Goal: Communication & Community: Answer question/provide support

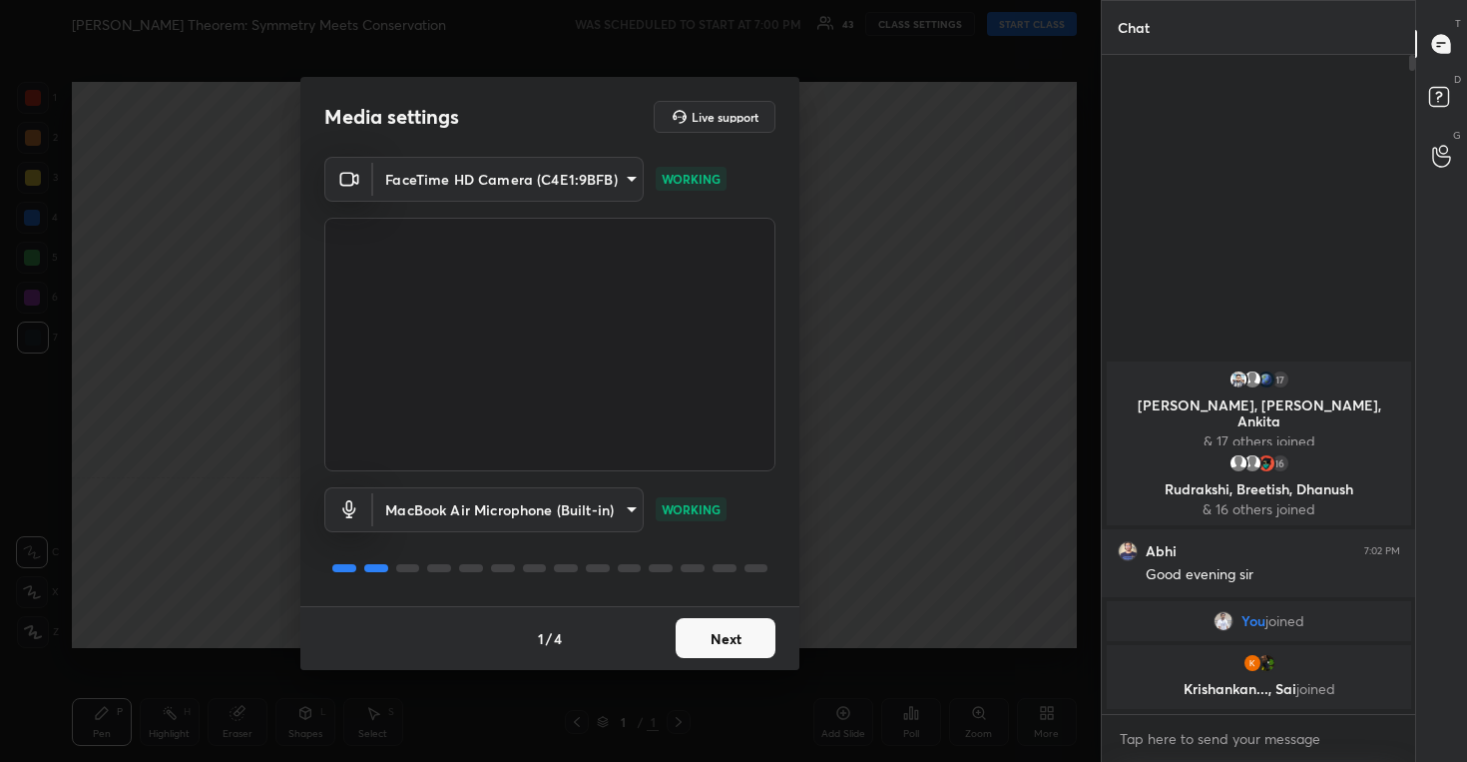
click at [740, 622] on button "Next" at bounding box center [726, 638] width 100 height 40
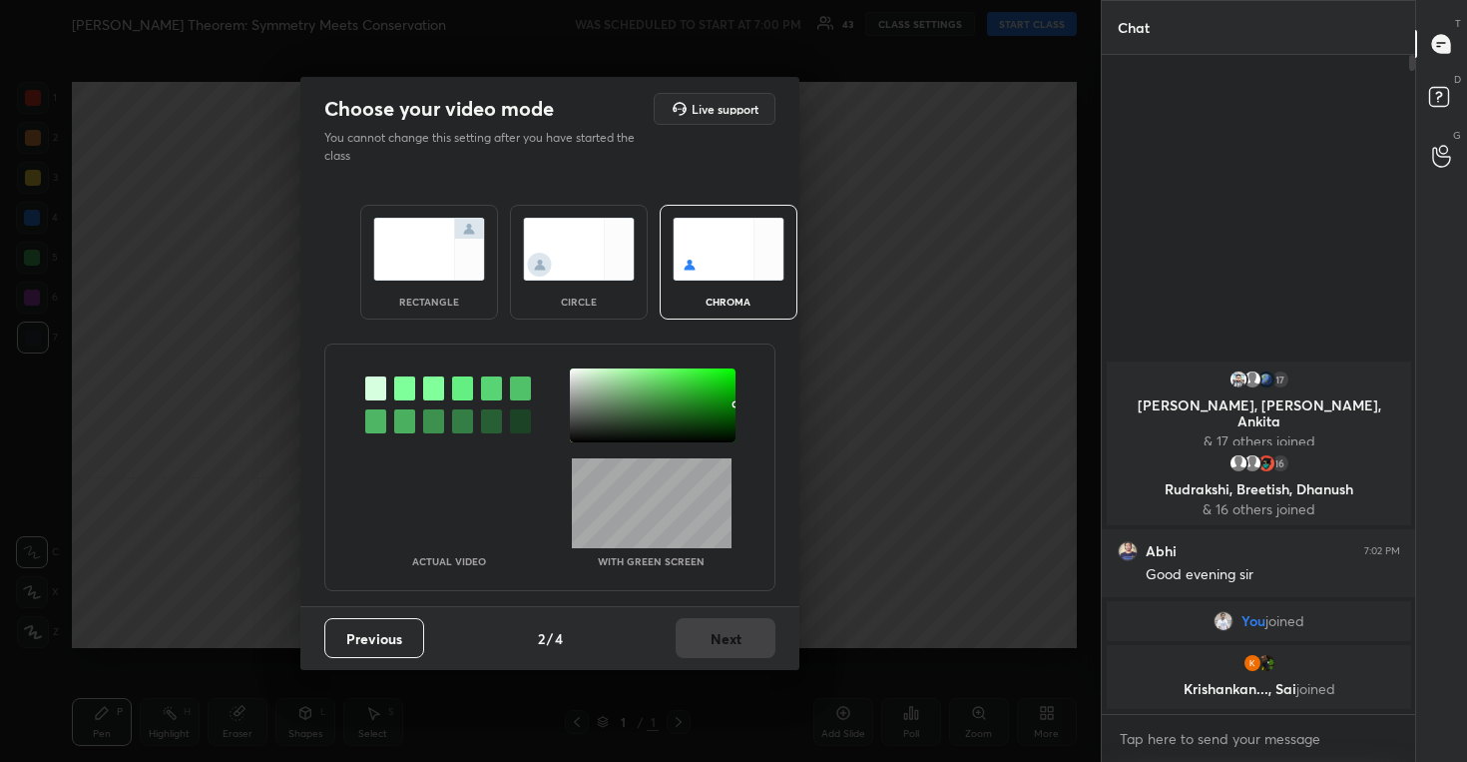
click at [579, 211] on div "circle" at bounding box center [579, 262] width 138 height 115
click at [579, 214] on div "circle" at bounding box center [579, 262] width 138 height 115
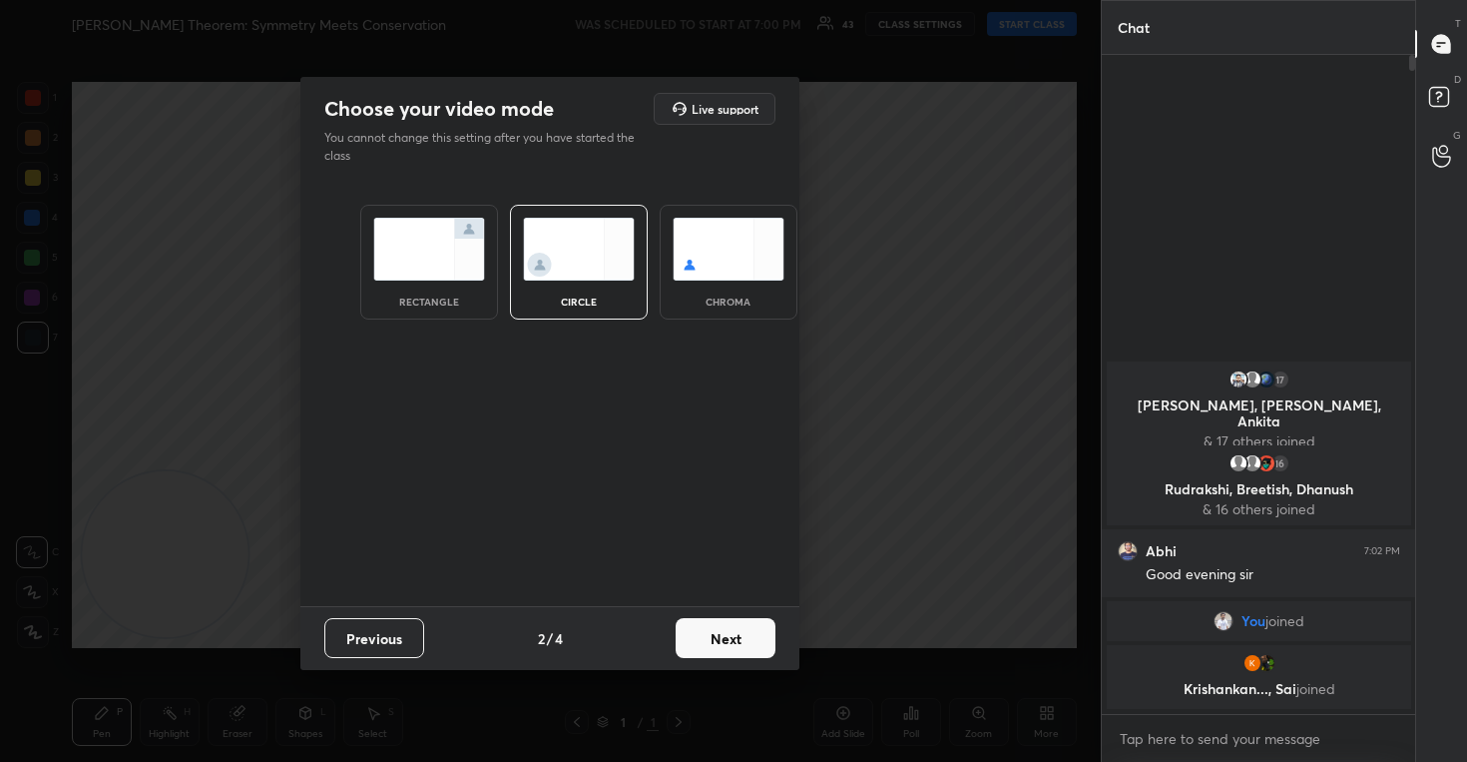
click at [730, 638] on button "Next" at bounding box center [726, 638] width 100 height 40
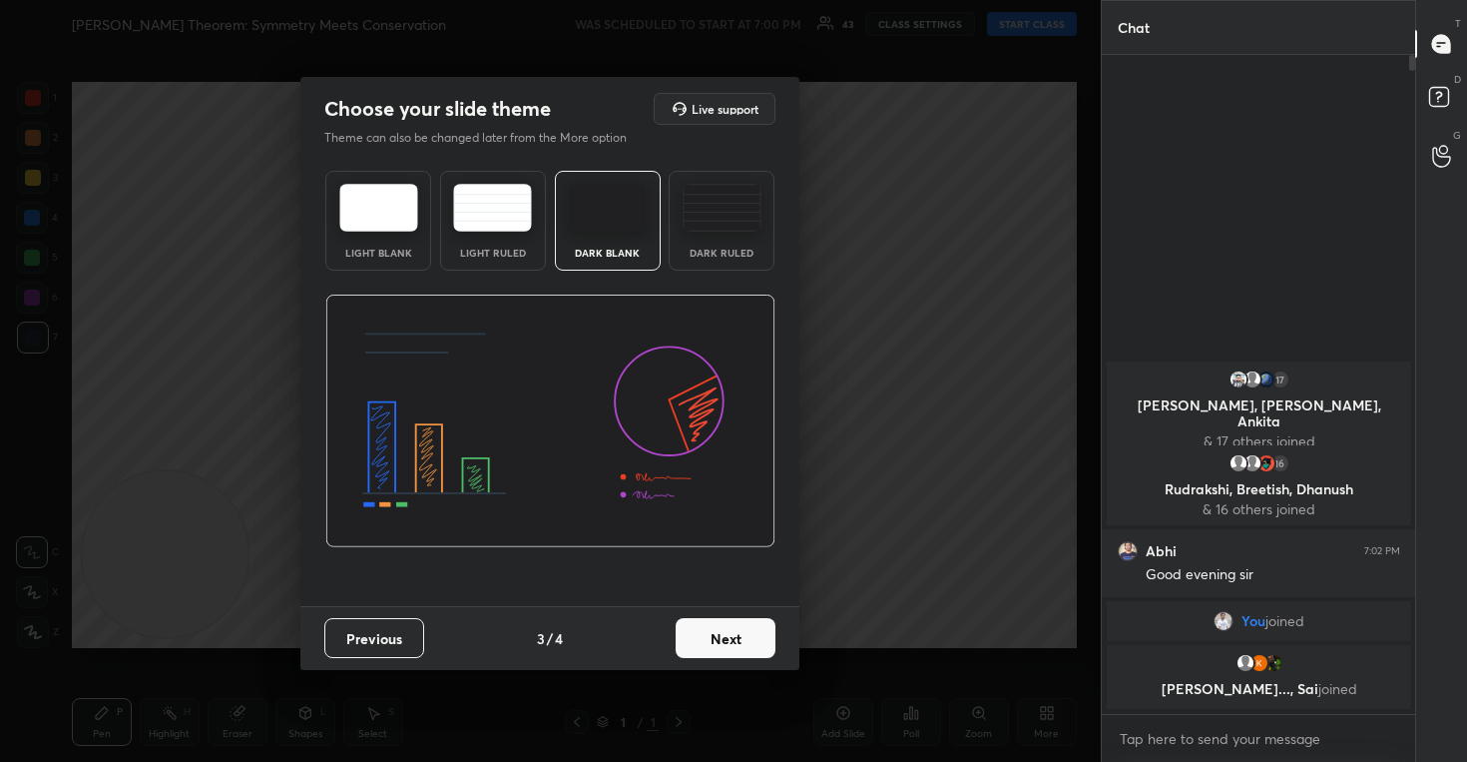
click at [730, 638] on button "Next" at bounding box center [726, 638] width 100 height 40
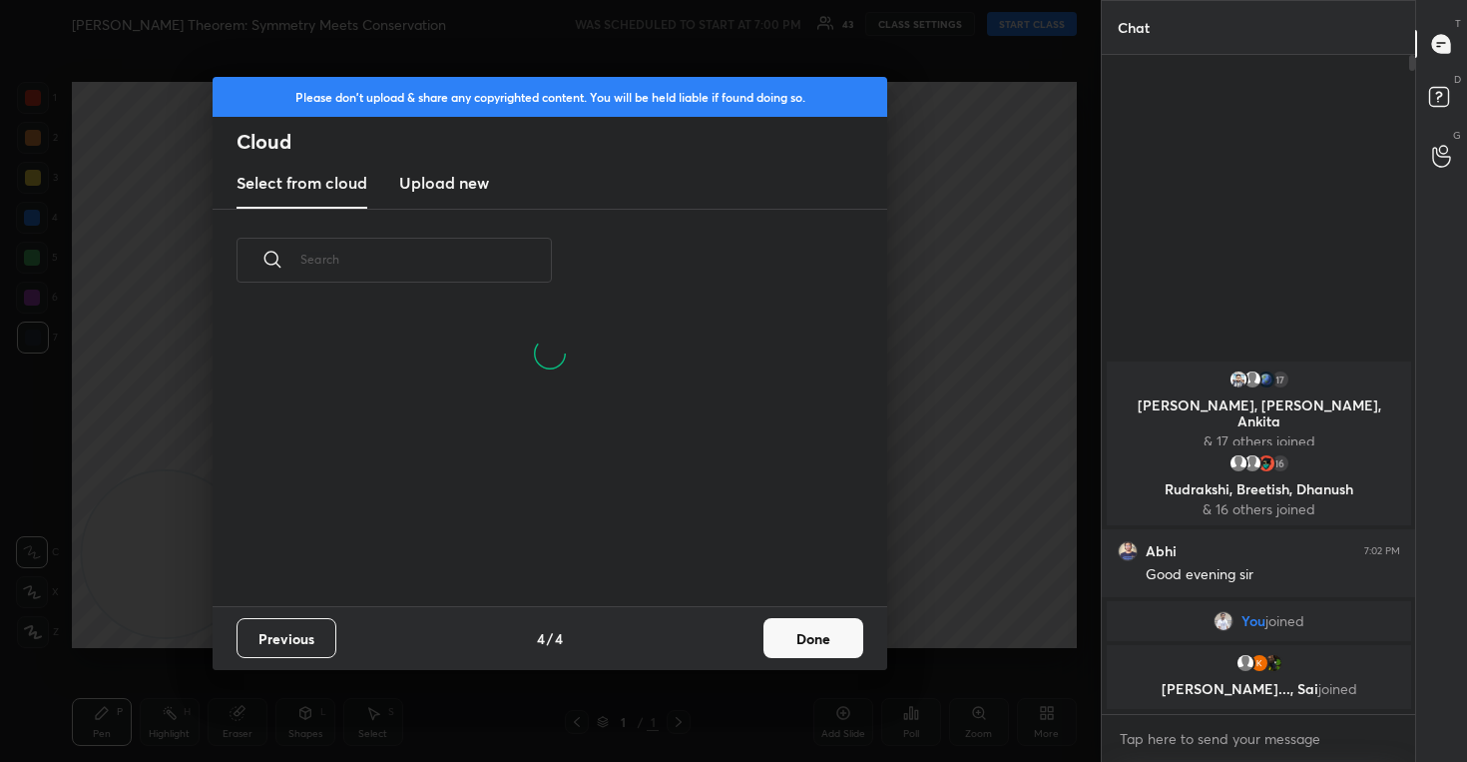
click at [442, 191] on h3 "Upload new" at bounding box center [444, 183] width 90 height 24
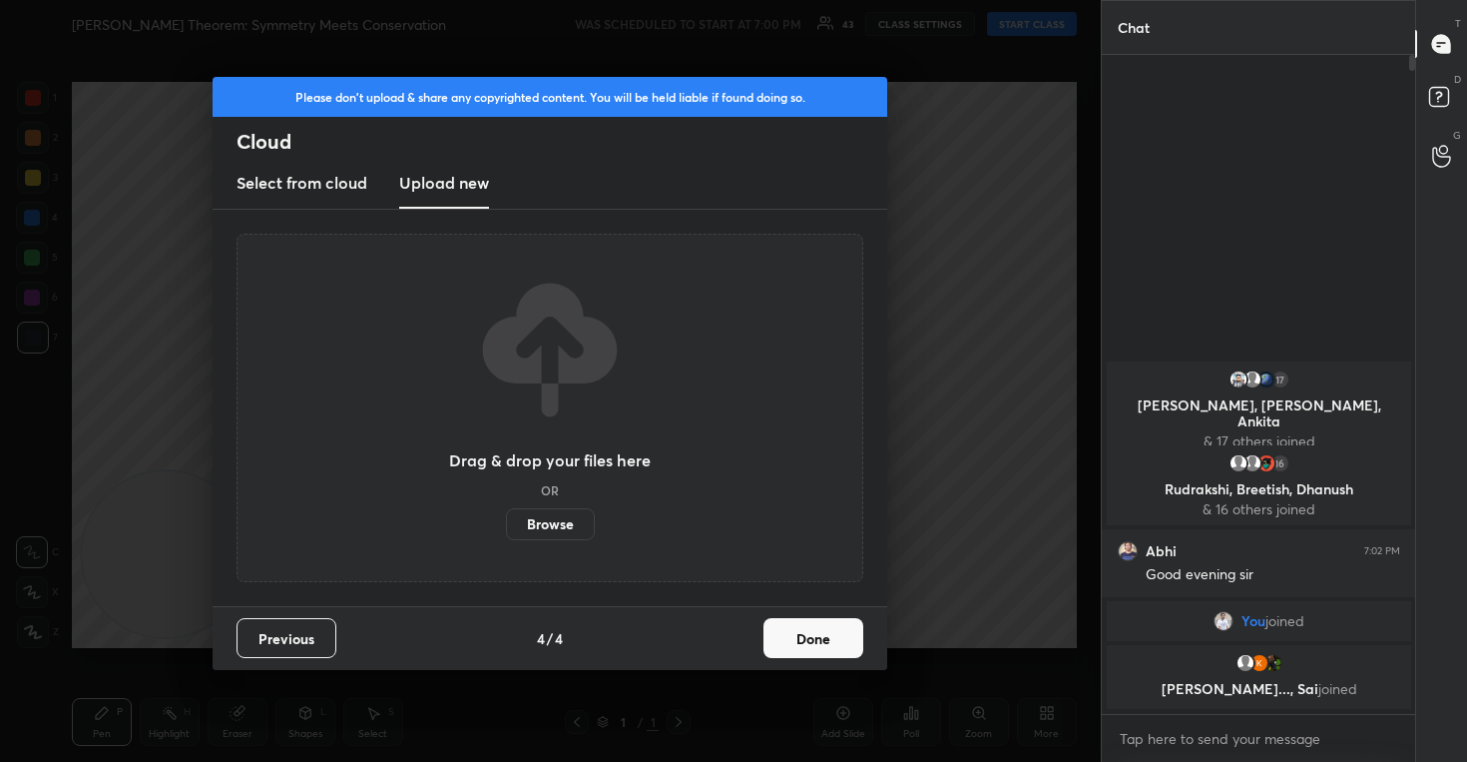
click at [554, 525] on label "Browse" at bounding box center [550, 524] width 89 height 32
click at [506, 525] on input "Browse" at bounding box center [506, 524] width 0 height 32
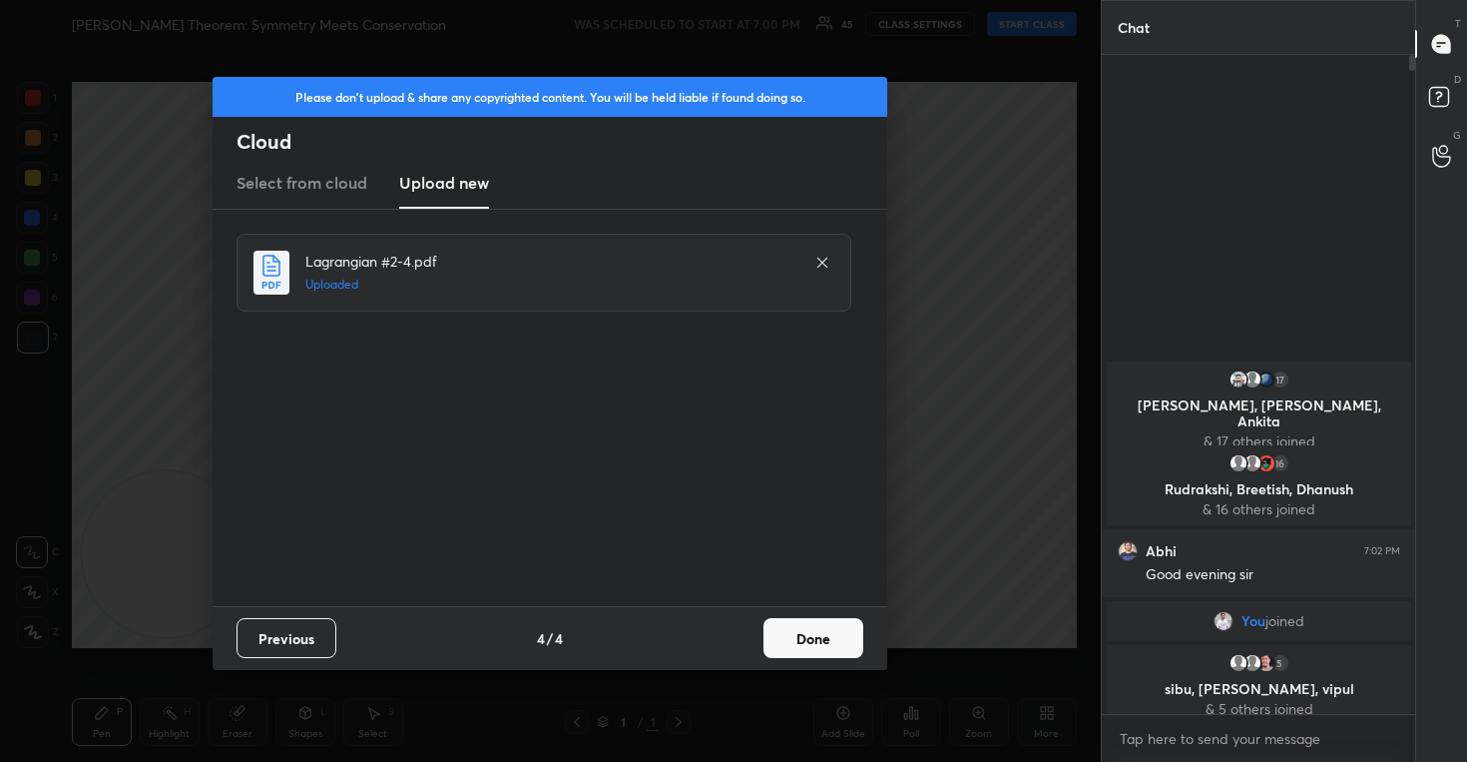
click at [810, 629] on button "Done" at bounding box center [814, 638] width 100 height 40
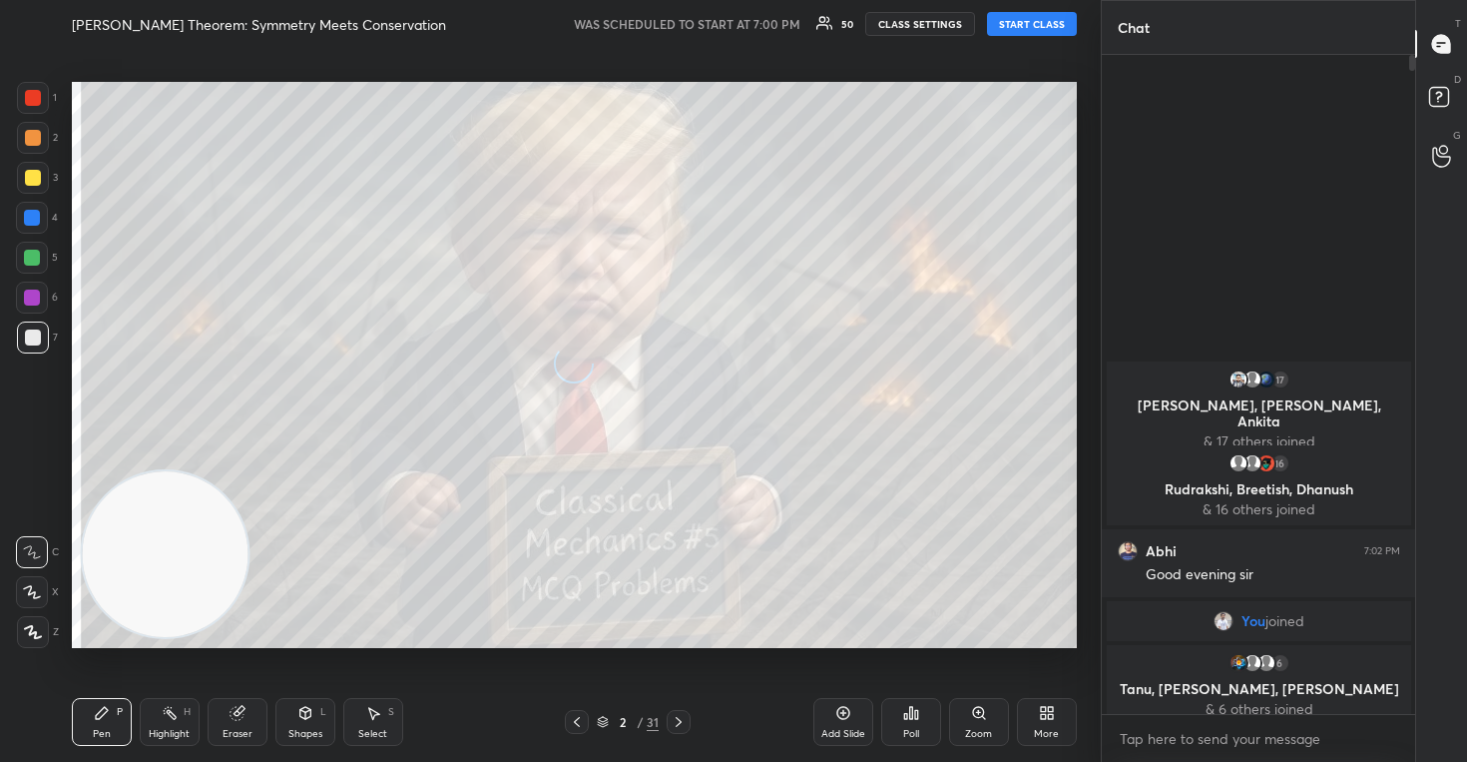
click at [928, 21] on button "CLASS SETTINGS" at bounding box center [920, 24] width 110 height 24
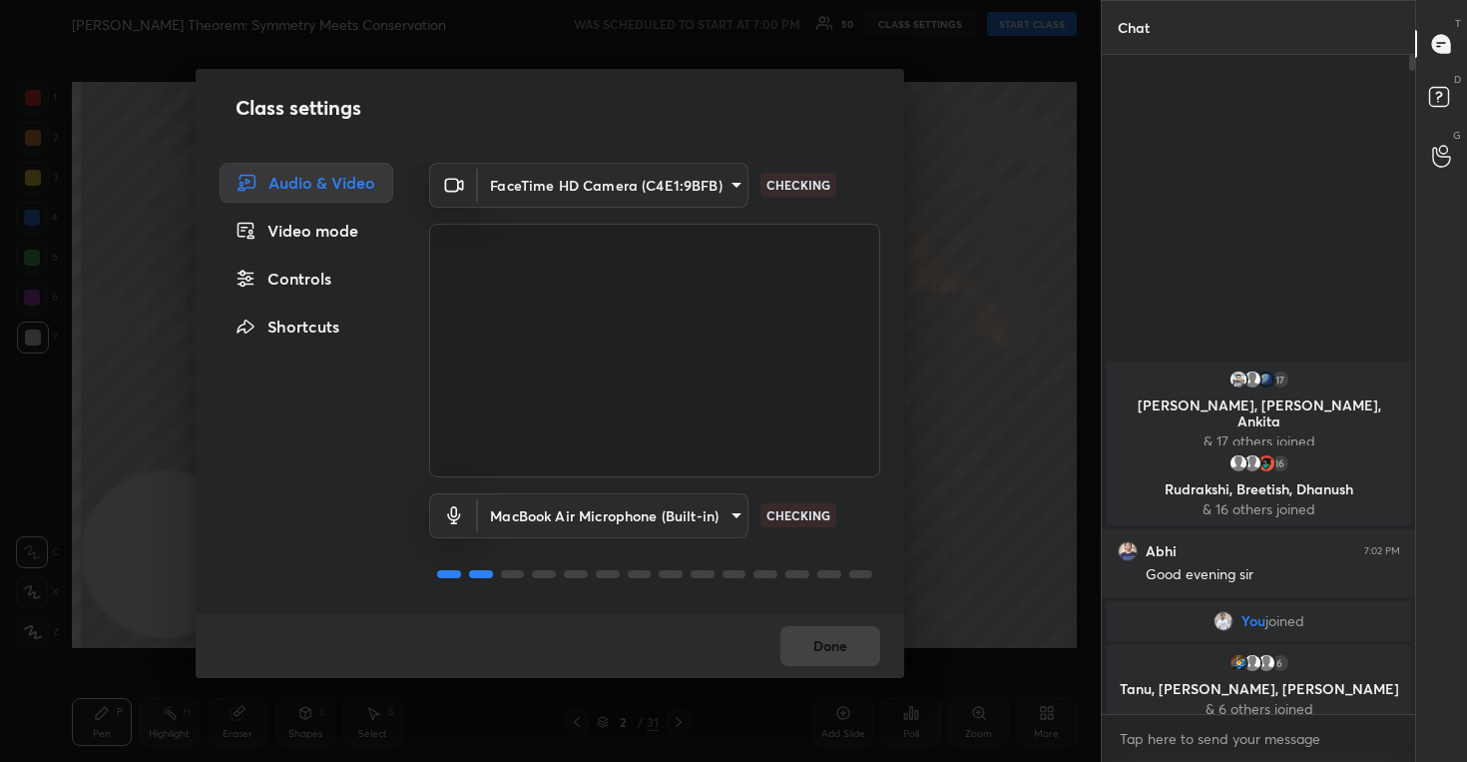
click at [286, 288] on div "Controls" at bounding box center [307, 278] width 174 height 40
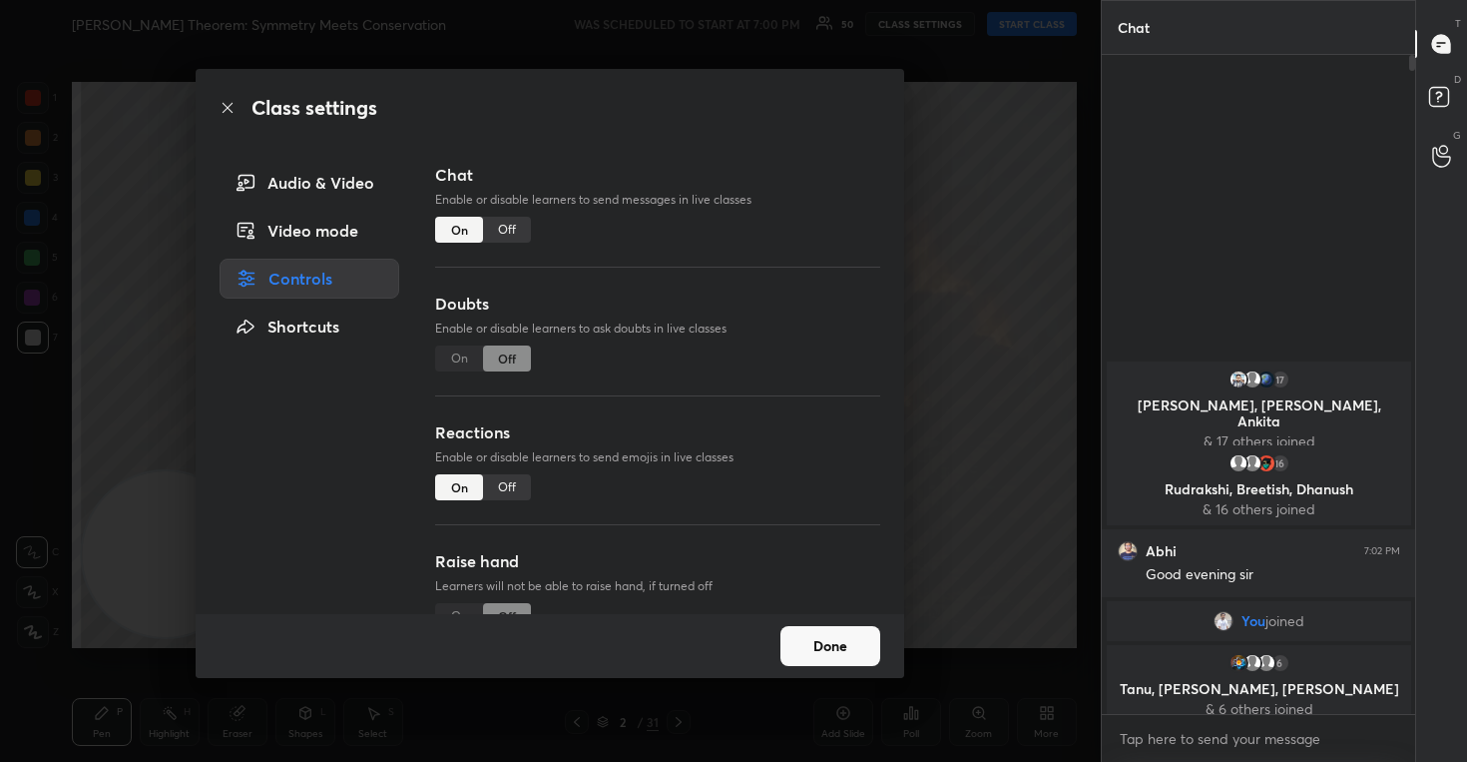
click at [498, 481] on div "Off" at bounding box center [507, 487] width 48 height 26
click at [823, 626] on button "Done" at bounding box center [830, 646] width 100 height 40
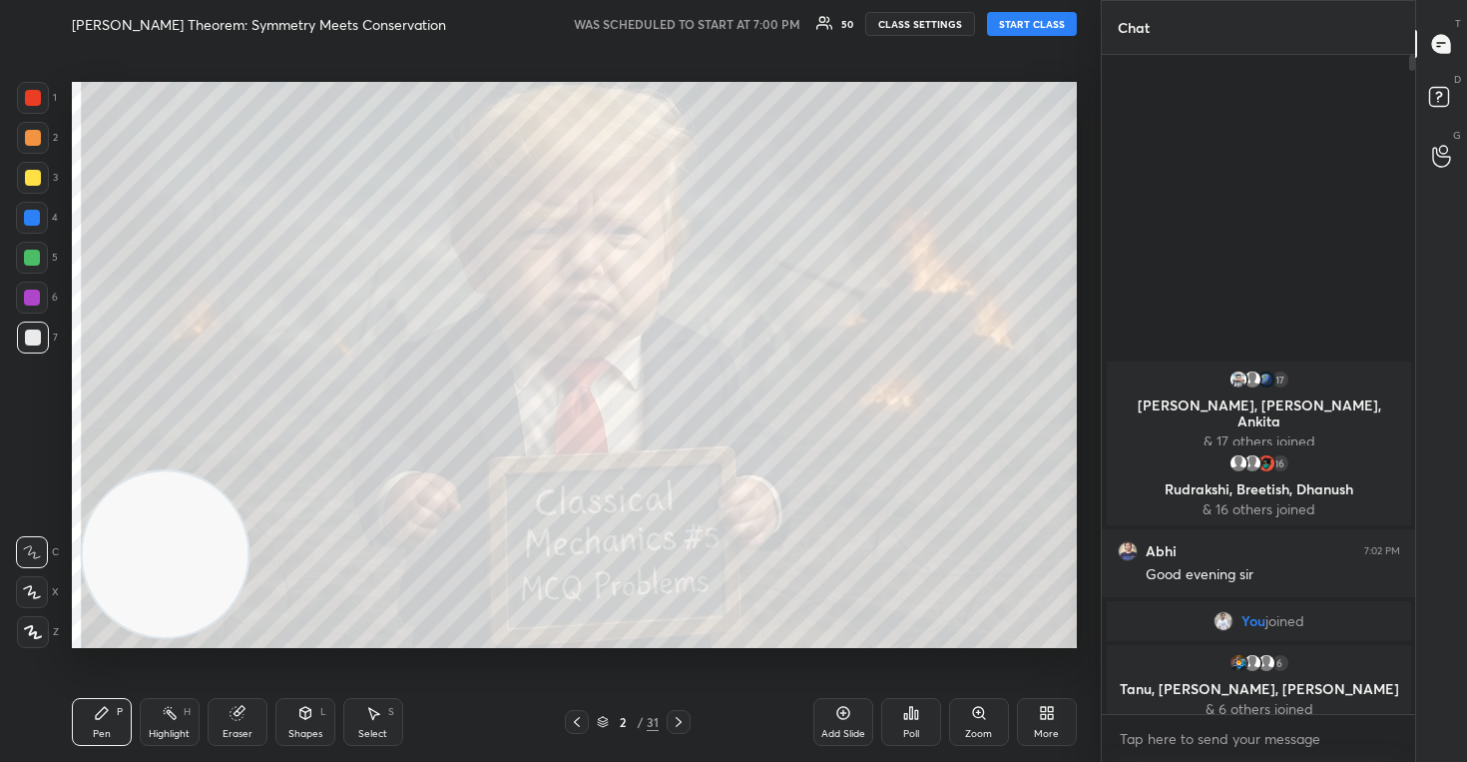
click at [1044, 23] on button "START CLASS" at bounding box center [1032, 24] width 90 height 24
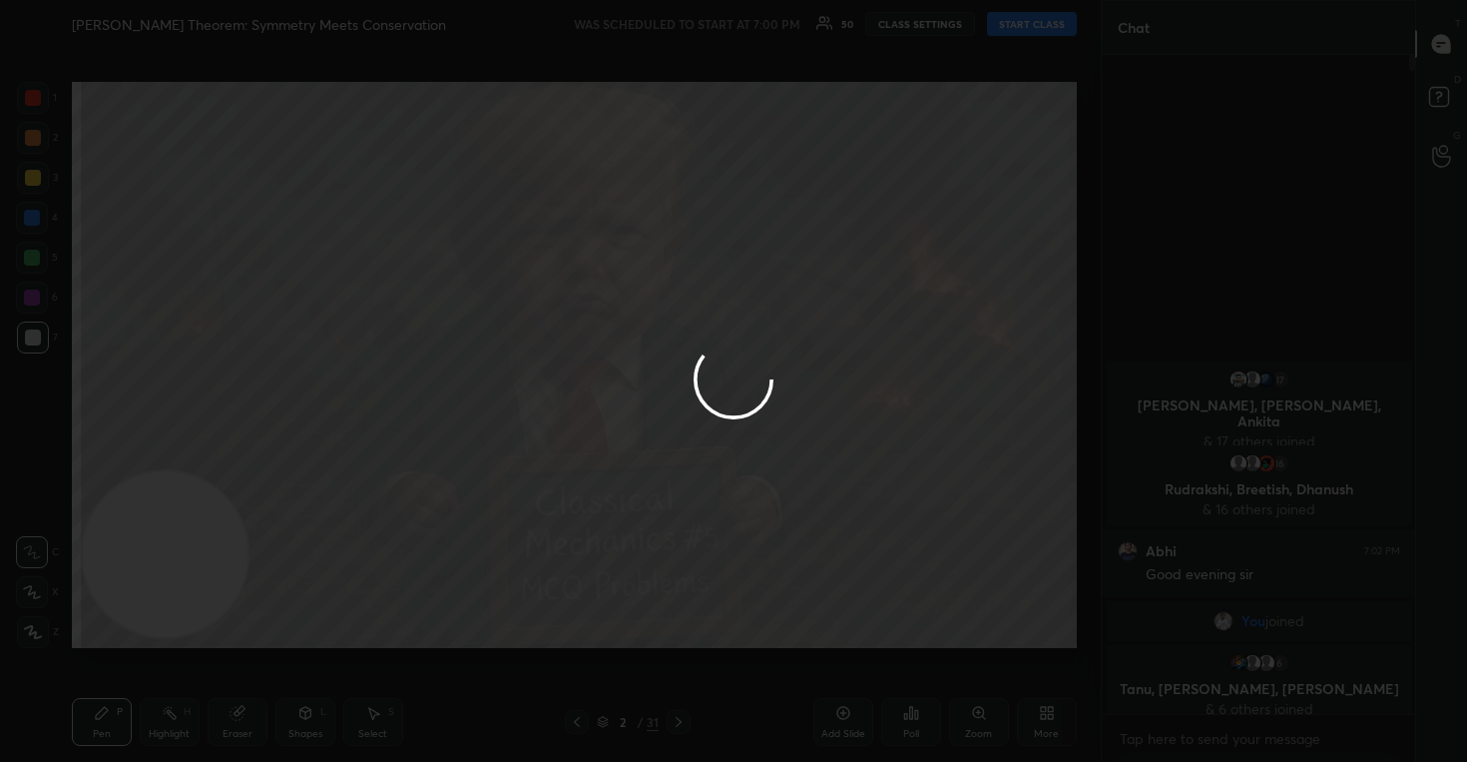
type textarea "x"
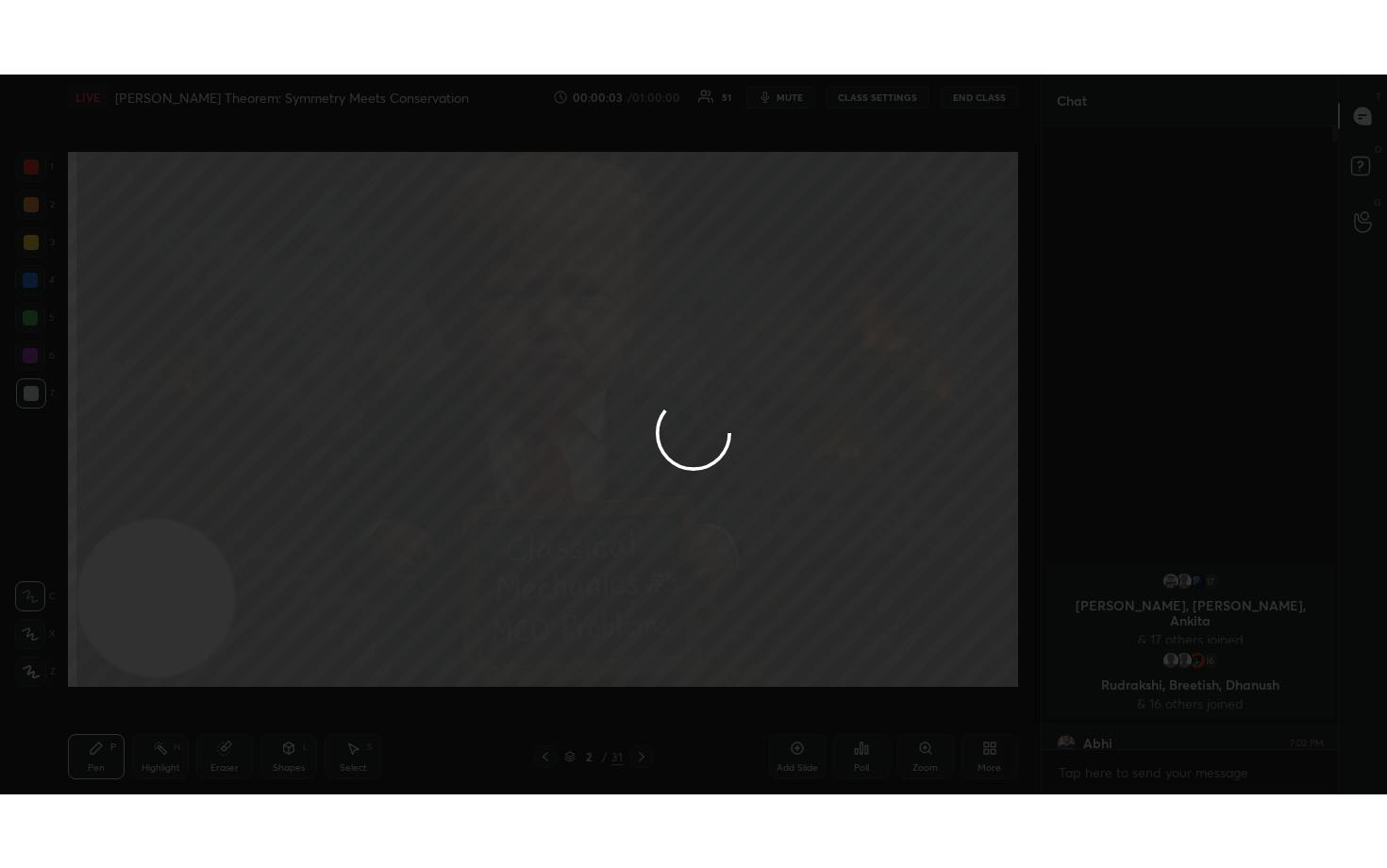
scroll to position [608, 290]
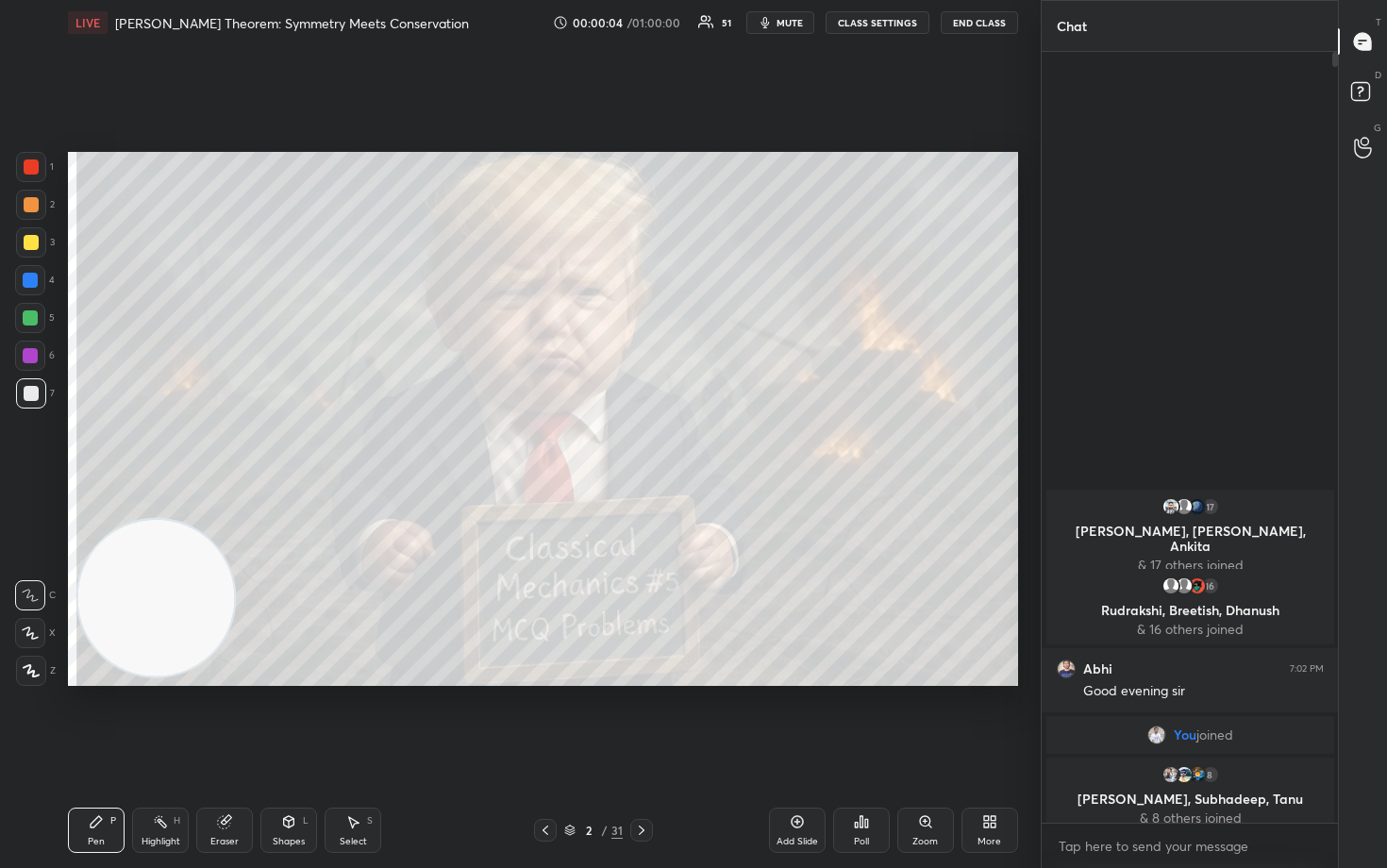
click at [1119, 720] on body "1 2 3 4 5 6 7 C X Z C X Z E E Erase all H H LIVE Noether’s Theorem: Symmetry Me…" at bounding box center [693, 434] width 1387 height 868
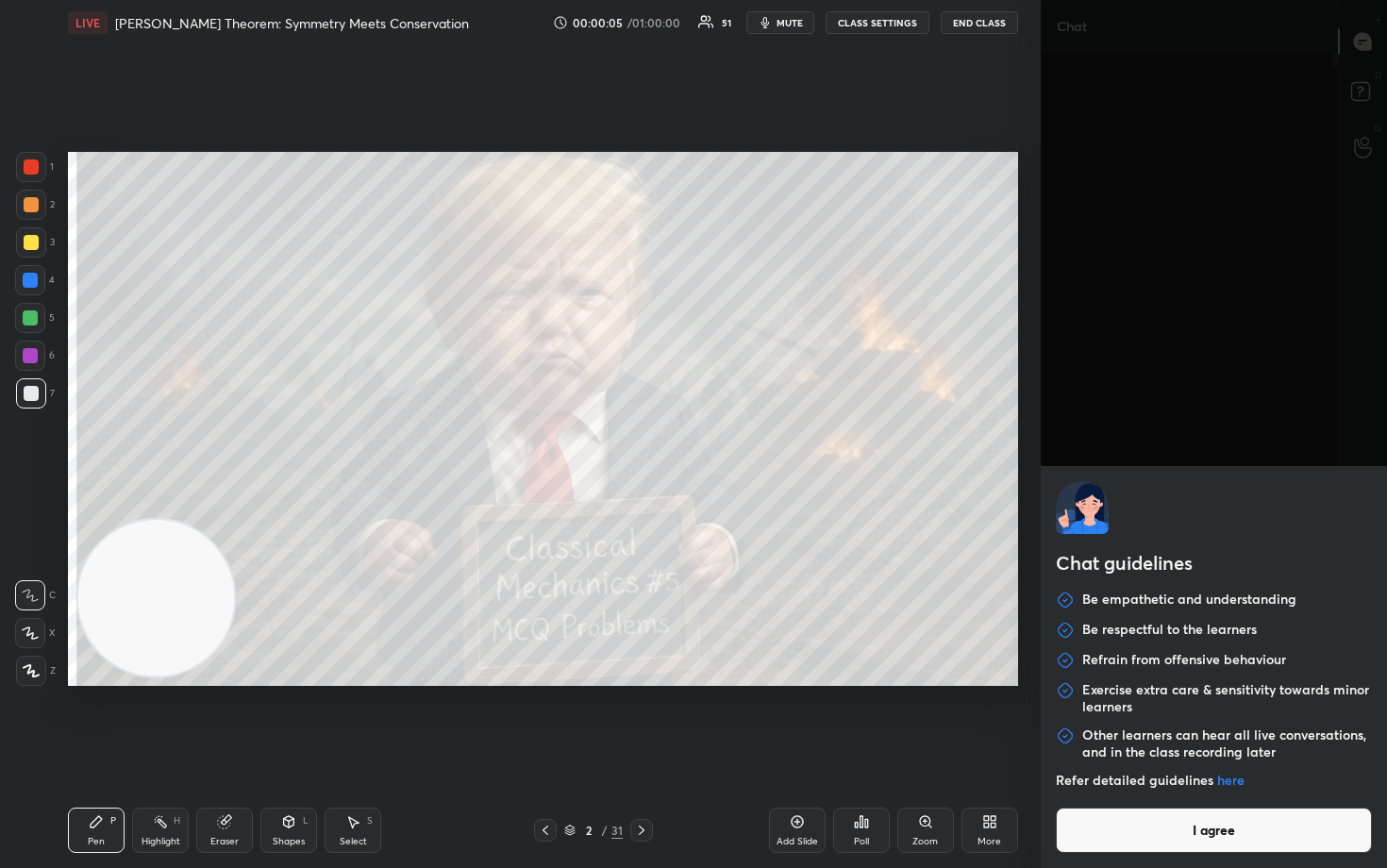
click at [1121, 720] on button "I agree" at bounding box center [1214, 830] width 317 height 45
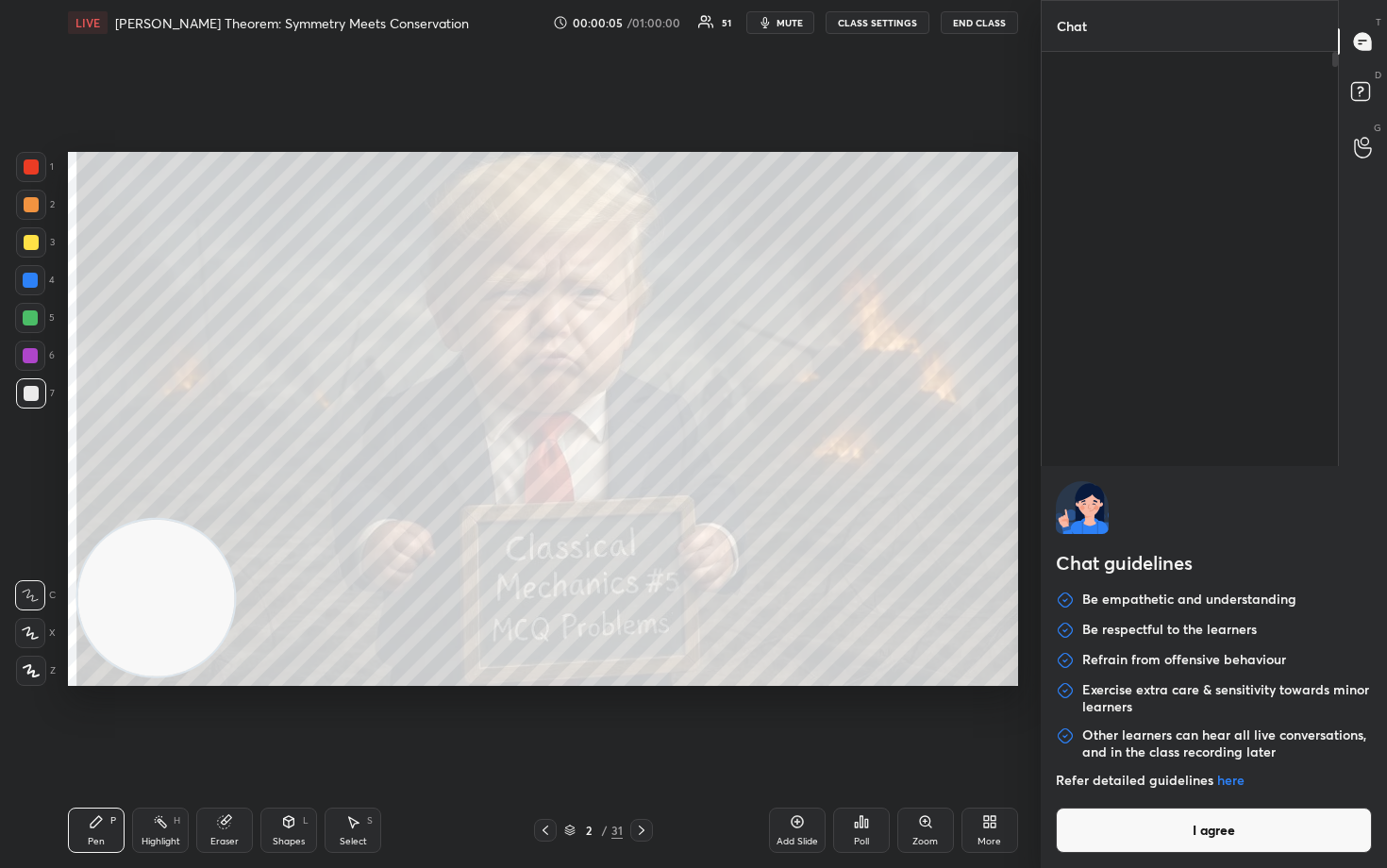
type textarea "x"
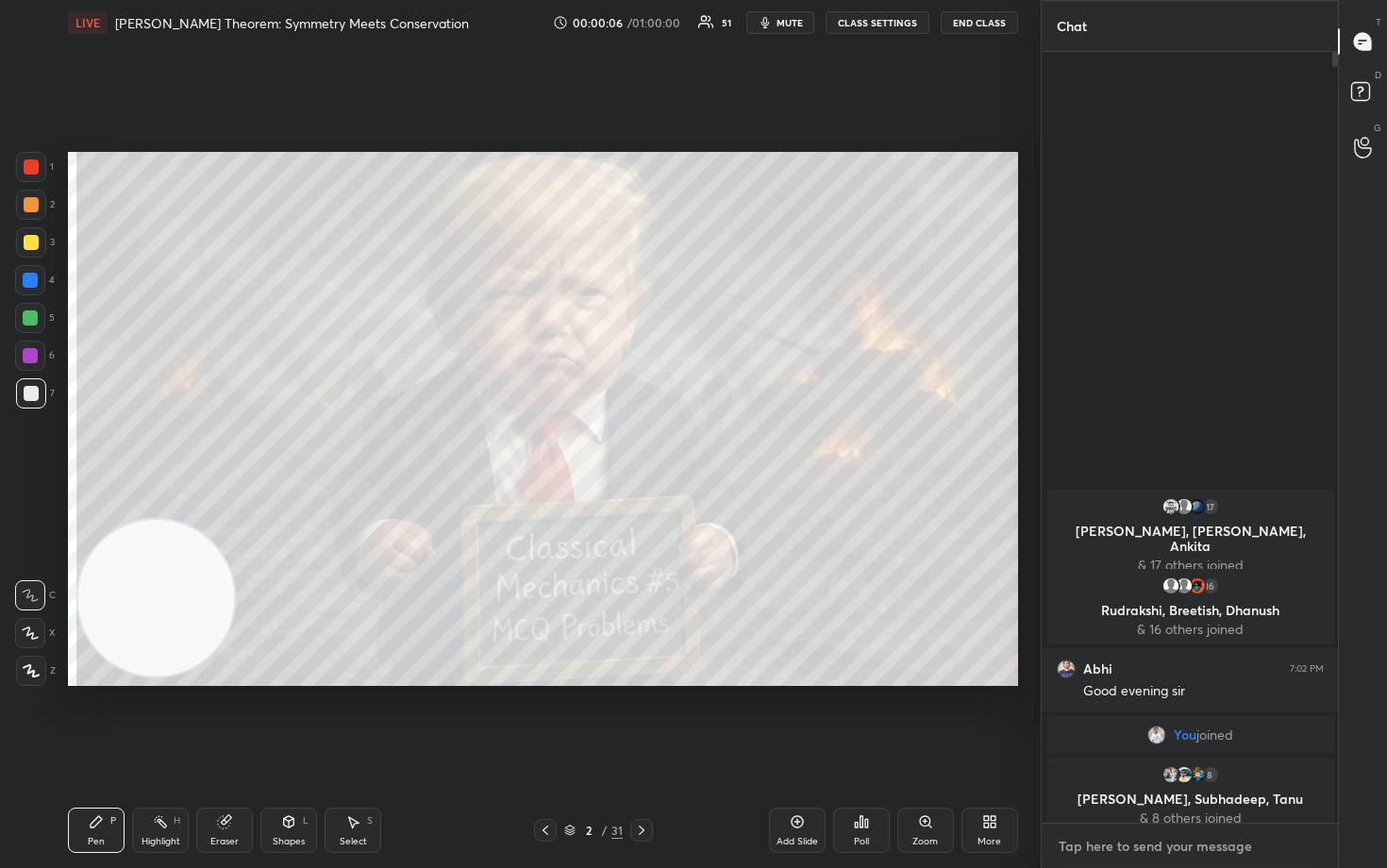
click at [1110, 720] on textarea at bounding box center [1190, 846] width 267 height 30
type textarea "T"
type textarea "x"
type textarea "Te"
type textarea "x"
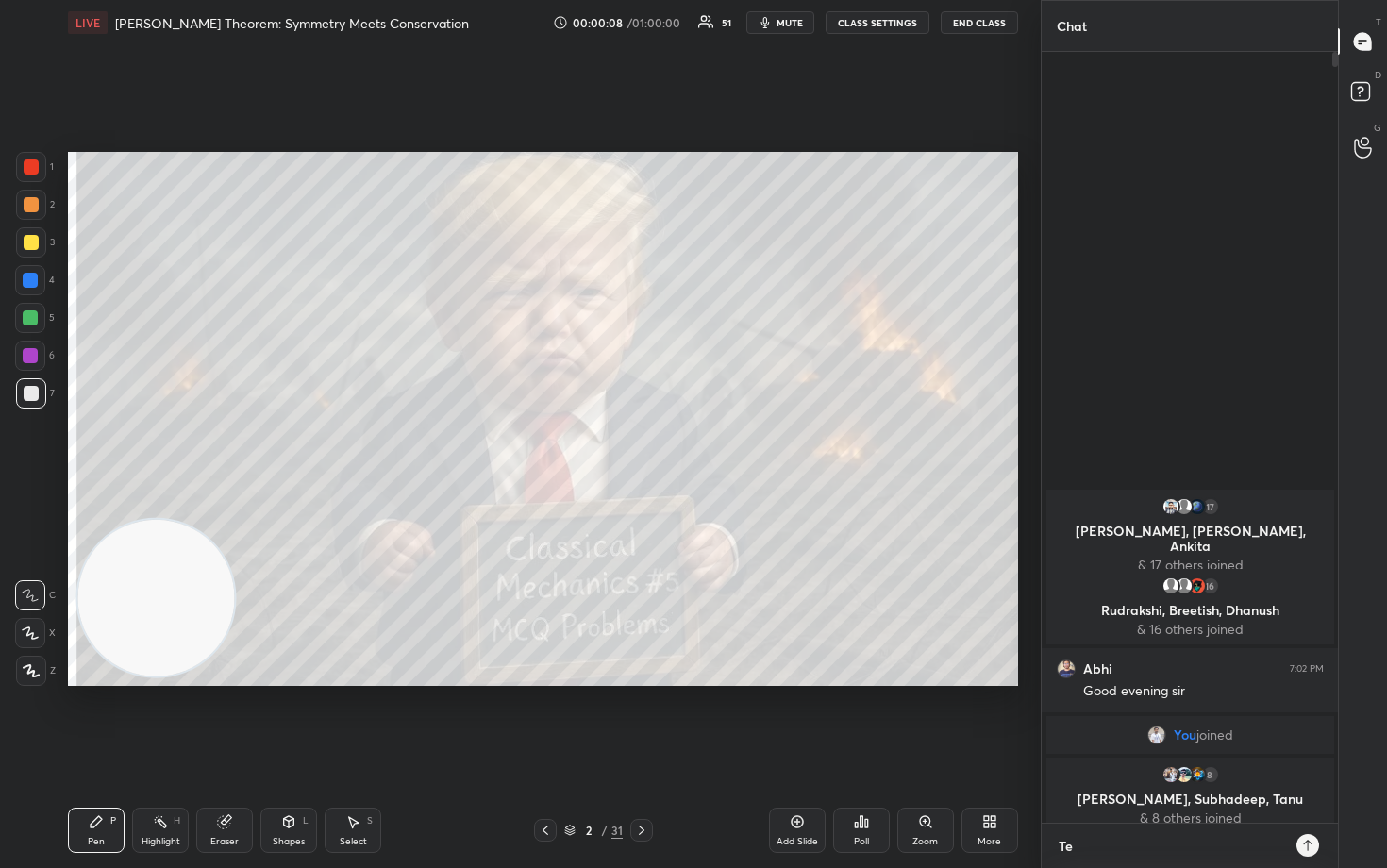
type textarea "Tel"
type textarea "x"
type textarea "Tele"
type textarea "x"
type textarea "Teleg"
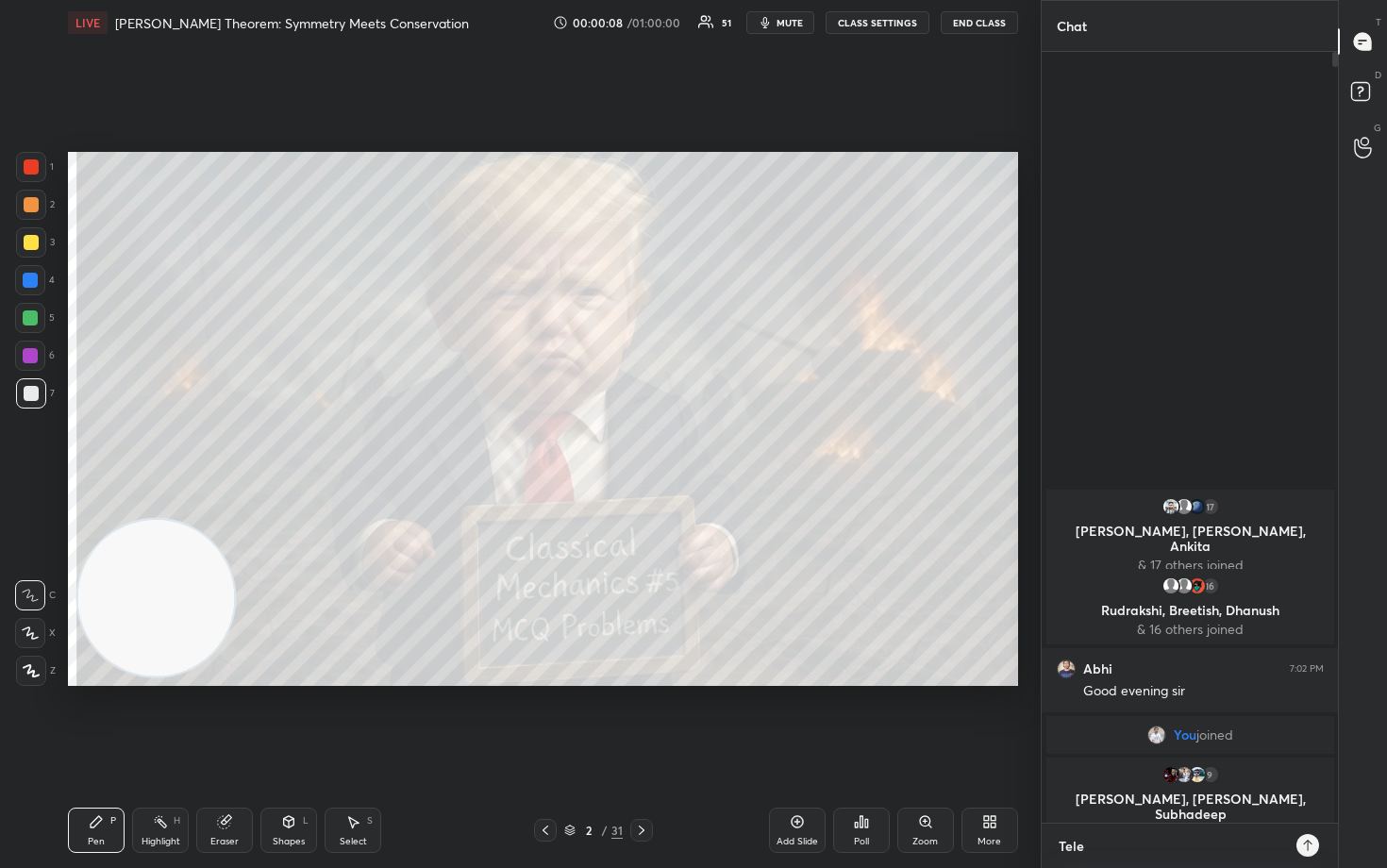
type textarea "x"
type textarea "Telegr"
type textarea "x"
type textarea "Telegra"
type textarea "x"
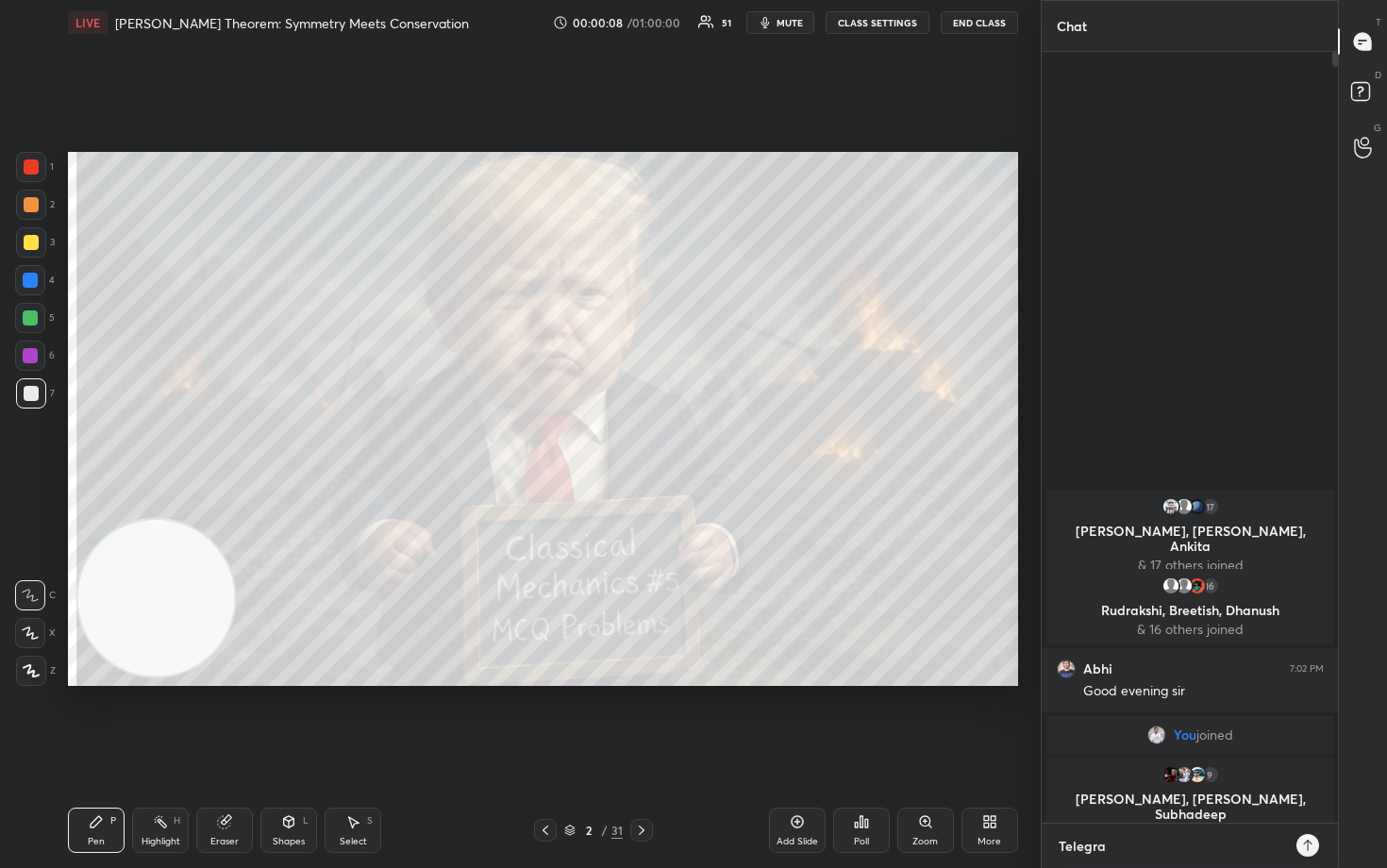
type textarea "Telegram"
type textarea "x"
type textarea "Telegram"
type textarea "x"
type textarea "Telegram t"
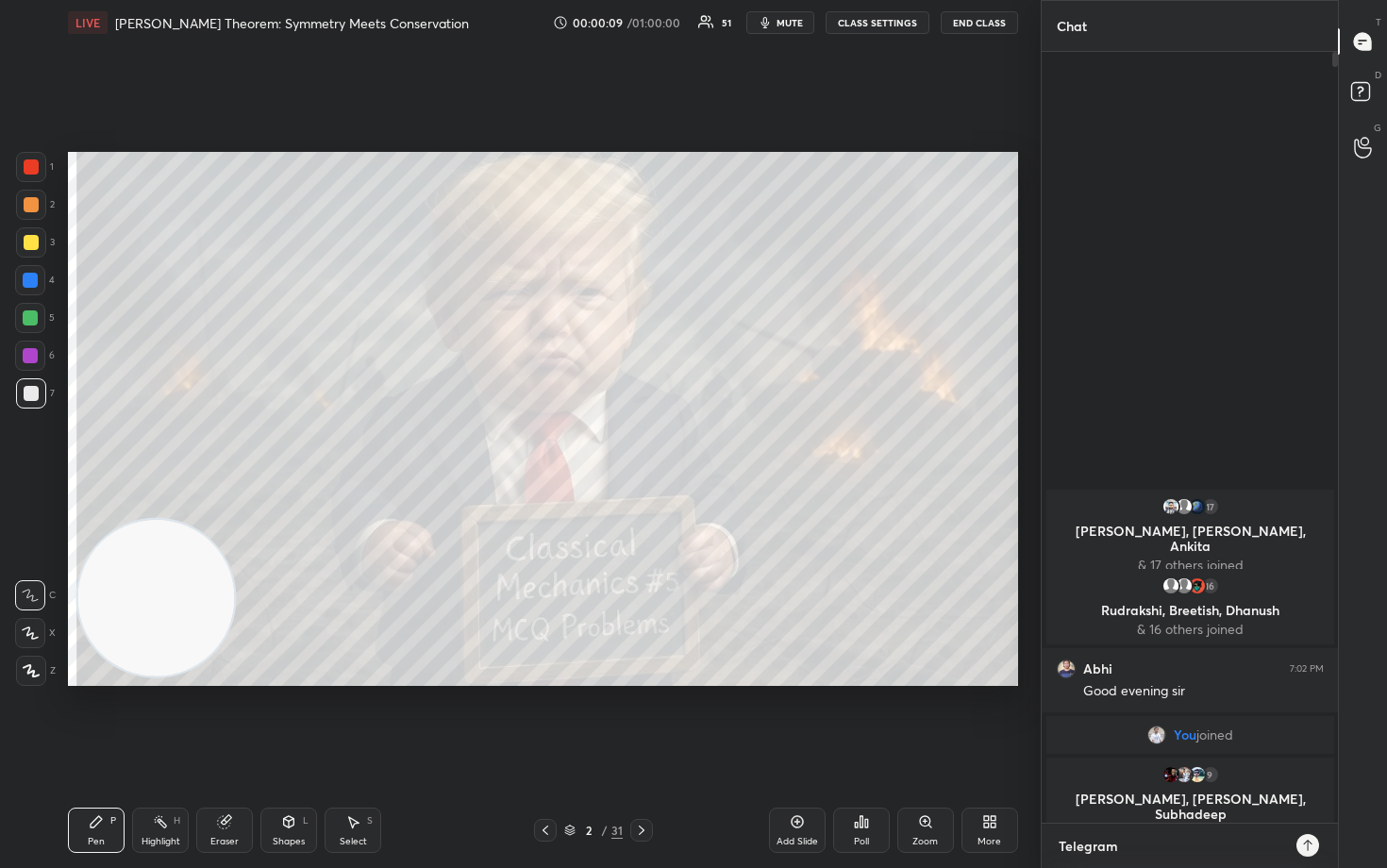
type textarea "x"
type textarea "Telegram t."
type textarea "x"
type textarea "Telegram t.m"
type textarea "x"
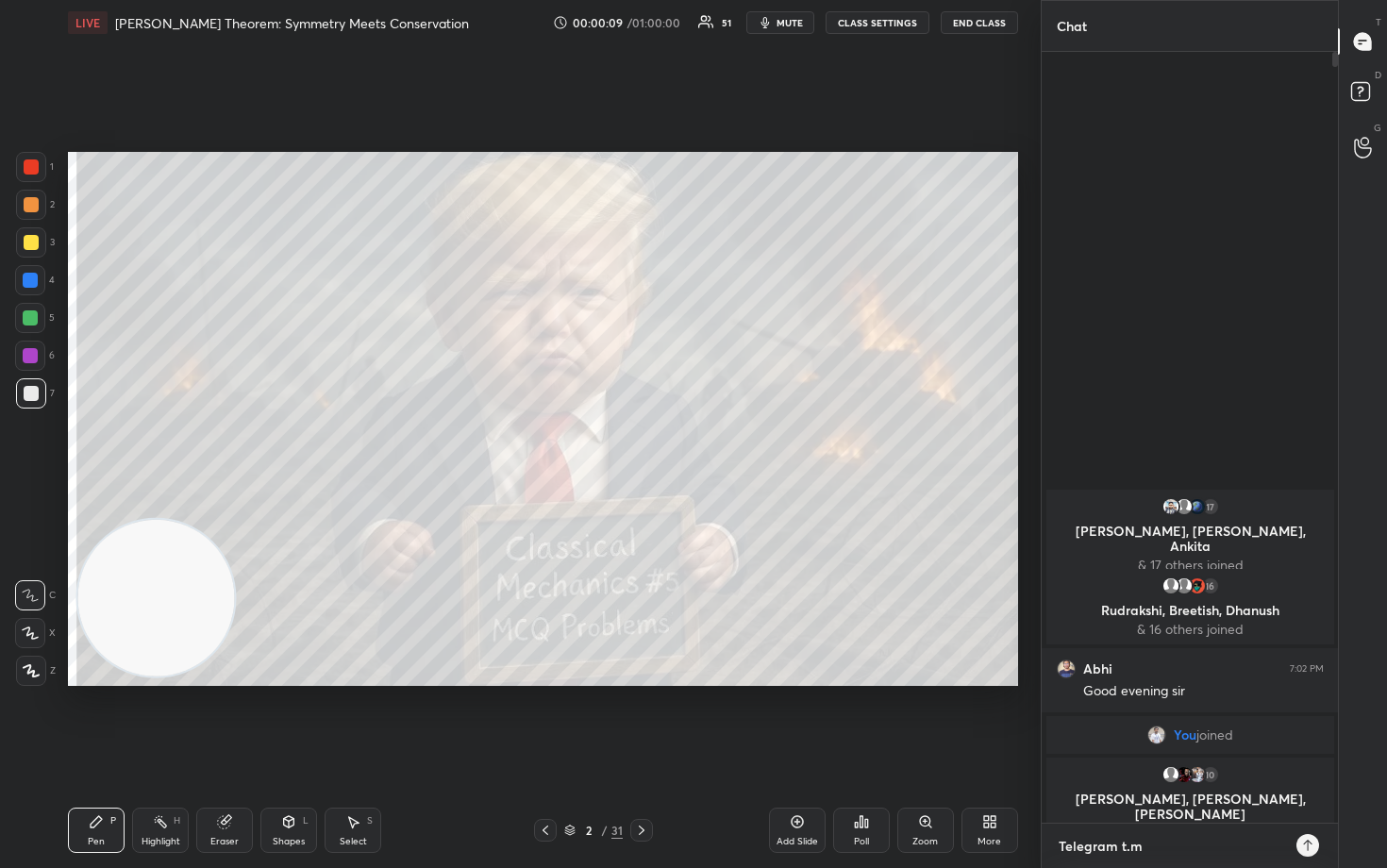
type textarea "Telegram [DOMAIN_NAME]"
type textarea "x"
type textarea "Telegram [DOMAIN_NAME][URL]"
type textarea "x"
type textarea "Telegram [DOMAIN_NAME][URL]"
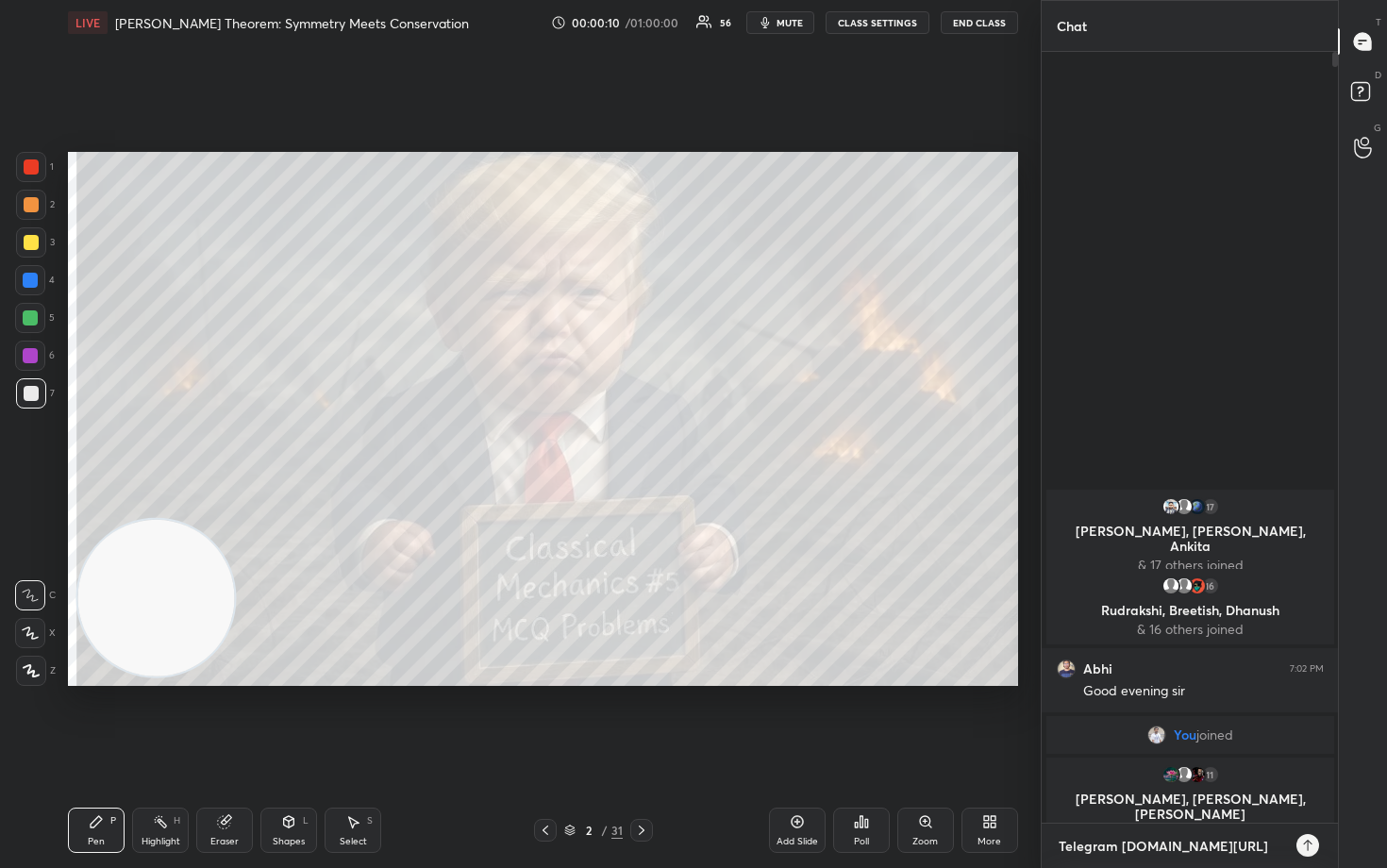
type textarea "x"
type textarea "Telegram [DOMAIN_NAME][URL]"
type textarea "x"
type textarea "Telegram [DOMAIN_NAME][URL]"
type textarea "x"
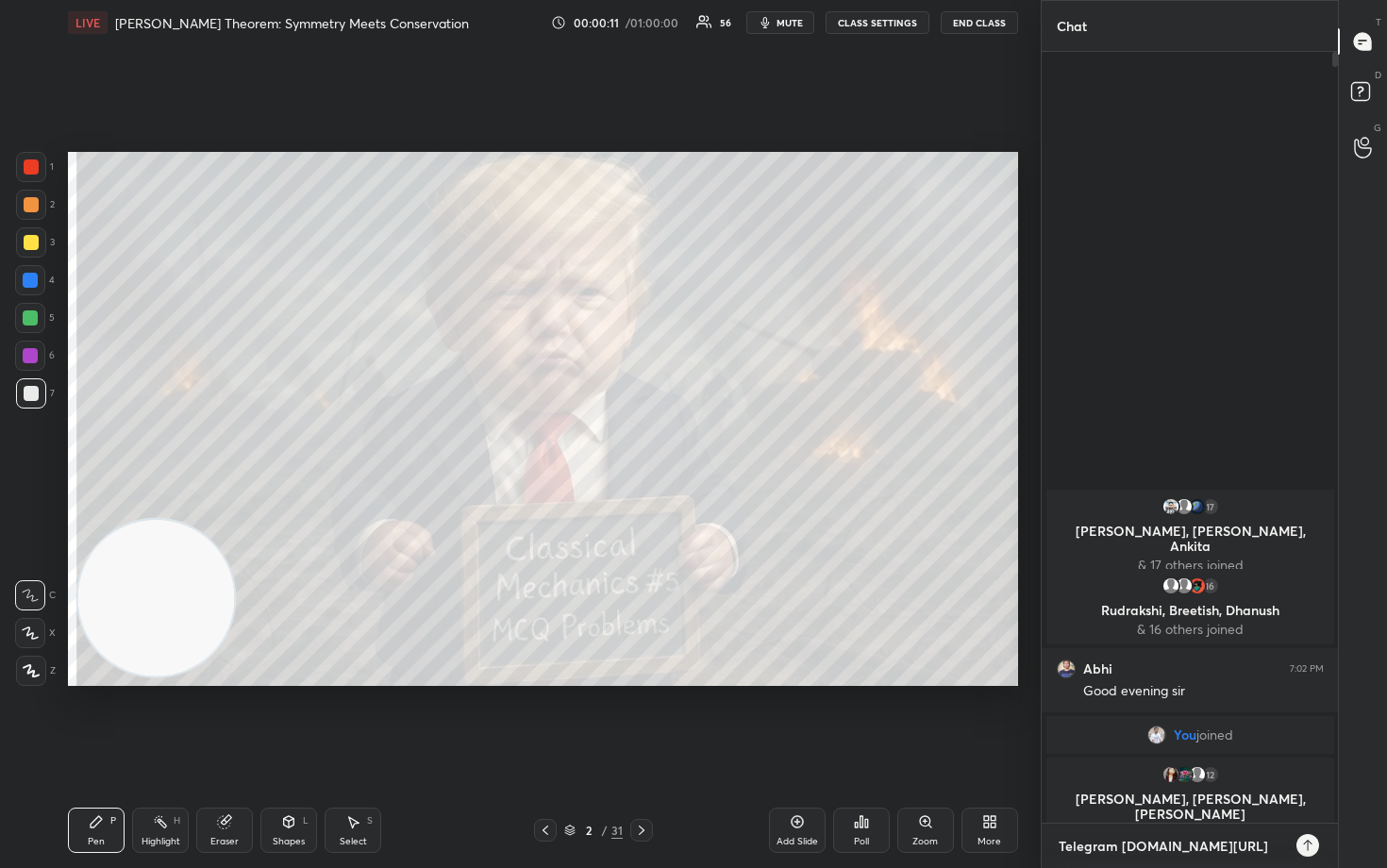
type textarea "Telegram [DOMAIN_NAME][URL]"
type textarea "x"
type textarea "Telegram [DOMAIN_NAME][URL]"
type textarea "x"
type textarea "Telegram [DOMAIN_NAME][URL]"
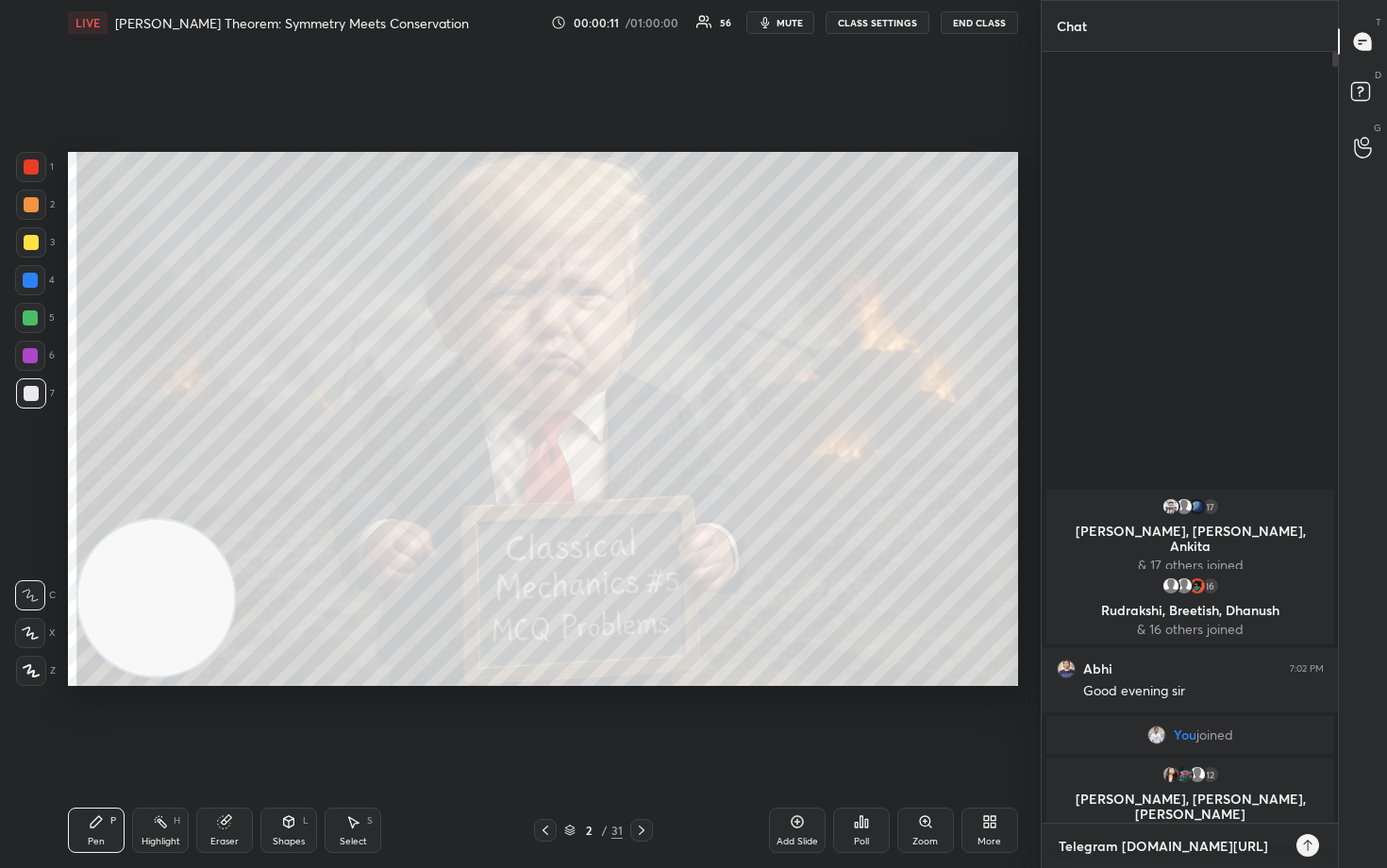
type textarea "x"
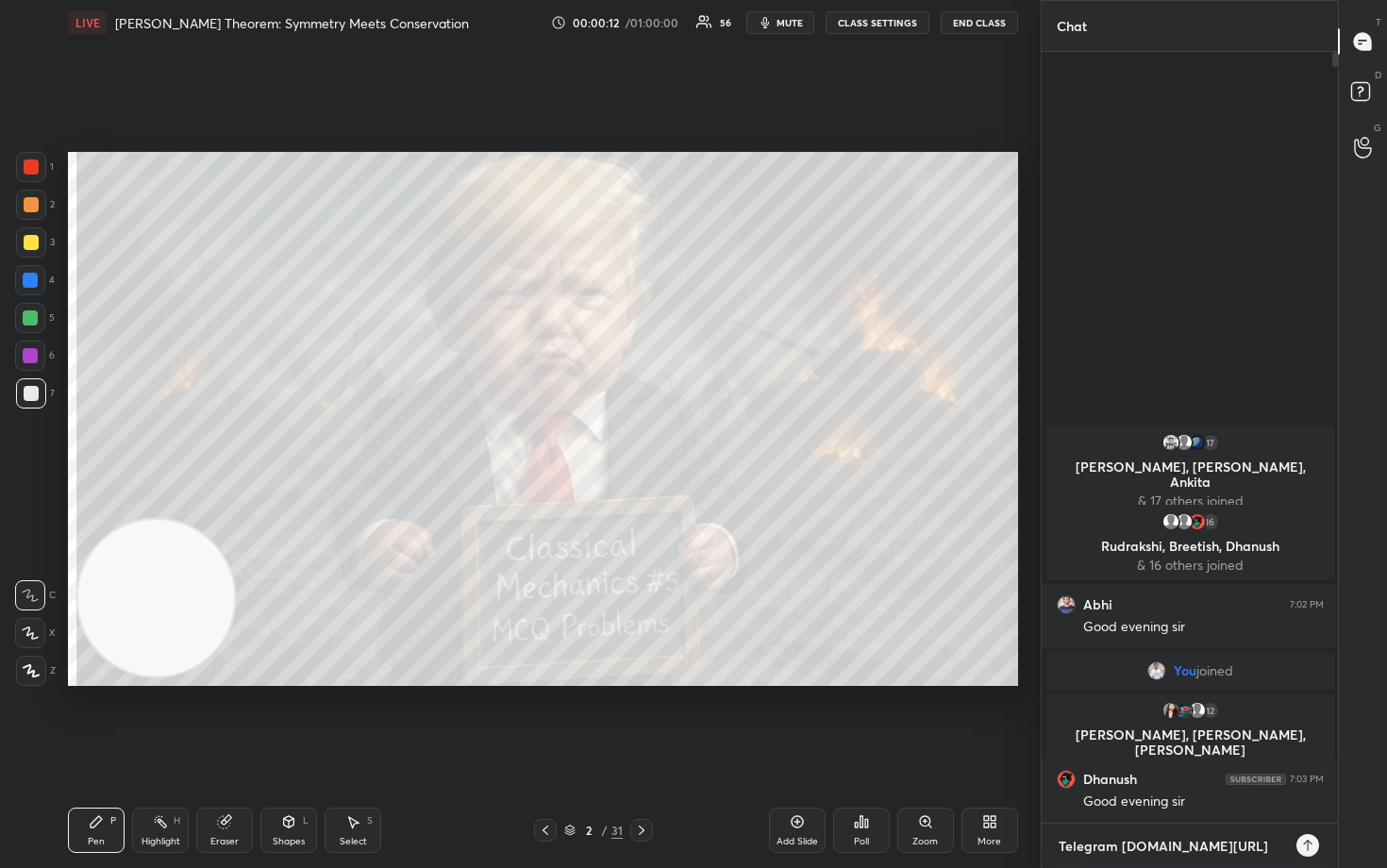
type textarea "Telegram [DOMAIN_NAME][URL]"
type textarea "x"
type textarea "Telegram [DOMAIN_NAME][URL]"
type textarea "x"
type textarea "Telegram [DOMAIN_NAME][URL]"
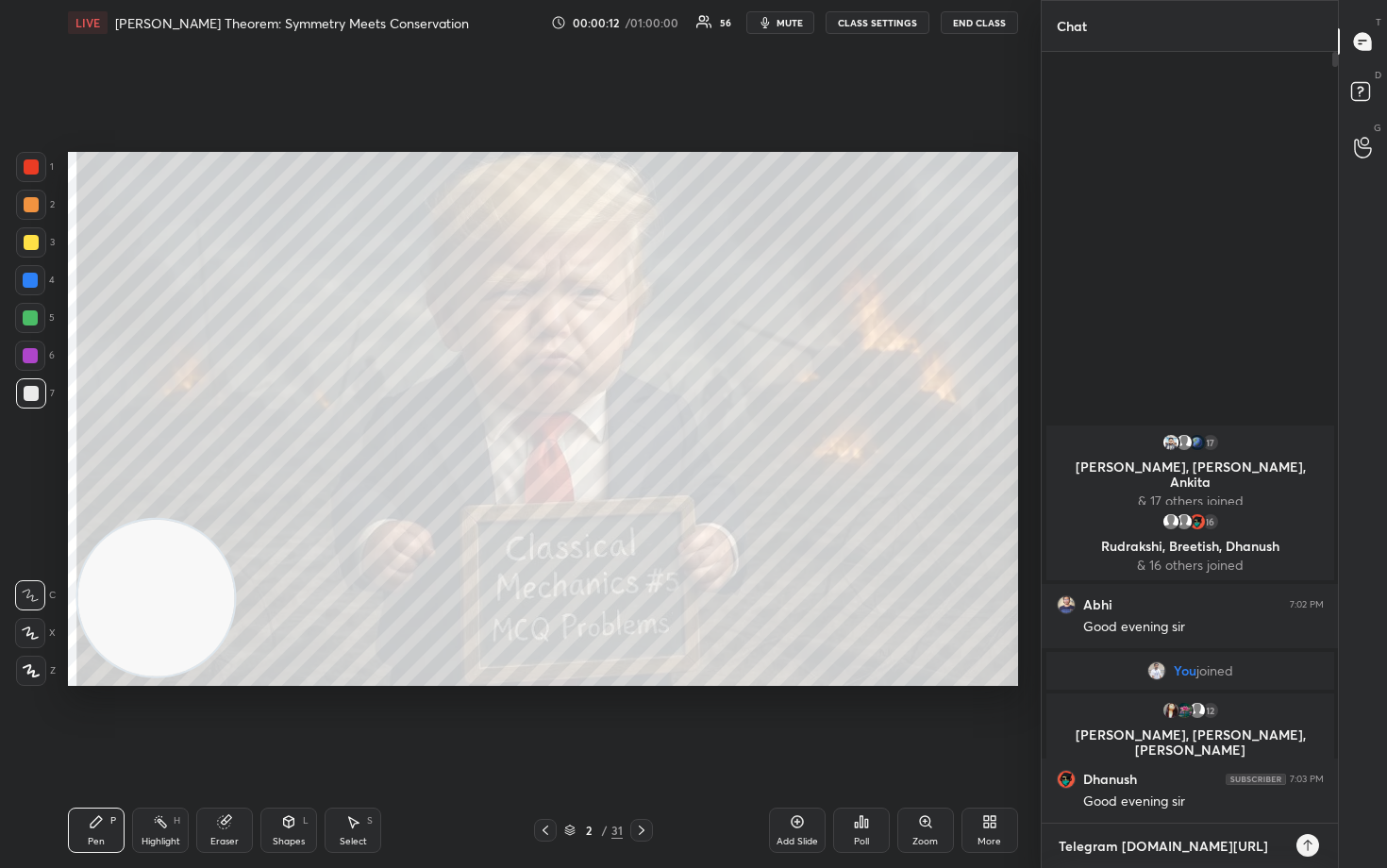
type textarea "x"
type textarea "Telegram [DOMAIN_NAME][URL]"
type textarea "x"
type textarea "Telegram [DOMAIN_NAME][URL]"
type textarea "x"
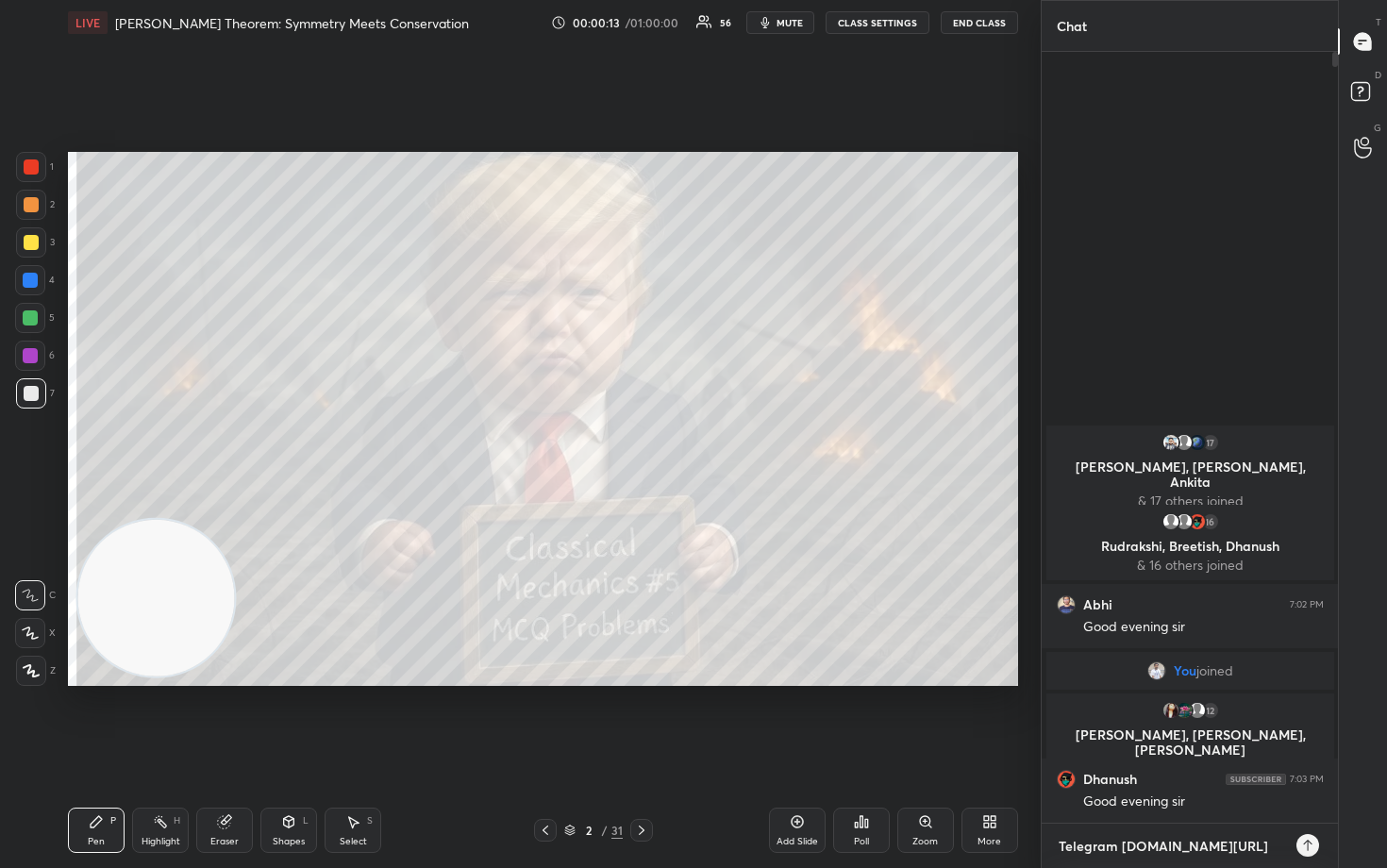
type textarea "Telegram [DOMAIN_NAME][URL]"
type textarea "x"
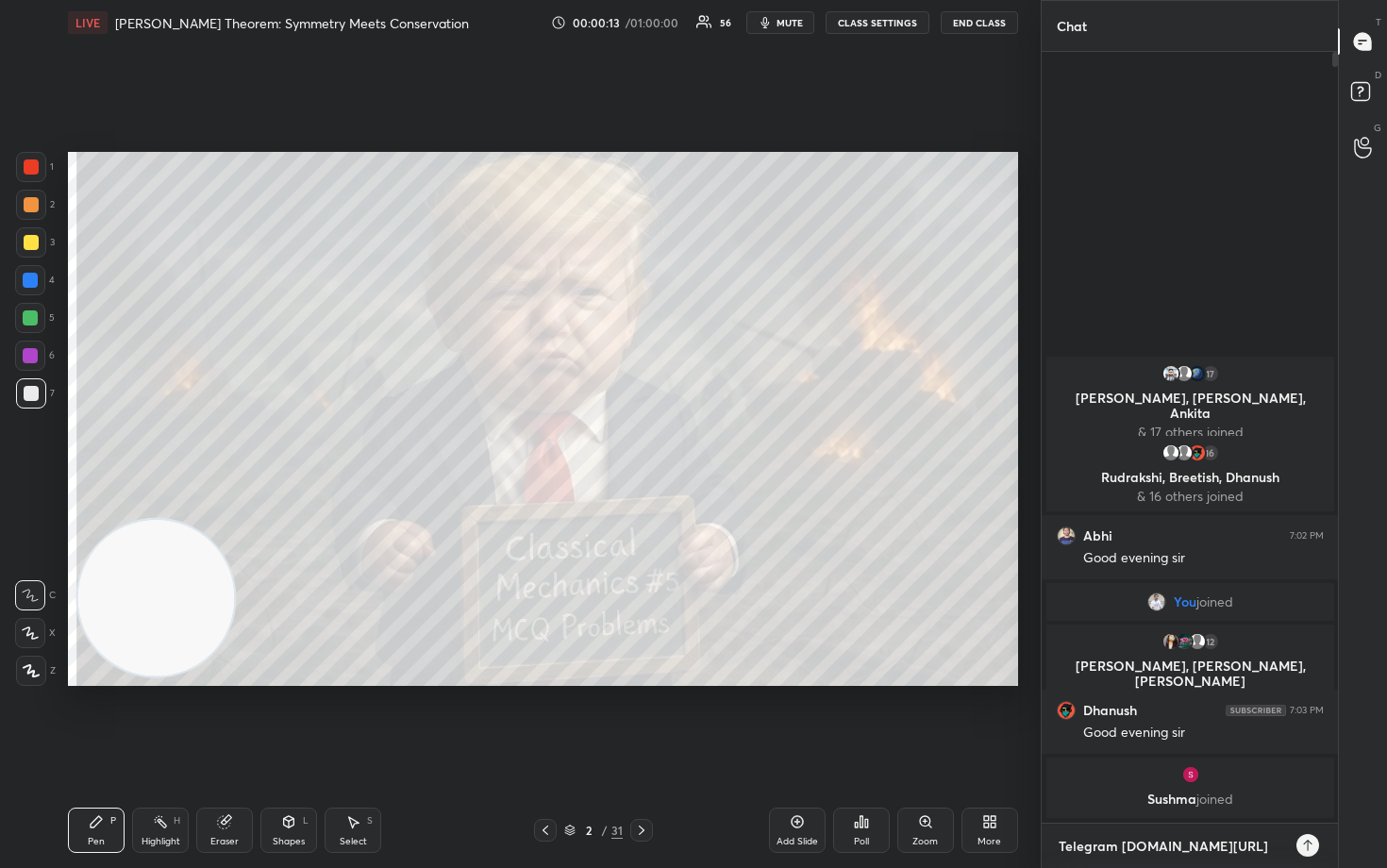
type textarea "Telegram [DOMAIN_NAME][URL]"
type textarea "x"
type textarea "Telegram [DOMAIN_NAME][URL]"
type textarea "x"
type textarea "Telegram [DOMAIN_NAME][URL]"
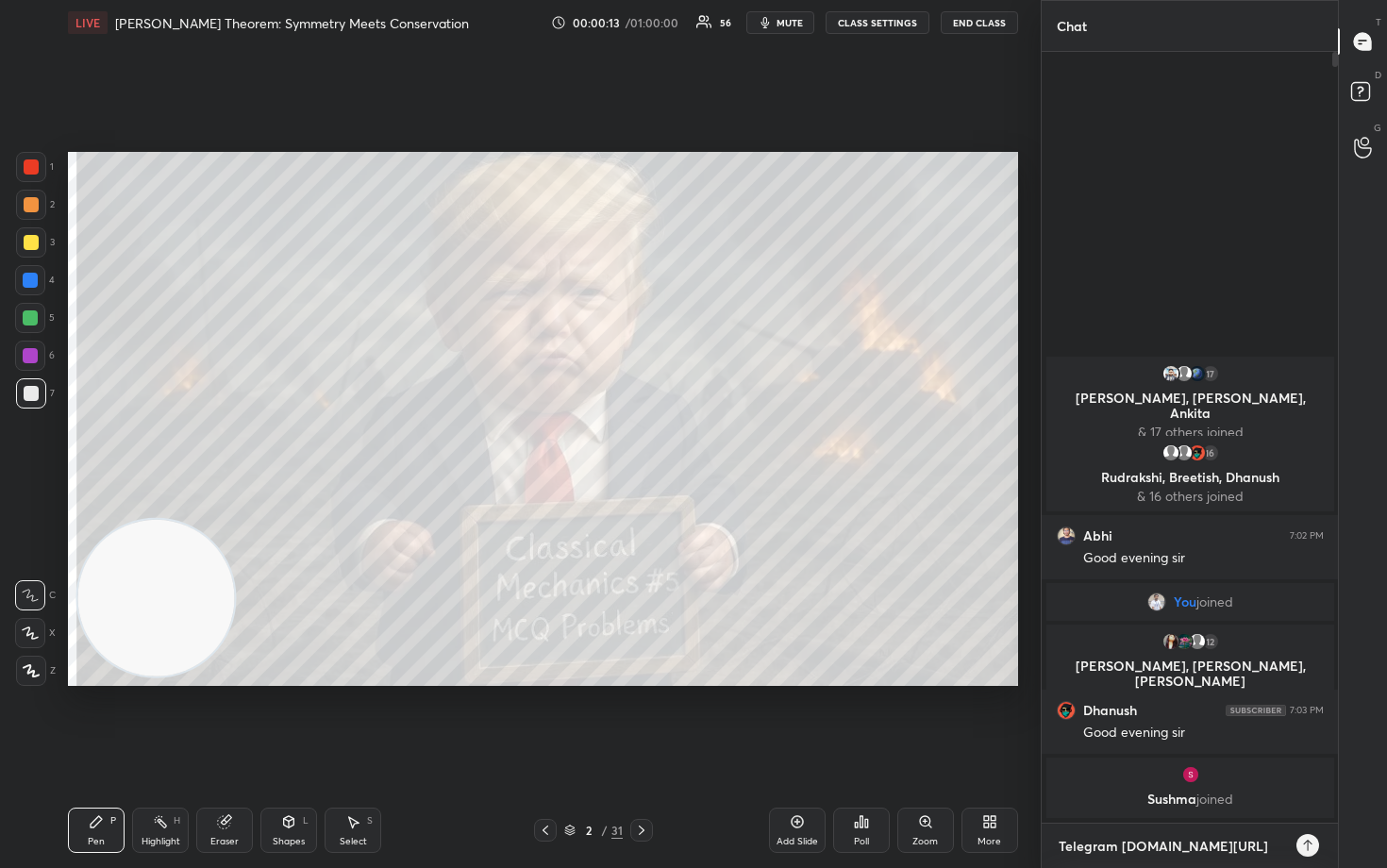
type textarea "x"
type textarea "Telegram [DOMAIN_NAME][URL]"
type textarea "x"
type textarea "Telegram [DOMAIN_NAME][URL]"
type textarea "x"
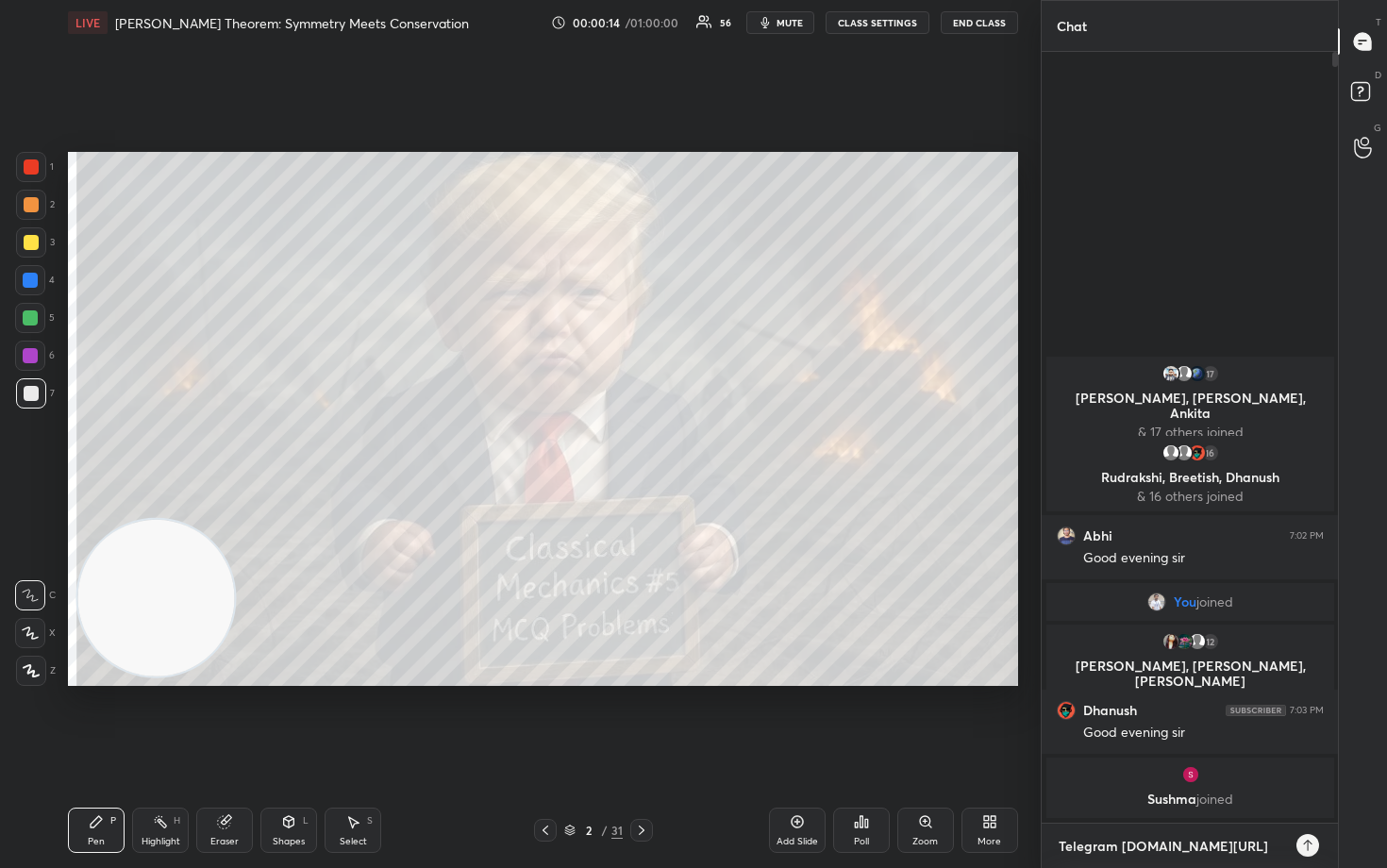
type textarea "Telegram [DOMAIN_NAME][URL]"
type textarea "x"
type textarea "Telegram [DOMAIN_NAME][URL]"
type textarea "x"
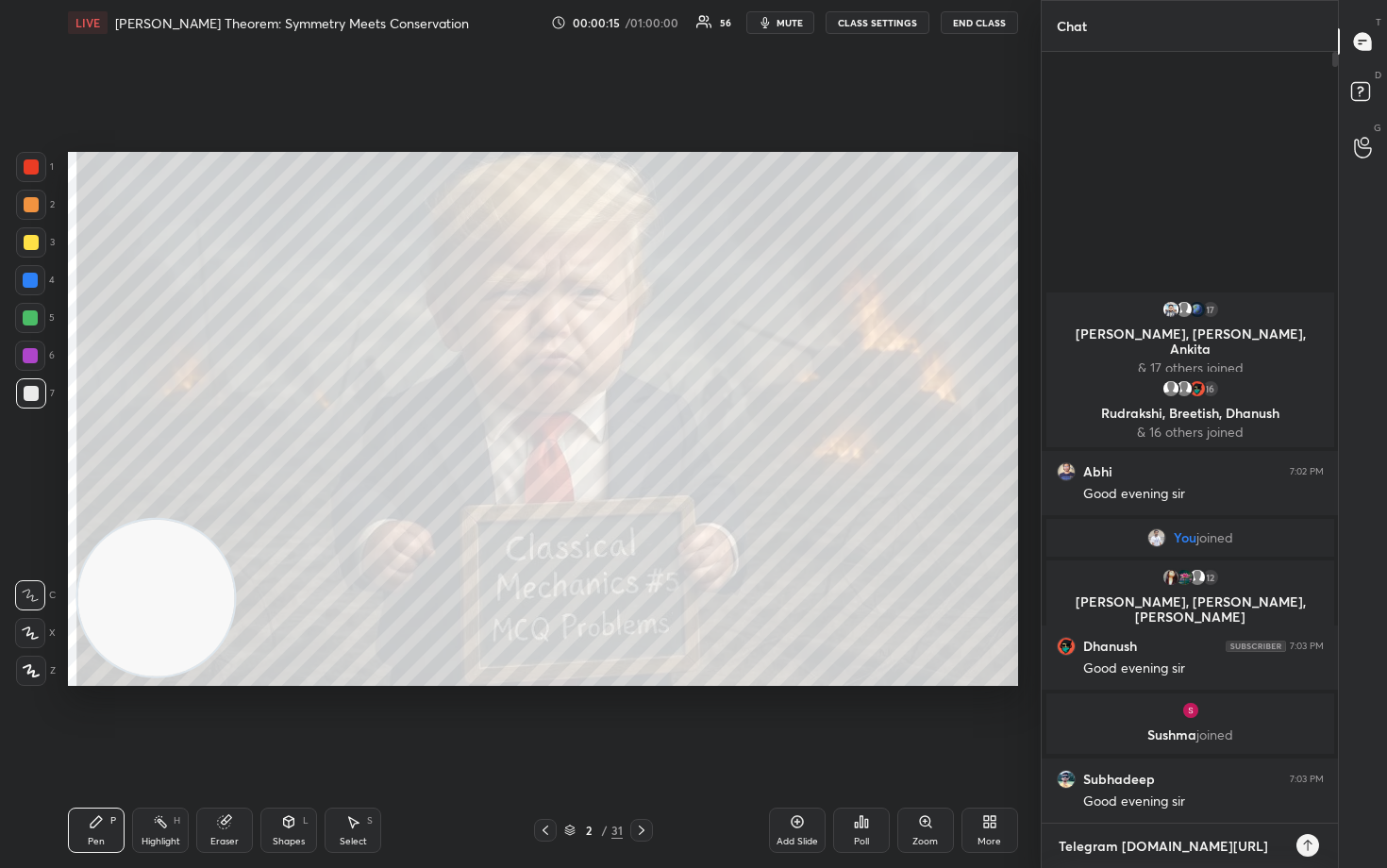
type textarea "Telegram [DOMAIN_NAME][URL]"
type textarea "x"
type textarea "Telegram [DOMAIN_NAME][URL]"
type textarea "x"
type textarea "Telegram [DOMAIN_NAME][URL]"
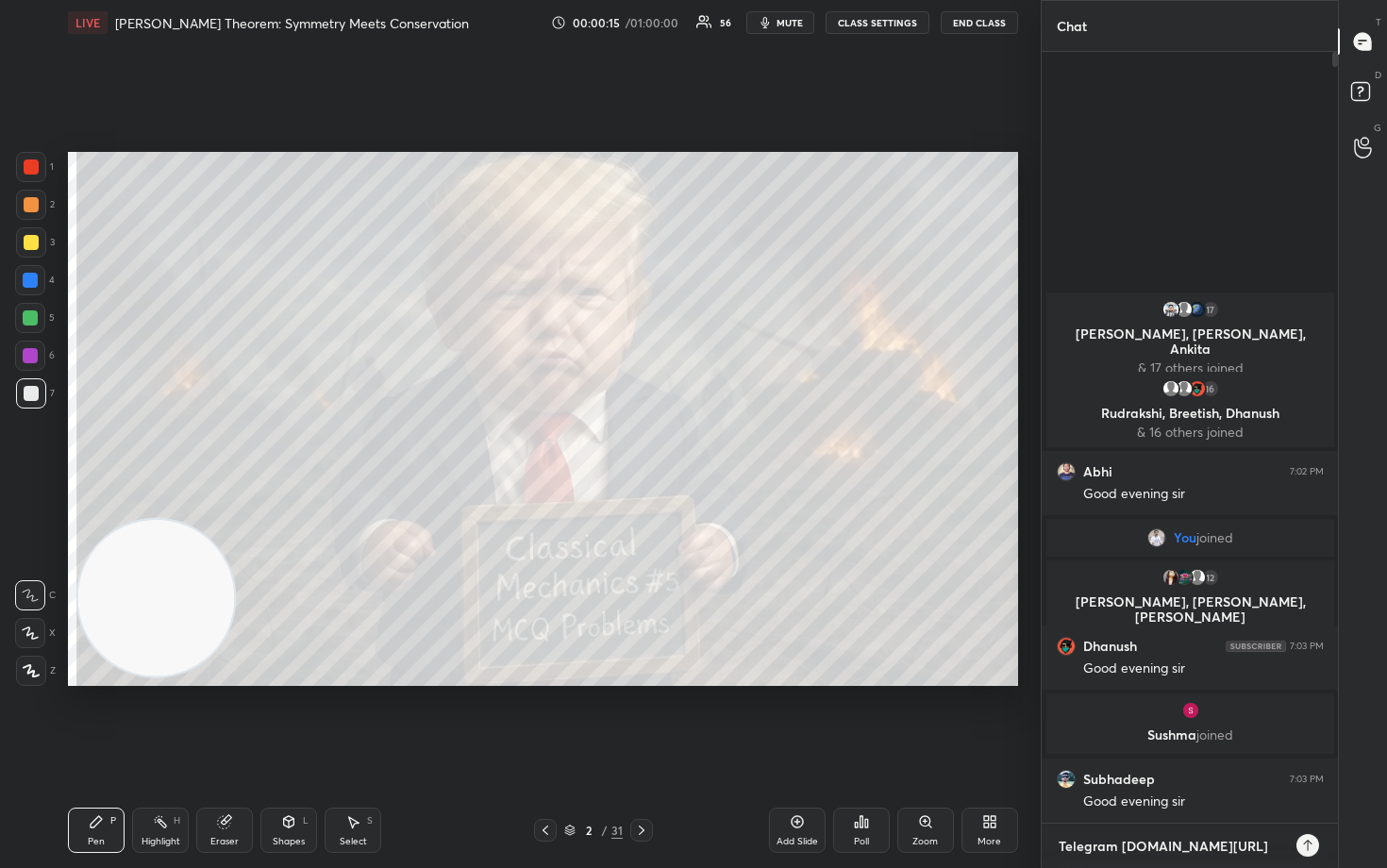
type textarea "x"
type textarea "Telegram [DOMAIN_NAME][URL]"
type textarea "x"
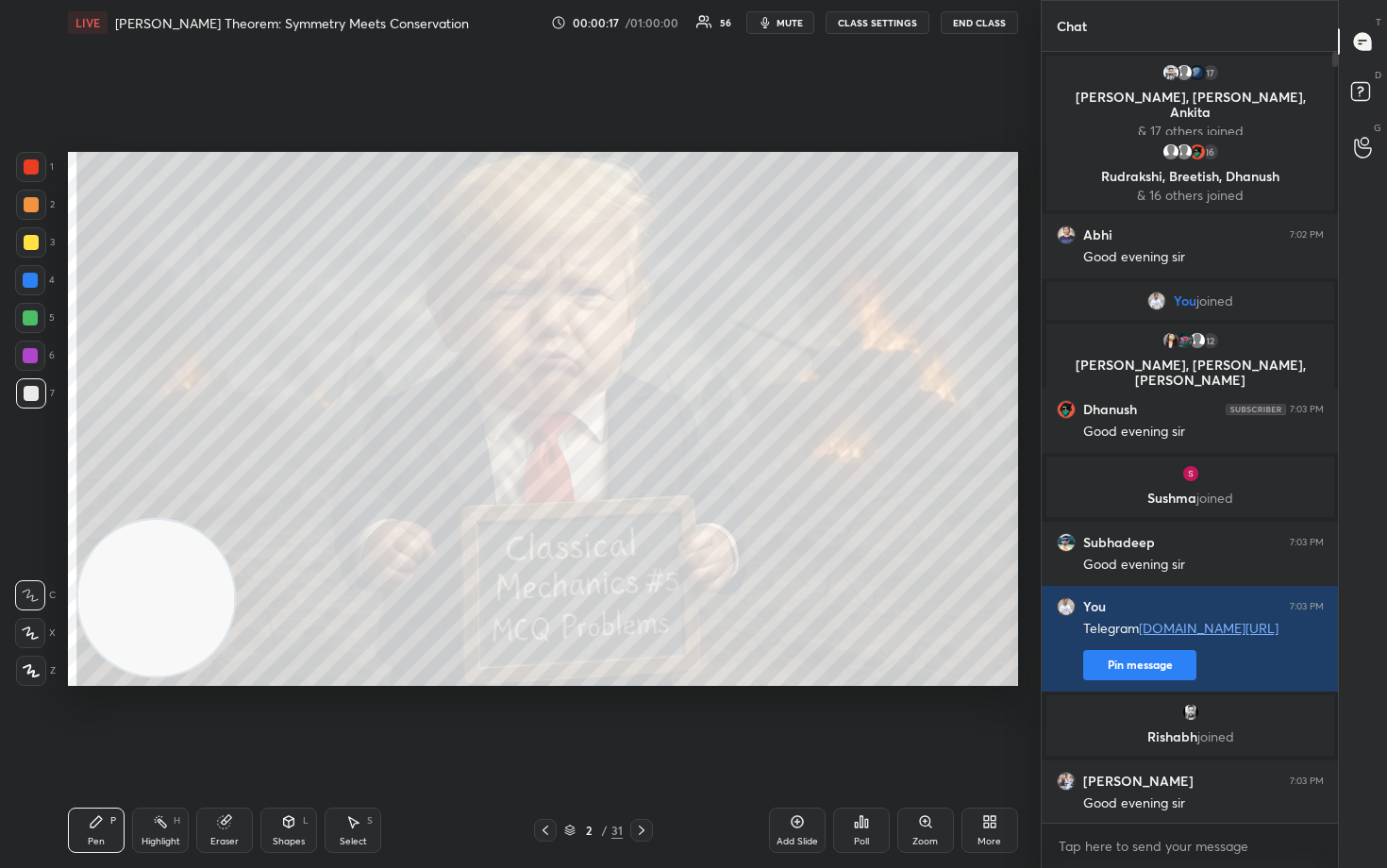
click at [1135, 720] on div "[PERSON_NAME] joined" at bounding box center [1190, 726] width 287 height 61
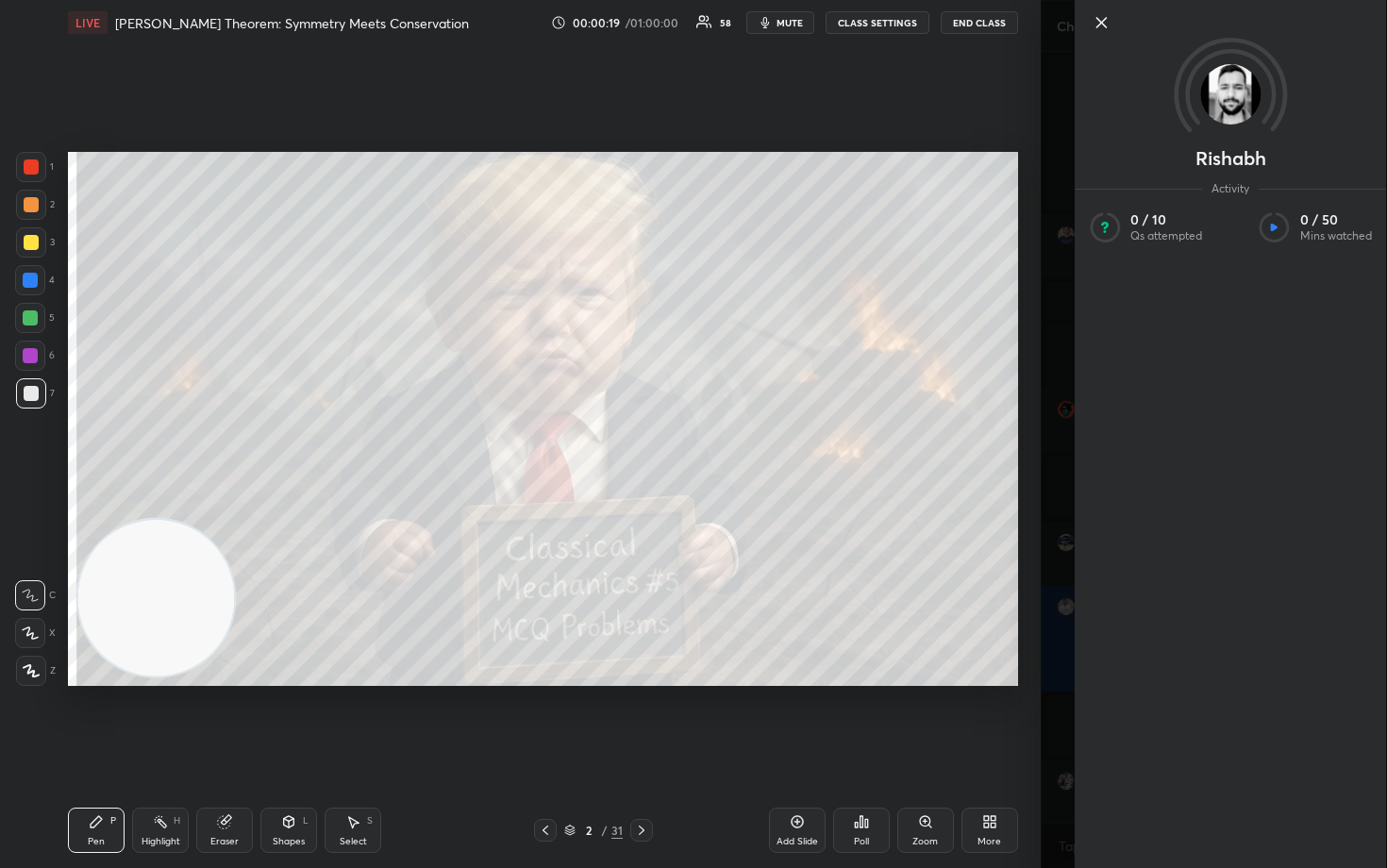
click at [1101, 17] on icon at bounding box center [1101, 23] width 23 height 23
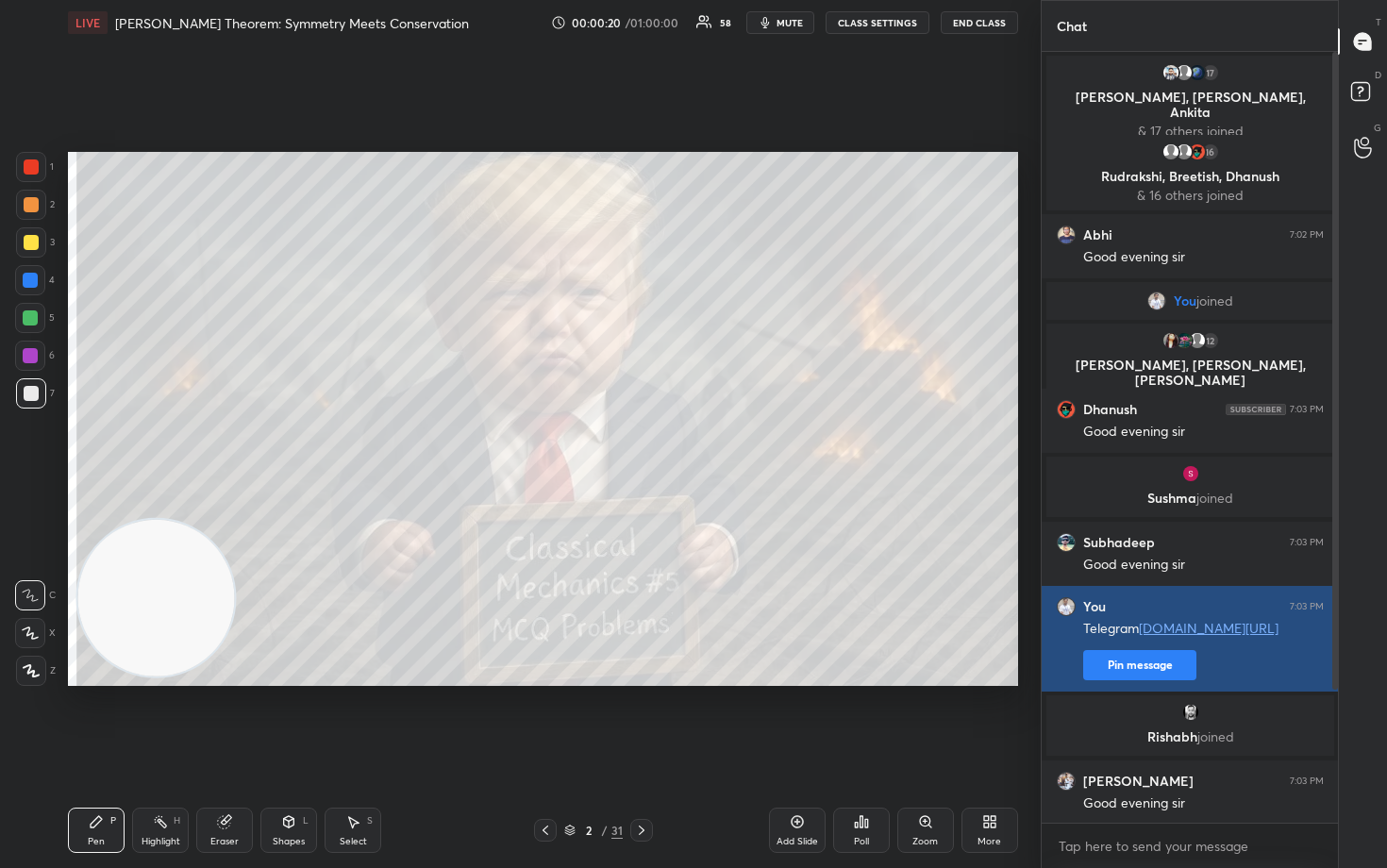
click at [1112, 671] on button "Pin message" at bounding box center [1140, 666] width 113 height 30
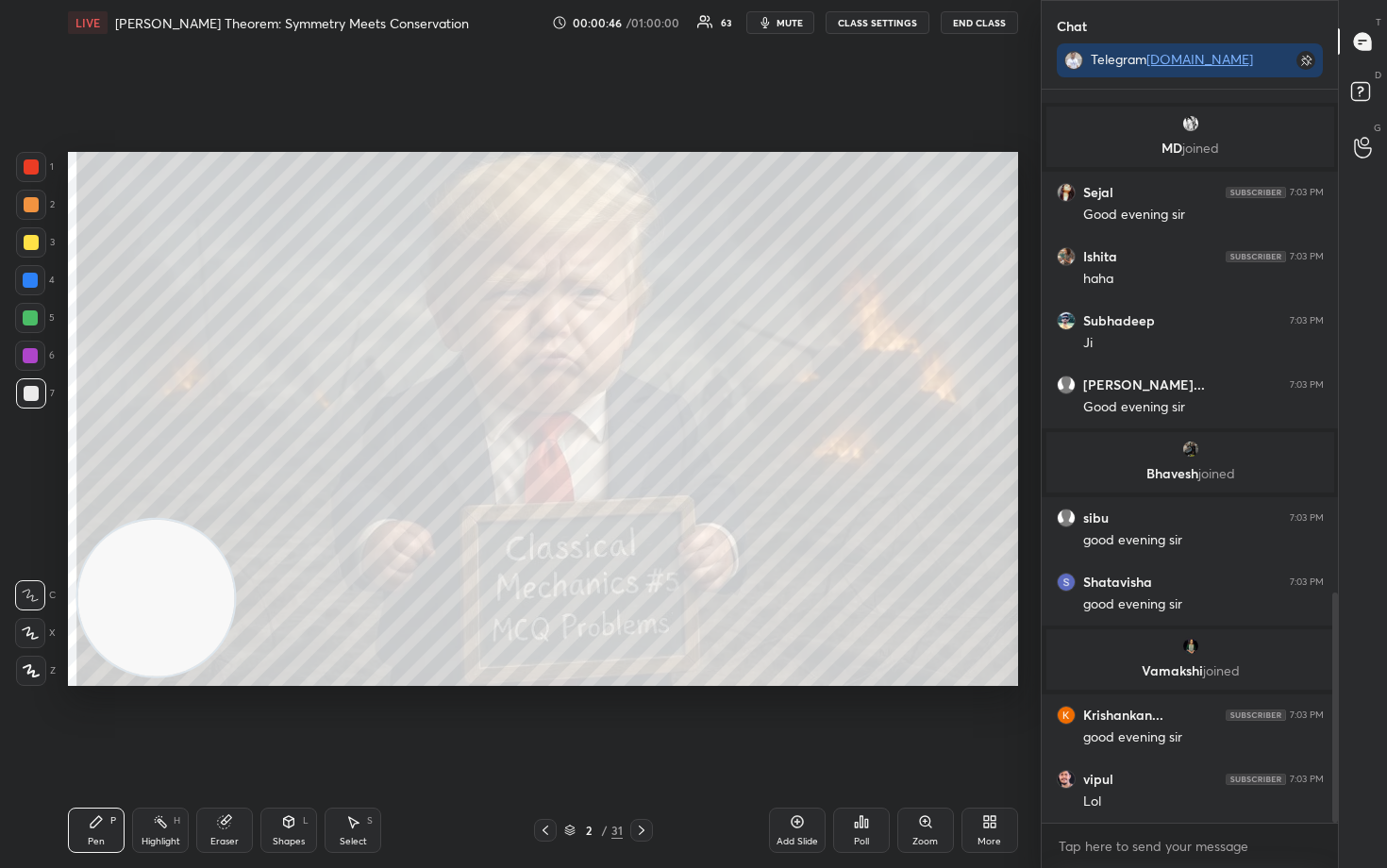
scroll to position [1667, 0]
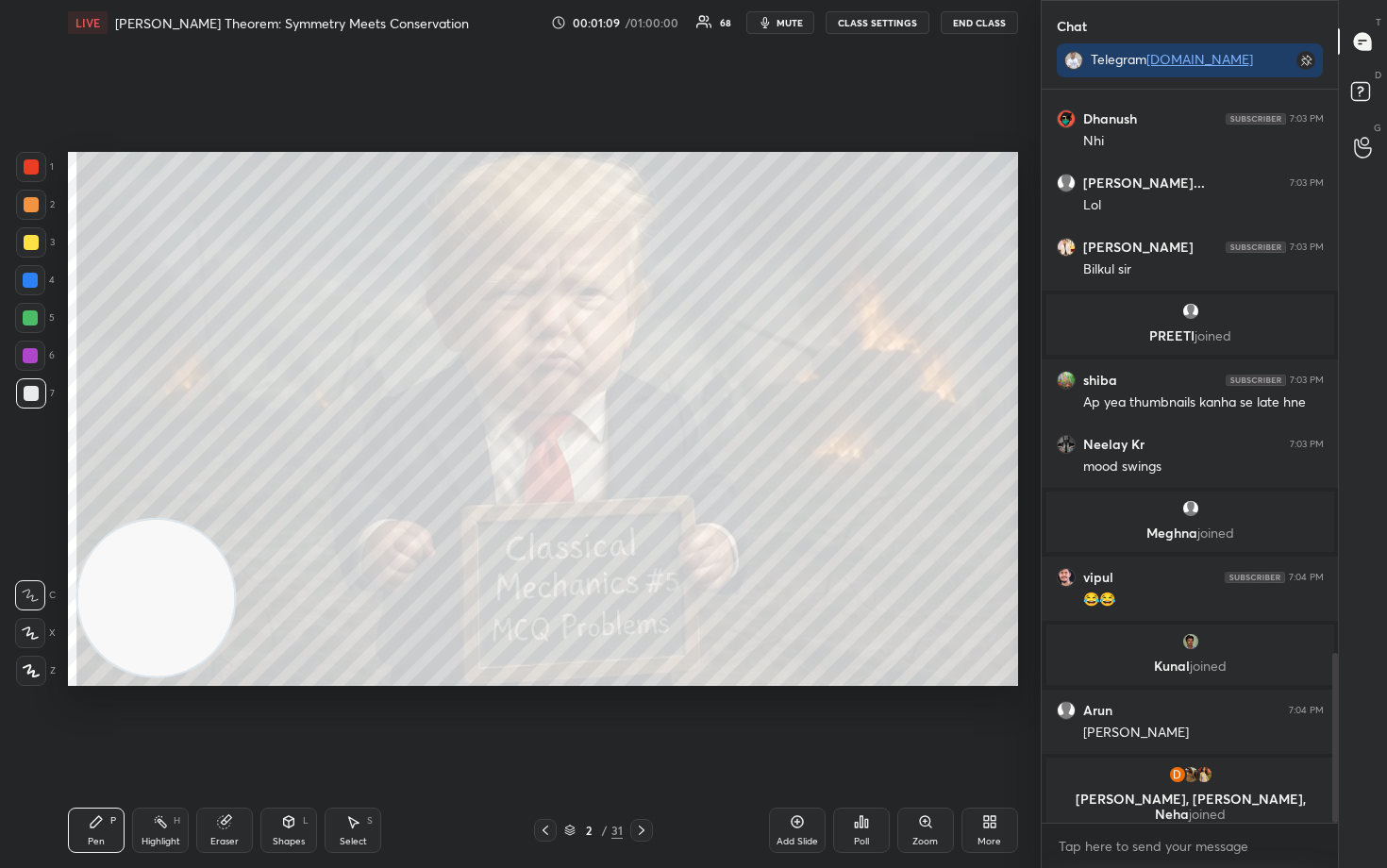
click at [26, 640] on div at bounding box center [30, 634] width 30 height 30
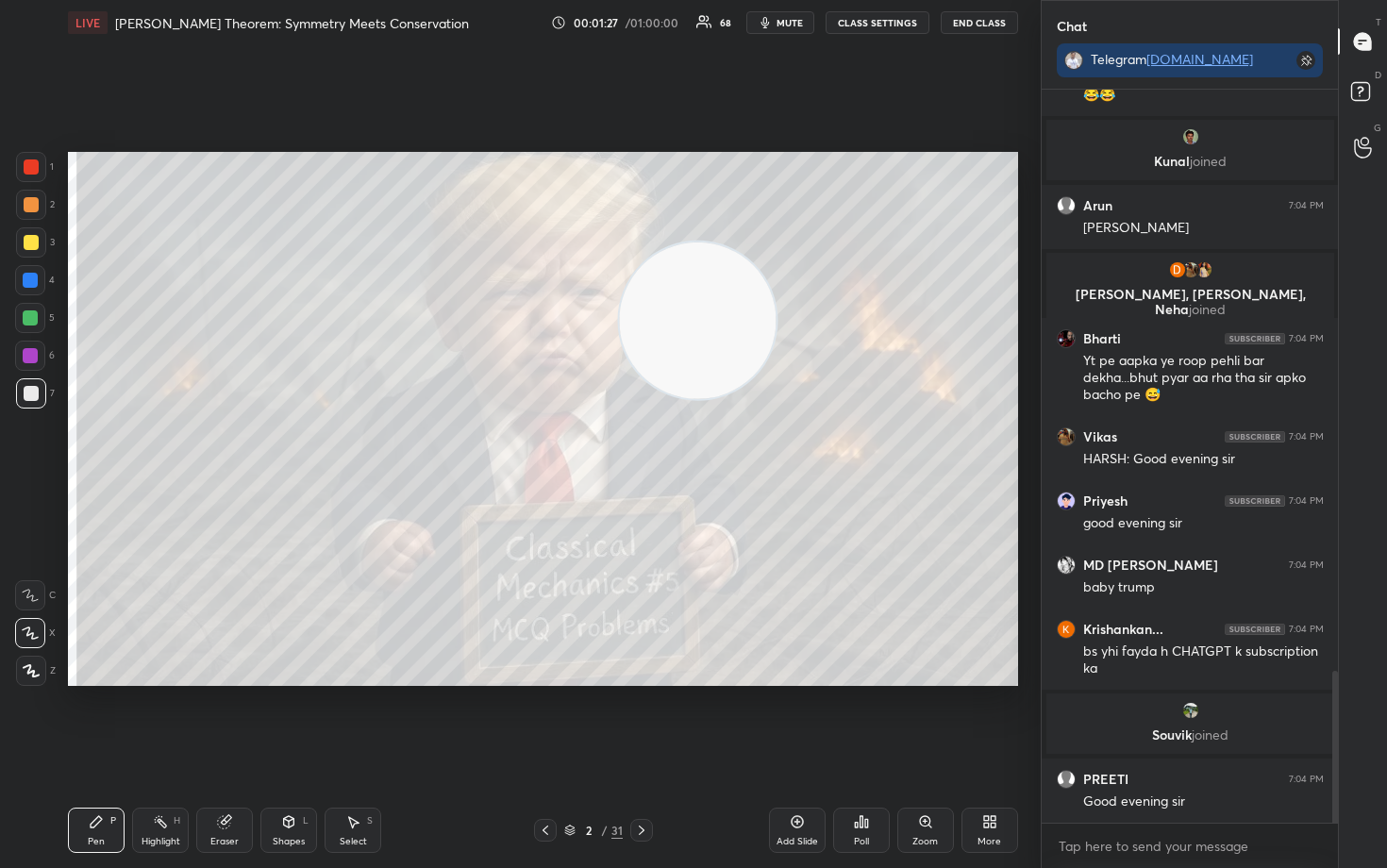
drag, startPoint x: 144, startPoint y: 612, endPoint x: 950, endPoint y: 224, distance: 894.5
click at [775, 242] on video at bounding box center [698, 321] width 157 height 157
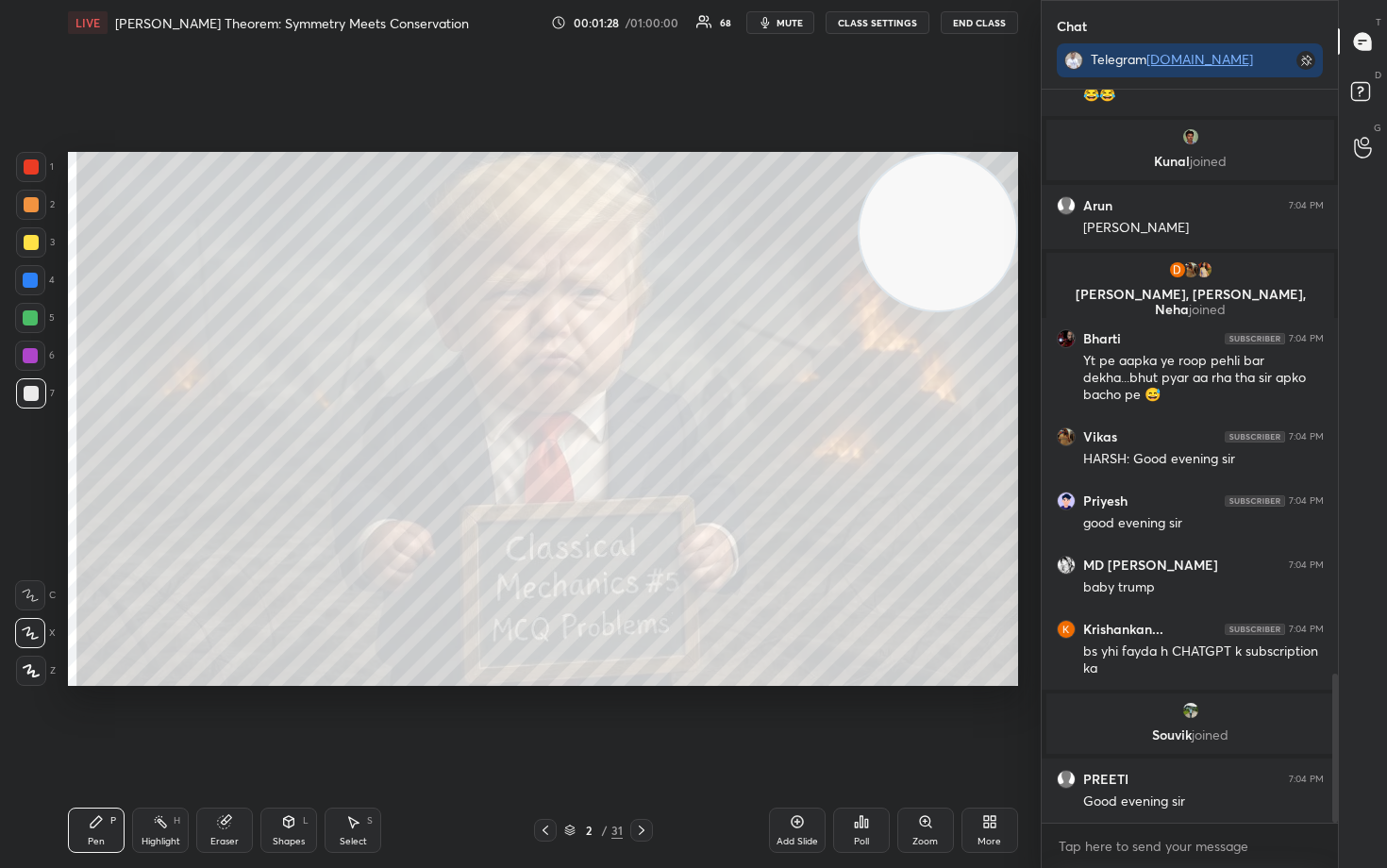
scroll to position [2863, 0]
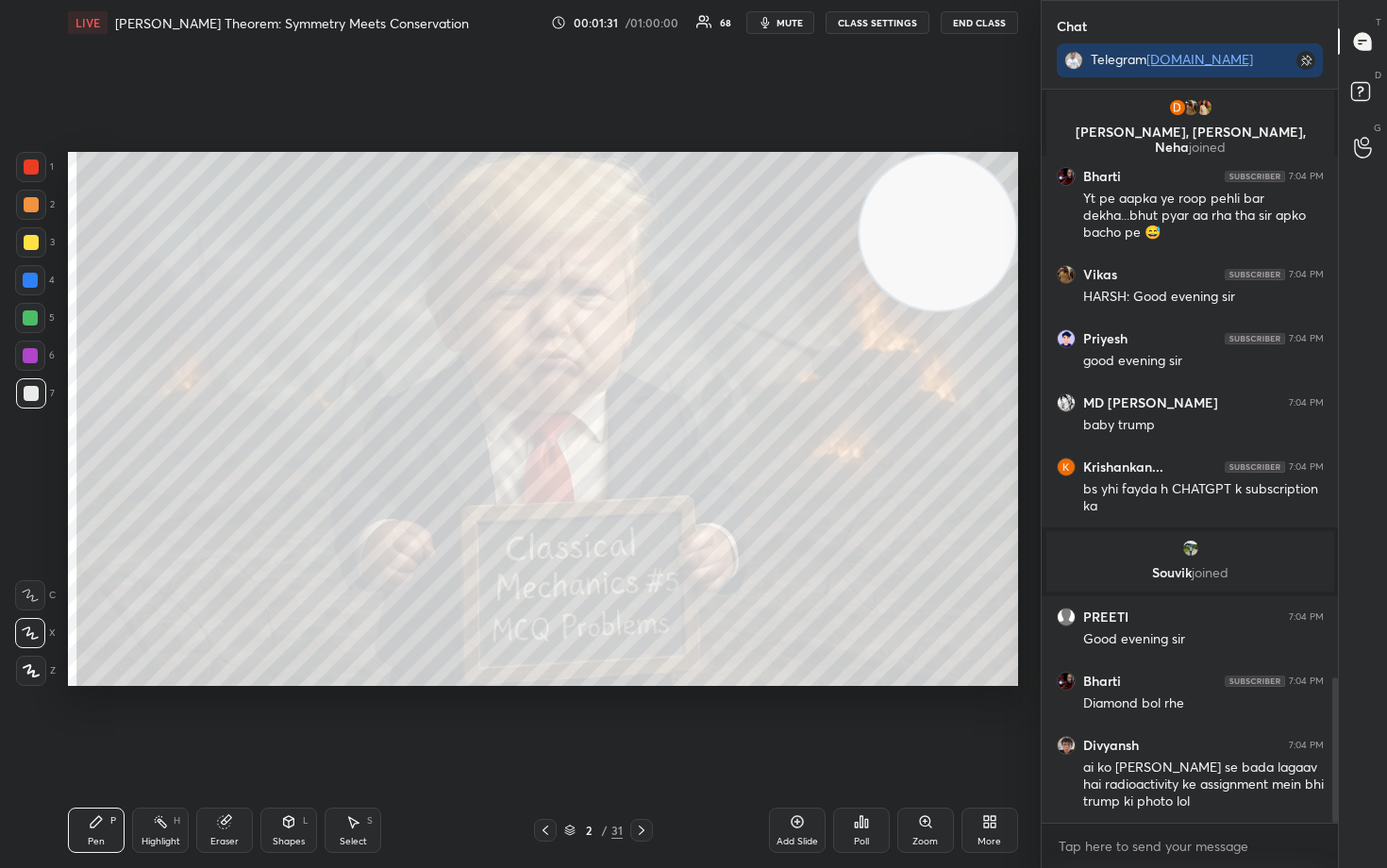
click at [27, 243] on div at bounding box center [31, 243] width 15 height 15
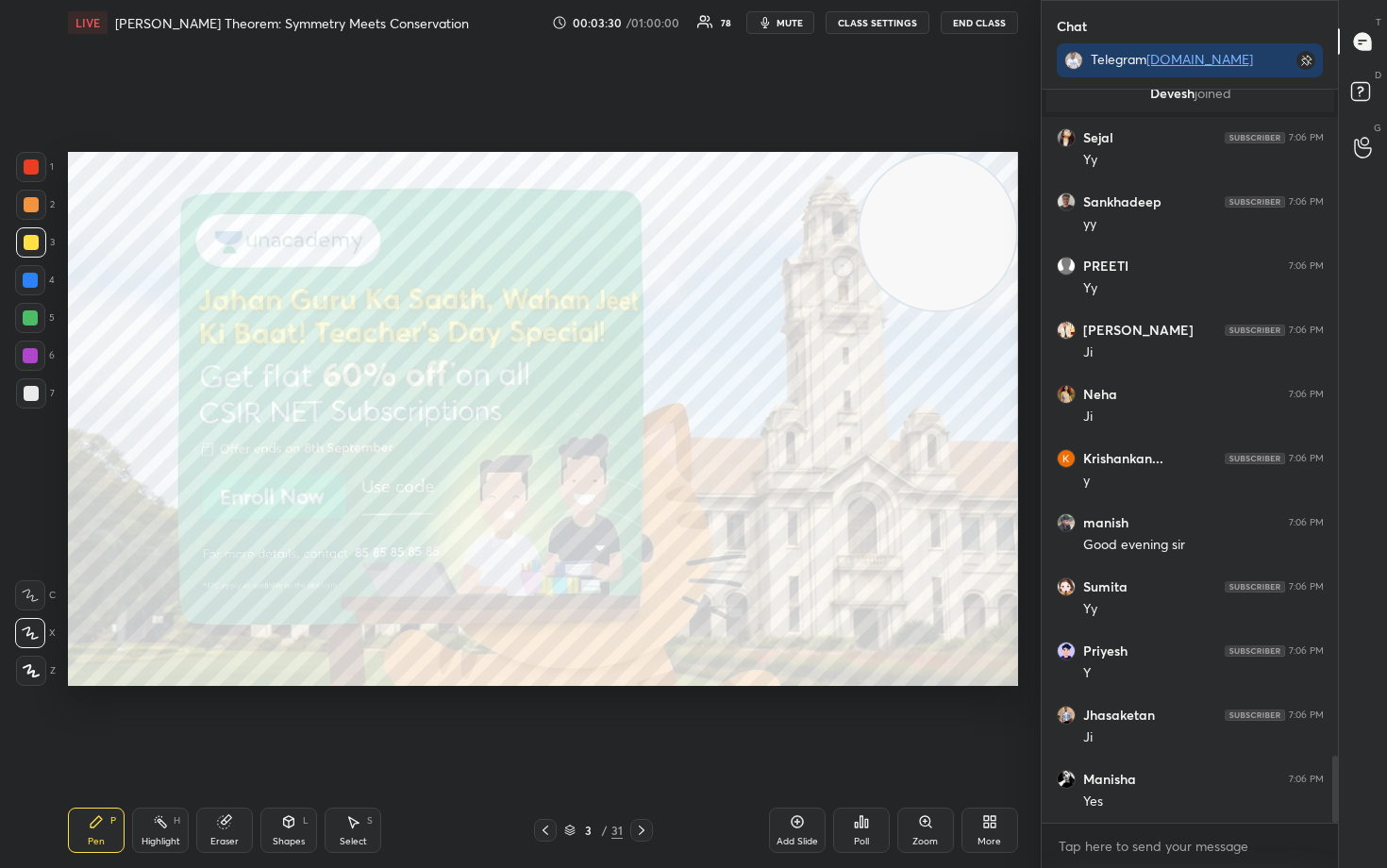
scroll to position [7392, 0]
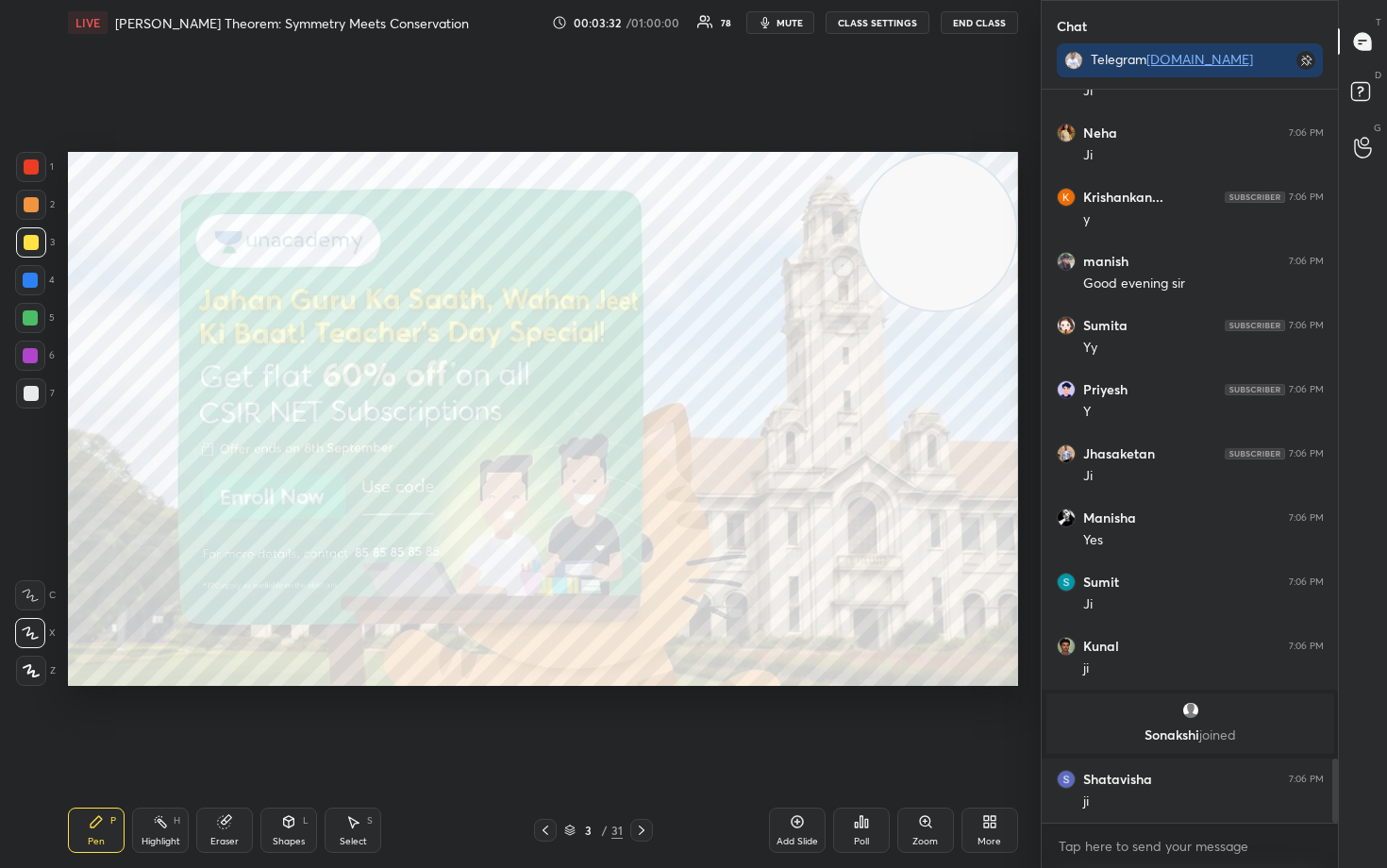
click at [30, 166] on div at bounding box center [31, 167] width 15 height 15
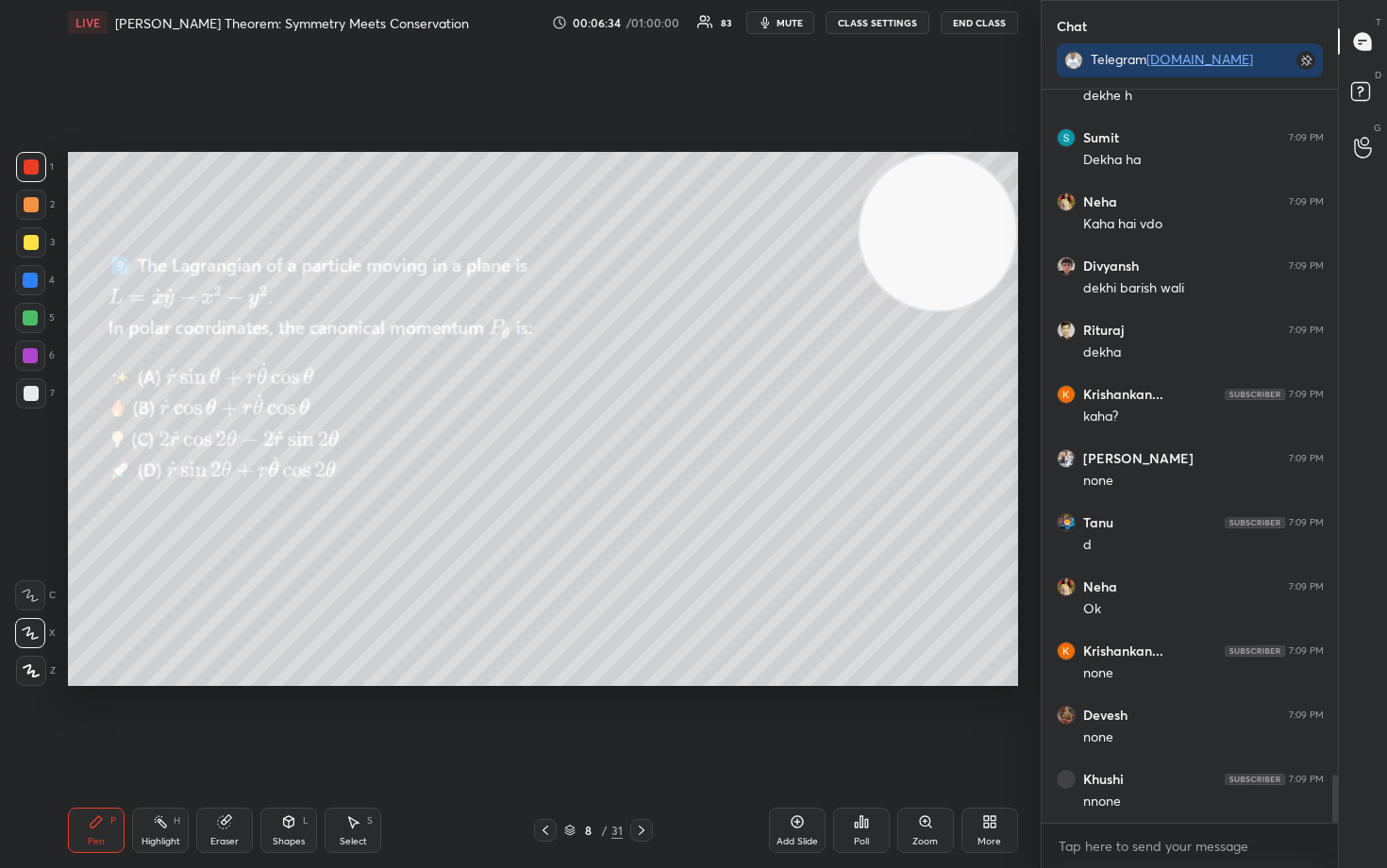
scroll to position [10419, 0]
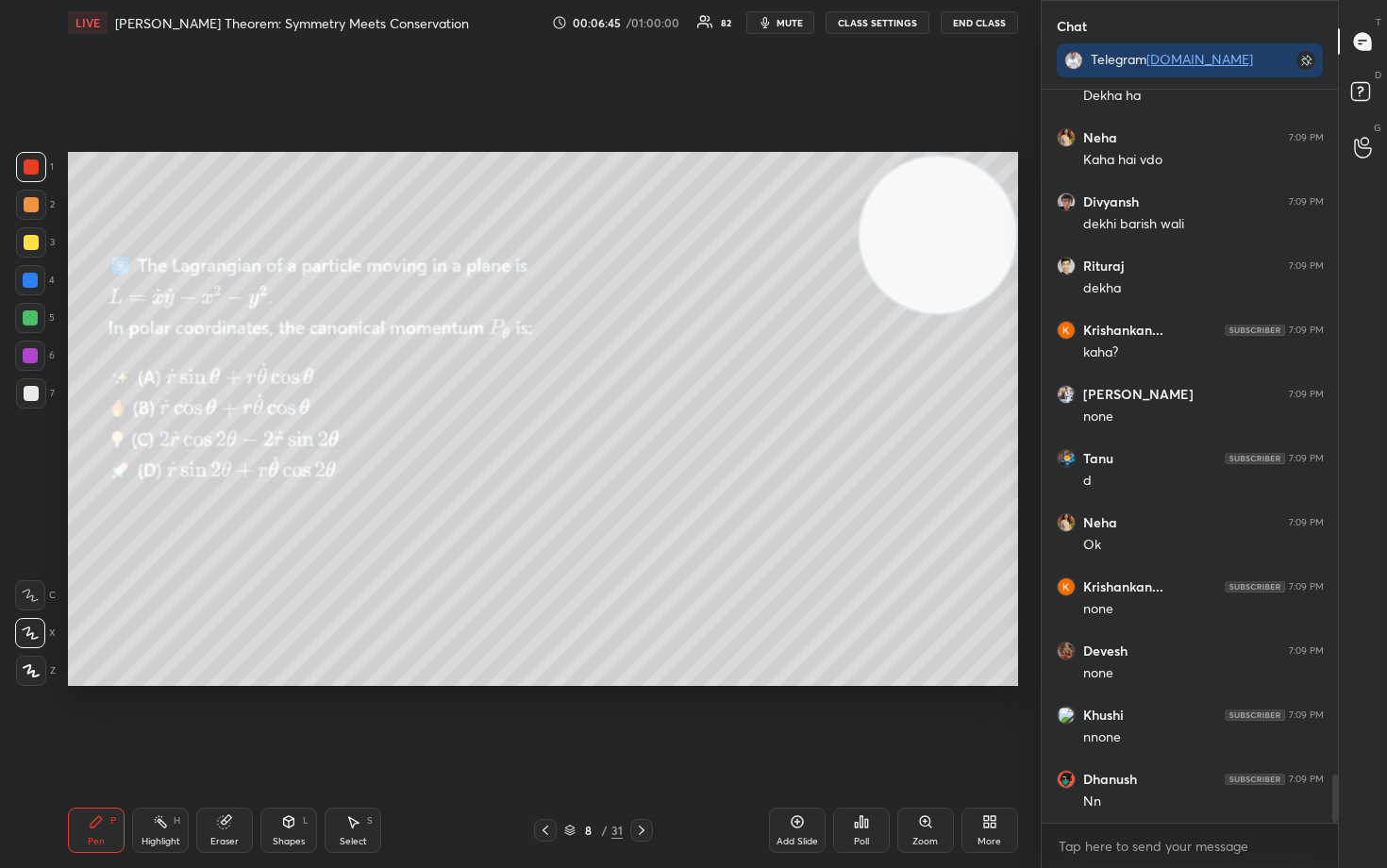
drag, startPoint x: 935, startPoint y: 232, endPoint x: 916, endPoint y: 409, distance: 178.0
click at [939, 313] on video at bounding box center [938, 235] width 157 height 157
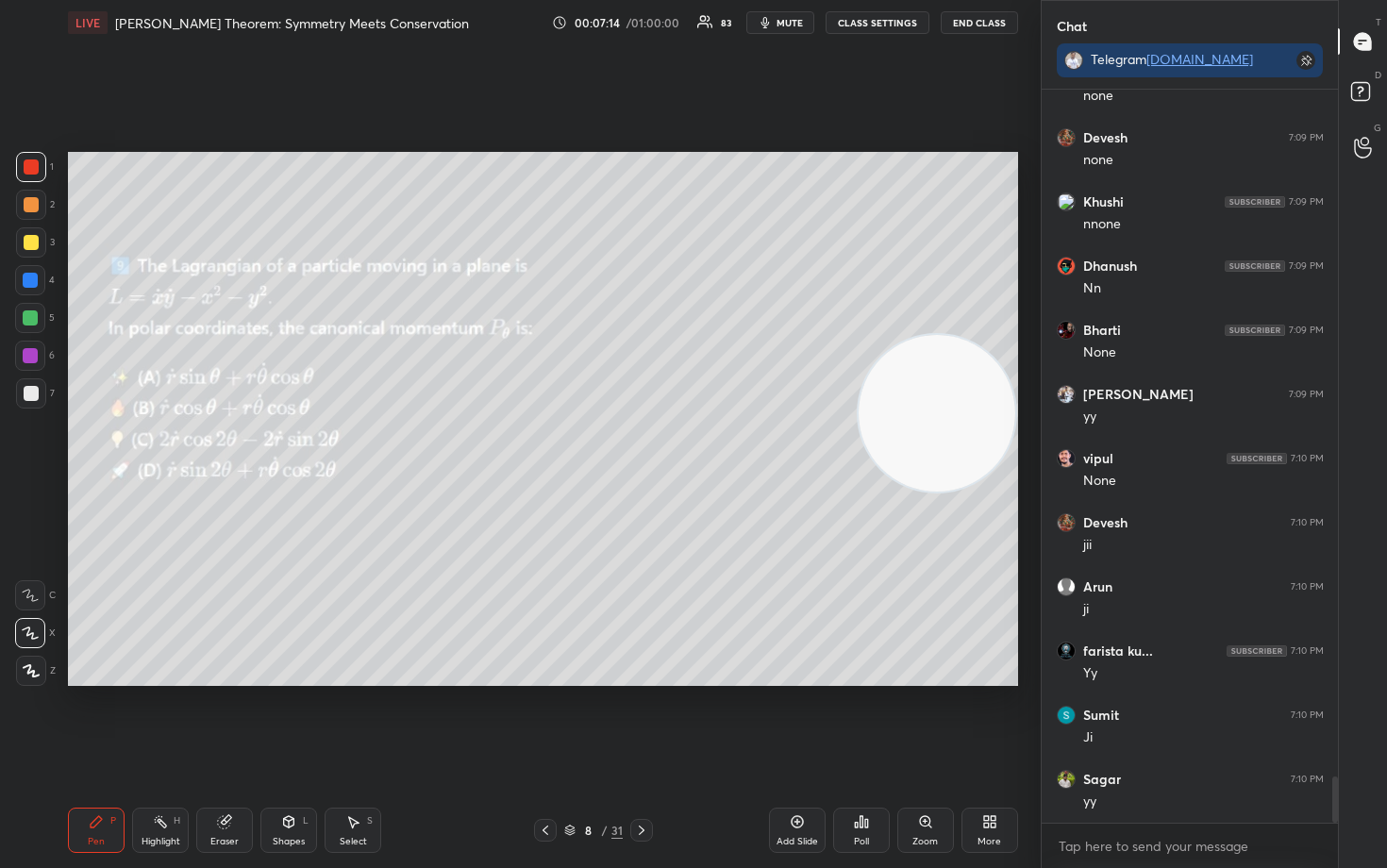
scroll to position [10996, 0]
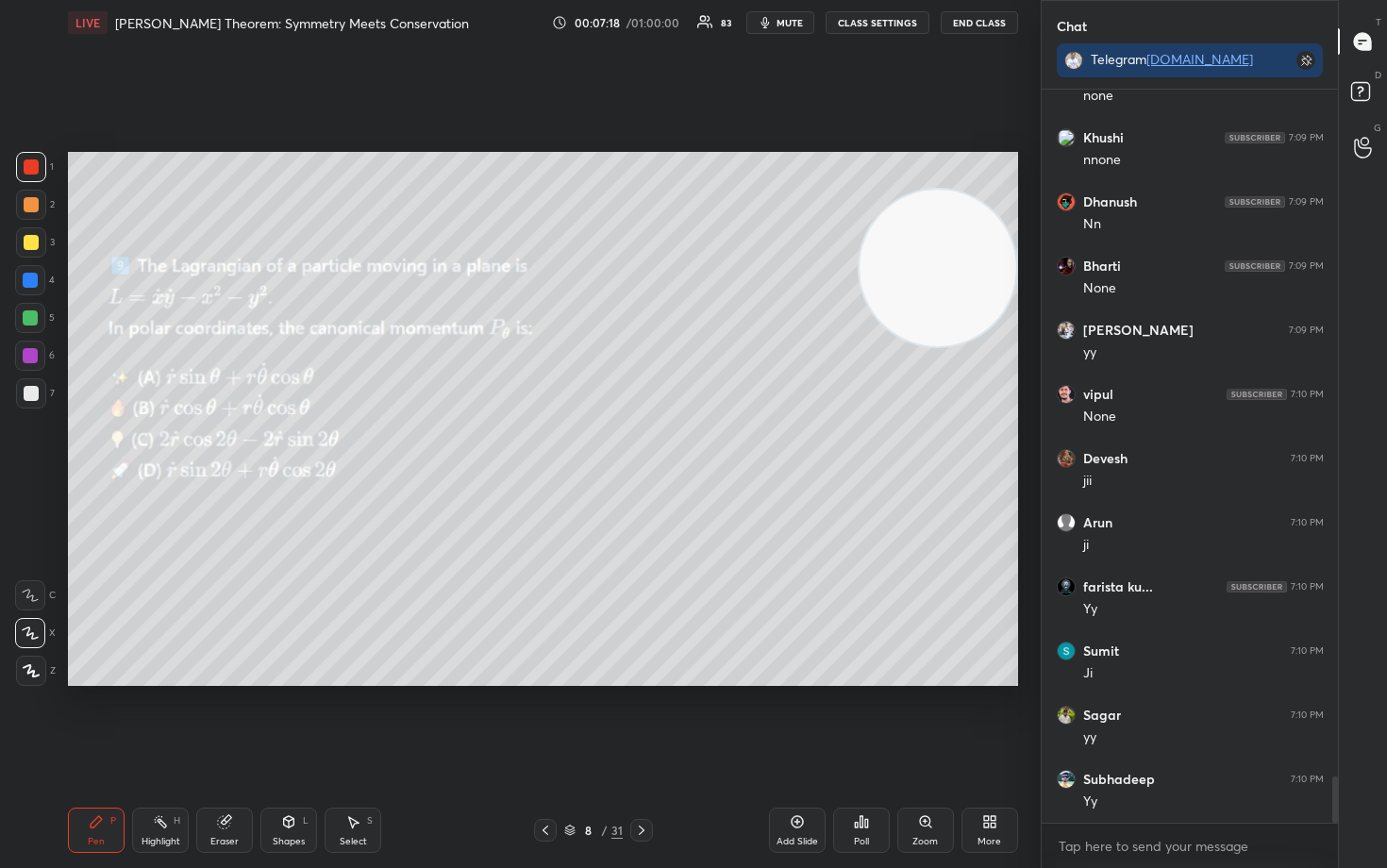
drag, startPoint x: 932, startPoint y: 373, endPoint x: 938, endPoint y: 283, distance: 90.2
click at [941, 280] on video at bounding box center [938, 269] width 157 height 157
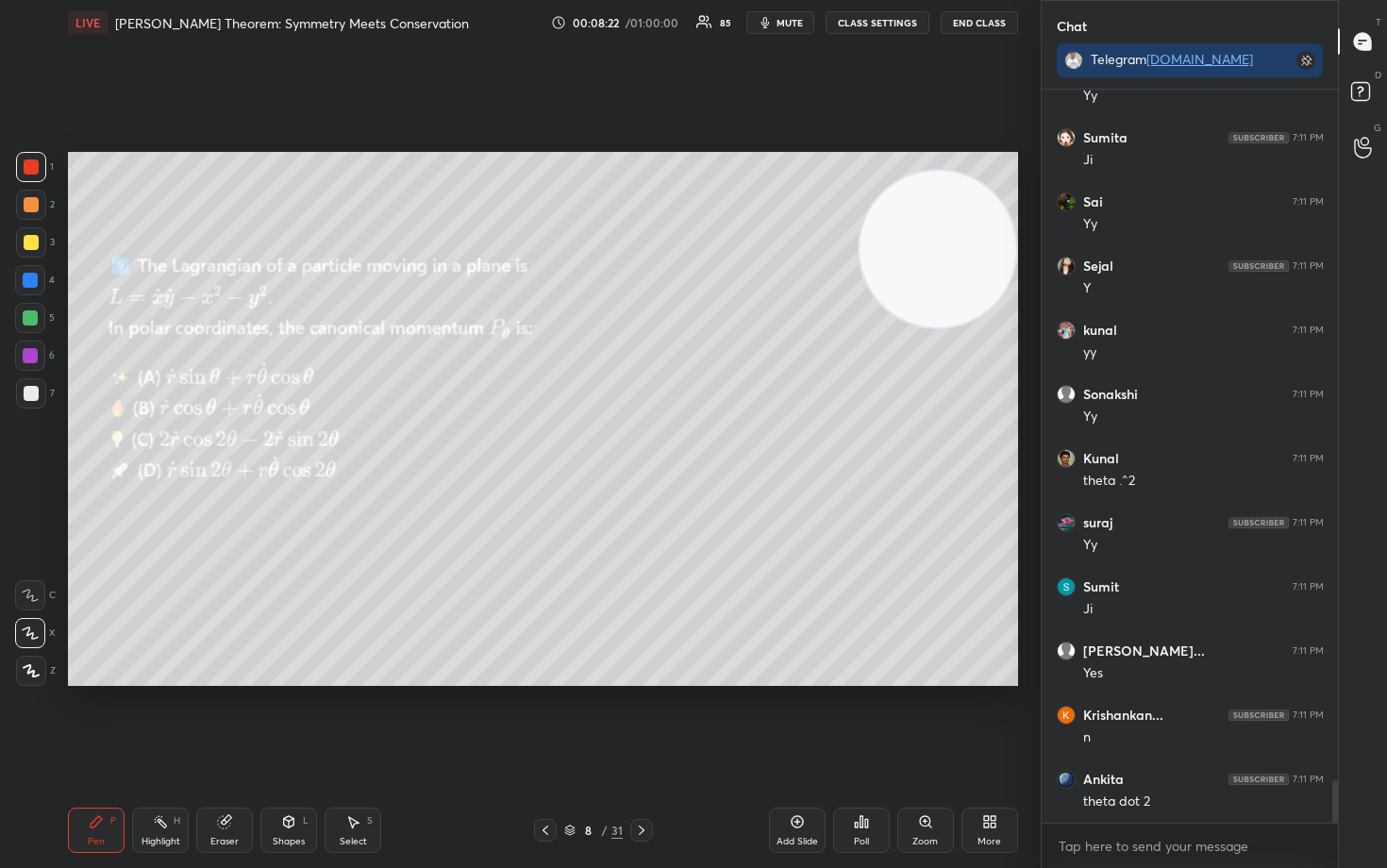
scroll to position [11863, 0]
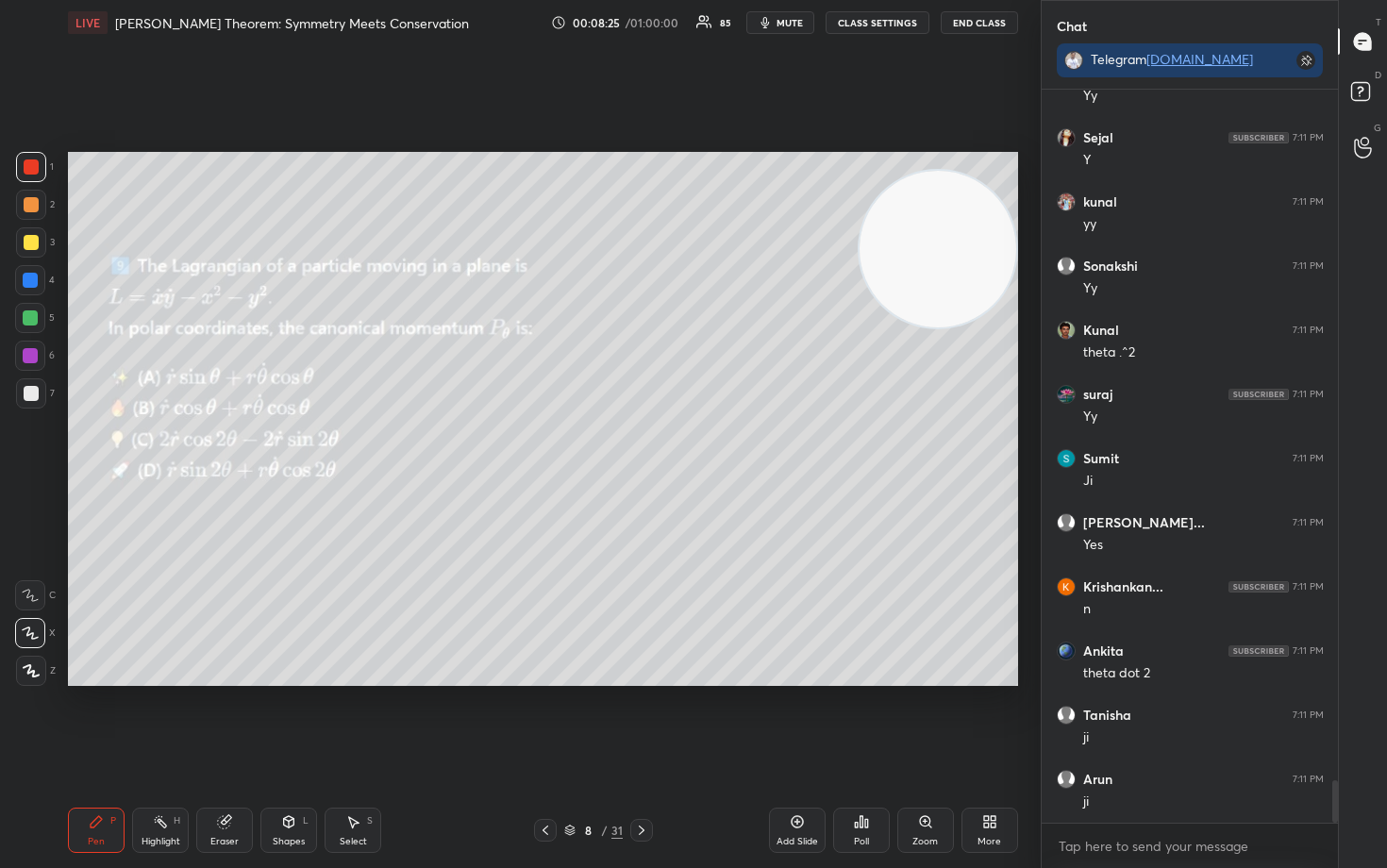
drag, startPoint x: 27, startPoint y: 393, endPoint x: 51, endPoint y: 443, distance: 55.5
click at [26, 395] on div at bounding box center [31, 393] width 15 height 15
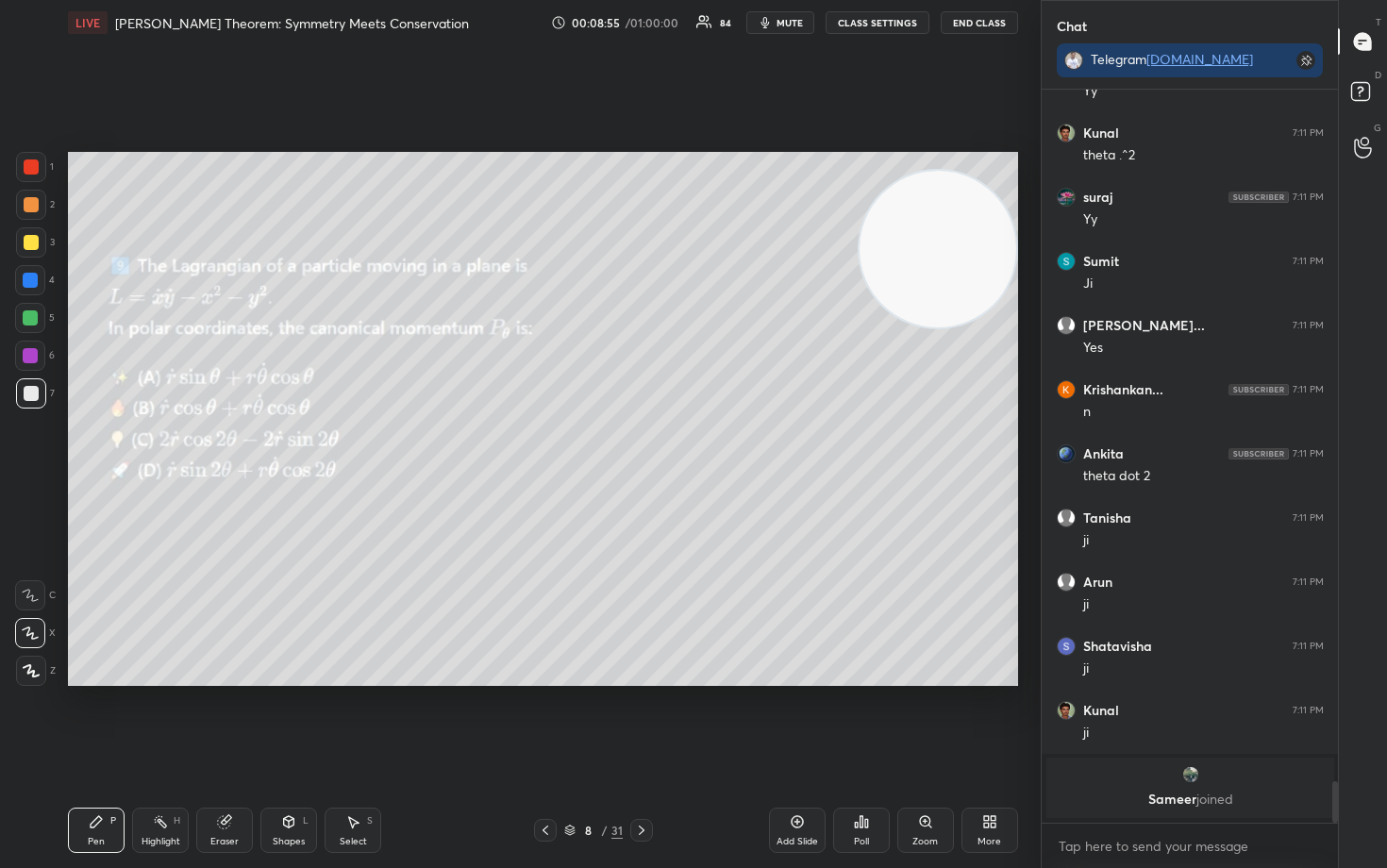
scroll to position [11759, 0]
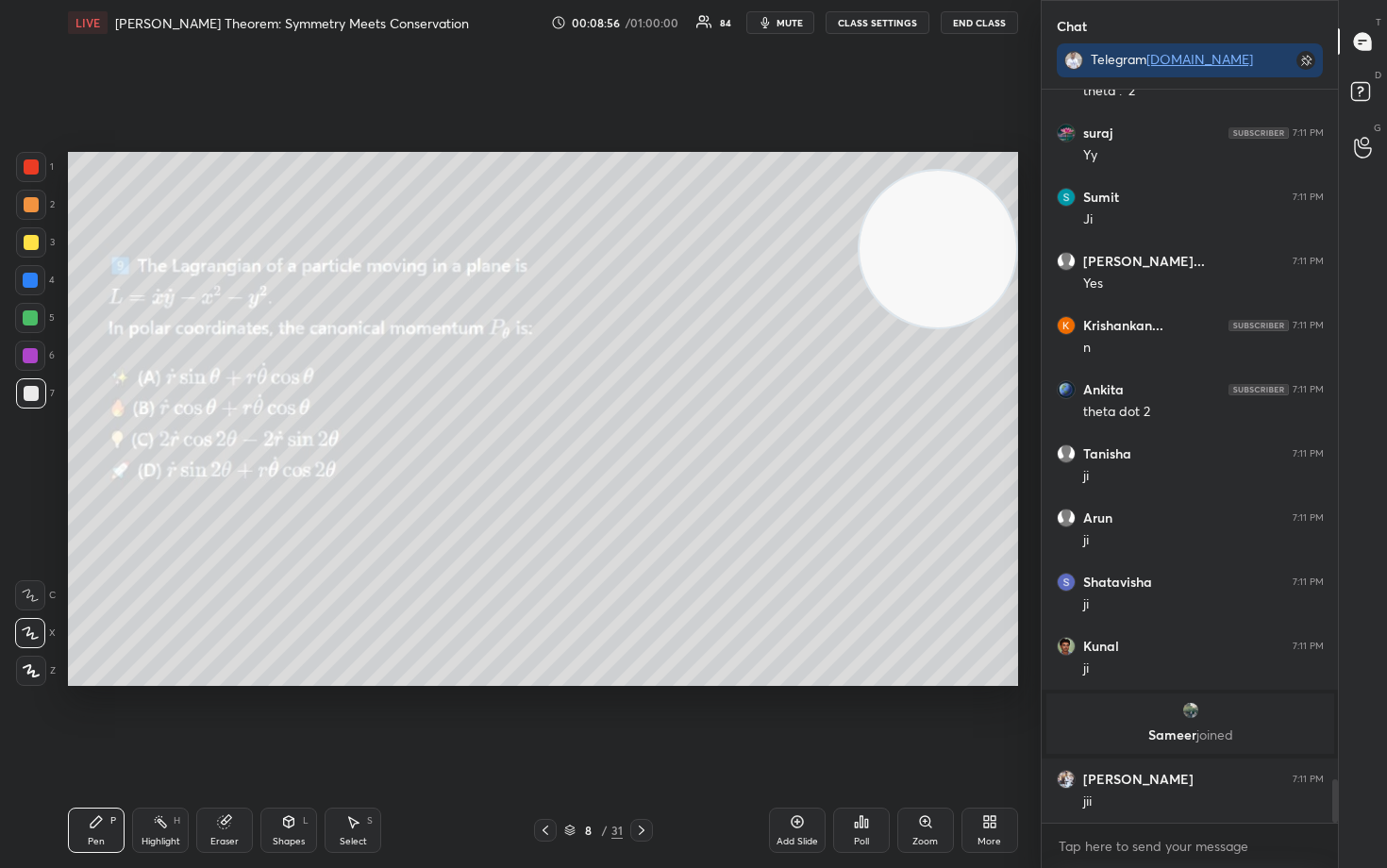
click at [804, 720] on div "Add Slide" at bounding box center [797, 830] width 57 height 45
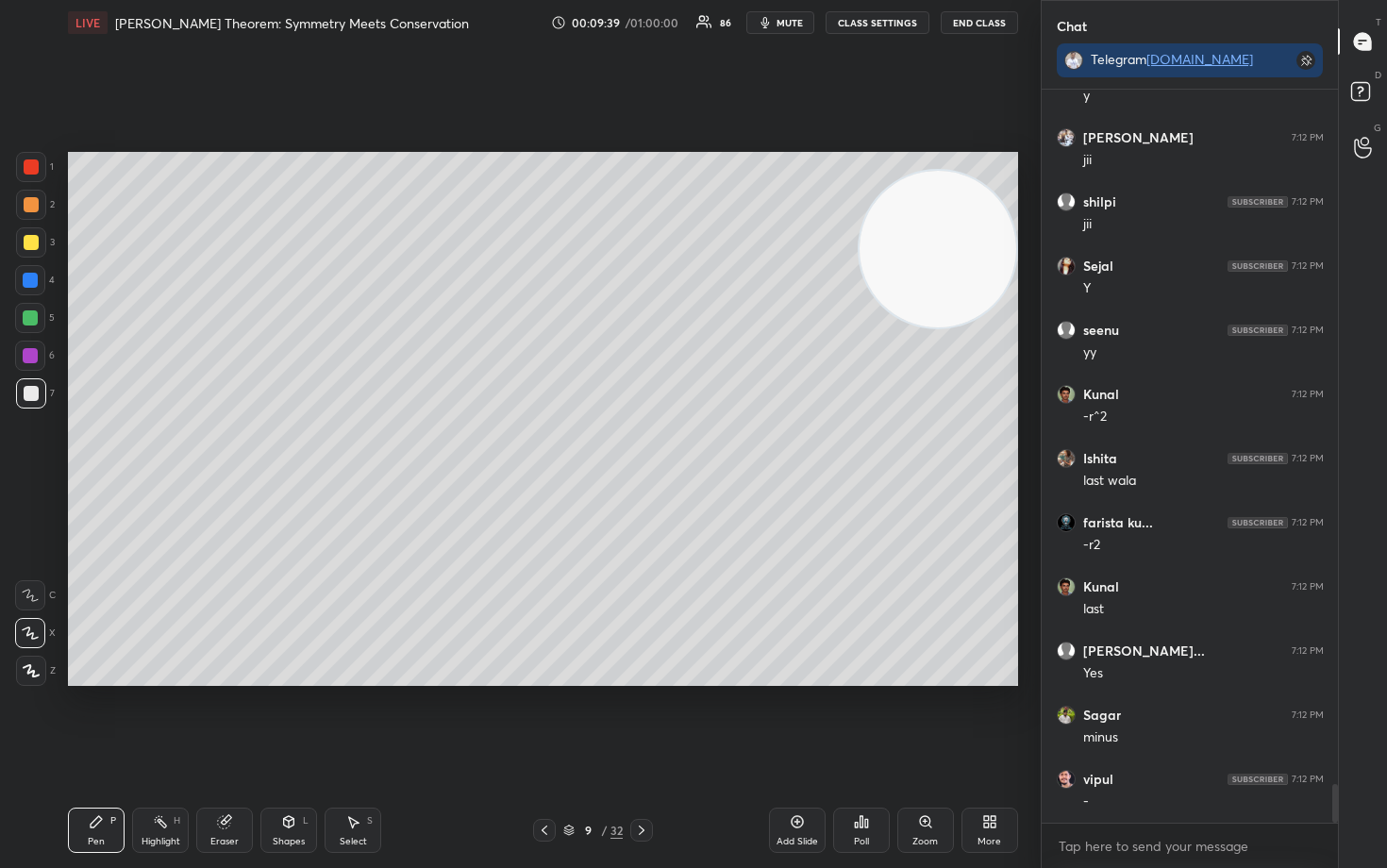
scroll to position [13235, 0]
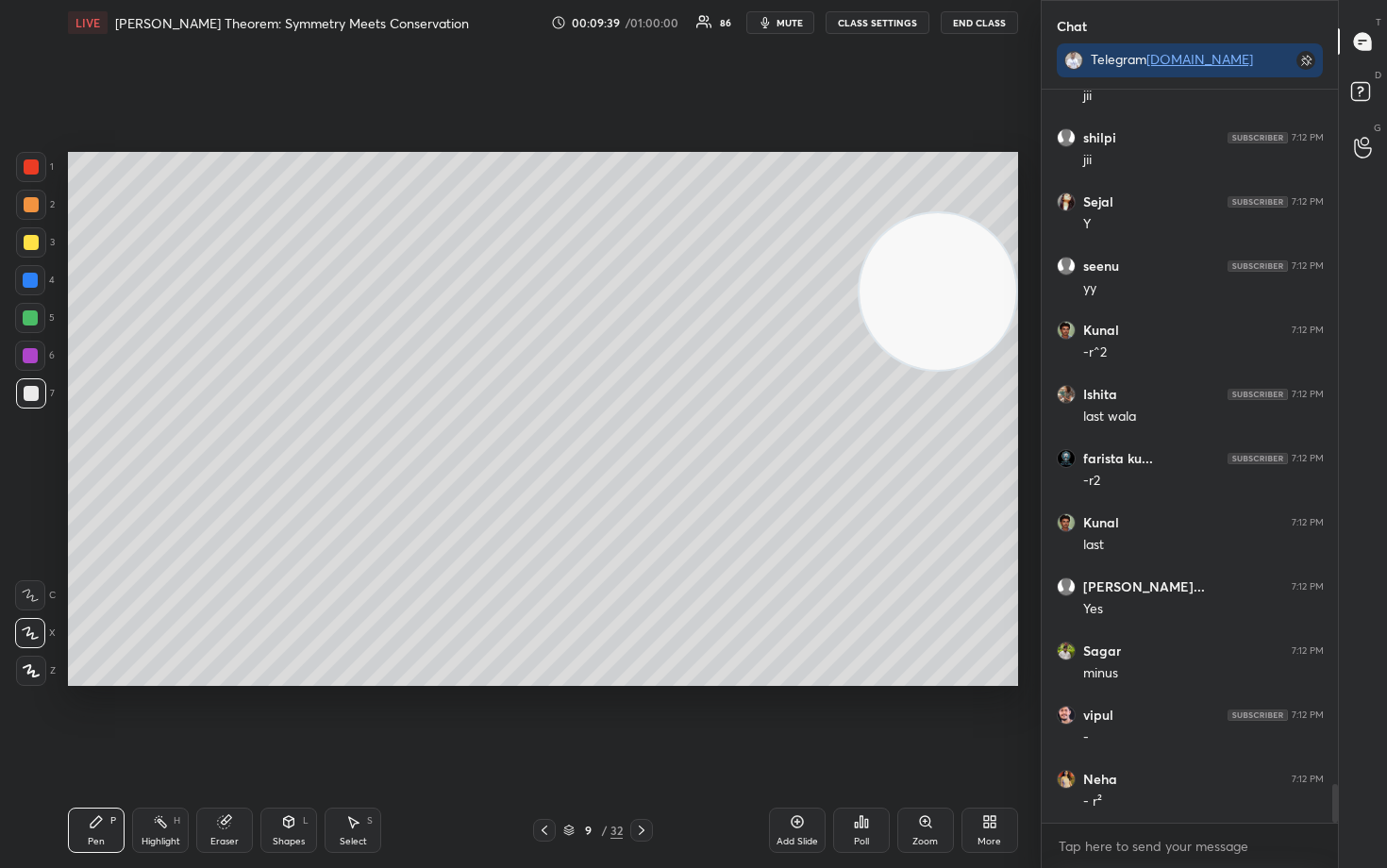
drag, startPoint x: 930, startPoint y: 303, endPoint x: 939, endPoint y: 472, distance: 169.2
click at [940, 370] on video at bounding box center [938, 292] width 157 height 157
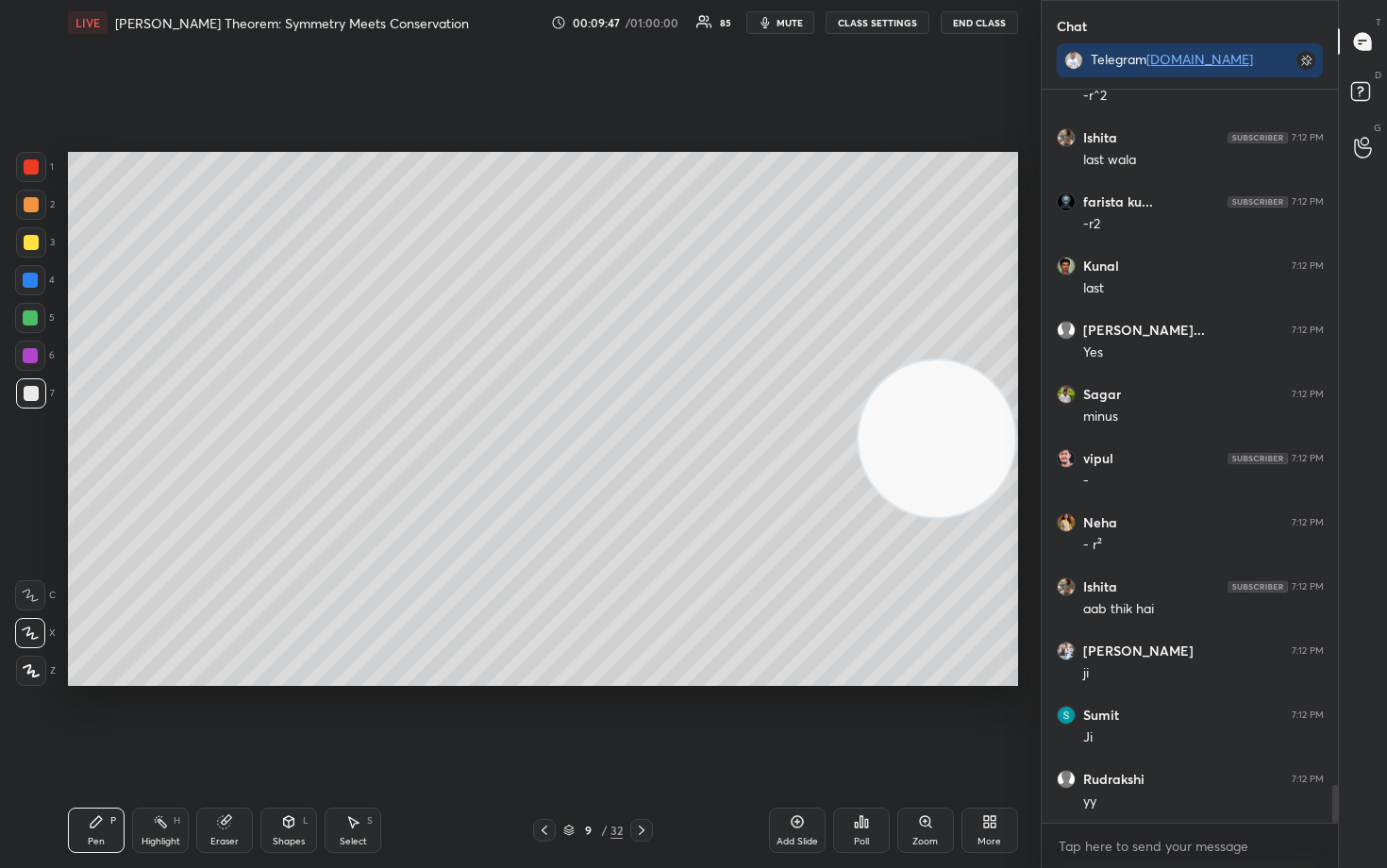
scroll to position [13555, 0]
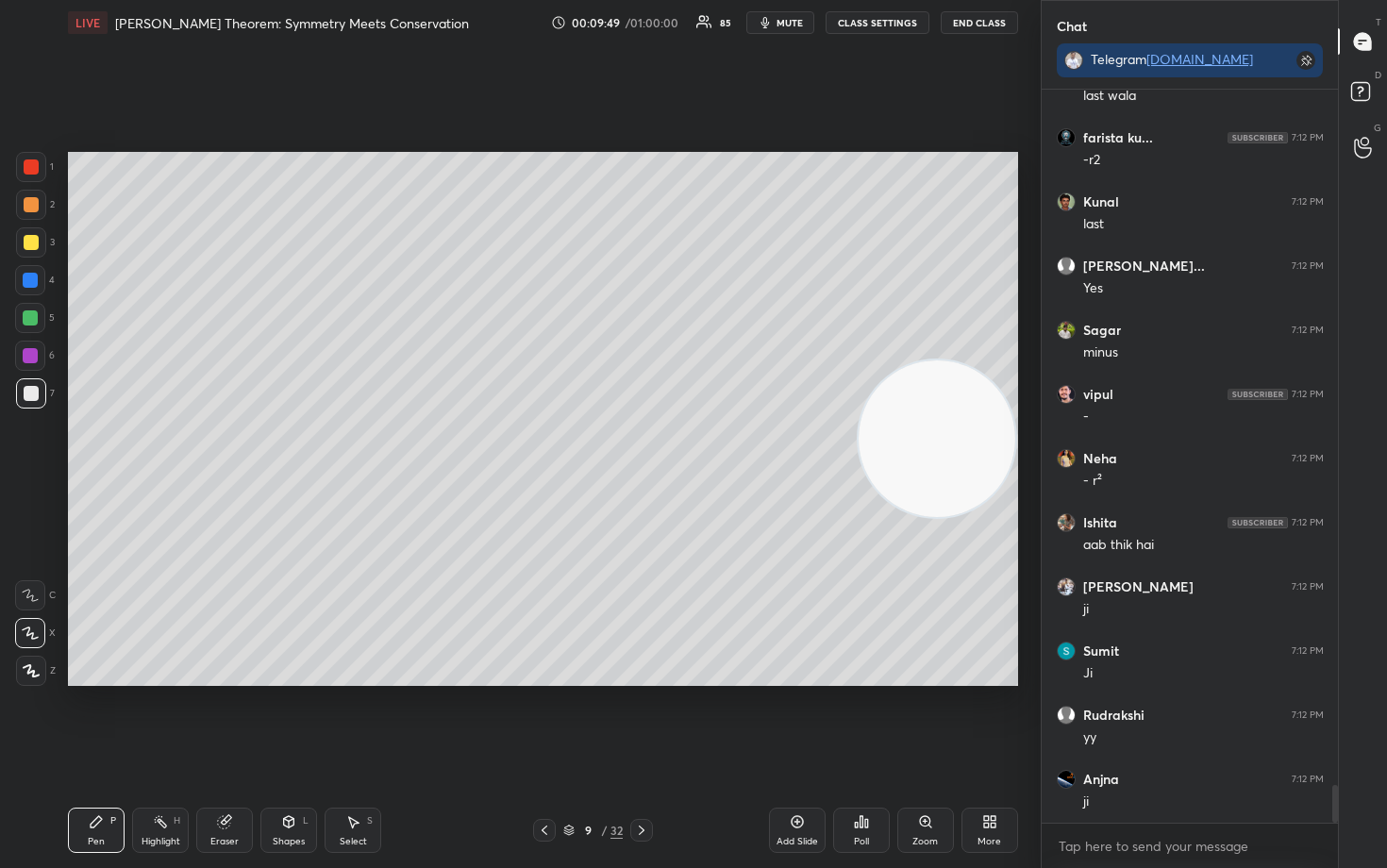
drag, startPoint x: 29, startPoint y: 242, endPoint x: 52, endPoint y: 254, distance: 25.9
click at [28, 243] on div at bounding box center [31, 243] width 15 height 15
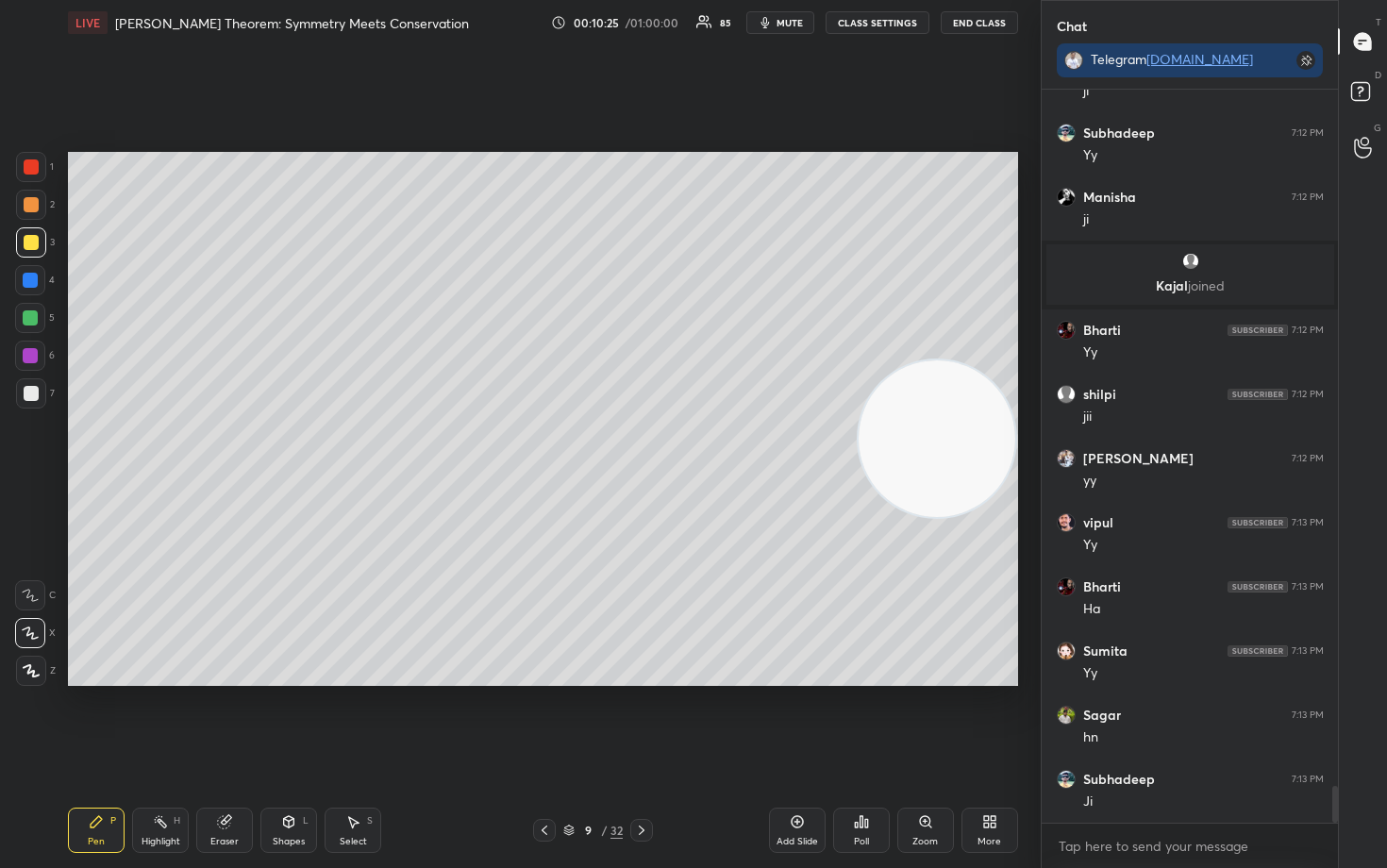
scroll to position [13787, 0]
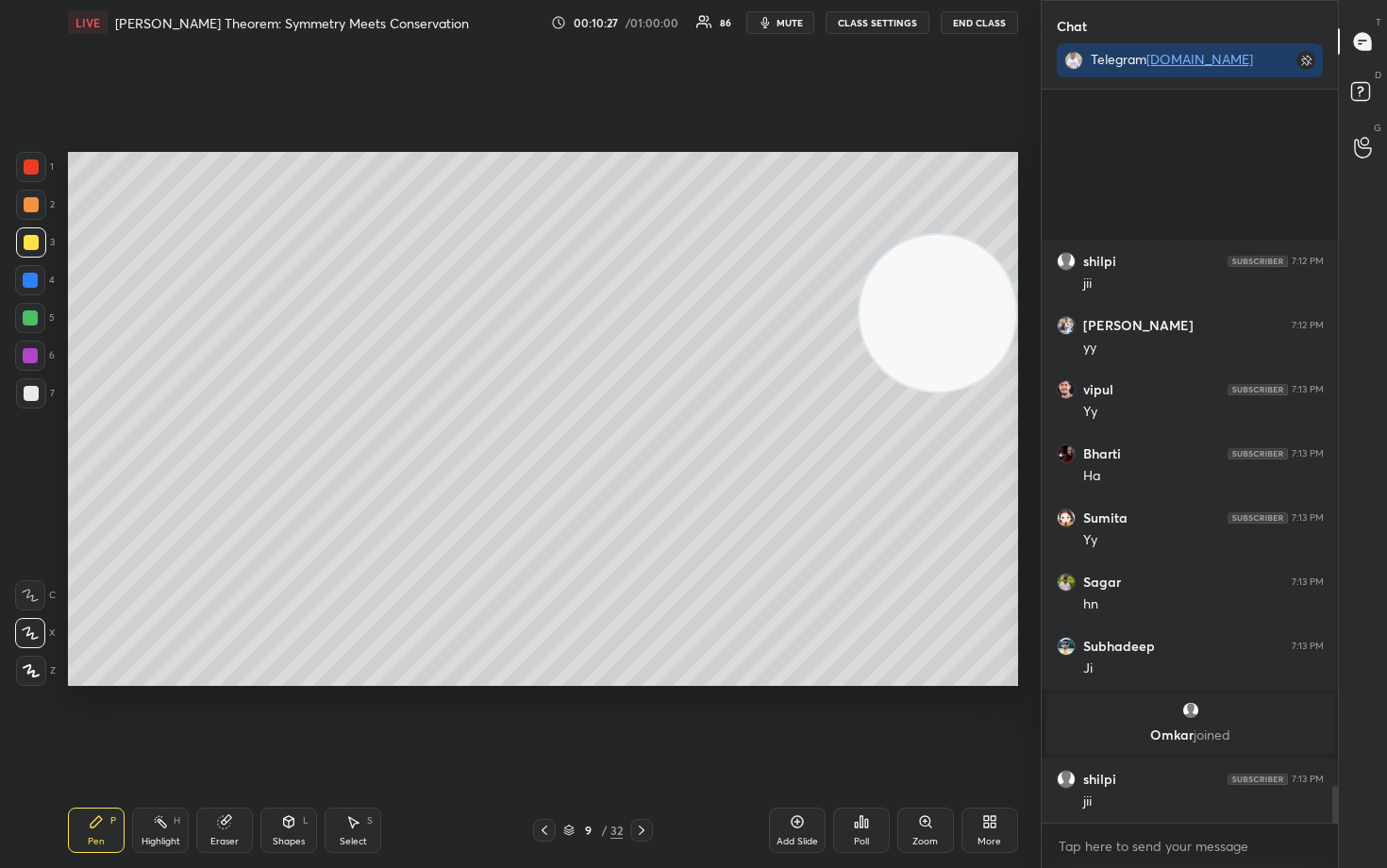
drag, startPoint x: 963, startPoint y: 372, endPoint x: 892, endPoint y: 378, distance: 71.3
click at [973, 329] on video at bounding box center [938, 314] width 157 height 157
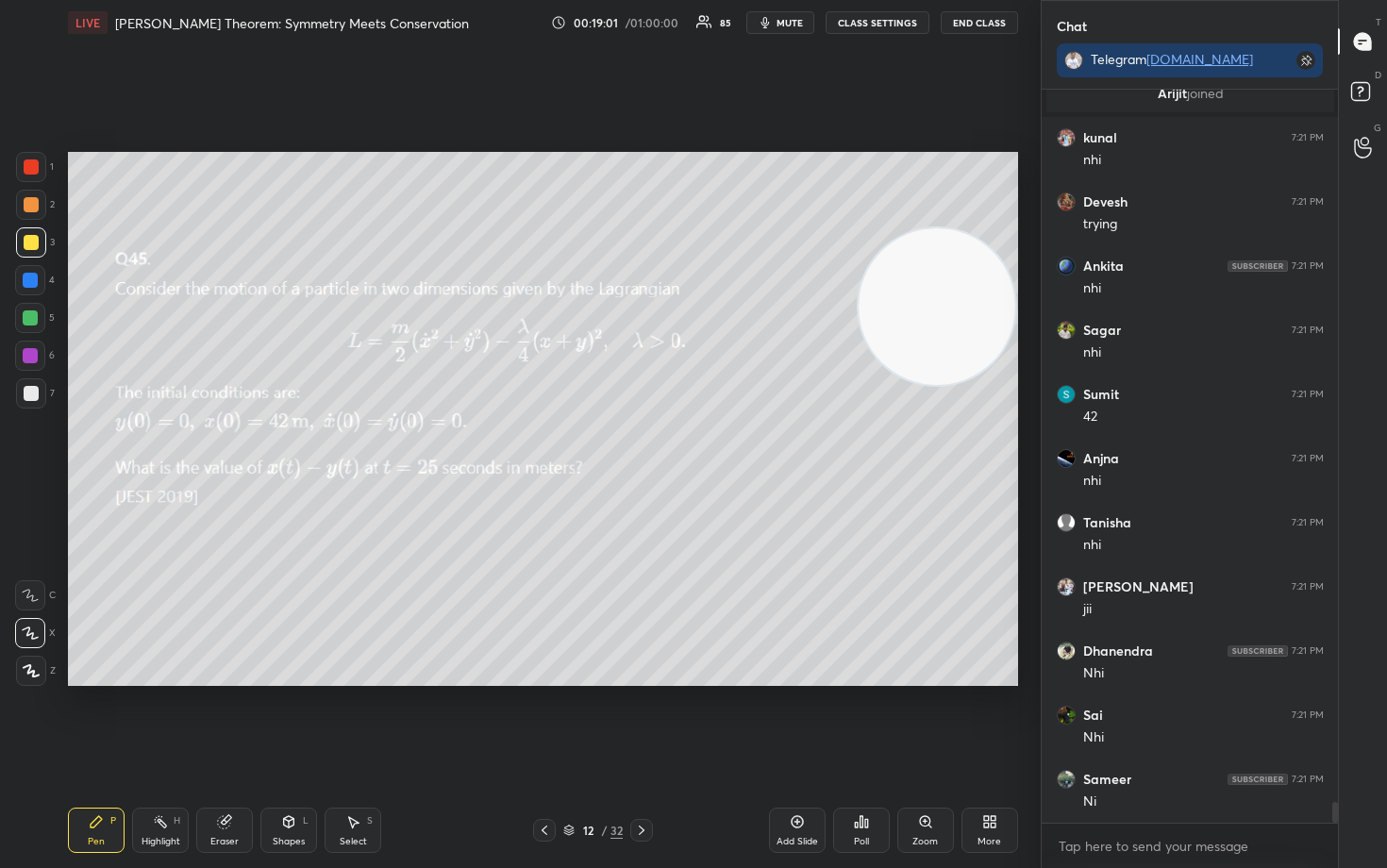
scroll to position [25161, 0]
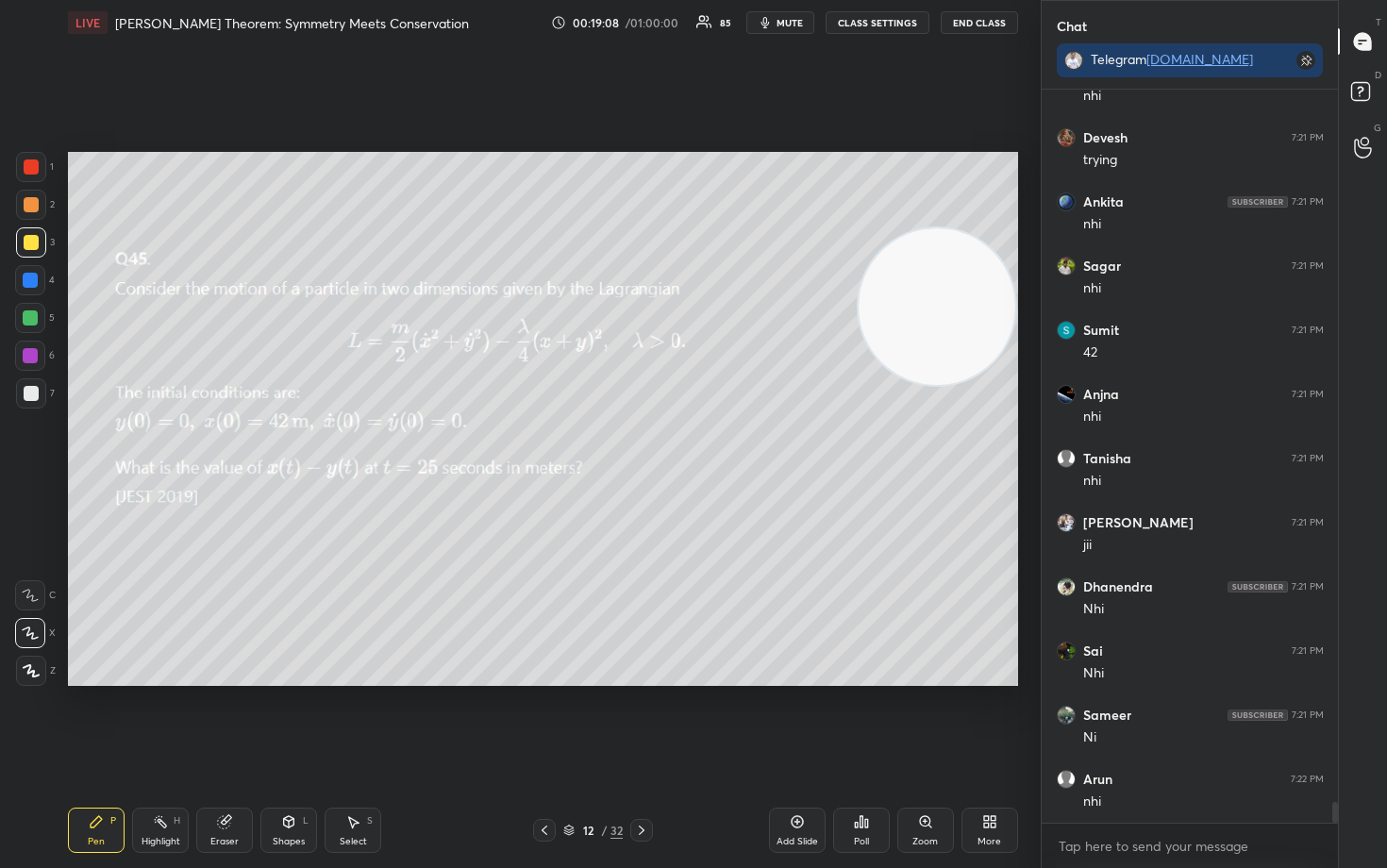
drag, startPoint x: 948, startPoint y: 323, endPoint x: 962, endPoint y: 220, distance: 103.9
click at [962, 229] on video at bounding box center [937, 307] width 157 height 157
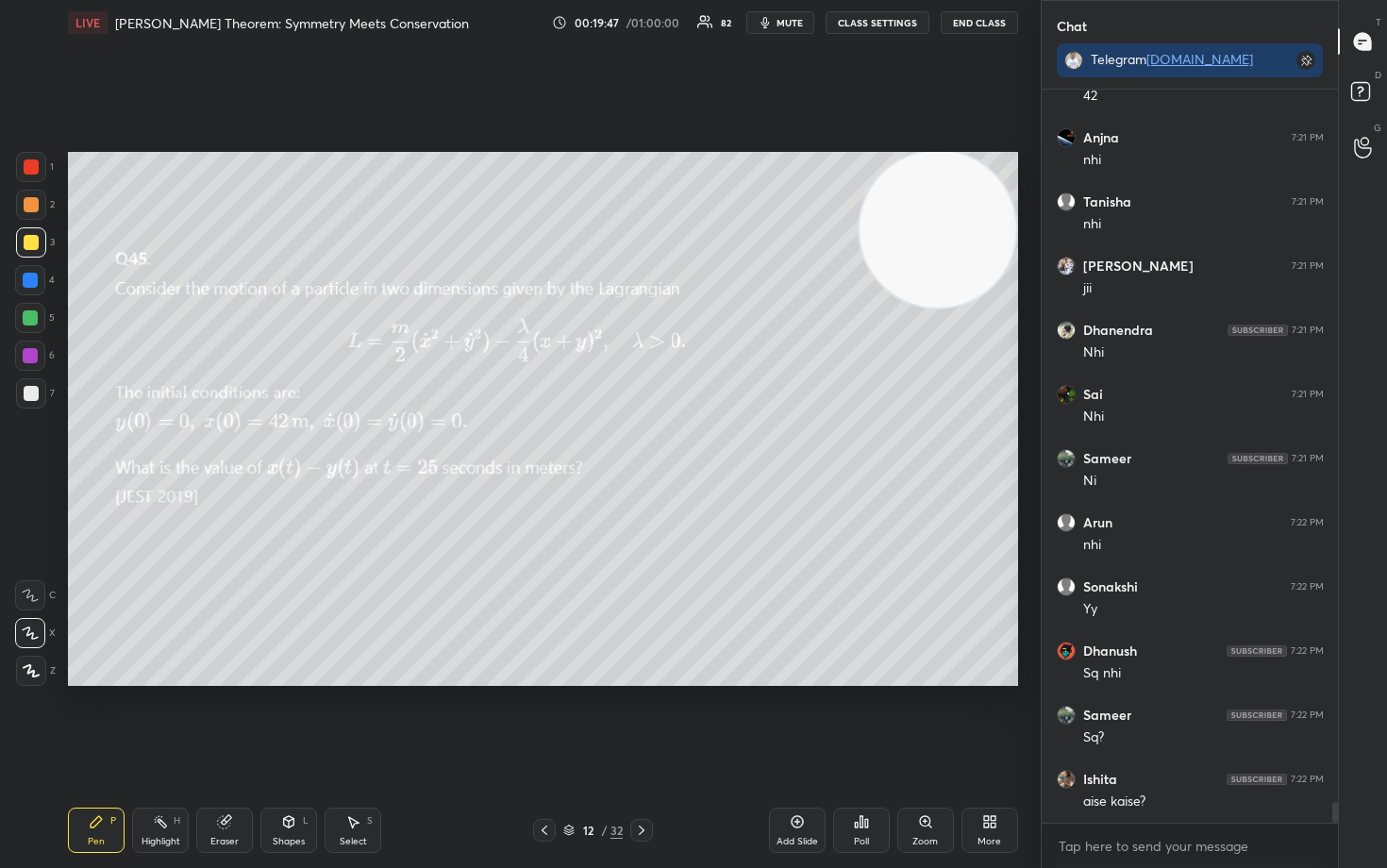
scroll to position [25481, 0]
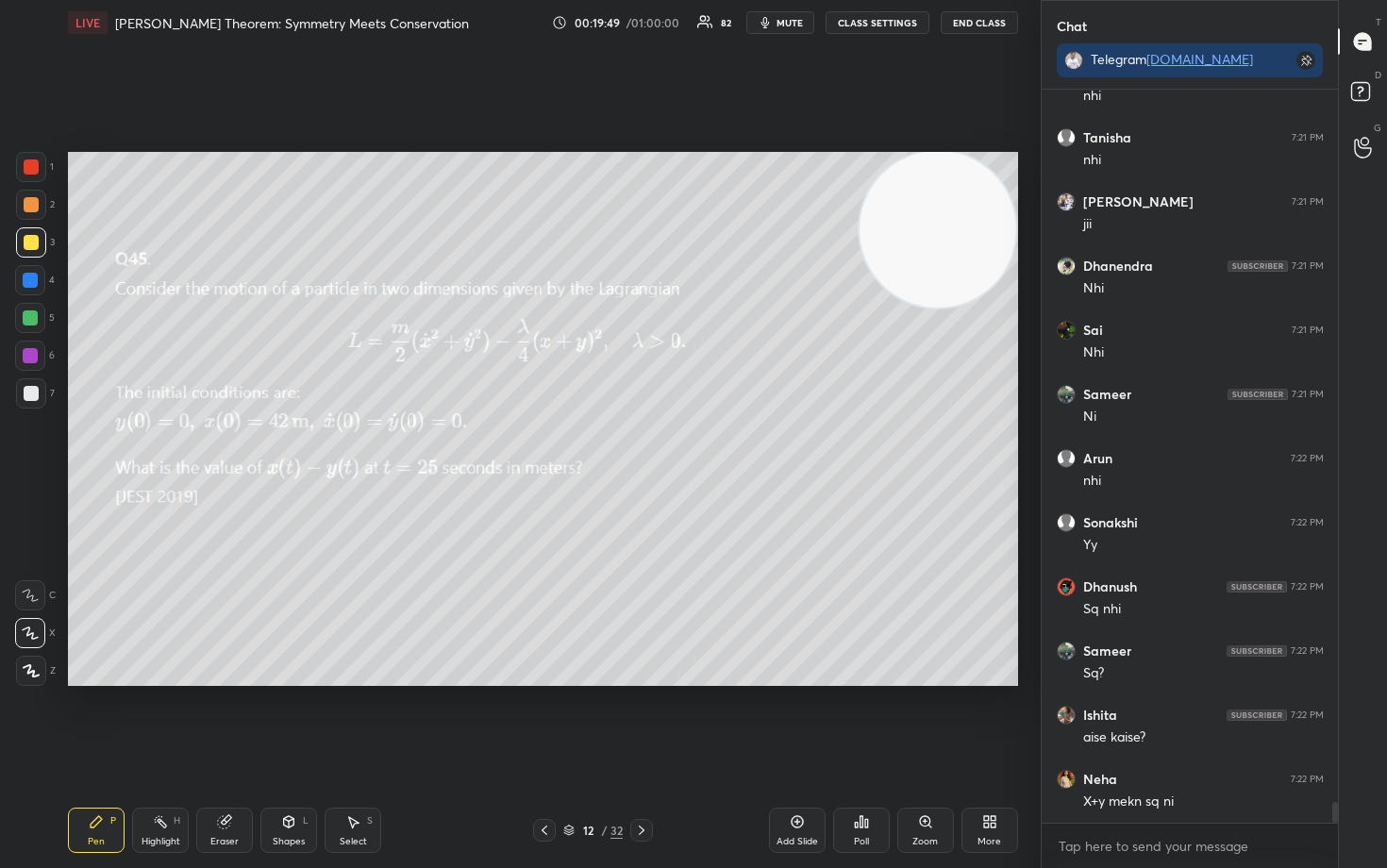
drag, startPoint x: 240, startPoint y: 832, endPoint x: 241, endPoint y: 822, distance: 10.0
click at [238, 720] on div "Eraser" at bounding box center [225, 830] width 57 height 45
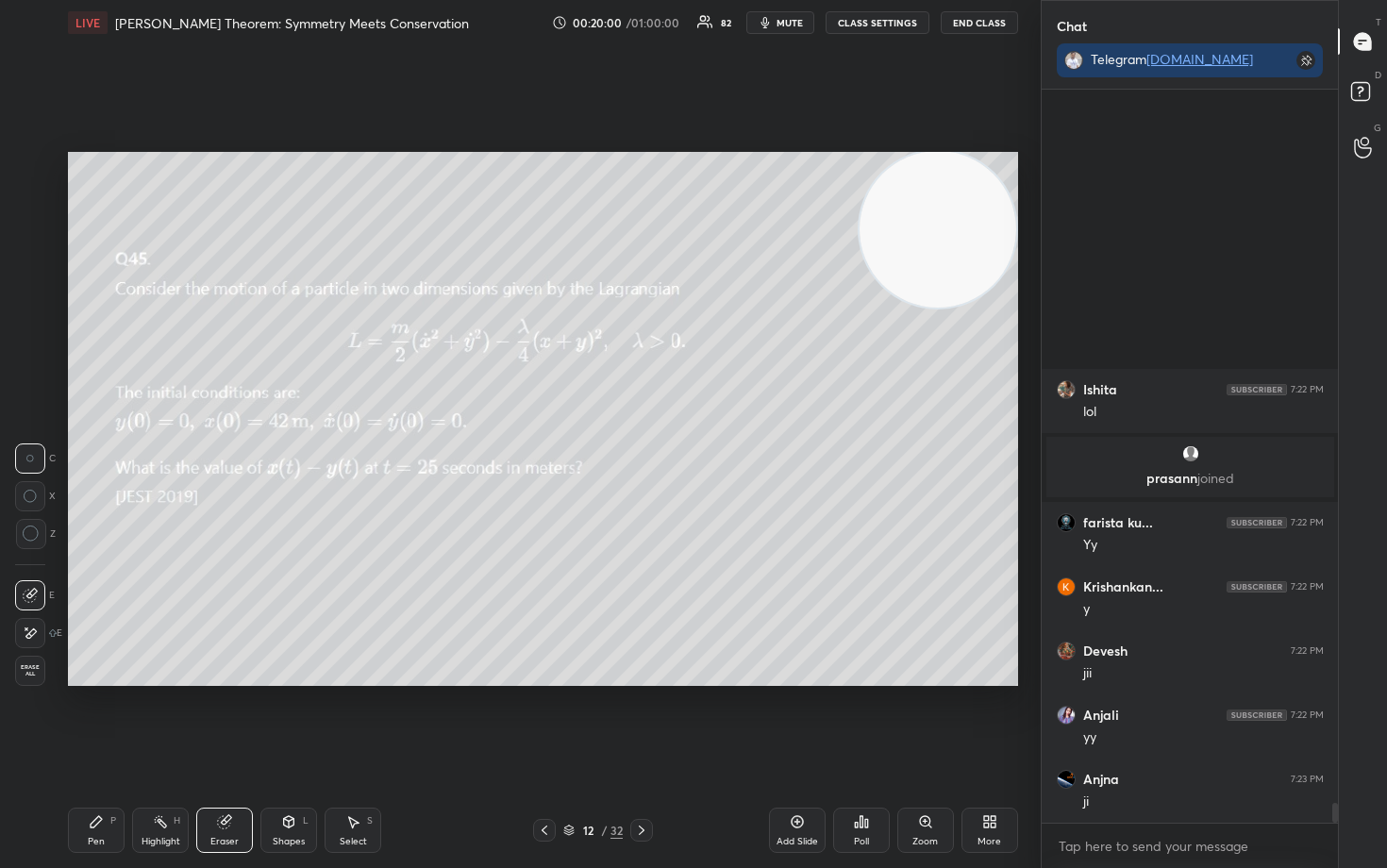
scroll to position [26385, 0]
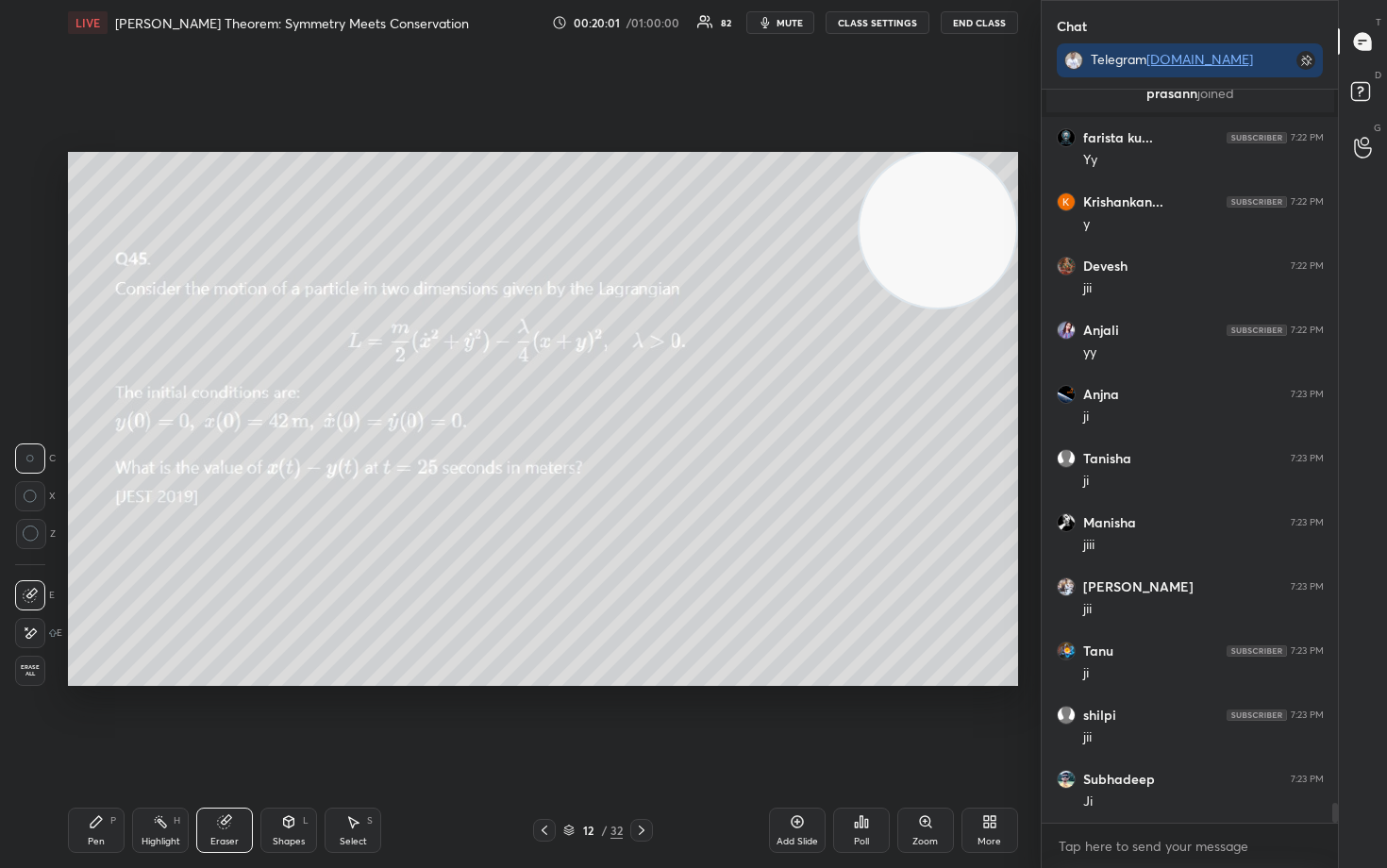
click at [93, 720] on icon at bounding box center [96, 822] width 11 height 11
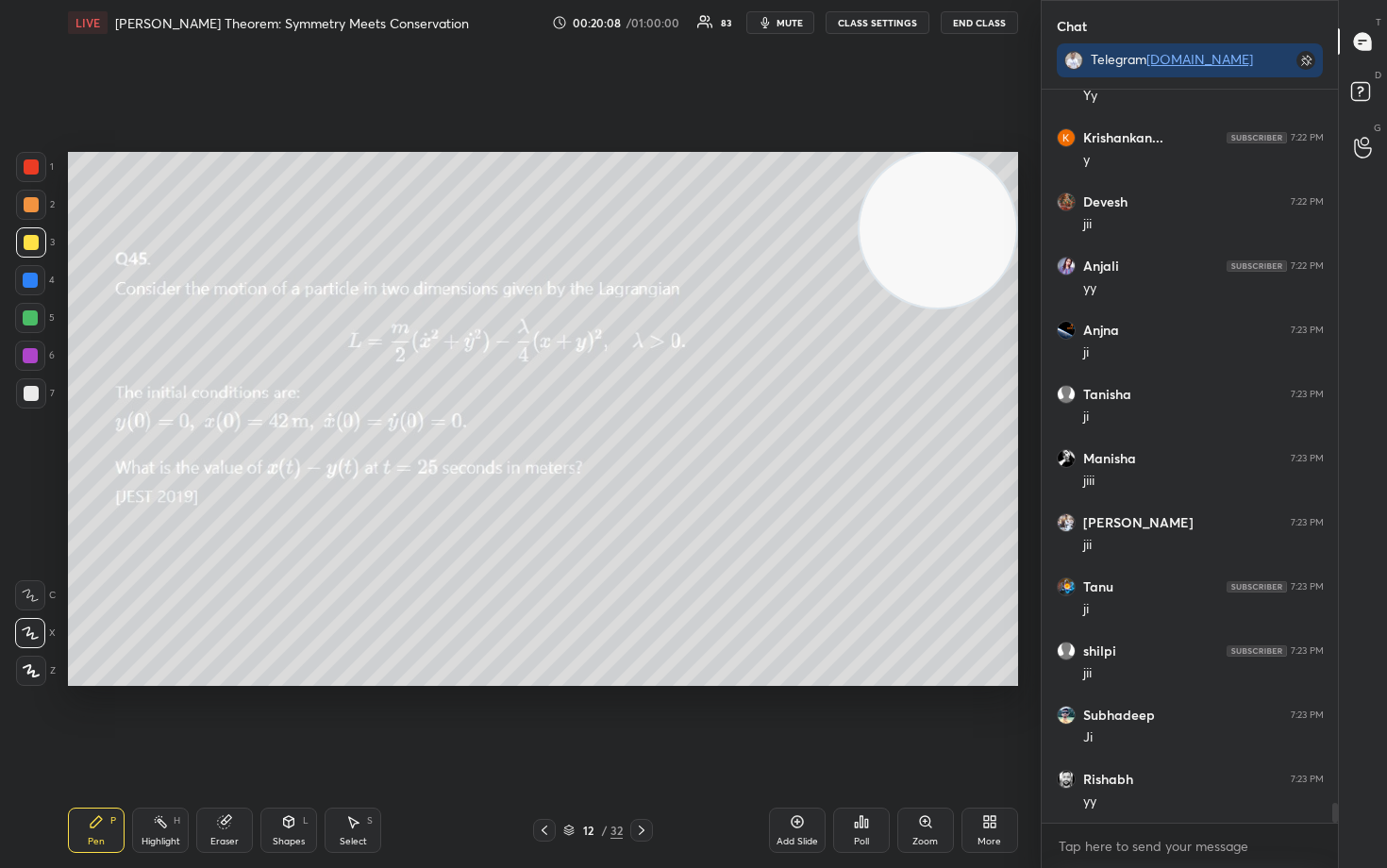
scroll to position [26513, 0]
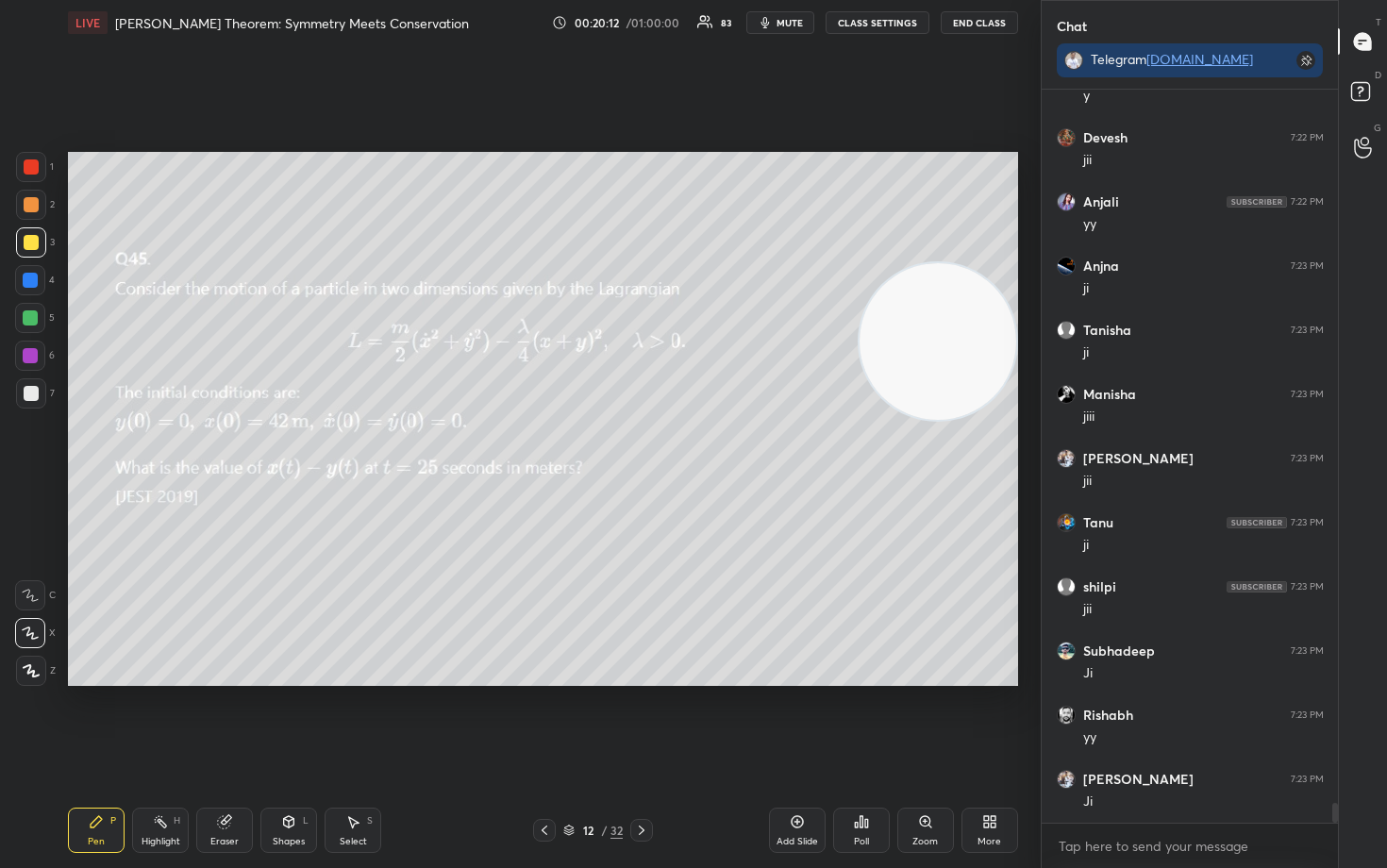
drag, startPoint x: 965, startPoint y: 348, endPoint x: 969, endPoint y: 569, distance: 221.0
click at [974, 420] on video at bounding box center [938, 341] width 157 height 157
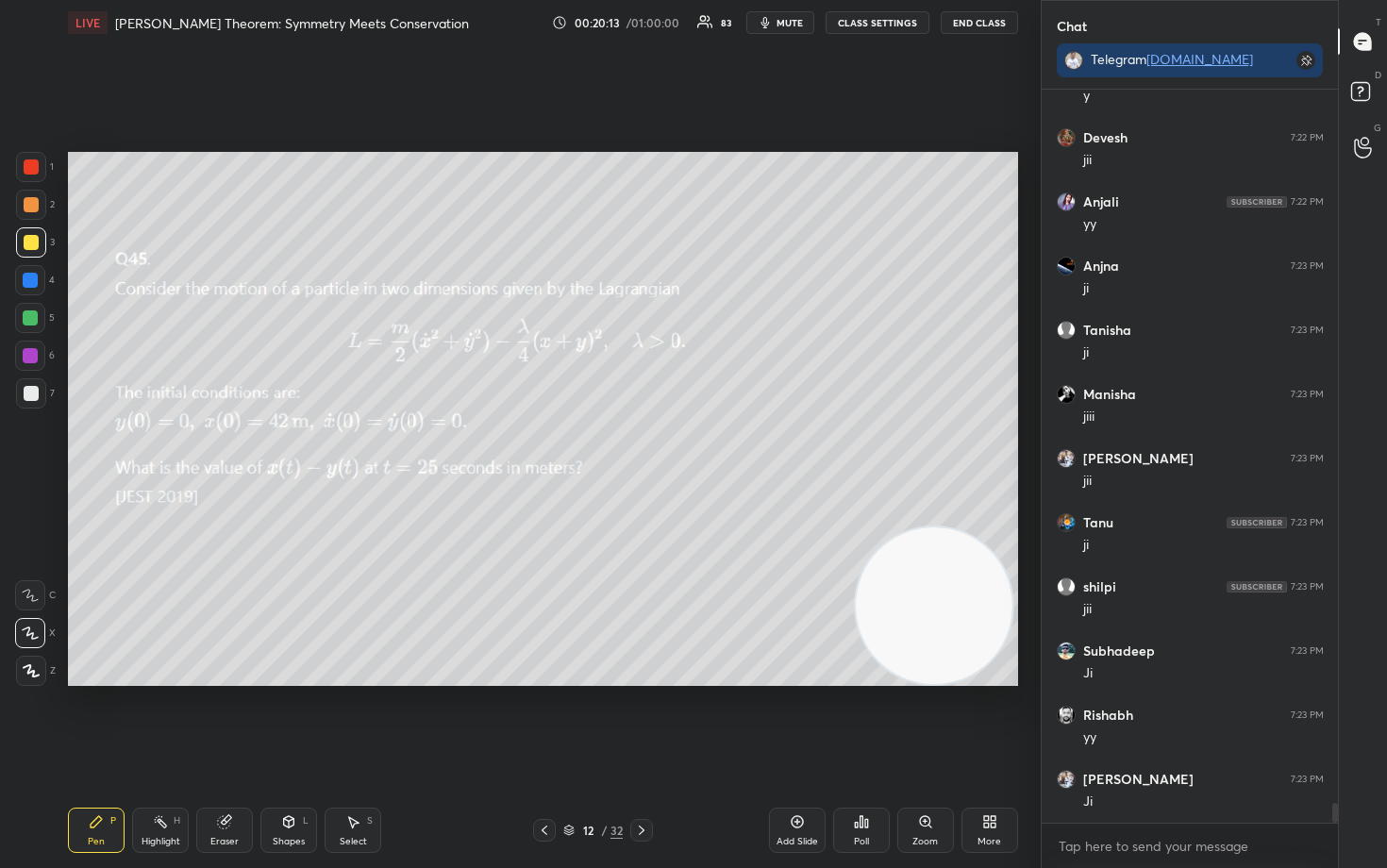
drag, startPoint x: 961, startPoint y: 564, endPoint x: 933, endPoint y: 674, distance: 113.5
click at [956, 682] on video at bounding box center [934, 606] width 157 height 157
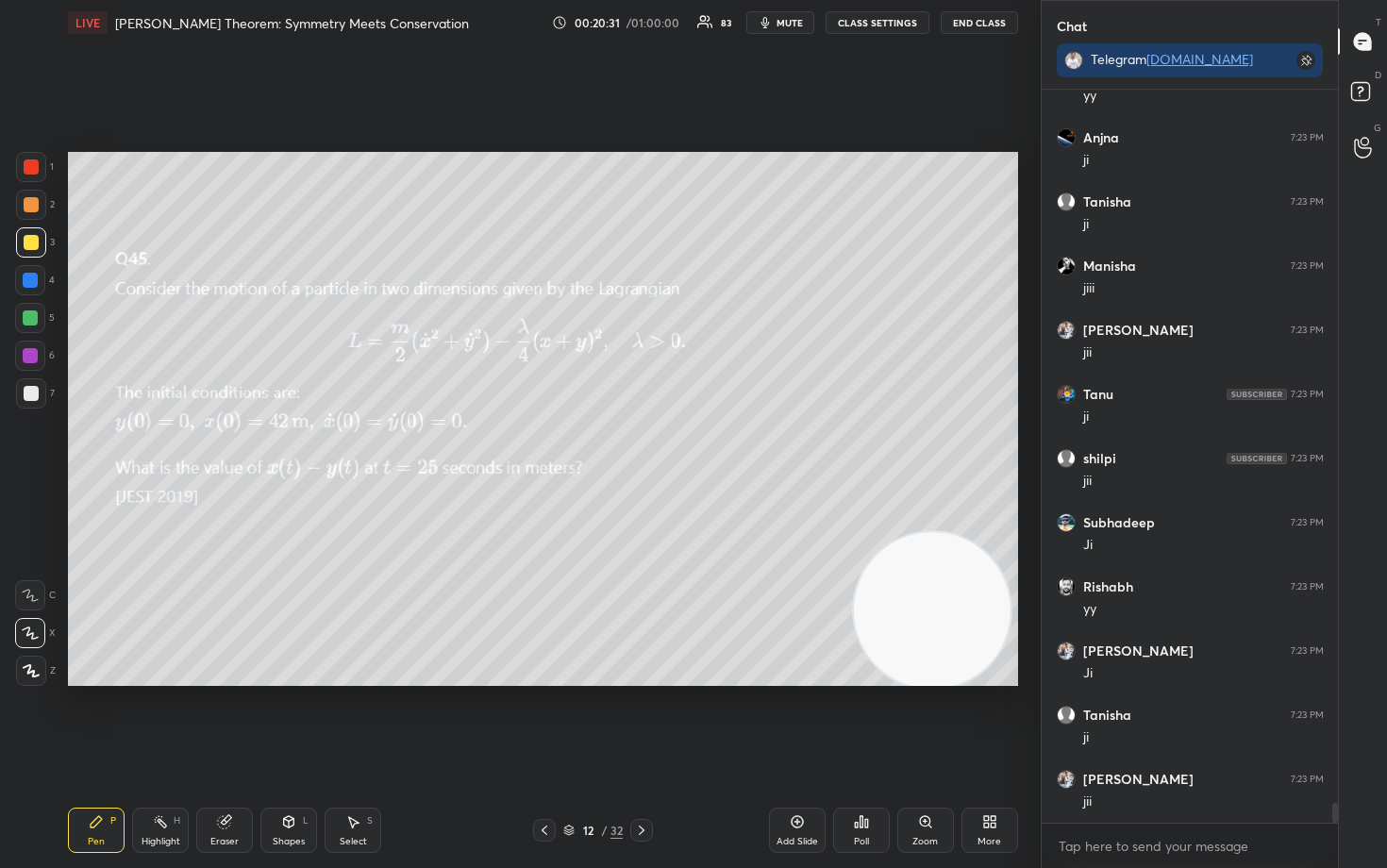
scroll to position [26706, 0]
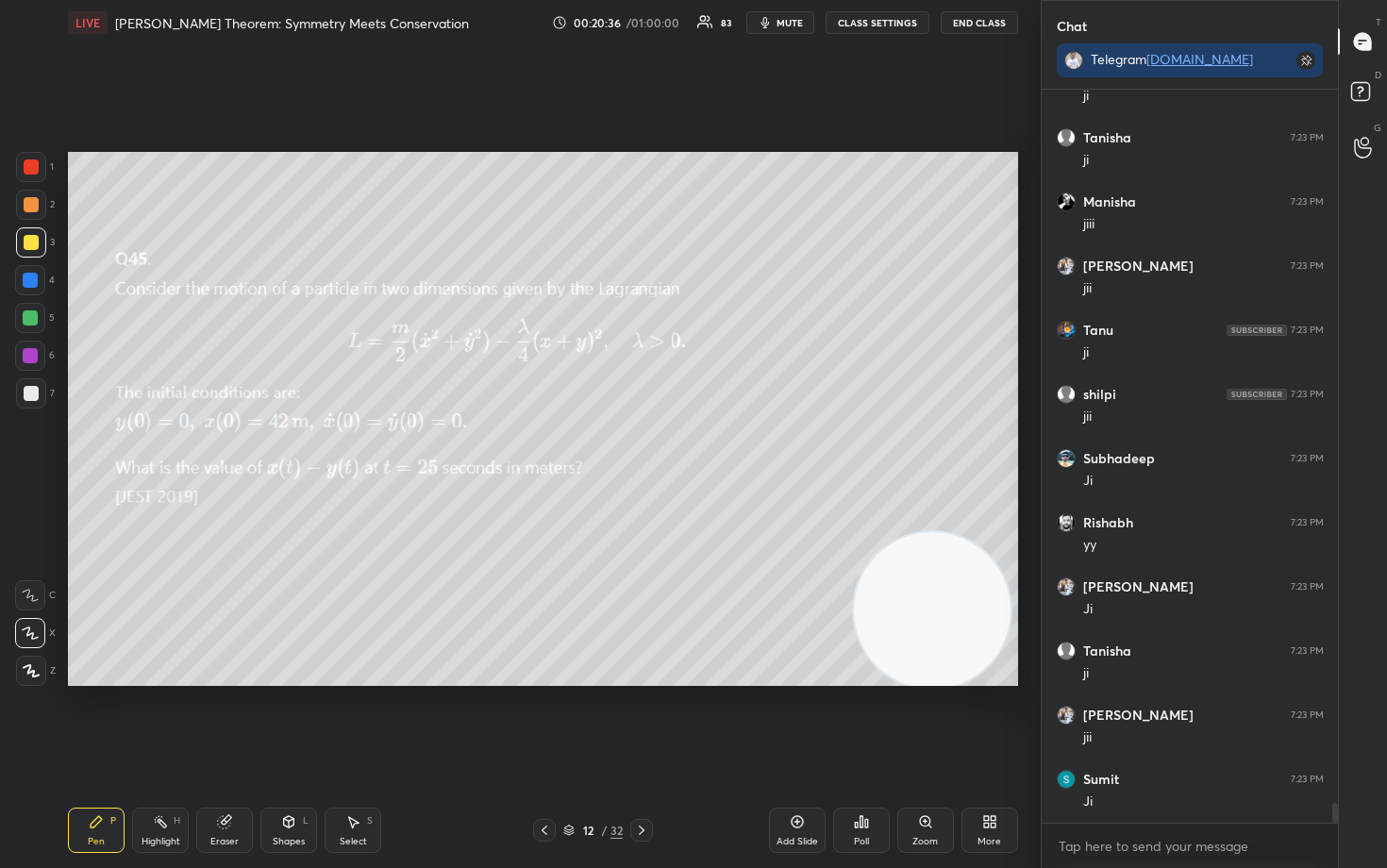
drag, startPoint x: 230, startPoint y: 825, endPoint x: 331, endPoint y: 720, distance: 145.7
click at [232, 720] on icon at bounding box center [225, 822] width 15 height 15
click at [86, 720] on div "Pen P" at bounding box center [96, 830] width 57 height 45
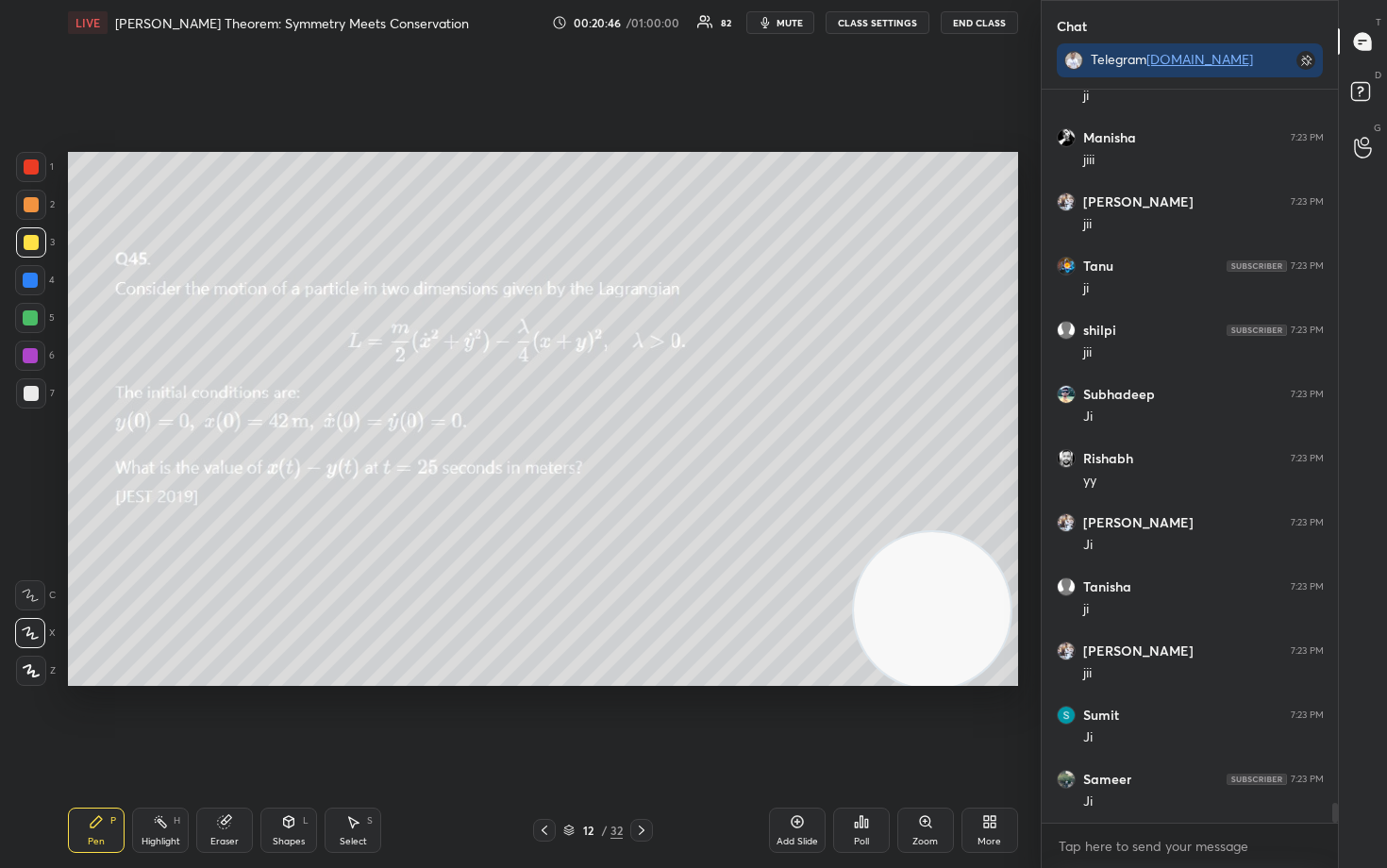
click at [31, 206] on div at bounding box center [31, 205] width 15 height 15
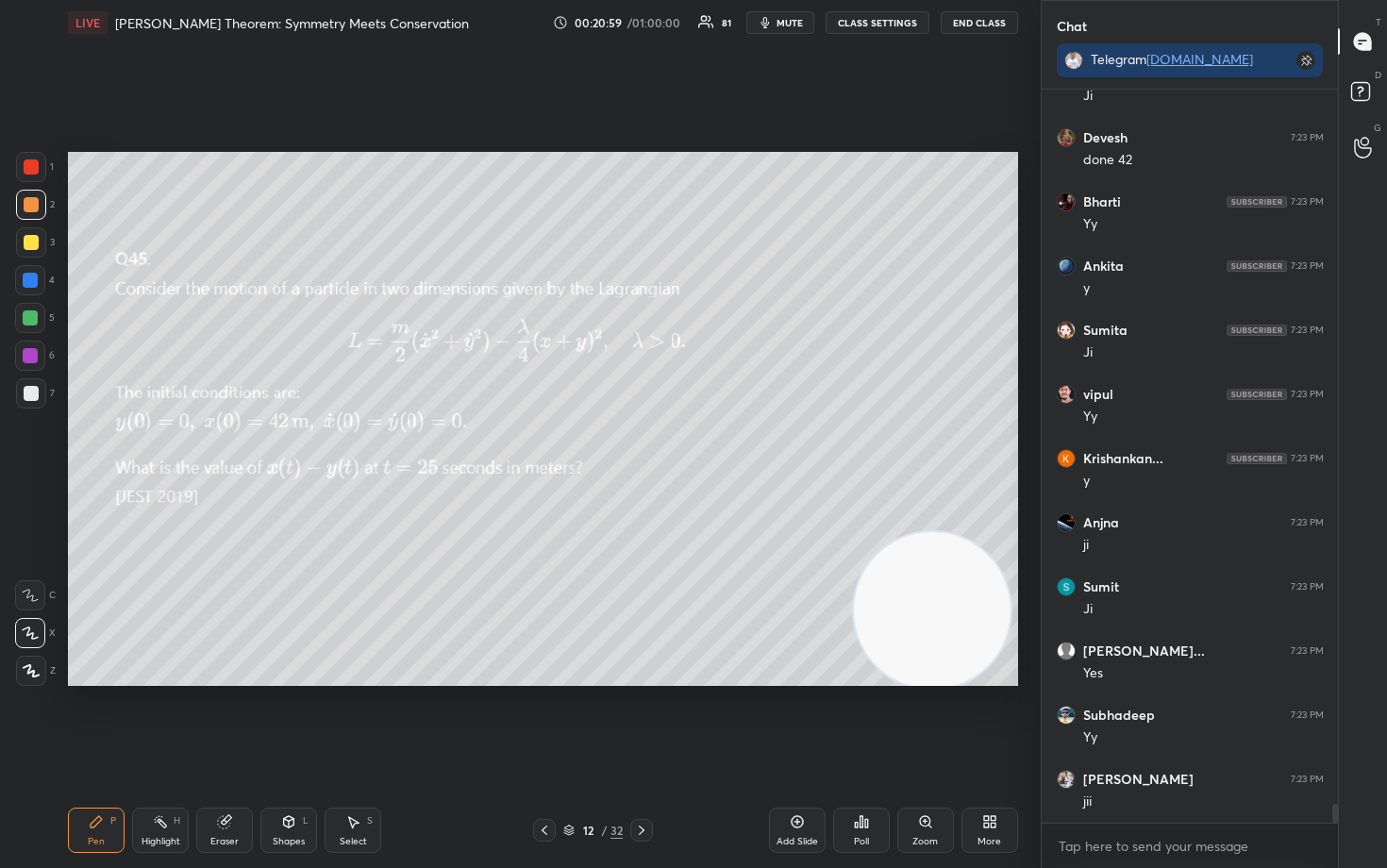
scroll to position [27540, 0]
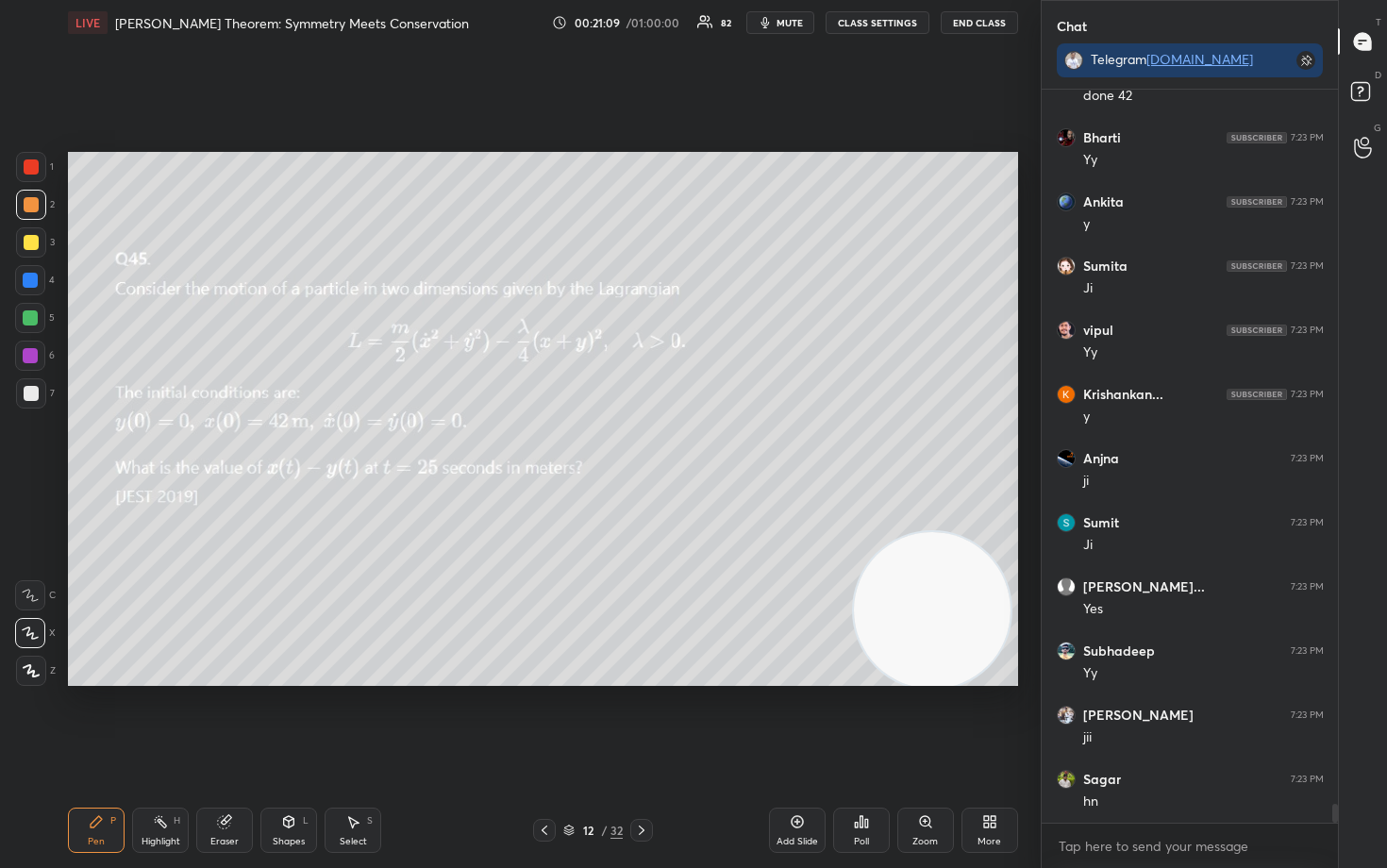
click at [229, 720] on icon at bounding box center [225, 822] width 15 height 15
drag, startPoint x: 99, startPoint y: 831, endPoint x: 99, endPoint y: 820, distance: 11.0
click at [98, 720] on div "Pen P" at bounding box center [96, 830] width 57 height 45
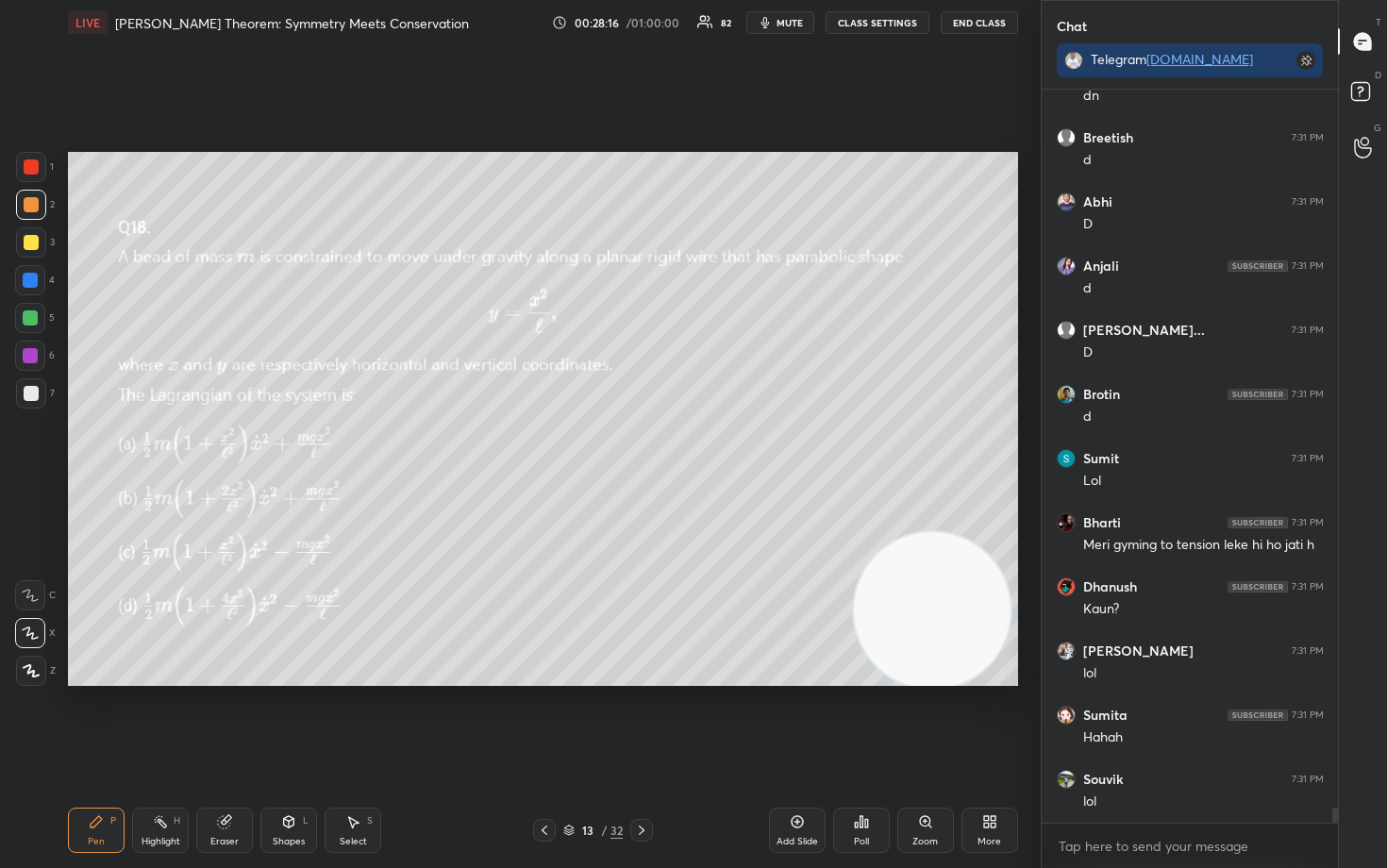
scroll to position [35216, 0]
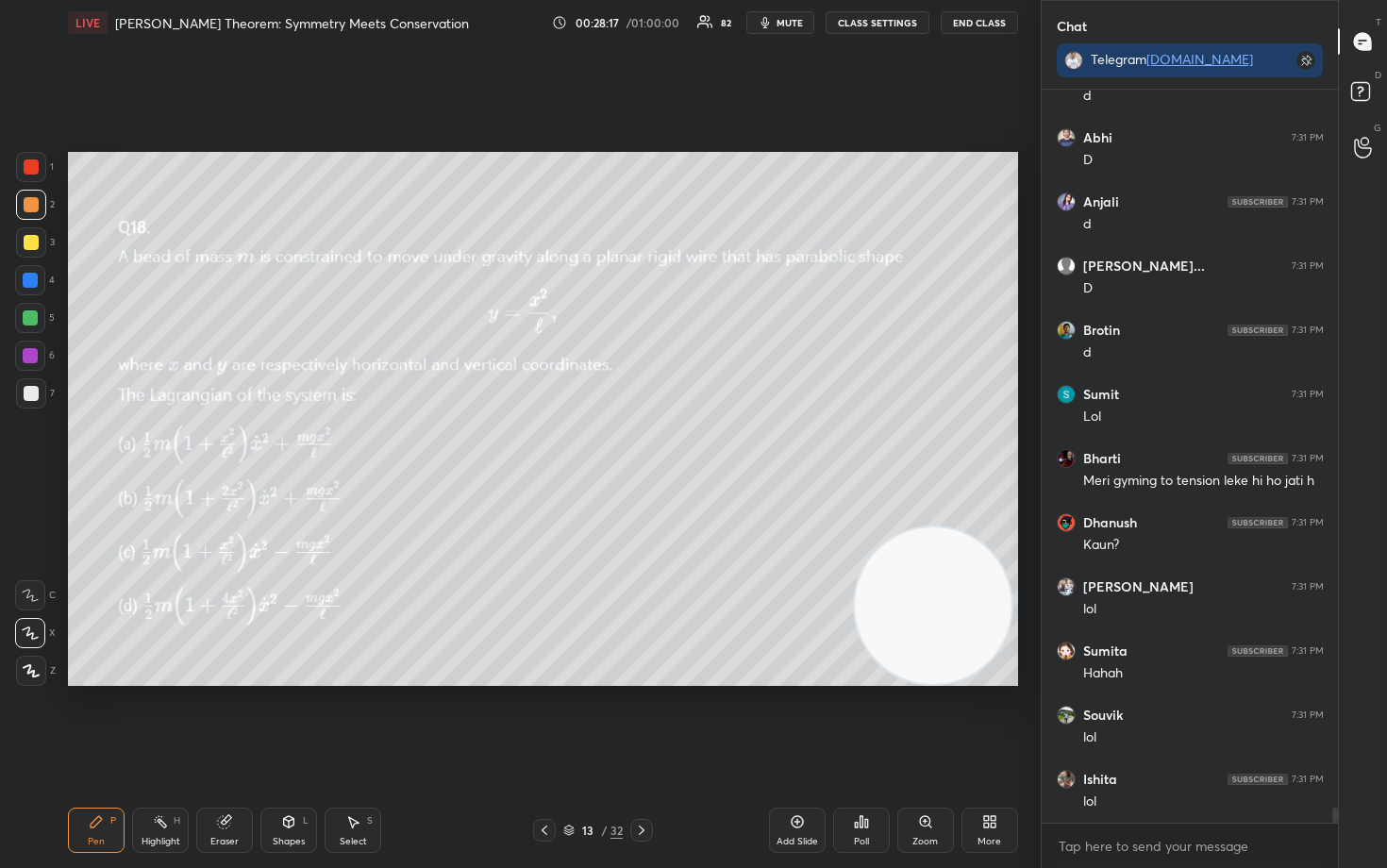
drag, startPoint x: 945, startPoint y: 657, endPoint x: 997, endPoint y: 276, distance: 384.5
click at [999, 528] on video at bounding box center [933, 606] width 157 height 157
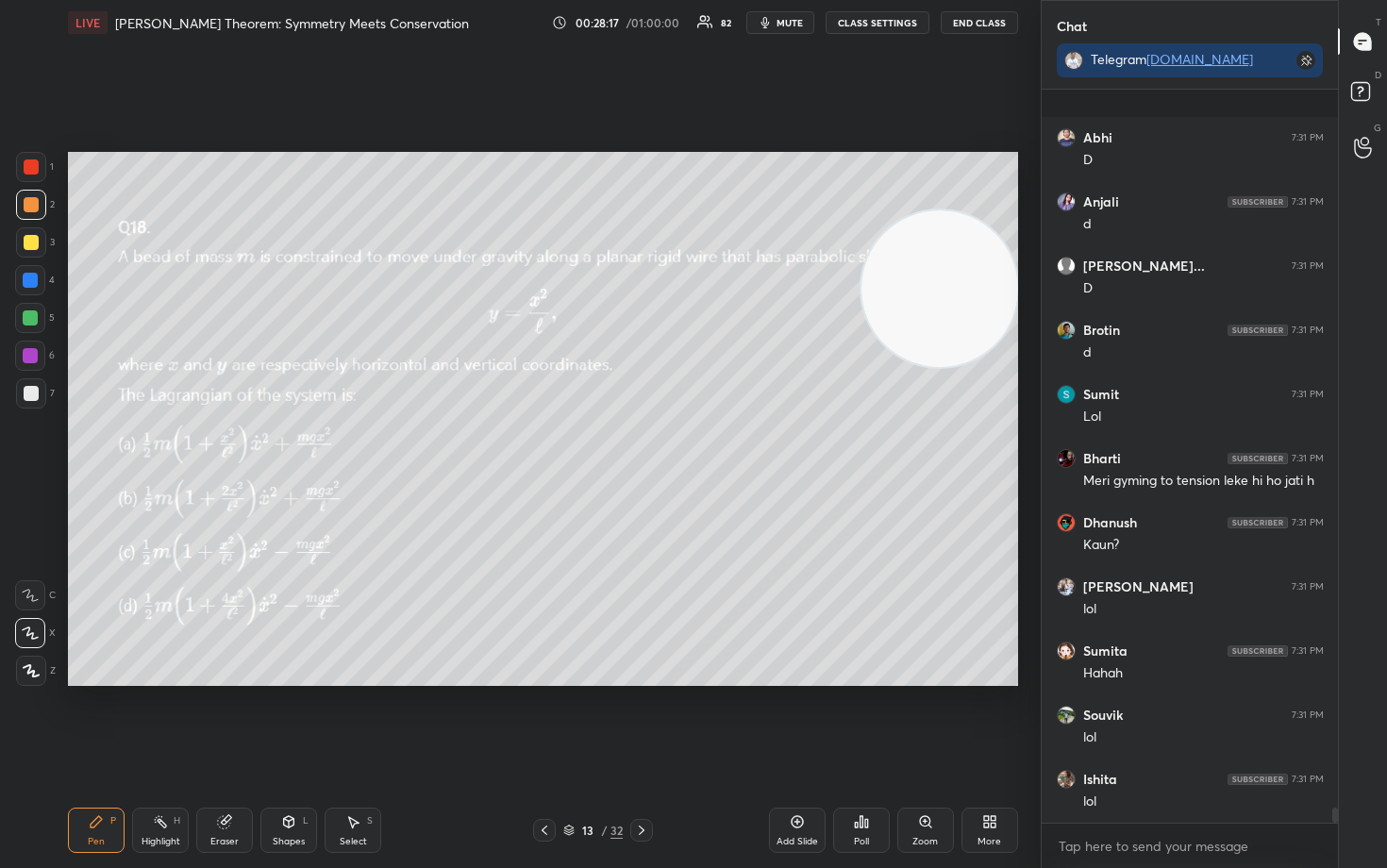
scroll to position [35345, 0]
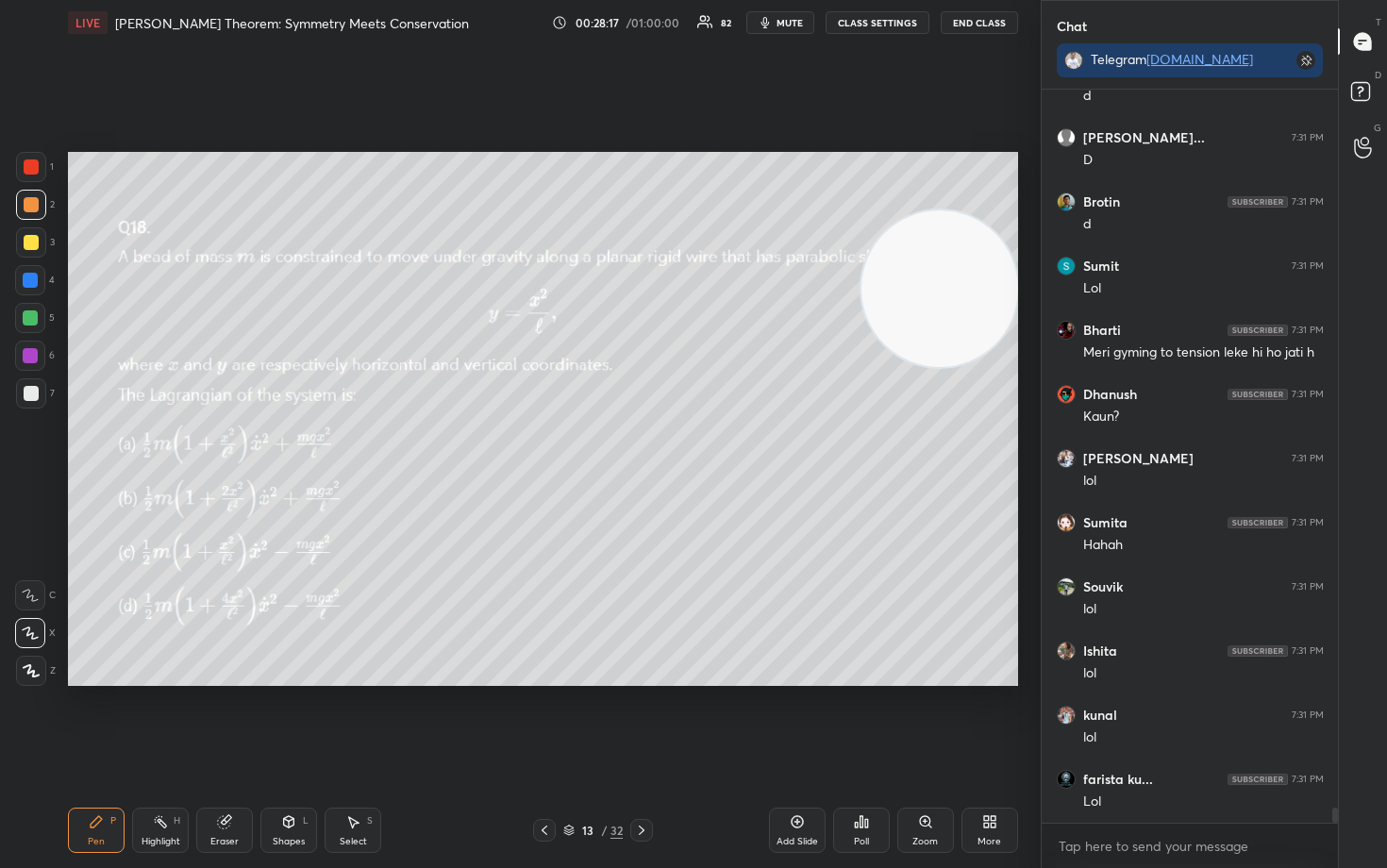
click at [1002, 216] on video at bounding box center [940, 289] width 157 height 157
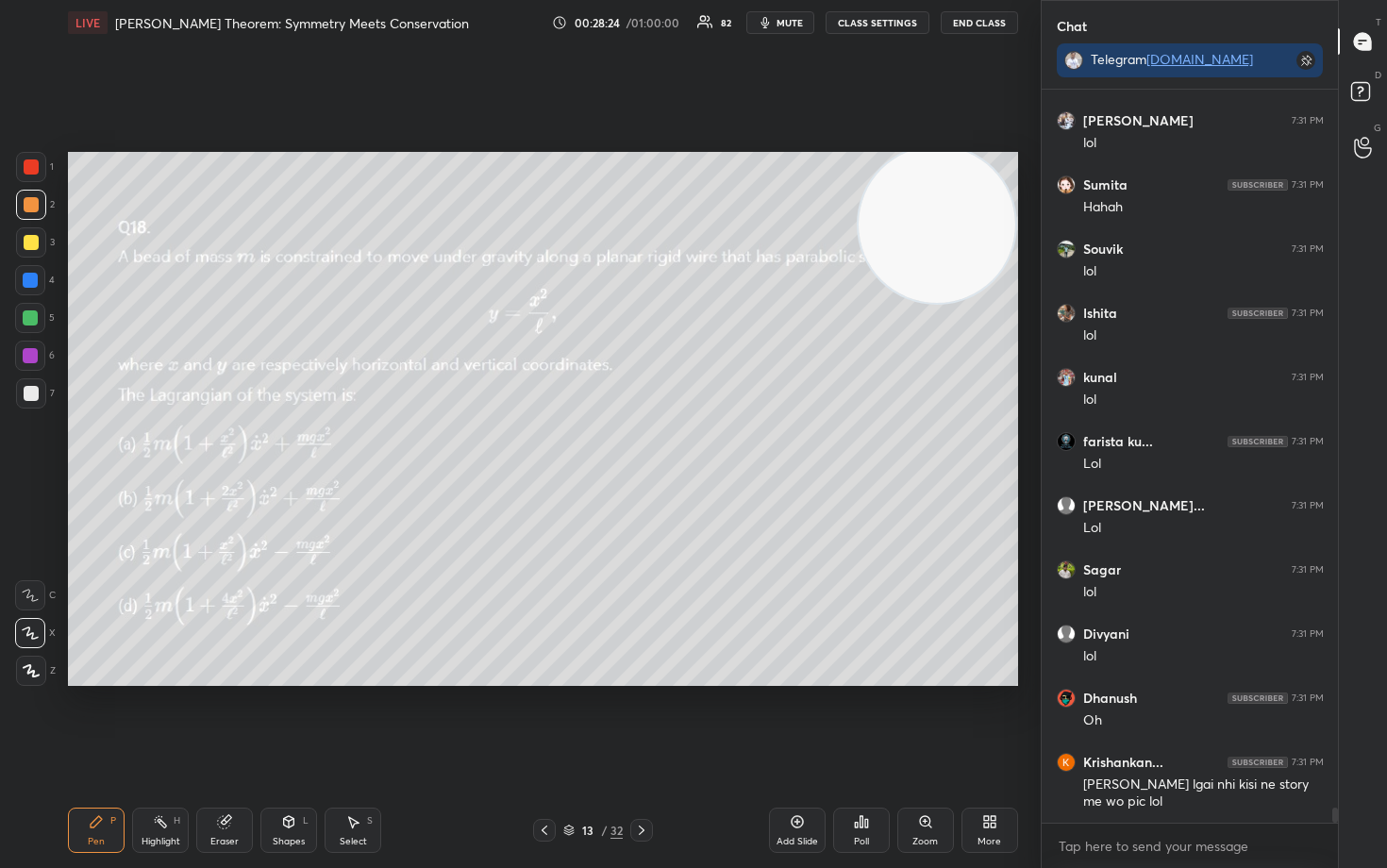
scroll to position [35747, 0]
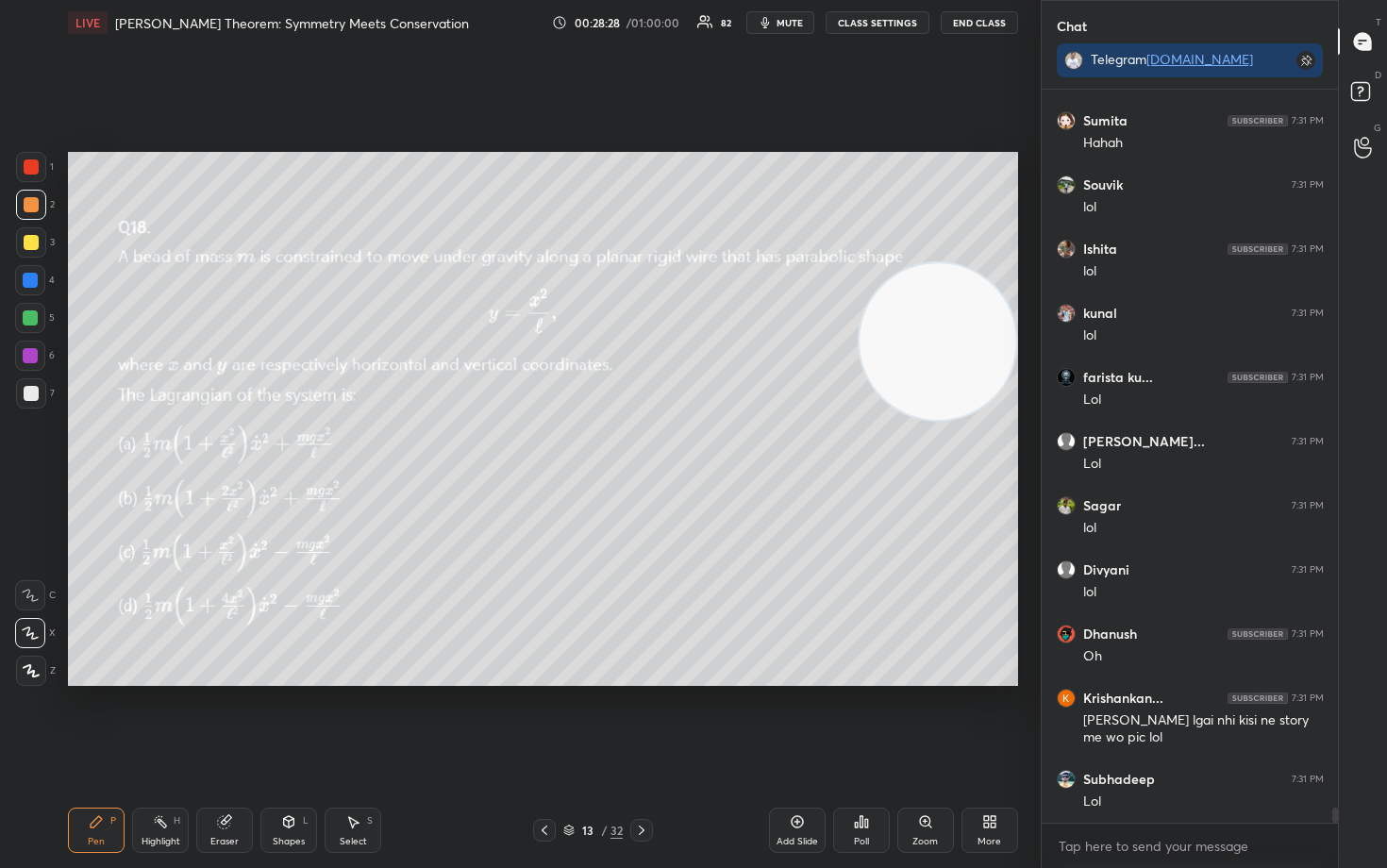
drag, startPoint x: 928, startPoint y: 242, endPoint x: 920, endPoint y: 364, distance: 122.3
click at [930, 371] on video at bounding box center [938, 341] width 157 height 157
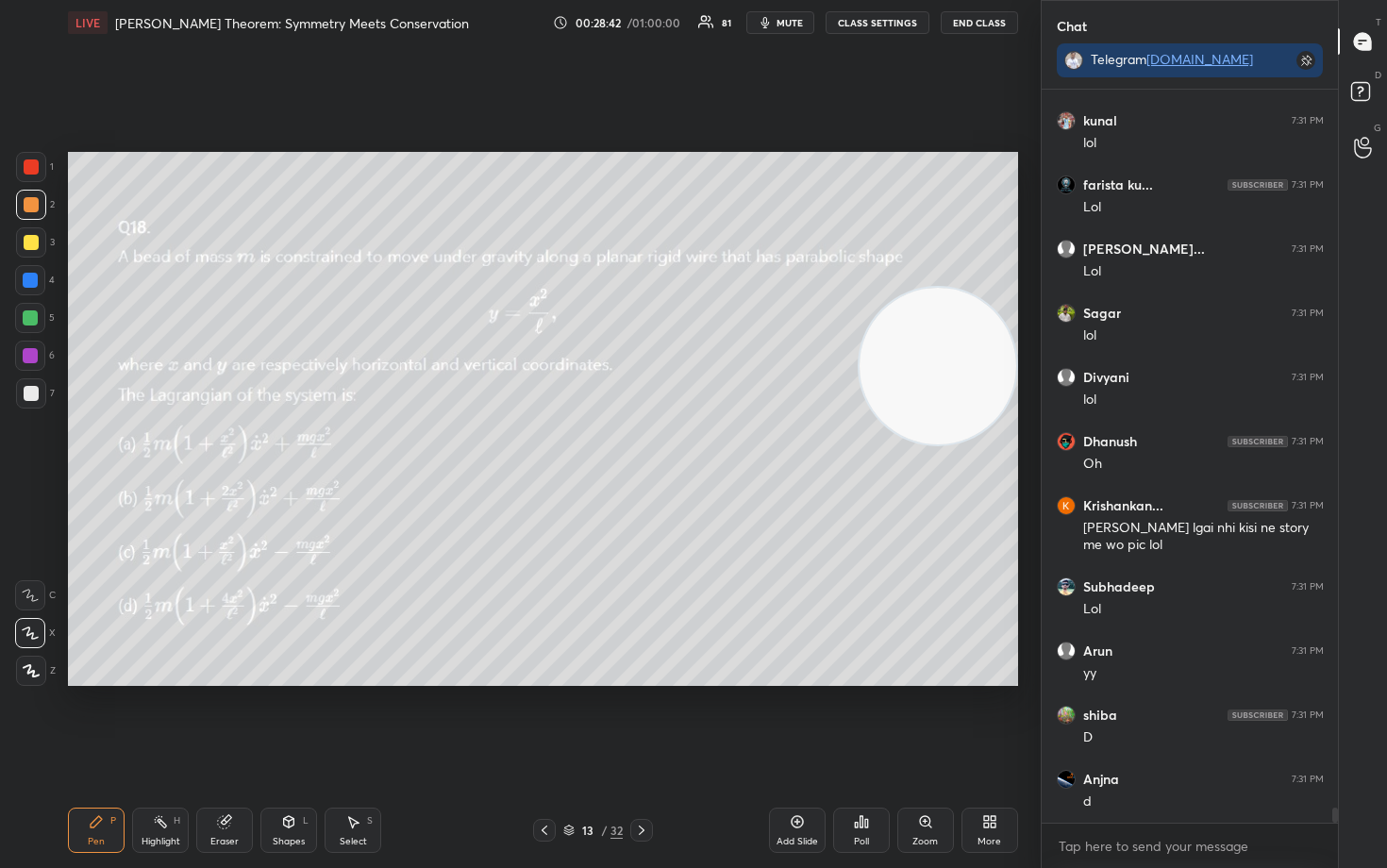
scroll to position [36004, 0]
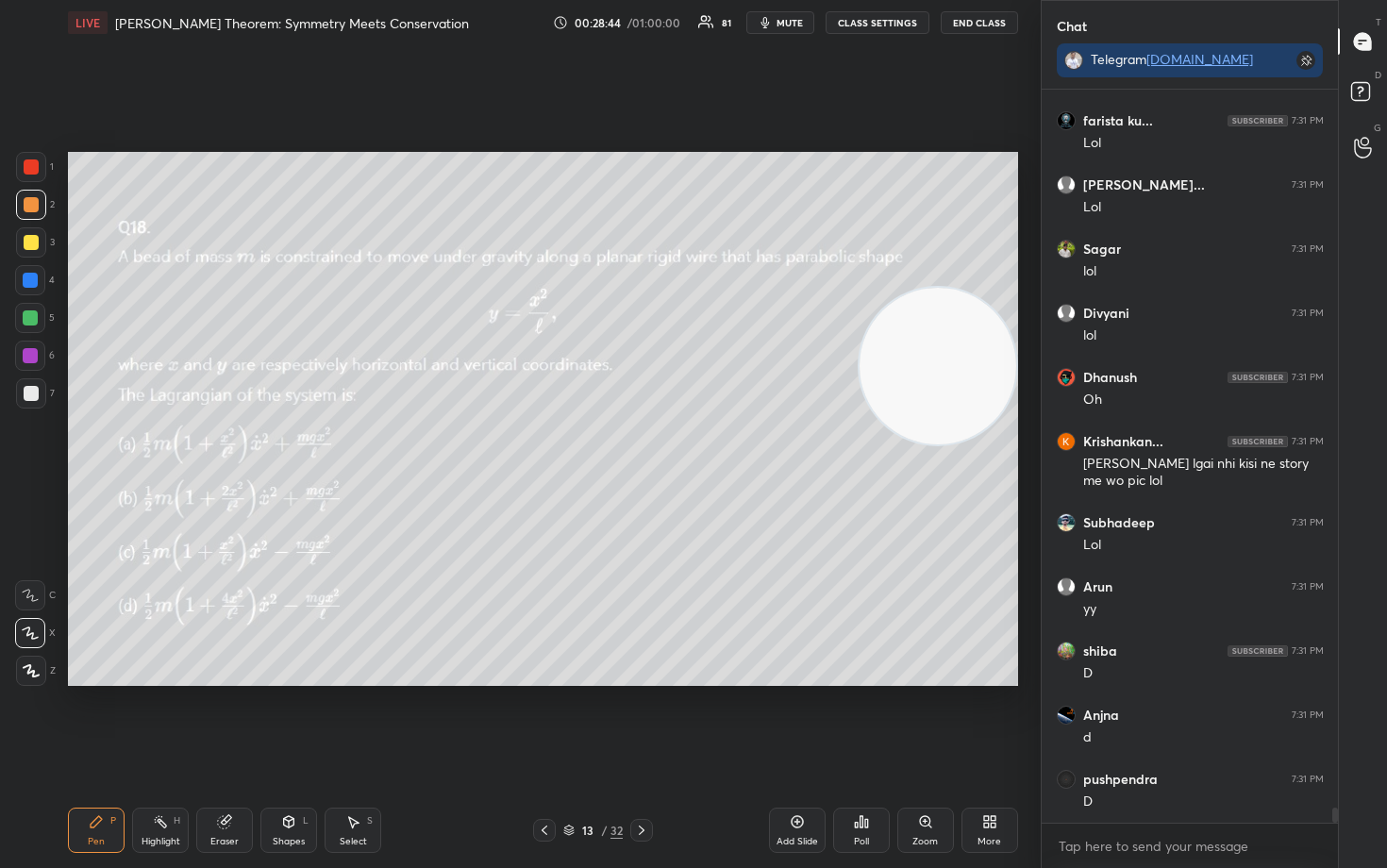
drag, startPoint x: 910, startPoint y: 436, endPoint x: 896, endPoint y: 531, distance: 96.0
click at [902, 444] on video at bounding box center [938, 366] width 157 height 157
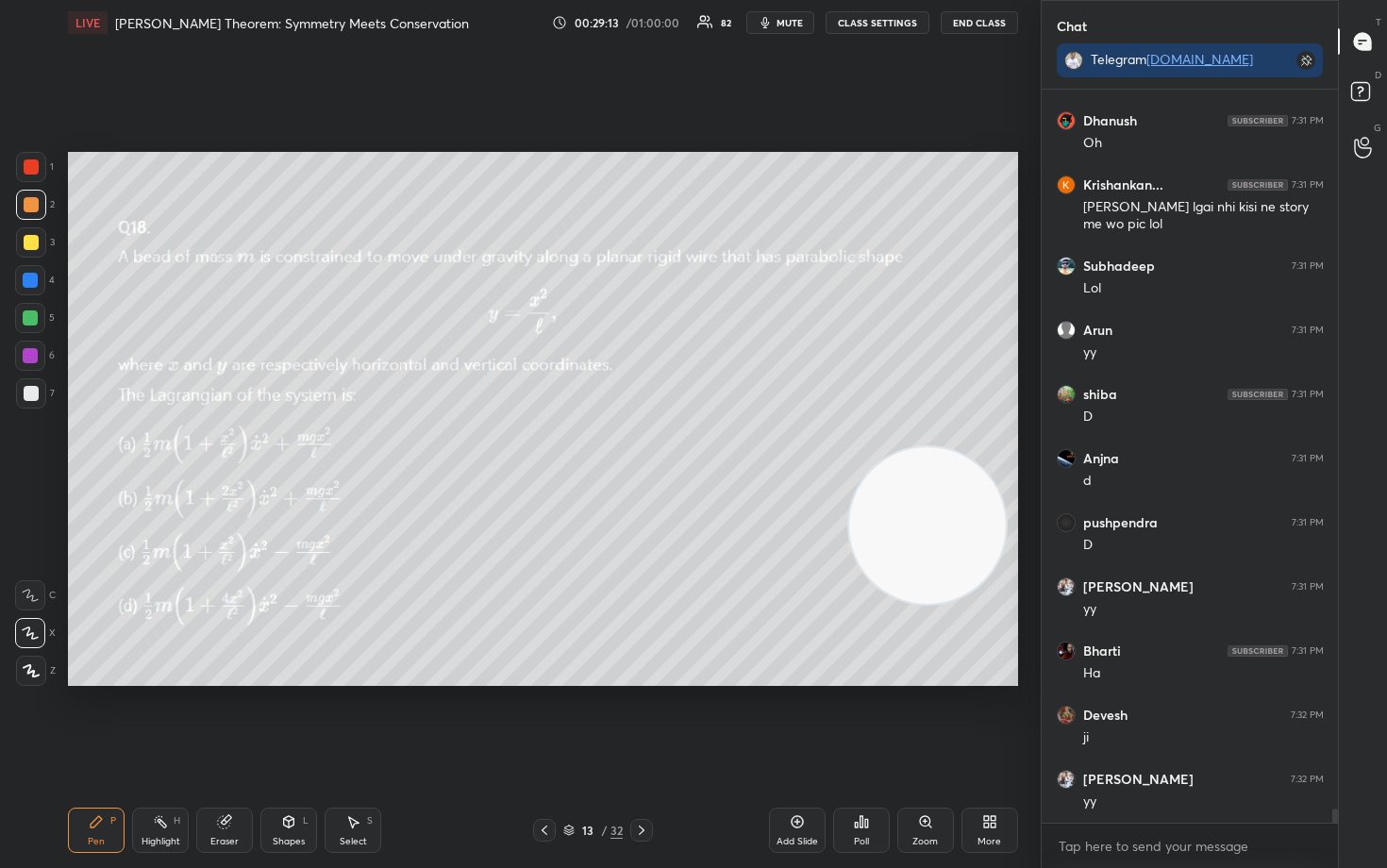
scroll to position [36325, 0]
drag, startPoint x: 927, startPoint y: 546, endPoint x: 951, endPoint y: 396, distance: 151.9
click at [963, 447] on video at bounding box center [928, 526] width 157 height 157
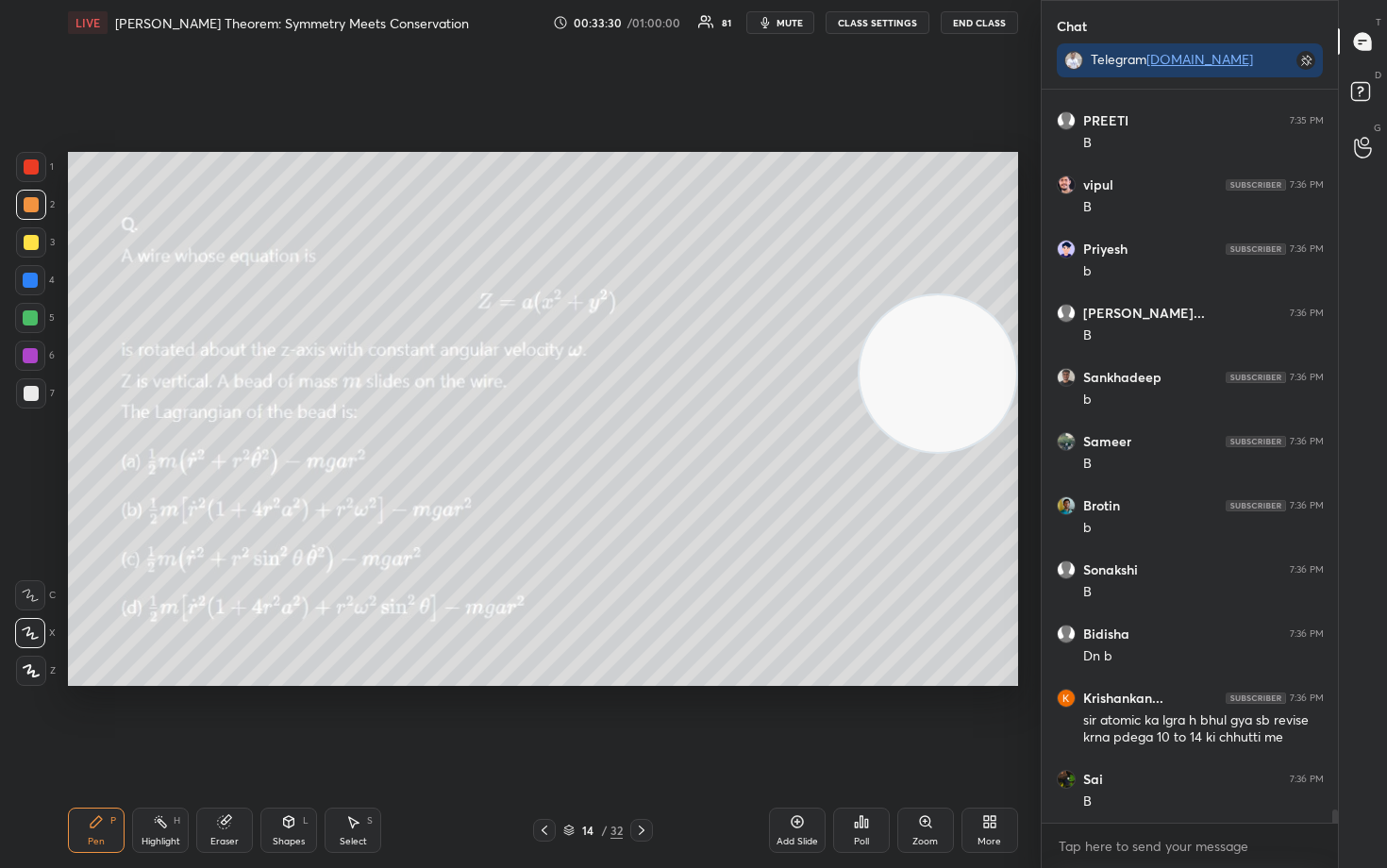
scroll to position [38890, 0]
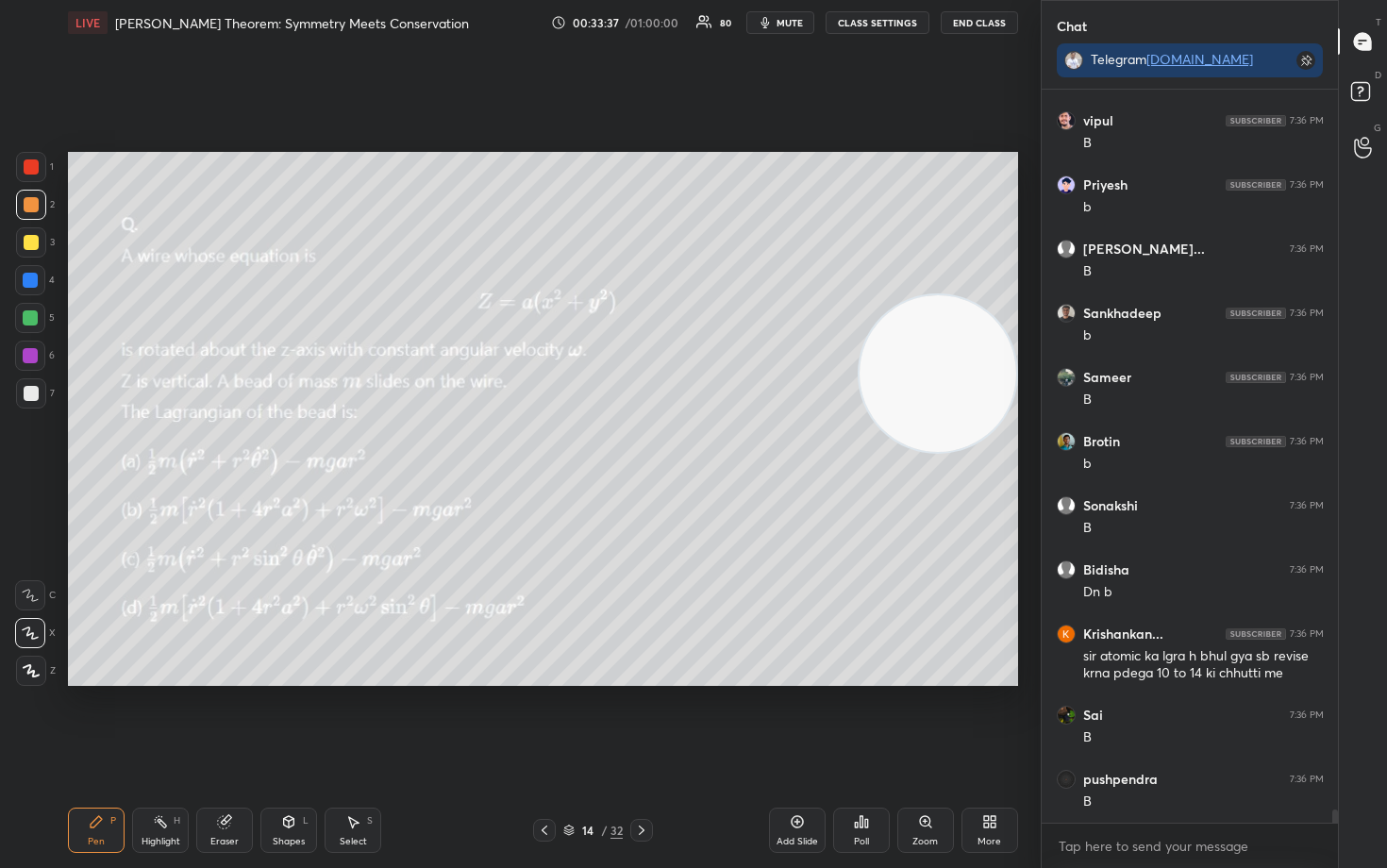
drag, startPoint x: 959, startPoint y: 425, endPoint x: 949, endPoint y: 473, distance: 49.0
click at [958, 449] on video at bounding box center [938, 373] width 157 height 157
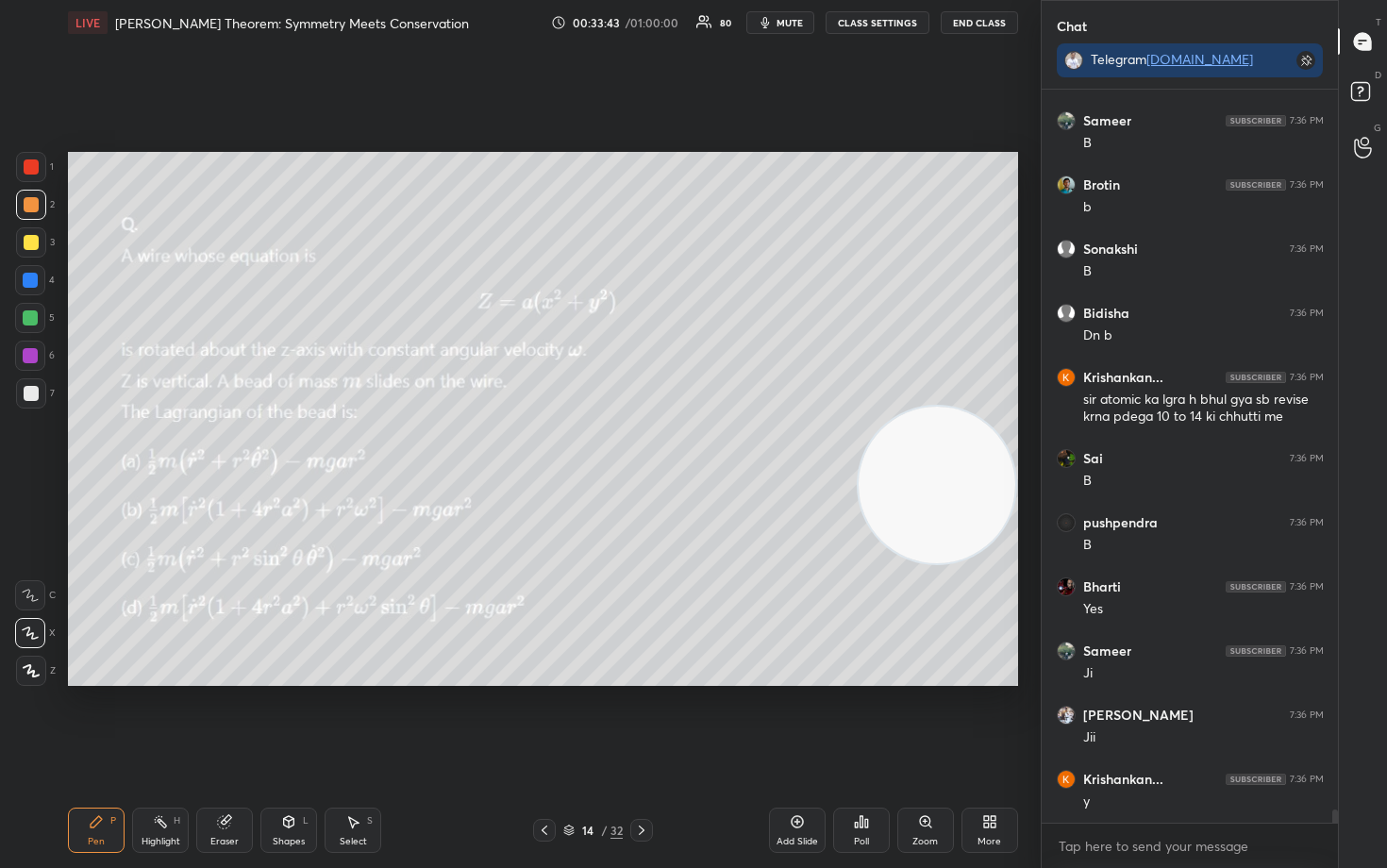
scroll to position [39210, 0]
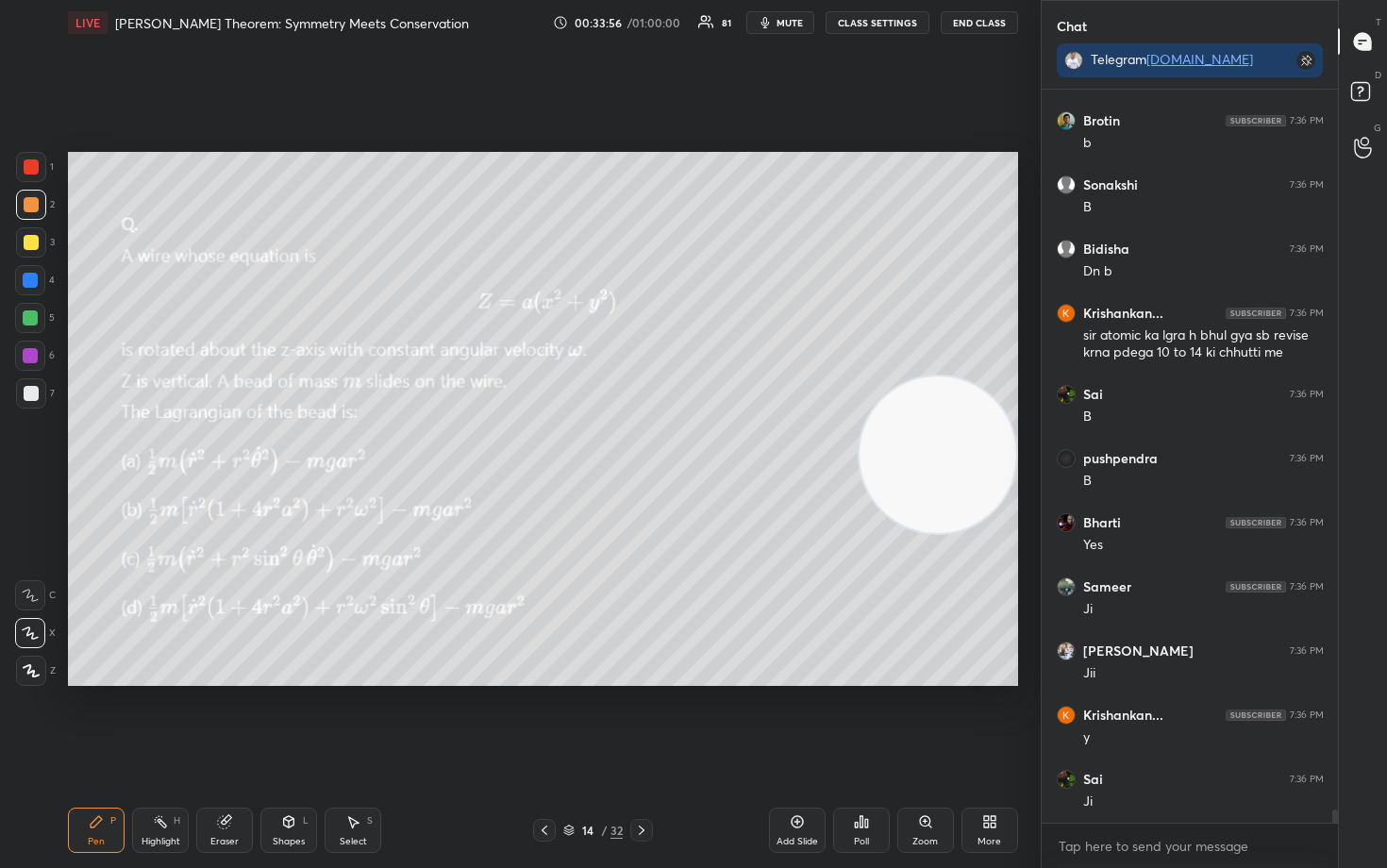
drag, startPoint x: 934, startPoint y: 493, endPoint x: 974, endPoint y: 213, distance: 282.8
click at [976, 376] on video at bounding box center [938, 455] width 157 height 157
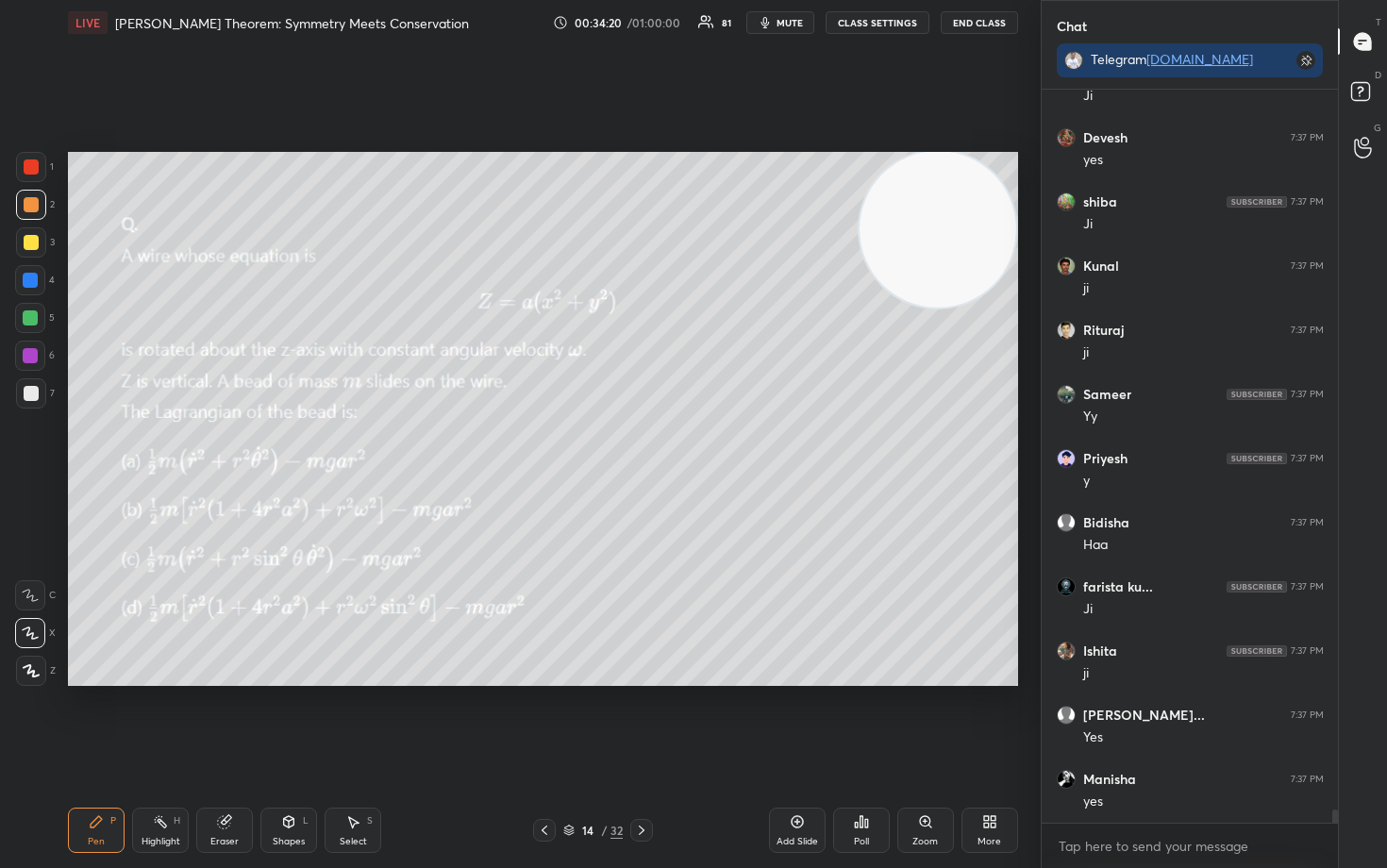
scroll to position [40366, 0]
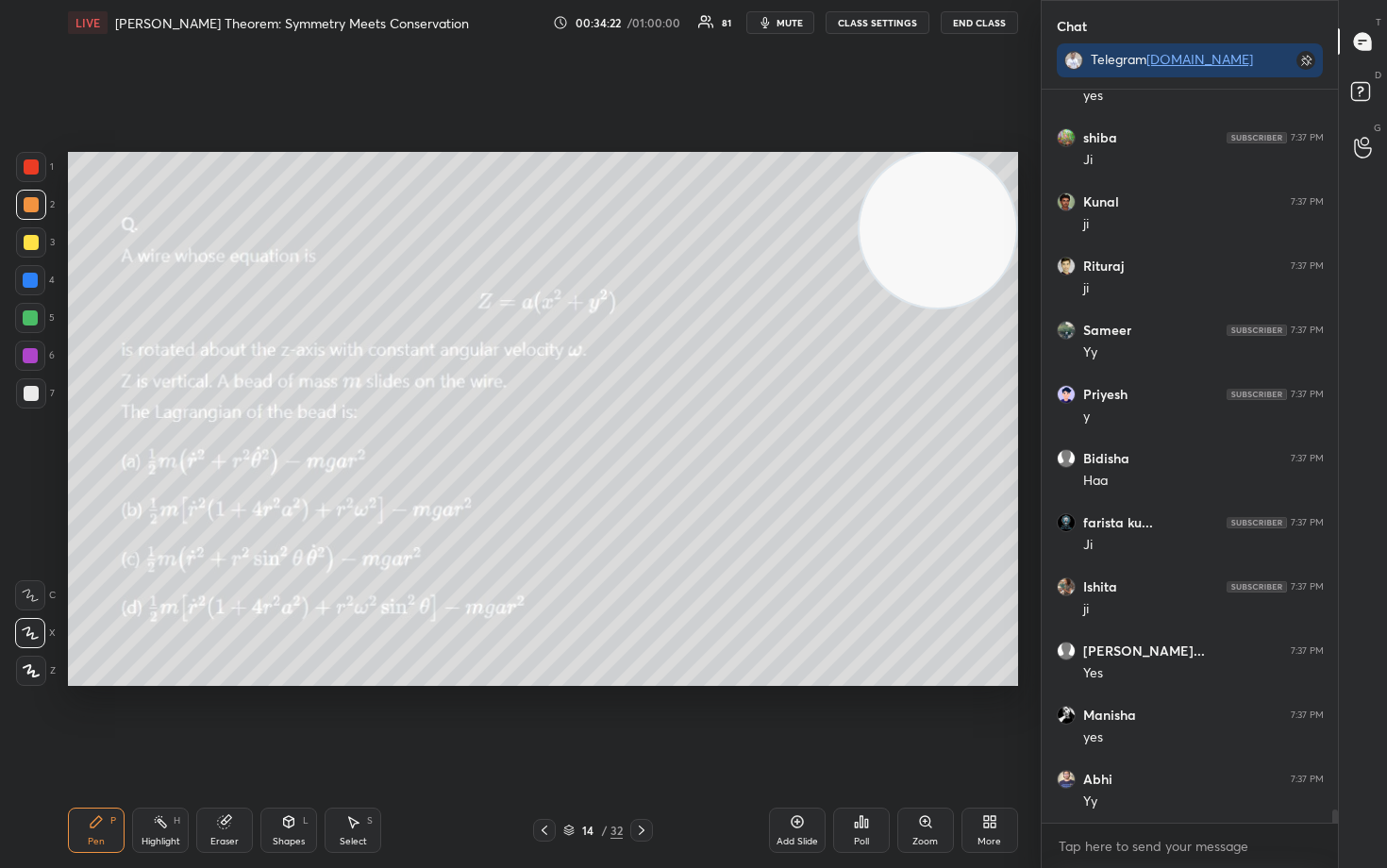
drag, startPoint x: 938, startPoint y: 223, endPoint x: 995, endPoint y: 327, distance: 118.6
click at [993, 307] on video at bounding box center [938, 230] width 157 height 157
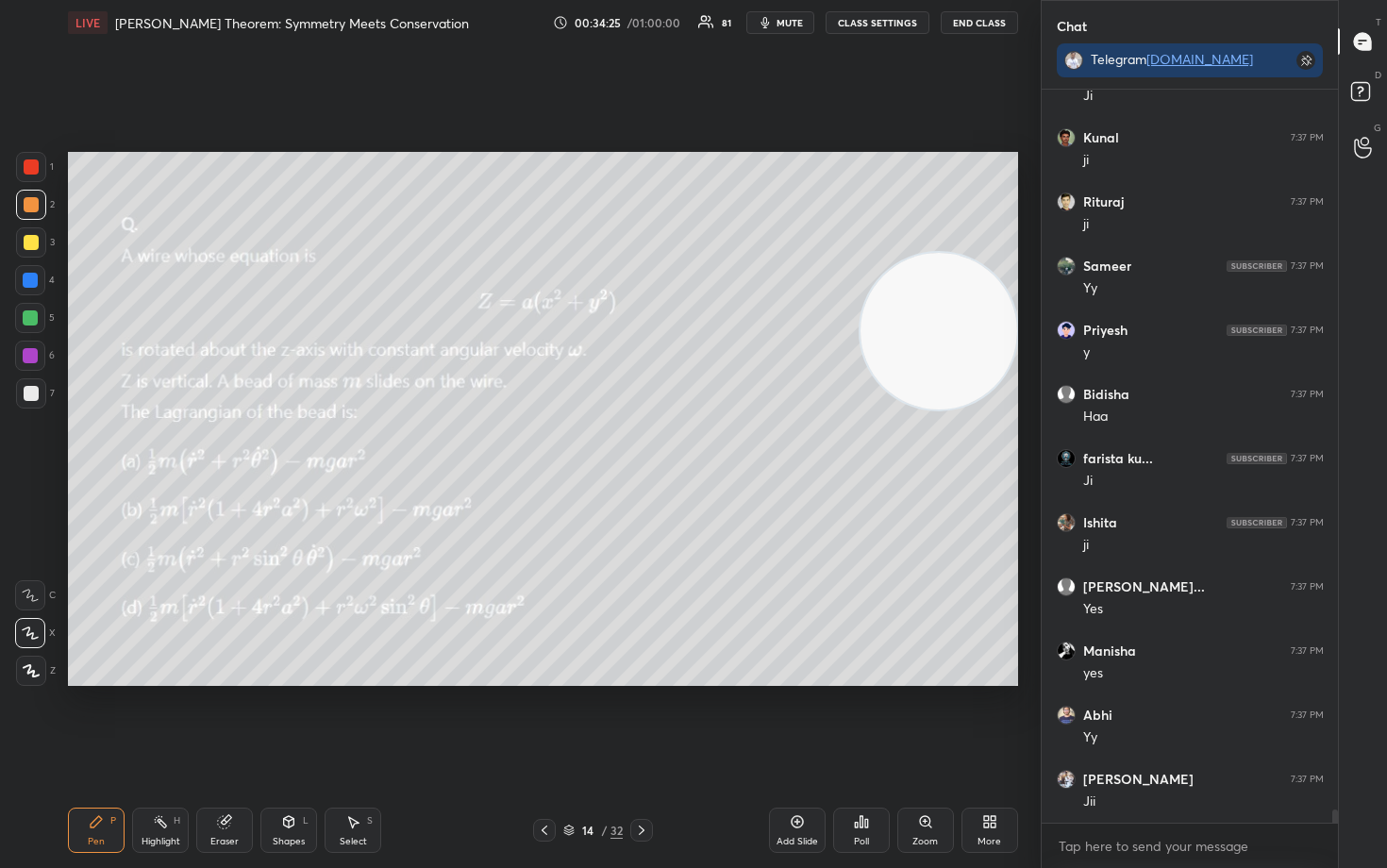
scroll to position [40493, 0]
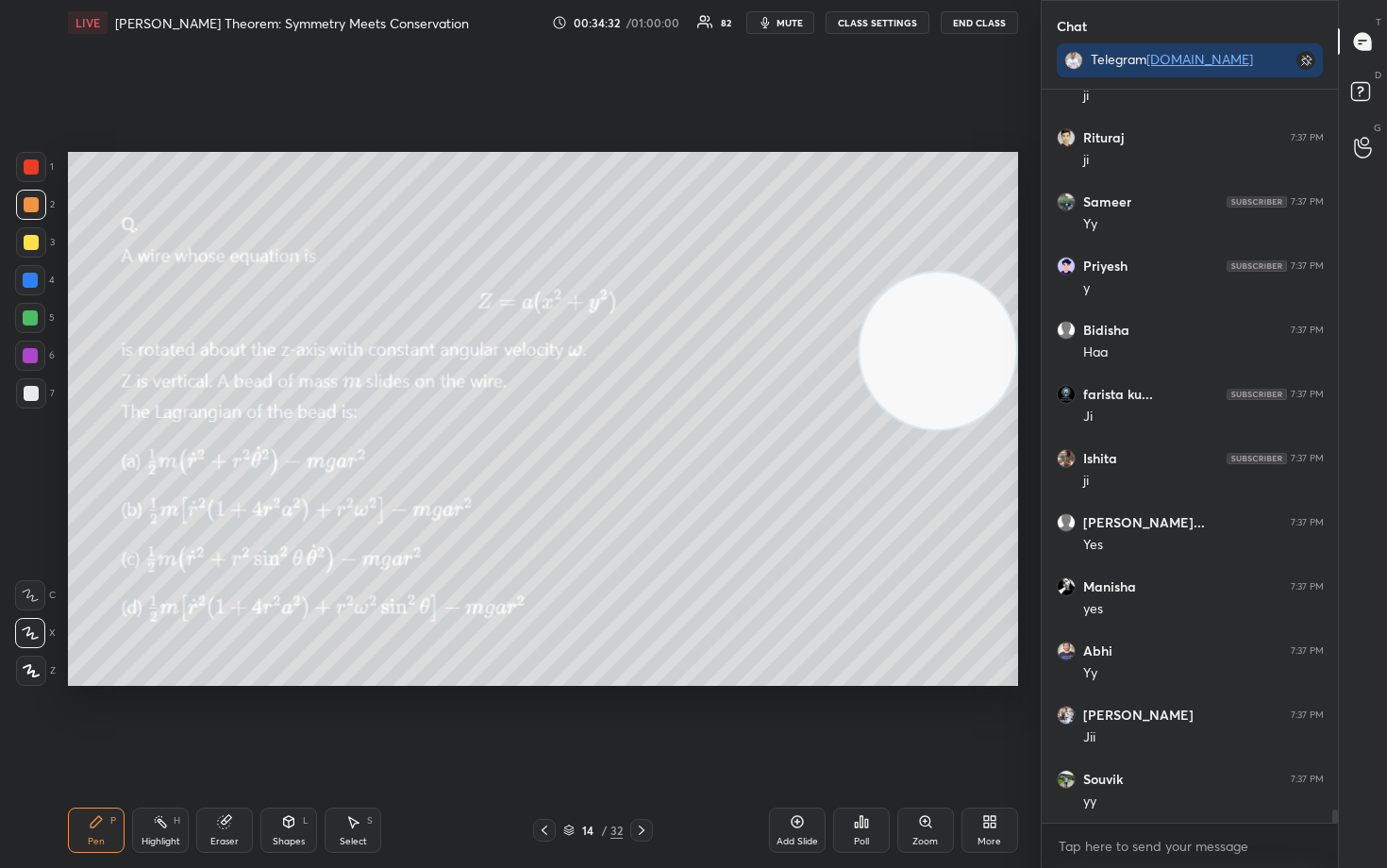
drag, startPoint x: 942, startPoint y: 324, endPoint x: 936, endPoint y: 507, distance: 183.1
click at [958, 429] on video at bounding box center [938, 351] width 157 height 157
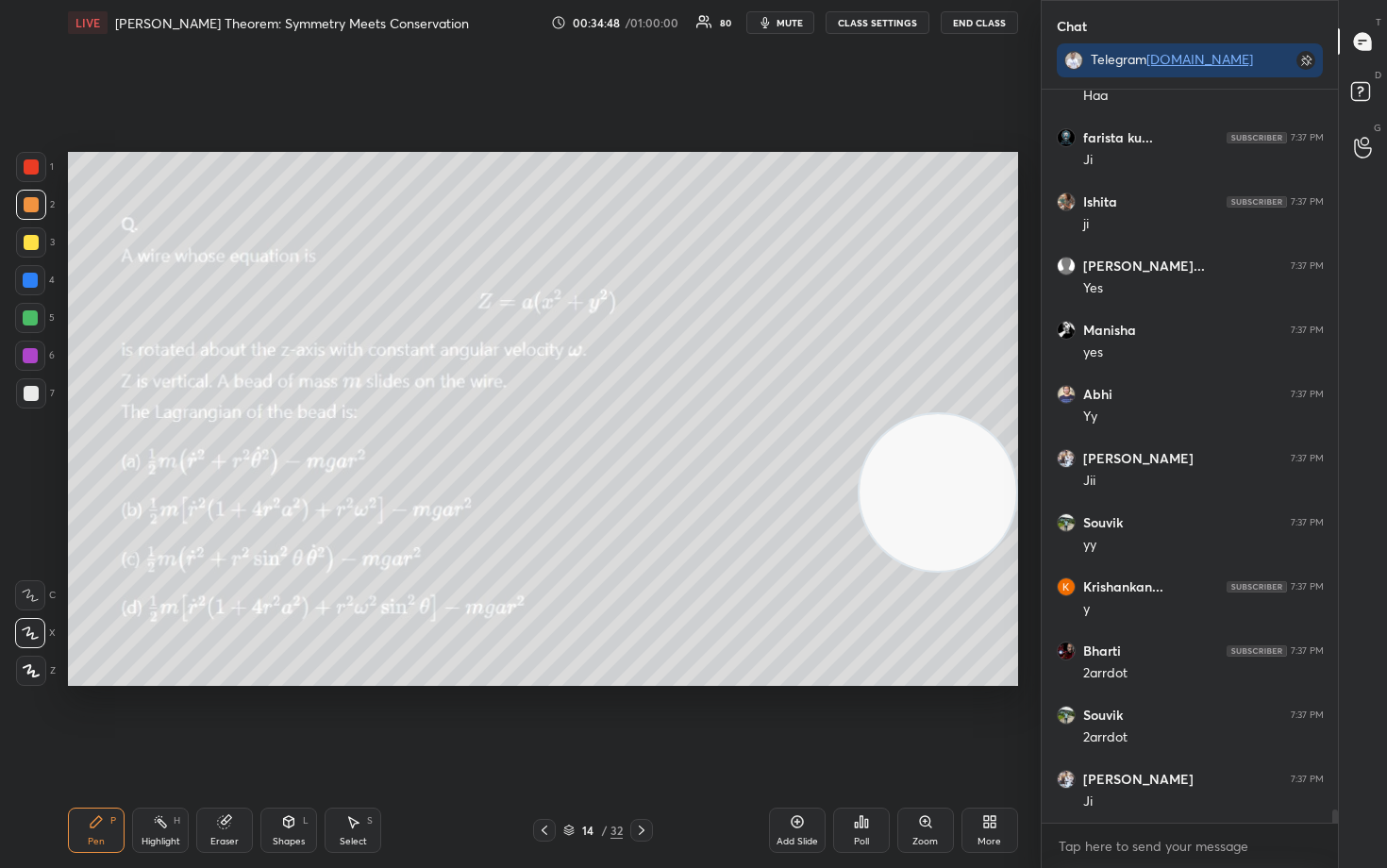
scroll to position [40815, 0]
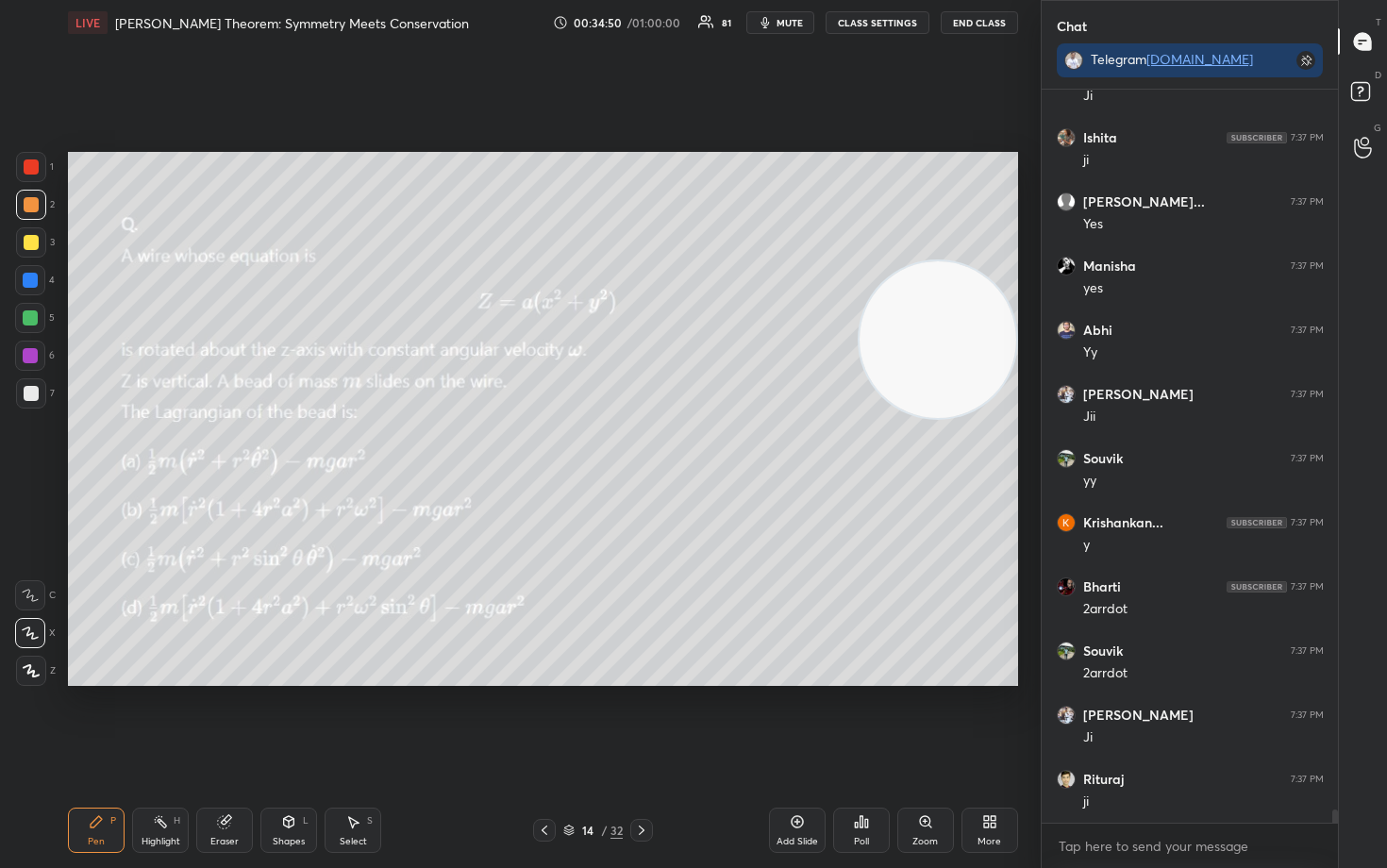
drag, startPoint x: 889, startPoint y: 516, endPoint x: 916, endPoint y: 292, distance: 225.6
click at [918, 261] on video at bounding box center [938, 339] width 157 height 157
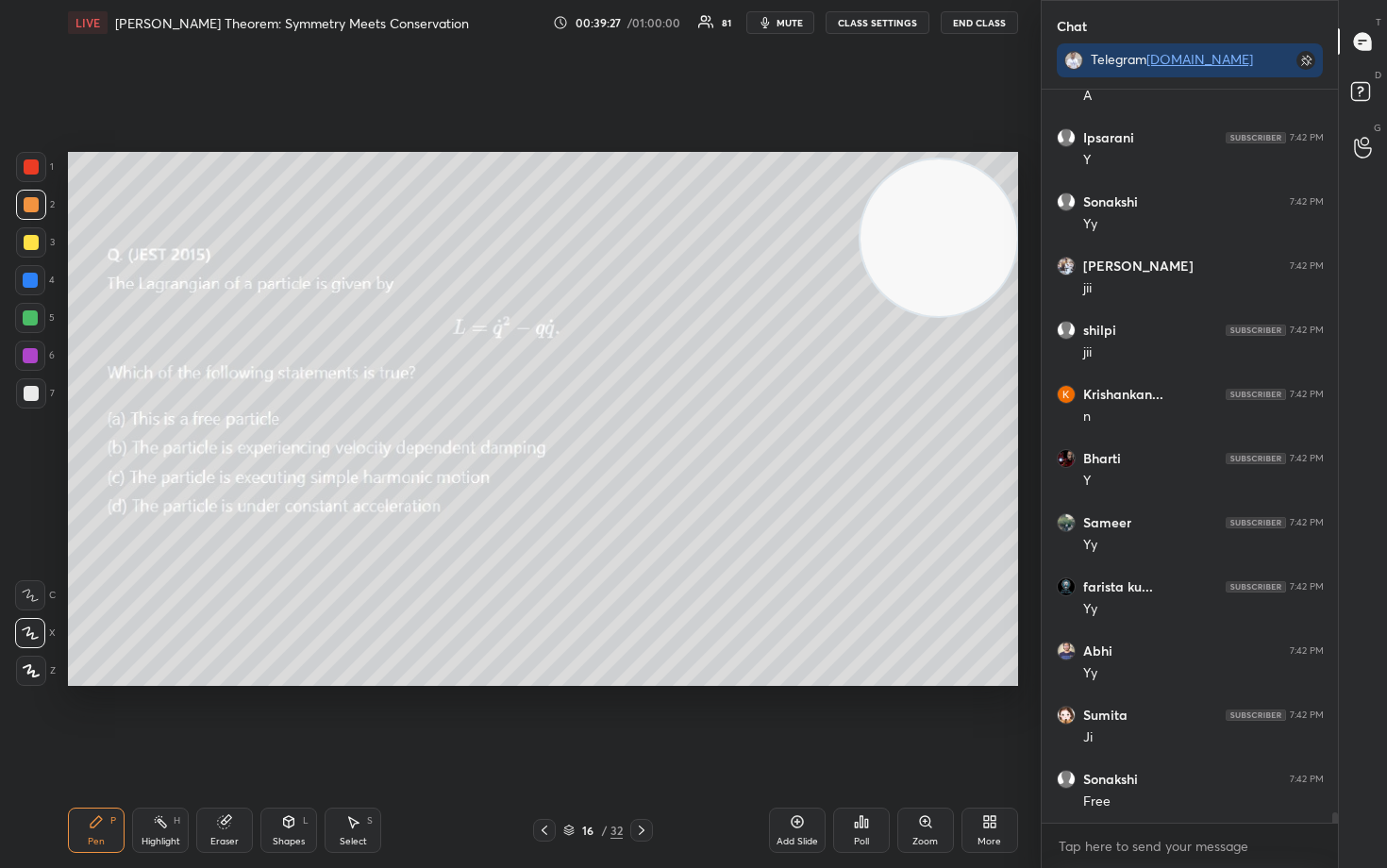
scroll to position [51775, 0]
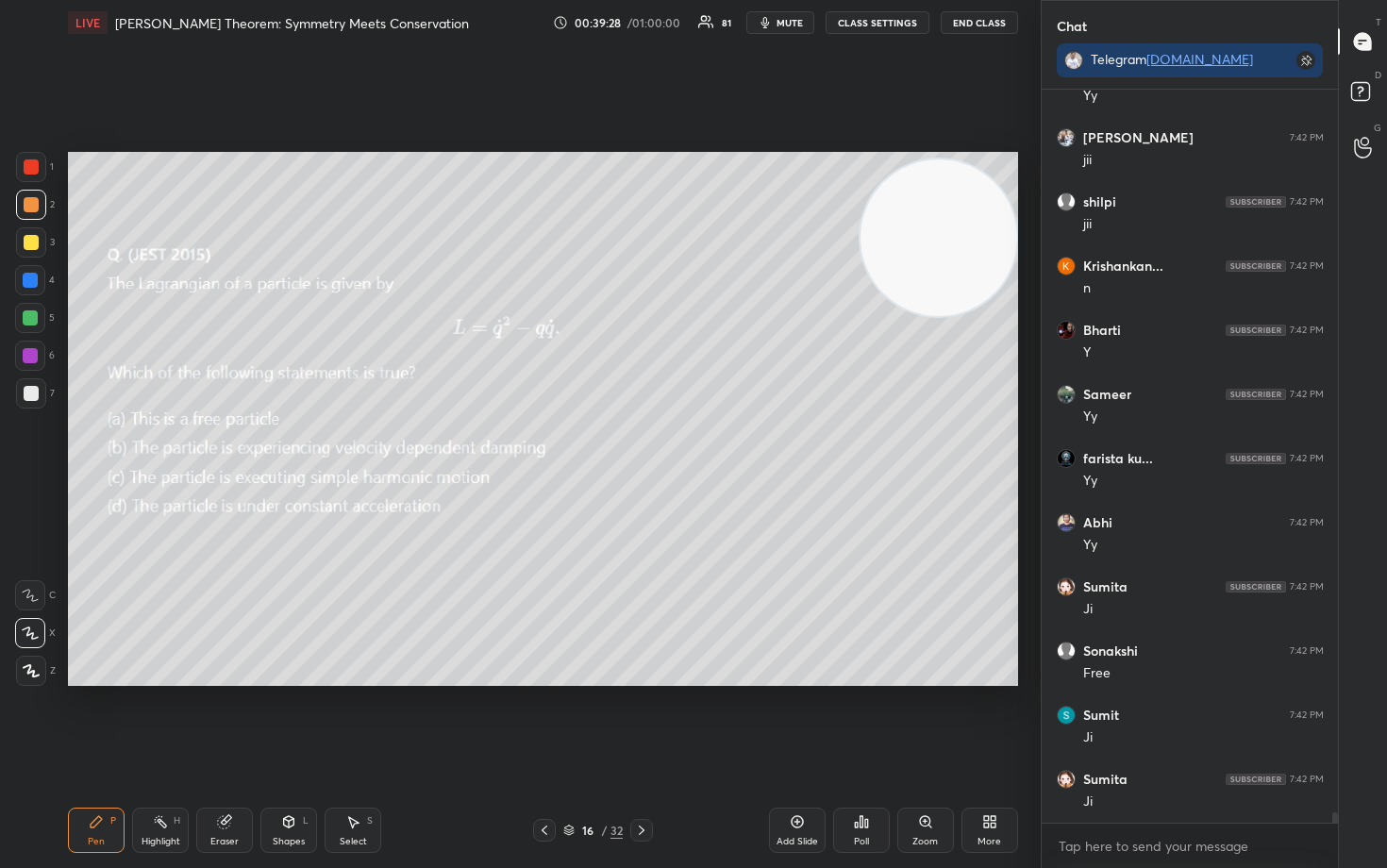
drag, startPoint x: 797, startPoint y: 825, endPoint x: 787, endPoint y: 817, distance: 12.8
click at [794, 720] on icon at bounding box center [797, 822] width 15 height 15
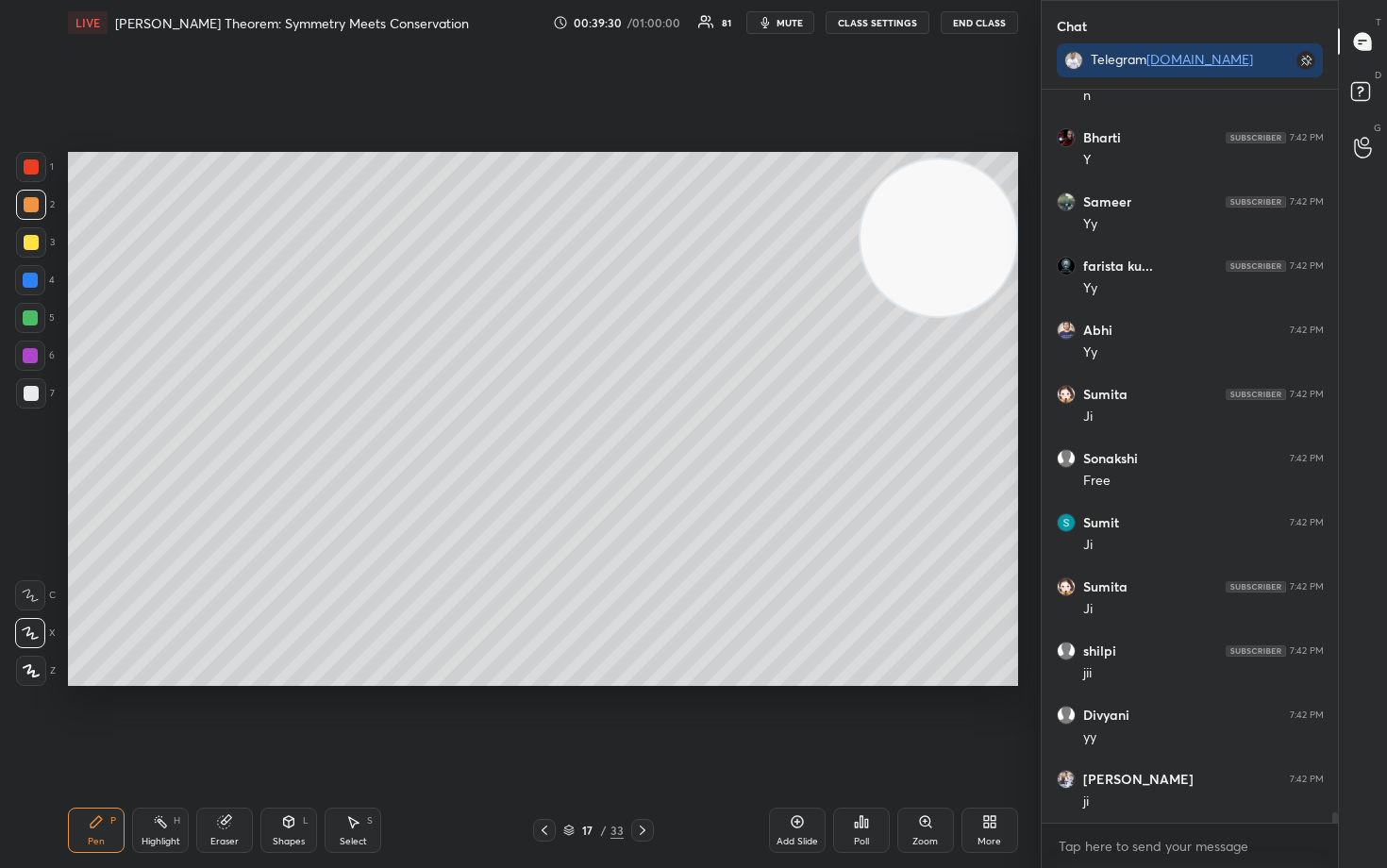
scroll to position [52096, 0]
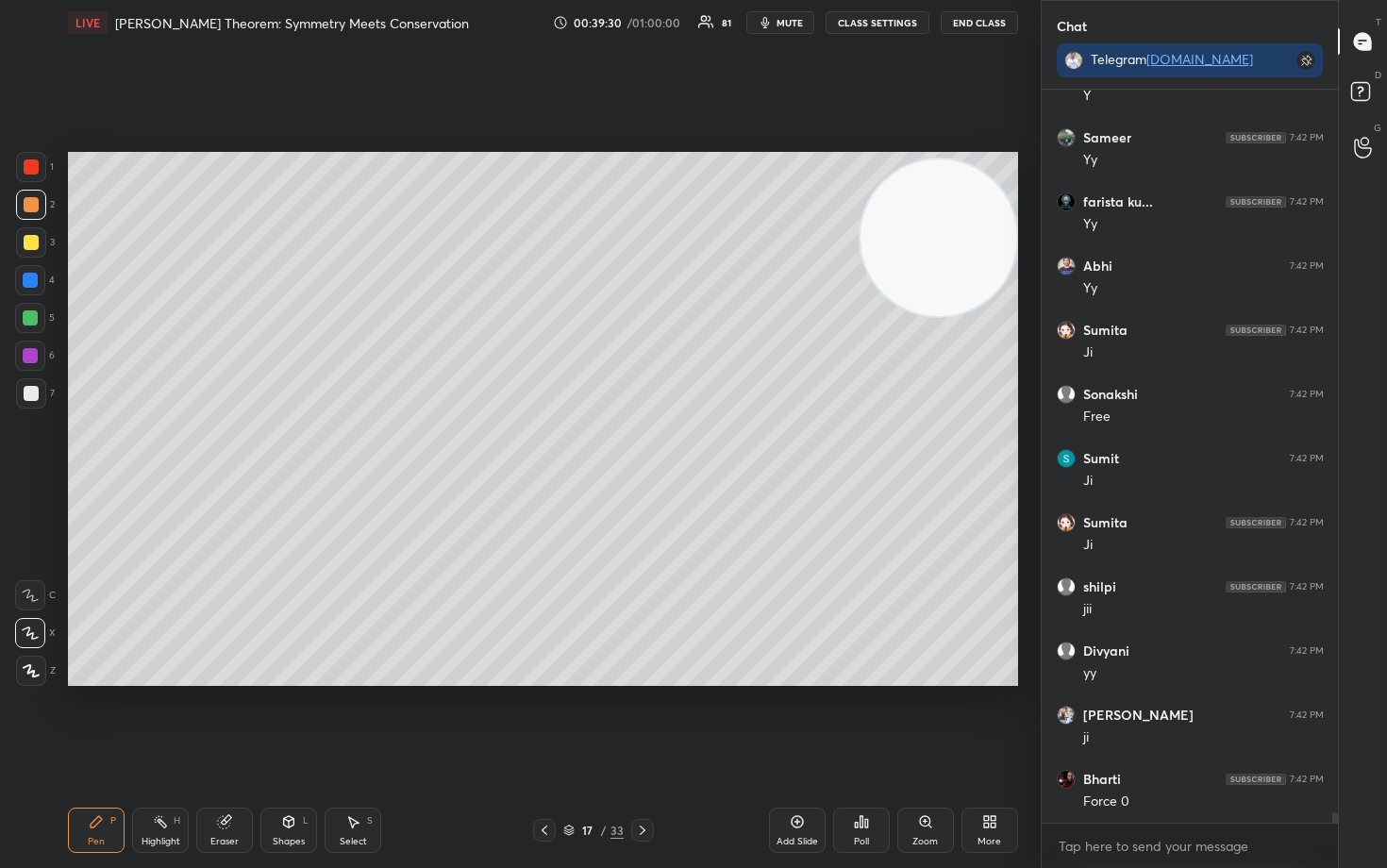
click at [25, 252] on div at bounding box center [31, 243] width 30 height 30
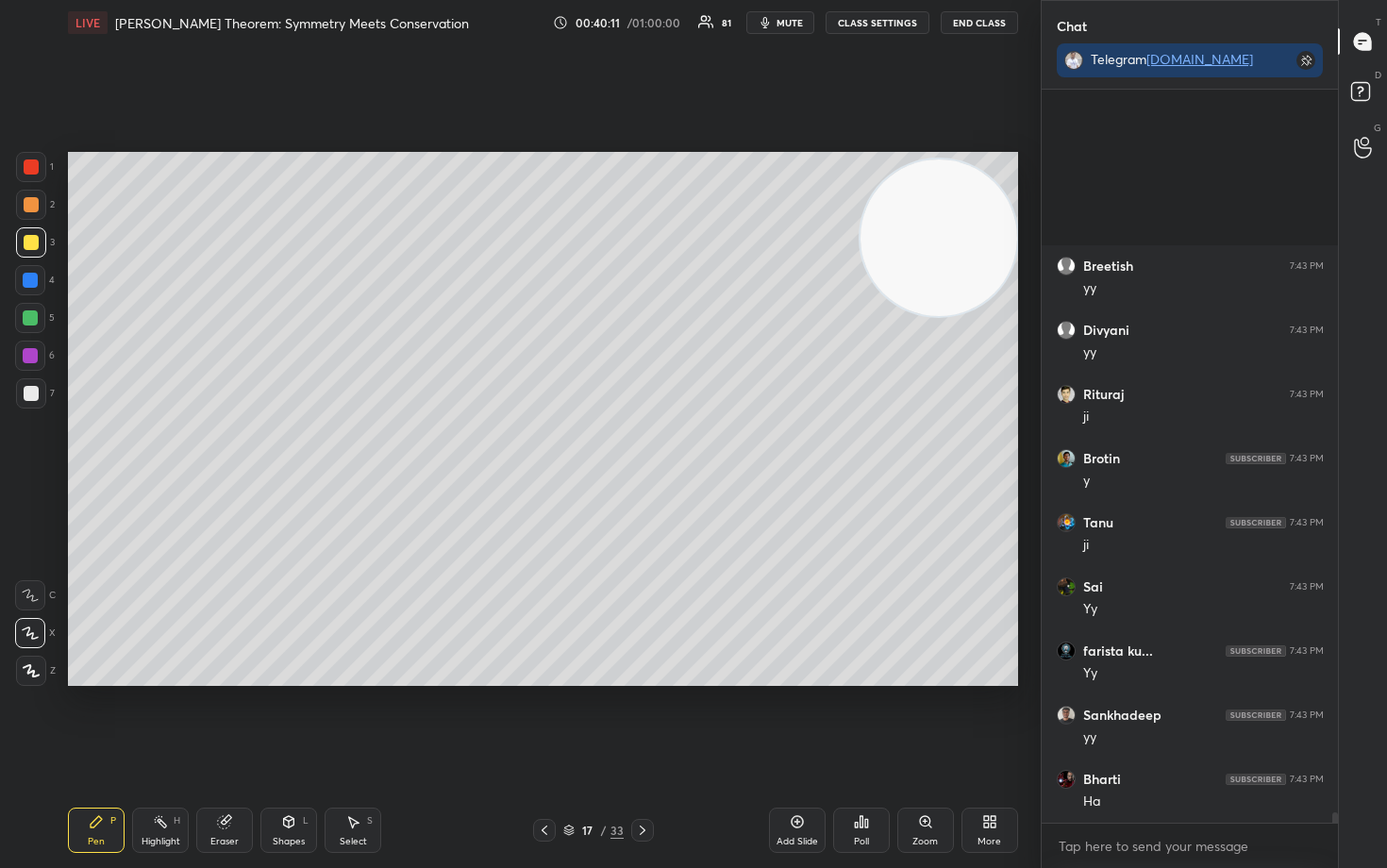
scroll to position [53379, 0]
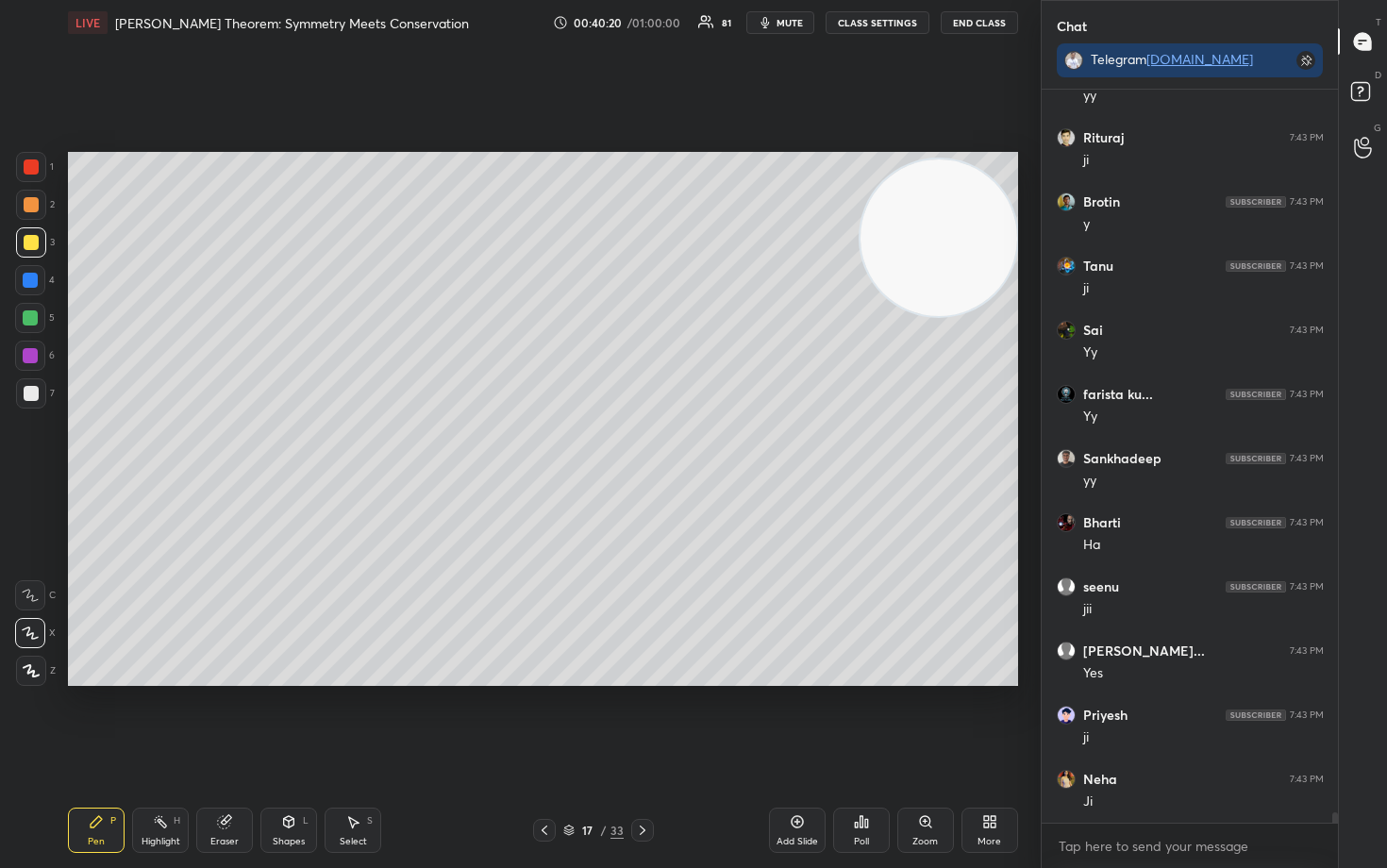
click at [797, 720] on icon at bounding box center [797, 822] width 15 height 15
click at [32, 203] on div at bounding box center [31, 205] width 15 height 15
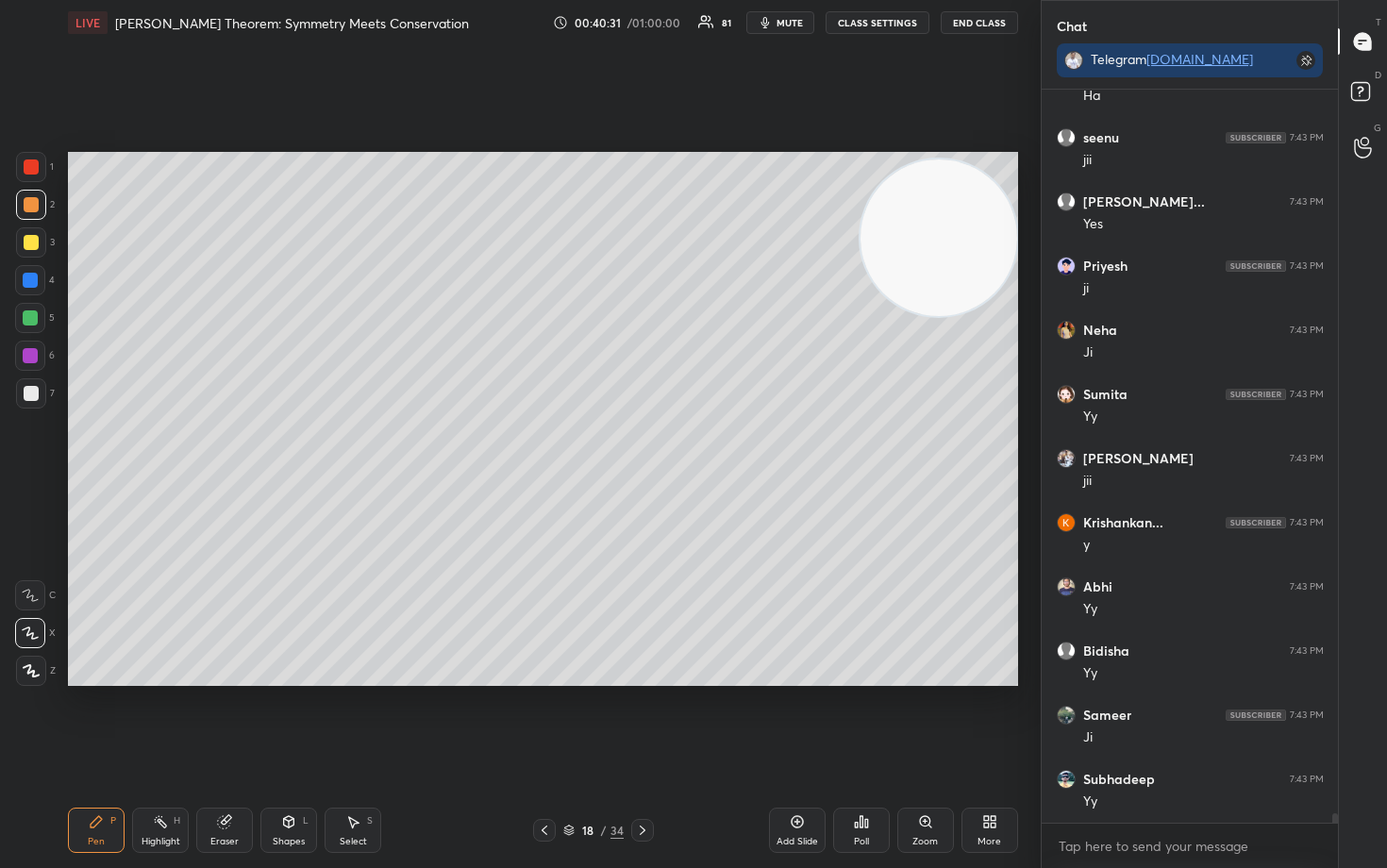
scroll to position [53893, 0]
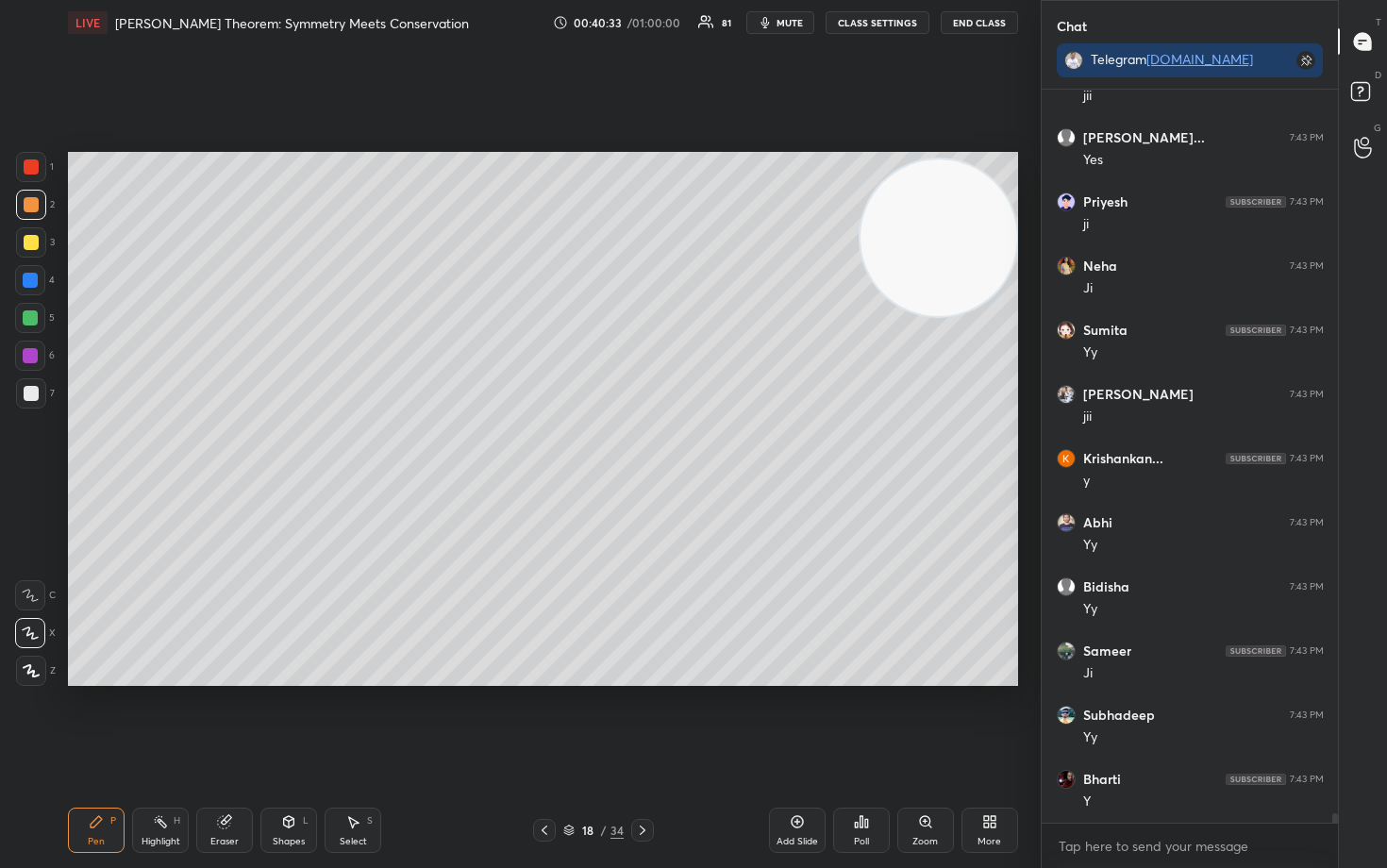
drag, startPoint x: 33, startPoint y: 393, endPoint x: 37, endPoint y: 381, distance: 12.6
click at [33, 393] on div at bounding box center [31, 393] width 15 height 15
drag, startPoint x: 27, startPoint y: 239, endPoint x: 62, endPoint y: 244, distance: 35.4
click at [27, 240] on div at bounding box center [31, 243] width 15 height 15
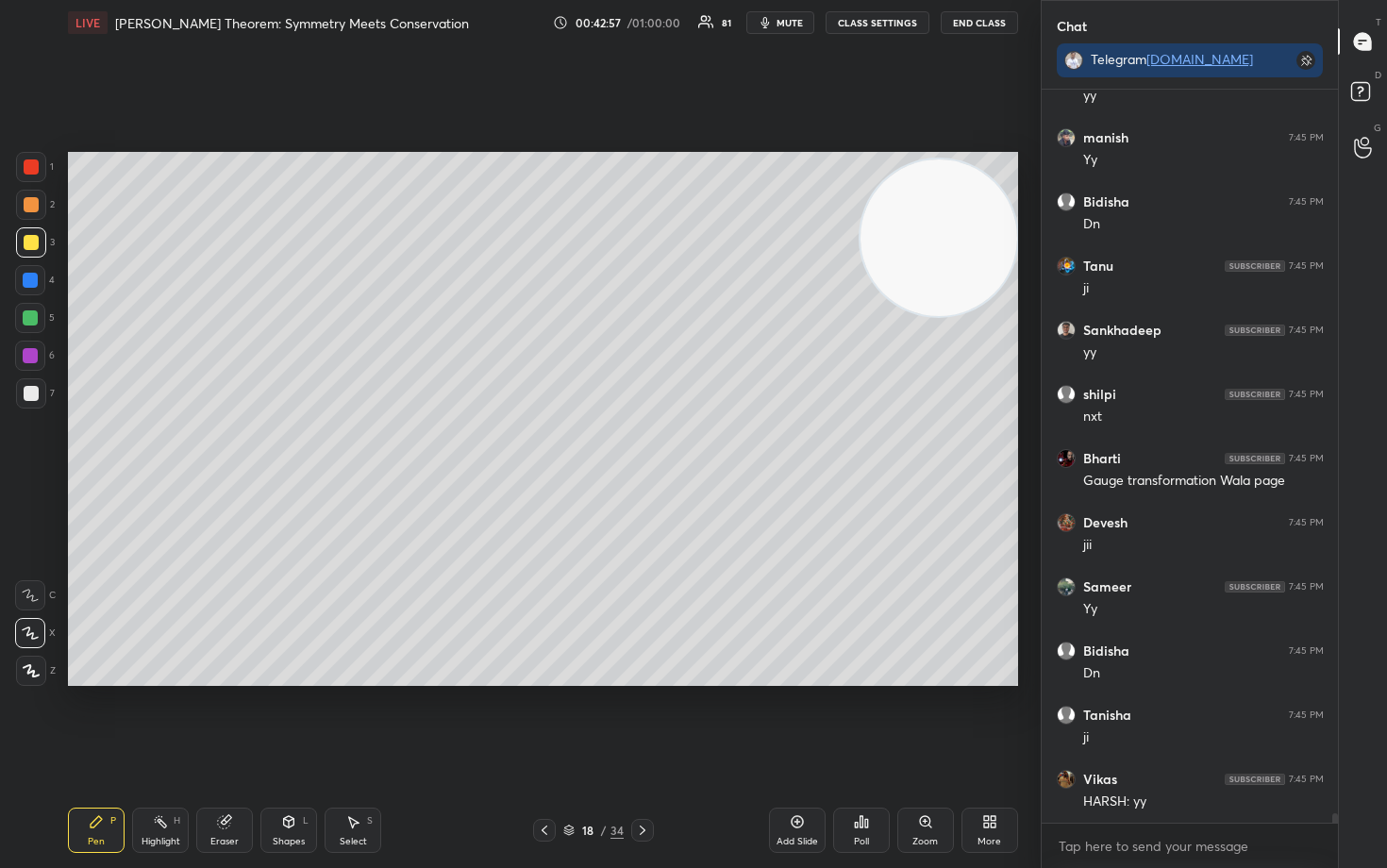
scroll to position [58705, 0]
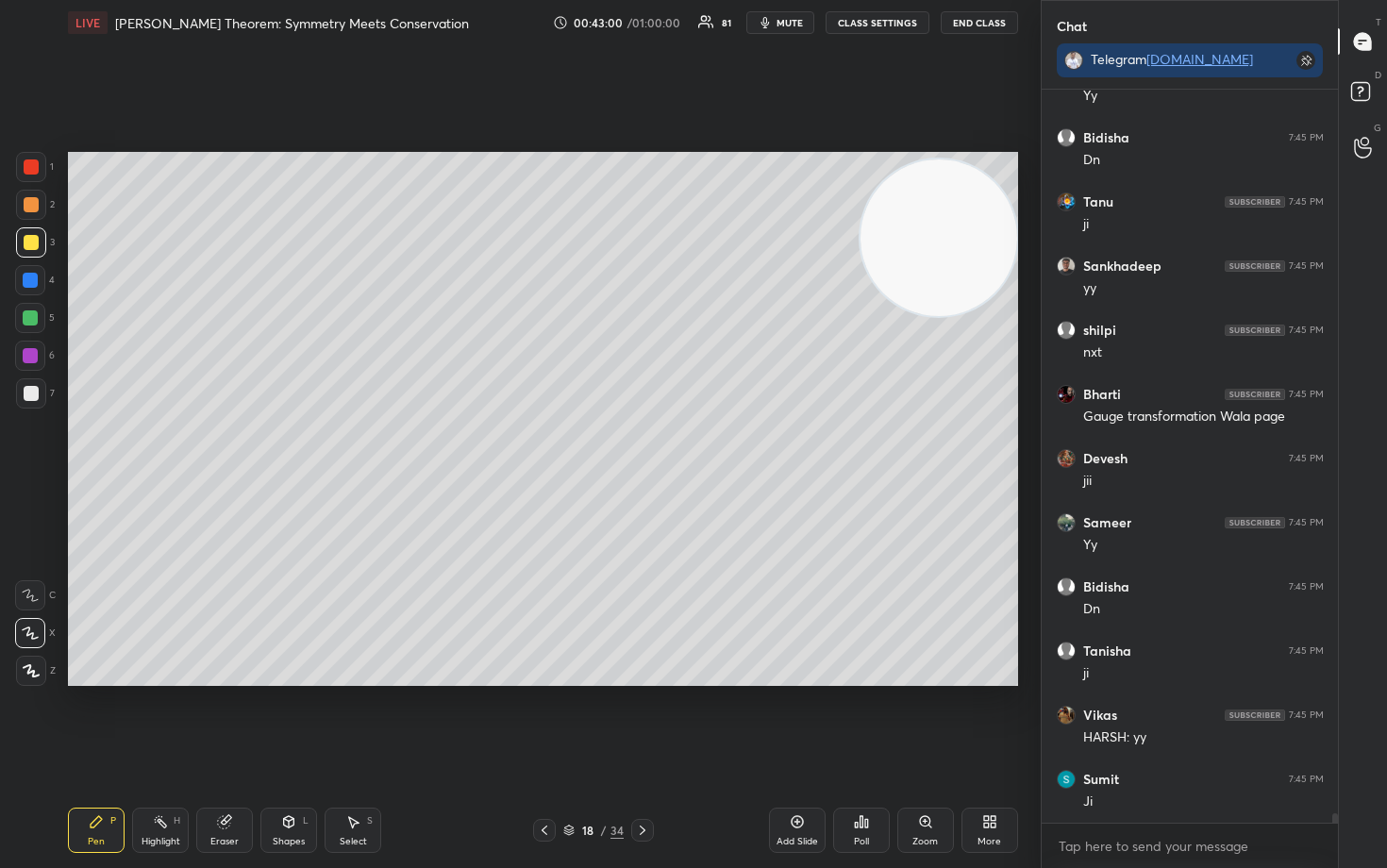
click at [32, 395] on div at bounding box center [31, 393] width 15 height 15
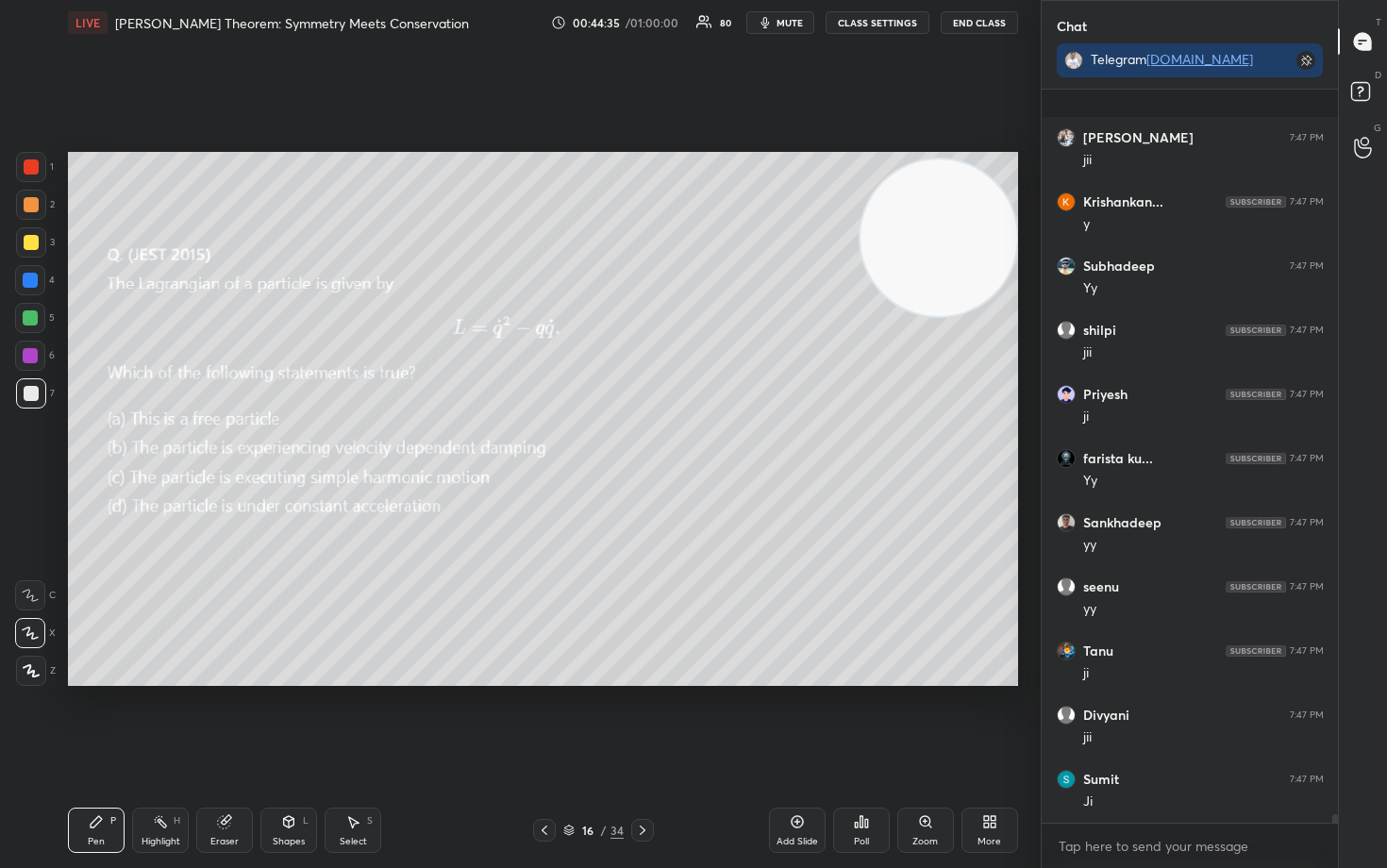
scroll to position [60117, 0]
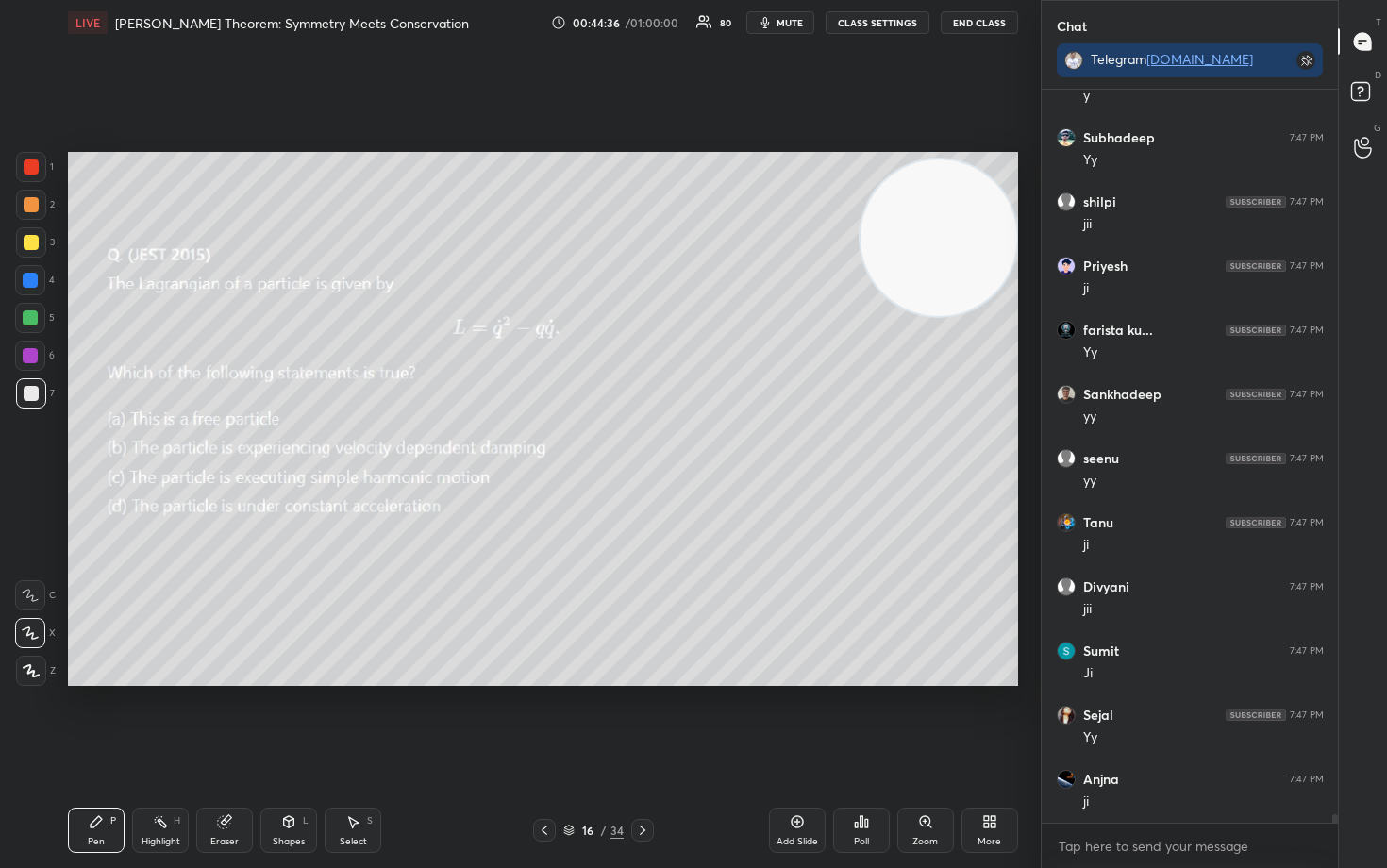
drag, startPoint x: 212, startPoint y: 834, endPoint x: 207, endPoint y: 825, distance: 10.3
click at [212, 720] on div "Eraser" at bounding box center [225, 830] width 57 height 45
click at [28, 668] on span "Erase all" at bounding box center [30, 671] width 28 height 13
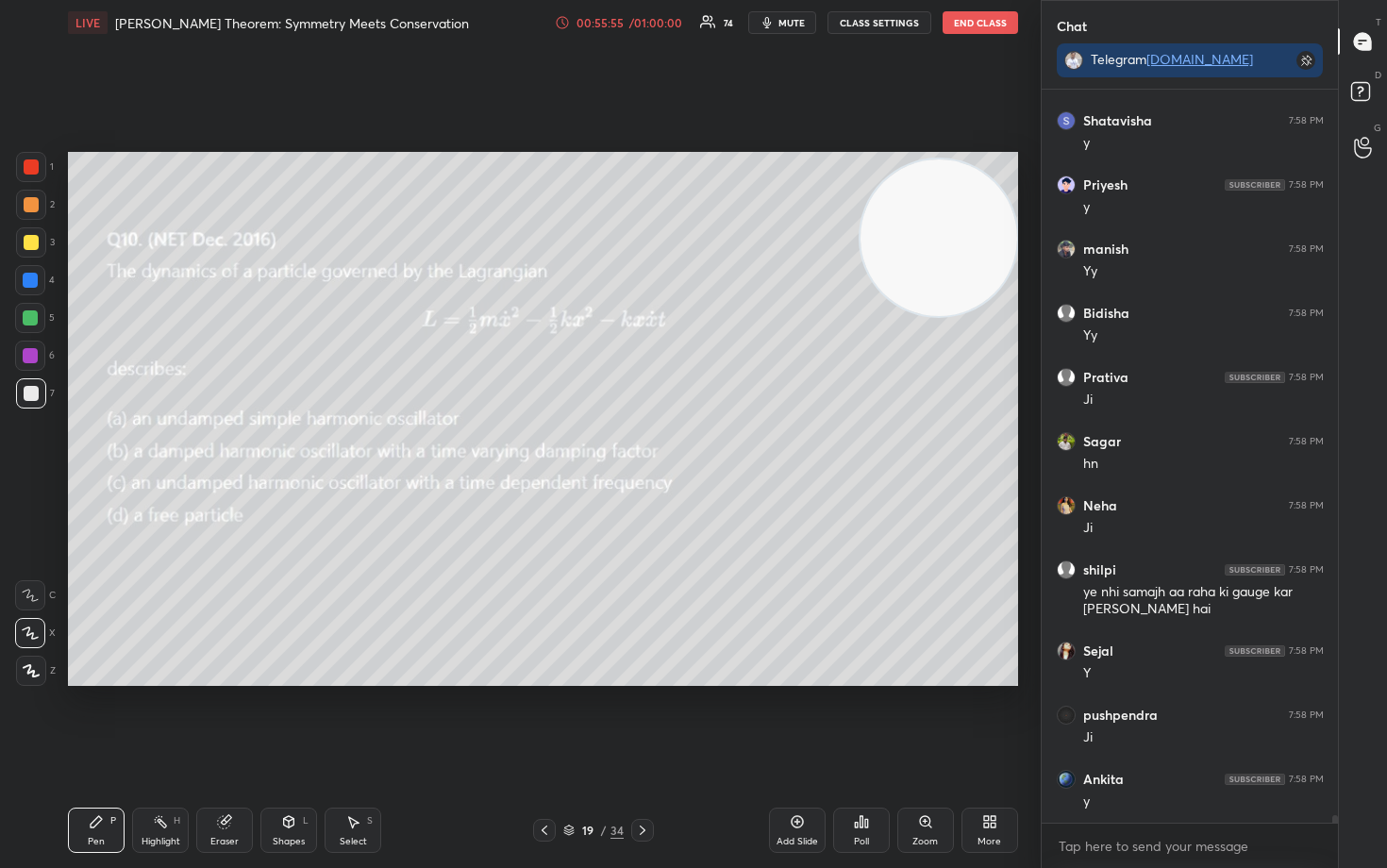
scroll to position [73791, 0]
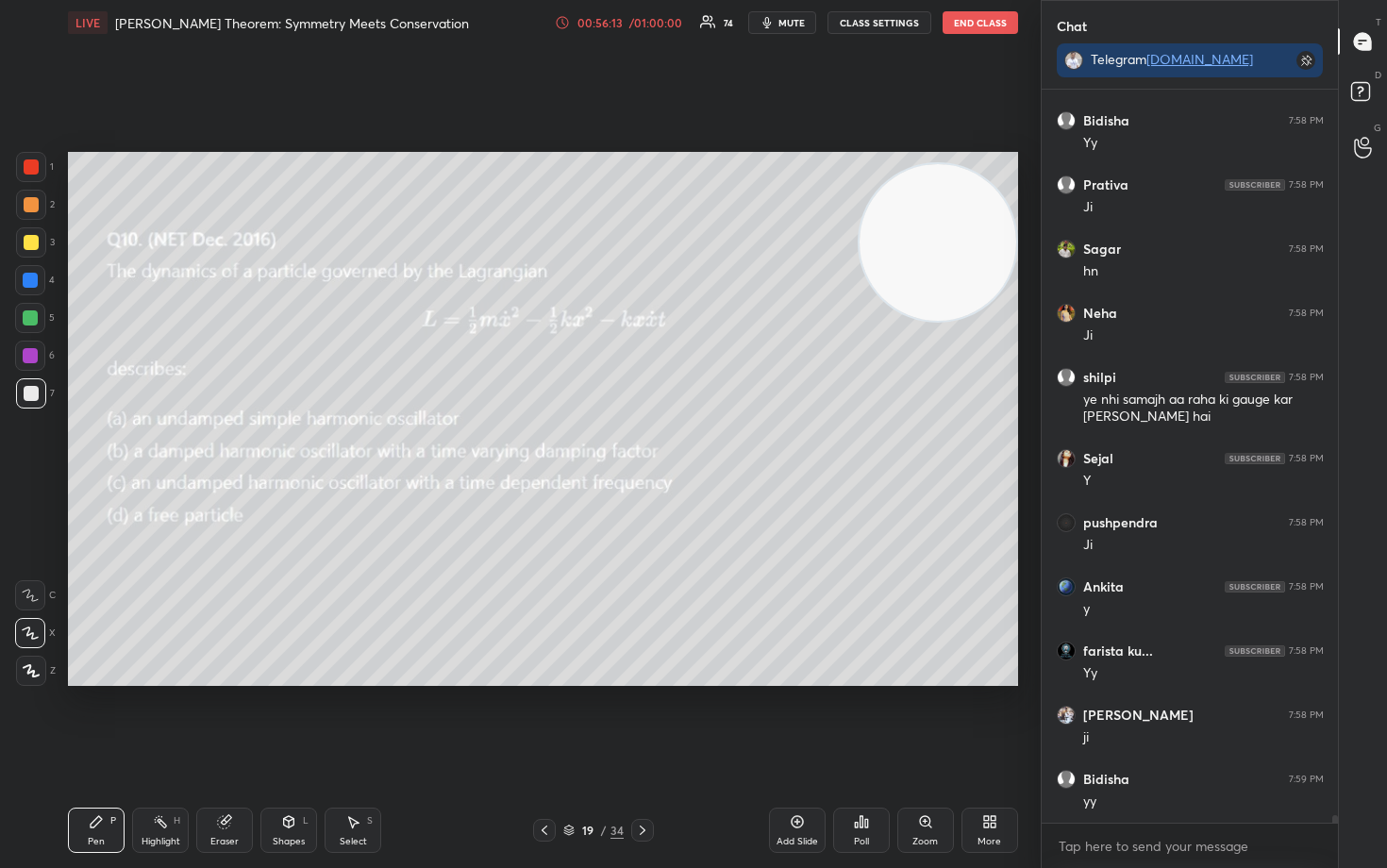
drag, startPoint x: 928, startPoint y: 234, endPoint x: 928, endPoint y: 325, distance: 91.0
click at [933, 308] on video at bounding box center [938, 243] width 157 height 157
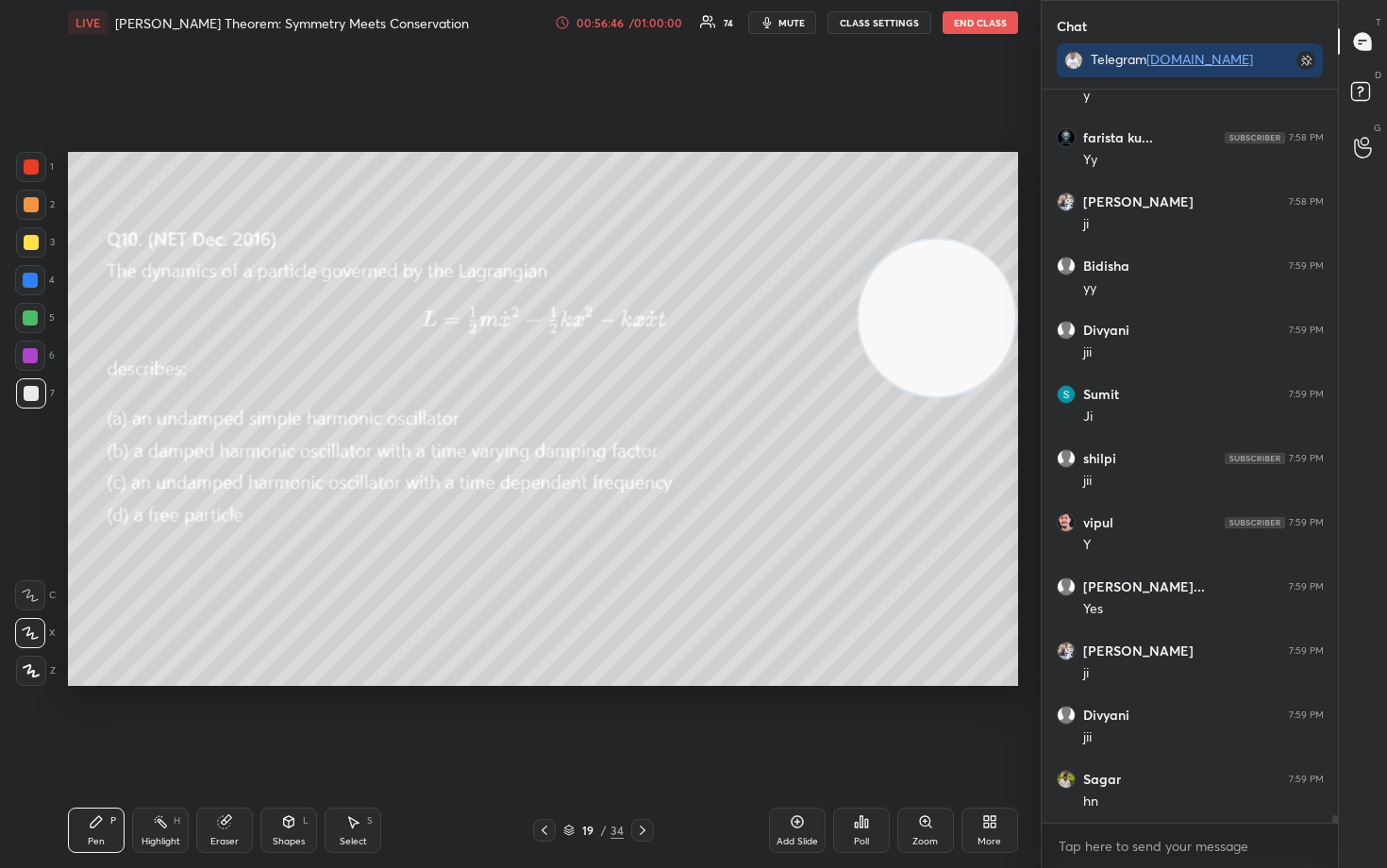
scroll to position [74497, 0]
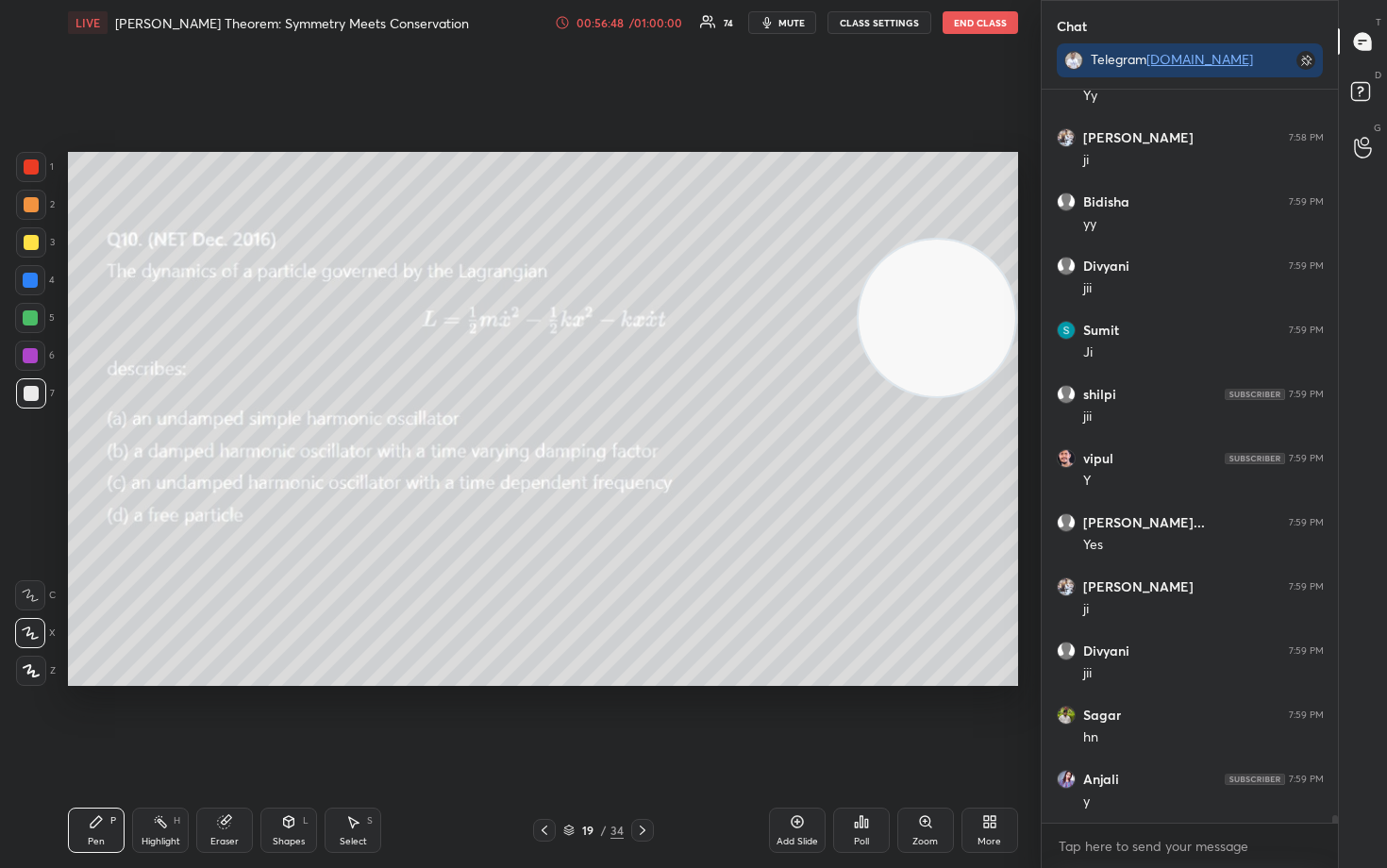
click at [800, 720] on icon at bounding box center [797, 822] width 15 height 15
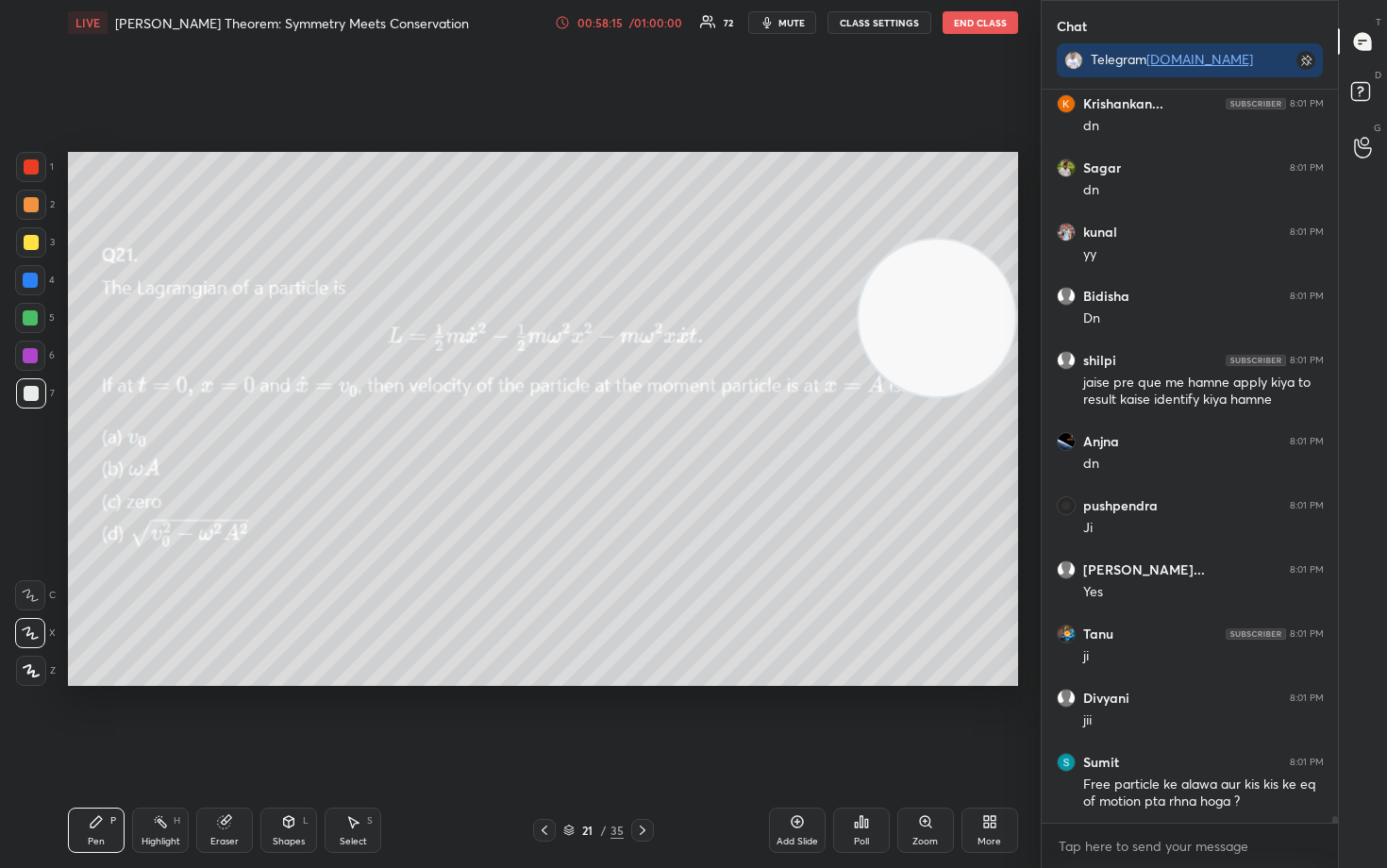
scroll to position [77226, 0]
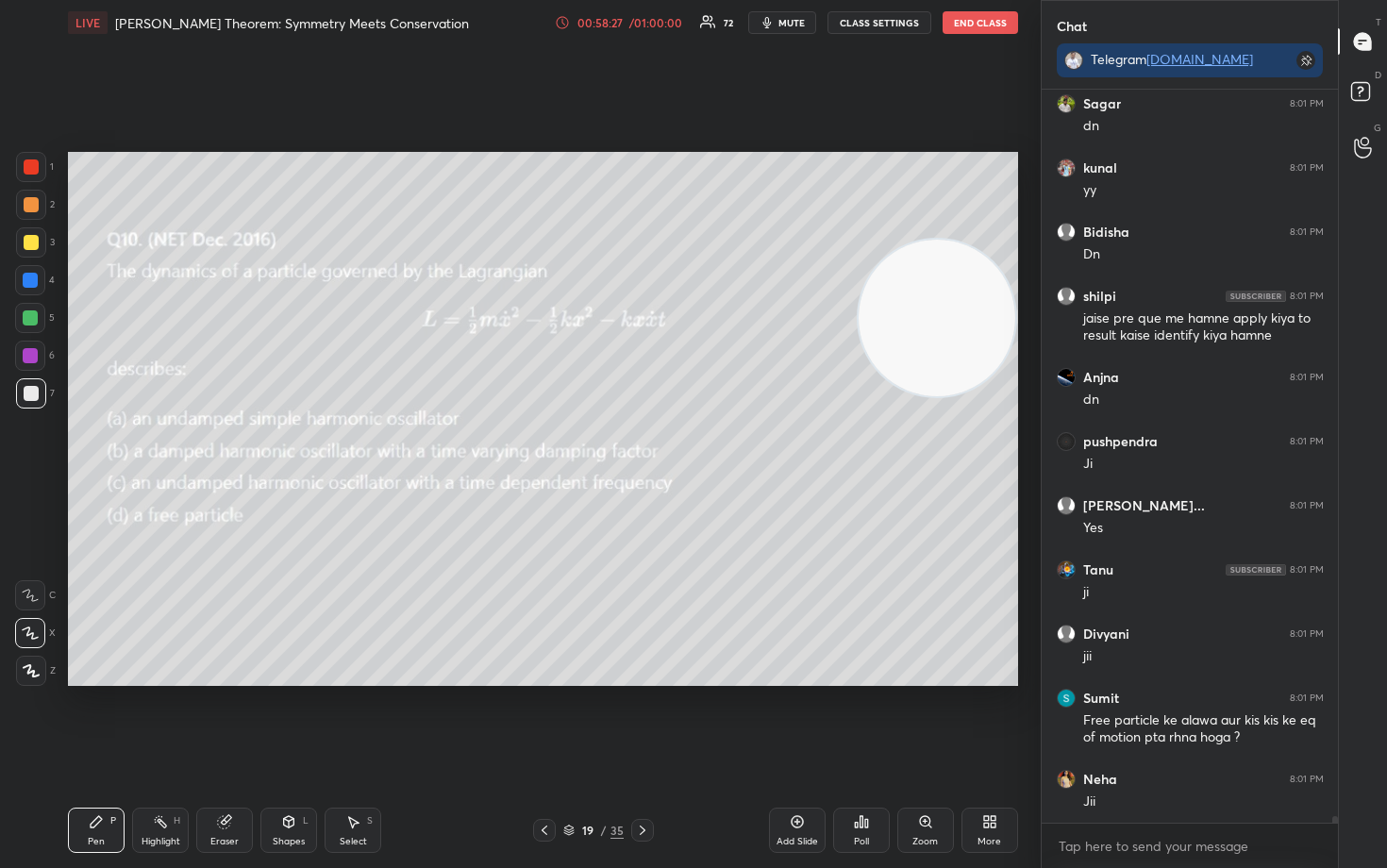
drag, startPoint x: 212, startPoint y: 822, endPoint x: 162, endPoint y: 773, distance: 70.0
click at [210, 720] on div "Eraser" at bounding box center [225, 830] width 57 height 45
click at [31, 675] on span "Erase all" at bounding box center [30, 671] width 28 height 13
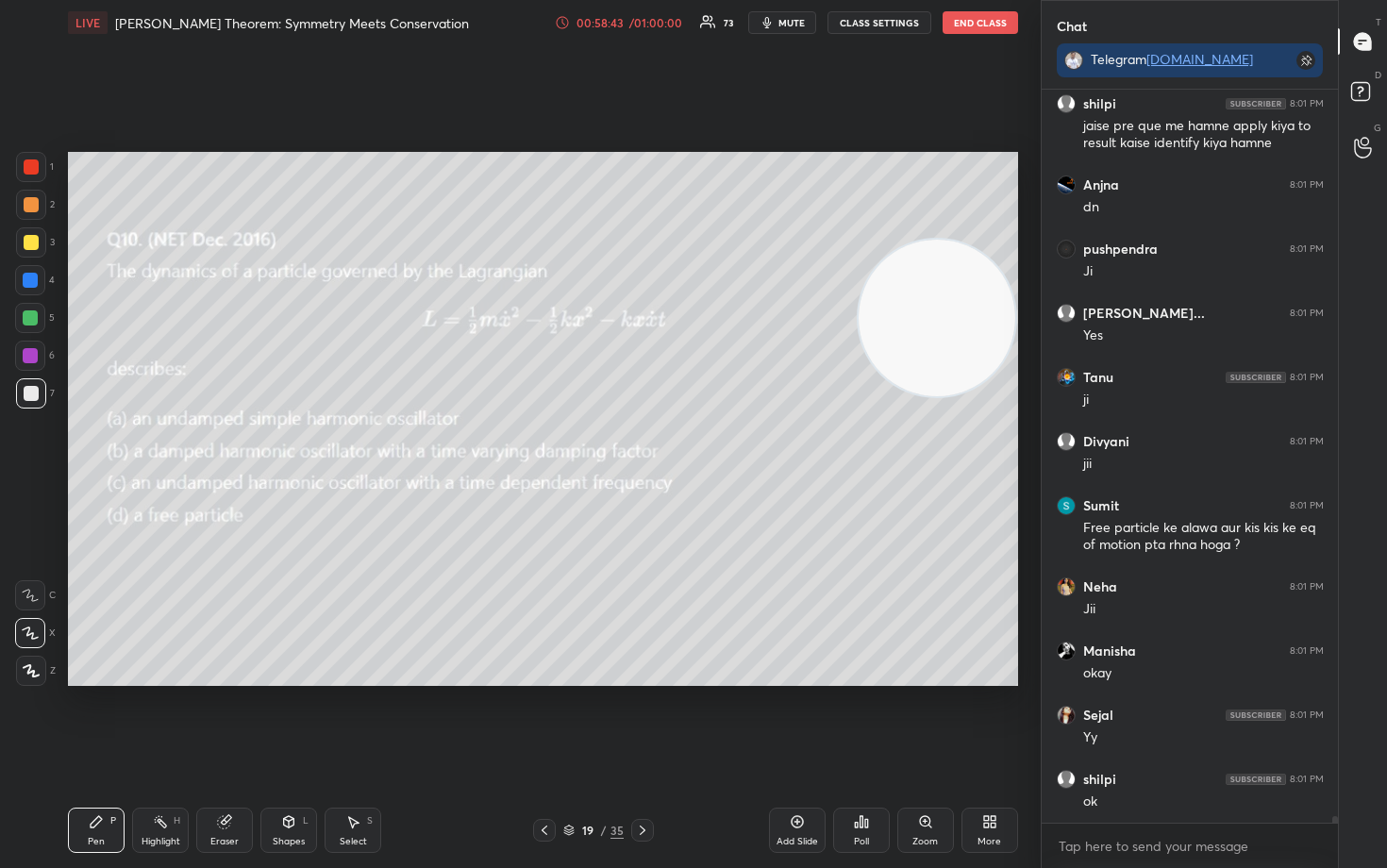
scroll to position [77500, 0]
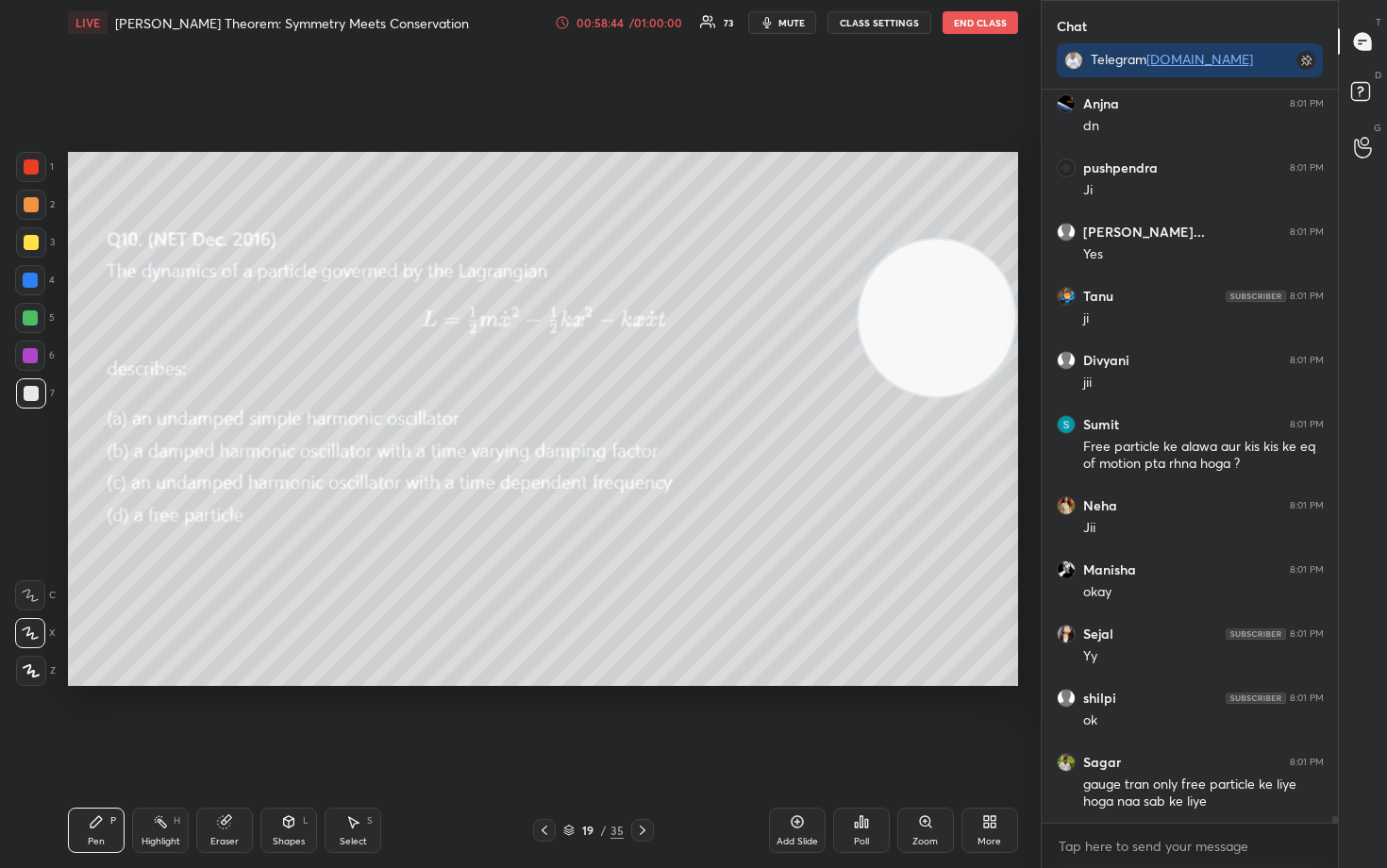
drag, startPoint x: 801, startPoint y: 826, endPoint x: 702, endPoint y: 720, distance: 145.0
click at [796, 720] on icon at bounding box center [797, 822] width 15 height 15
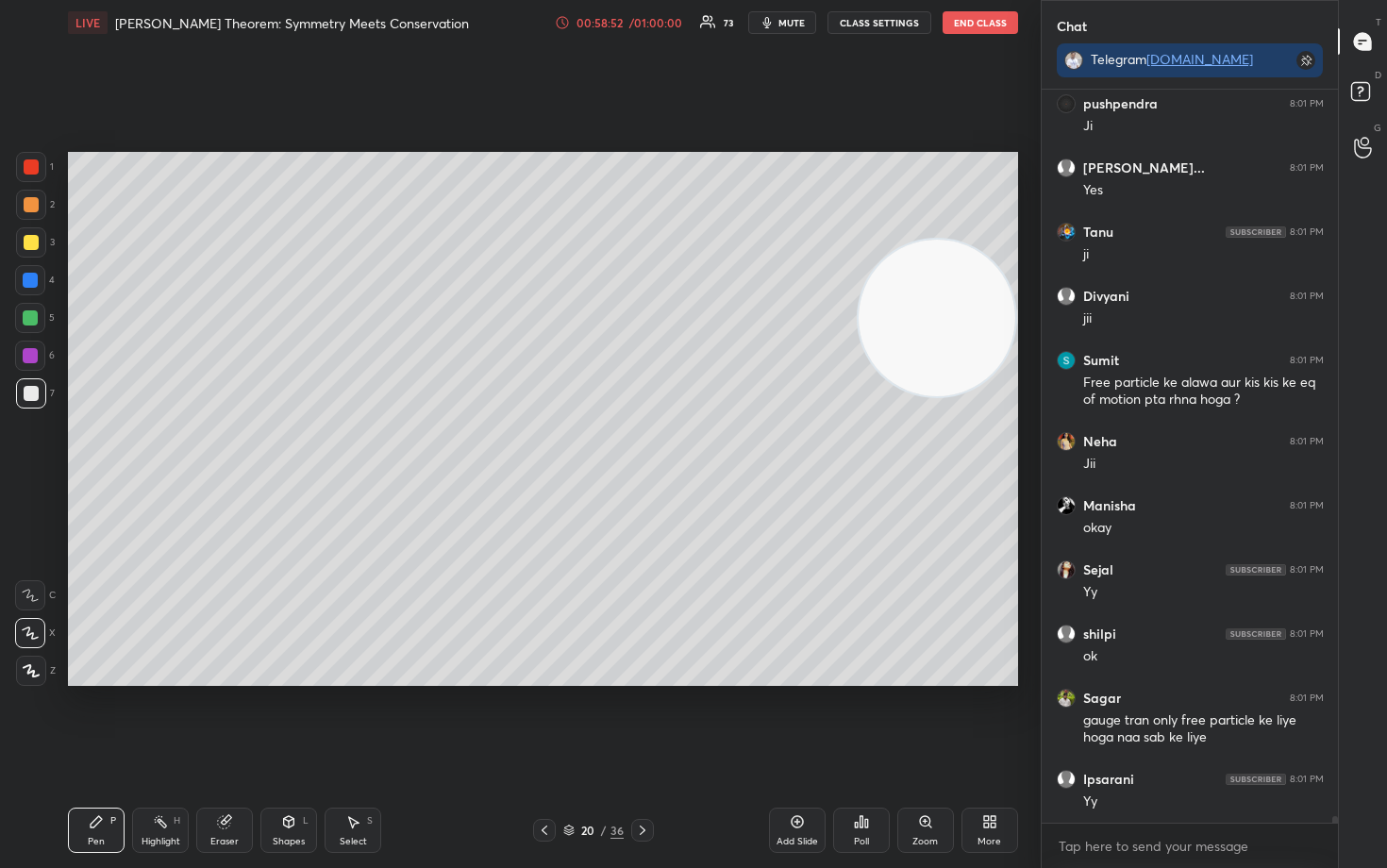
drag, startPoint x: 988, startPoint y: 311, endPoint x: 975, endPoint y: 463, distance: 152.6
click at [980, 396] on video at bounding box center [937, 319] width 157 height 157
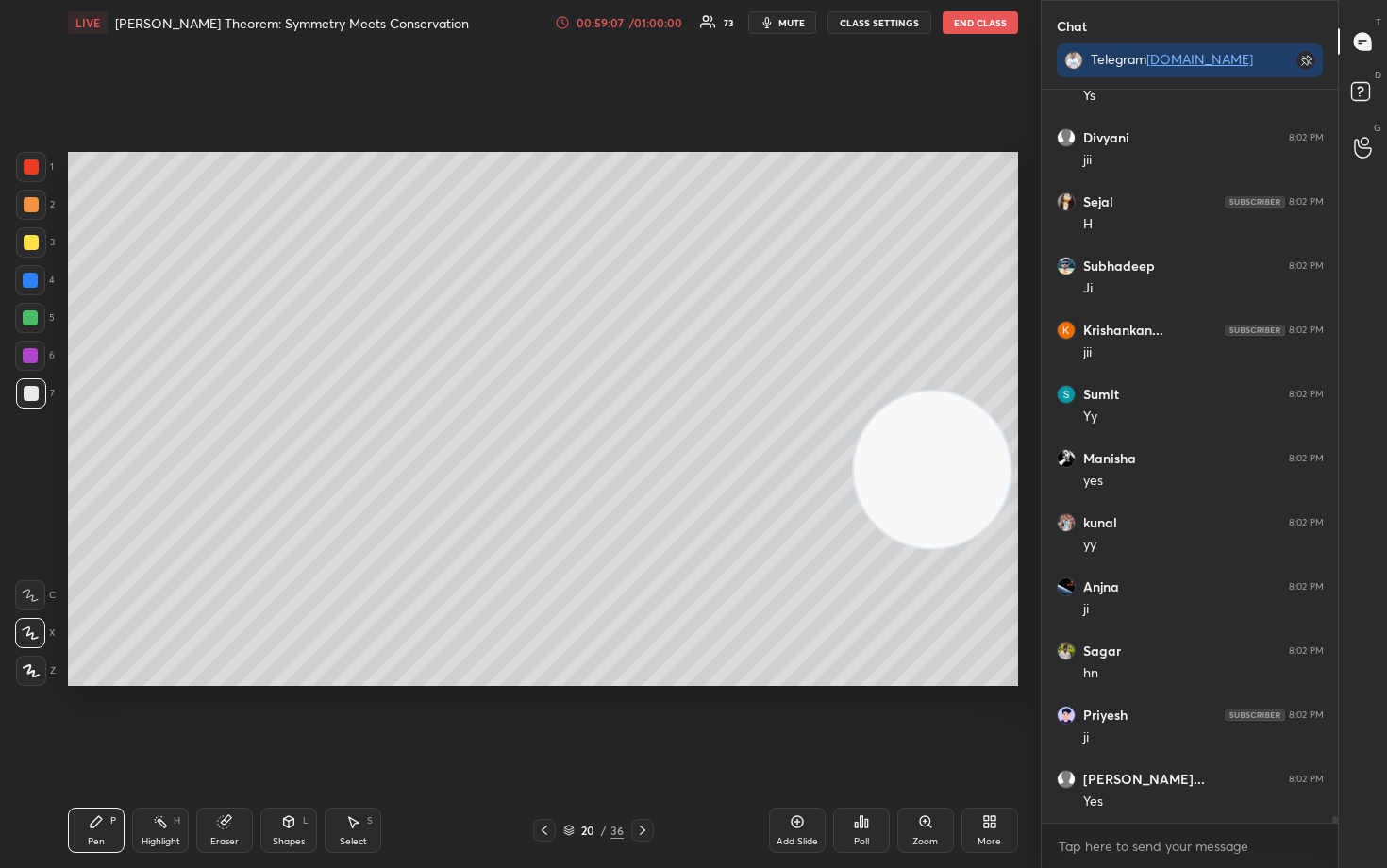
scroll to position [78591, 0]
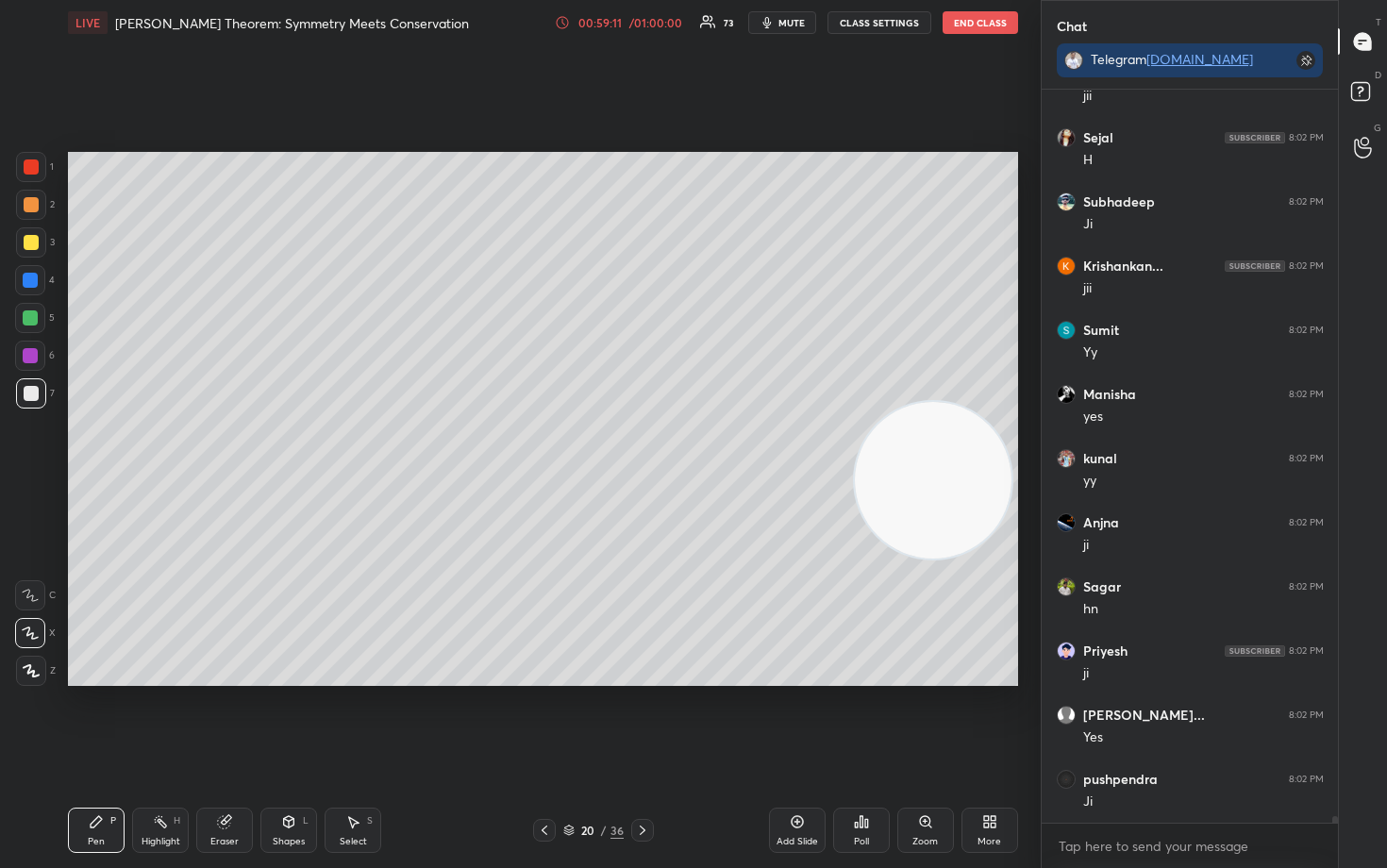
drag, startPoint x: 950, startPoint y: 470, endPoint x: 901, endPoint y: 577, distance: 117.7
click at [935, 559] on video at bounding box center [933, 480] width 157 height 157
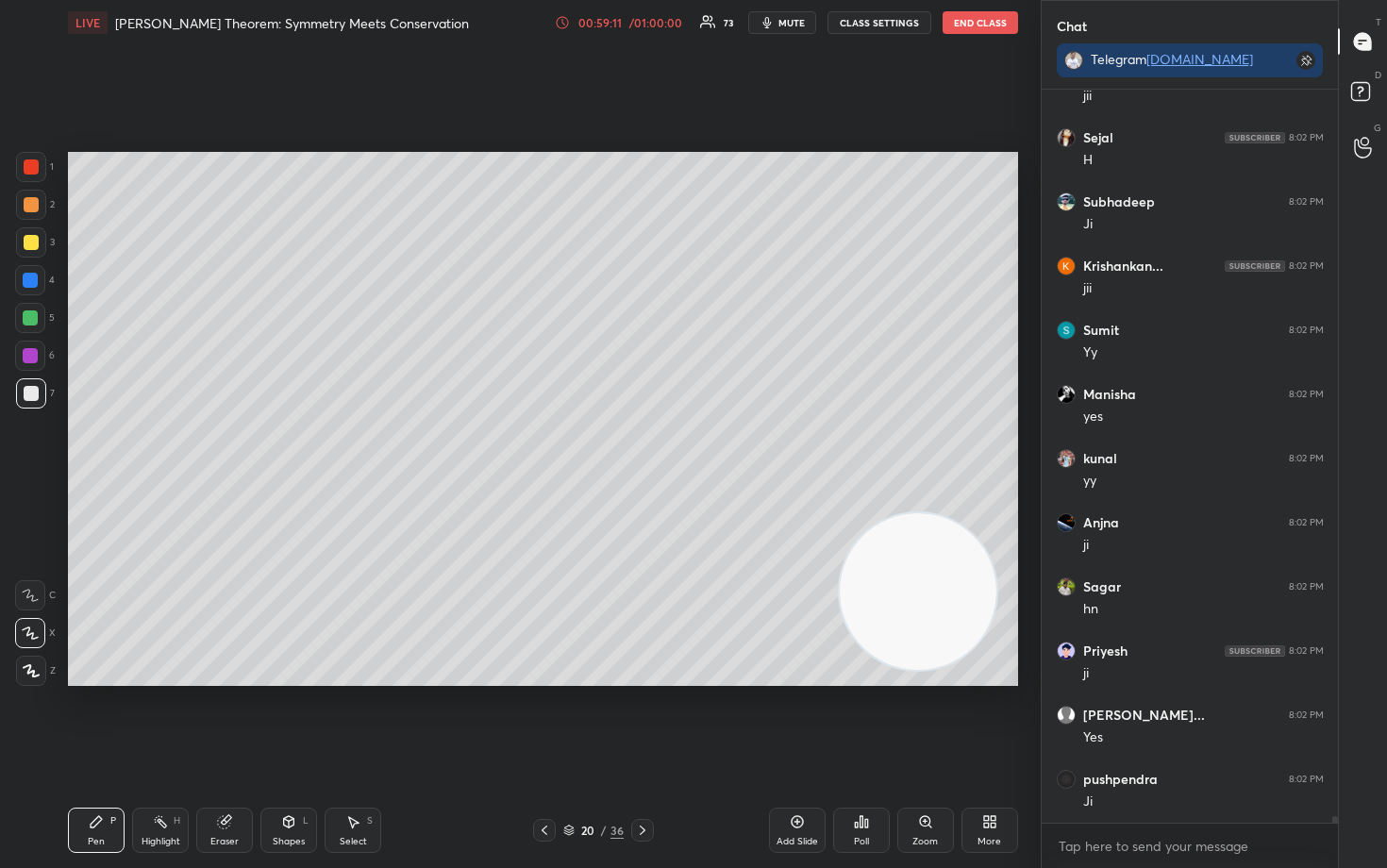
scroll to position [78655, 0]
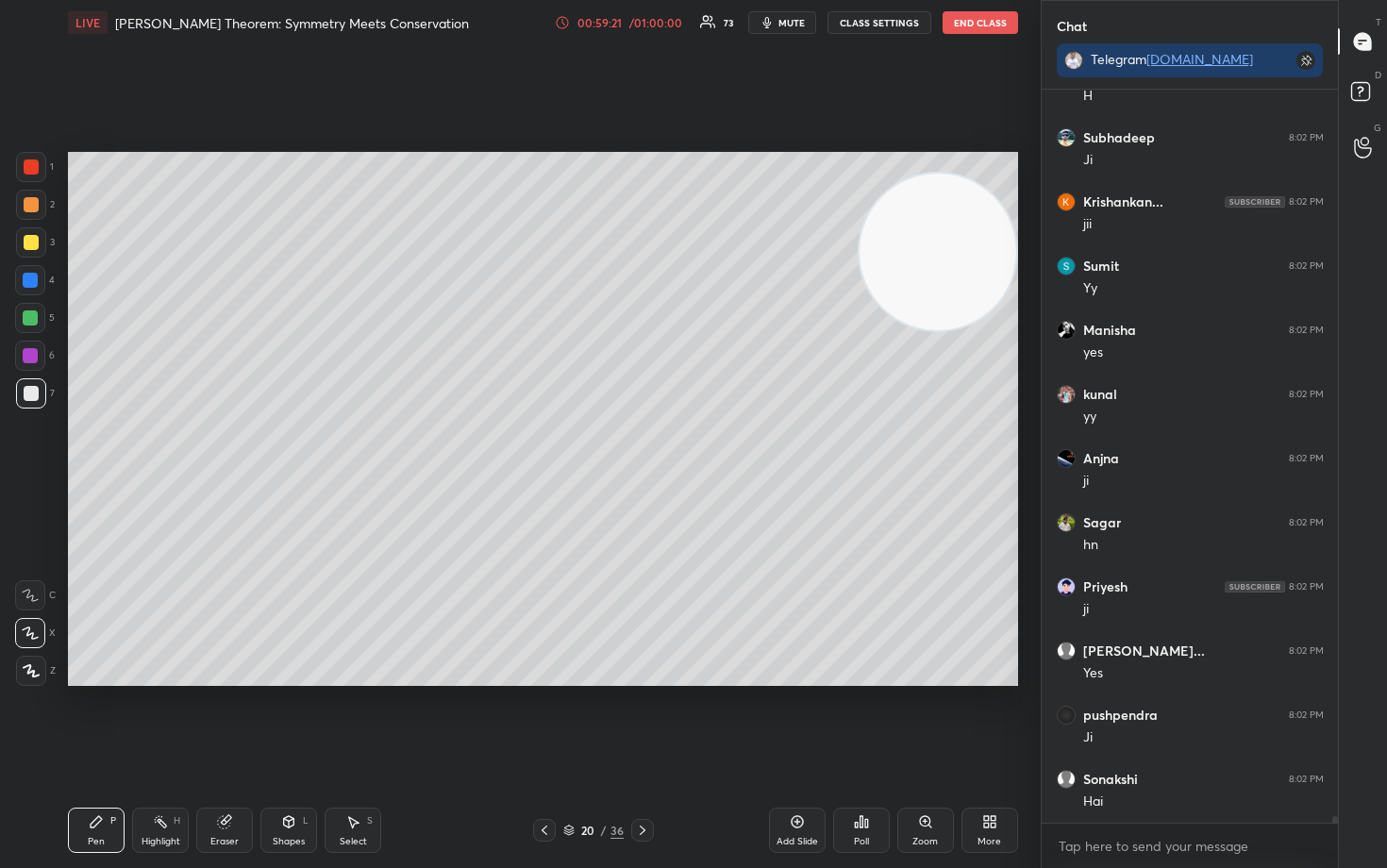
drag, startPoint x: 934, startPoint y: 615, endPoint x: 962, endPoint y: 171, distance: 444.9
click at [974, 200] on video at bounding box center [938, 252] width 157 height 157
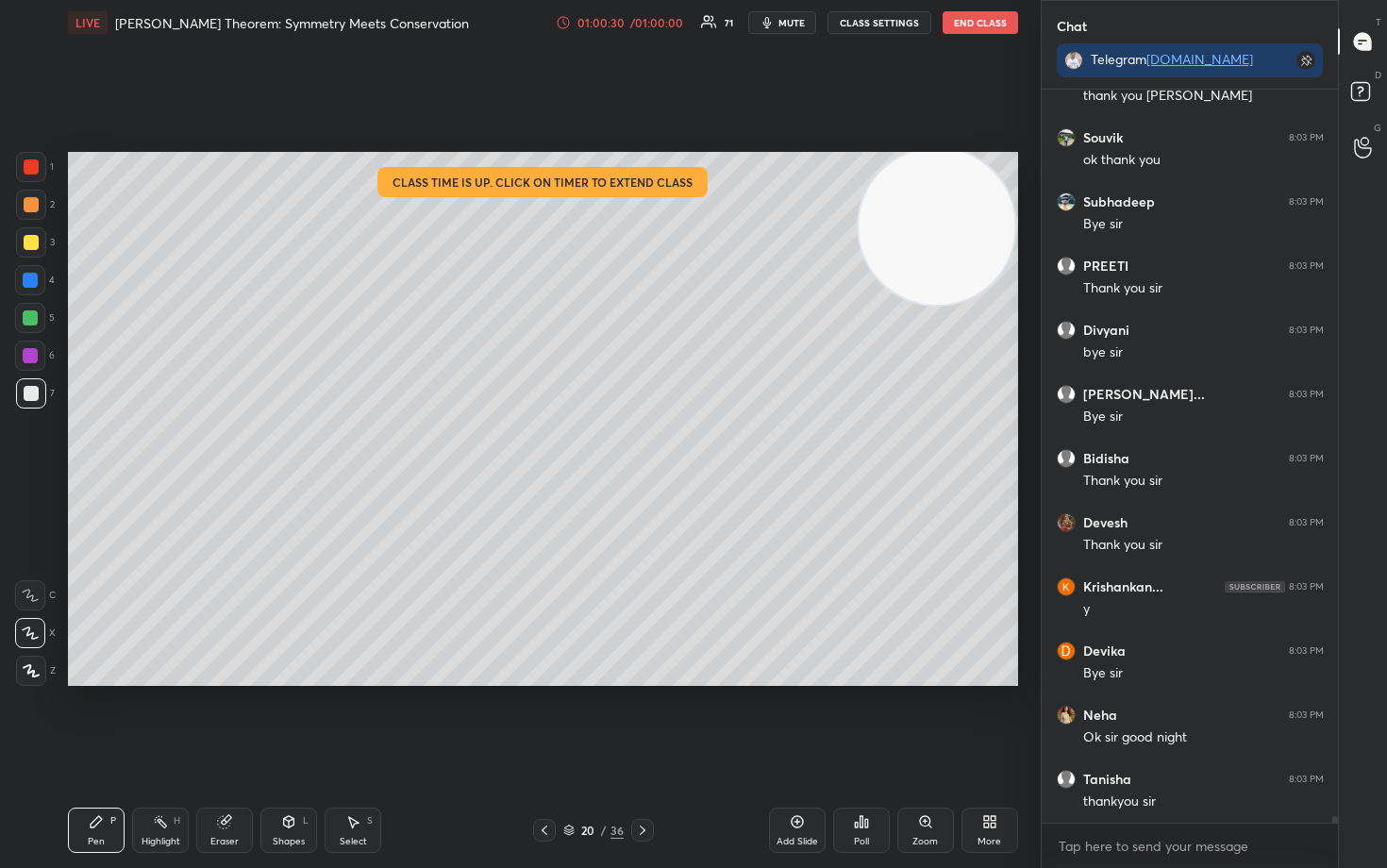
scroll to position [82317, 0]
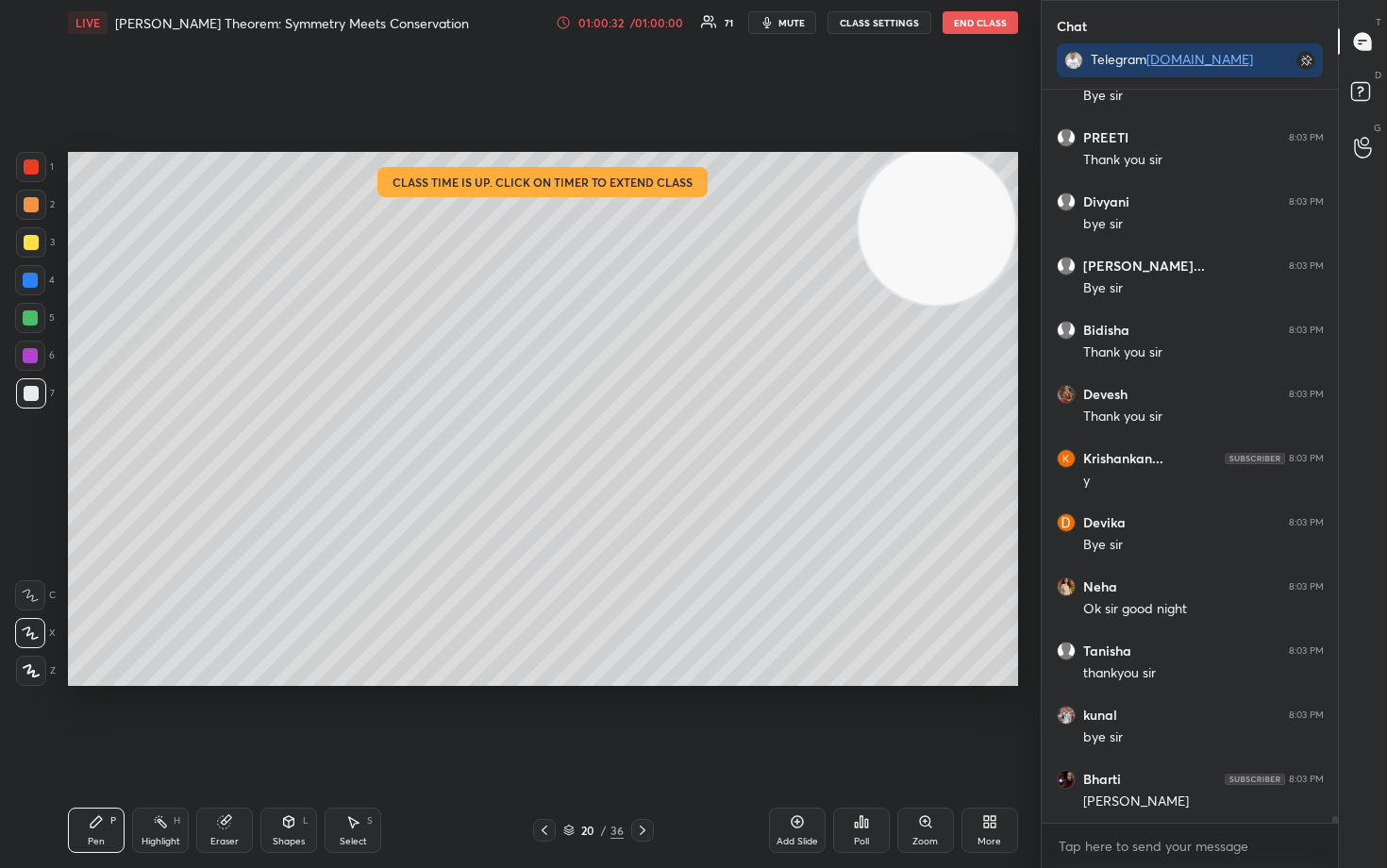
click at [975, 23] on button "End Class" at bounding box center [980, 23] width 76 height 23
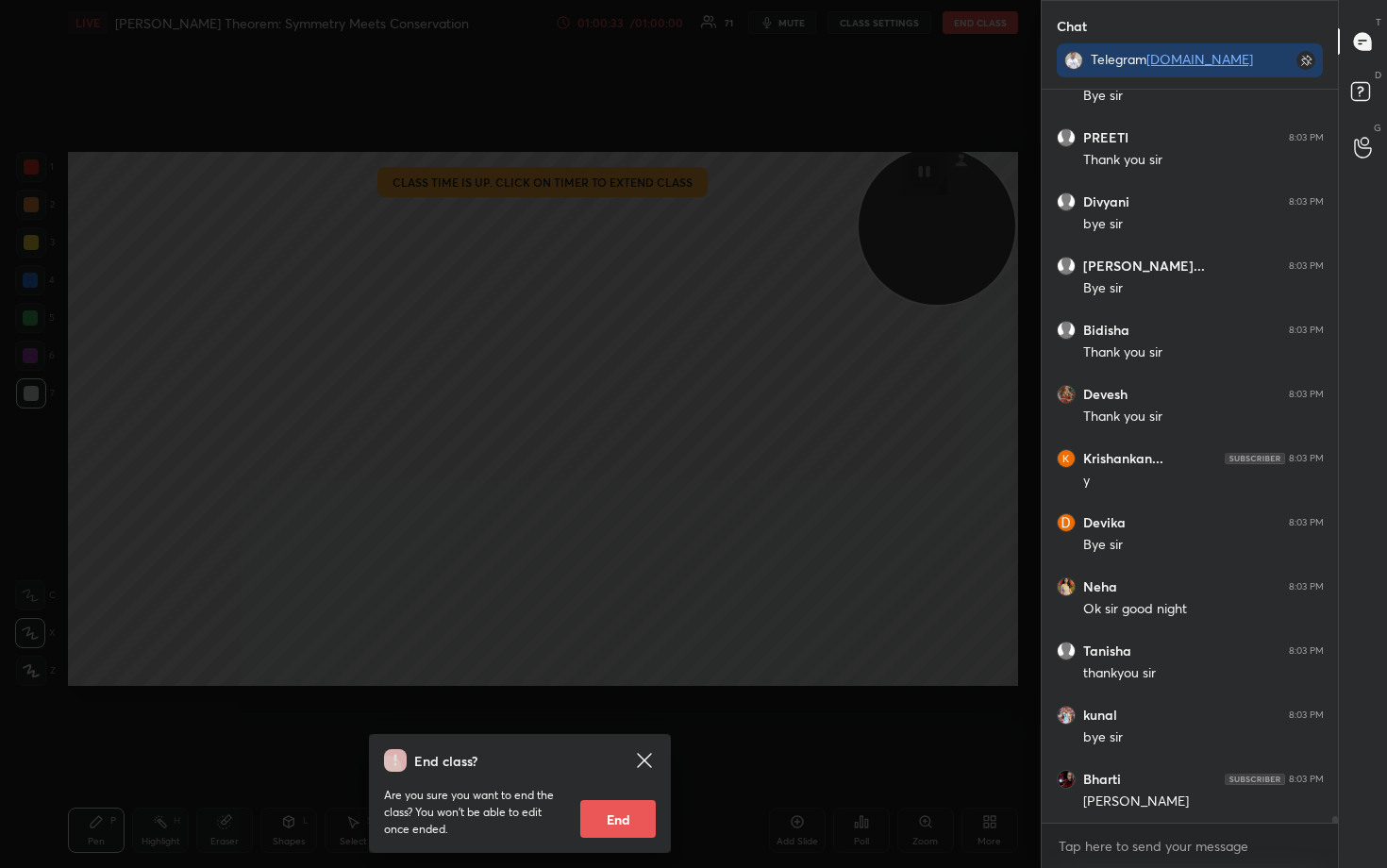
click at [634, 720] on button "End" at bounding box center [618, 819] width 76 height 38
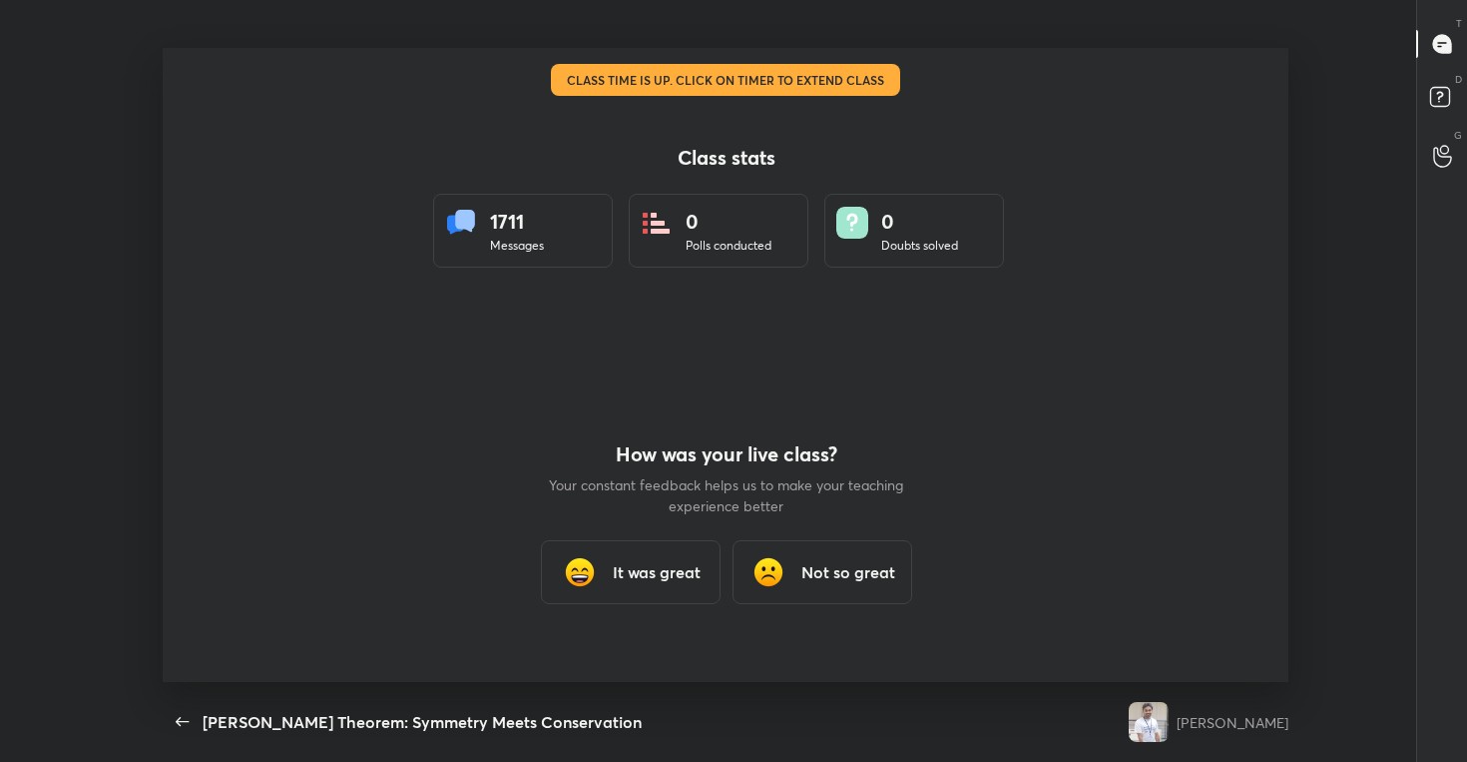
type textarea "x"
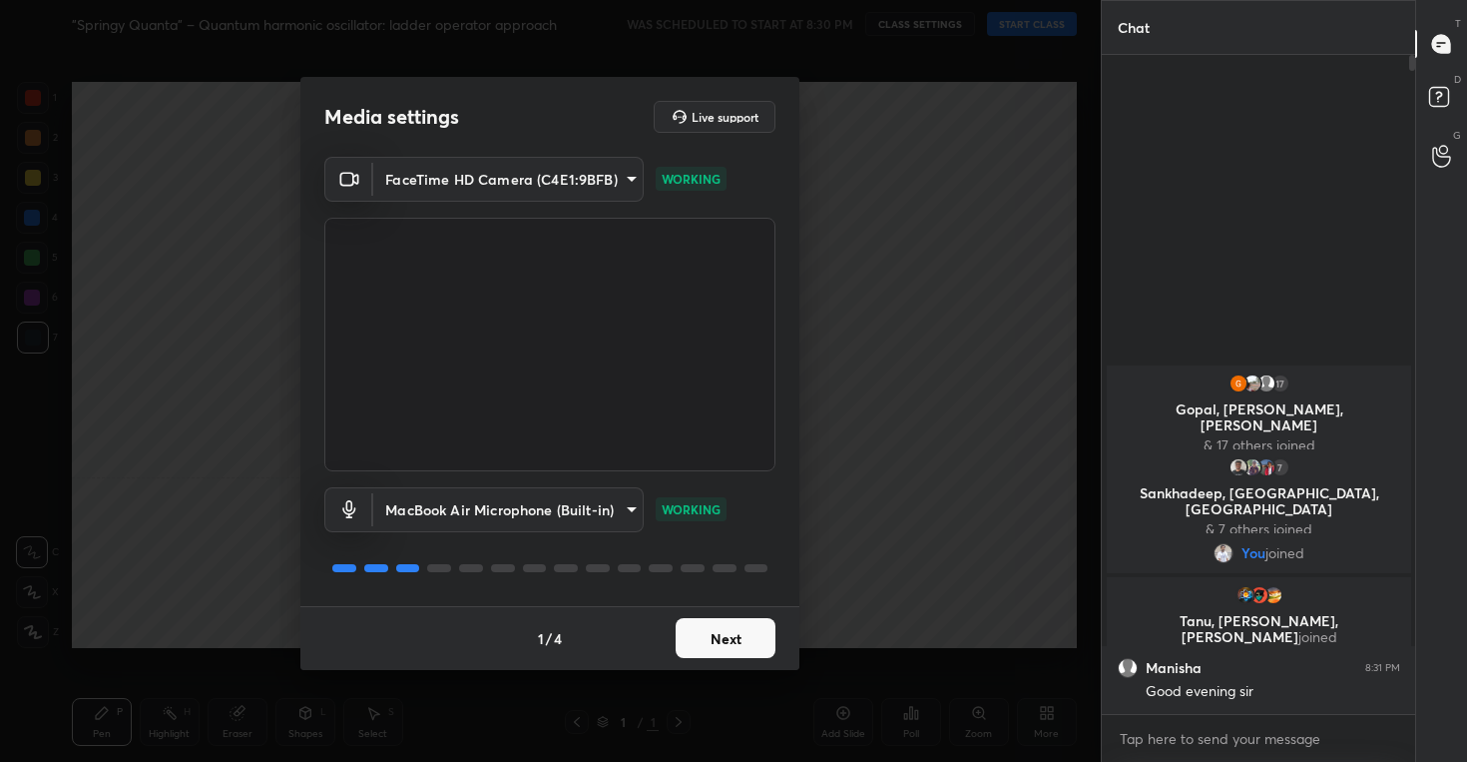
click at [718, 640] on button "Next" at bounding box center [726, 638] width 100 height 40
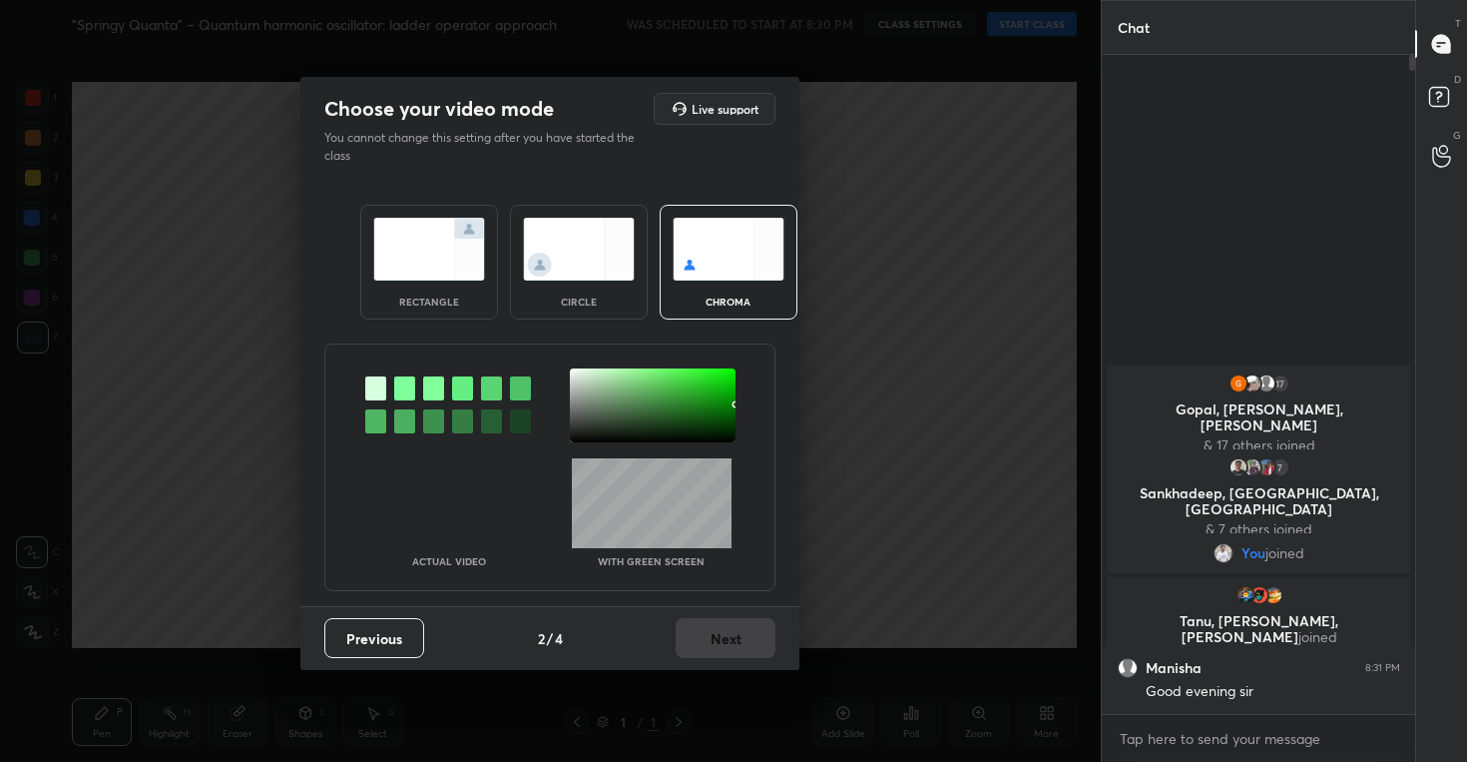
click at [575, 252] on img at bounding box center [579, 249] width 112 height 63
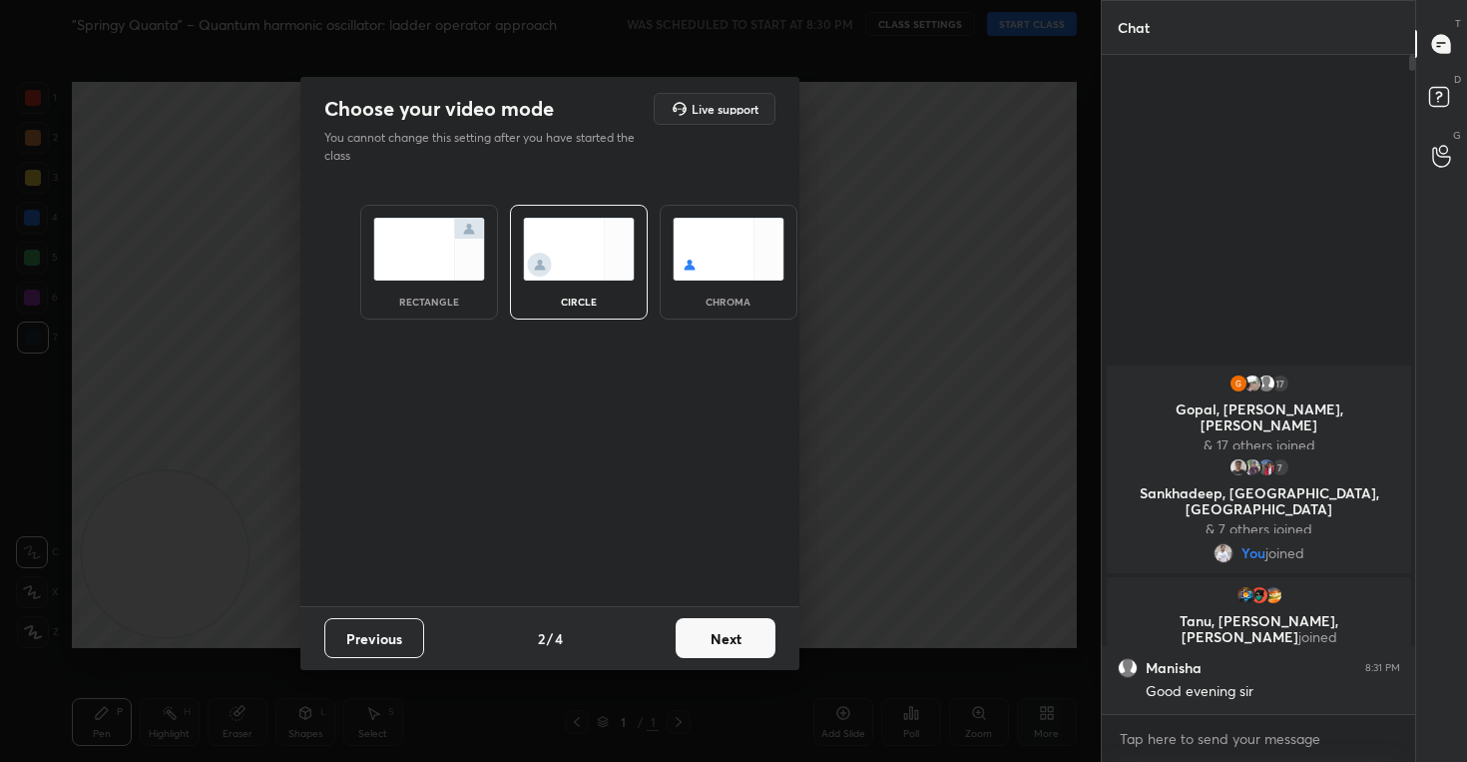
click at [737, 632] on button "Next" at bounding box center [726, 638] width 100 height 40
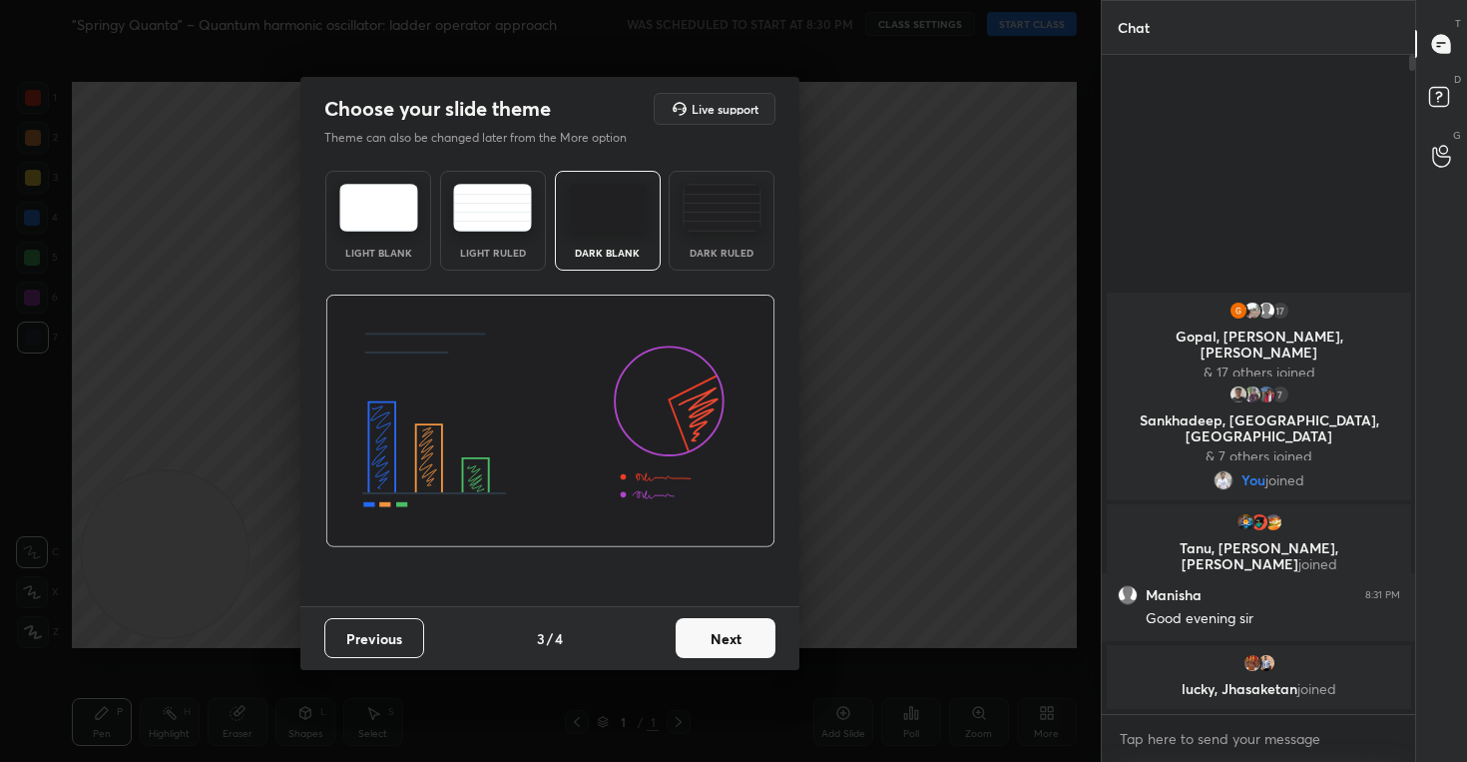
click at [725, 638] on button "Next" at bounding box center [726, 638] width 100 height 40
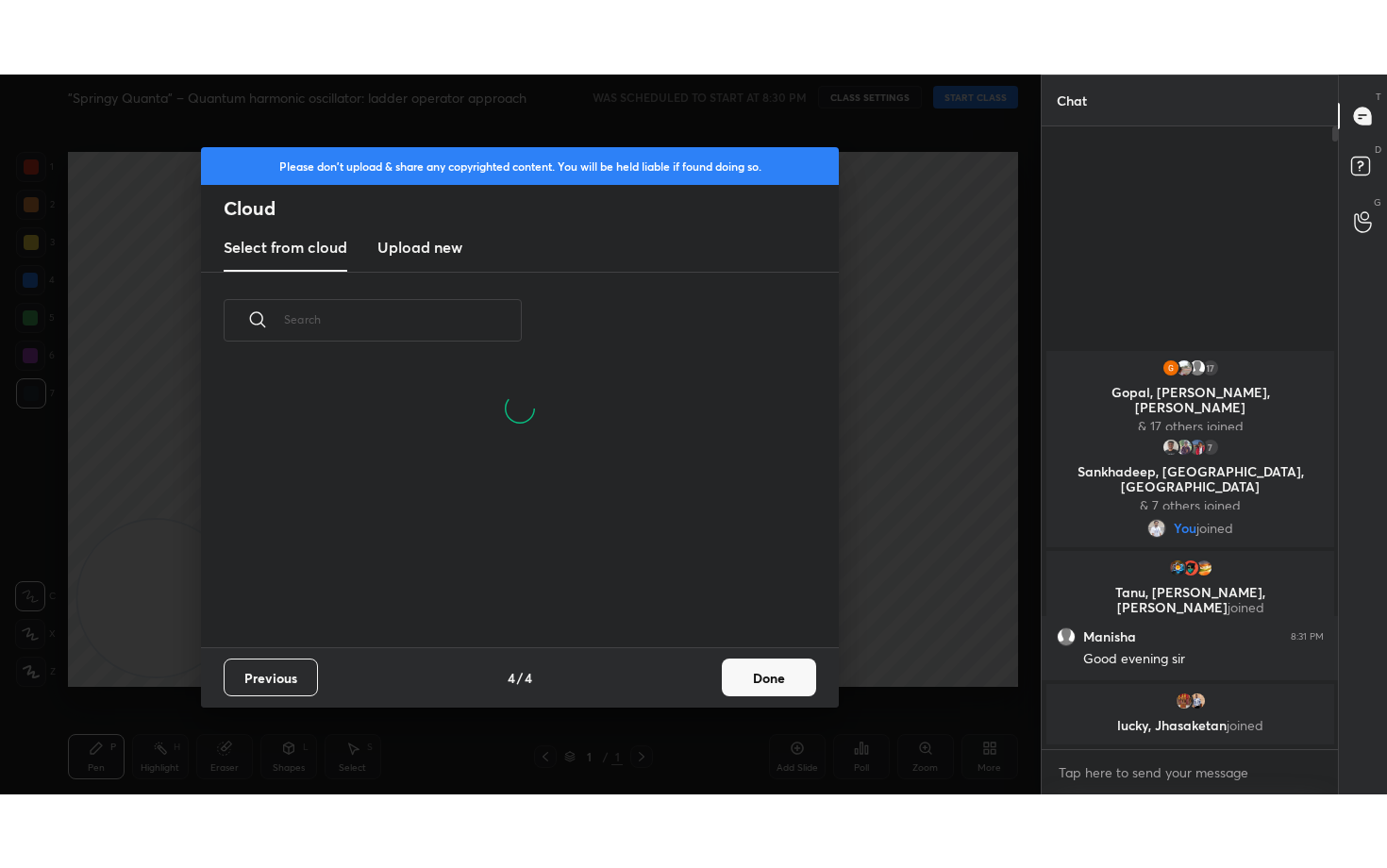
scroll to position [278, 606]
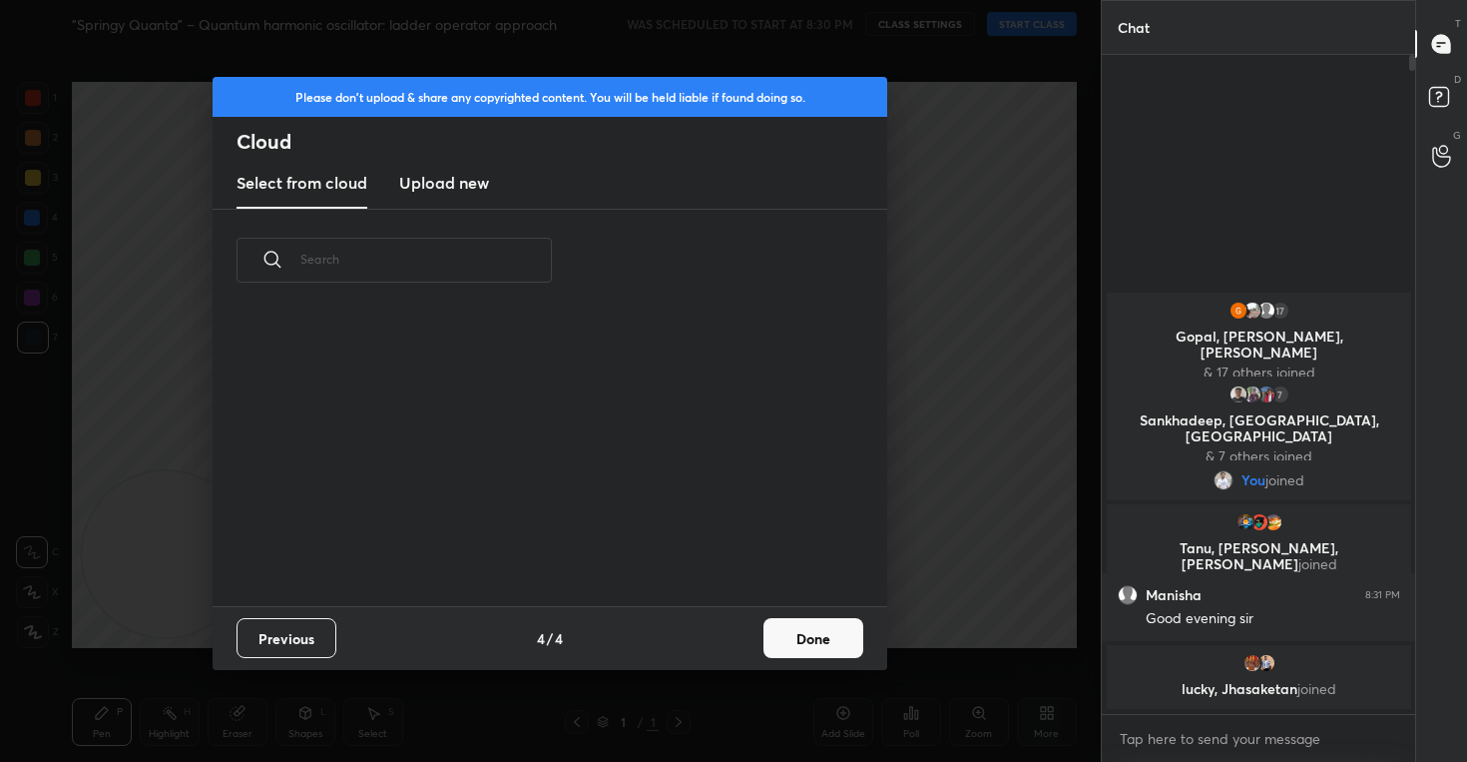
click at [447, 192] on h3 "Upload new" at bounding box center [444, 183] width 90 height 24
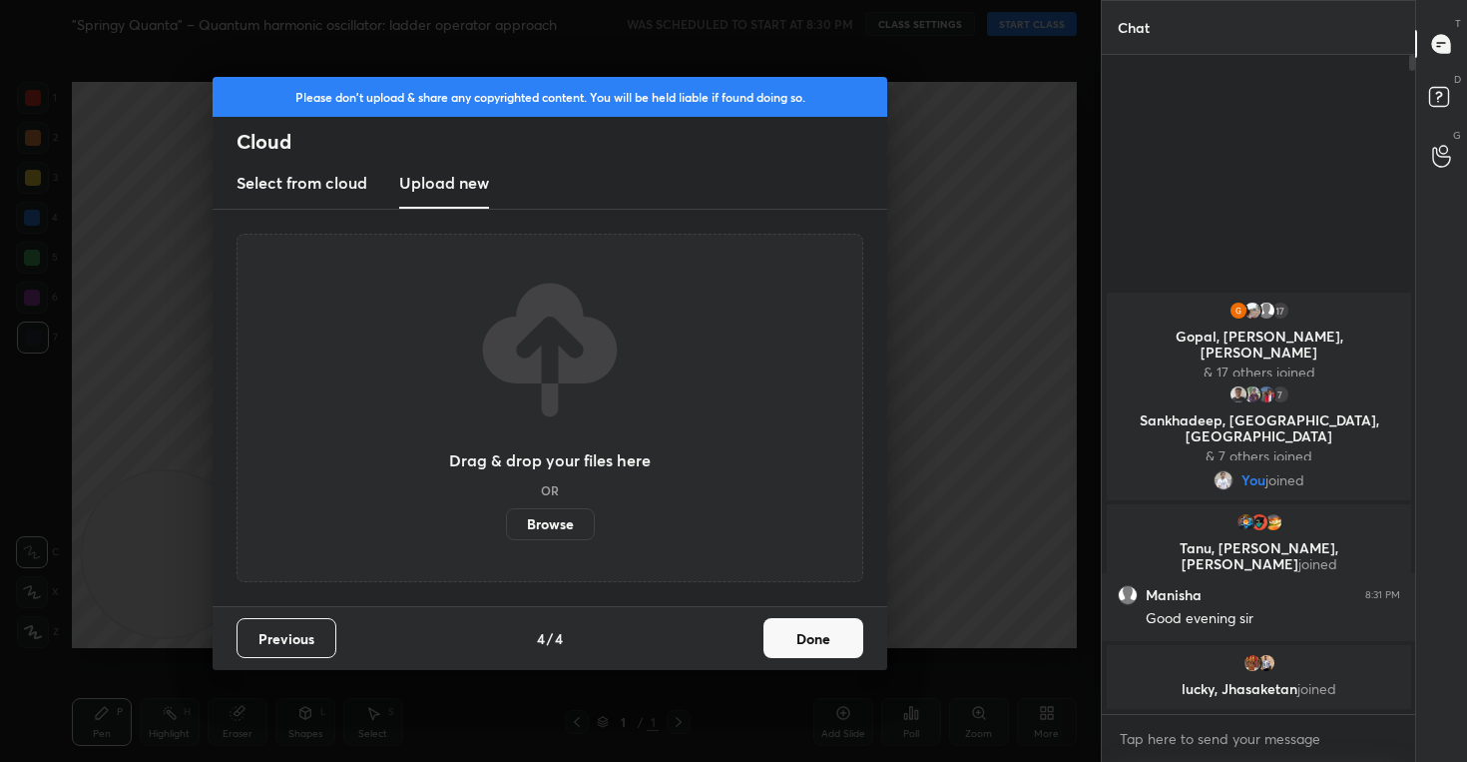
click at [551, 524] on label "Browse" at bounding box center [550, 524] width 89 height 32
click at [506, 524] on input "Browse" at bounding box center [506, 524] width 0 height 32
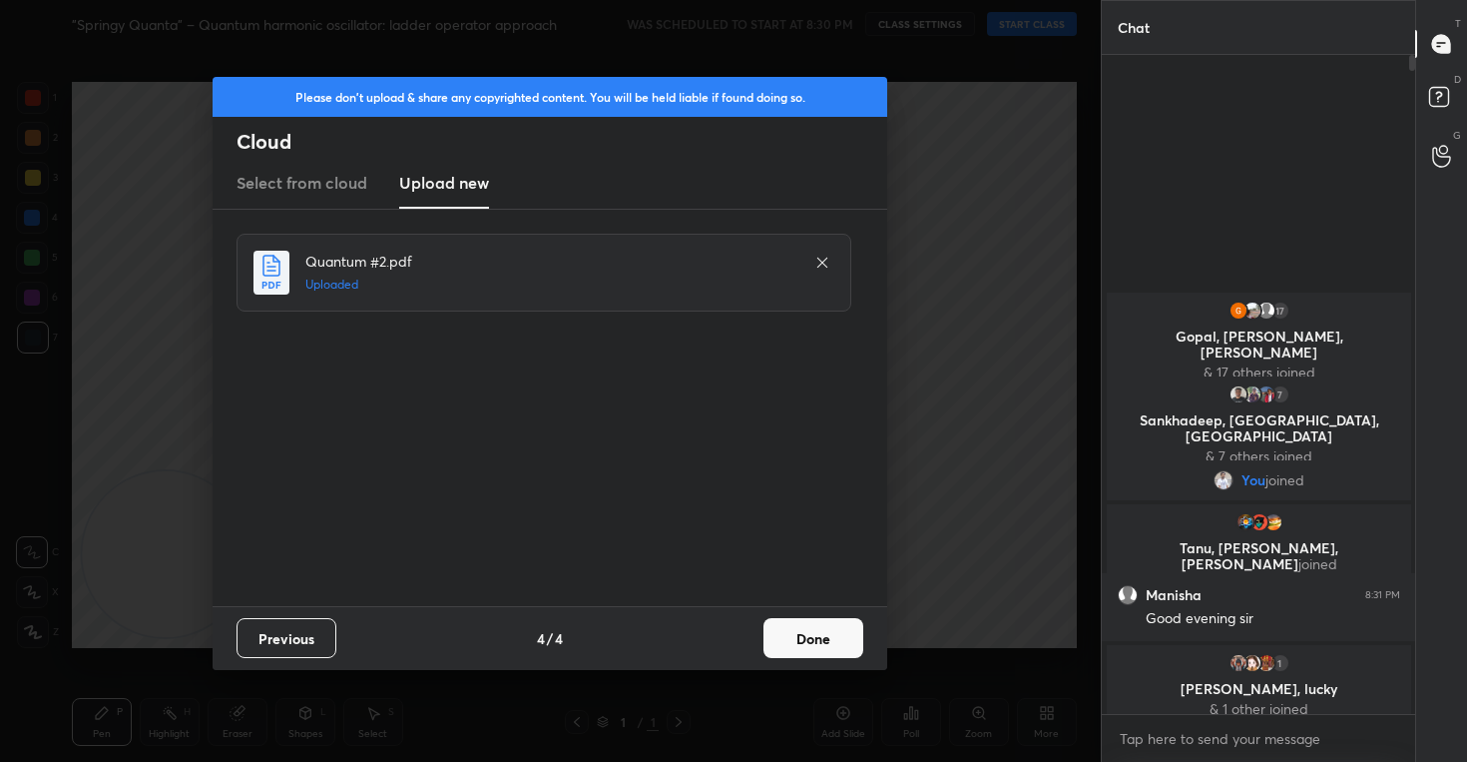
click at [808, 638] on button "Done" at bounding box center [814, 638] width 100 height 40
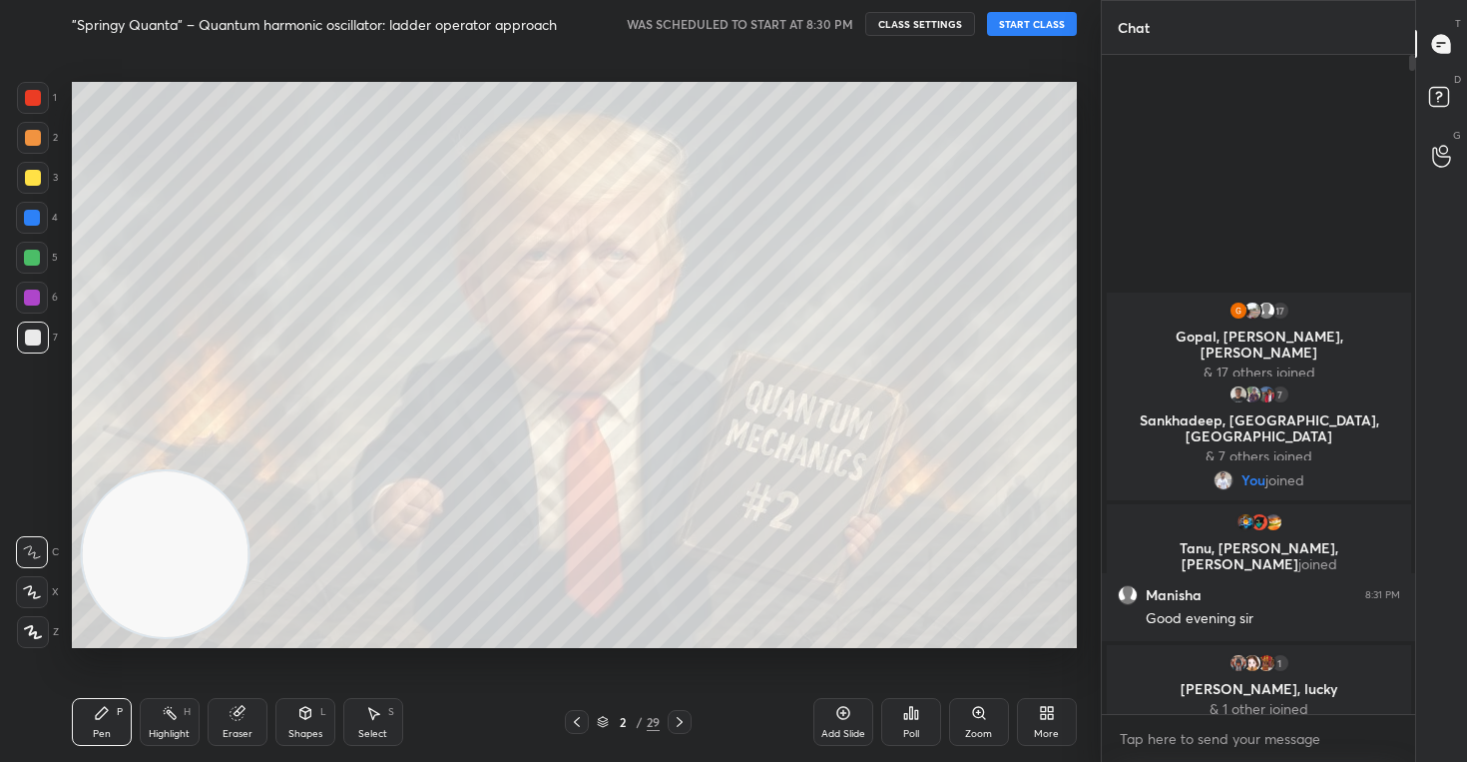
click at [25, 590] on icon at bounding box center [32, 592] width 18 height 14
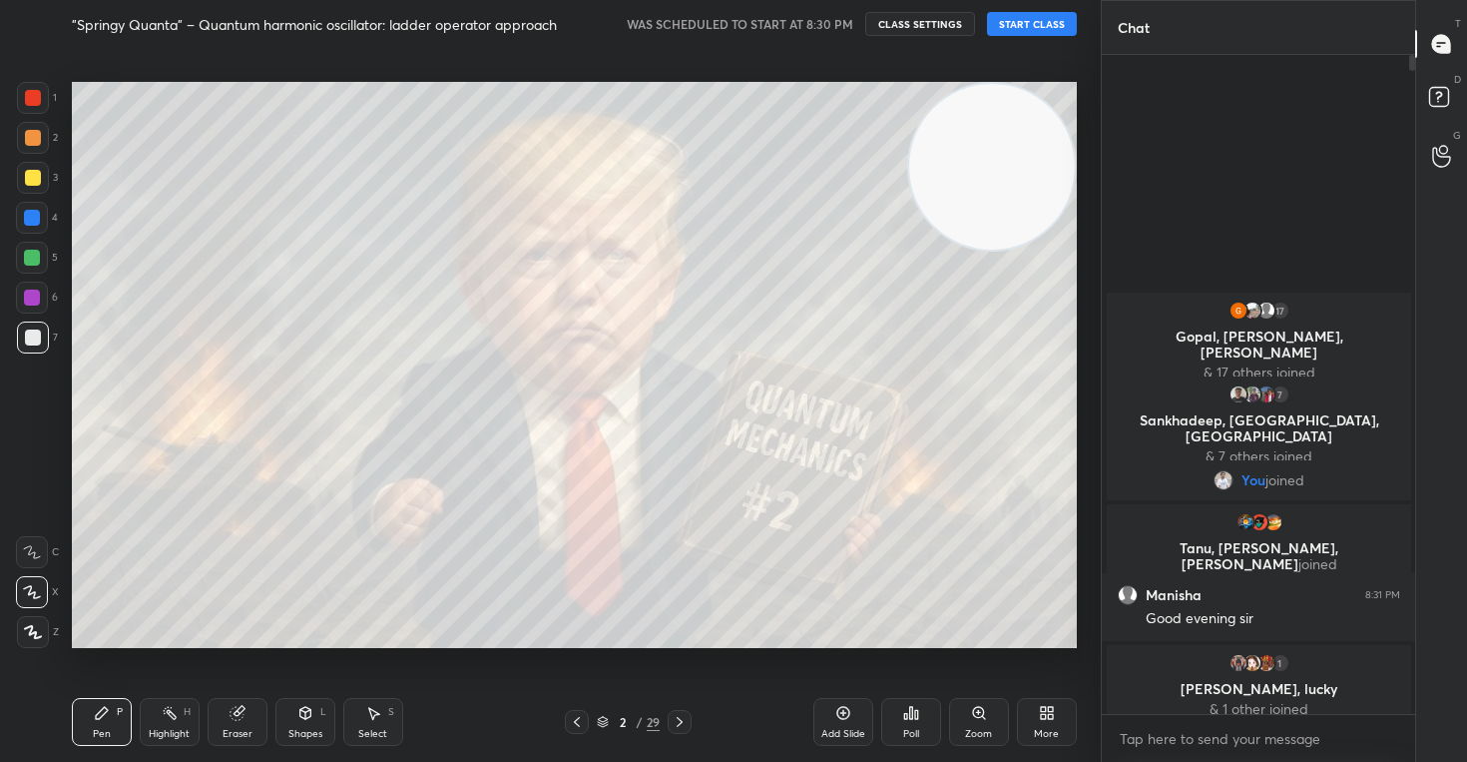
drag, startPoint x: 123, startPoint y: 591, endPoint x: 1016, endPoint y: 127, distance: 1006.6
click at [1014, 127] on video at bounding box center [992, 167] width 166 height 166
click at [891, 22] on button "CLASS SETTINGS" at bounding box center [920, 24] width 110 height 24
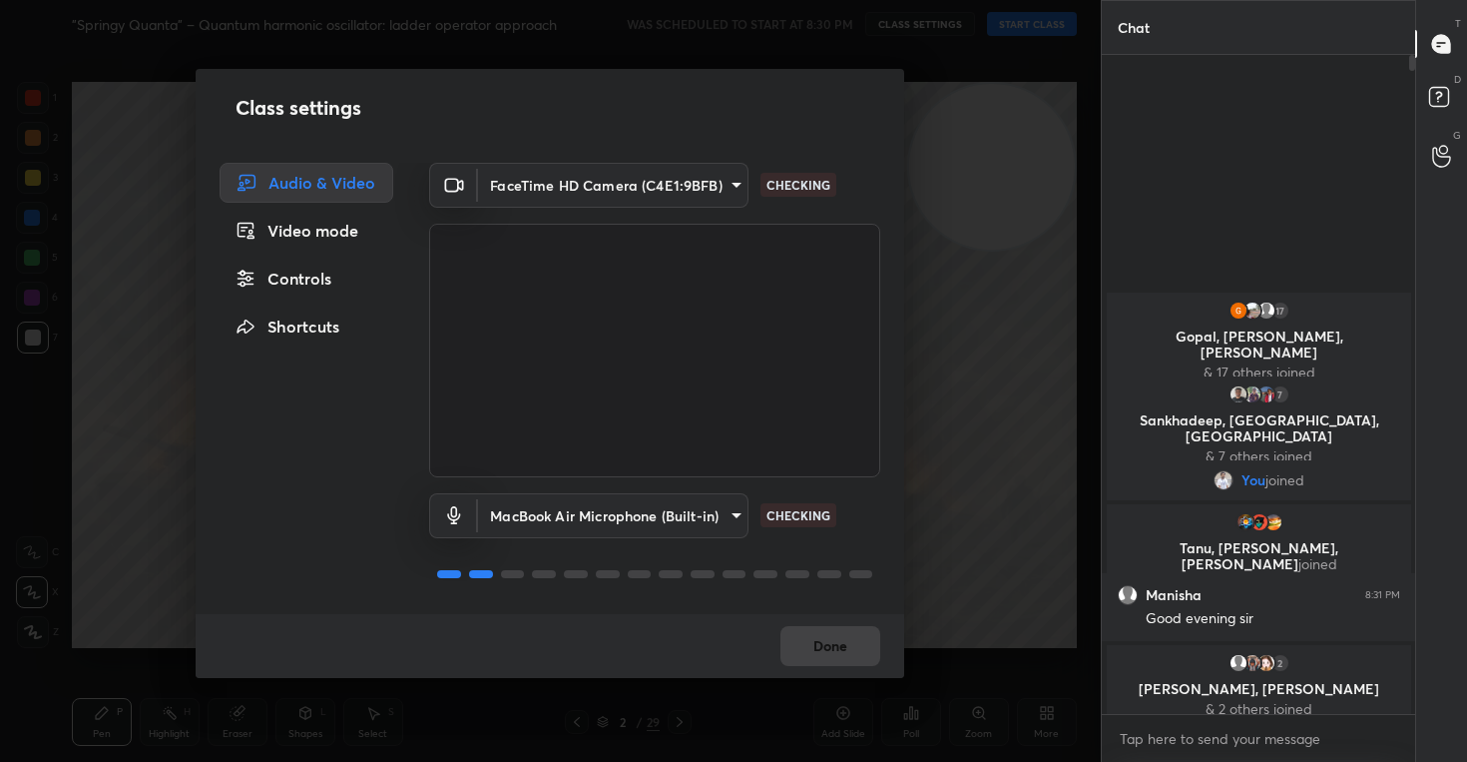
click at [306, 274] on div "Controls" at bounding box center [307, 278] width 174 height 40
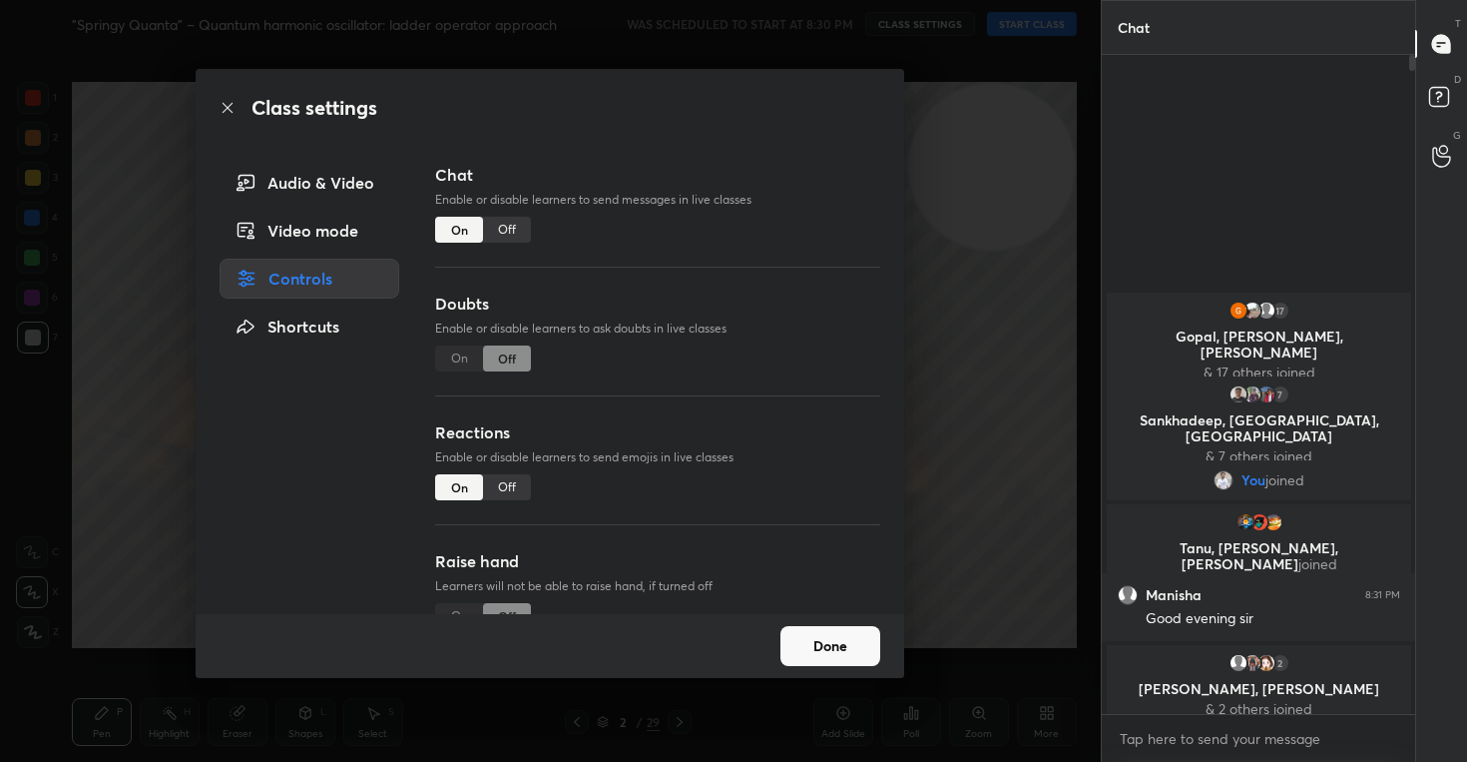
click at [512, 484] on div "Off" at bounding box center [507, 487] width 48 height 26
click at [822, 654] on button "Done" at bounding box center [830, 646] width 100 height 40
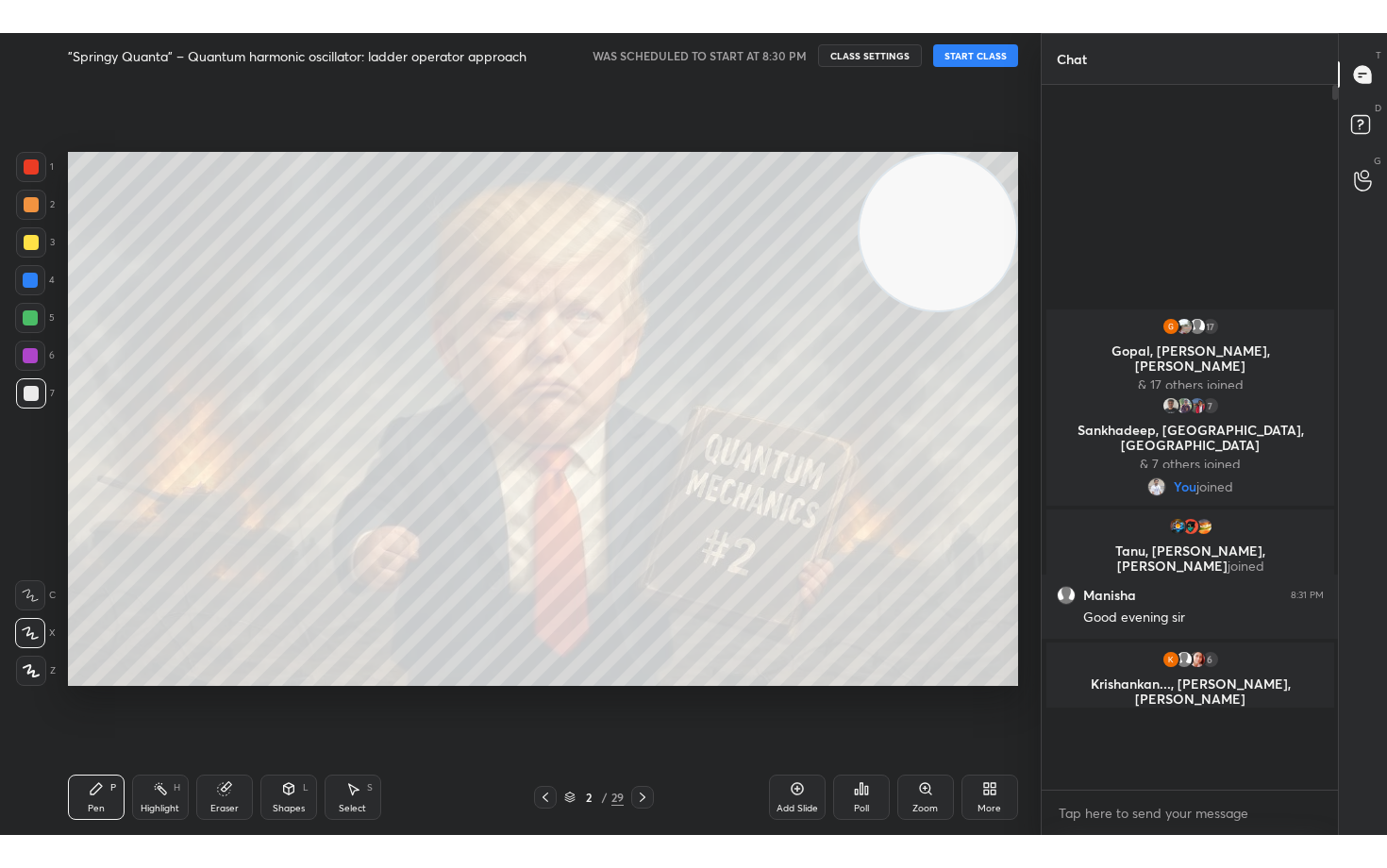
scroll to position [608, 290]
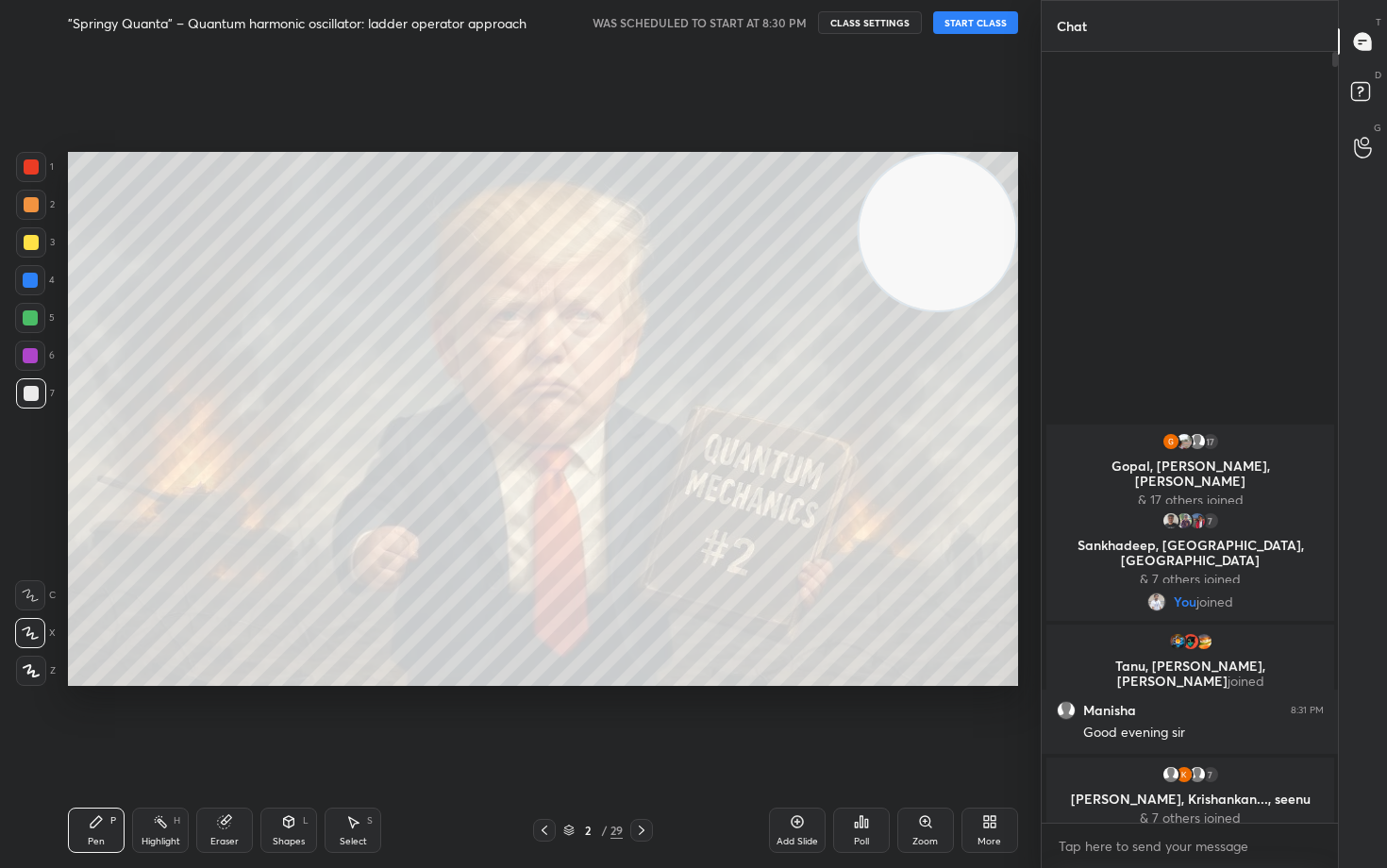
click at [866, 26] on button "CLASS SETTINGS" at bounding box center [870, 23] width 104 height 23
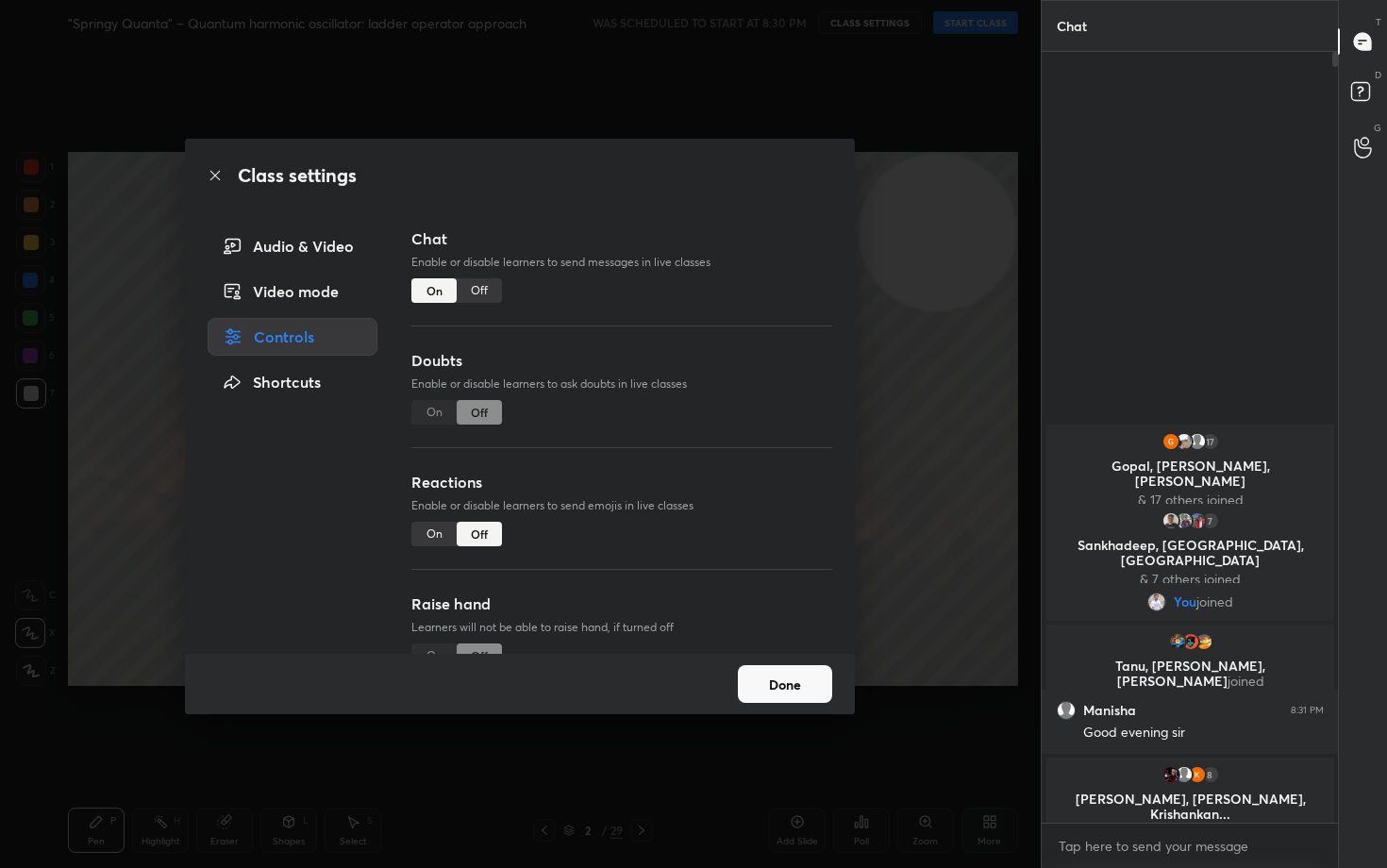
click at [780, 673] on button "Done" at bounding box center [785, 685] width 95 height 38
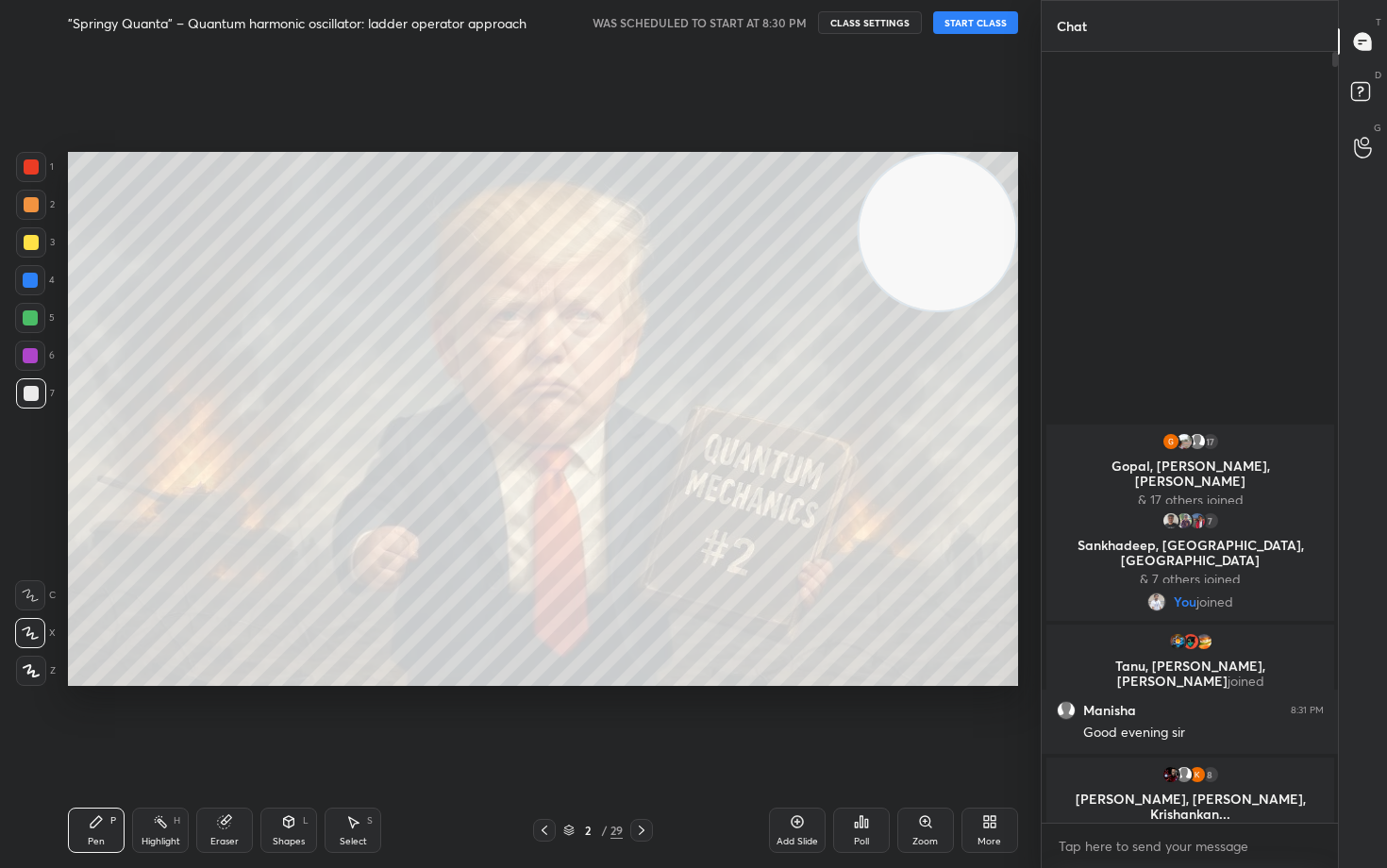
click at [29, 242] on div at bounding box center [31, 243] width 15 height 15
click at [26, 396] on div at bounding box center [31, 393] width 15 height 15
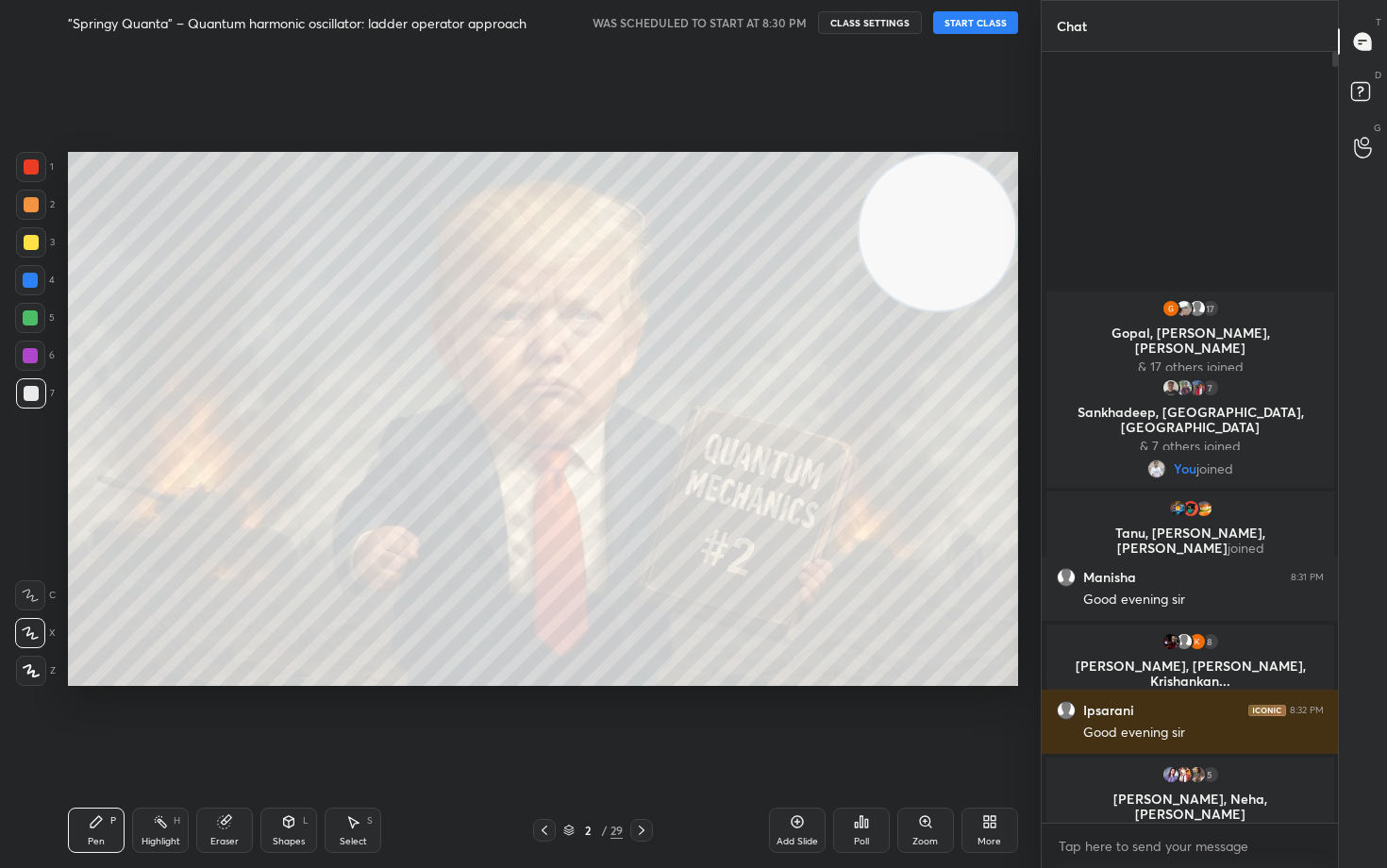
click at [969, 15] on button "START CLASS" at bounding box center [976, 23] width 85 height 23
click at [871, 23] on button "CLASS SETTINGS" at bounding box center [877, 23] width 104 height 23
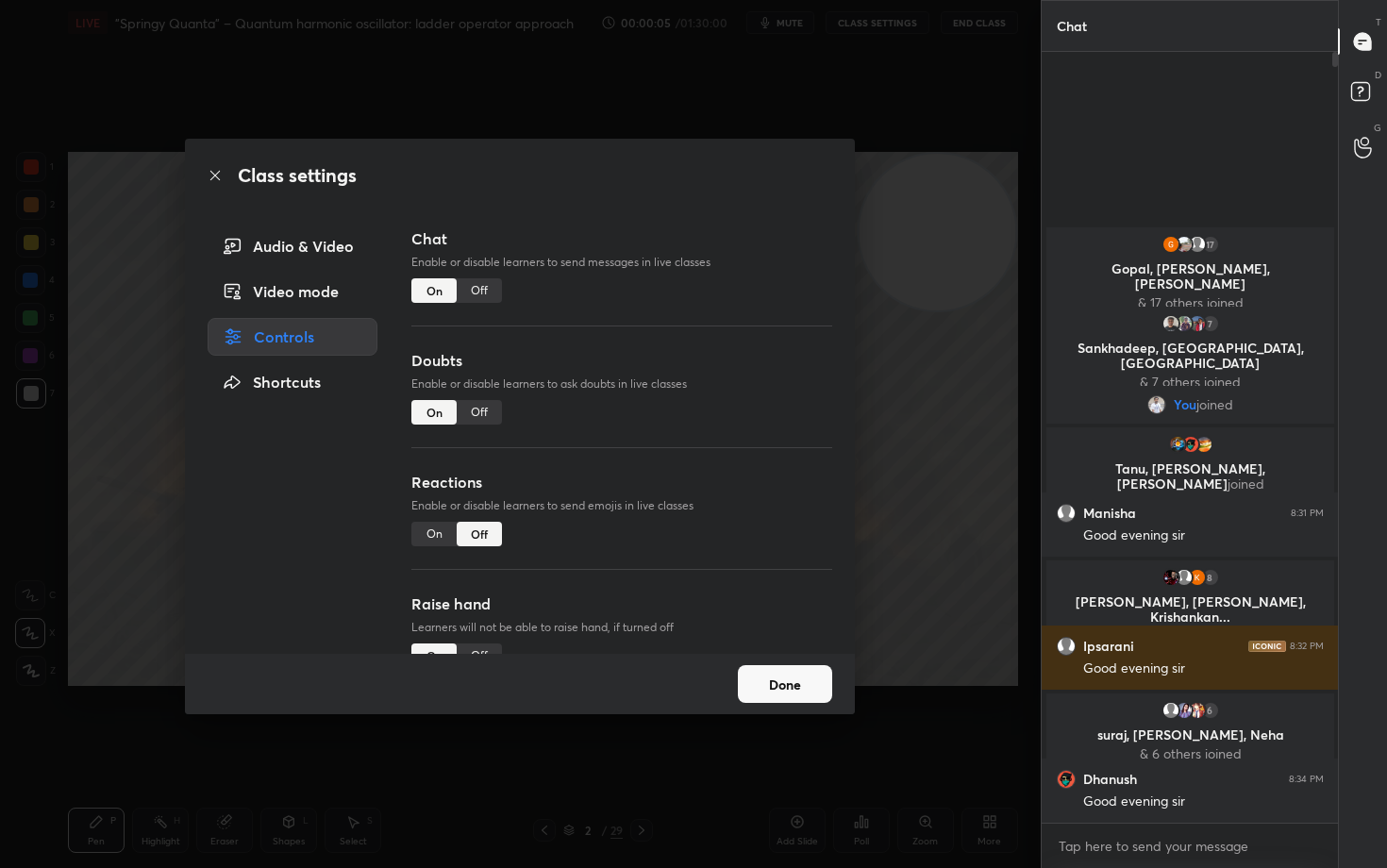
click at [790, 678] on button "Done" at bounding box center [785, 685] width 95 height 38
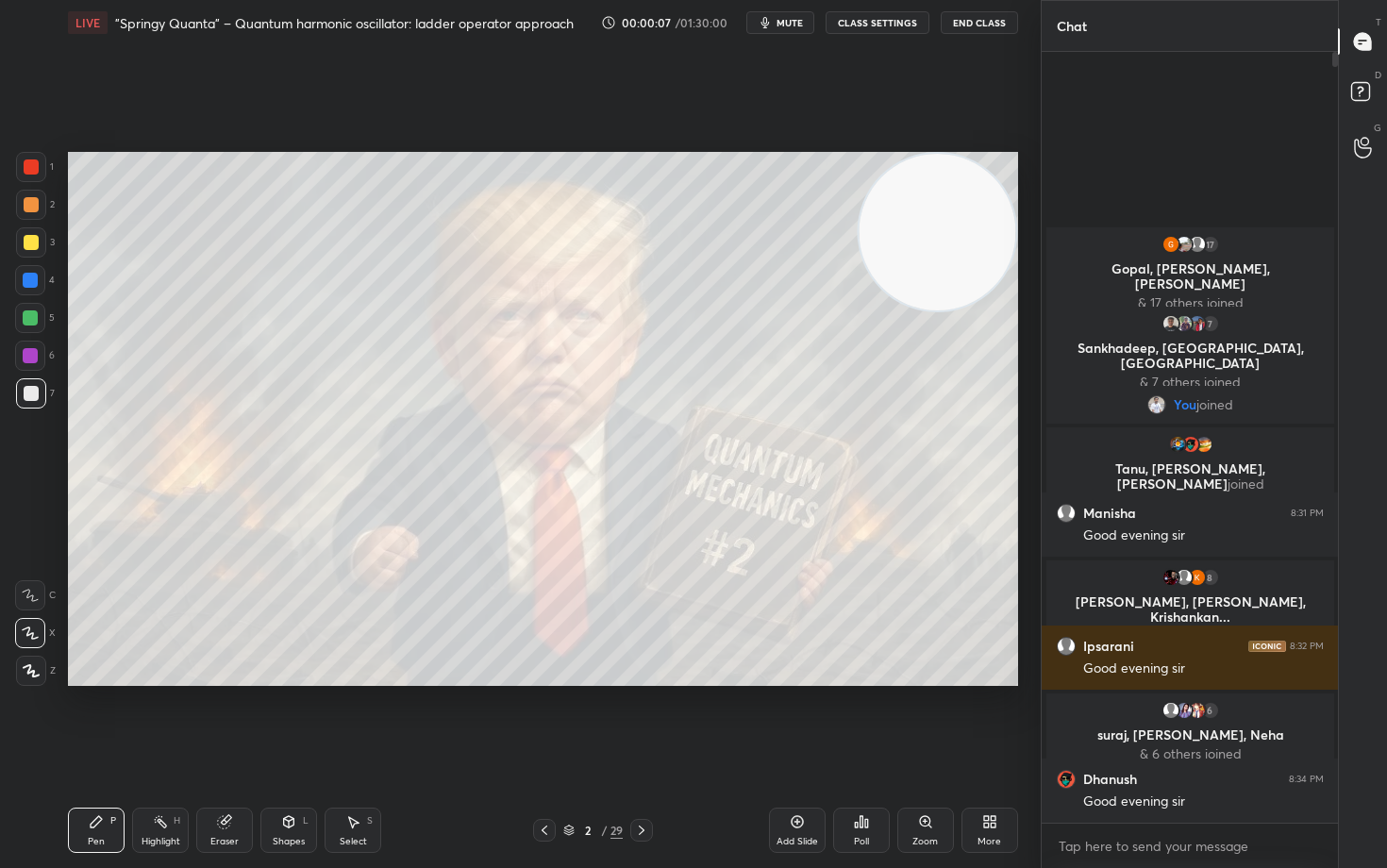
click at [936, 225] on video at bounding box center [937, 233] width 157 height 157
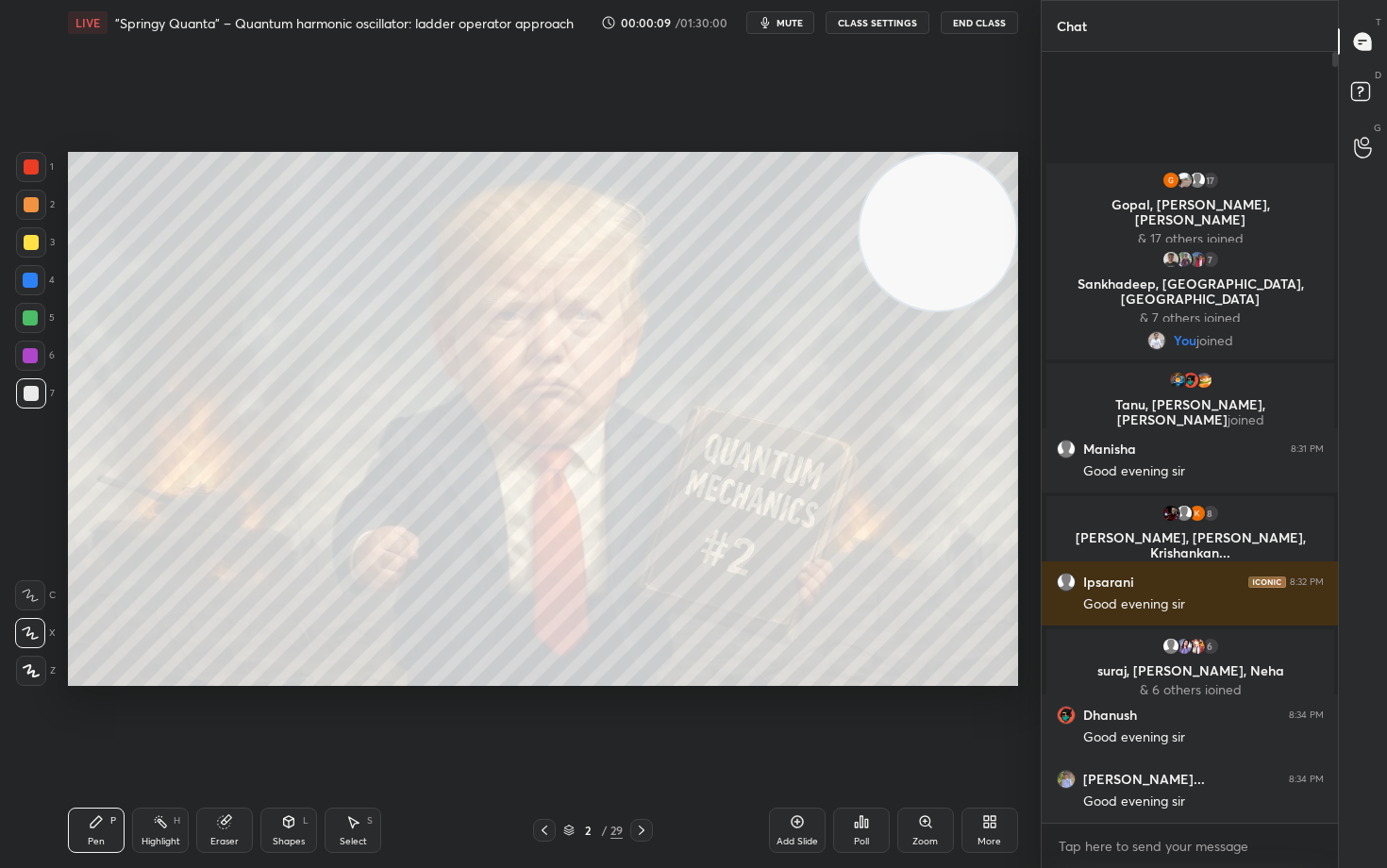
click at [34, 241] on div at bounding box center [31, 243] width 15 height 15
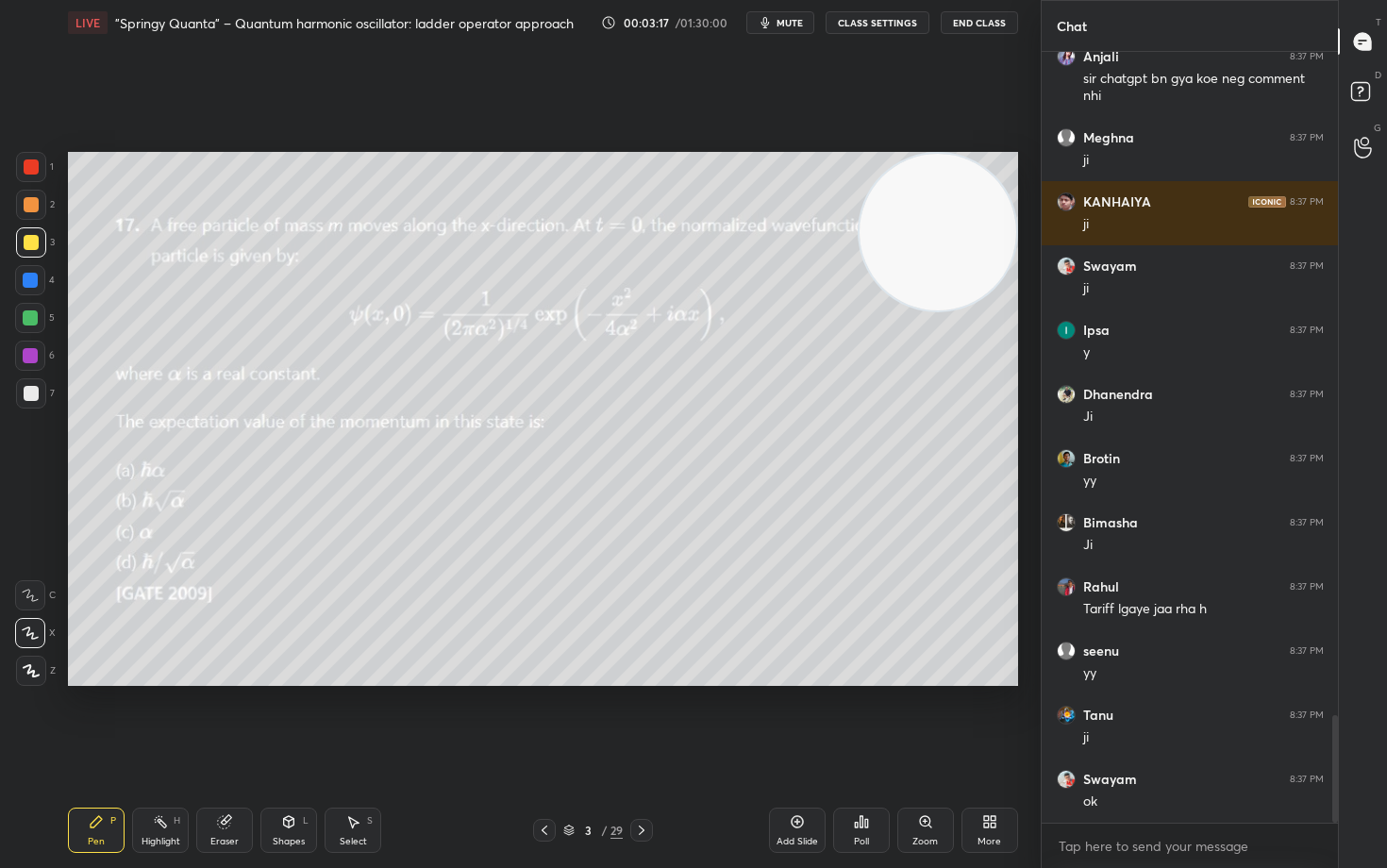
scroll to position [4773, 0]
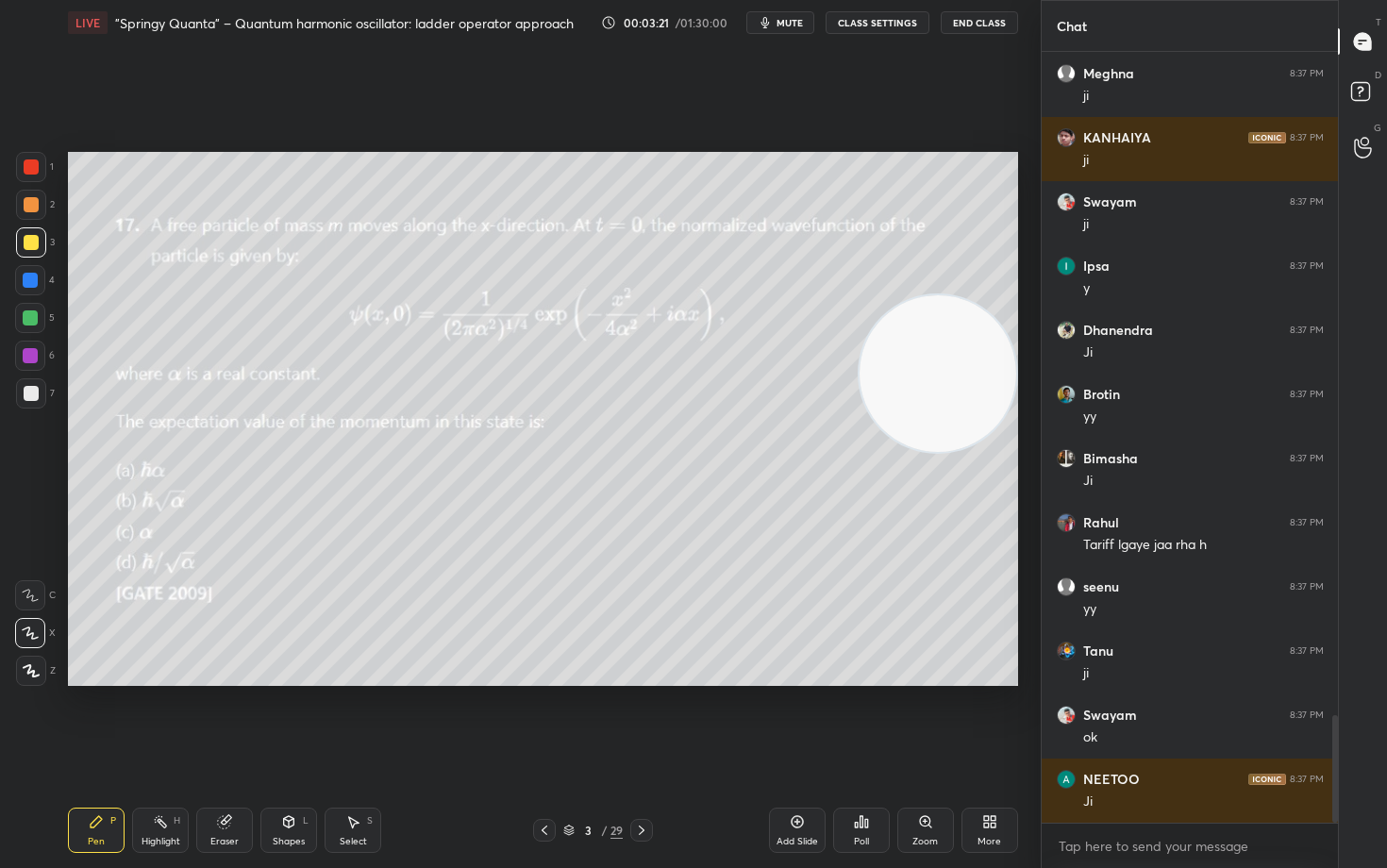
drag, startPoint x: 926, startPoint y: 225, endPoint x: 933, endPoint y: 366, distance: 141.2
click at [933, 366] on video at bounding box center [938, 373] width 157 height 157
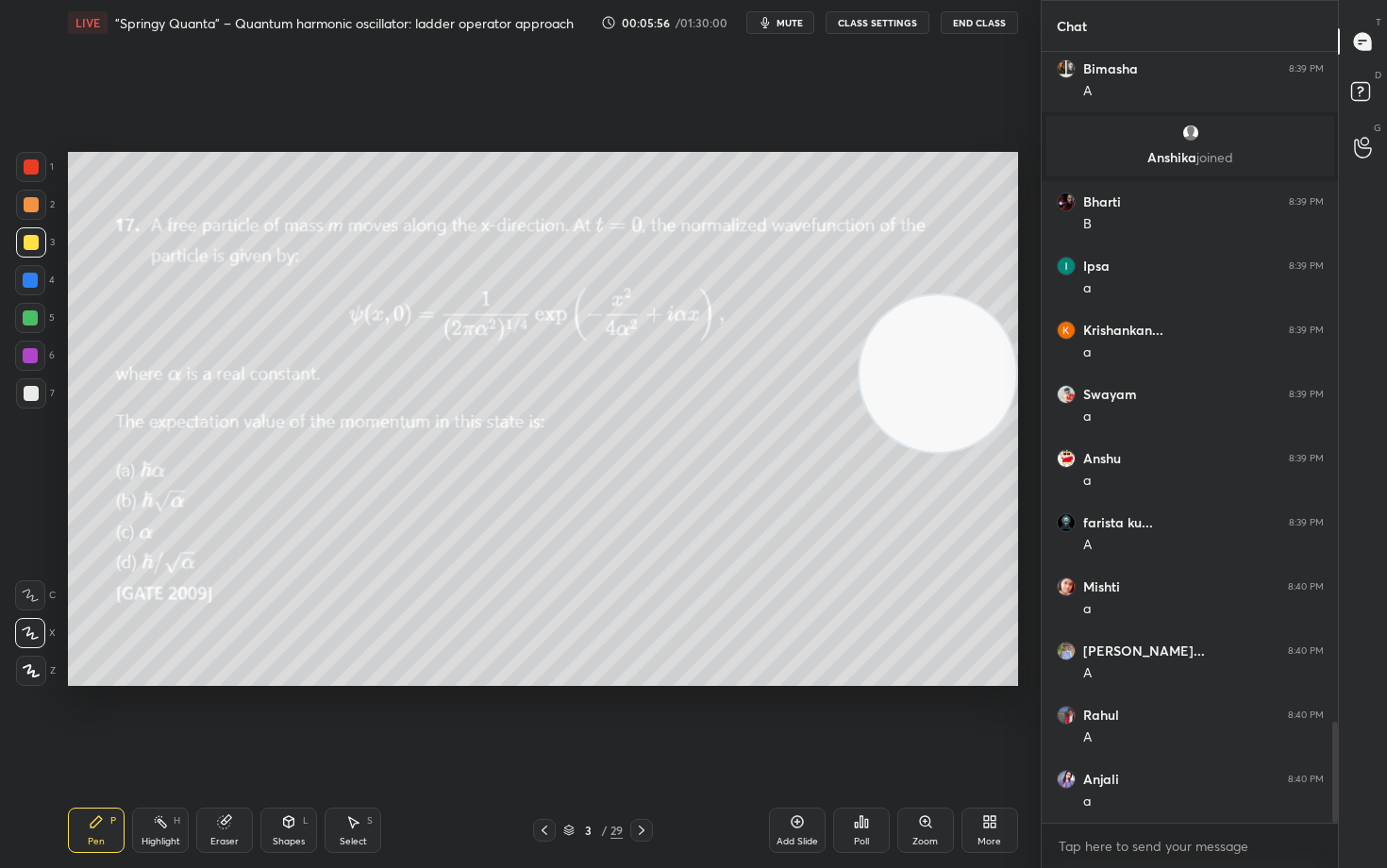
scroll to position [5186, 0]
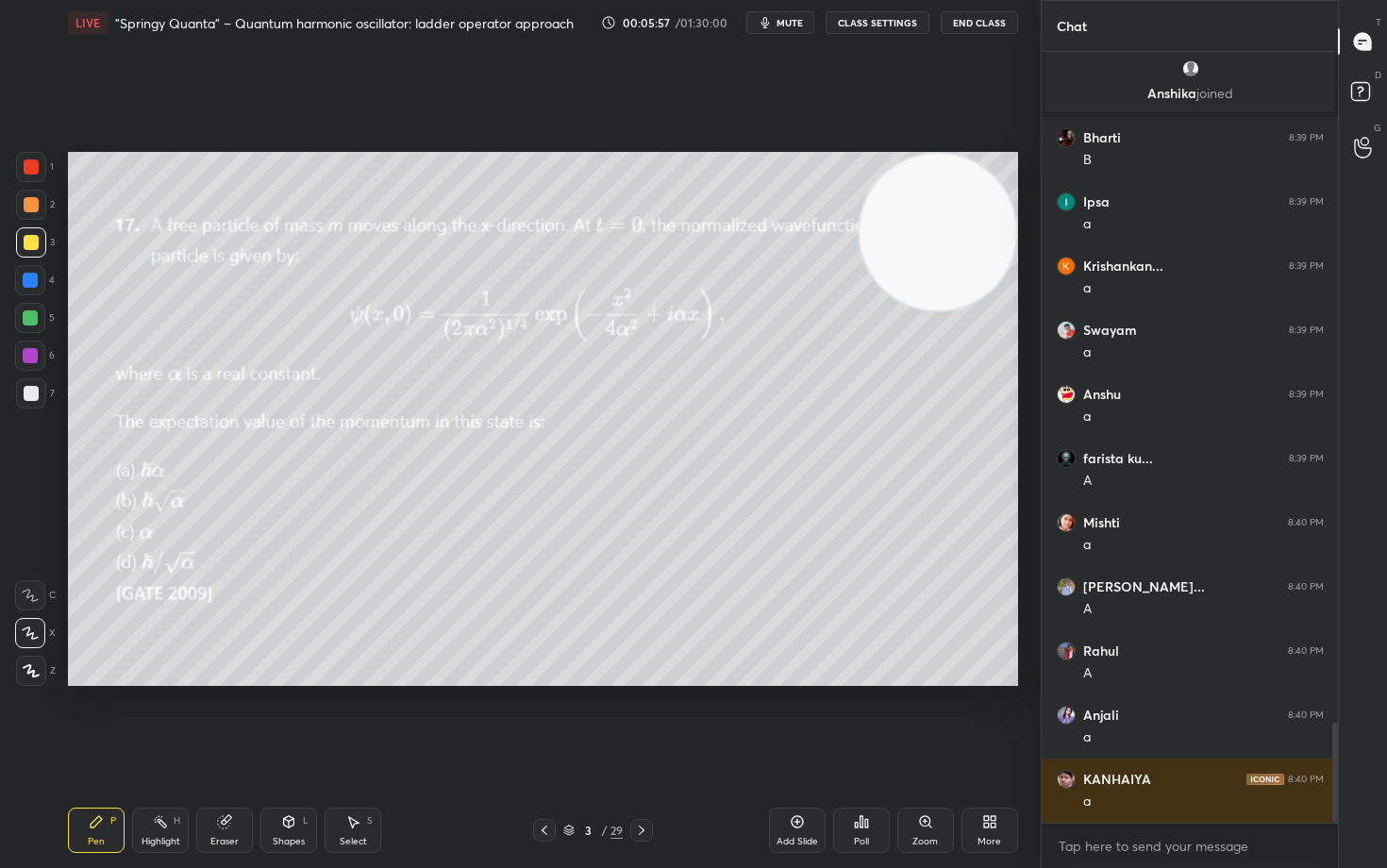
drag, startPoint x: 959, startPoint y: 373, endPoint x: 962, endPoint y: 241, distance: 132.0
click at [967, 246] on video at bounding box center [938, 233] width 157 height 157
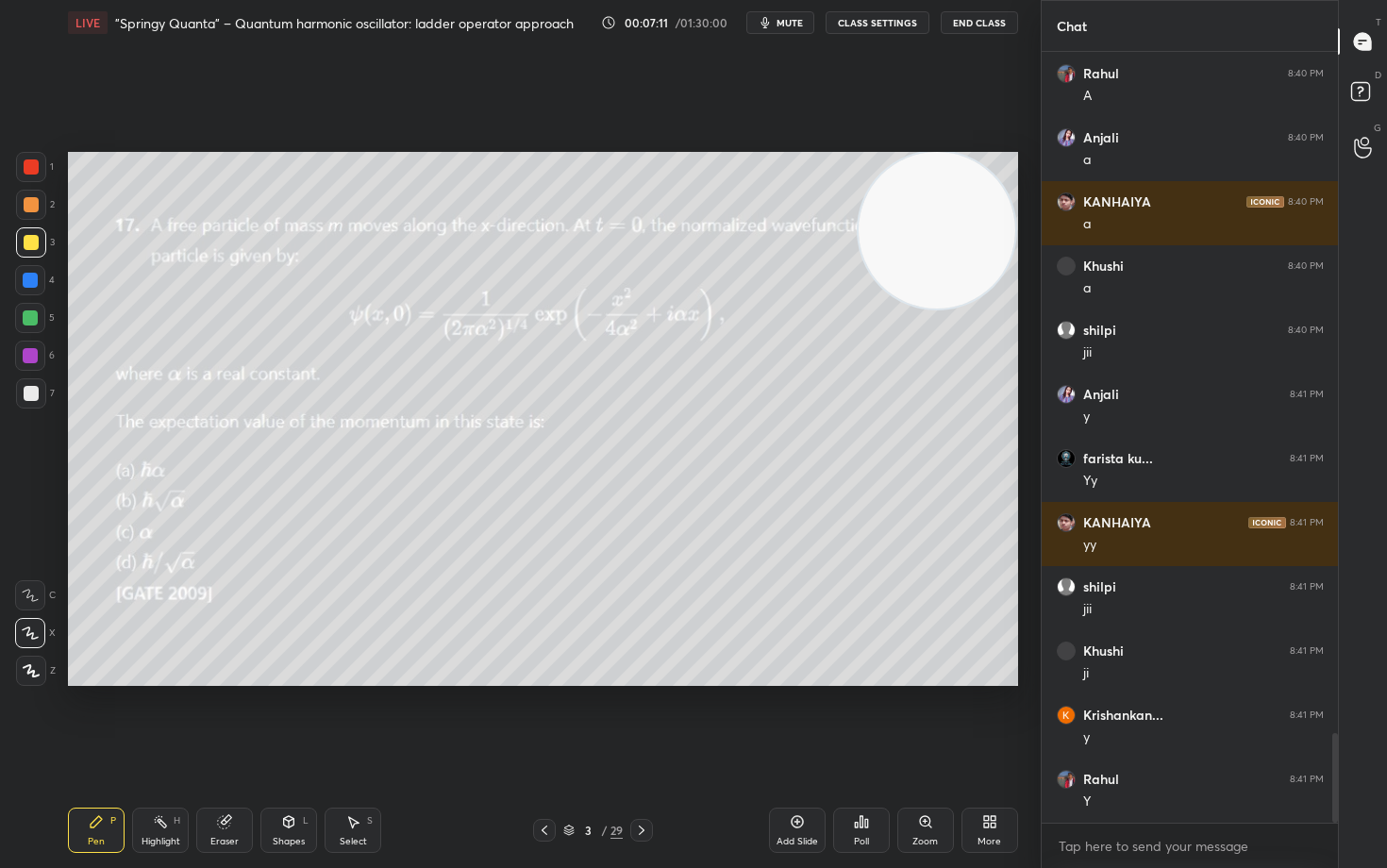
scroll to position [5828, 0]
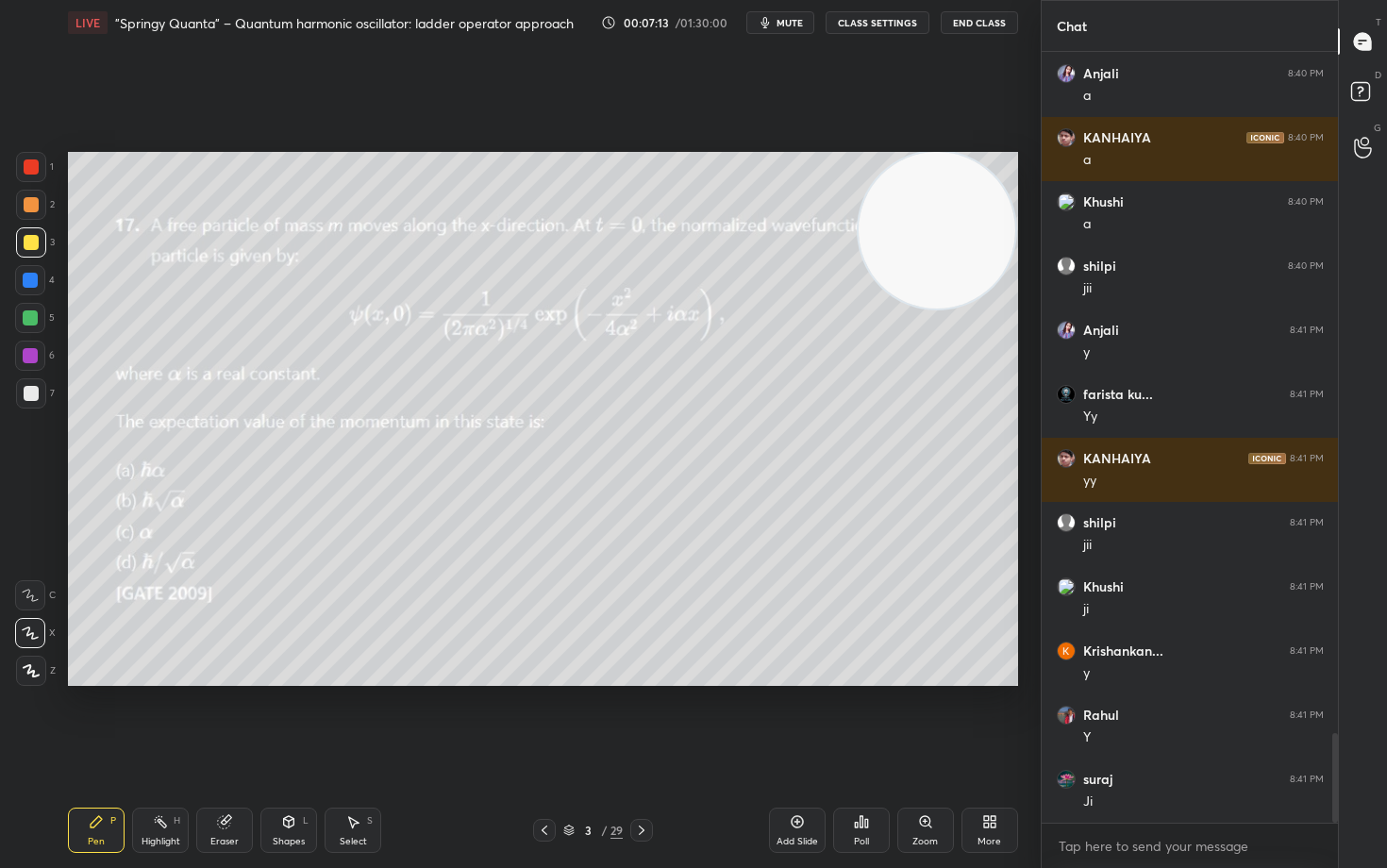
click at [793, 720] on icon at bounding box center [797, 822] width 15 height 15
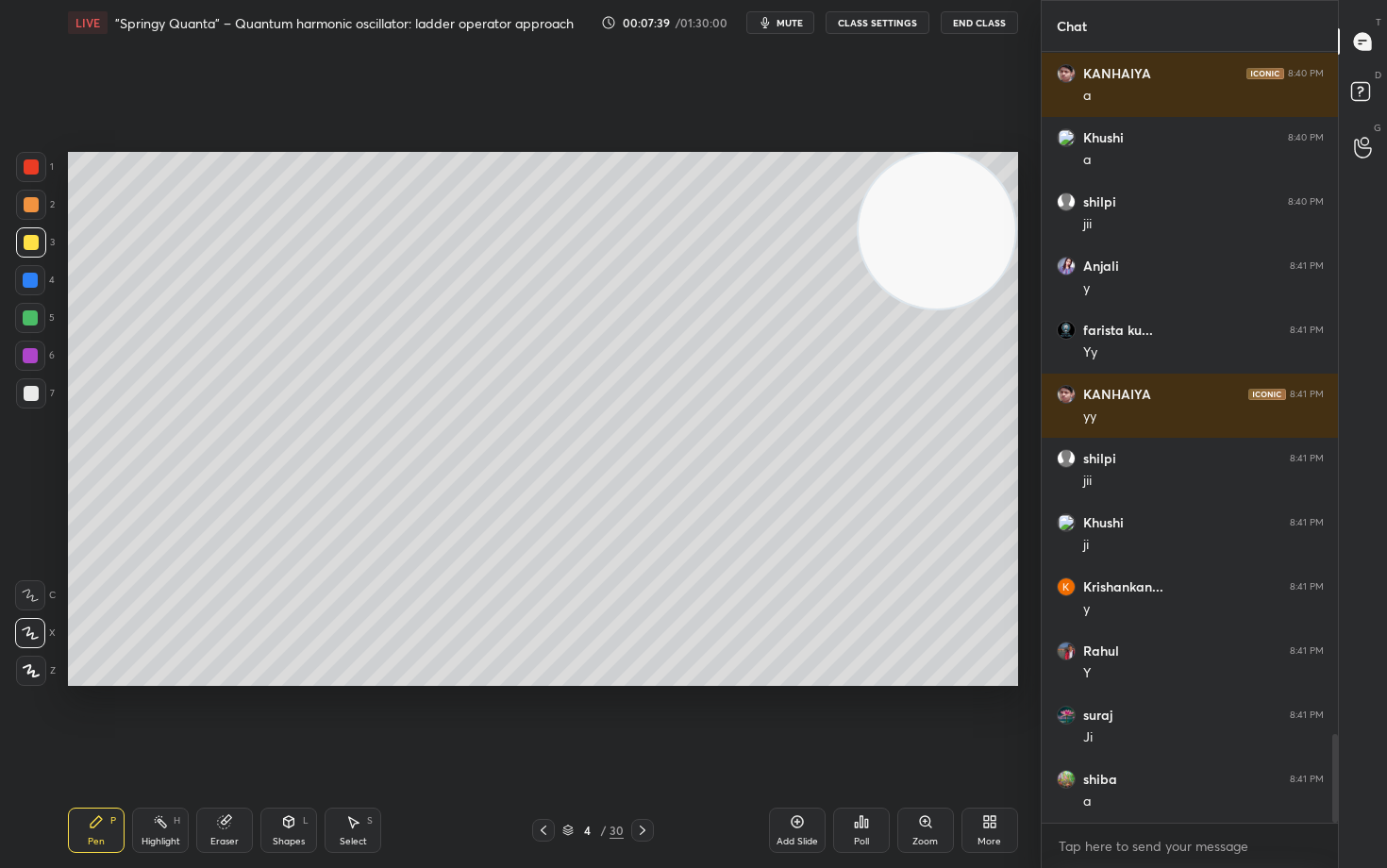
scroll to position [5957, 0]
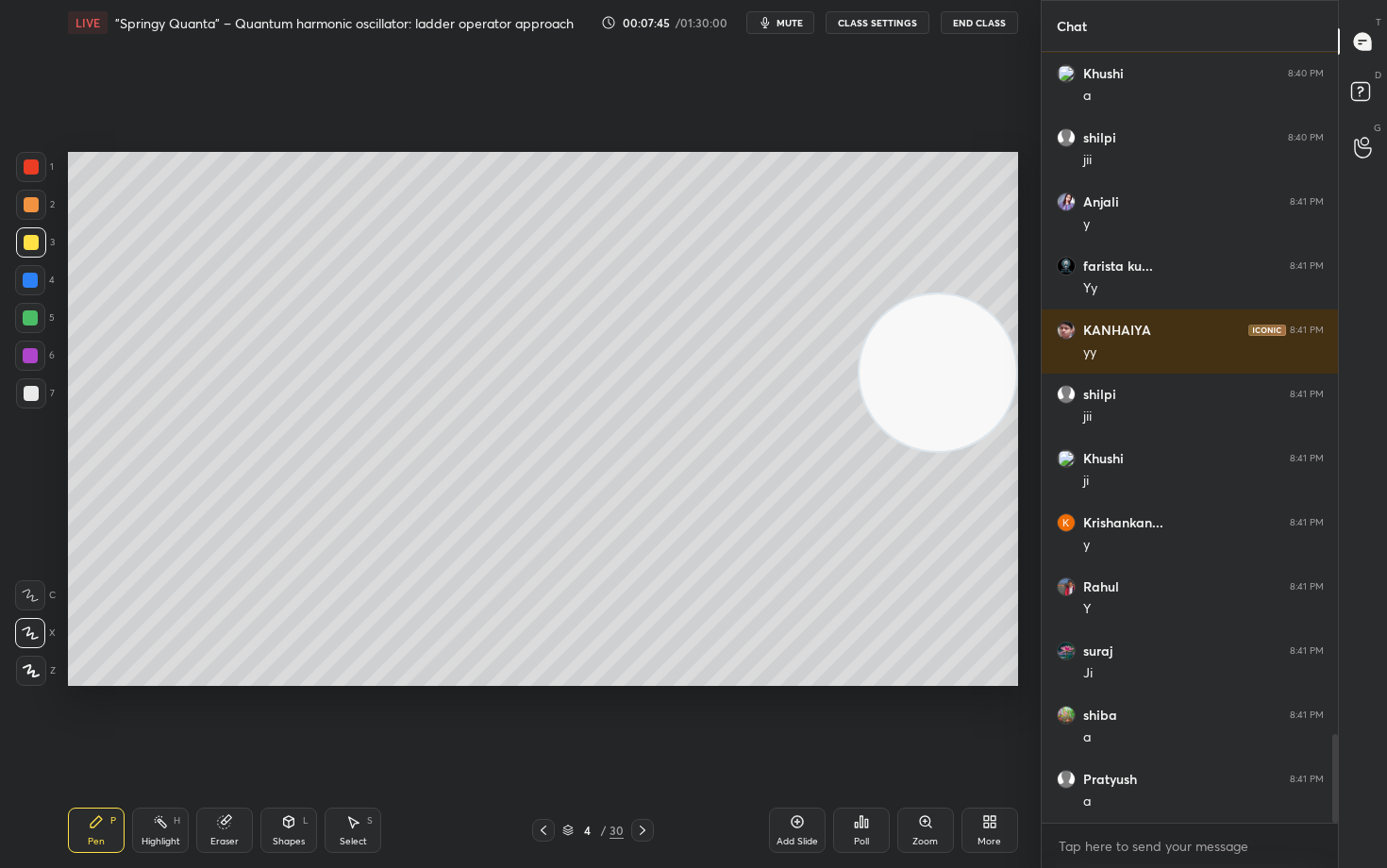
drag, startPoint x: 952, startPoint y: 352, endPoint x: 945, endPoint y: 479, distance: 127.2
click at [953, 451] on video at bounding box center [938, 373] width 157 height 157
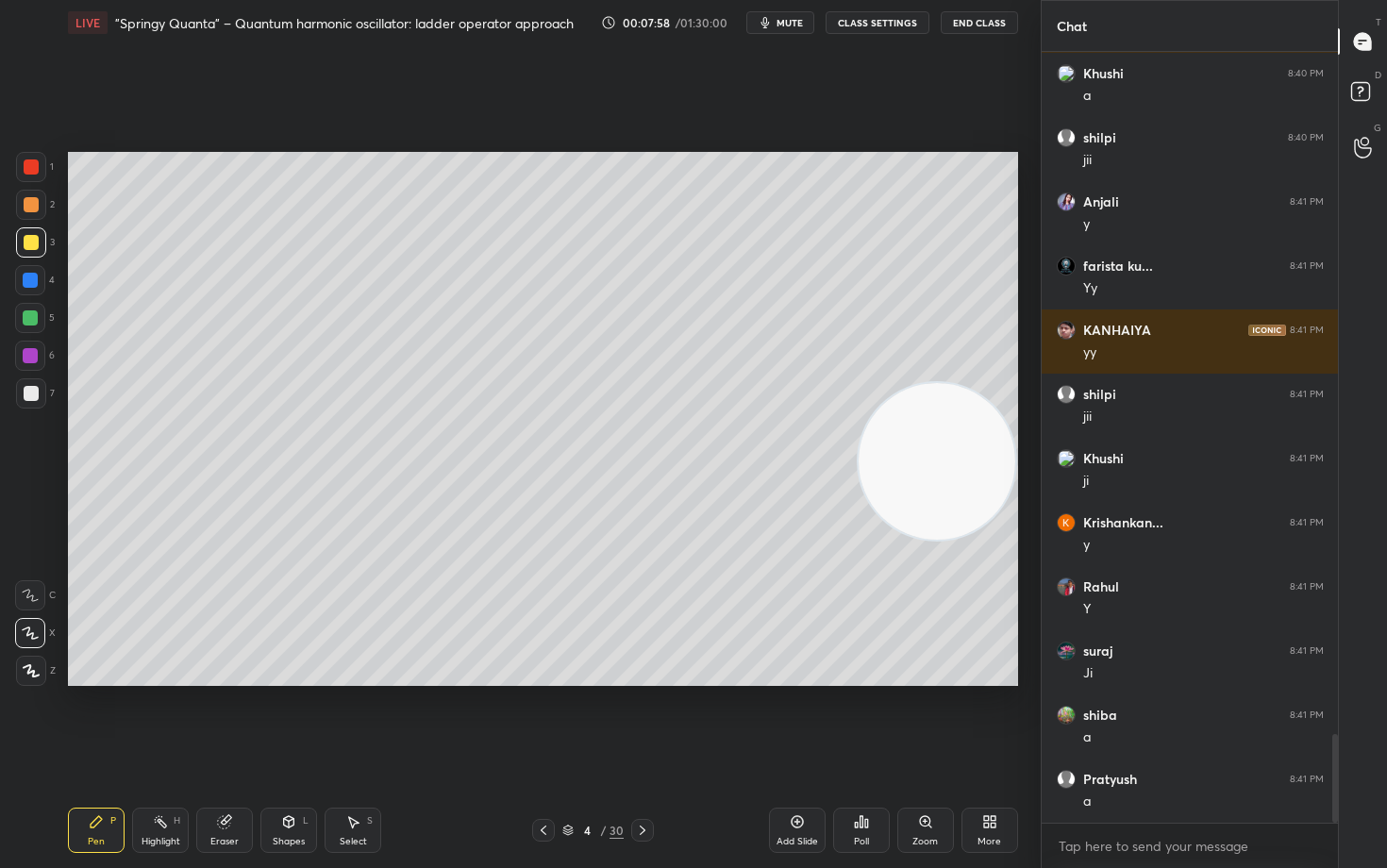
drag, startPoint x: 23, startPoint y: 205, endPoint x: 43, endPoint y: 209, distance: 20.4
click at [22, 206] on div at bounding box center [31, 205] width 30 height 30
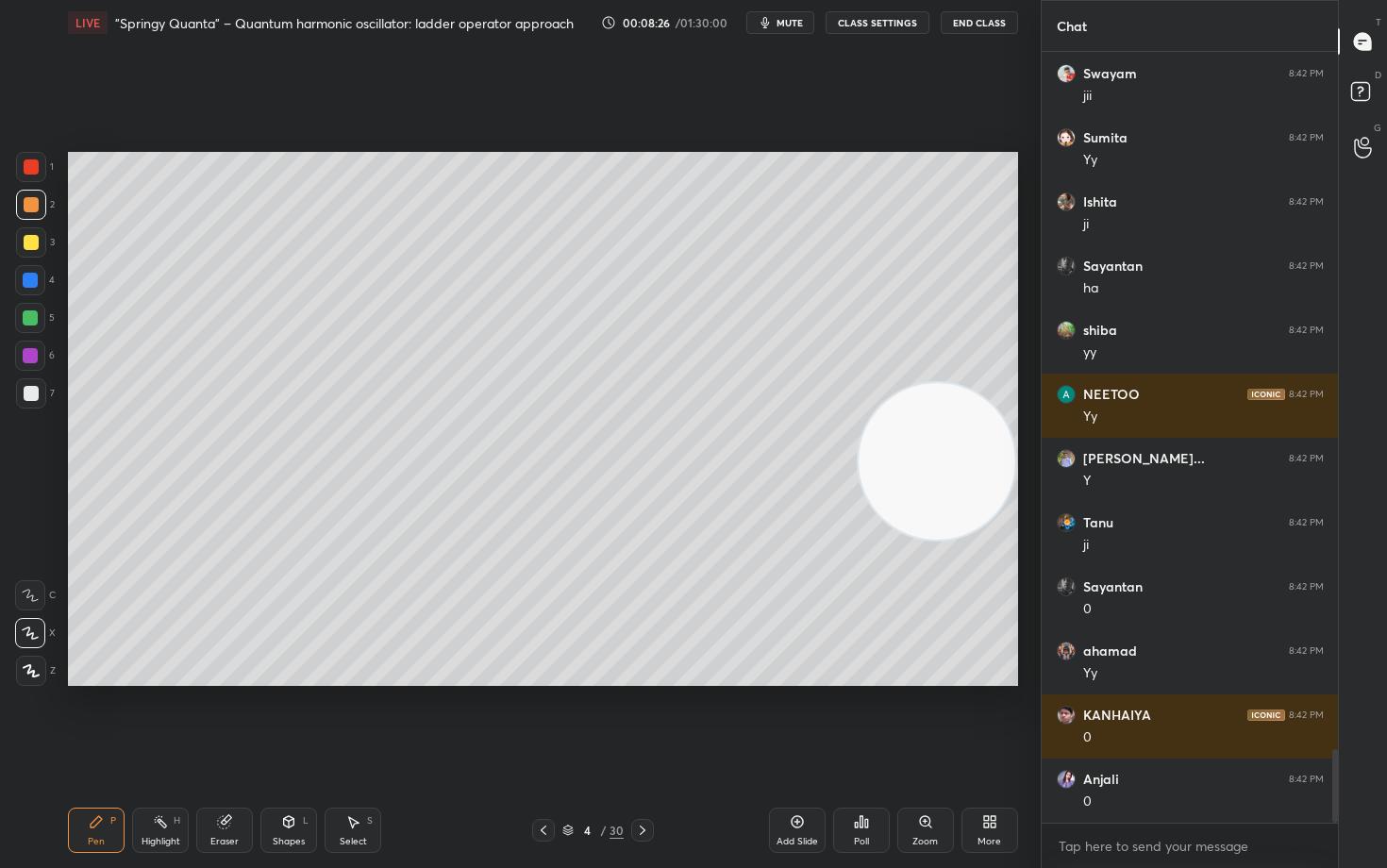
scroll to position [7369, 0]
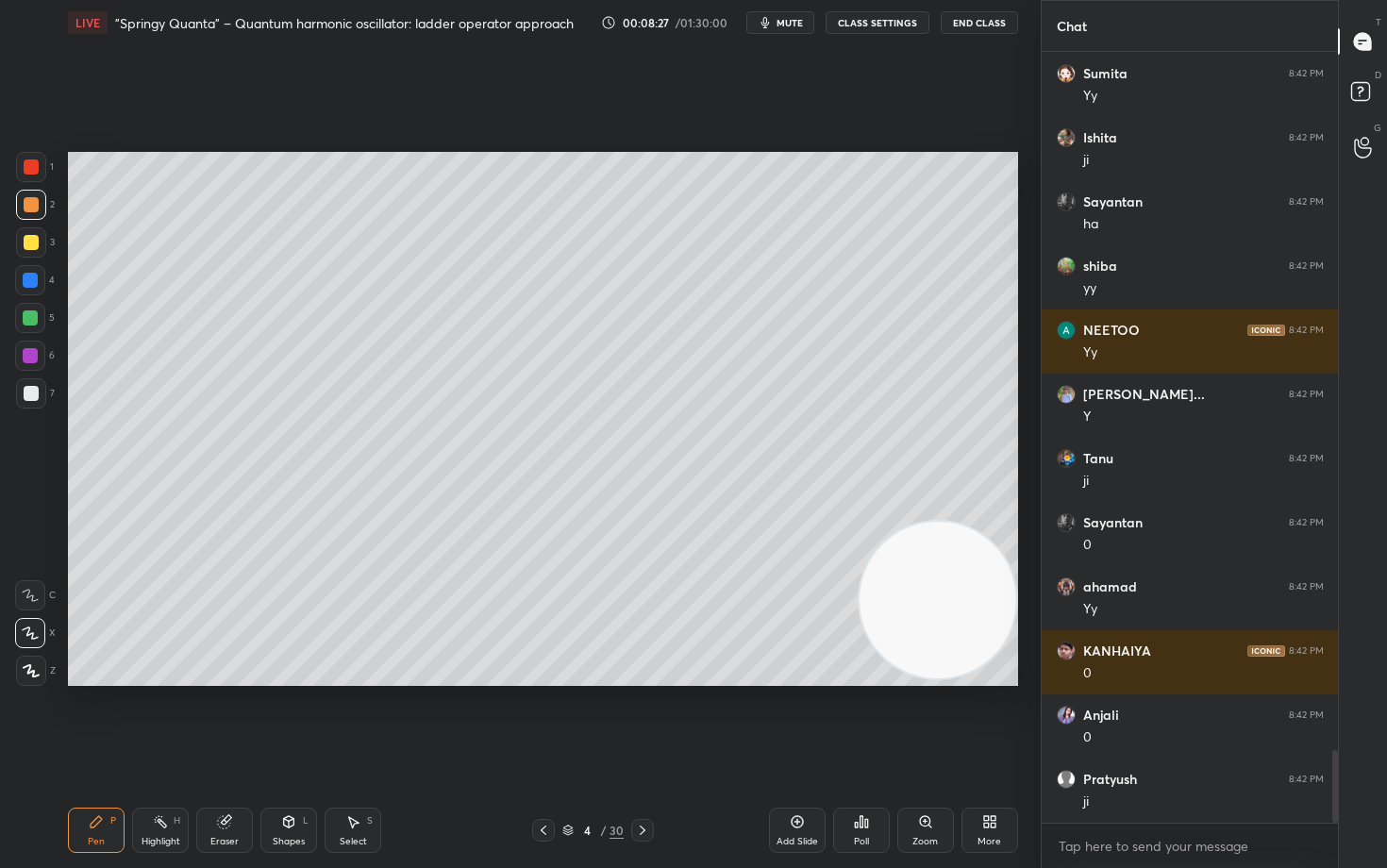
drag, startPoint x: 907, startPoint y: 452, endPoint x: 908, endPoint y: 588, distance: 136.0
click at [908, 587] on video at bounding box center [938, 600] width 157 height 157
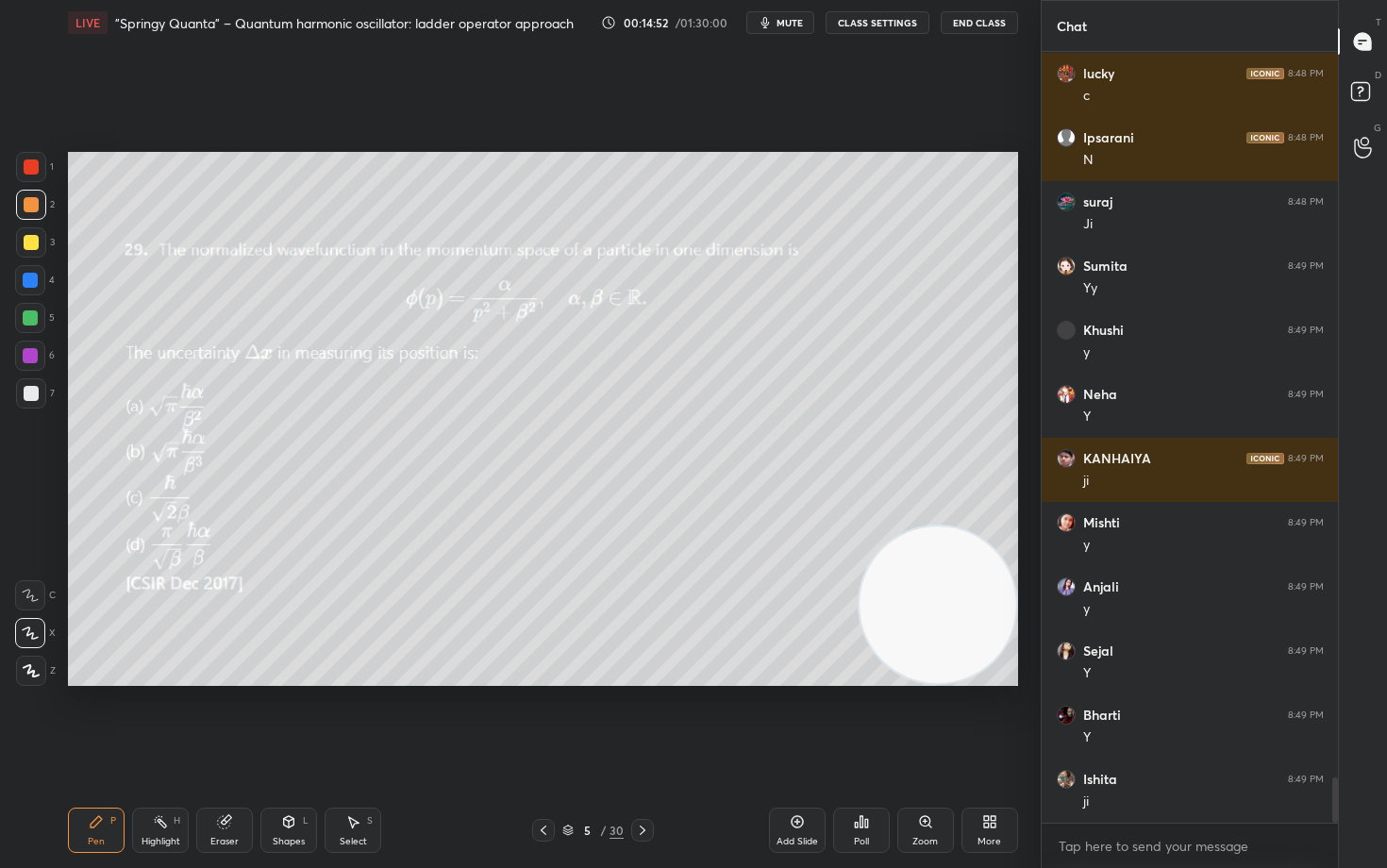
scroll to position [12295, 0]
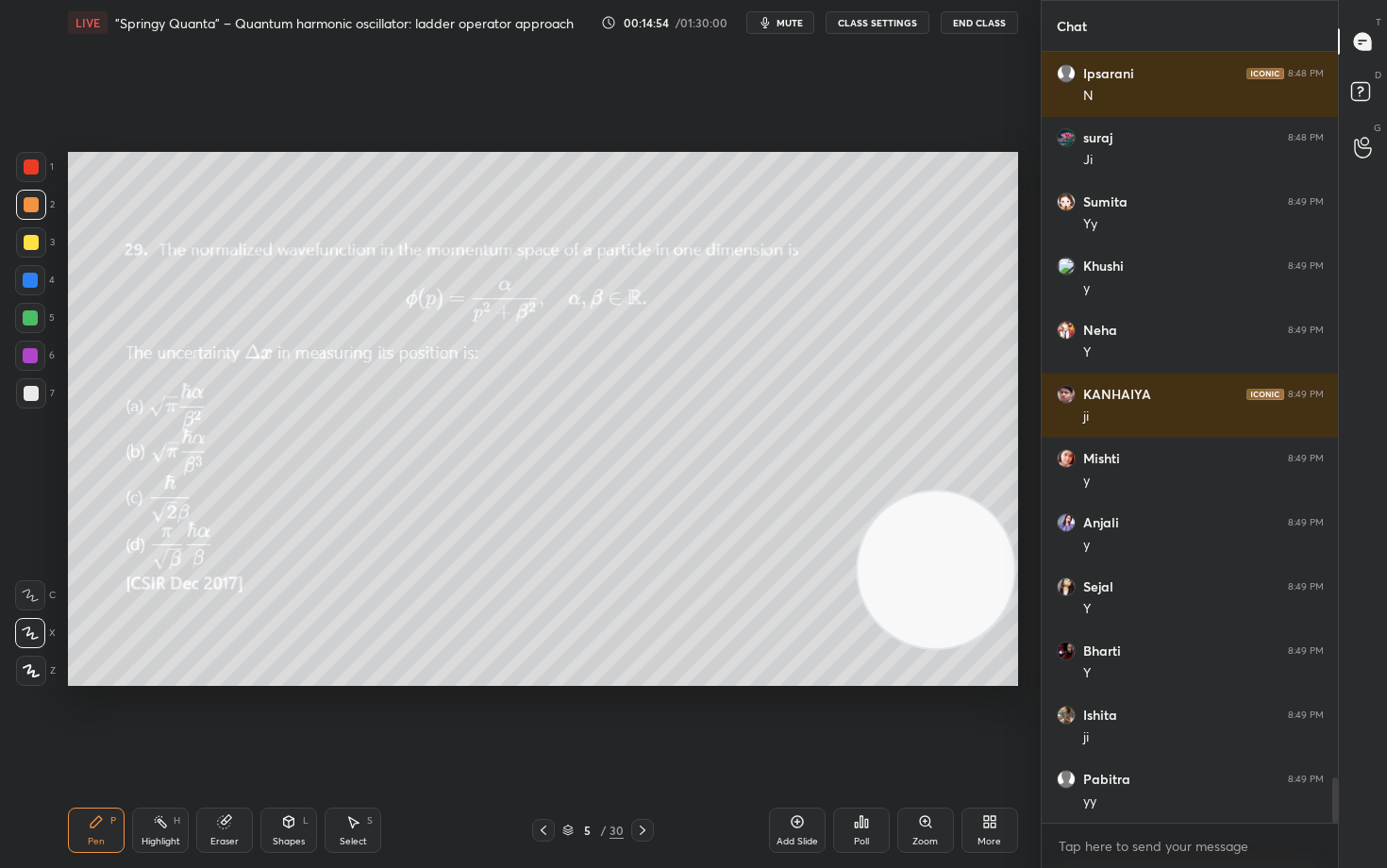
drag, startPoint x: 919, startPoint y: 601, endPoint x: 947, endPoint y: 268, distance: 334.2
click at [953, 492] on video at bounding box center [936, 570] width 157 height 157
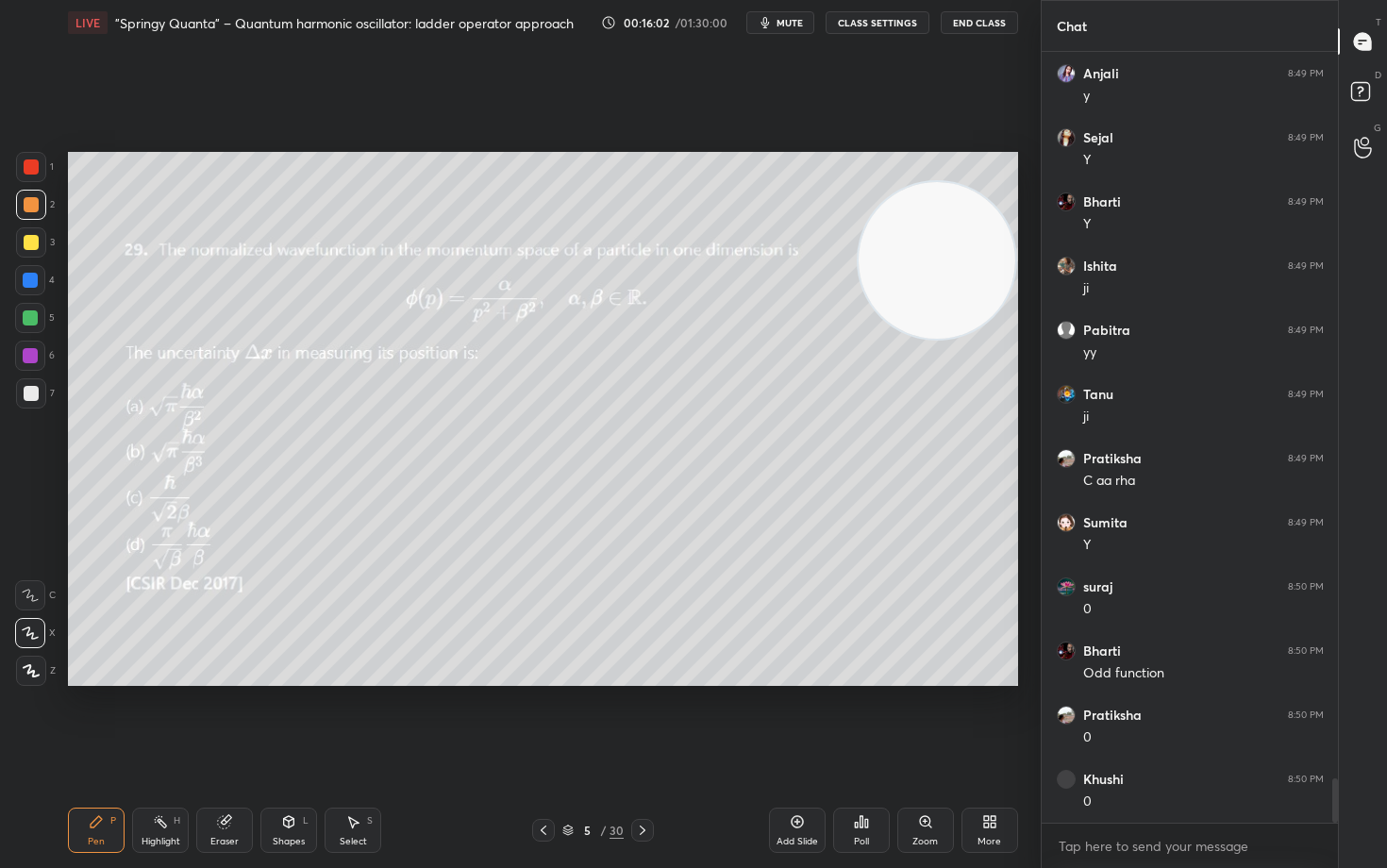
scroll to position [12808, 0]
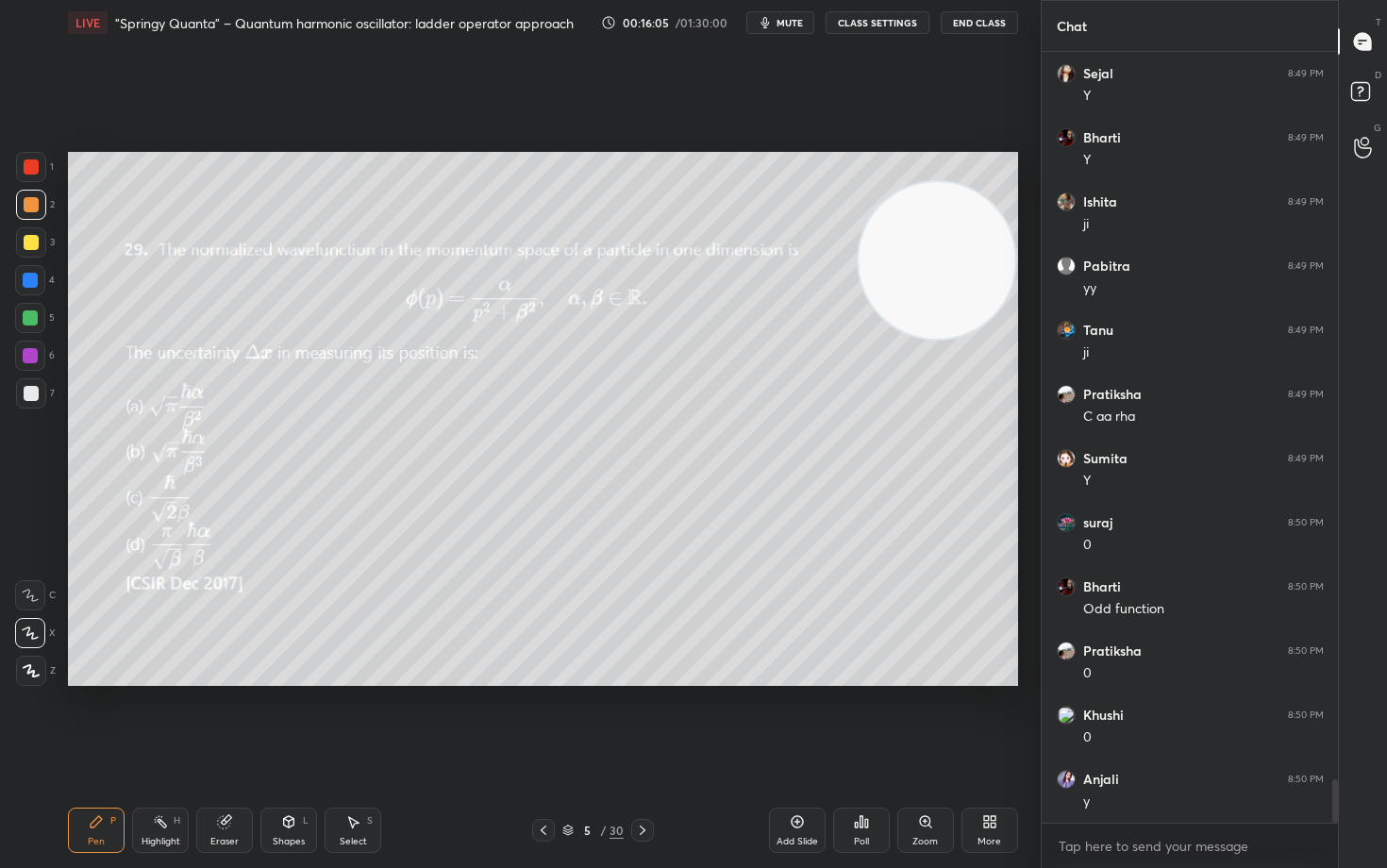
click at [224, 720] on icon at bounding box center [224, 822] width 12 height 12
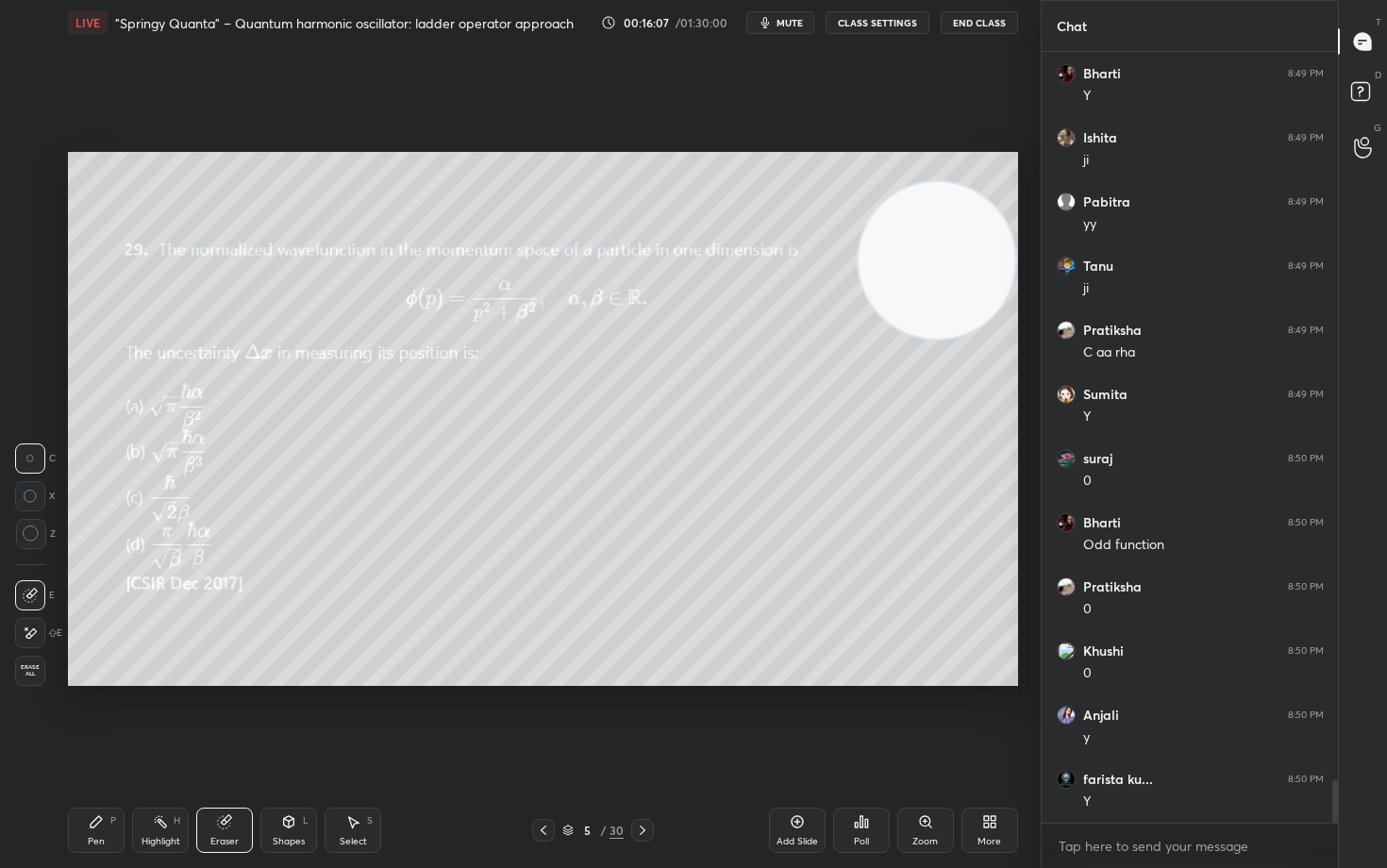
scroll to position [13322, 0]
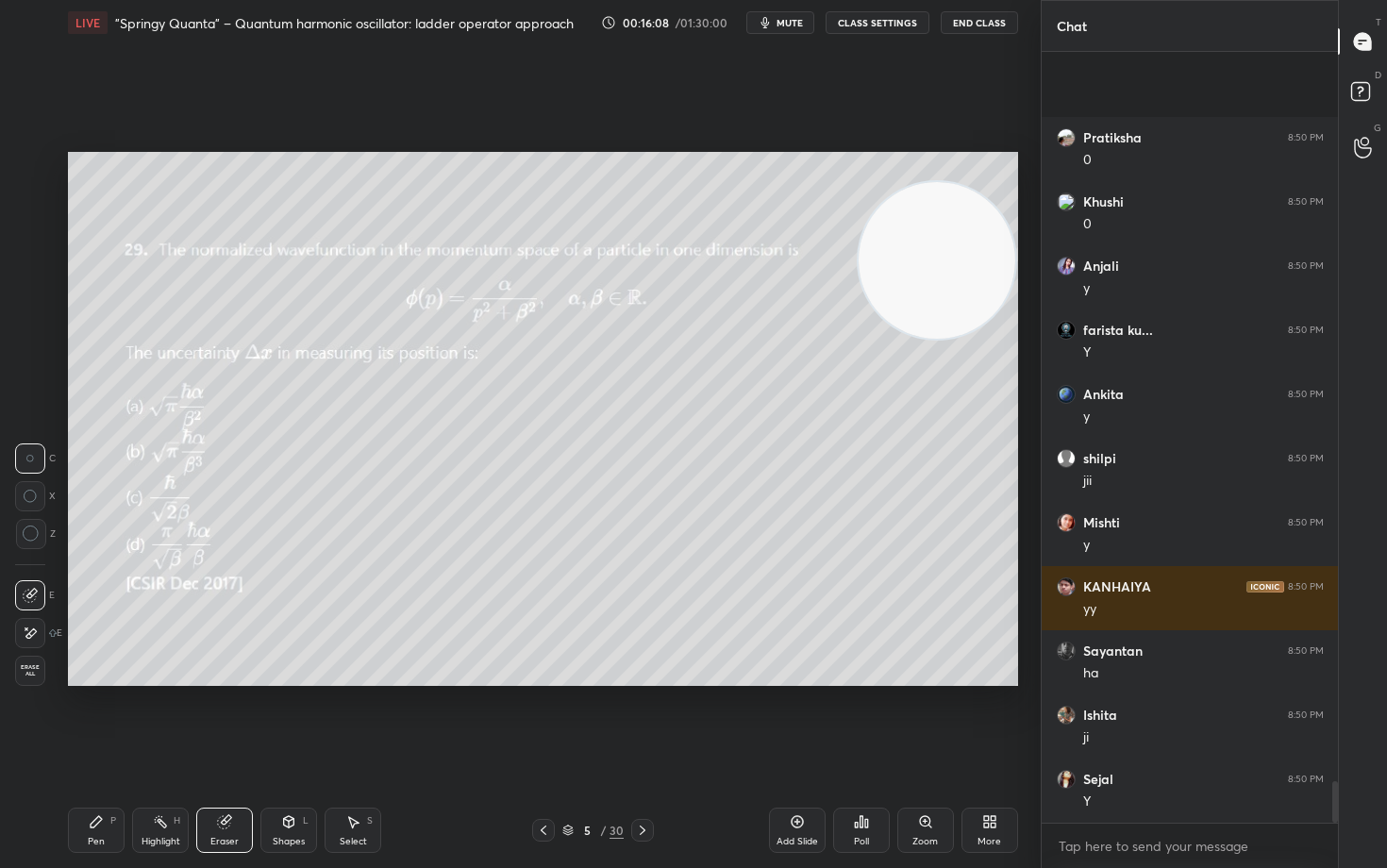
click at [88, 720] on div "Pen P" at bounding box center [96, 830] width 57 height 45
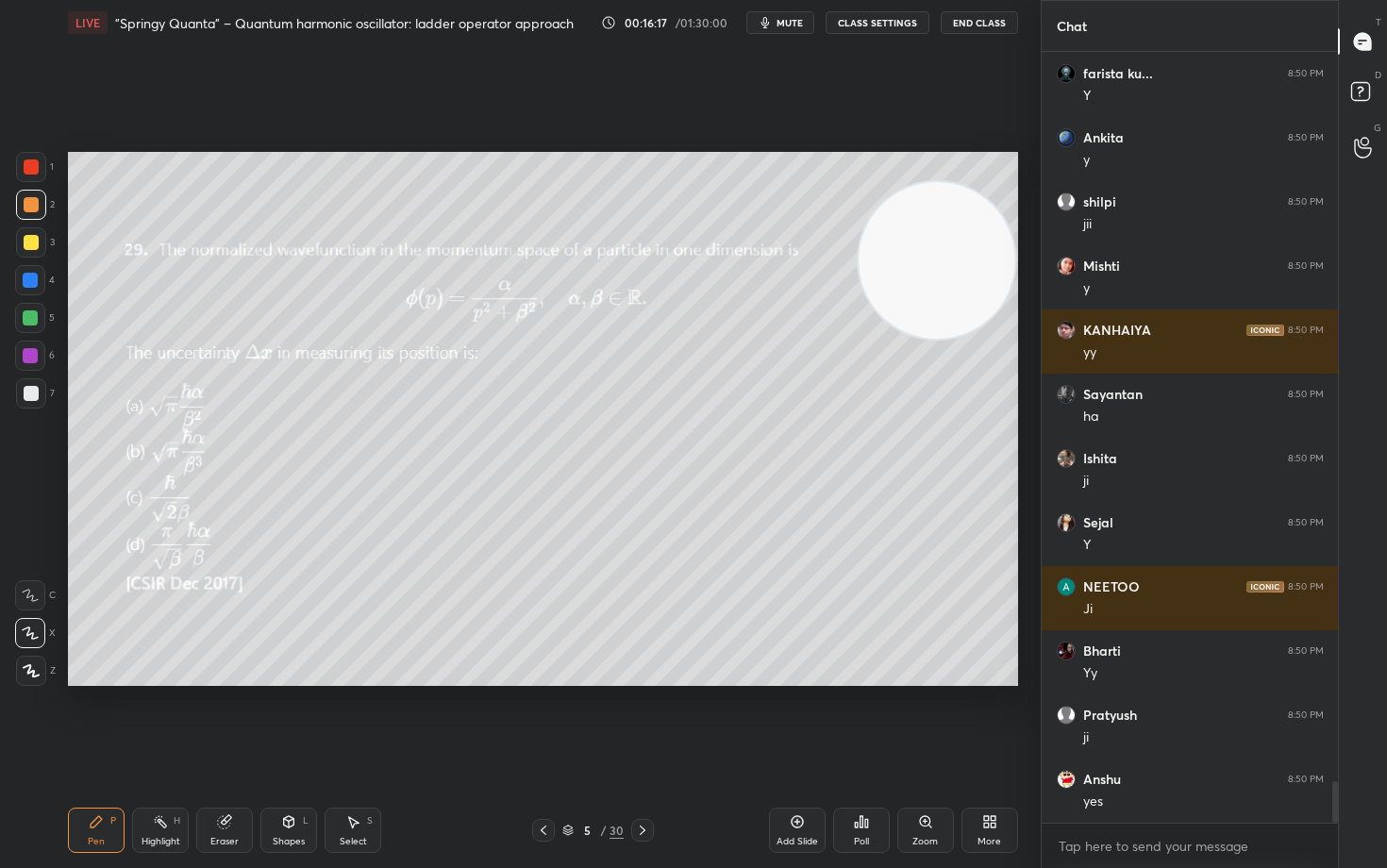
scroll to position [13642, 0]
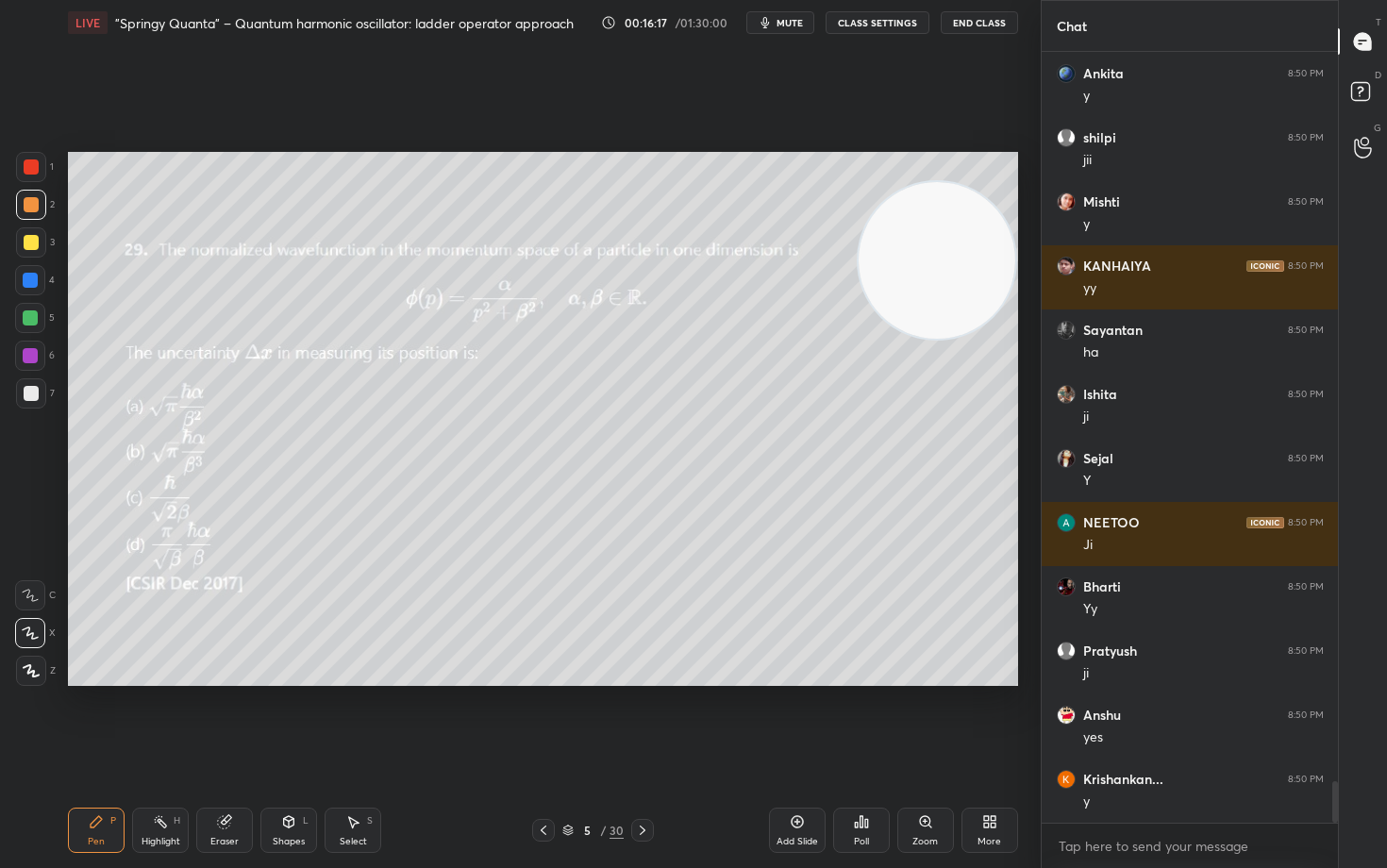
click at [220, 720] on icon at bounding box center [224, 822] width 12 height 12
click at [87, 720] on div "Pen P" at bounding box center [96, 830] width 57 height 45
click at [213, 720] on div "Eraser" at bounding box center [225, 830] width 57 height 45
click at [789, 720] on icon at bounding box center [797, 822] width 15 height 15
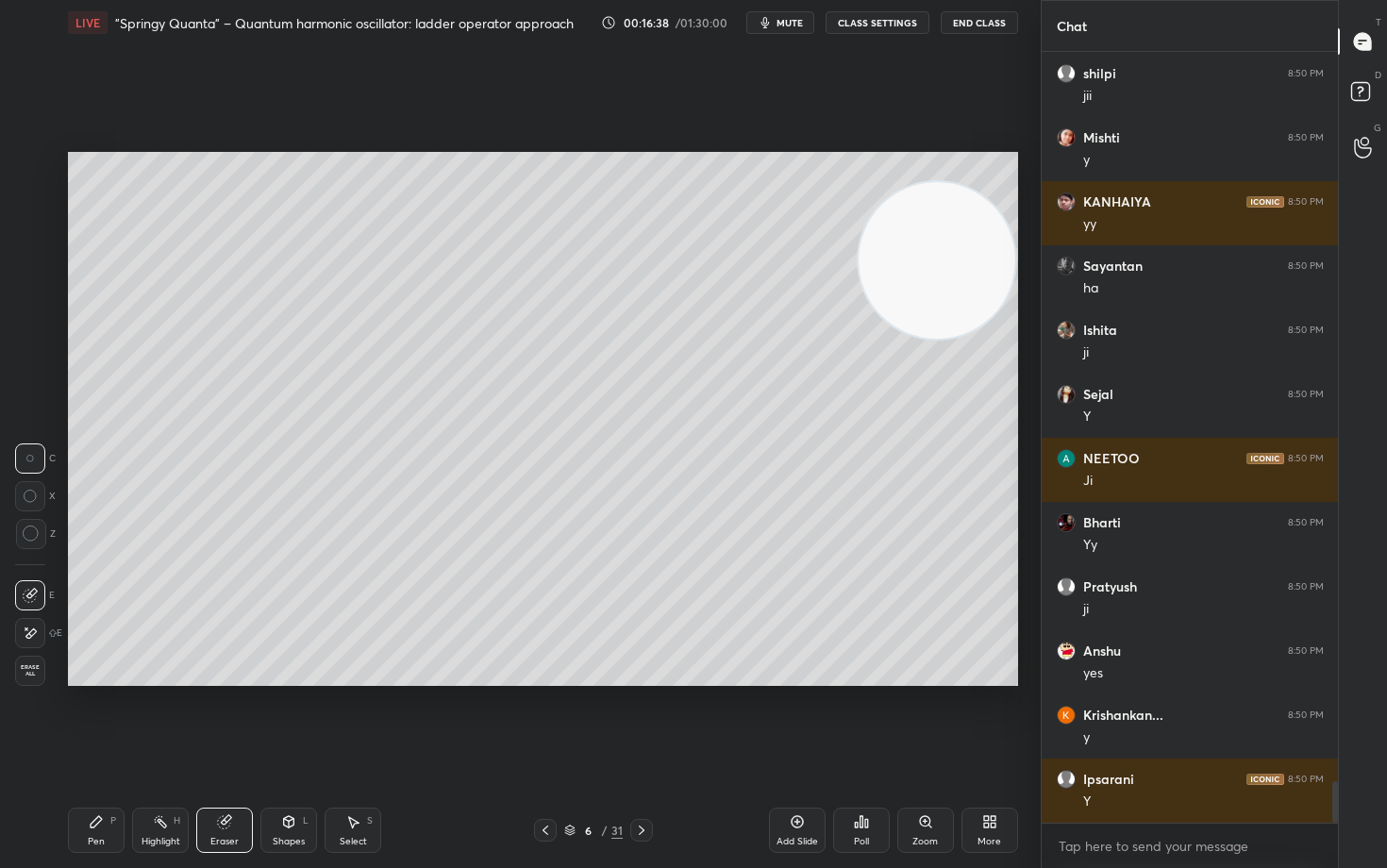
drag, startPoint x: 93, startPoint y: 837, endPoint x: 150, endPoint y: 720, distance: 130.1
click at [91, 720] on div "Pen" at bounding box center [96, 842] width 17 height 9
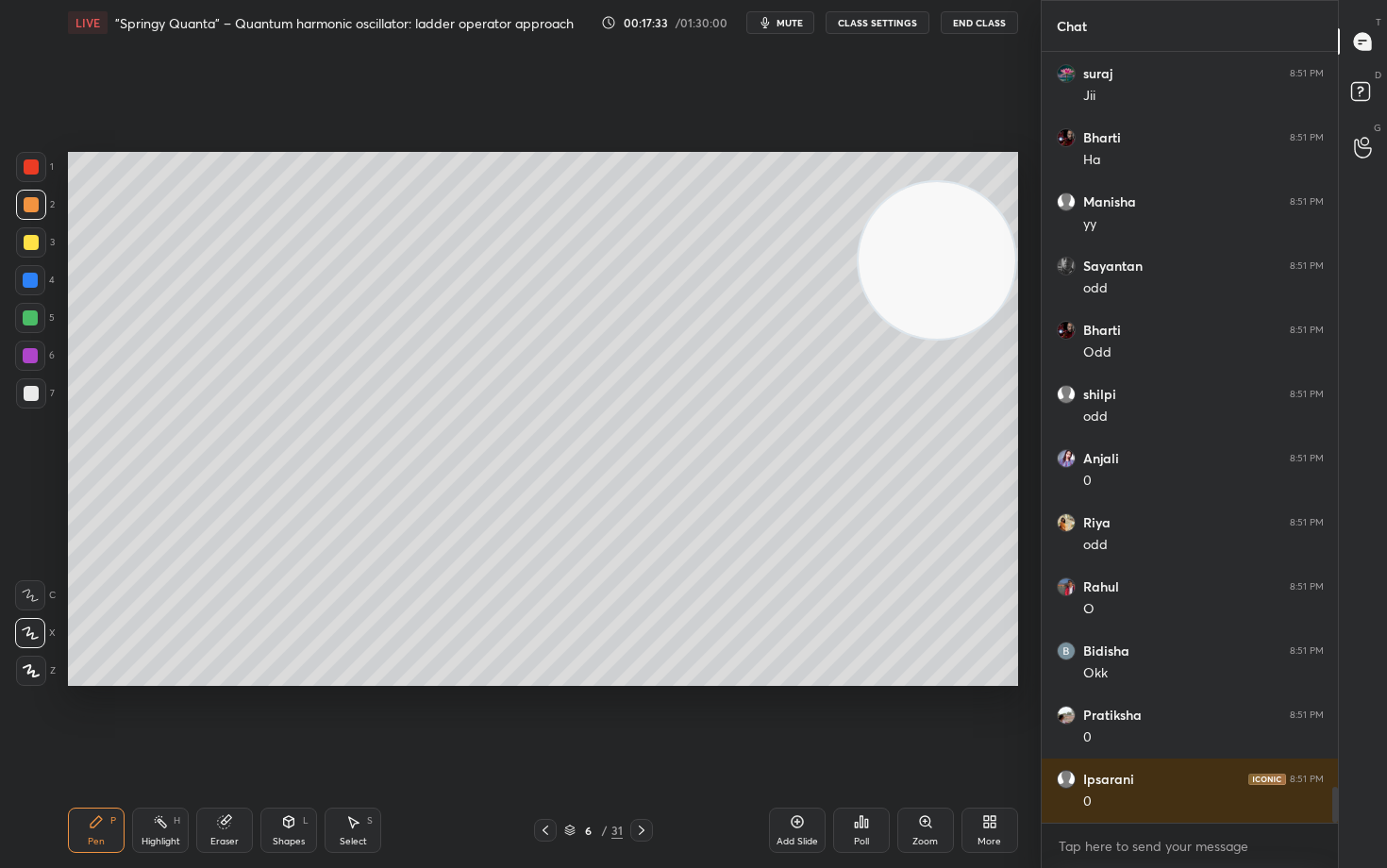
scroll to position [15952, 0]
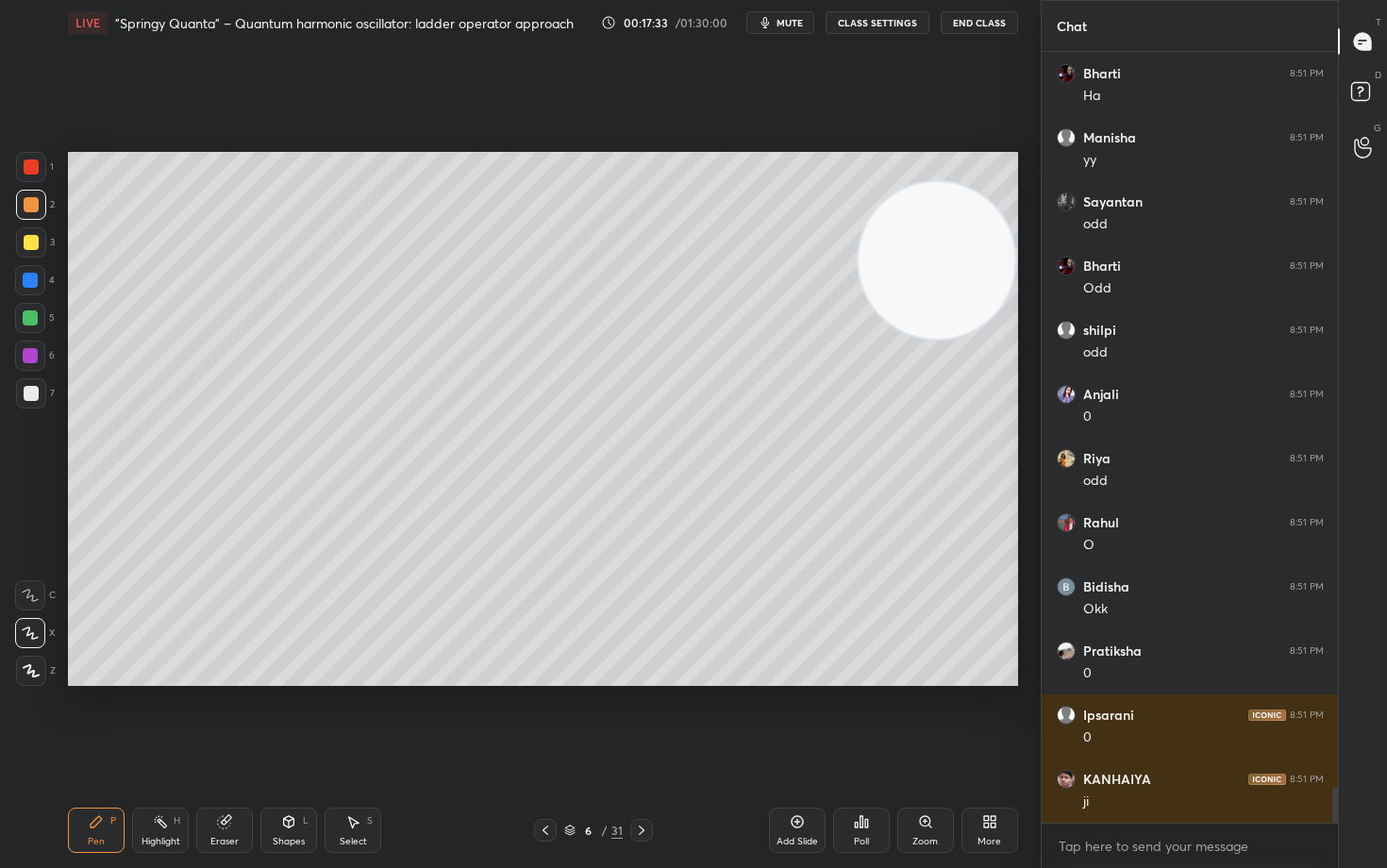
click at [29, 247] on div at bounding box center [31, 243] width 15 height 15
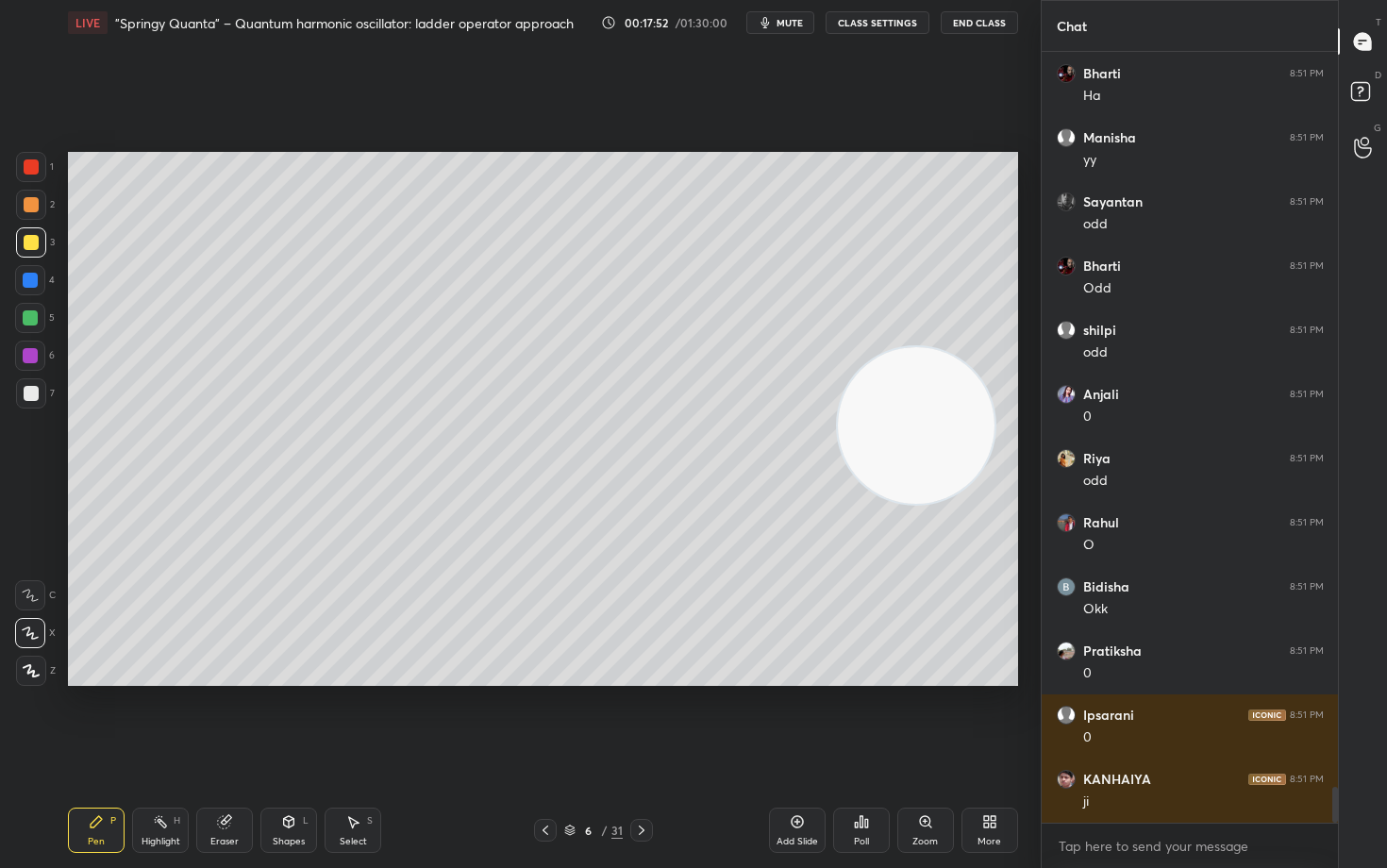
drag, startPoint x: 911, startPoint y: 261, endPoint x: 826, endPoint y: 477, distance: 232.1
click at [877, 504] on video at bounding box center [916, 425] width 157 height 157
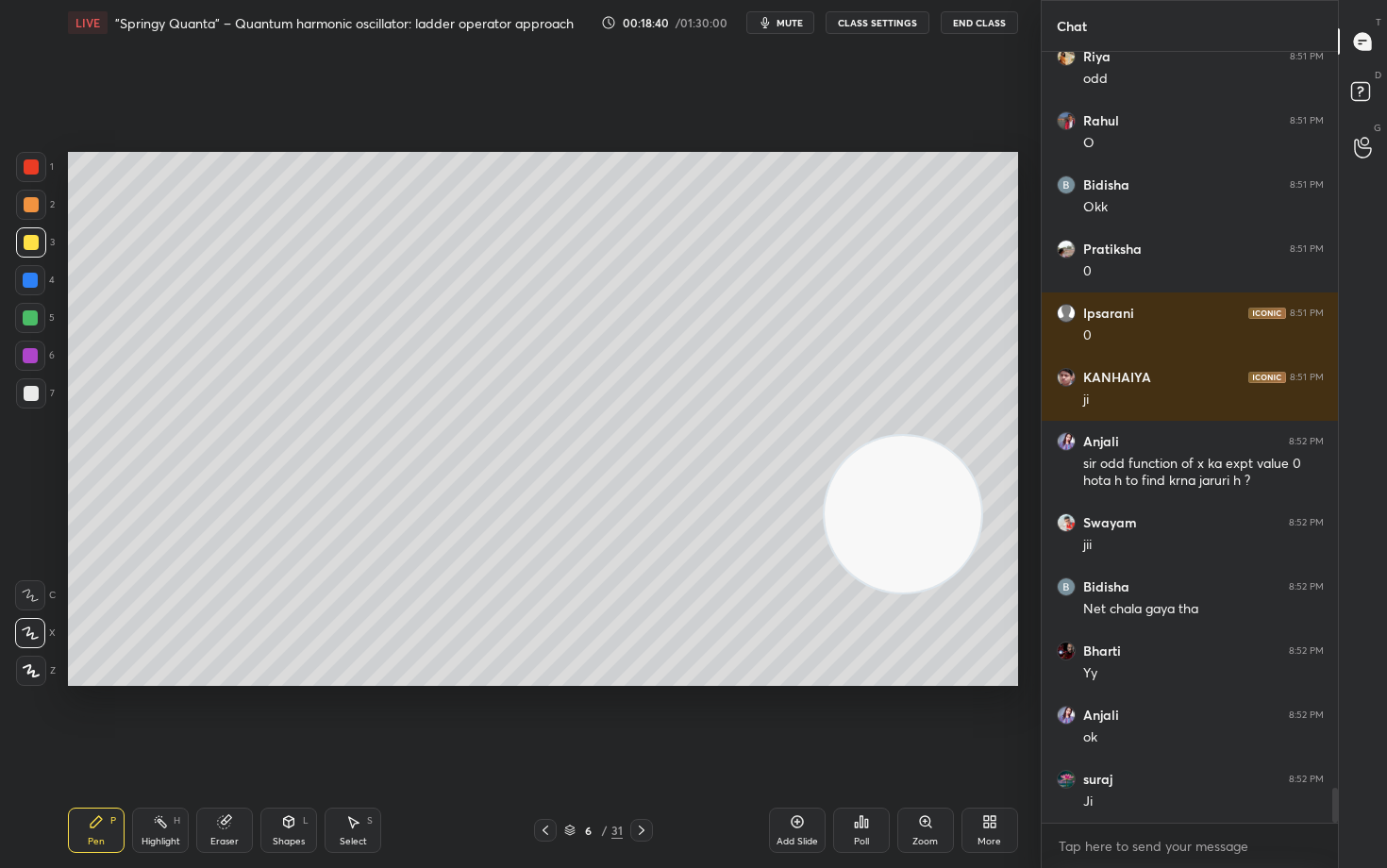
scroll to position [16418, 0]
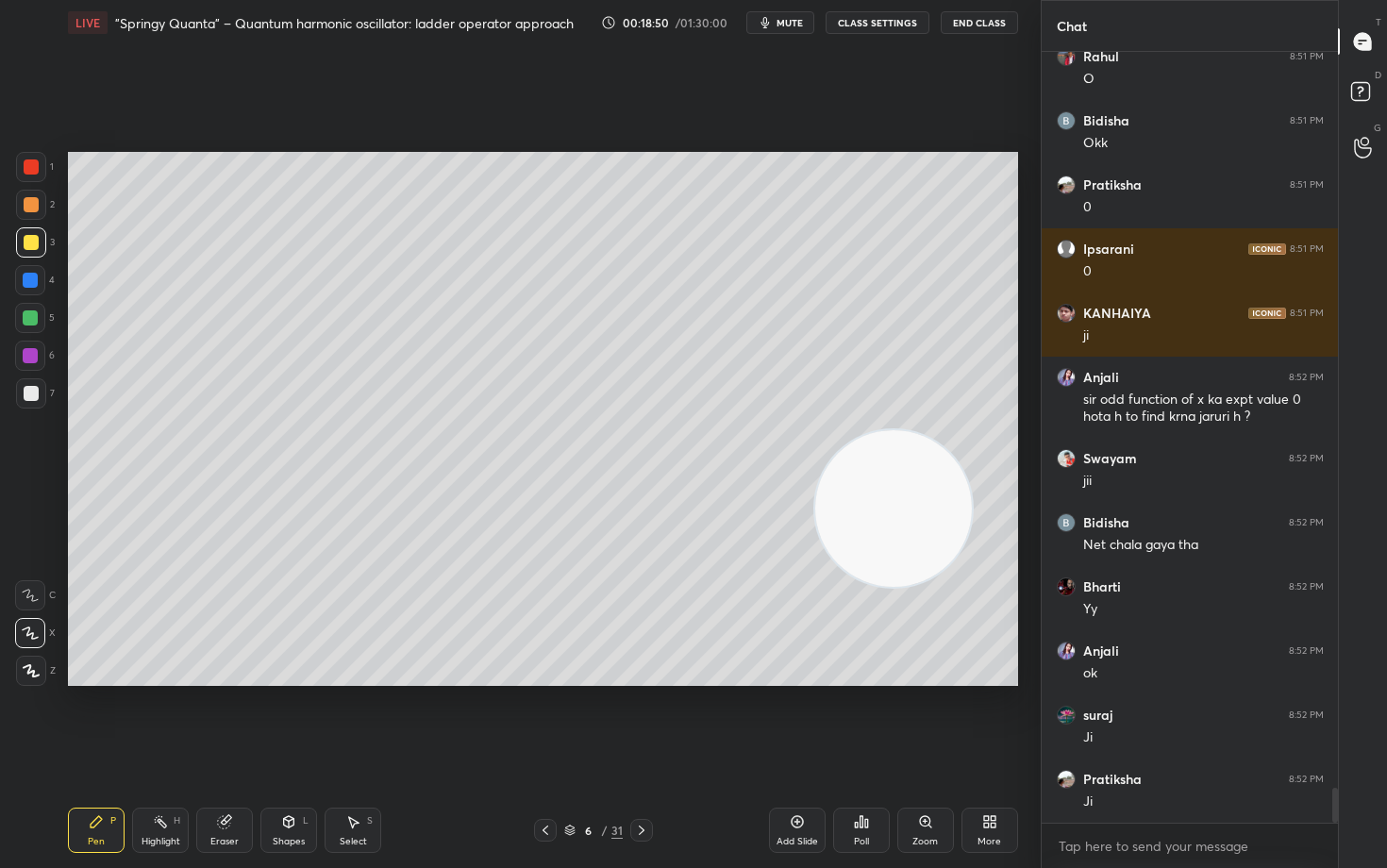
drag, startPoint x: 908, startPoint y: 530, endPoint x: 590, endPoint y: 304, distance: 390.1
click at [815, 430] on video at bounding box center [893, 509] width 157 height 157
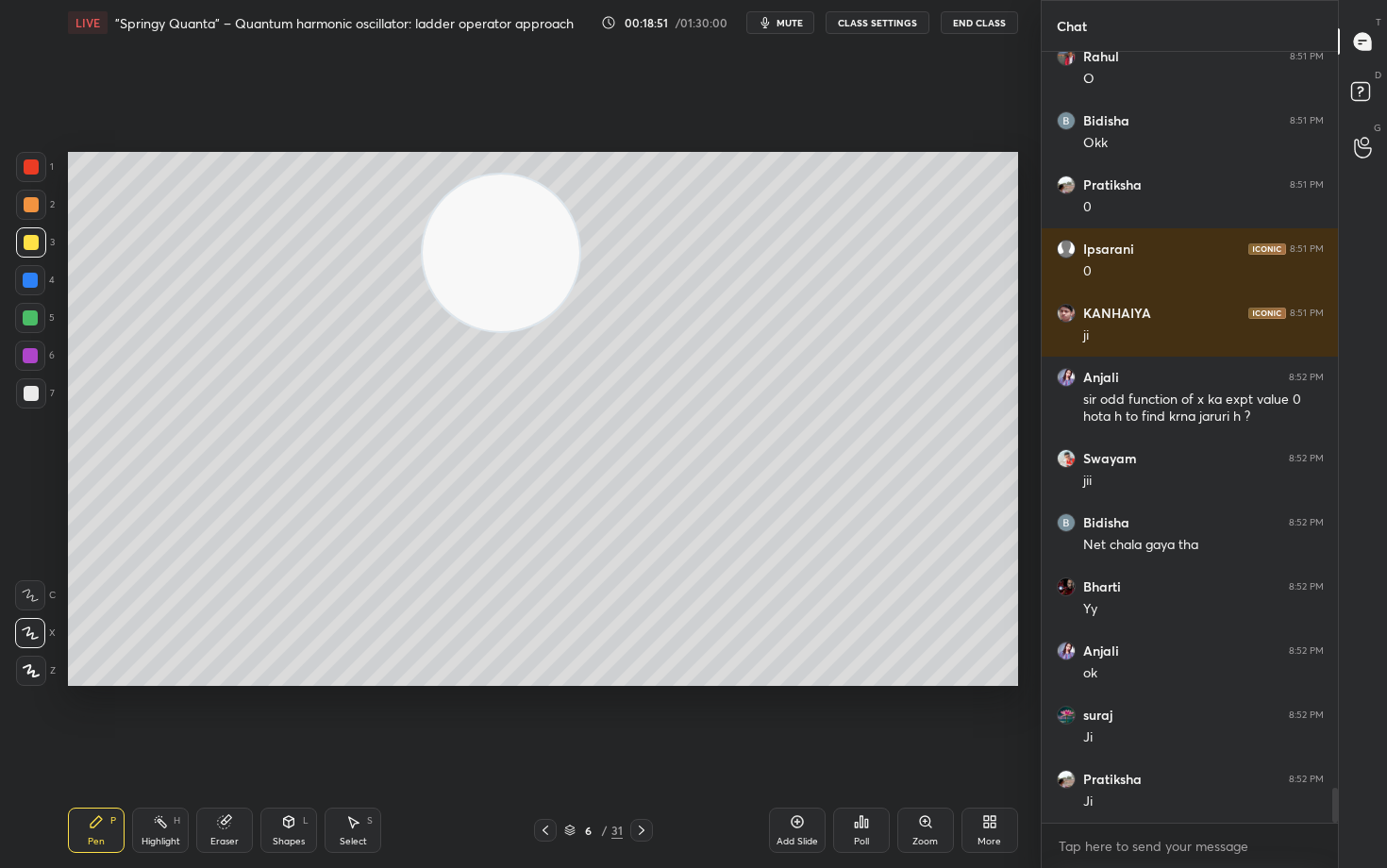
drag, startPoint x: 571, startPoint y: 324, endPoint x: 425, endPoint y: 164, distance: 216.6
click at [431, 175] on video at bounding box center [501, 253] width 157 height 157
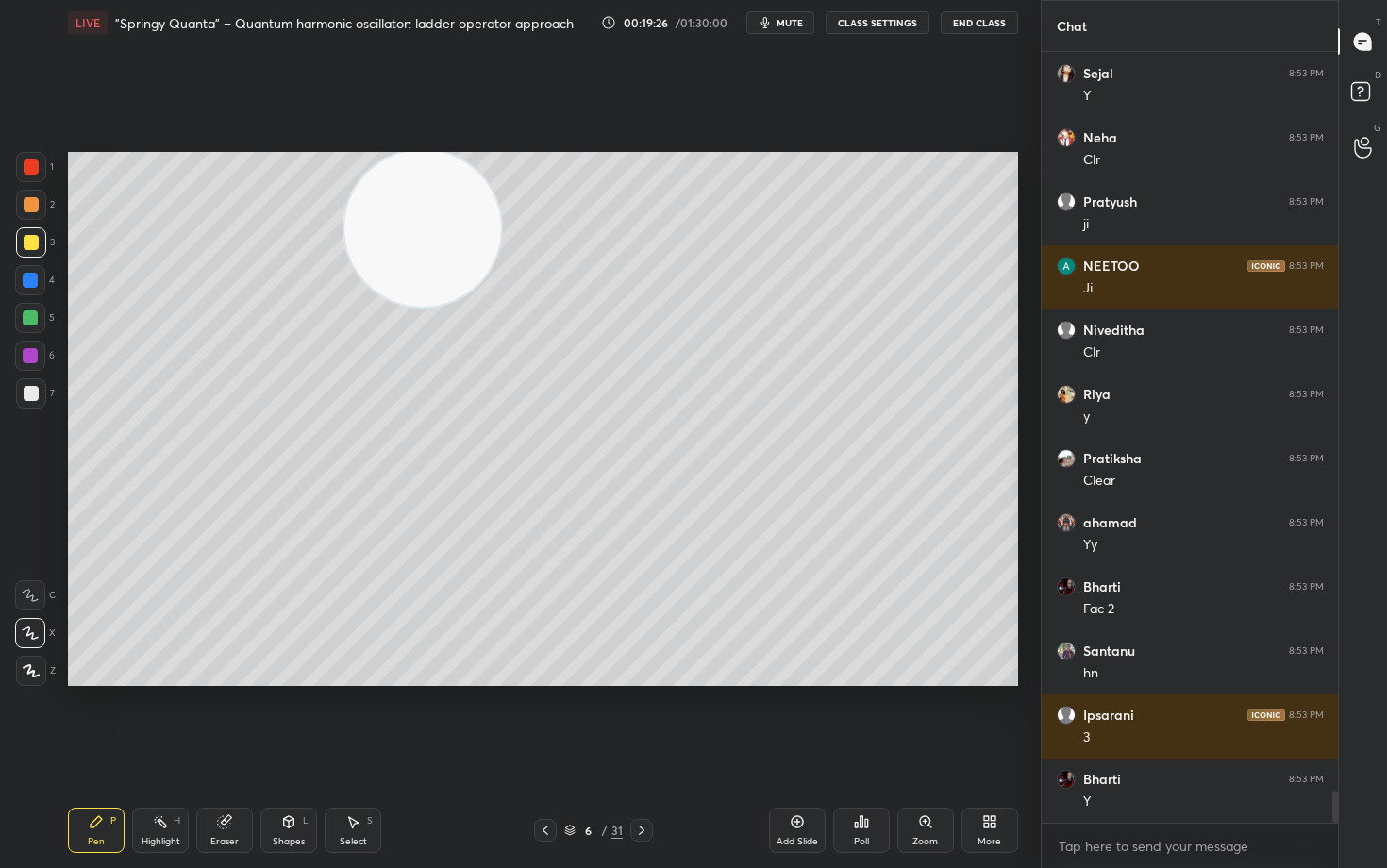
scroll to position [17574, 0]
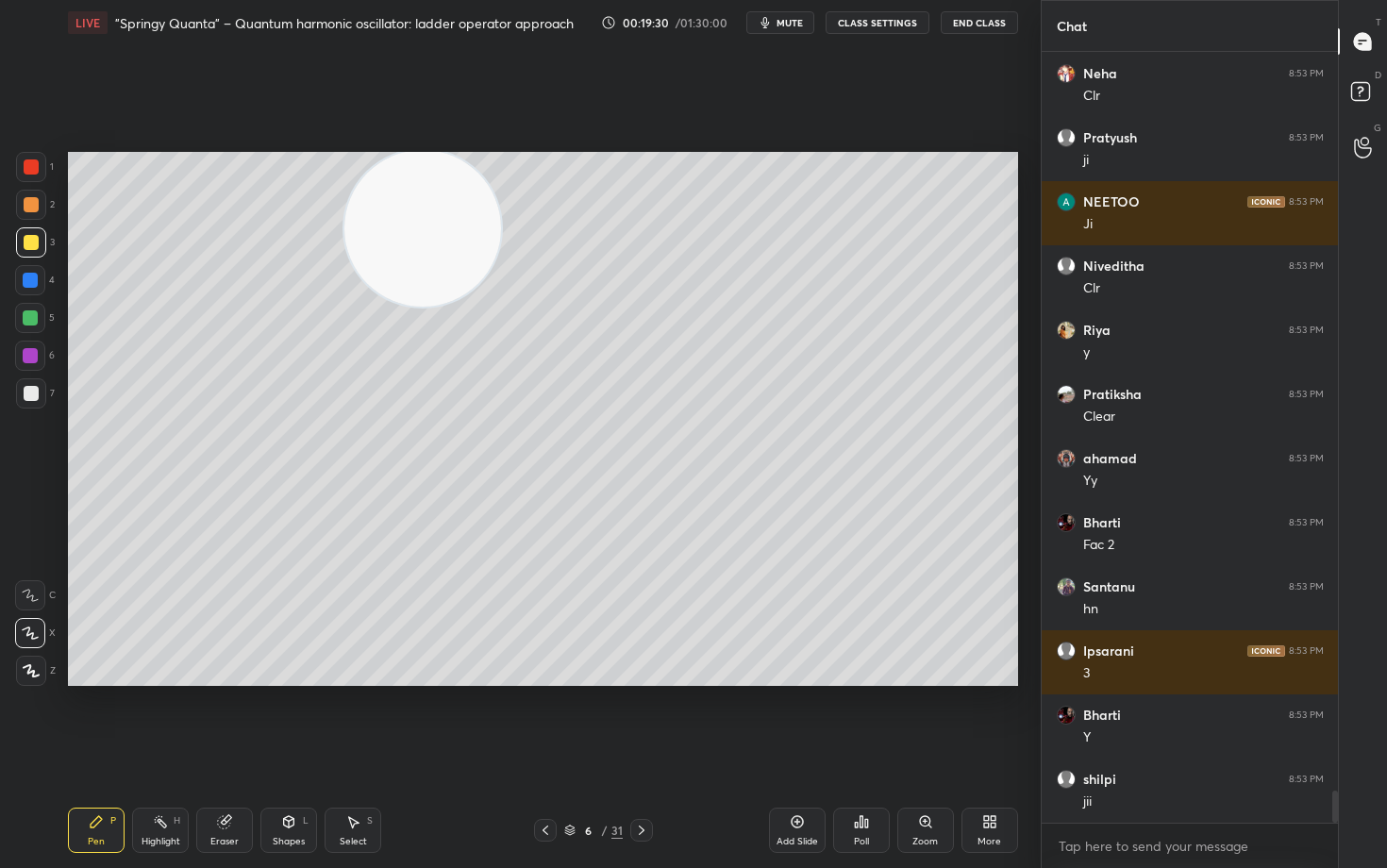
click at [36, 396] on div at bounding box center [31, 393] width 15 height 15
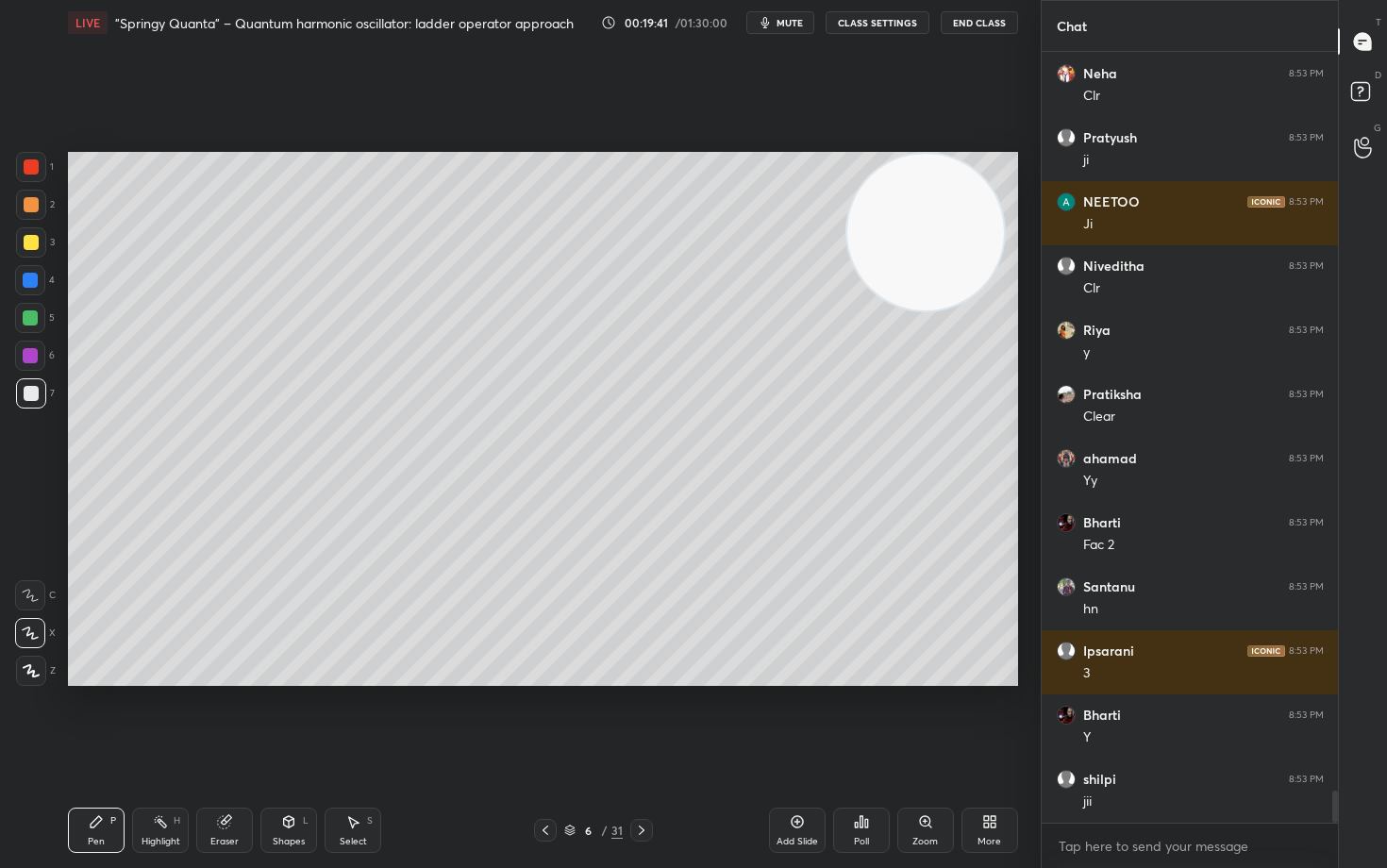
drag, startPoint x: 432, startPoint y: 233, endPoint x: 932, endPoint y: 202, distance: 501.0
click at [928, 168] on video at bounding box center [926, 233] width 157 height 157
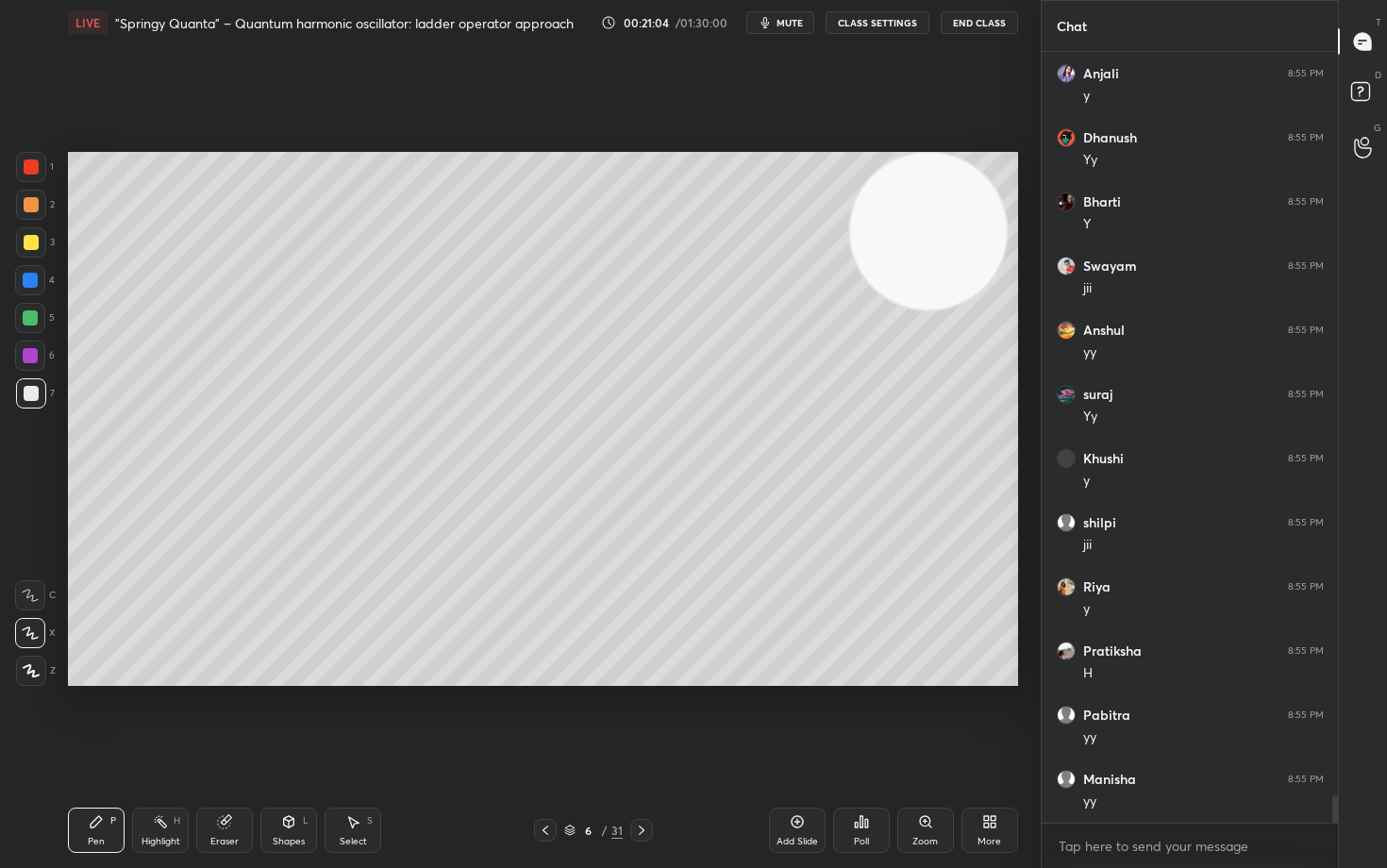
scroll to position [20799, 0]
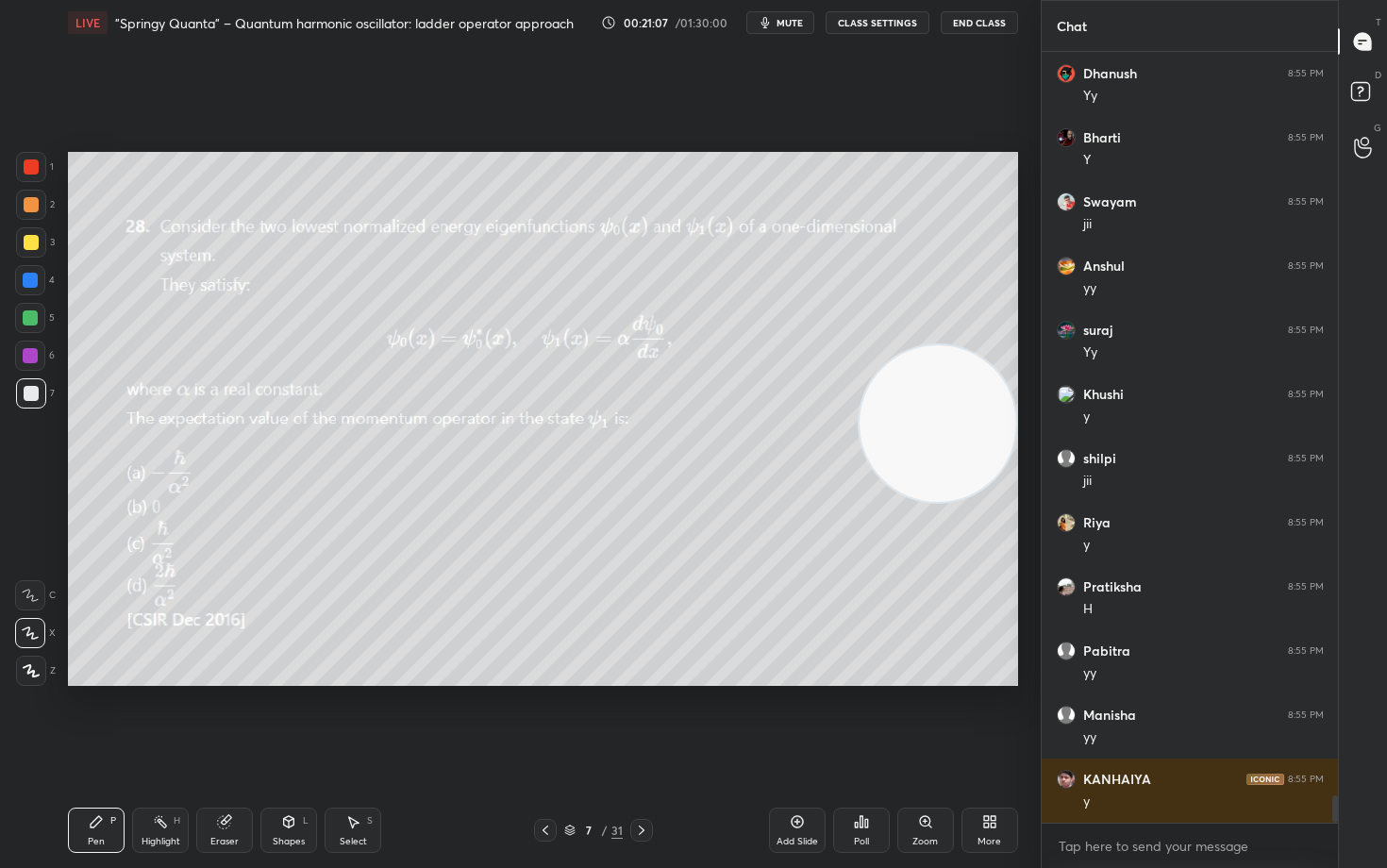
drag, startPoint x: 927, startPoint y: 262, endPoint x: 979, endPoint y: 459, distance: 203.7
click at [979, 459] on video at bounding box center [938, 424] width 157 height 157
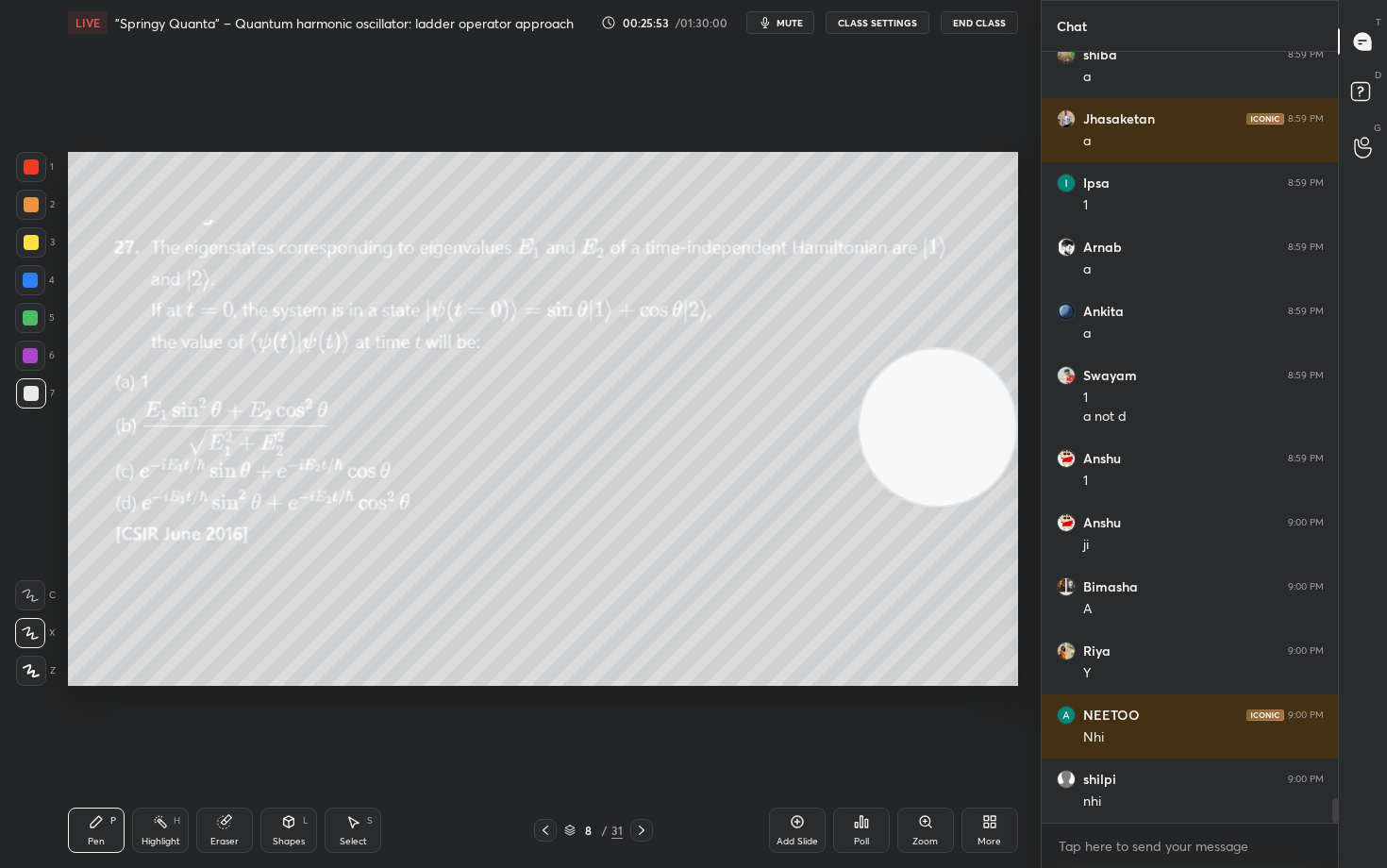
scroll to position [23694, 0]
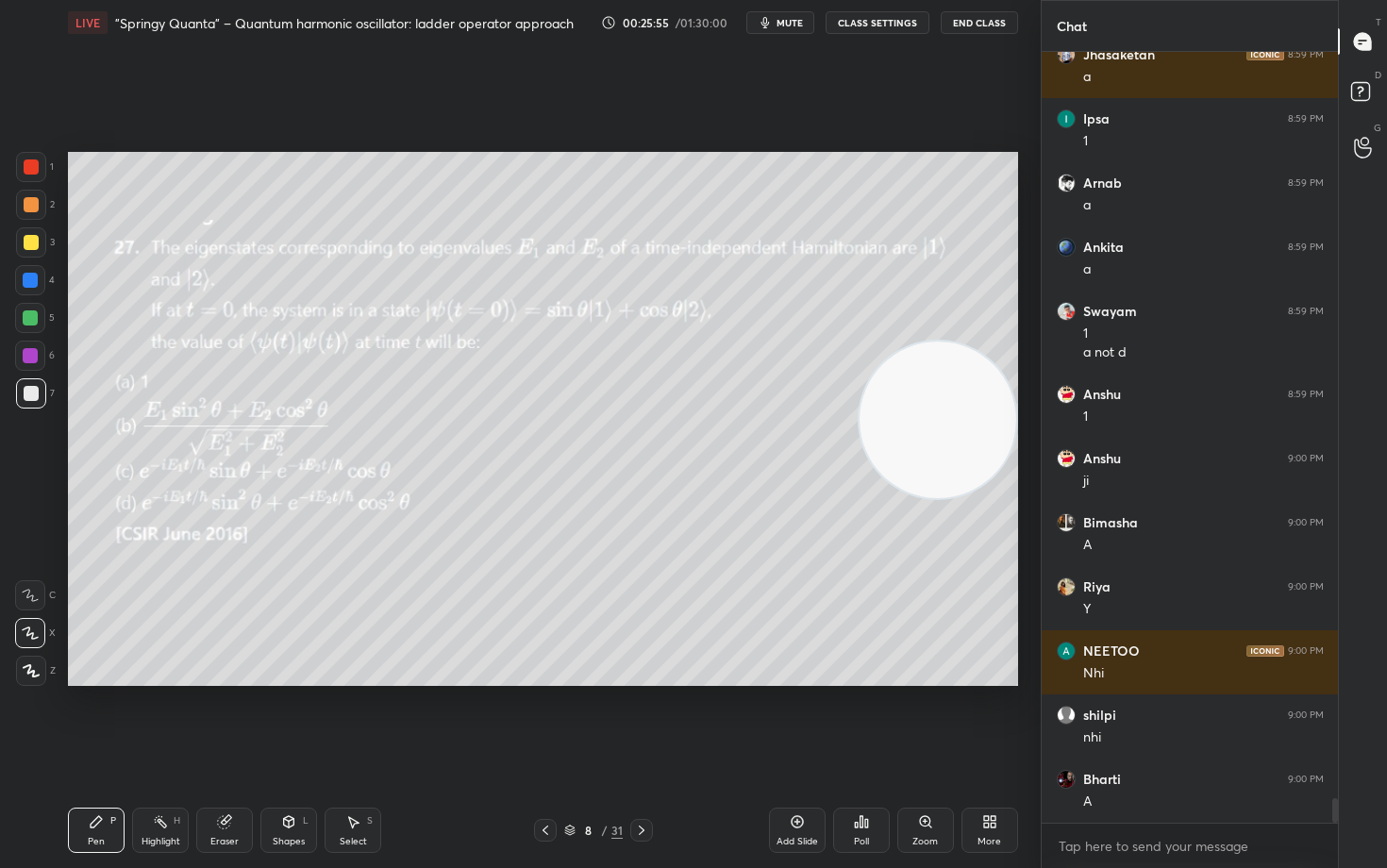
drag, startPoint x: 948, startPoint y: 458, endPoint x: 982, endPoint y: 185, distance: 275.1
click at [983, 341] on video at bounding box center [938, 420] width 157 height 157
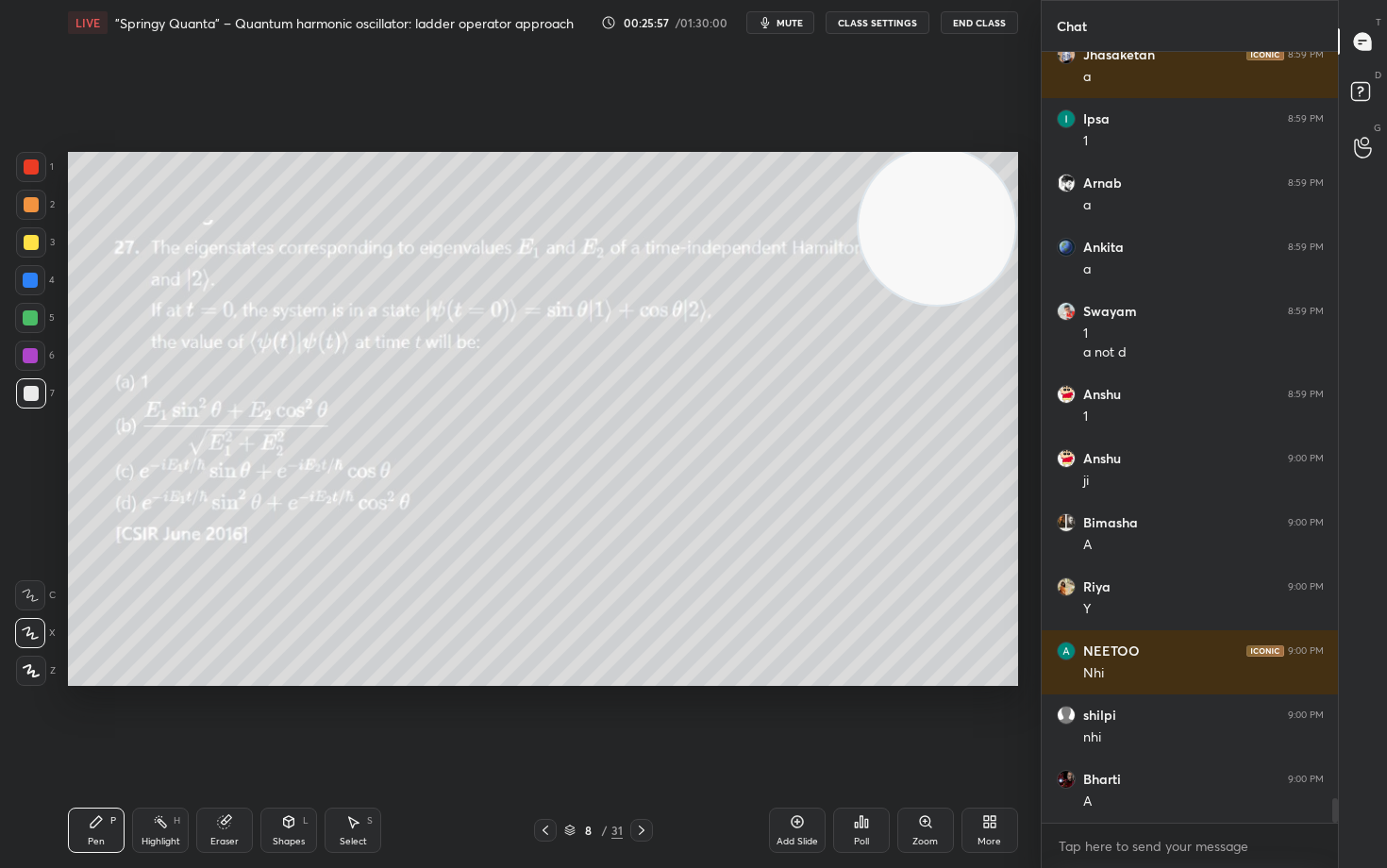
drag, startPoint x: 911, startPoint y: 246, endPoint x: 947, endPoint y: 455, distance: 212.1
click at [947, 304] on video at bounding box center [937, 227] width 157 height 157
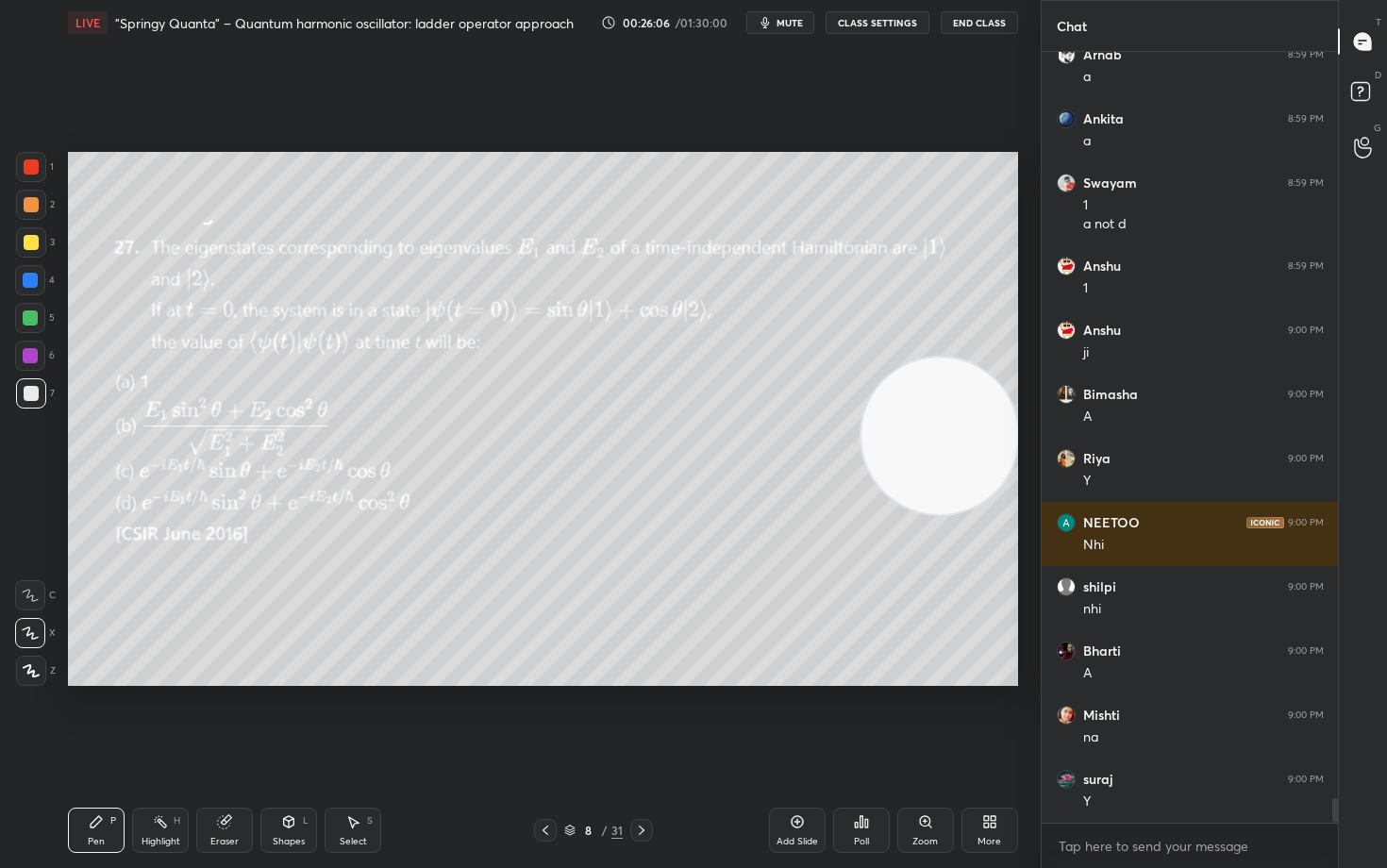
scroll to position [23887, 0]
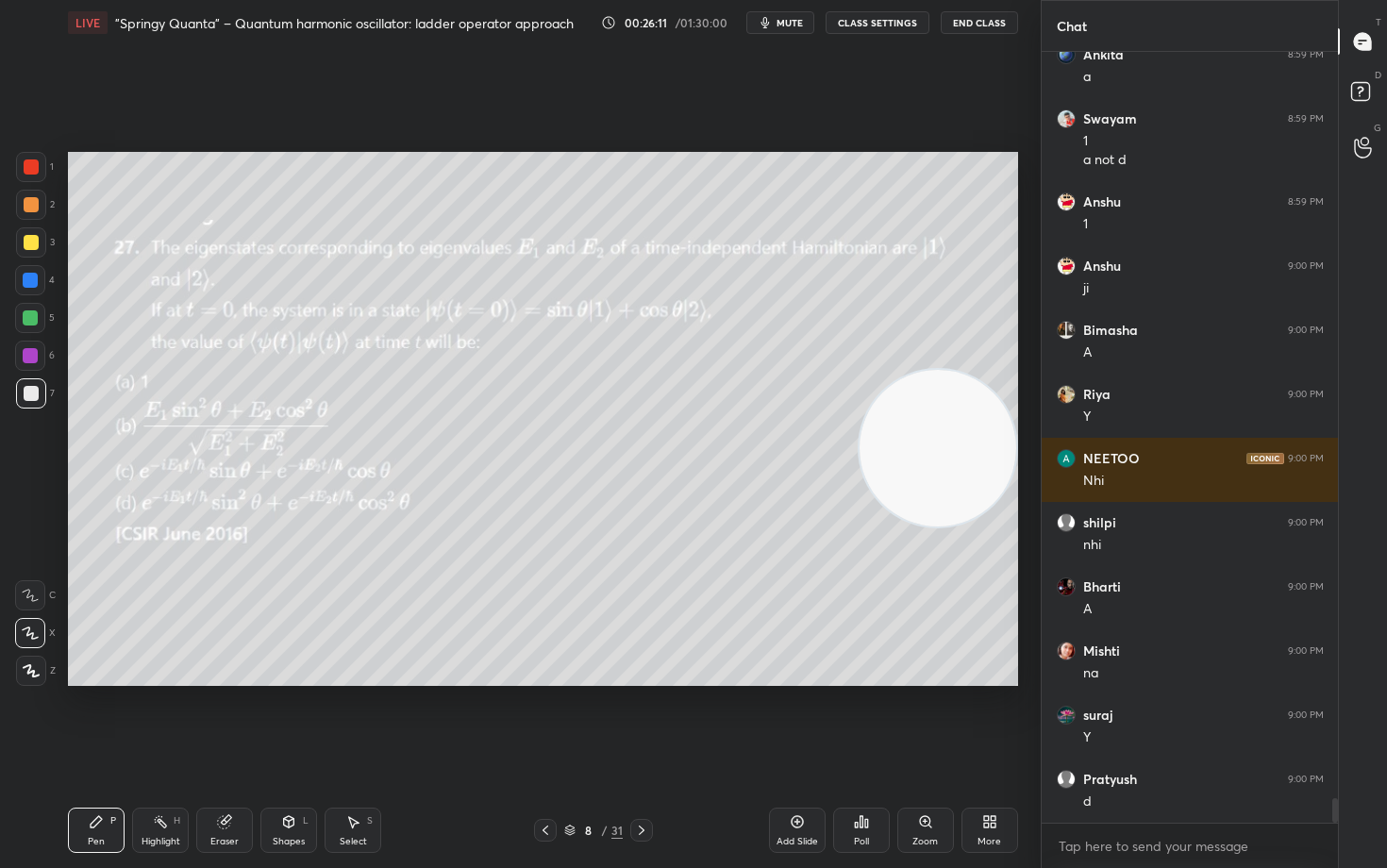
drag, startPoint x: 941, startPoint y: 442, endPoint x: 929, endPoint y: 540, distance: 98.7
click at [931, 527] on video at bounding box center [938, 448] width 157 height 157
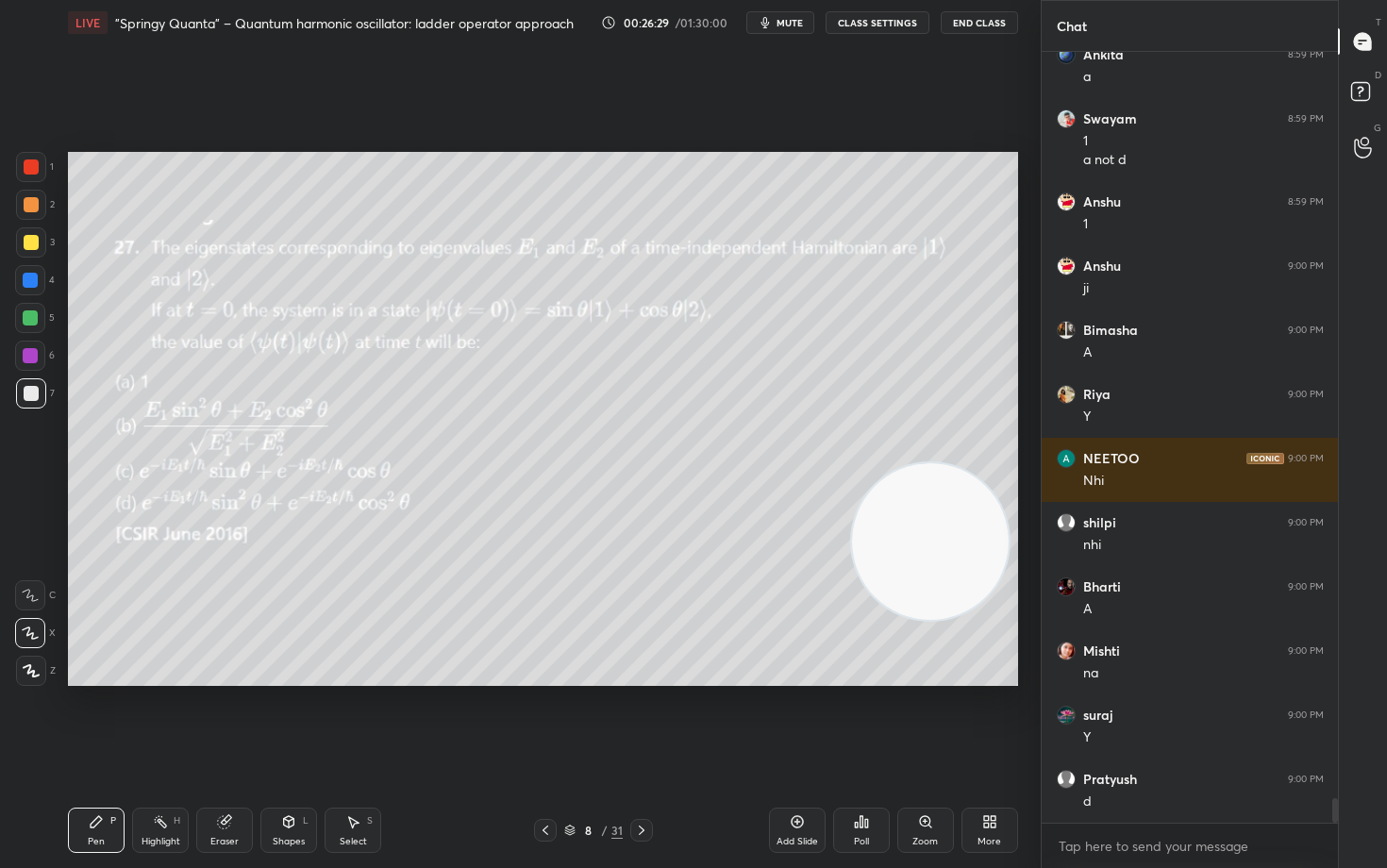
drag, startPoint x: 914, startPoint y: 572, endPoint x: 944, endPoint y: 184, distance: 389.2
click at [944, 463] on video at bounding box center [930, 542] width 157 height 157
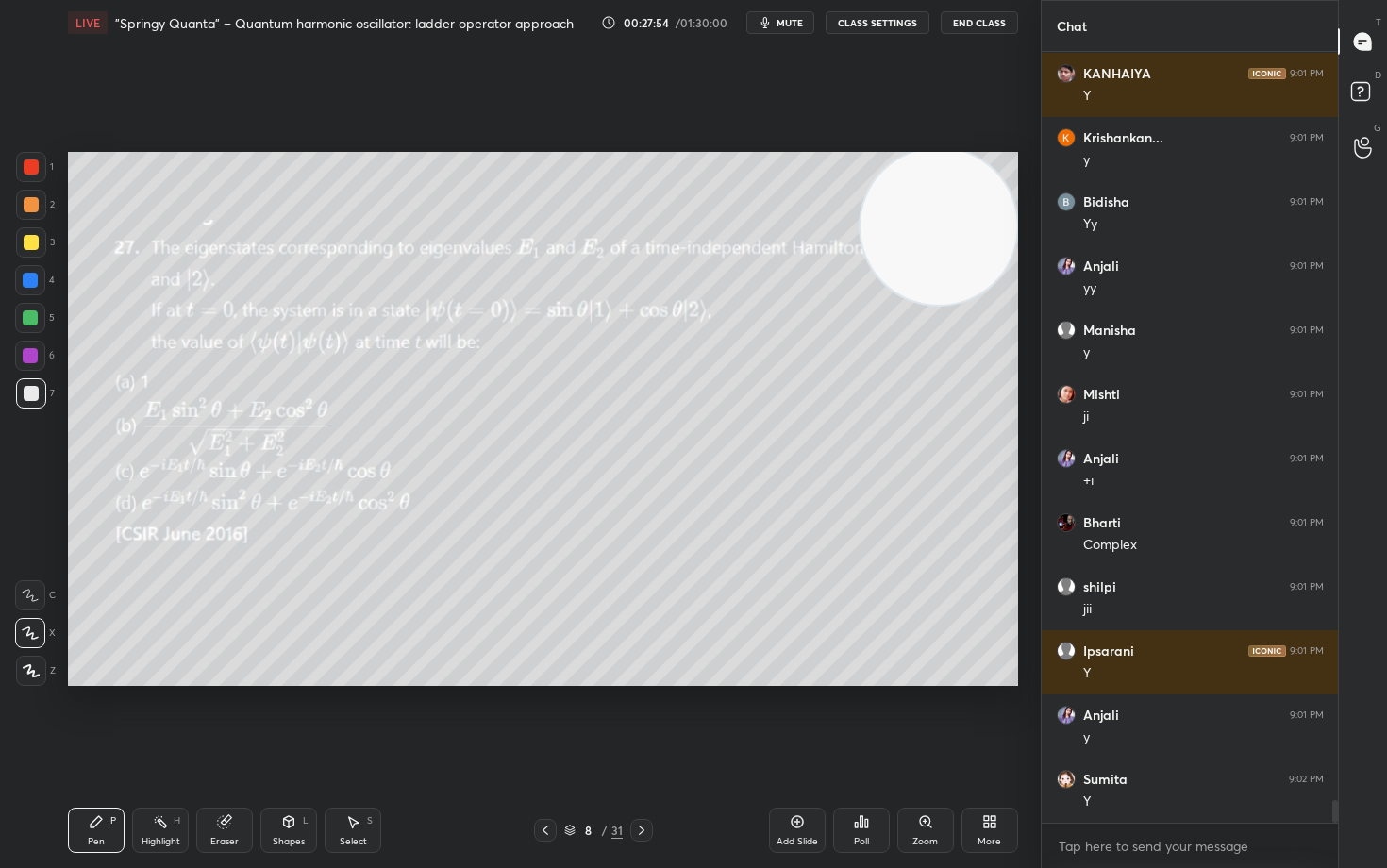
scroll to position [25638, 0]
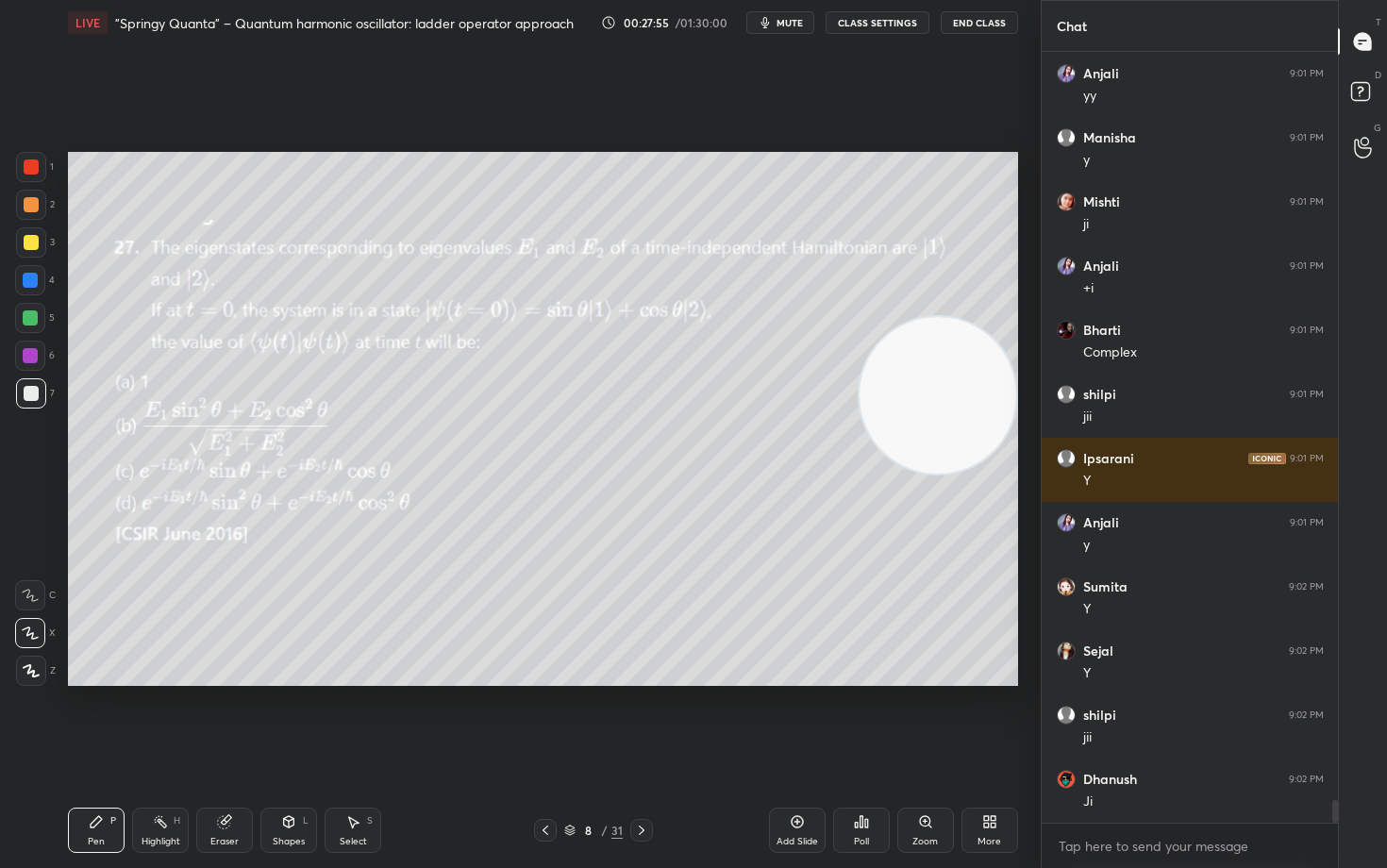
drag, startPoint x: 947, startPoint y: 343, endPoint x: 951, endPoint y: 399, distance: 56.1
click at [959, 410] on video at bounding box center [938, 395] width 157 height 157
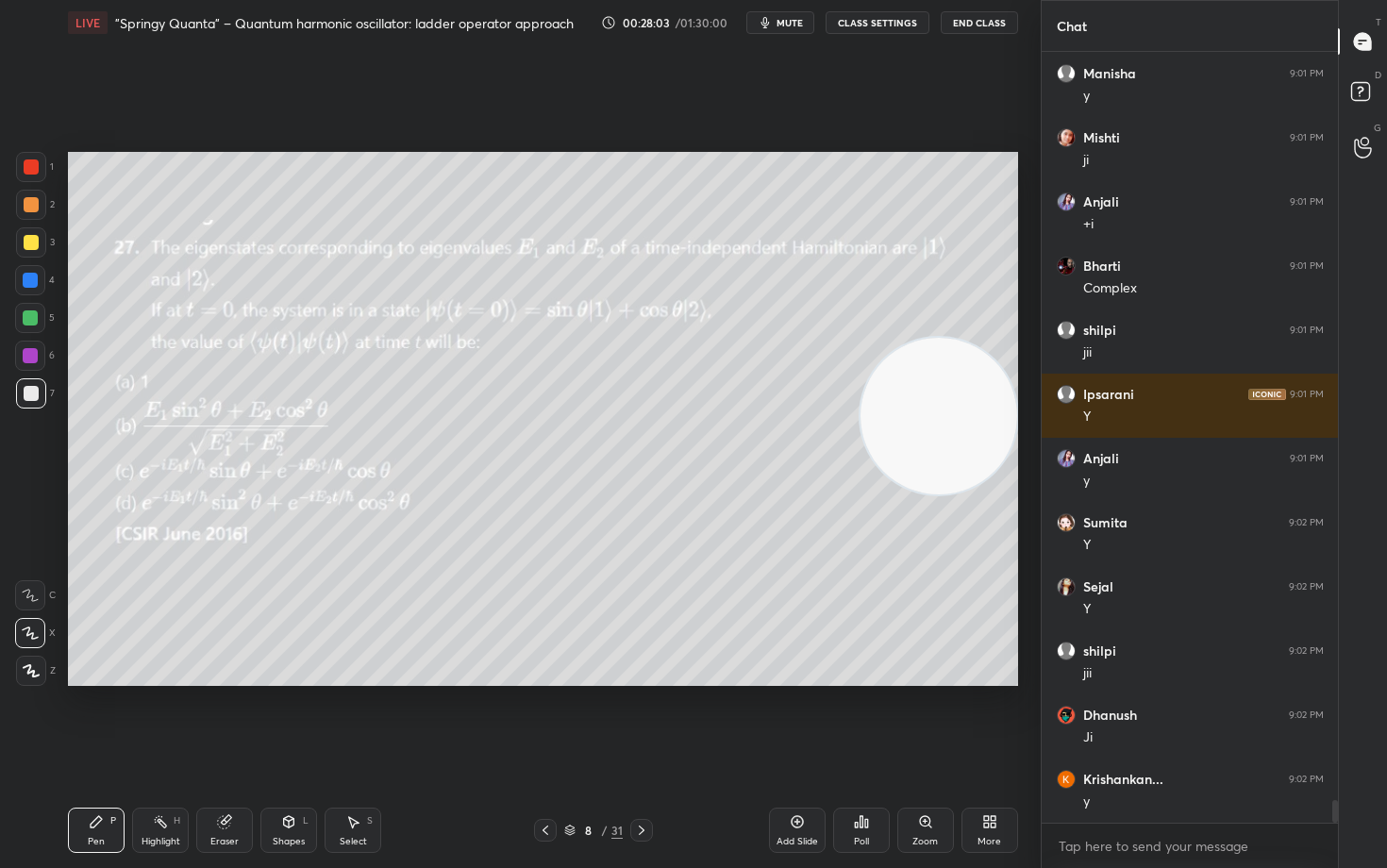
scroll to position [25895, 0]
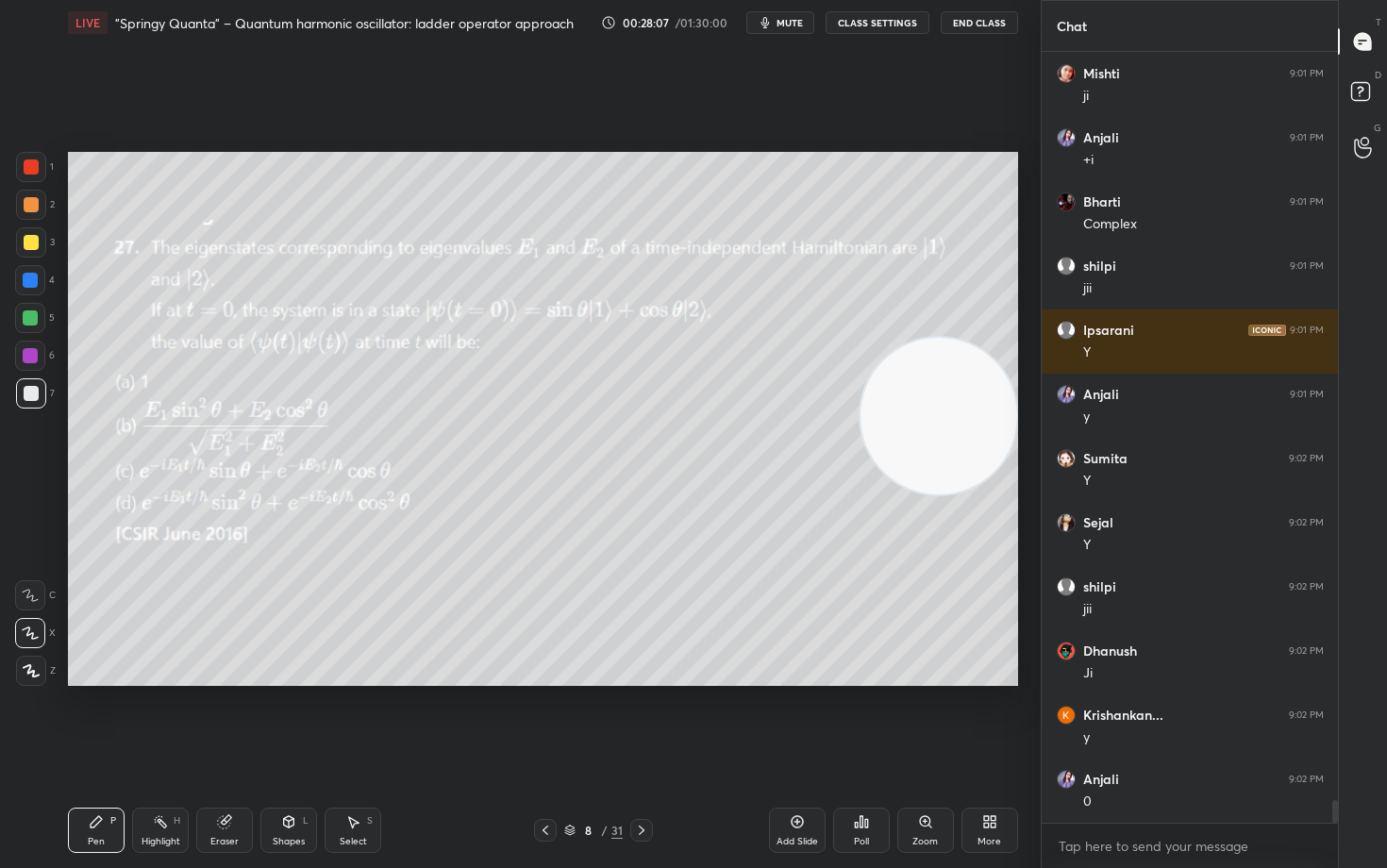
drag, startPoint x: 938, startPoint y: 436, endPoint x: 817, endPoint y: 250, distance: 221.9
click at [860, 338] on video at bounding box center [939, 416] width 157 height 157
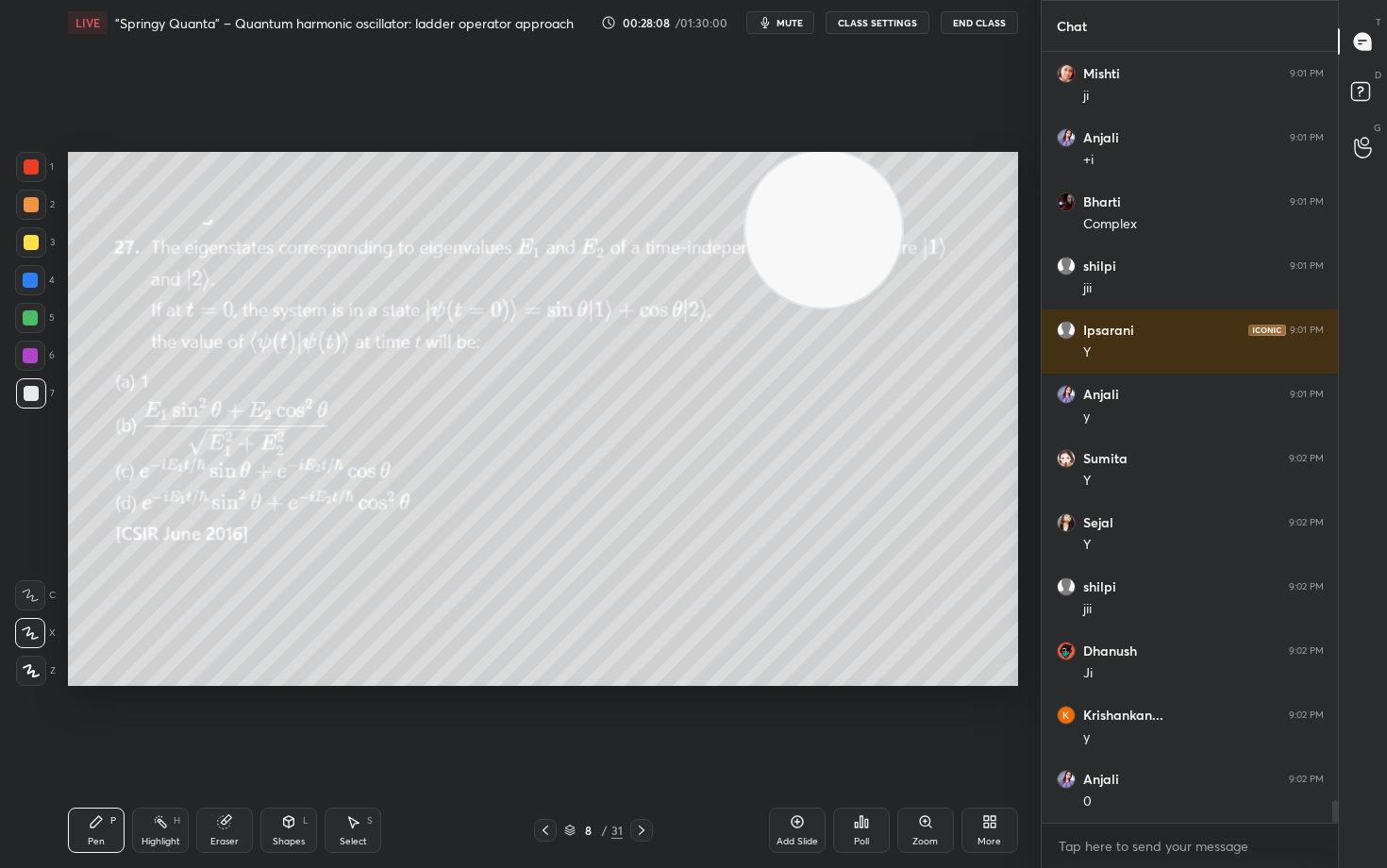
drag, startPoint x: 842, startPoint y: 229, endPoint x: 728, endPoint y: 188, distance: 121.1
click at [745, 189] on video at bounding box center [824, 230] width 157 height 157
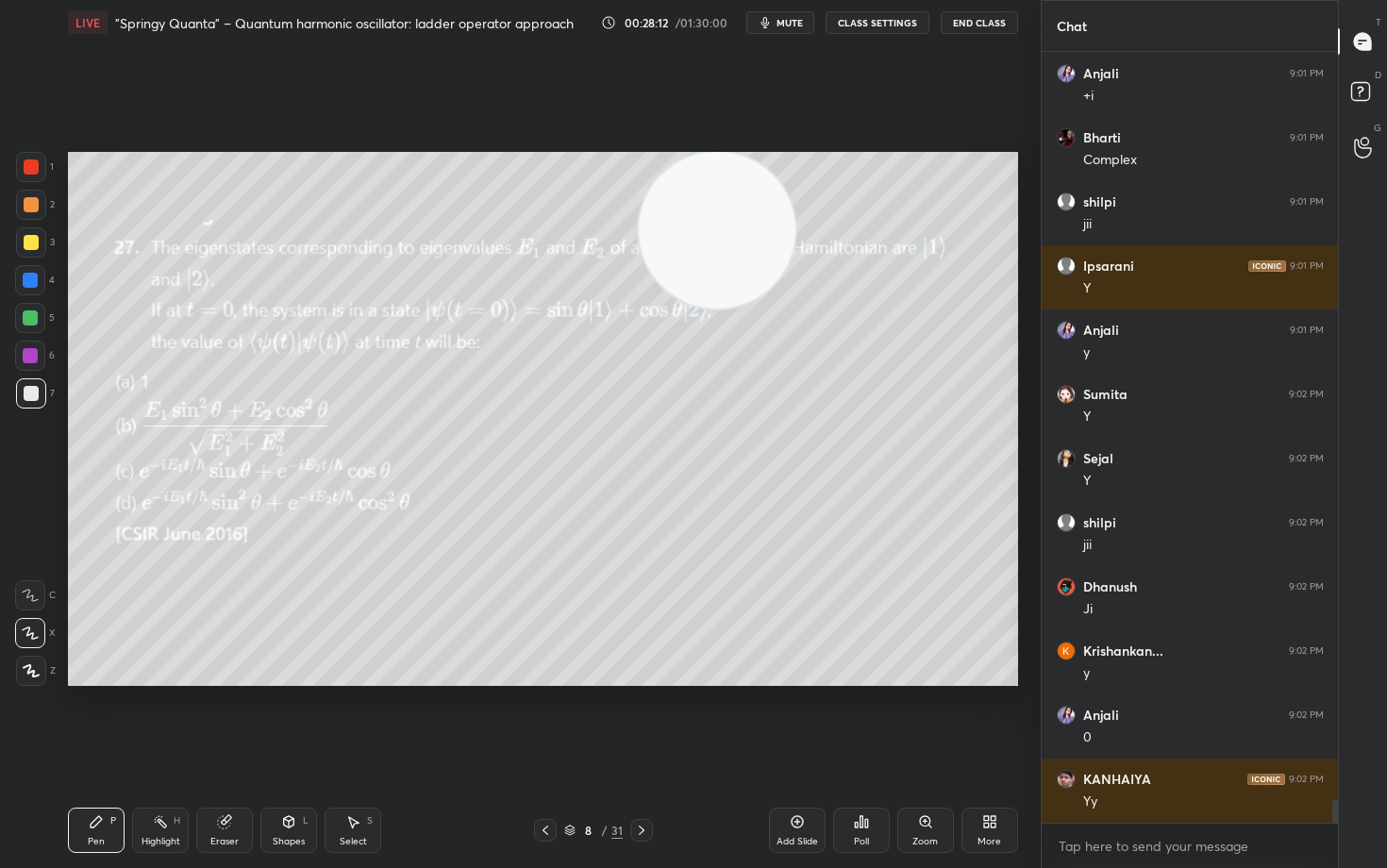
scroll to position [26023, 0]
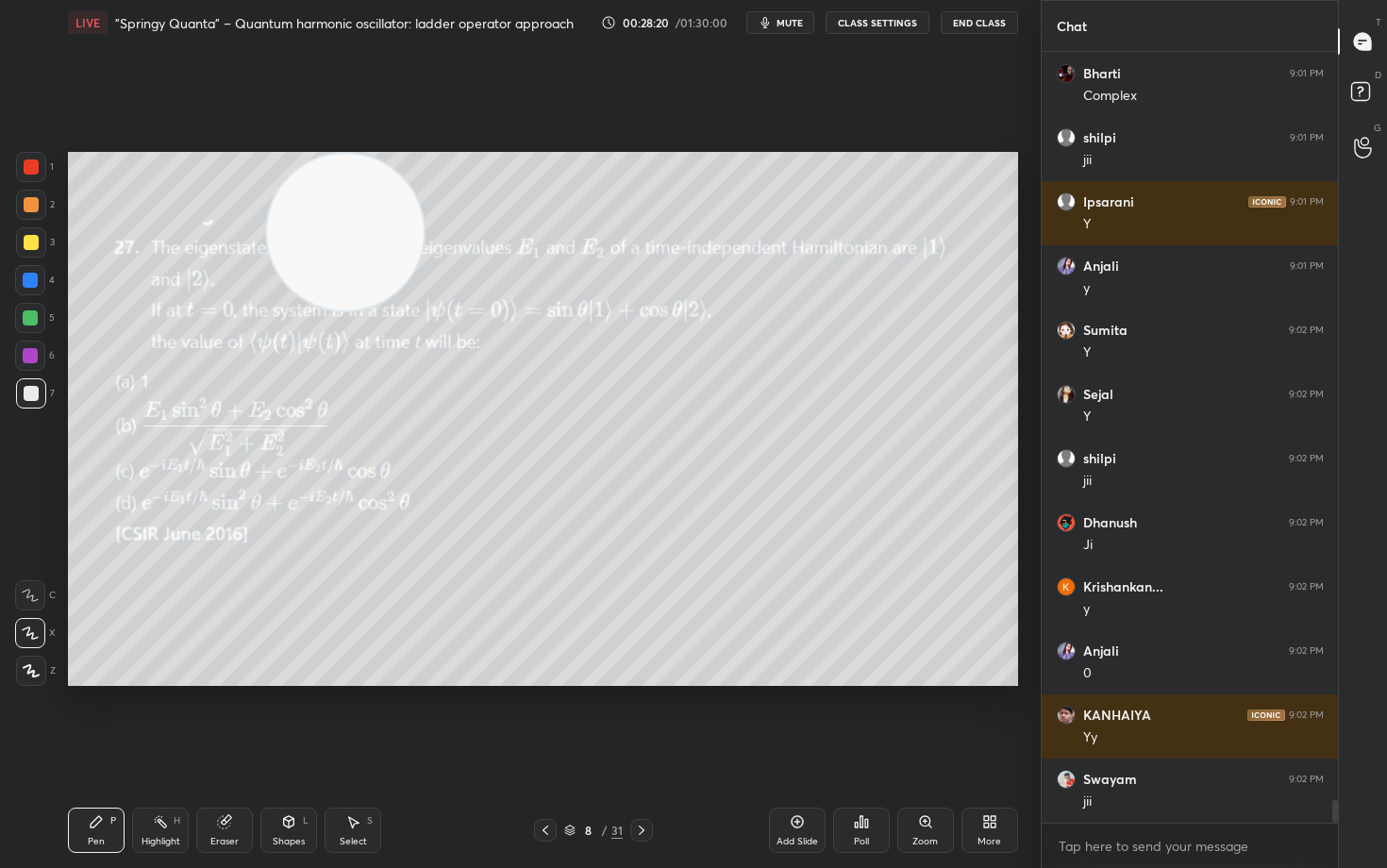
drag, startPoint x: 680, startPoint y: 227, endPoint x: 294, endPoint y: 128, distance: 398.5
click at [296, 130] on div "Setting up your live class Poll for secs No correct answer Start poll" at bounding box center [543, 419] width 965 height 747
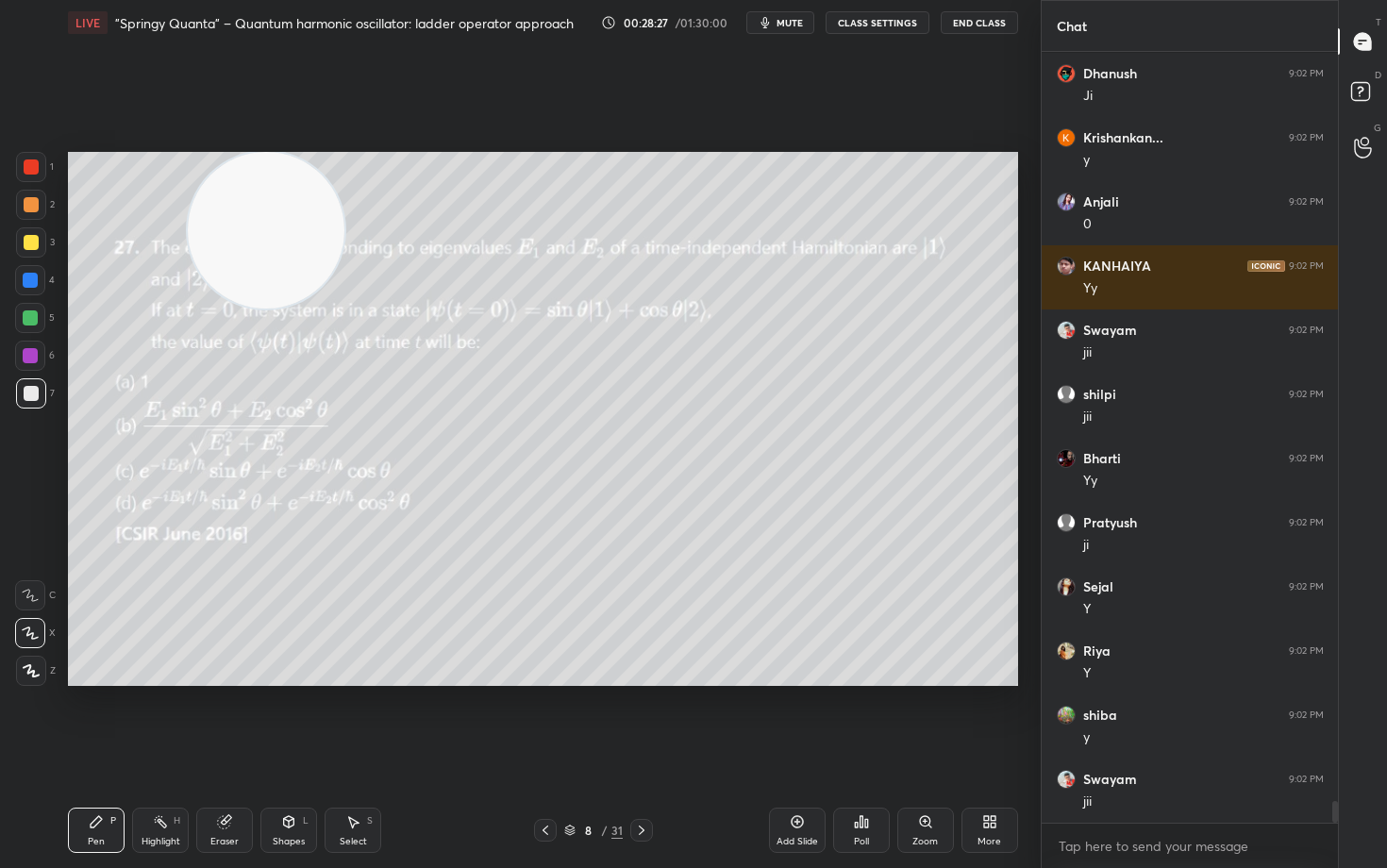
scroll to position [26601, 0]
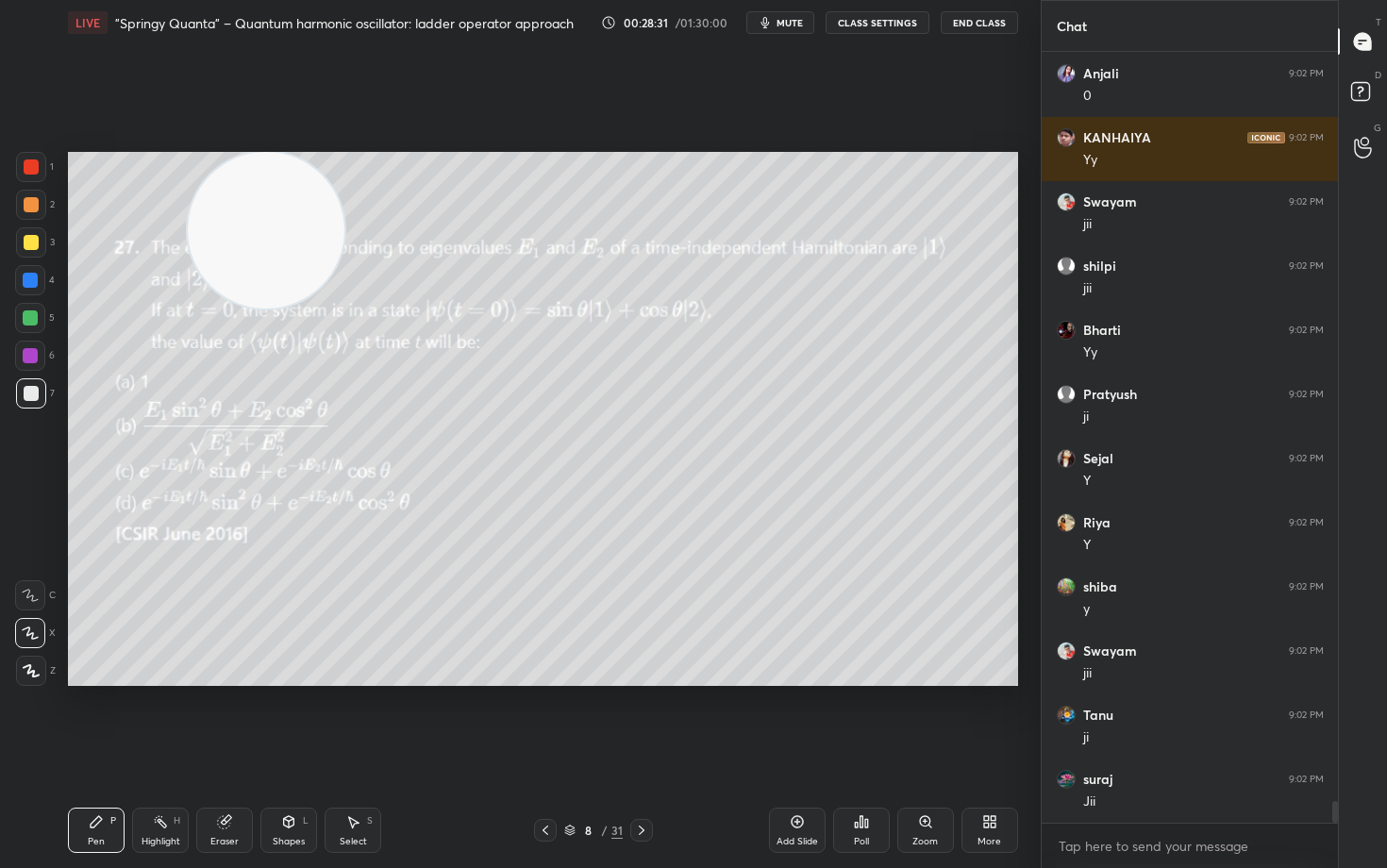
click at [30, 242] on div at bounding box center [31, 243] width 15 height 15
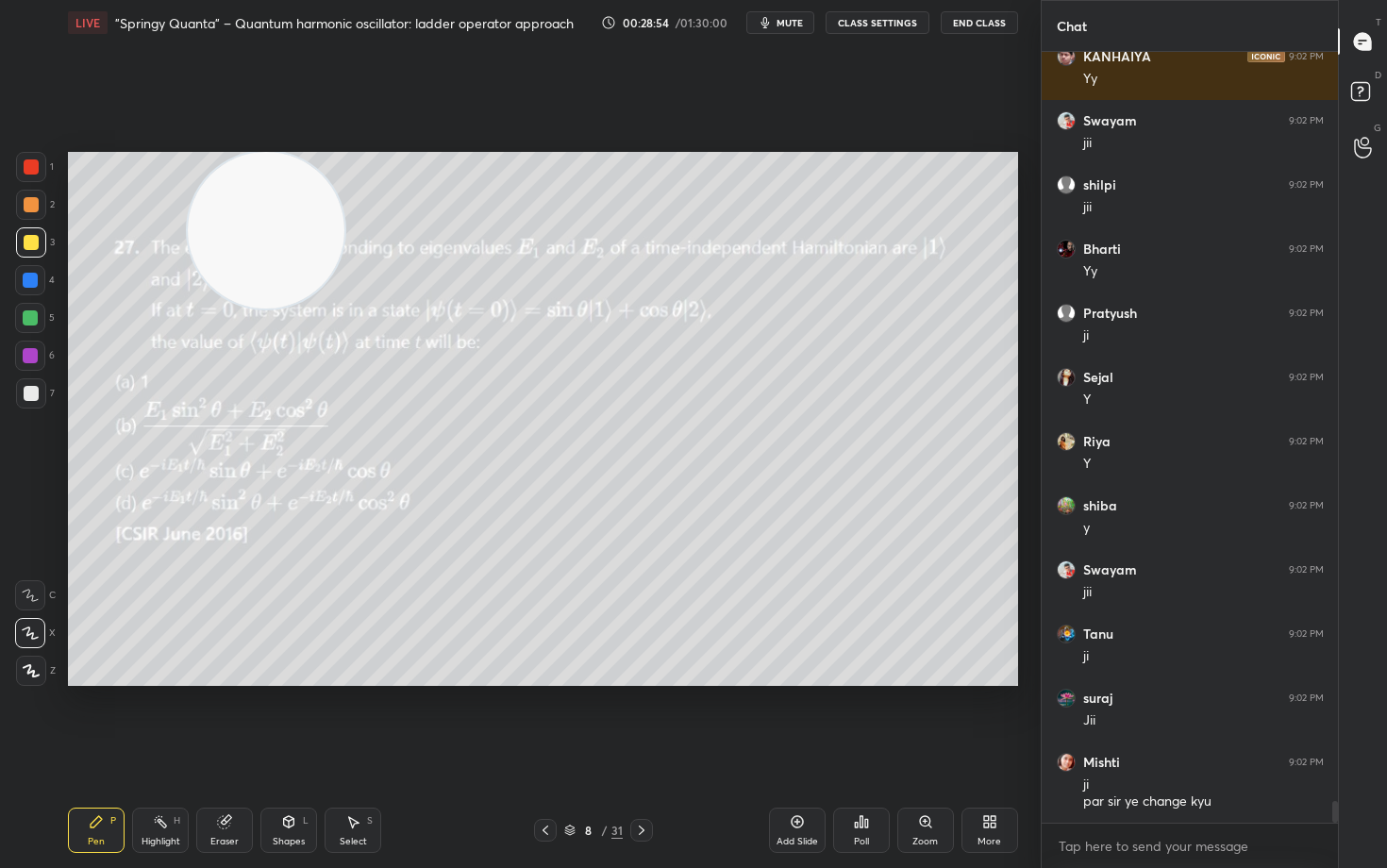
scroll to position [26746, 0]
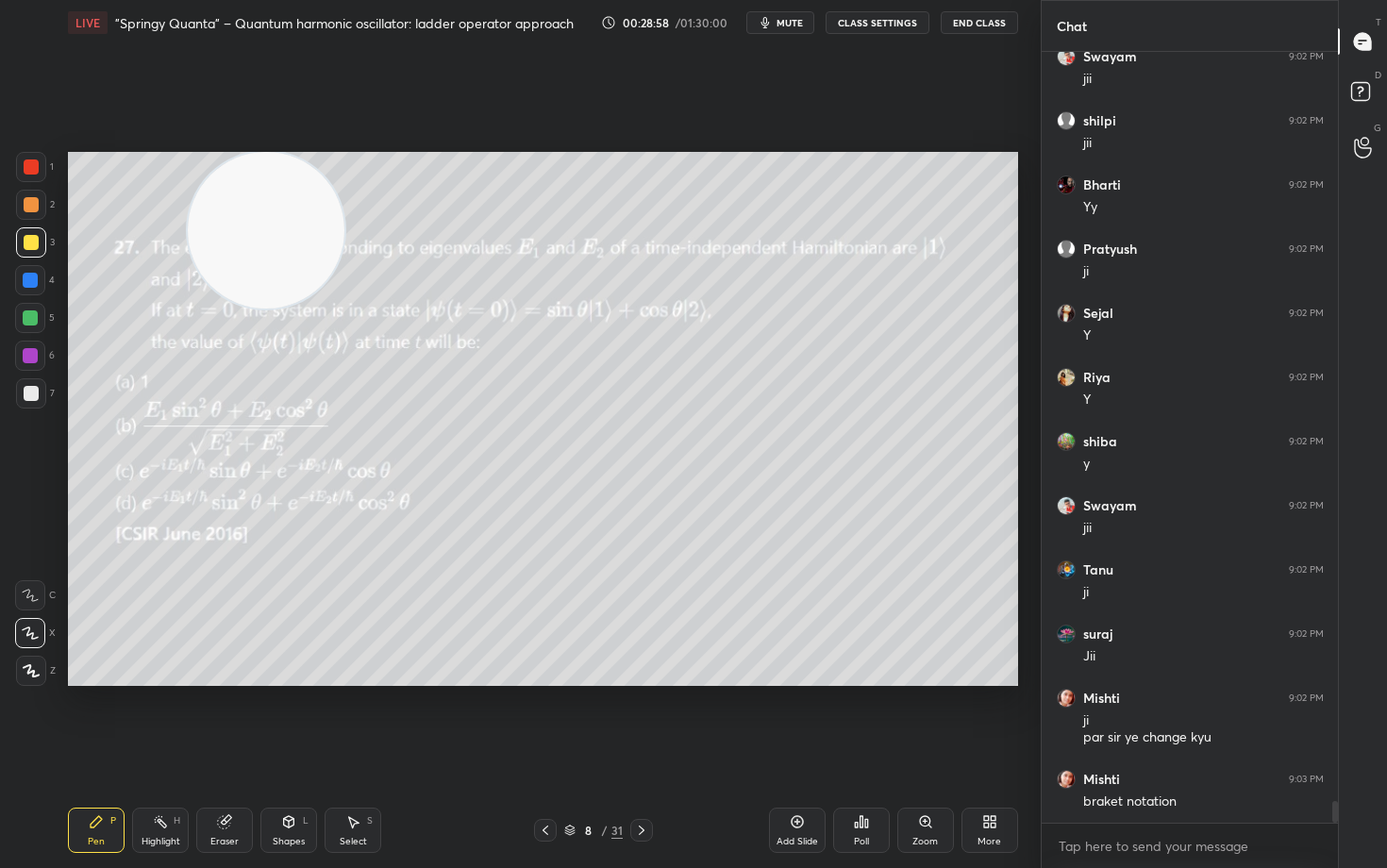
drag, startPoint x: 436, startPoint y: 234, endPoint x: 871, endPoint y: 252, distance: 435.4
click at [344, 254] on video at bounding box center [267, 231] width 157 height 157
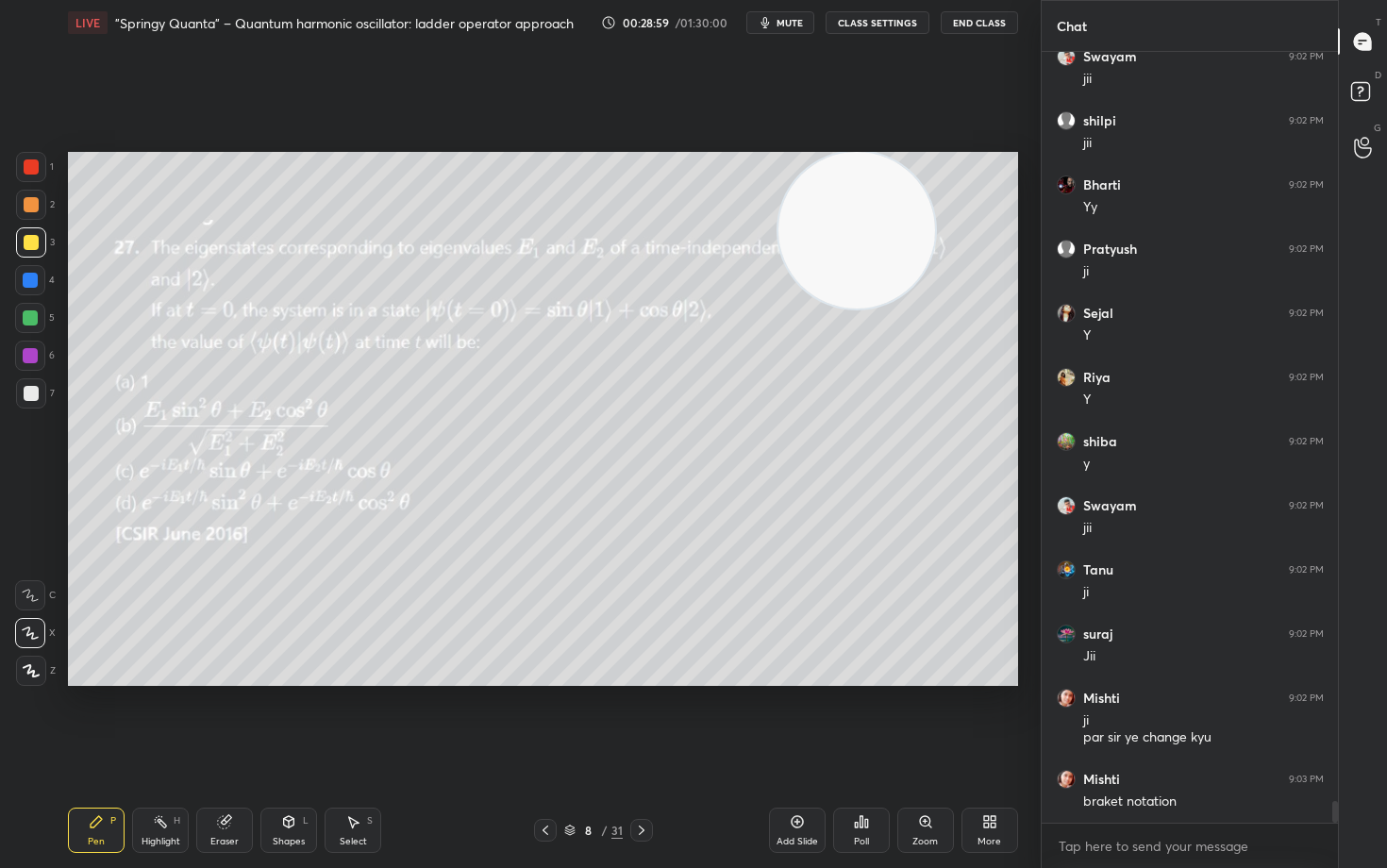
drag, startPoint x: 790, startPoint y: 827, endPoint x: 782, endPoint y: 822, distance: 9.4
click at [788, 720] on div "Add Slide" at bounding box center [797, 830] width 57 height 45
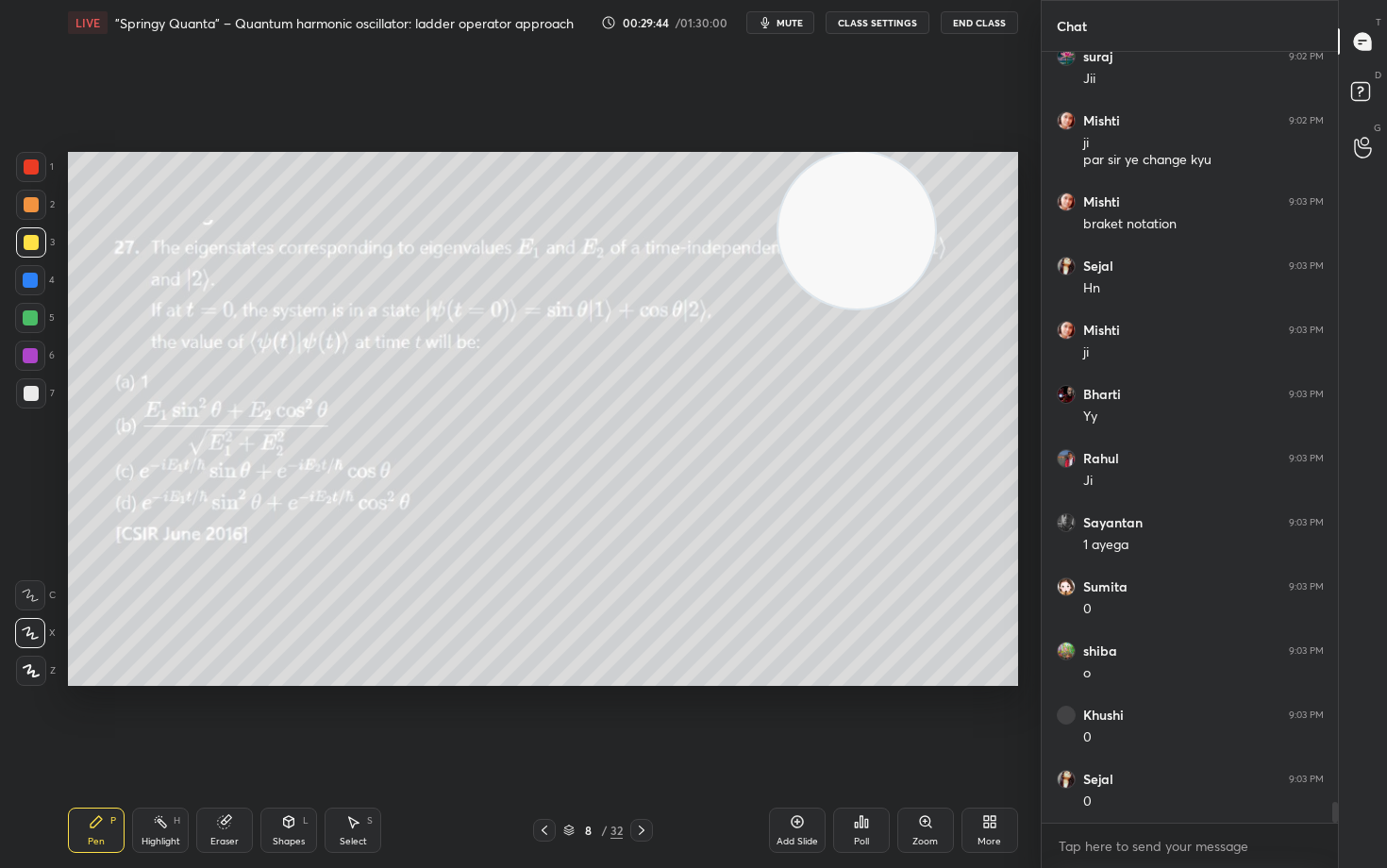
scroll to position [27387, 0]
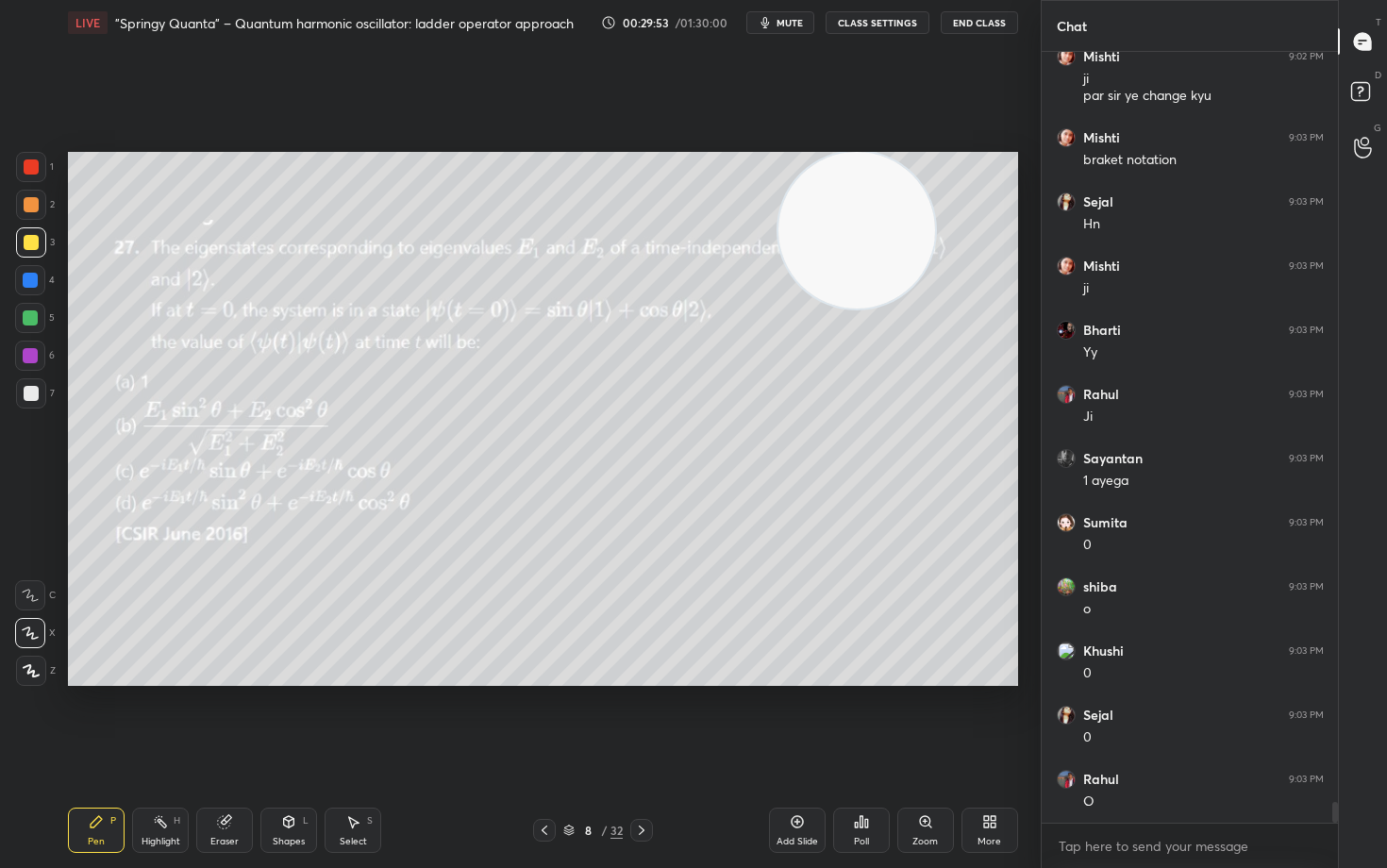
drag, startPoint x: 215, startPoint y: 818, endPoint x: 263, endPoint y: 807, distance: 49.2
click at [215, 720] on div "Eraser" at bounding box center [225, 830] width 57 height 45
click at [98, 720] on icon at bounding box center [96, 822] width 15 height 15
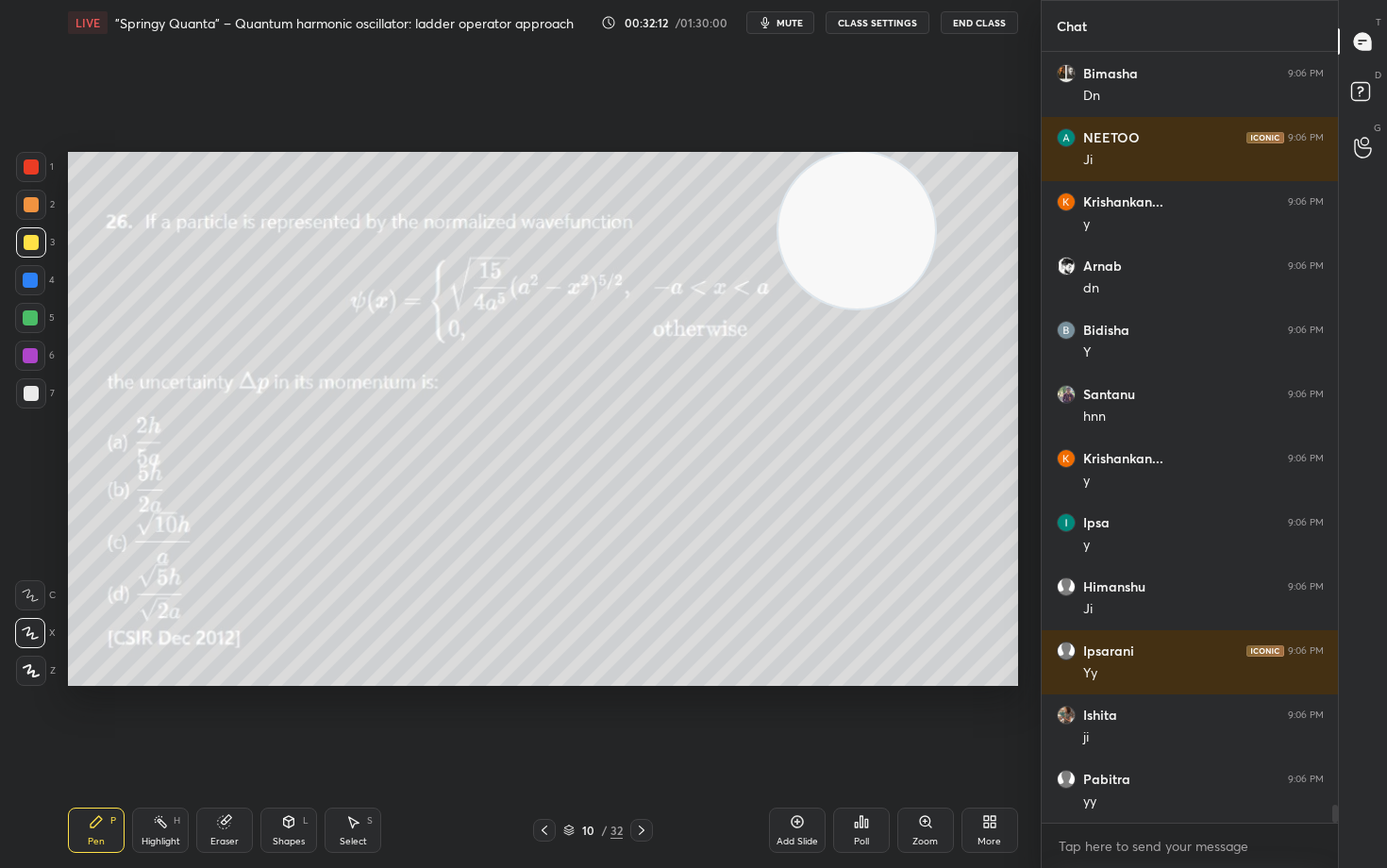
scroll to position [31804, 0]
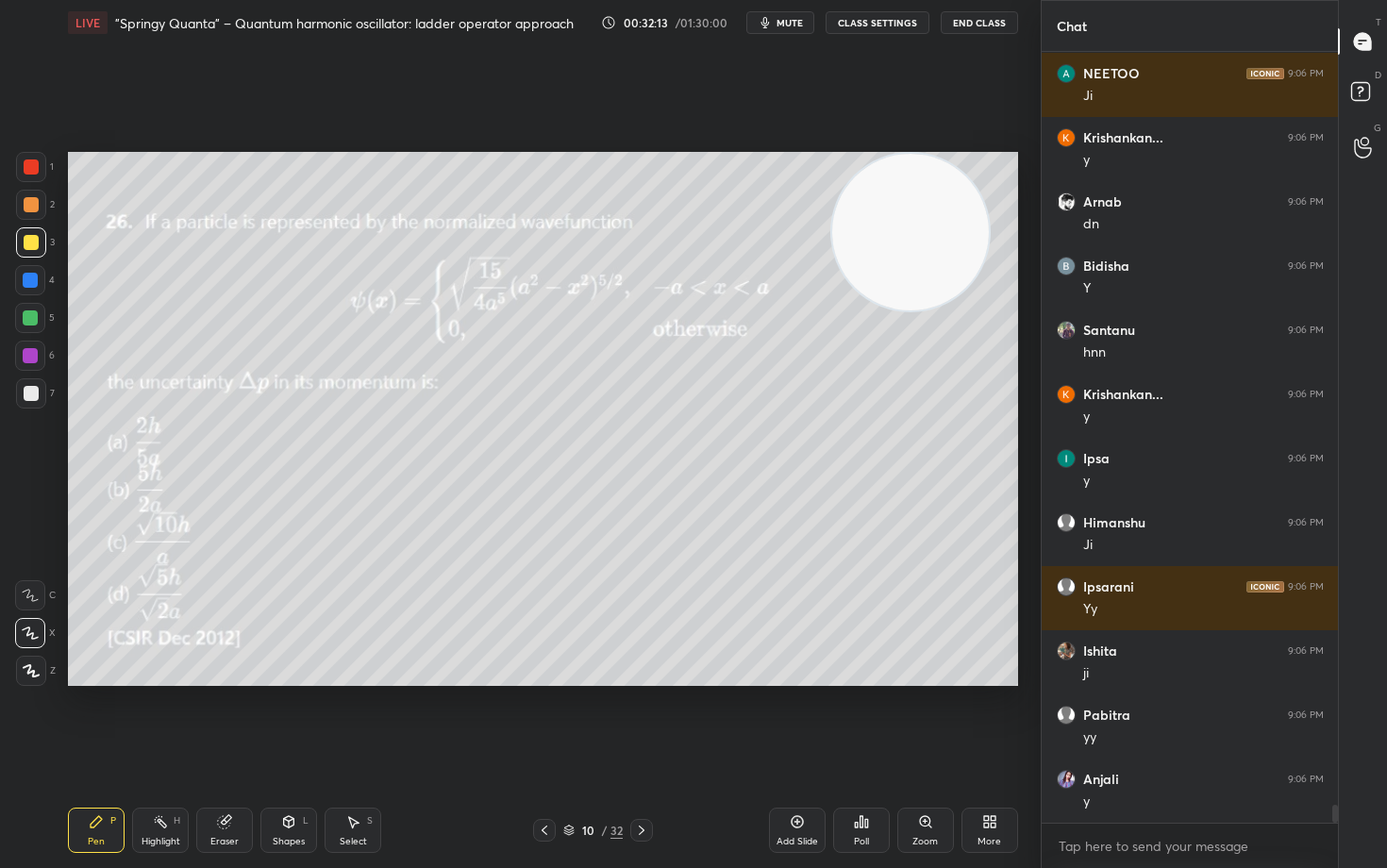
drag, startPoint x: 832, startPoint y: 269, endPoint x: 901, endPoint y: 247, distance: 72.4
click at [901, 247] on video at bounding box center [910, 233] width 157 height 157
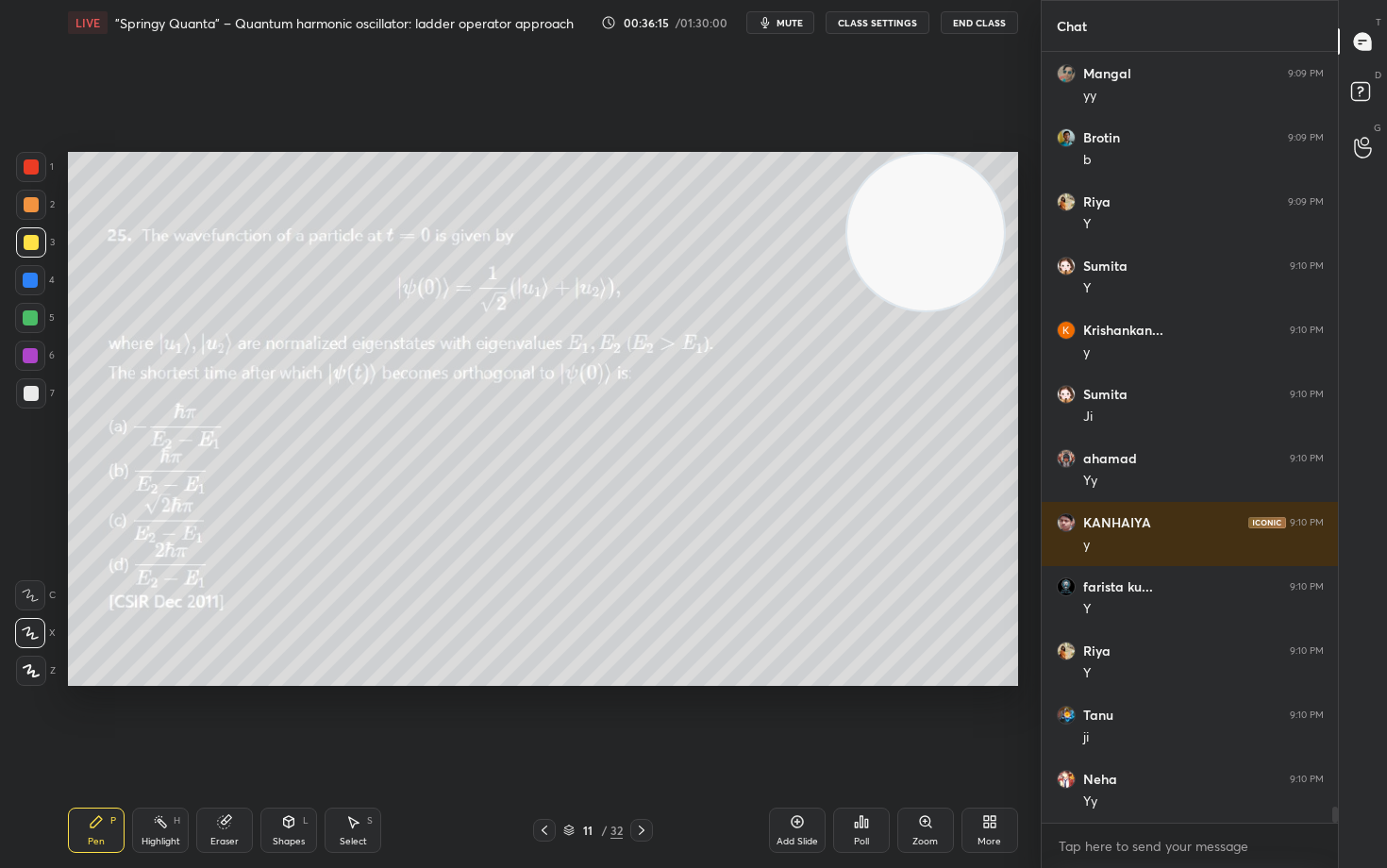
scroll to position [36525, 0]
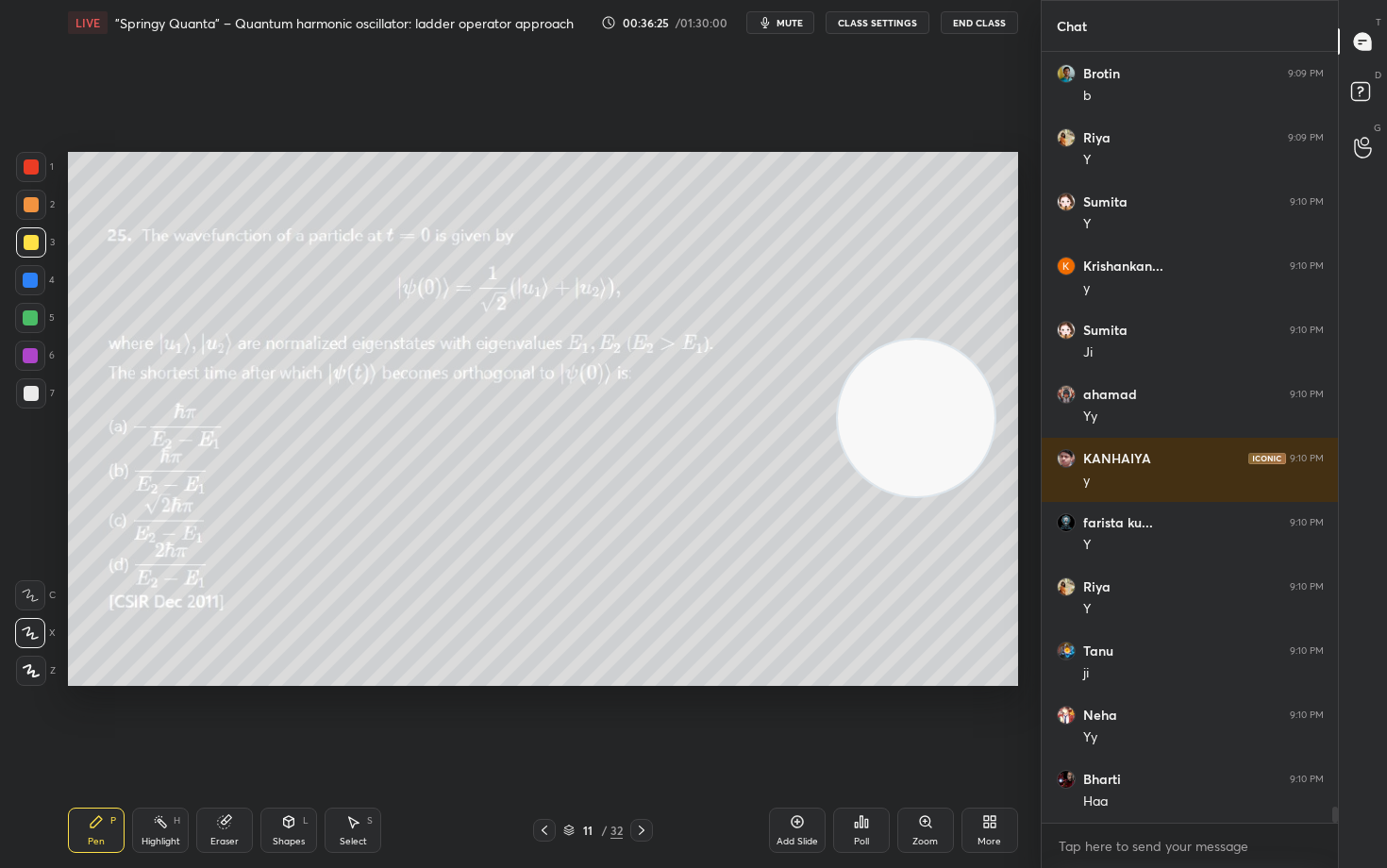
drag, startPoint x: 944, startPoint y: 376, endPoint x: 927, endPoint y: 353, distance: 28.6
click at [943, 441] on video at bounding box center [916, 418] width 157 height 157
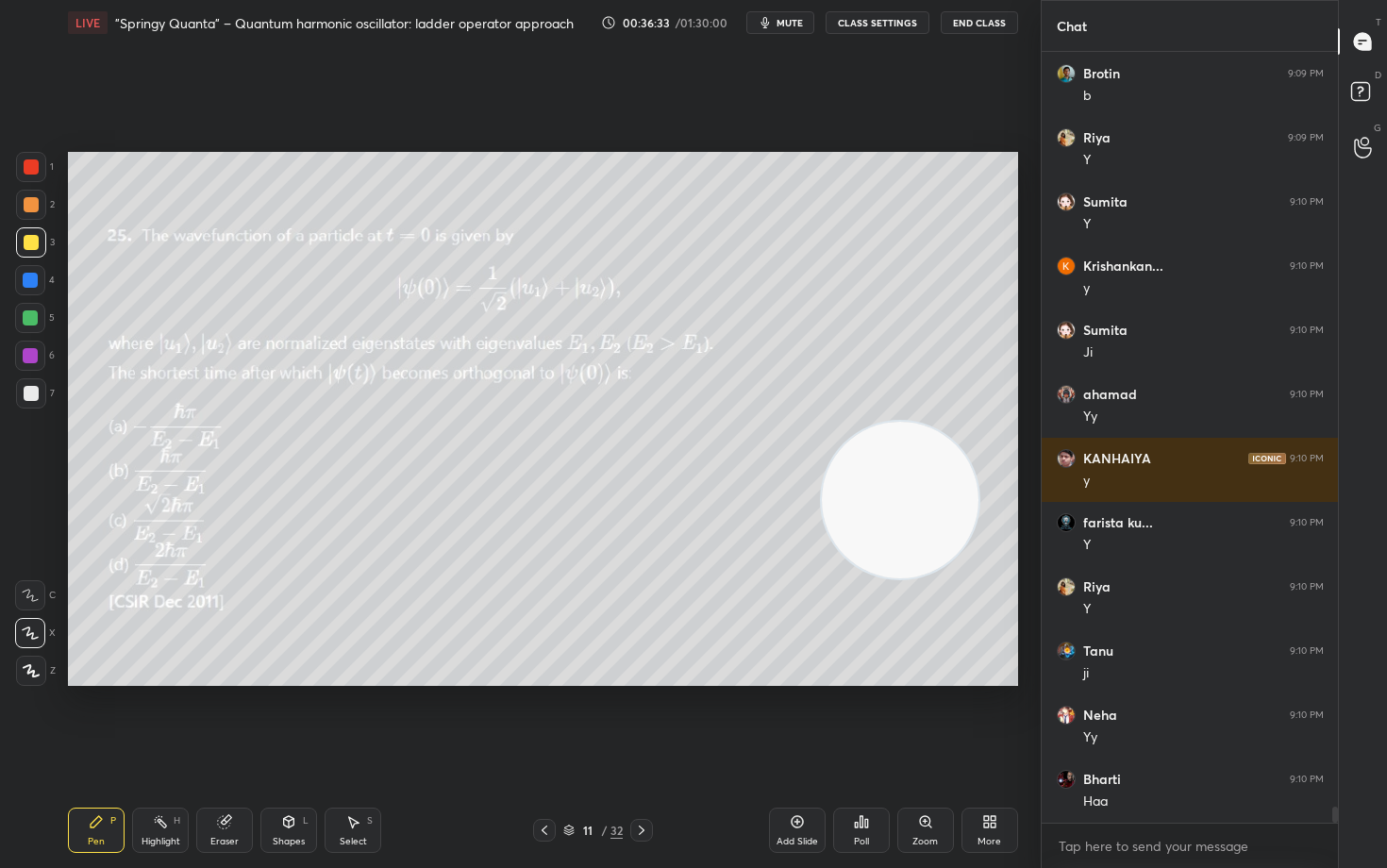
drag, startPoint x: 916, startPoint y: 481, endPoint x: 889, endPoint y: 482, distance: 27.0
click at [902, 536] on video at bounding box center [900, 500] width 157 height 157
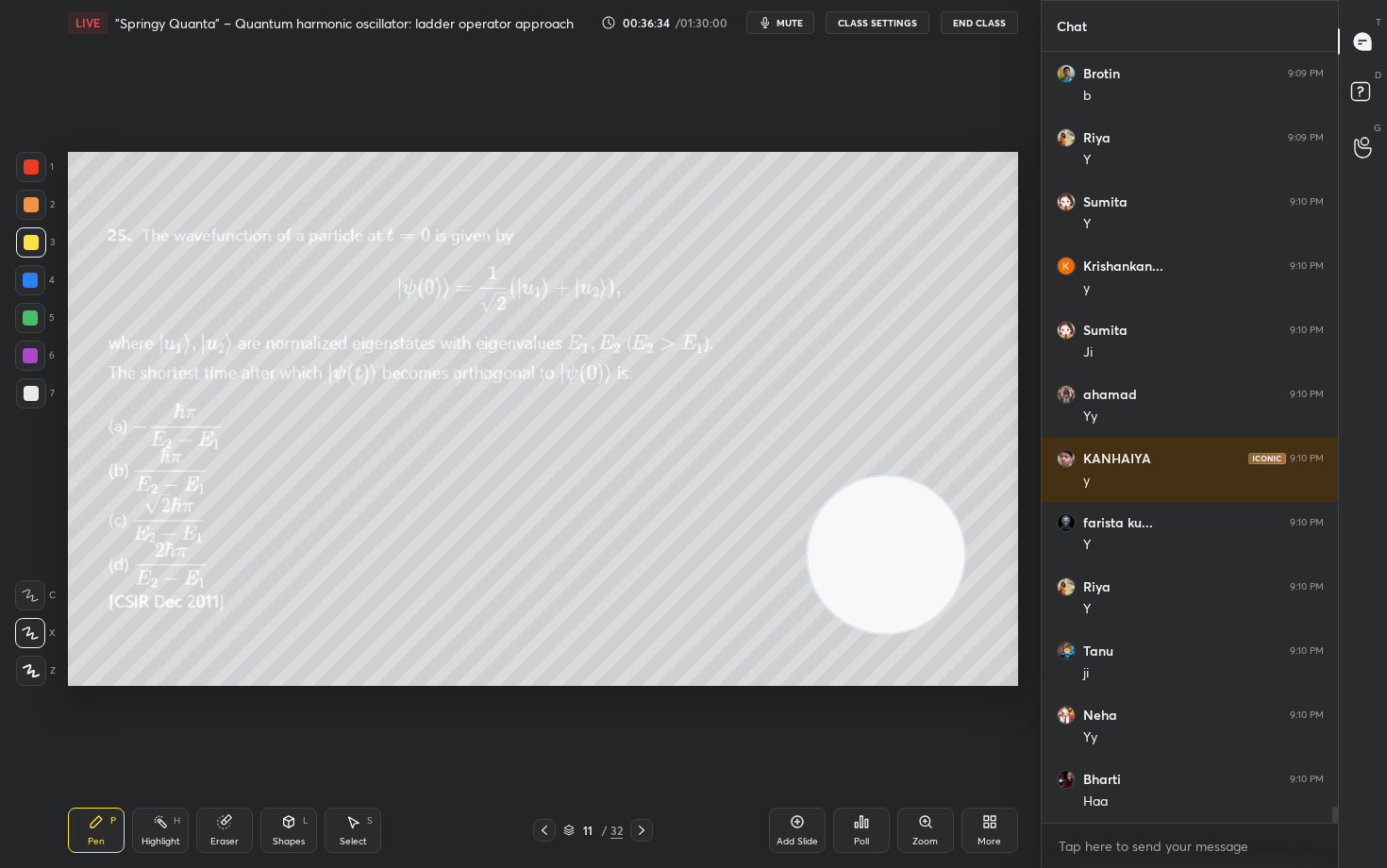
scroll to position [36589, 0]
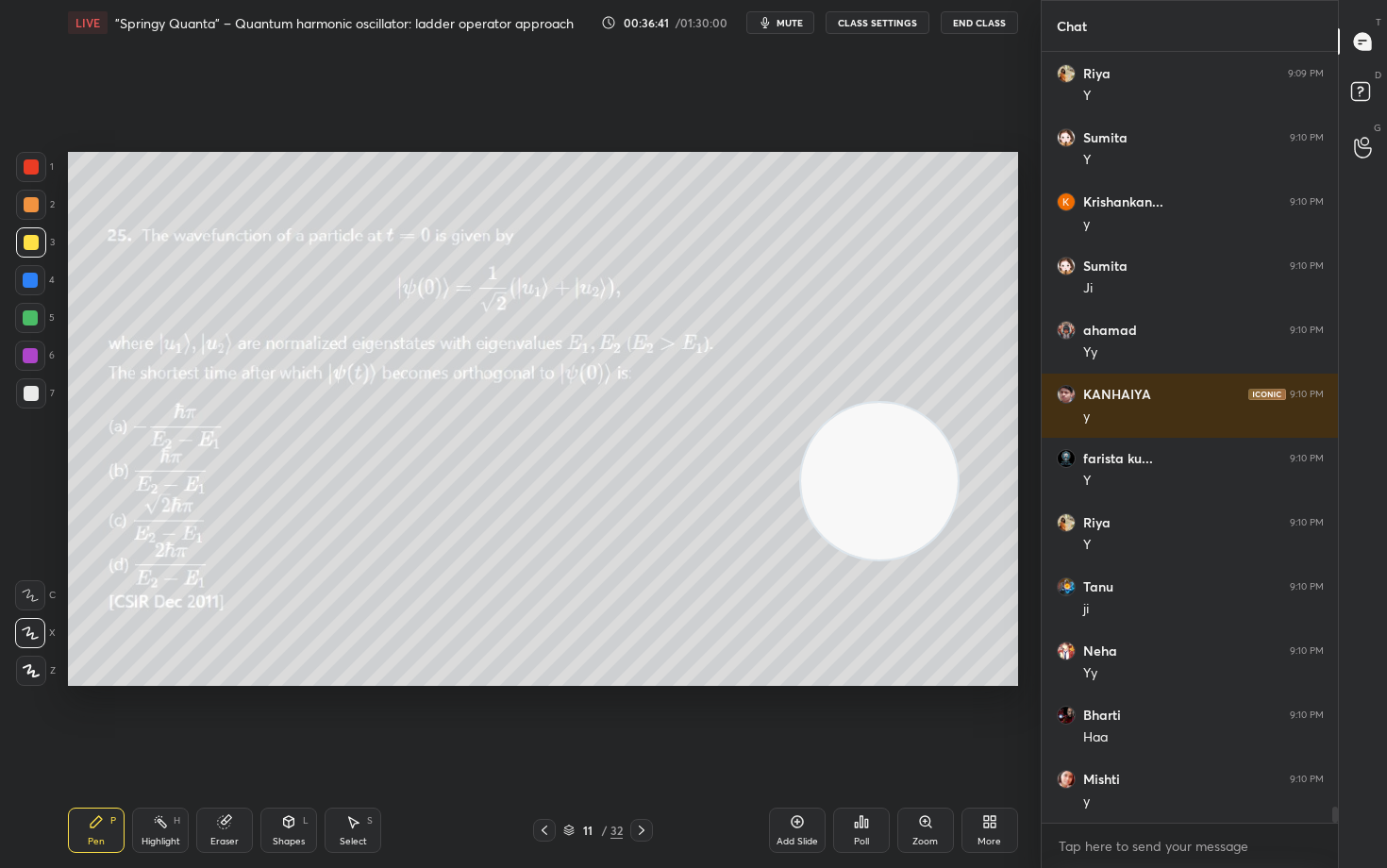
drag, startPoint x: 896, startPoint y: 593, endPoint x: 945, endPoint y: 189, distance: 407.0
click at [946, 403] on video at bounding box center [879, 481] width 157 height 157
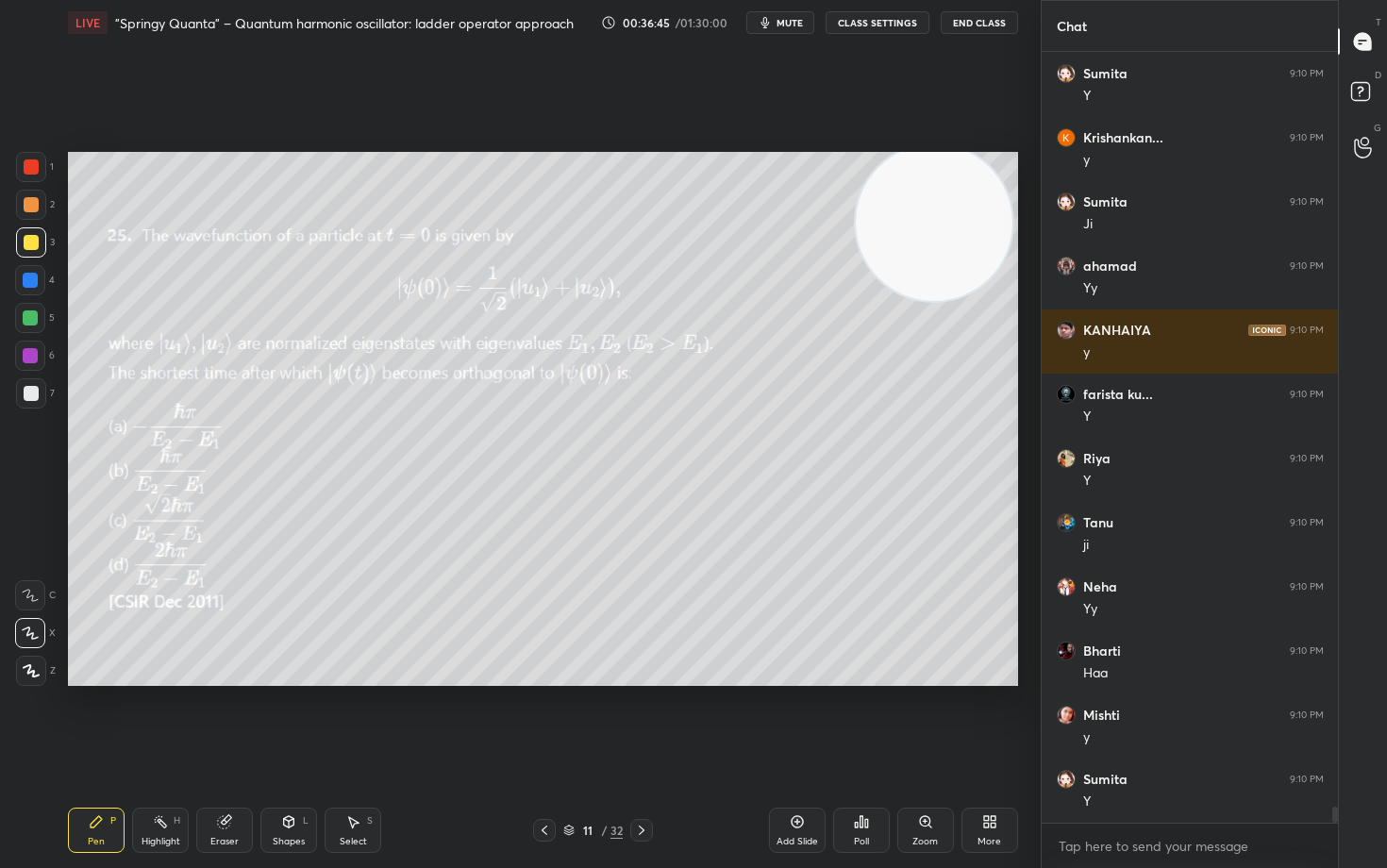
click at [30, 391] on div at bounding box center [31, 393] width 15 height 15
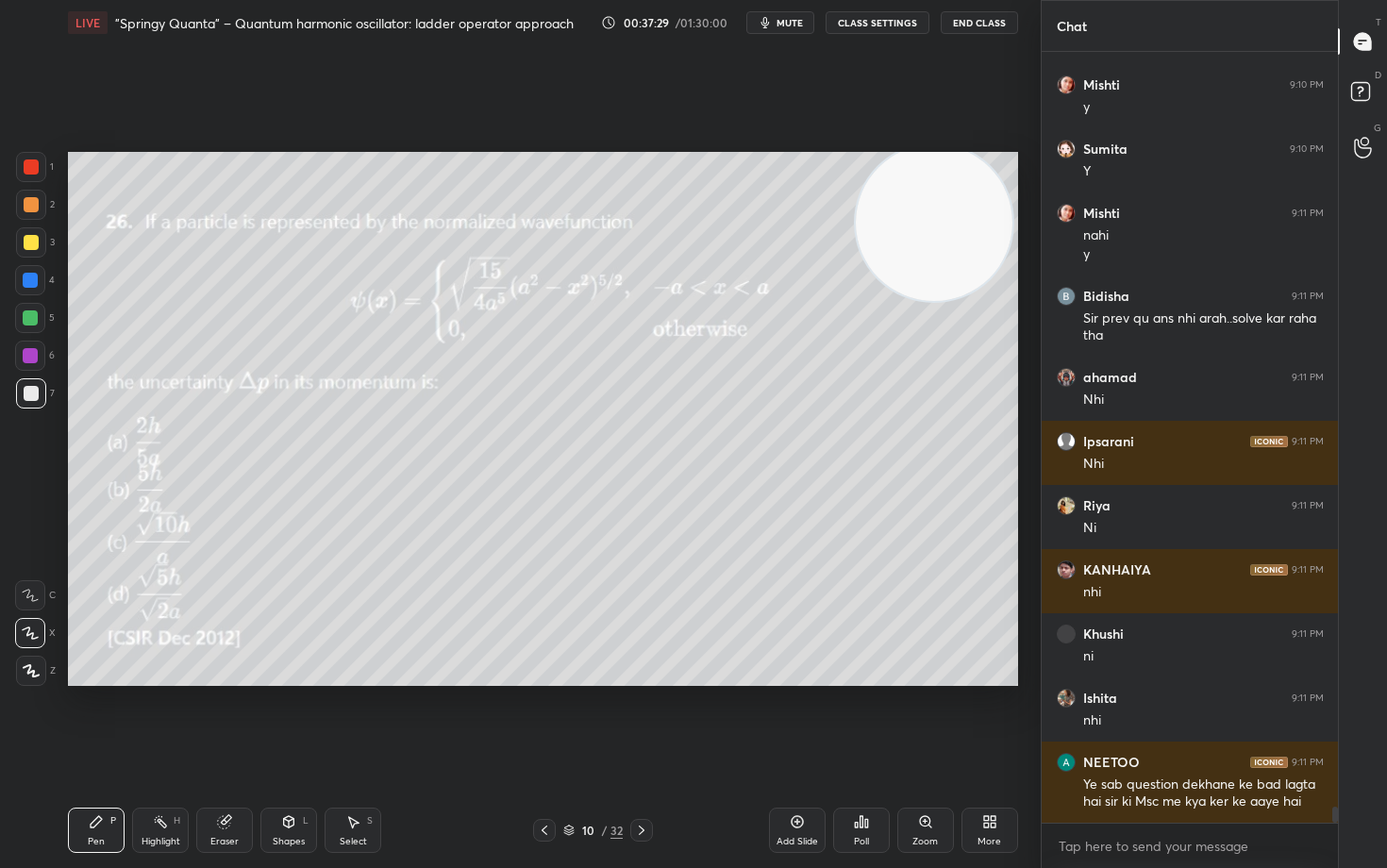
scroll to position [37348, 0]
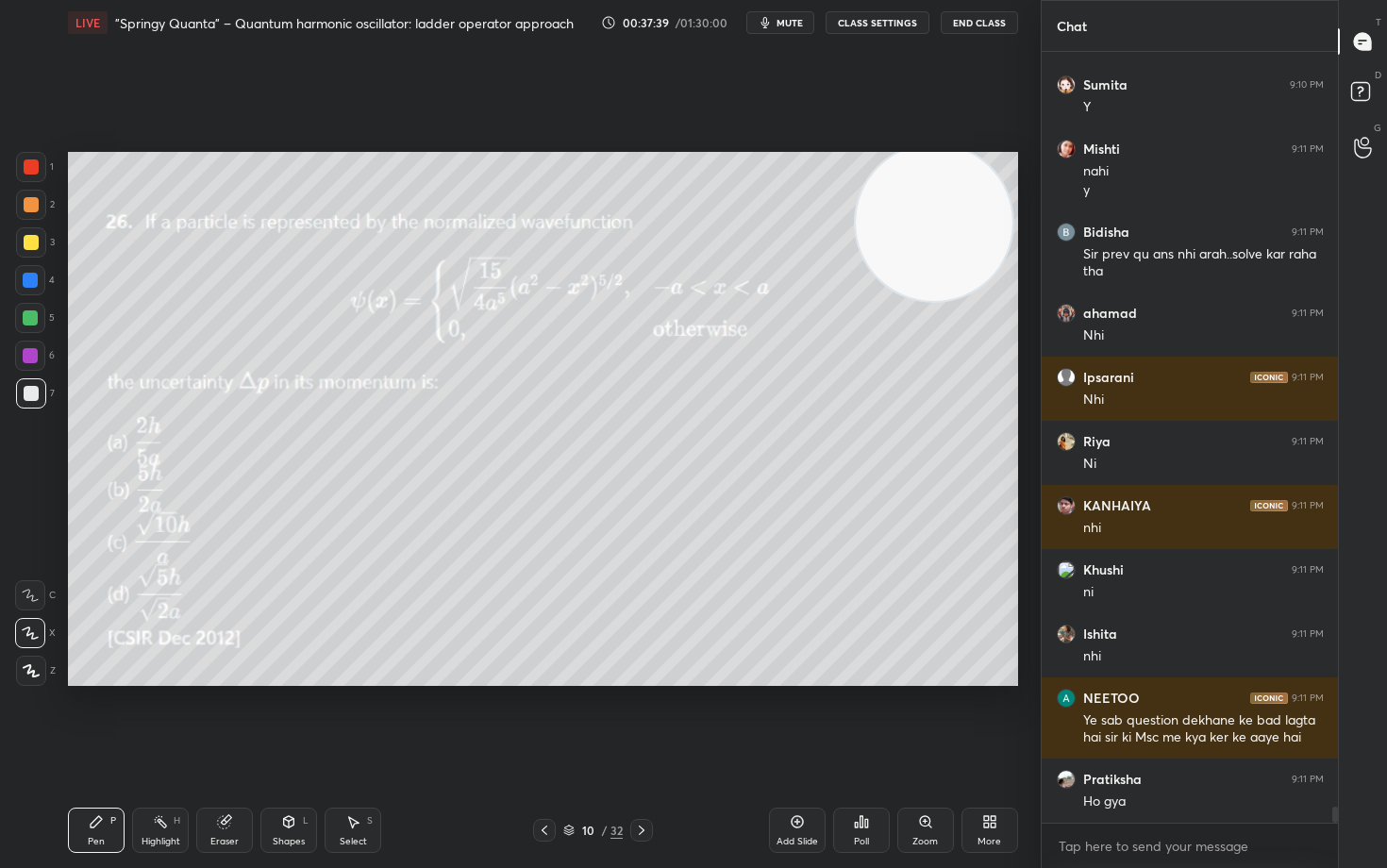
click at [234, 720] on div "Eraser" at bounding box center [225, 830] width 57 height 45
drag, startPoint x: 103, startPoint y: 823, endPoint x: 115, endPoint y: 807, distance: 20.0
click at [101, 720] on icon at bounding box center [96, 822] width 15 height 15
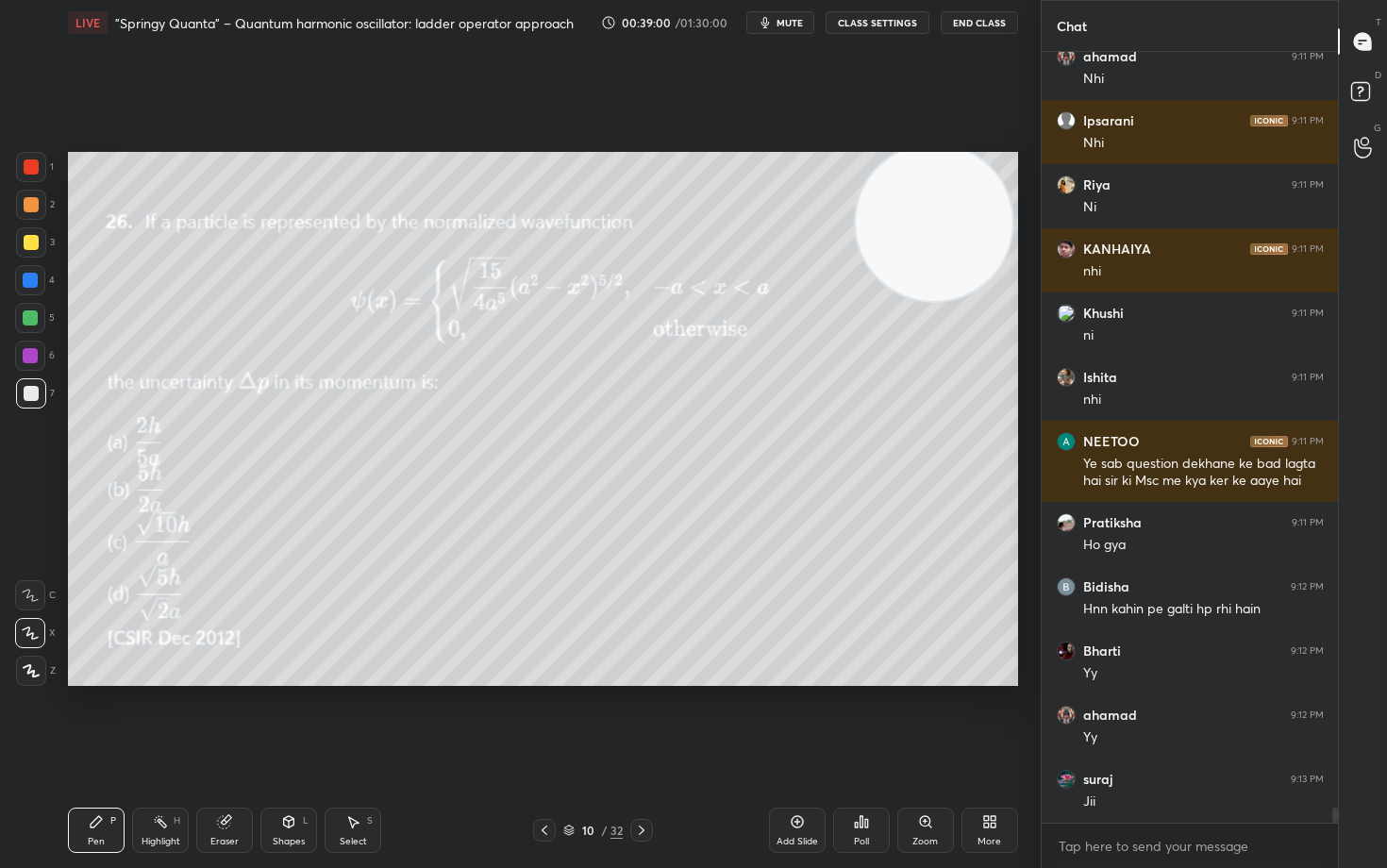
scroll to position [37668, 0]
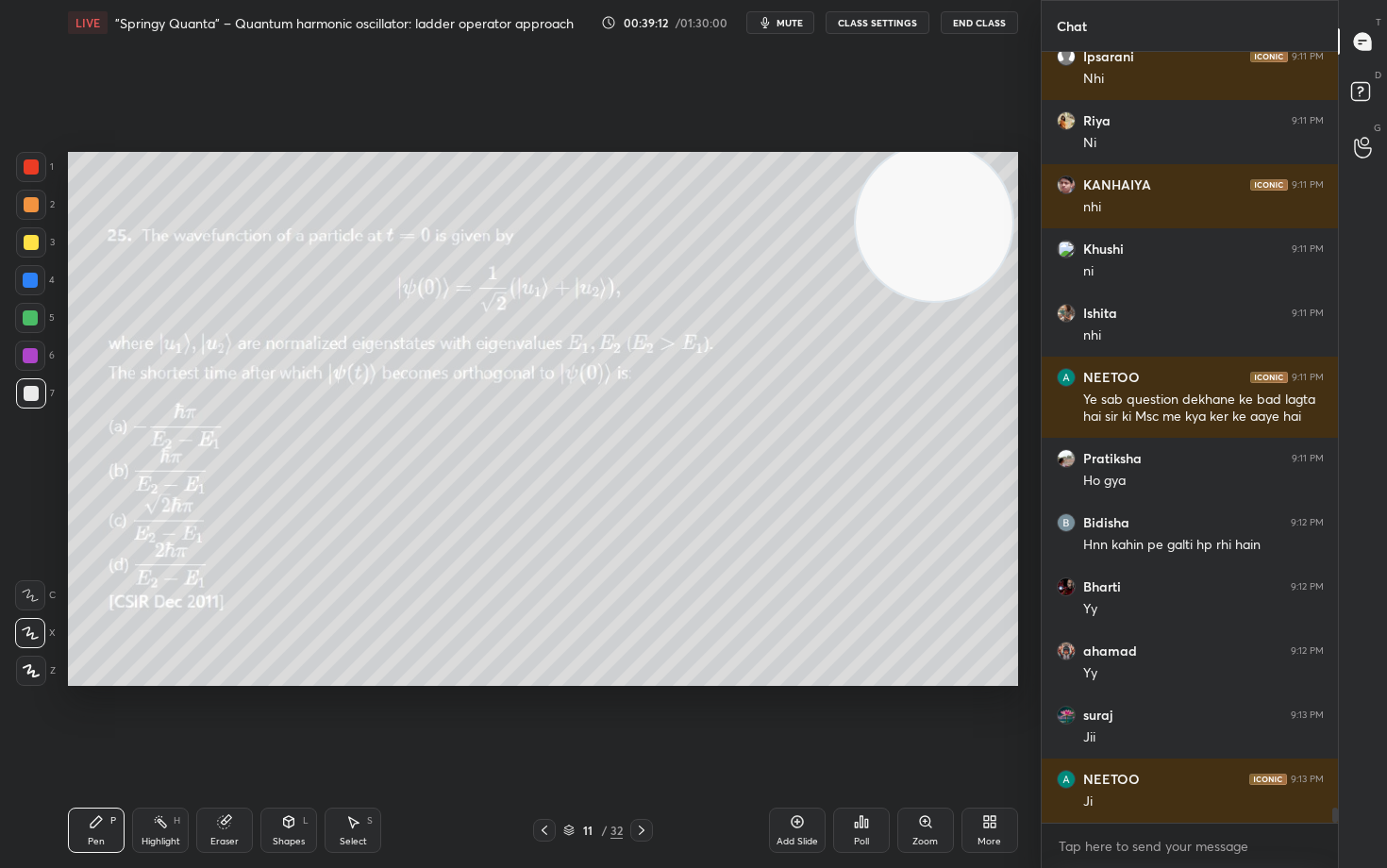
drag, startPoint x: 229, startPoint y: 836, endPoint x: 295, endPoint y: 687, distance: 163.0
click at [229, 720] on div "Eraser" at bounding box center [225, 830] width 57 height 45
drag, startPoint x: 31, startPoint y: 528, endPoint x: 63, endPoint y: 537, distance: 33.2
click at [33, 529] on icon at bounding box center [31, 534] width 17 height 17
drag, startPoint x: 95, startPoint y: 825, endPoint x: 90, endPoint y: 816, distance: 10.3
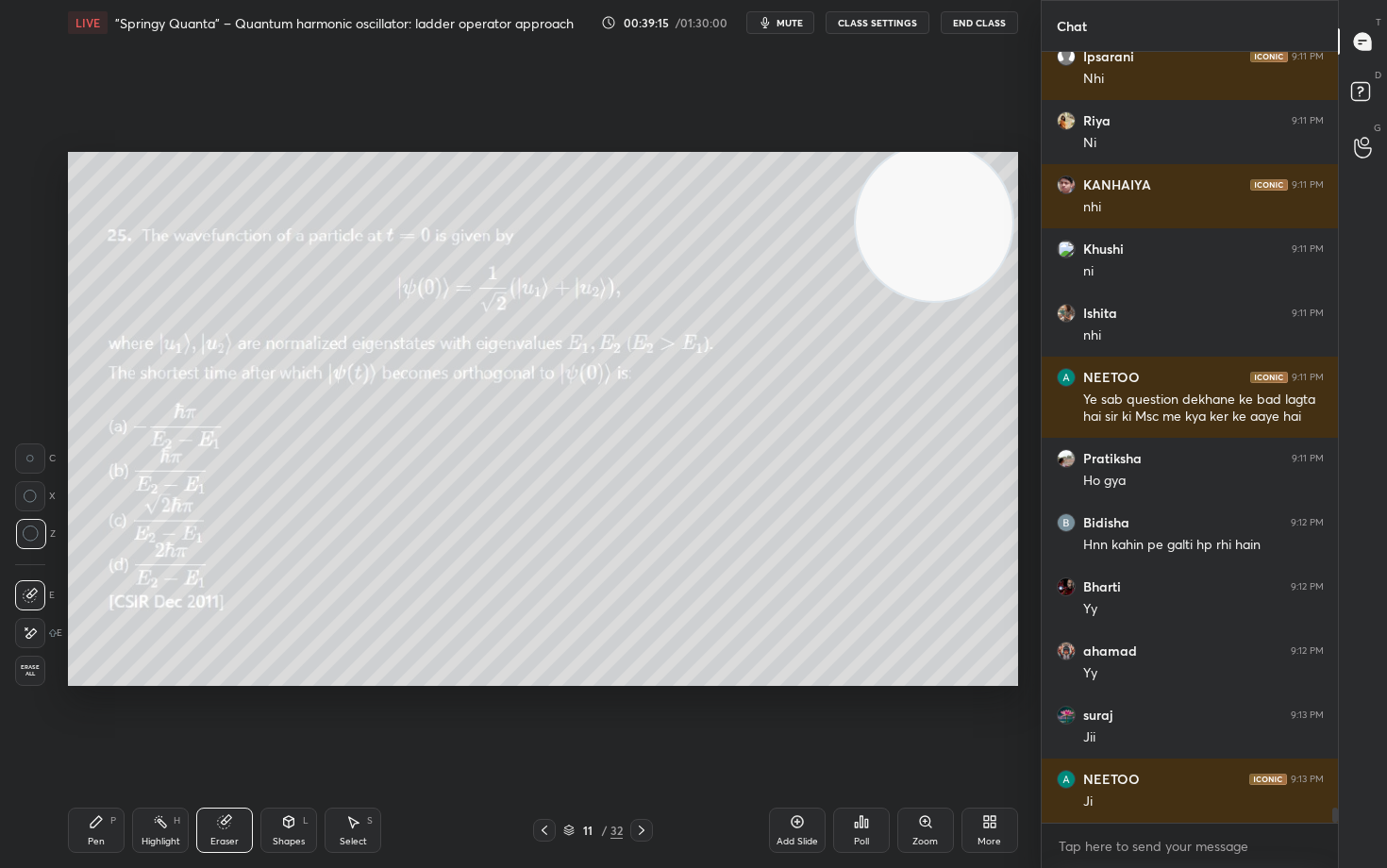
click at [92, 720] on icon at bounding box center [96, 822] width 15 height 15
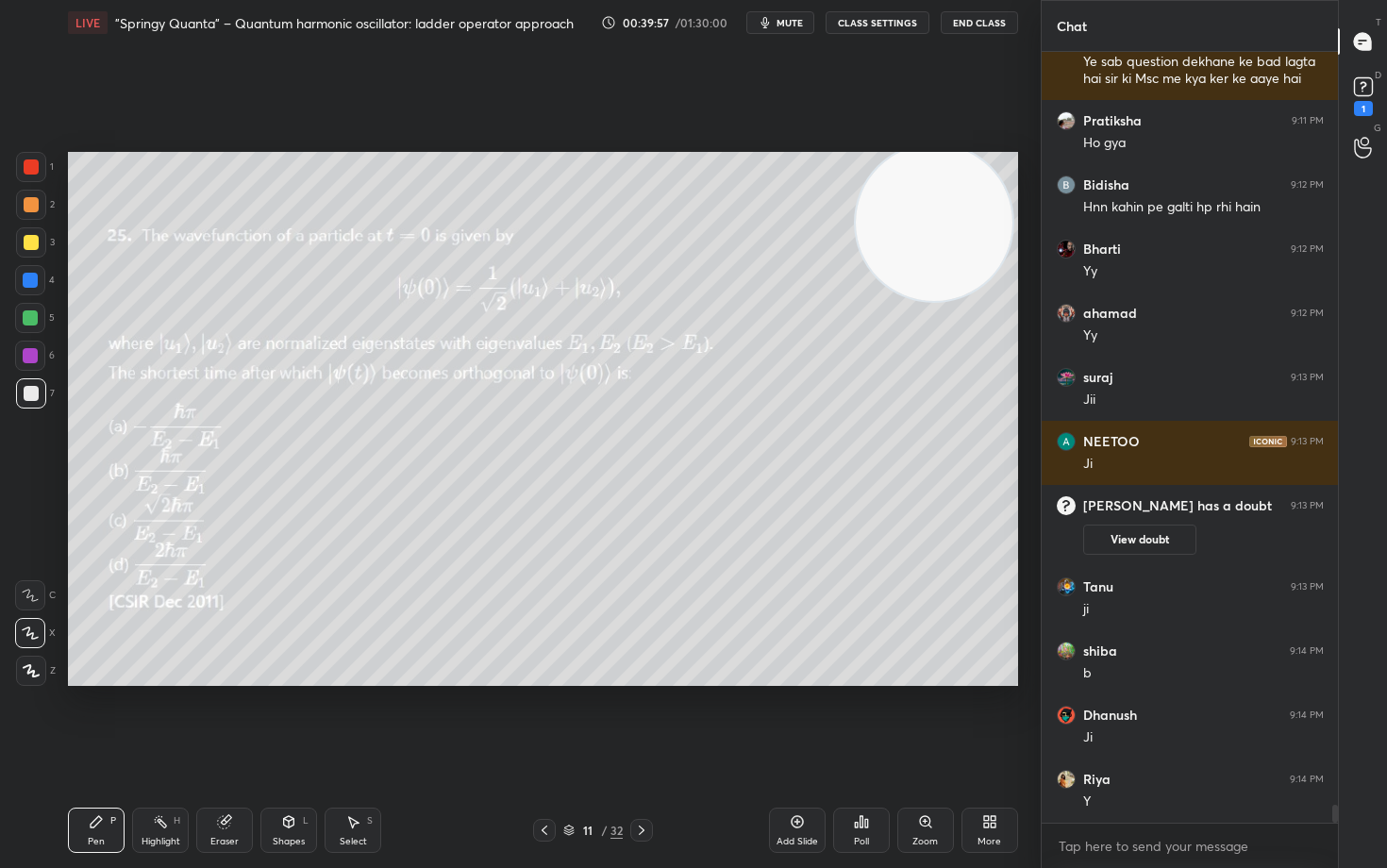
scroll to position [32962, 0]
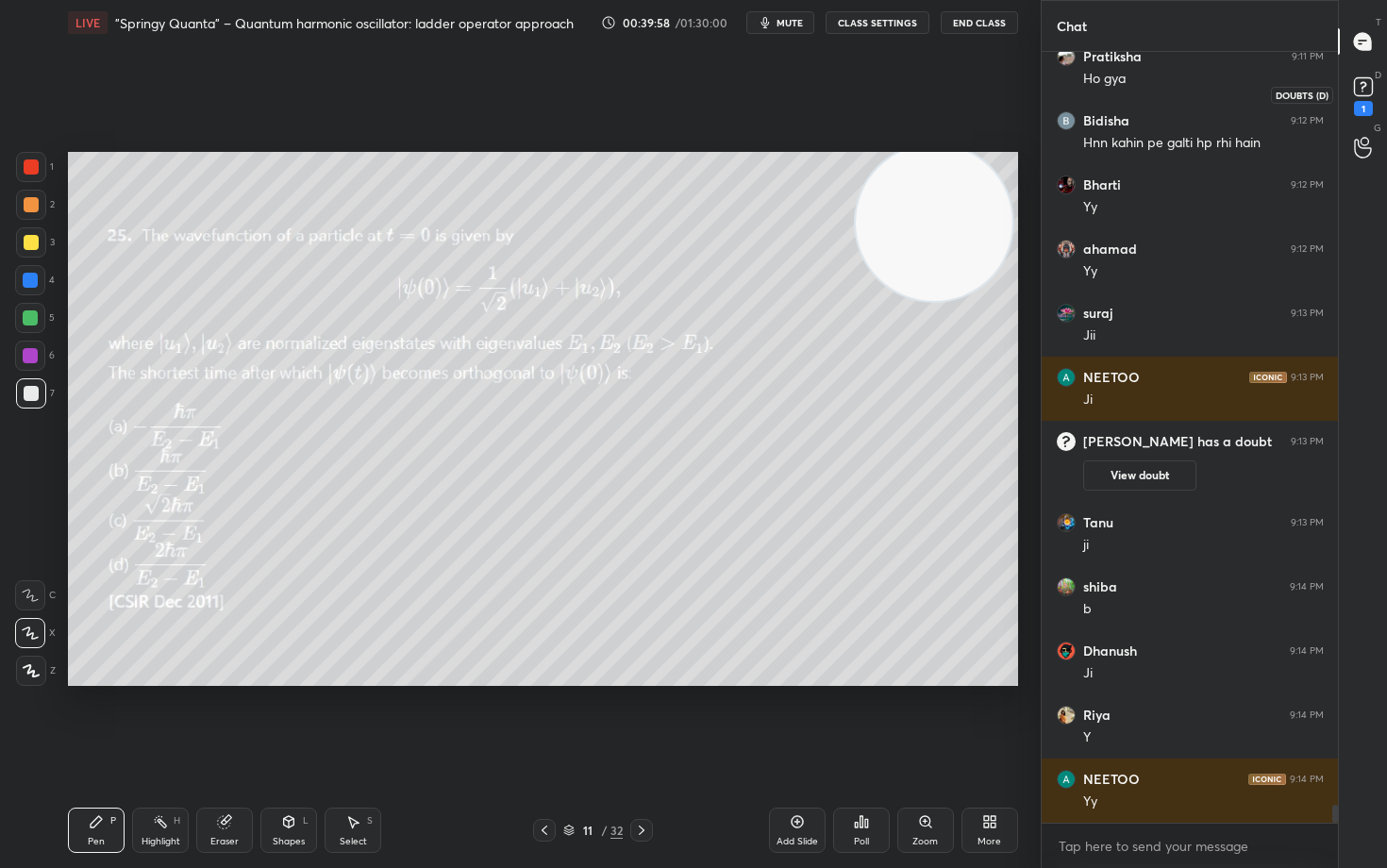
click at [1361, 84] on icon at bounding box center [1363, 87] width 28 height 28
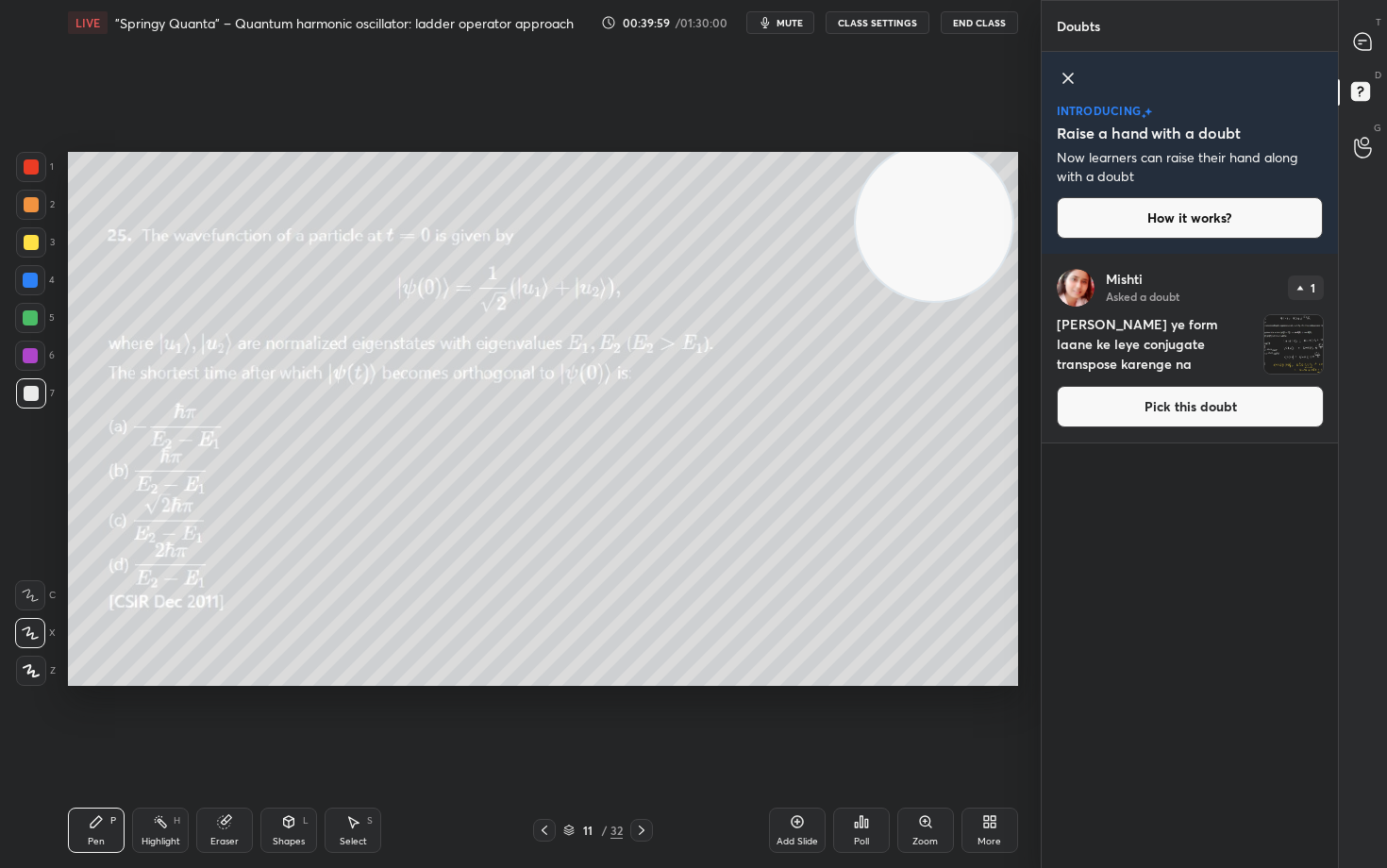
click at [1175, 408] on button "Pick this doubt" at bounding box center [1190, 407] width 267 height 42
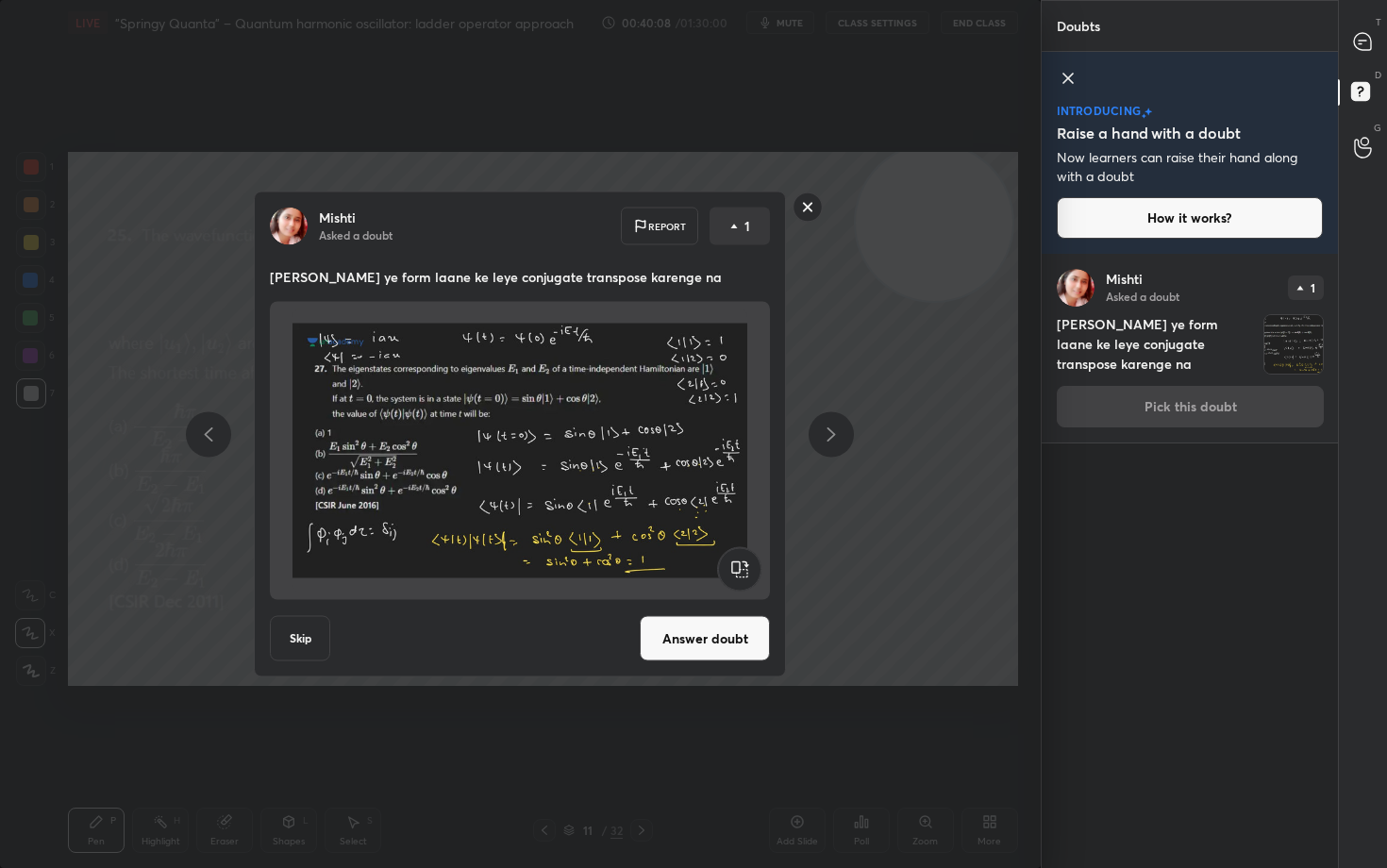
drag, startPoint x: 806, startPoint y: 205, endPoint x: 790, endPoint y: 202, distance: 16.3
click at [806, 206] on rect at bounding box center [807, 207] width 29 height 29
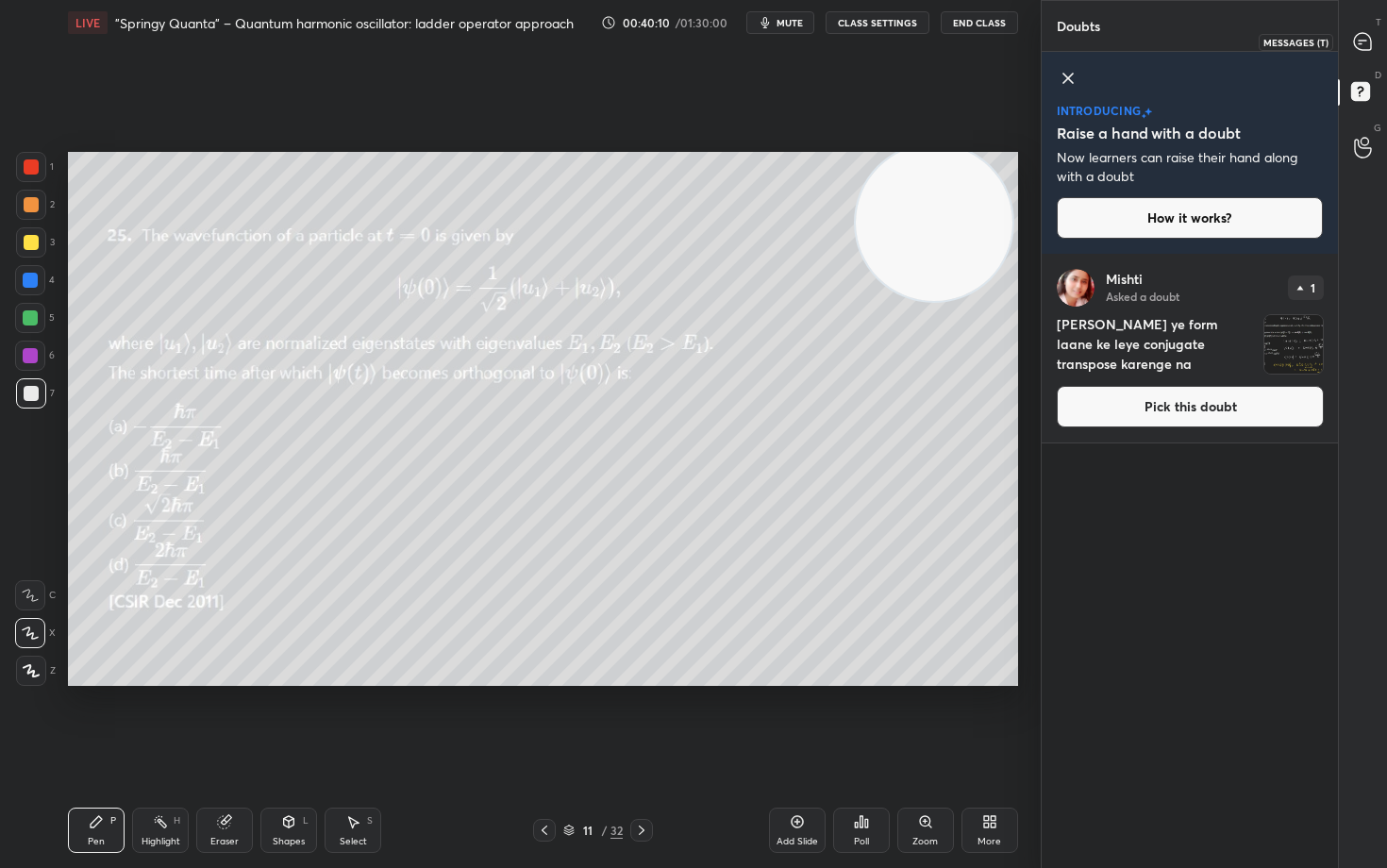
drag, startPoint x: 1365, startPoint y: 38, endPoint x: 1349, endPoint y: 106, distance: 69.9
click at [1363, 39] on icon at bounding box center [1362, 42] width 17 height 17
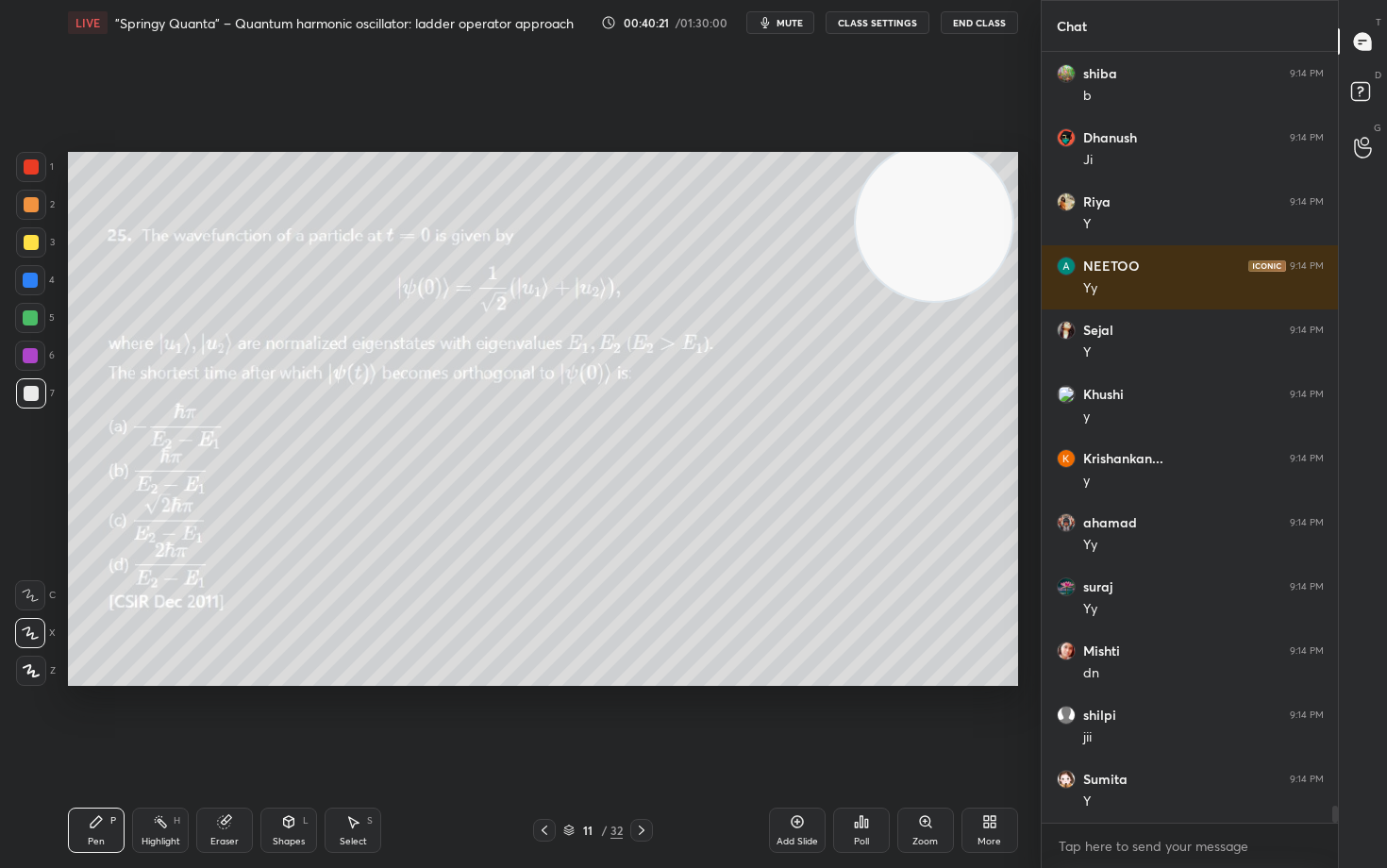
scroll to position [34053, 0]
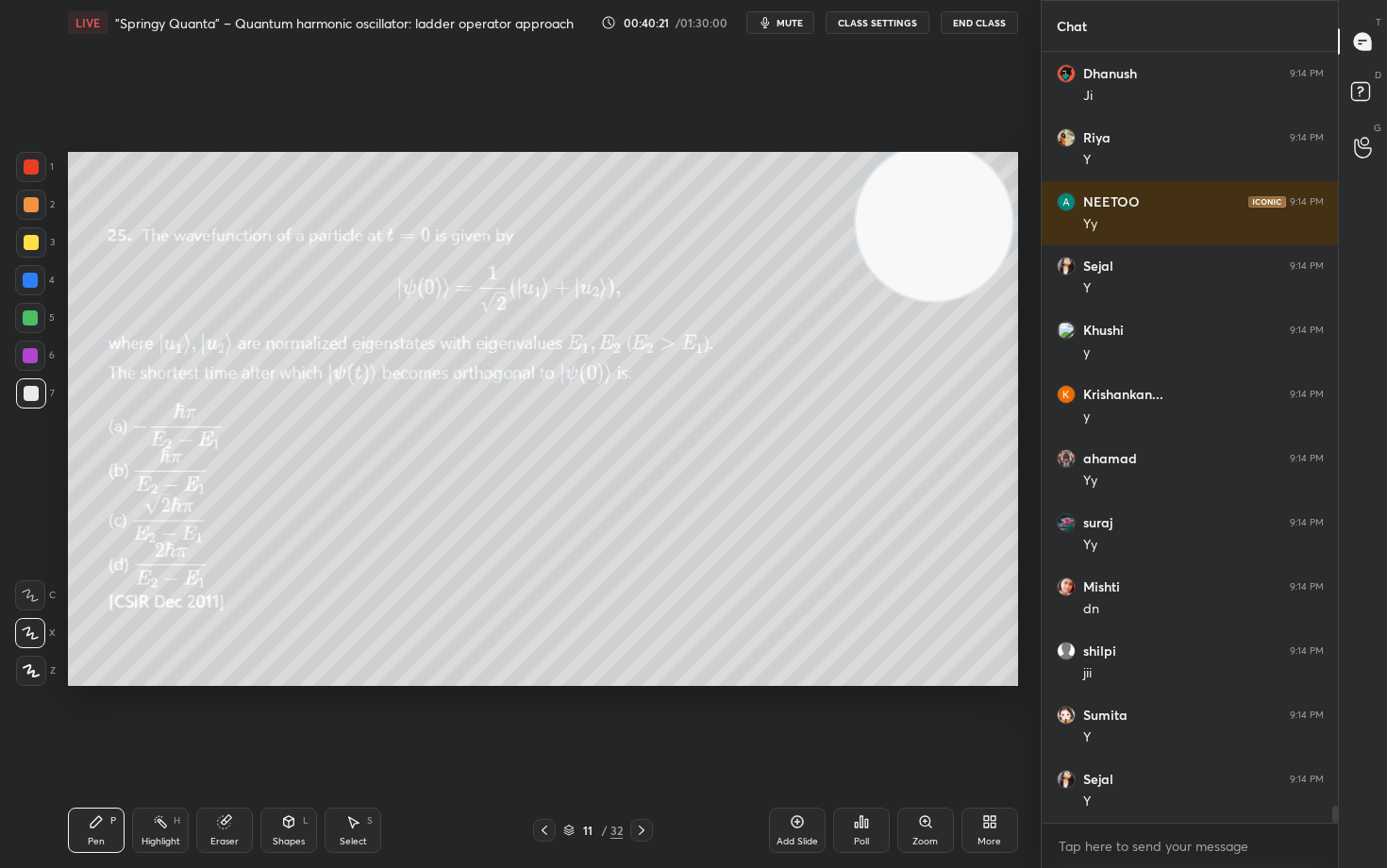
click at [799, 720] on icon at bounding box center [797, 822] width 15 height 15
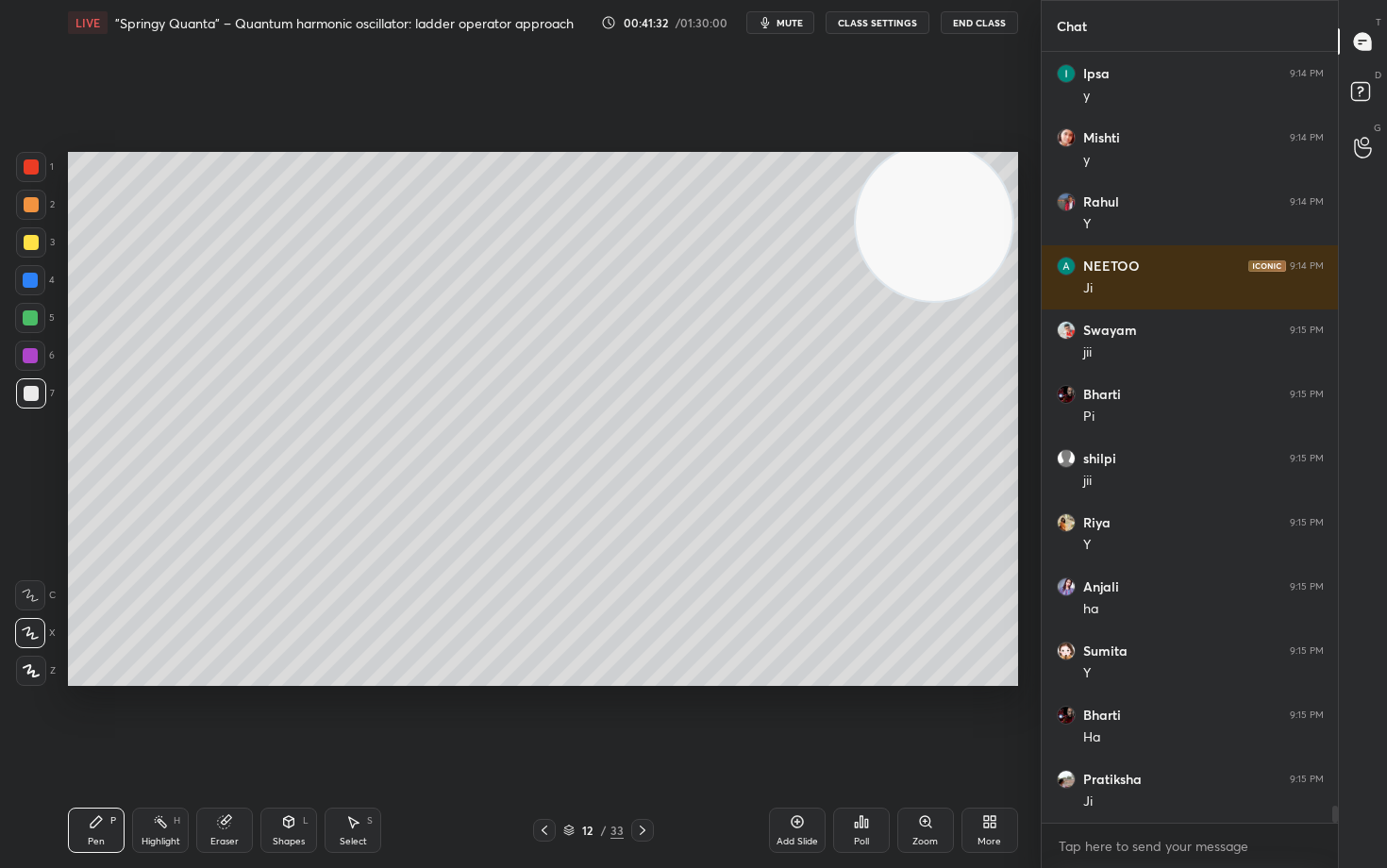
scroll to position [34887, 0]
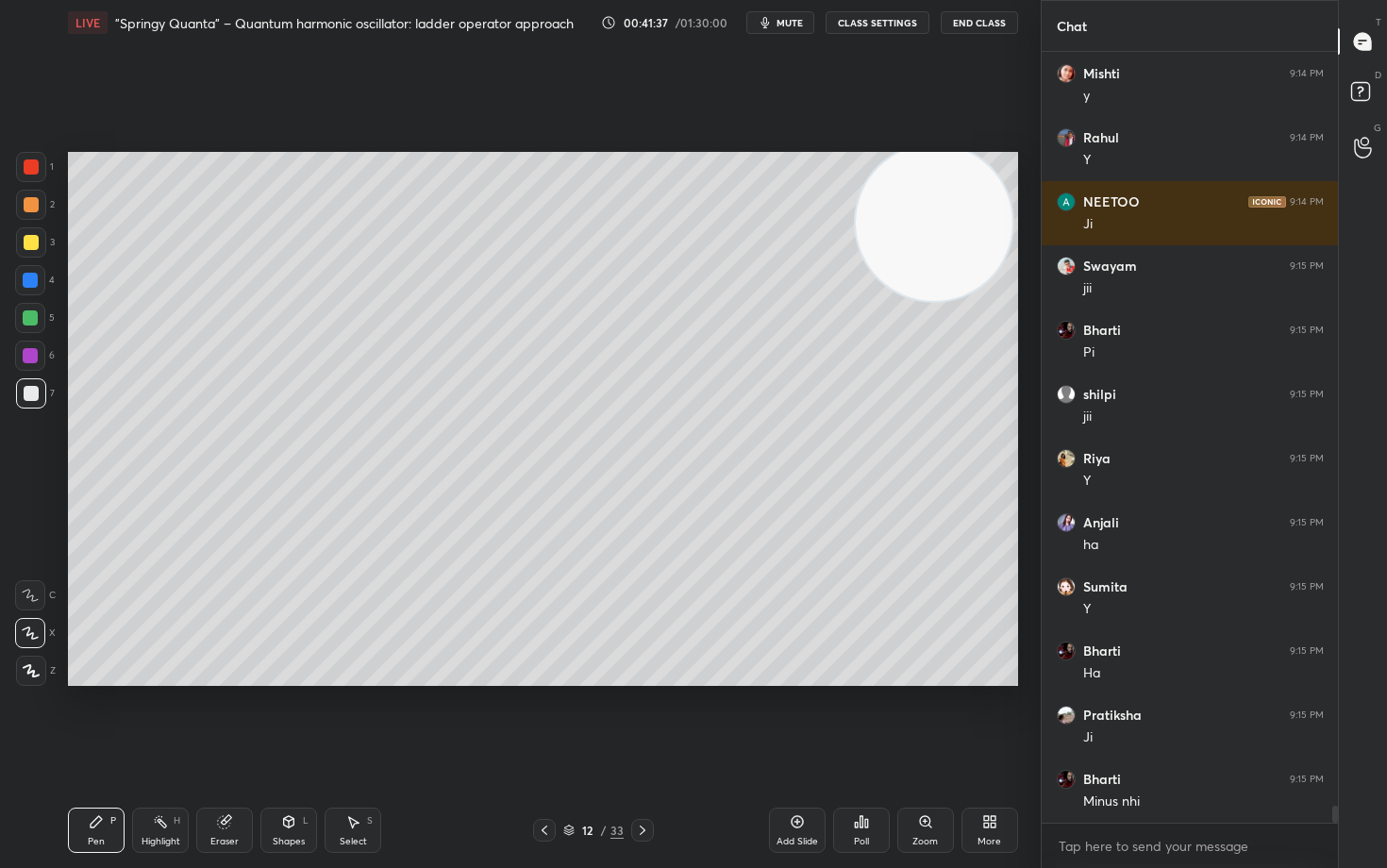
drag, startPoint x: 217, startPoint y: 827, endPoint x: 312, endPoint y: 767, distance: 112.4
click at [216, 720] on div "Eraser" at bounding box center [225, 830] width 57 height 45
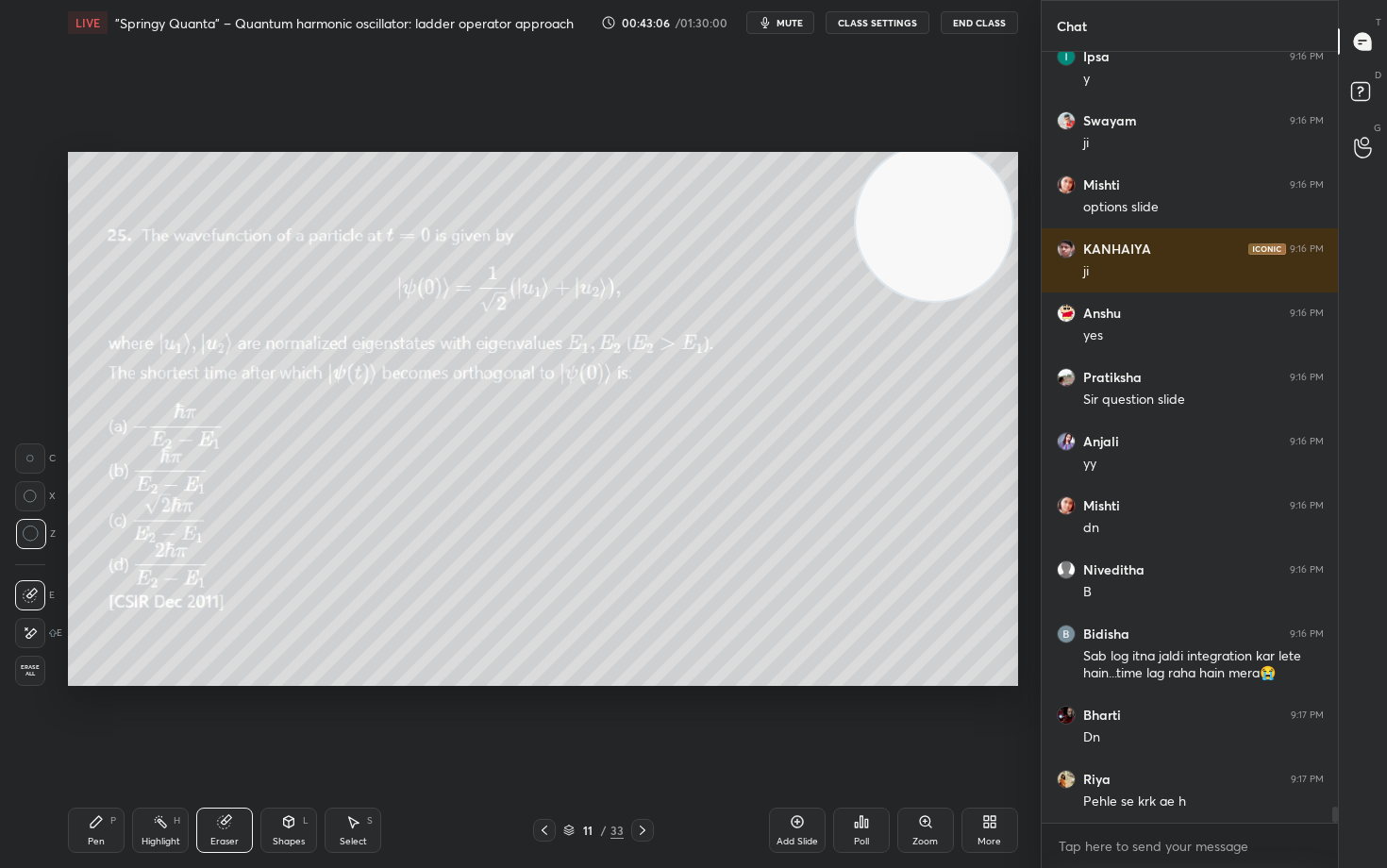
scroll to position [37086, 0]
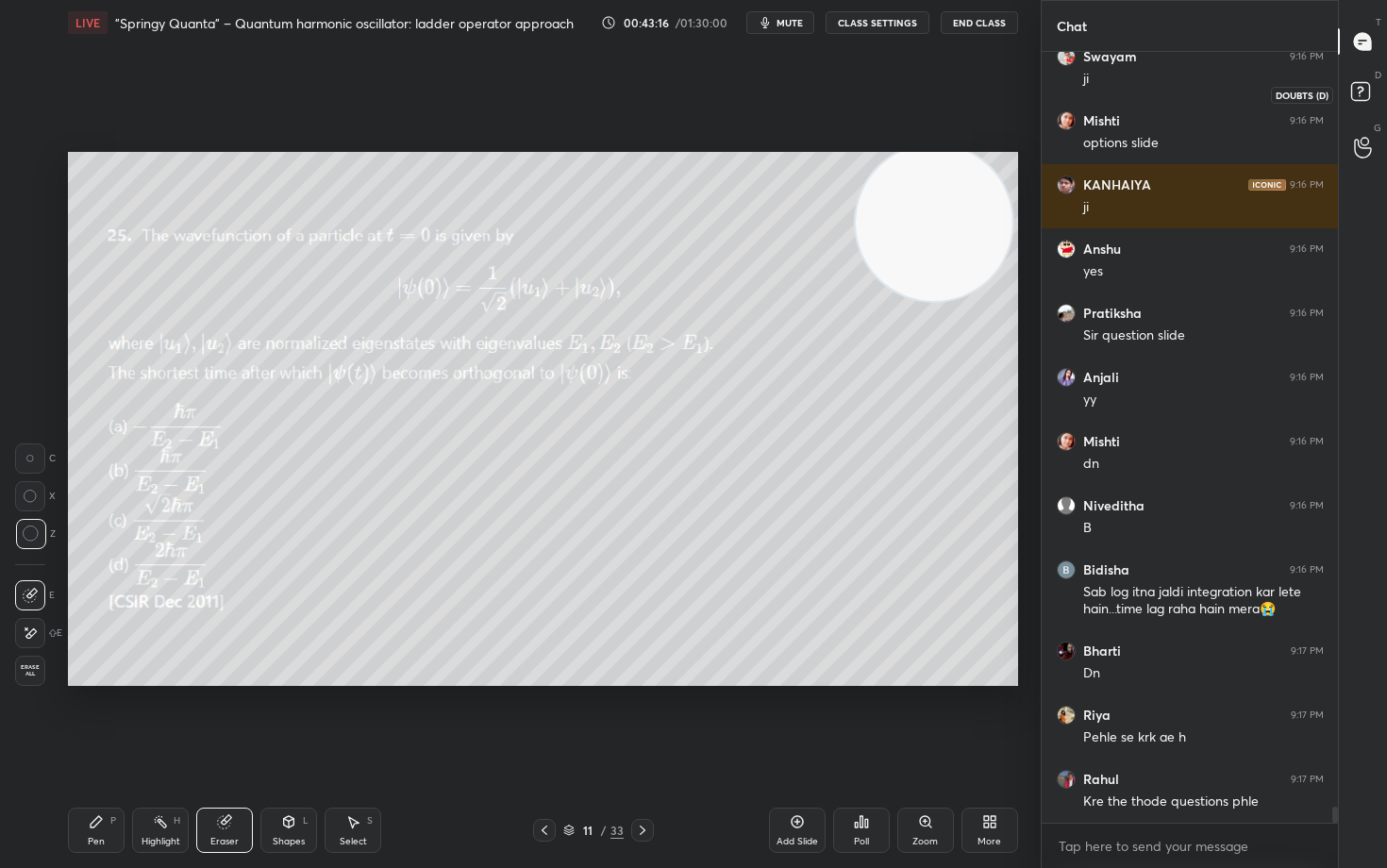
click at [1356, 96] on rect at bounding box center [1360, 92] width 18 height 18
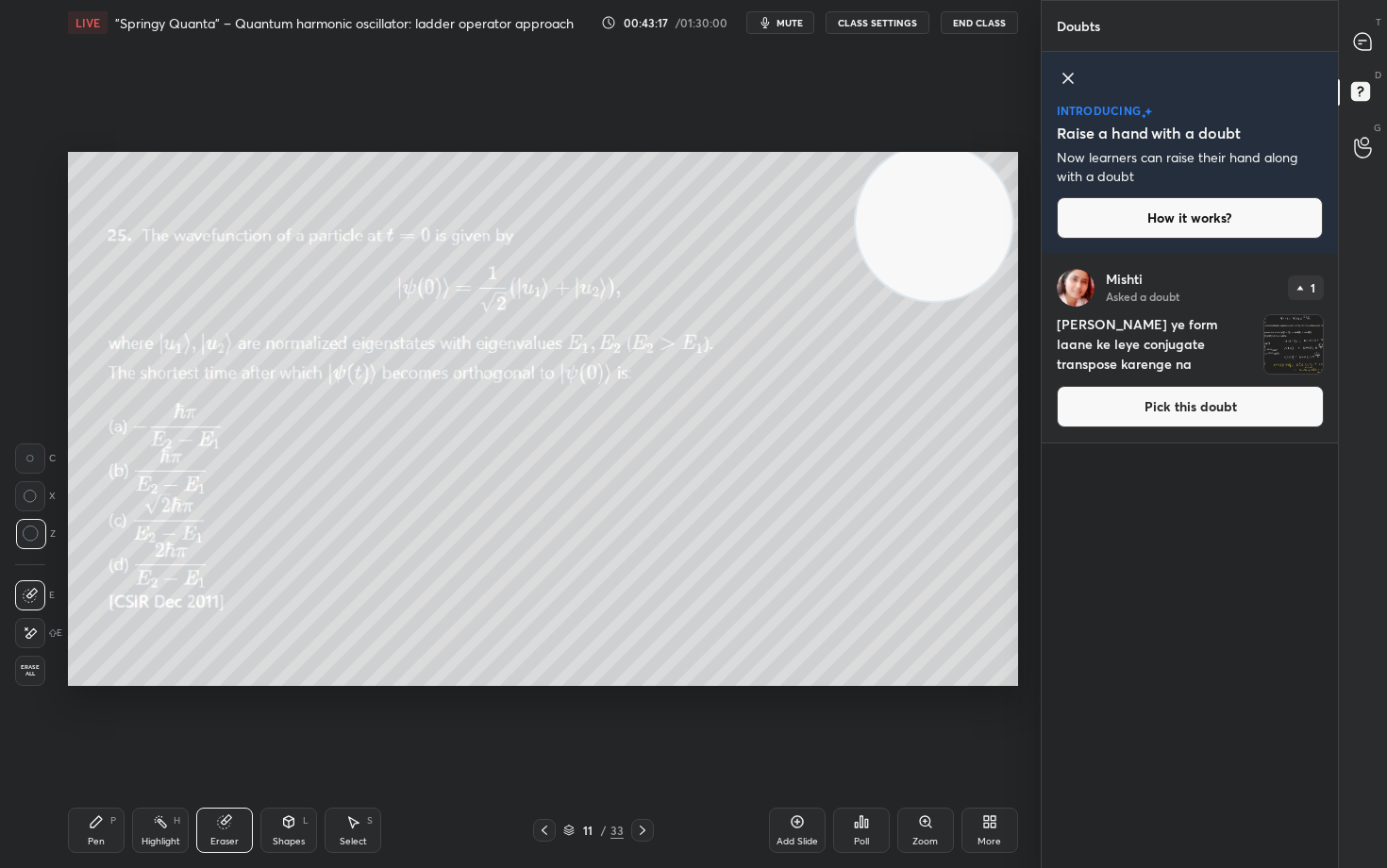
click at [1227, 415] on button "Pick this doubt" at bounding box center [1190, 407] width 267 height 42
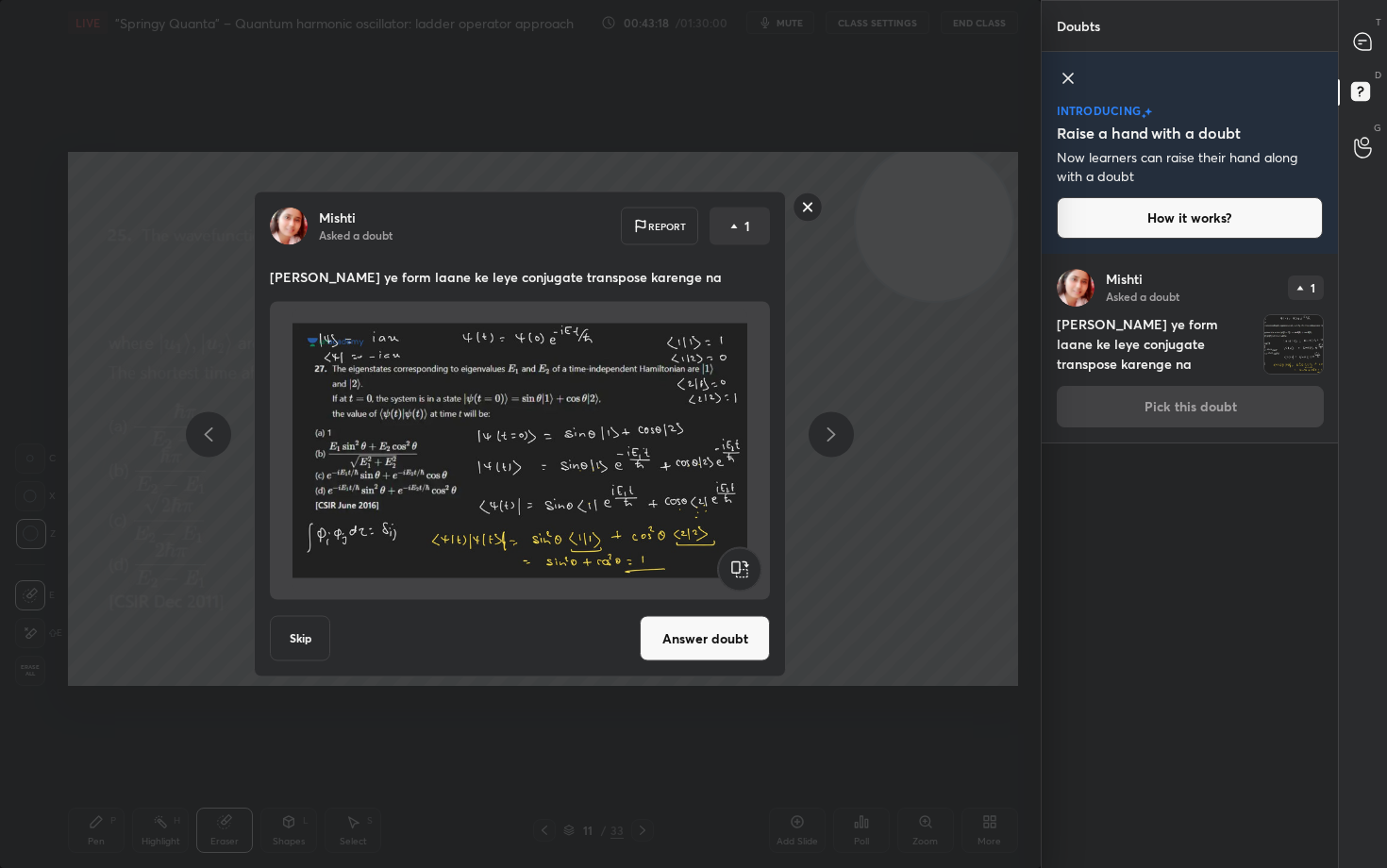
click at [697, 651] on button "Answer doubt" at bounding box center [705, 639] width 130 height 45
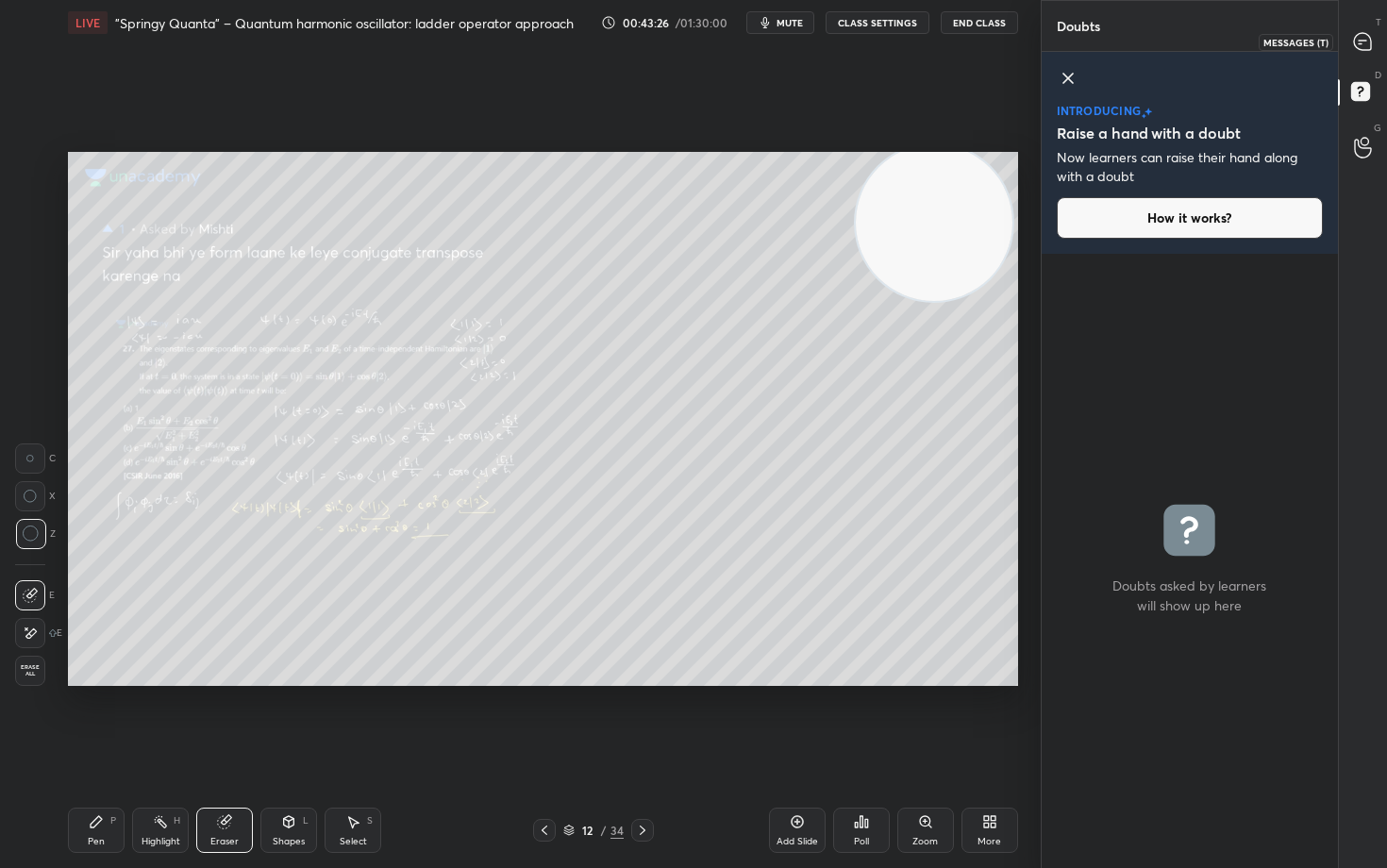
drag, startPoint x: 1361, startPoint y: 37, endPoint x: 1351, endPoint y: 41, distance: 10.8
click at [1358, 37] on icon at bounding box center [1362, 42] width 17 height 17
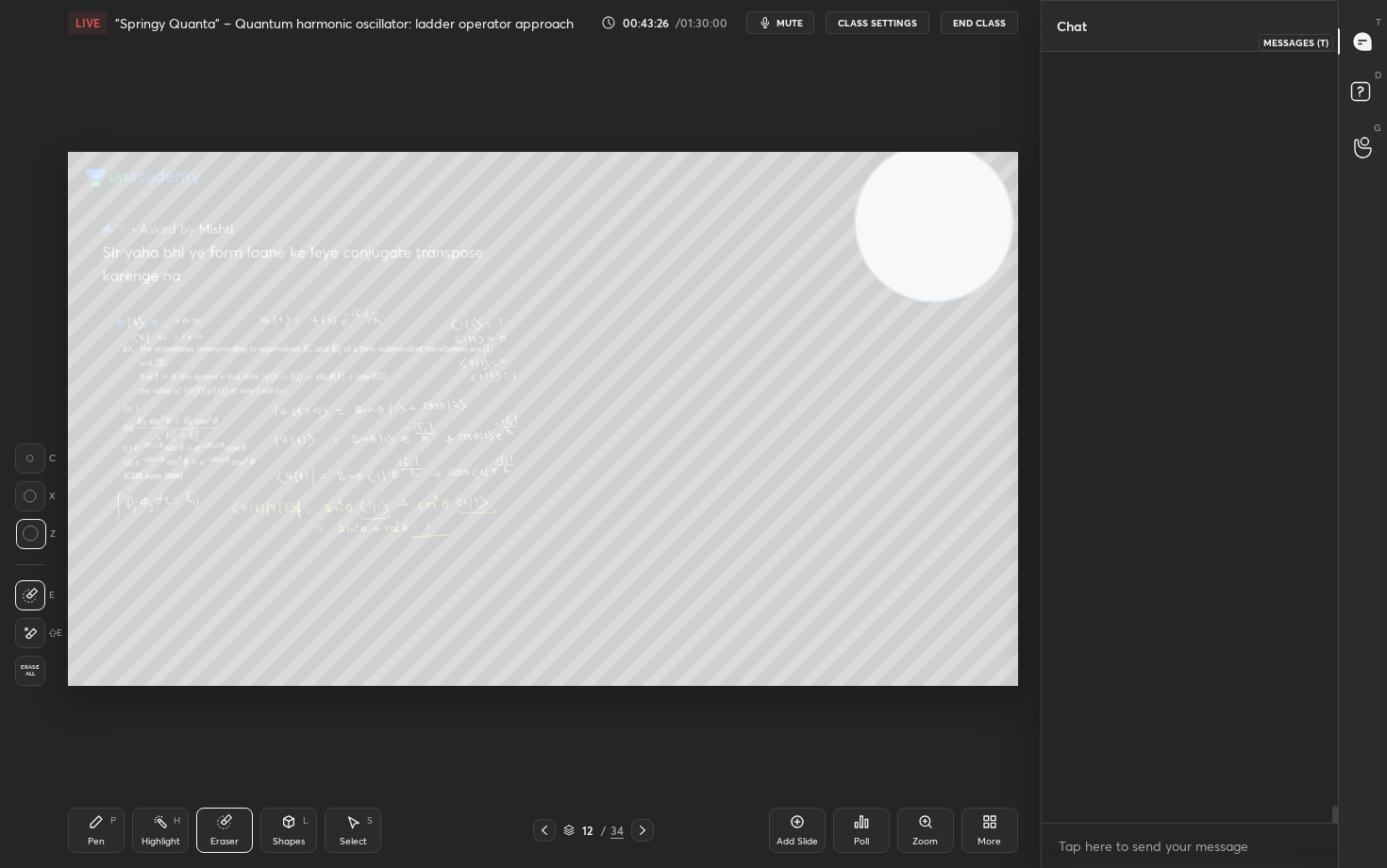
scroll to position [765, 290]
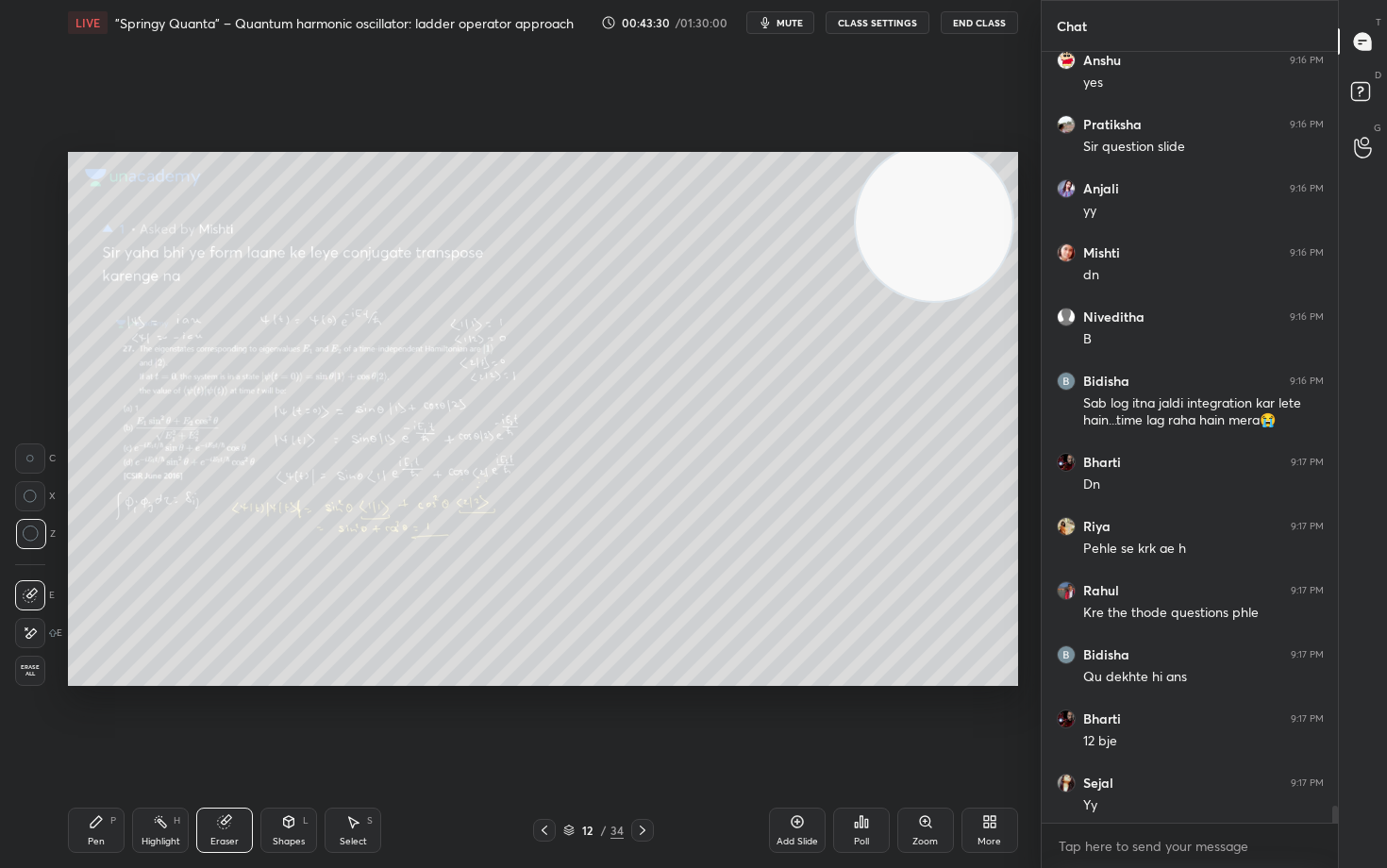
drag, startPoint x: 927, startPoint y: 818, endPoint x: 893, endPoint y: 810, distance: 34.9
click at [925, 720] on icon at bounding box center [925, 821] width 10 height 10
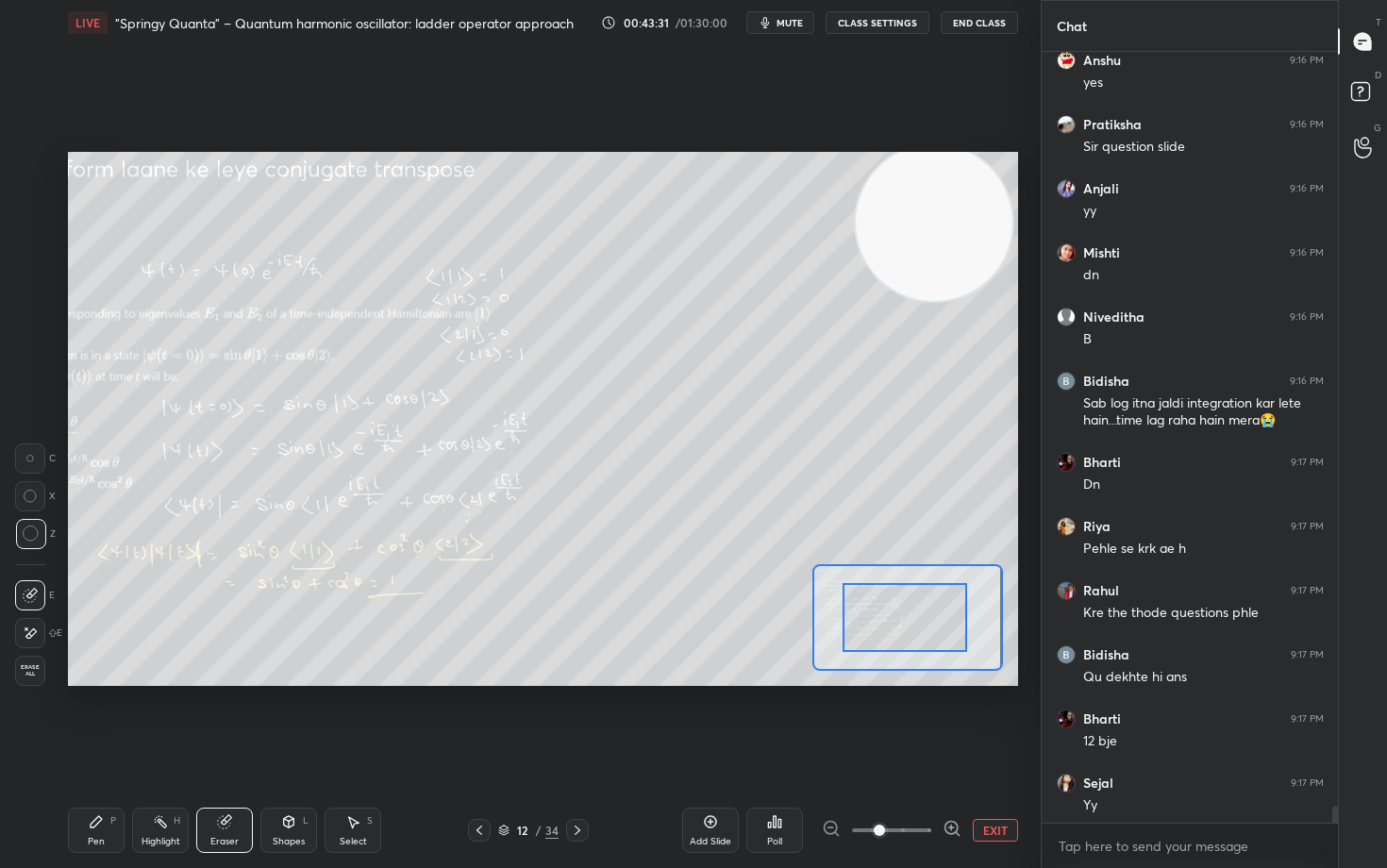
drag, startPoint x: 925, startPoint y: 610, endPoint x: 864, endPoint y: 601, distance: 61.7
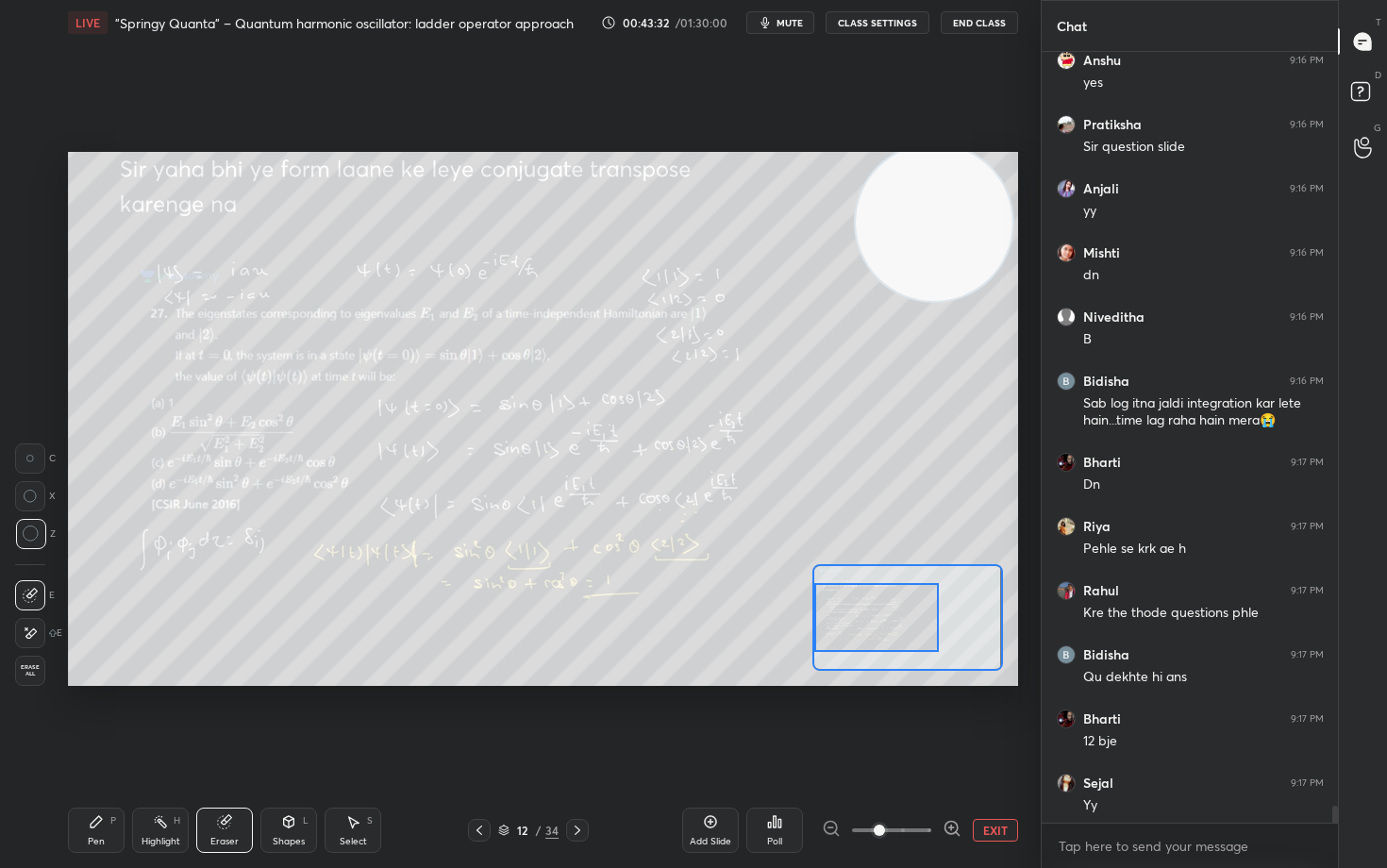
drag, startPoint x: 923, startPoint y: 613, endPoint x: 863, endPoint y: 605, distance: 60.5
click at [873, 613] on div at bounding box center [876, 617] width 125 height 69
drag, startPoint x: 99, startPoint y: 825, endPoint x: 113, endPoint y: 800, distance: 28.7
click at [97, 720] on icon at bounding box center [96, 822] width 15 height 15
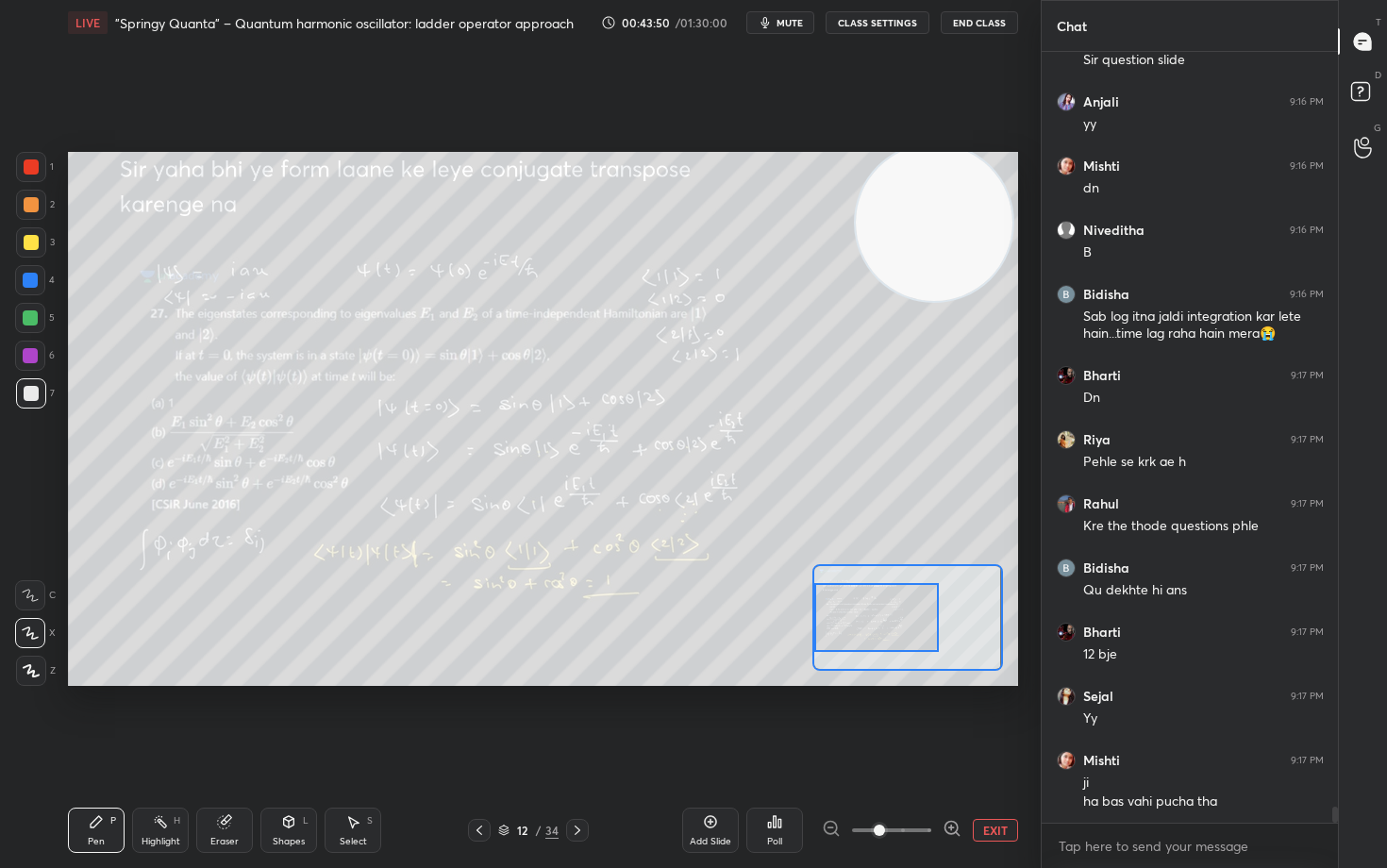
click at [985, 720] on button "EXIT" at bounding box center [996, 830] width 45 height 23
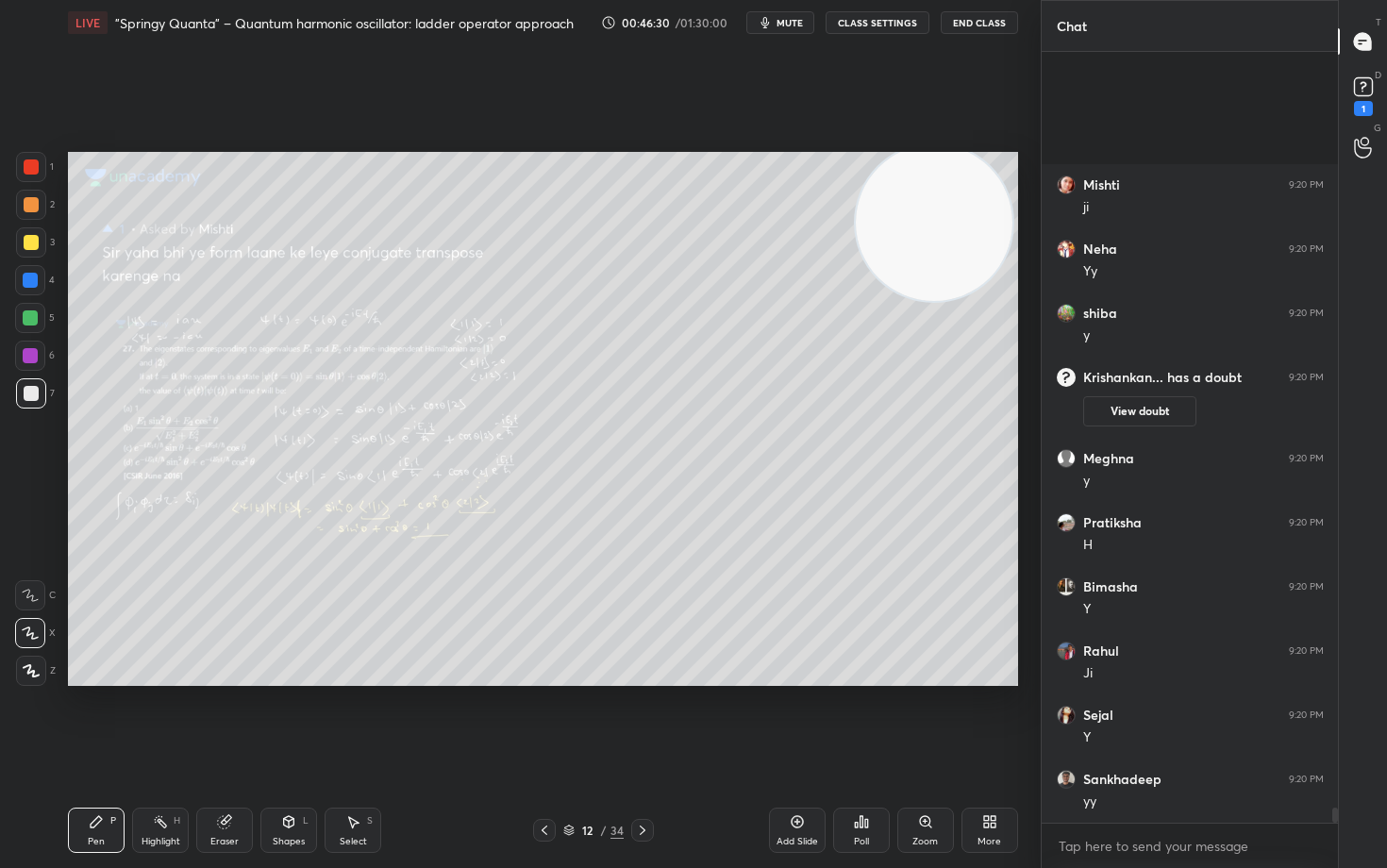
scroll to position [38489, 0]
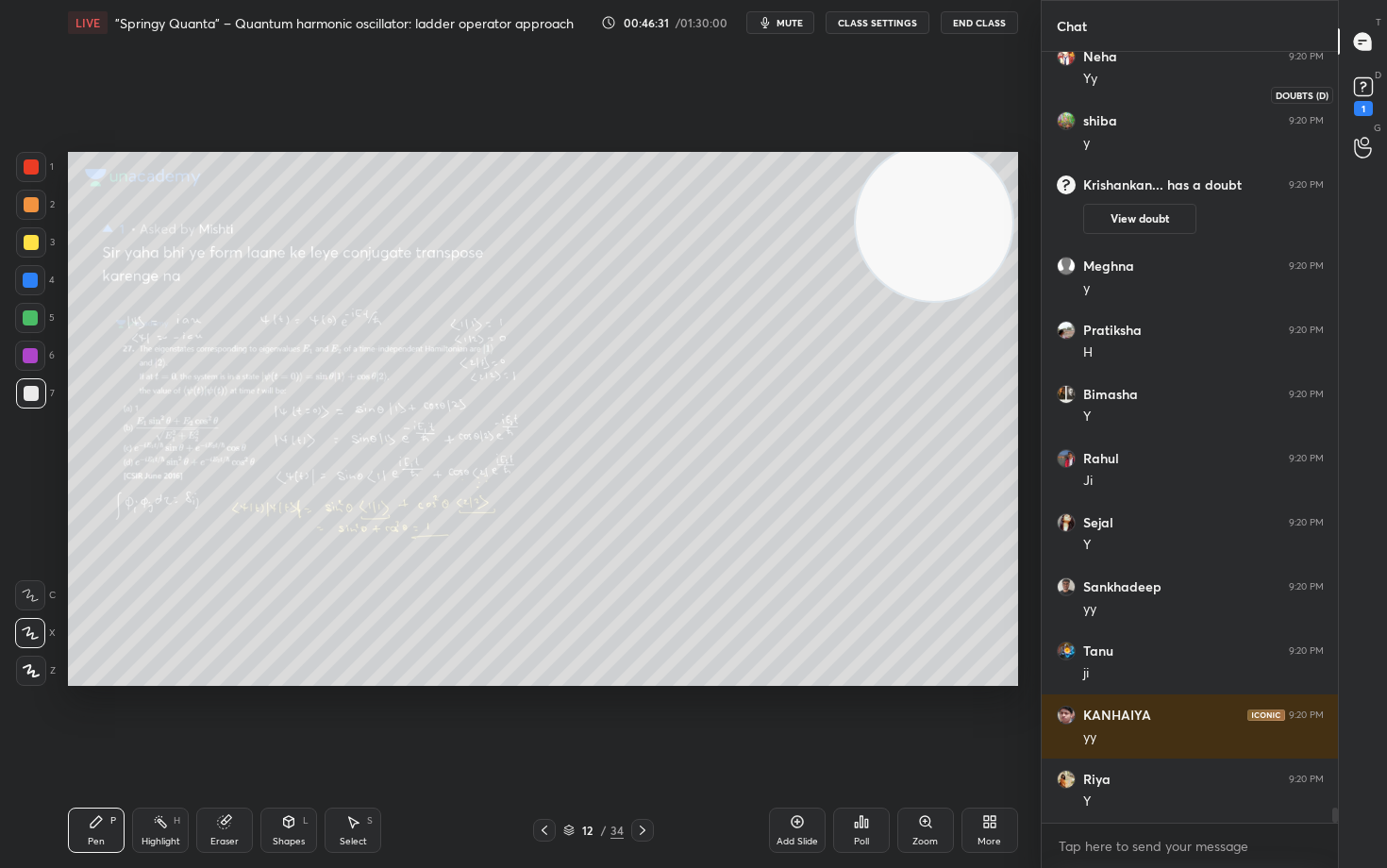
click at [1365, 90] on rect at bounding box center [1362, 87] width 18 height 18
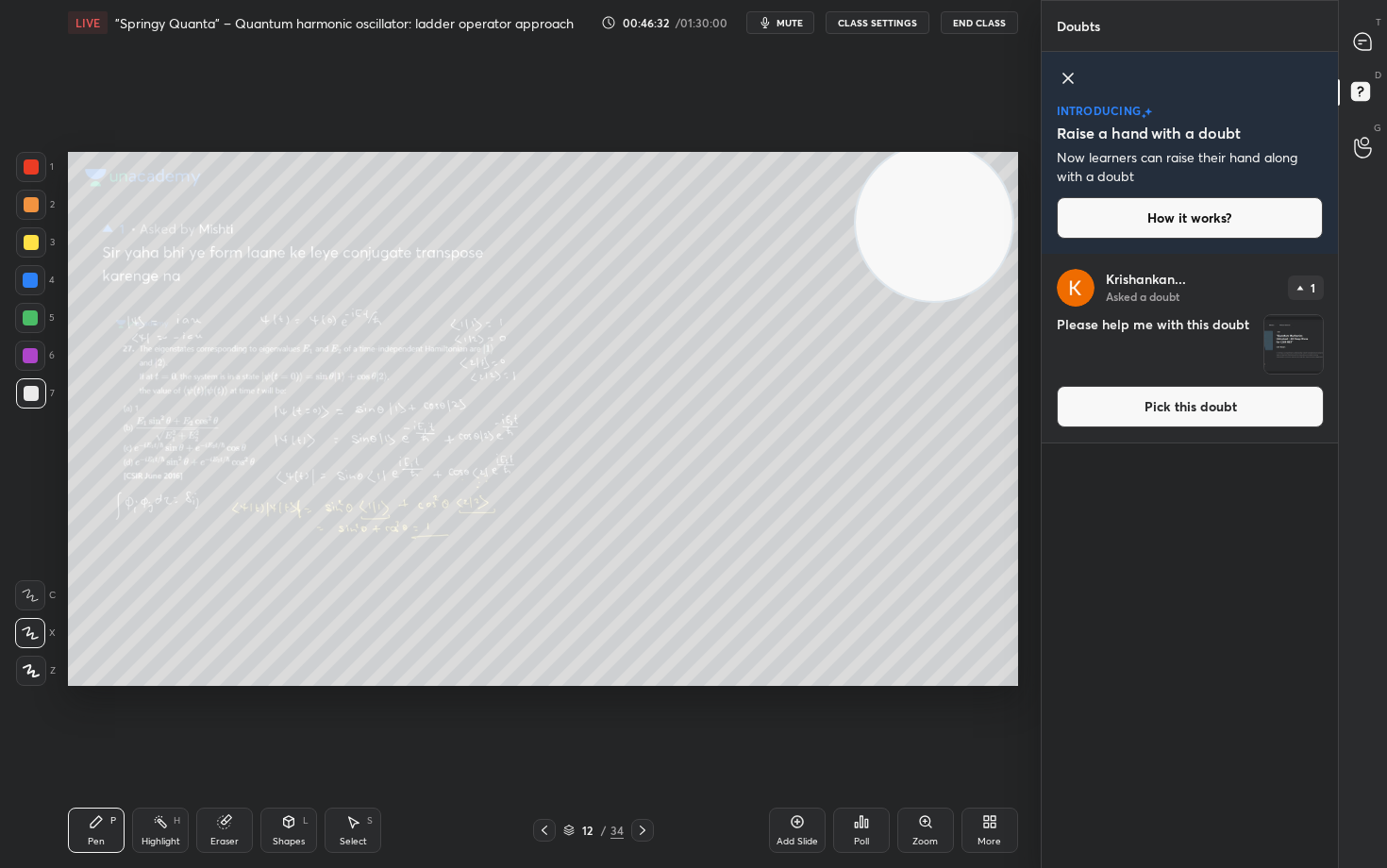
click at [1244, 414] on button "Pick this doubt" at bounding box center [1190, 407] width 267 height 42
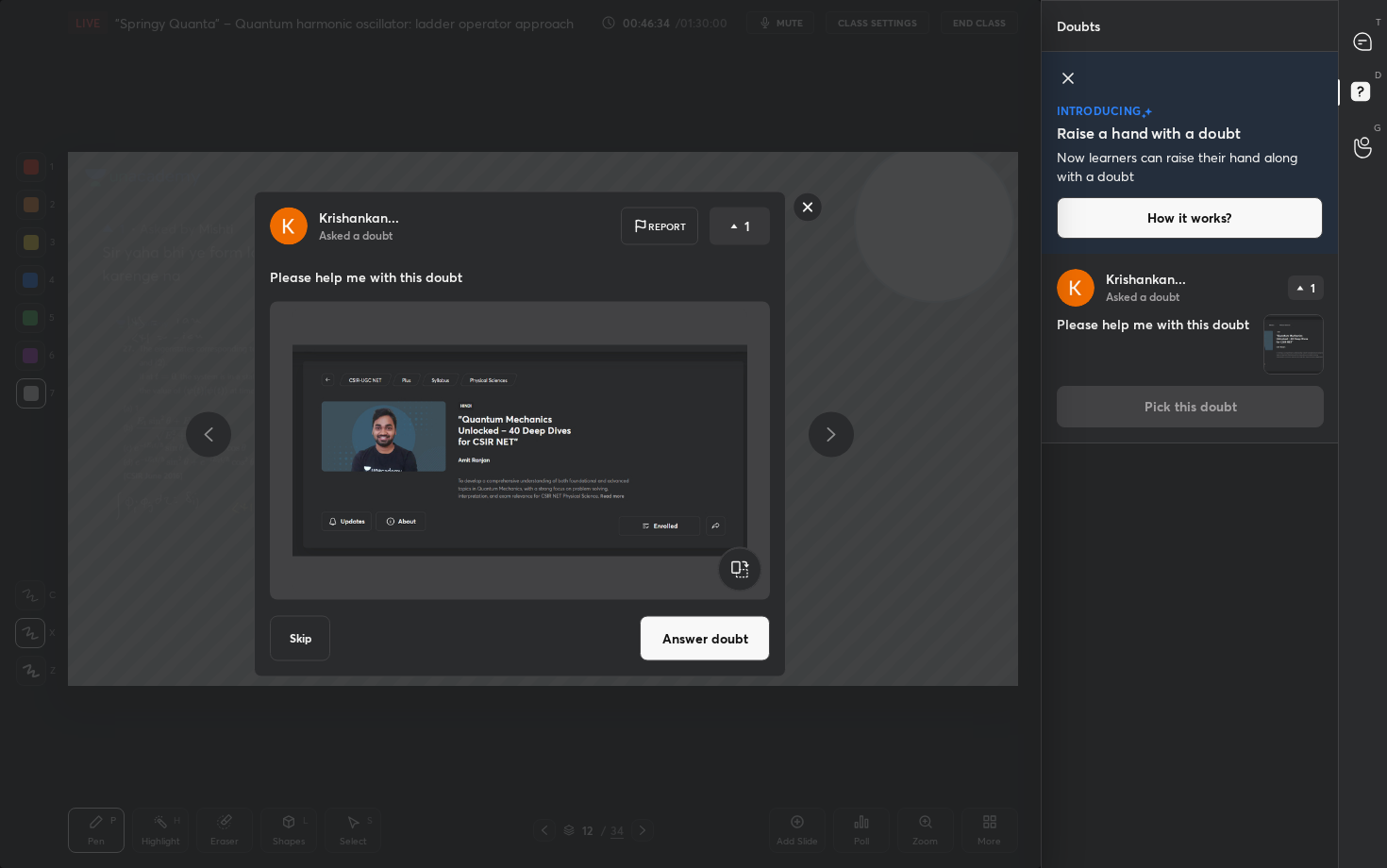
click at [698, 642] on button "Answer doubt" at bounding box center [705, 639] width 130 height 45
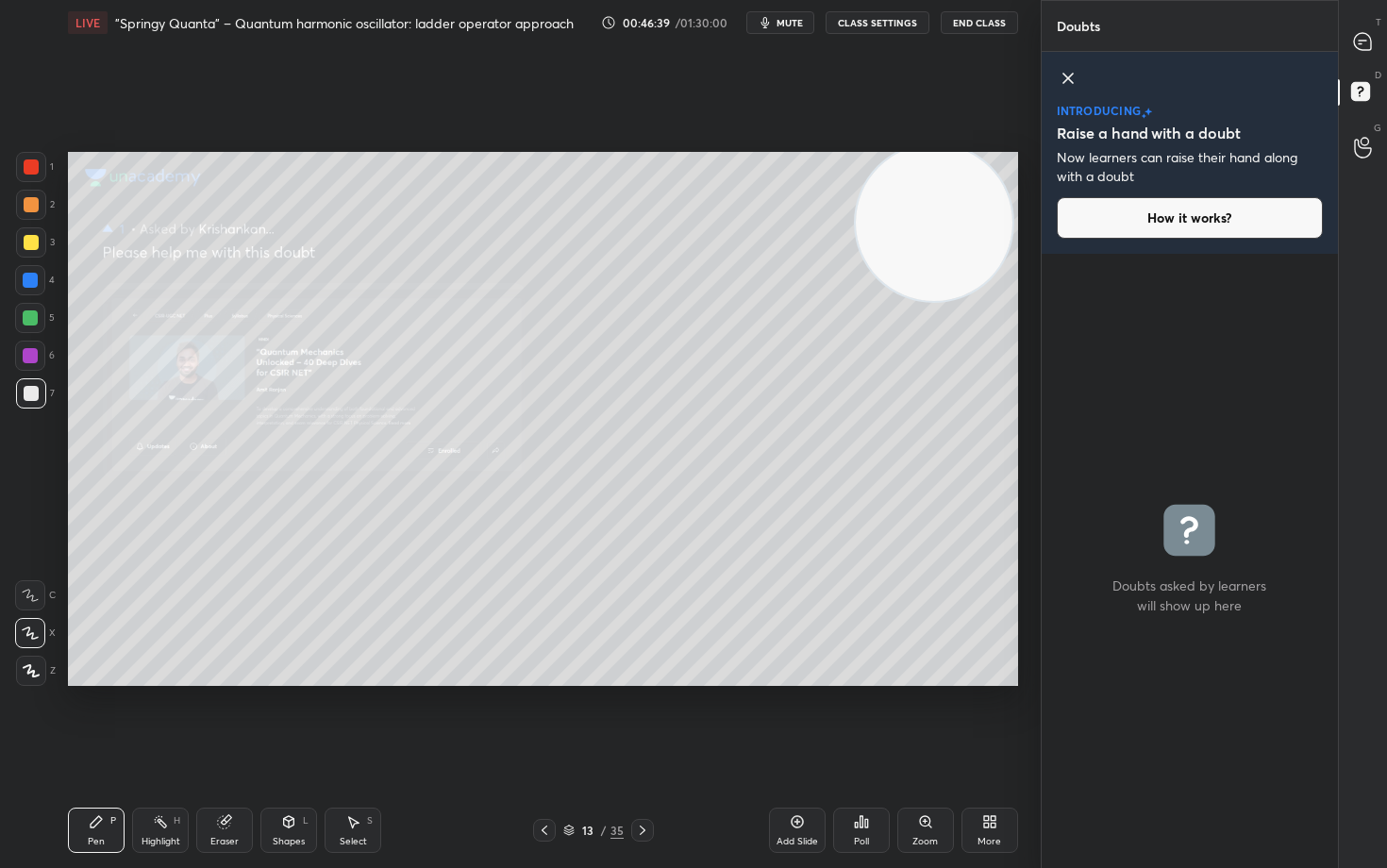
drag, startPoint x: 928, startPoint y: 817, endPoint x: 920, endPoint y: 810, distance: 10.6
click at [925, 720] on icon at bounding box center [926, 822] width 15 height 15
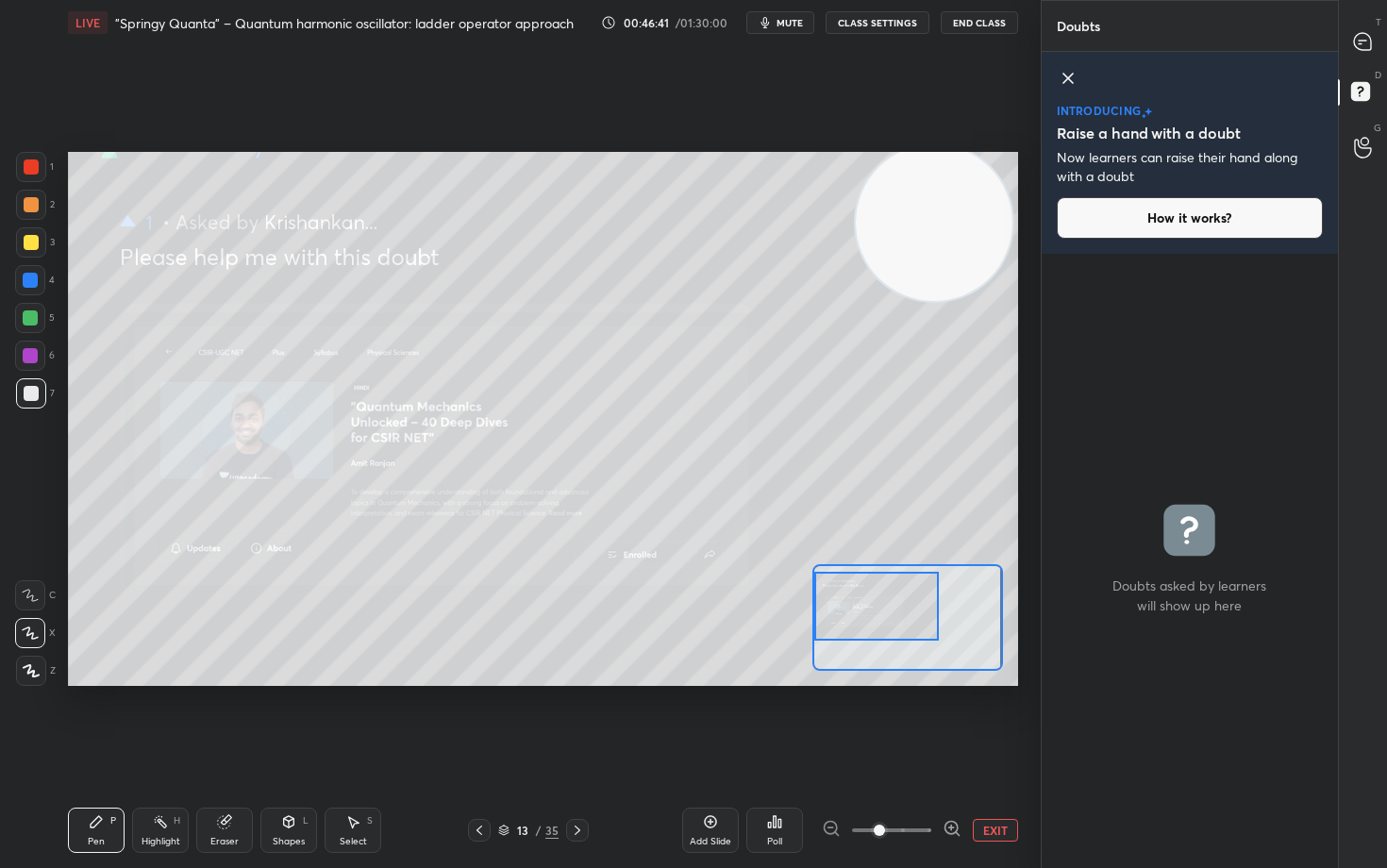
drag, startPoint x: 897, startPoint y: 608, endPoint x: 844, endPoint y: 596, distance: 54.3
click at [852, 608] on div at bounding box center [876, 606] width 125 height 69
click at [1358, 44] on icon at bounding box center [1362, 42] width 17 height 17
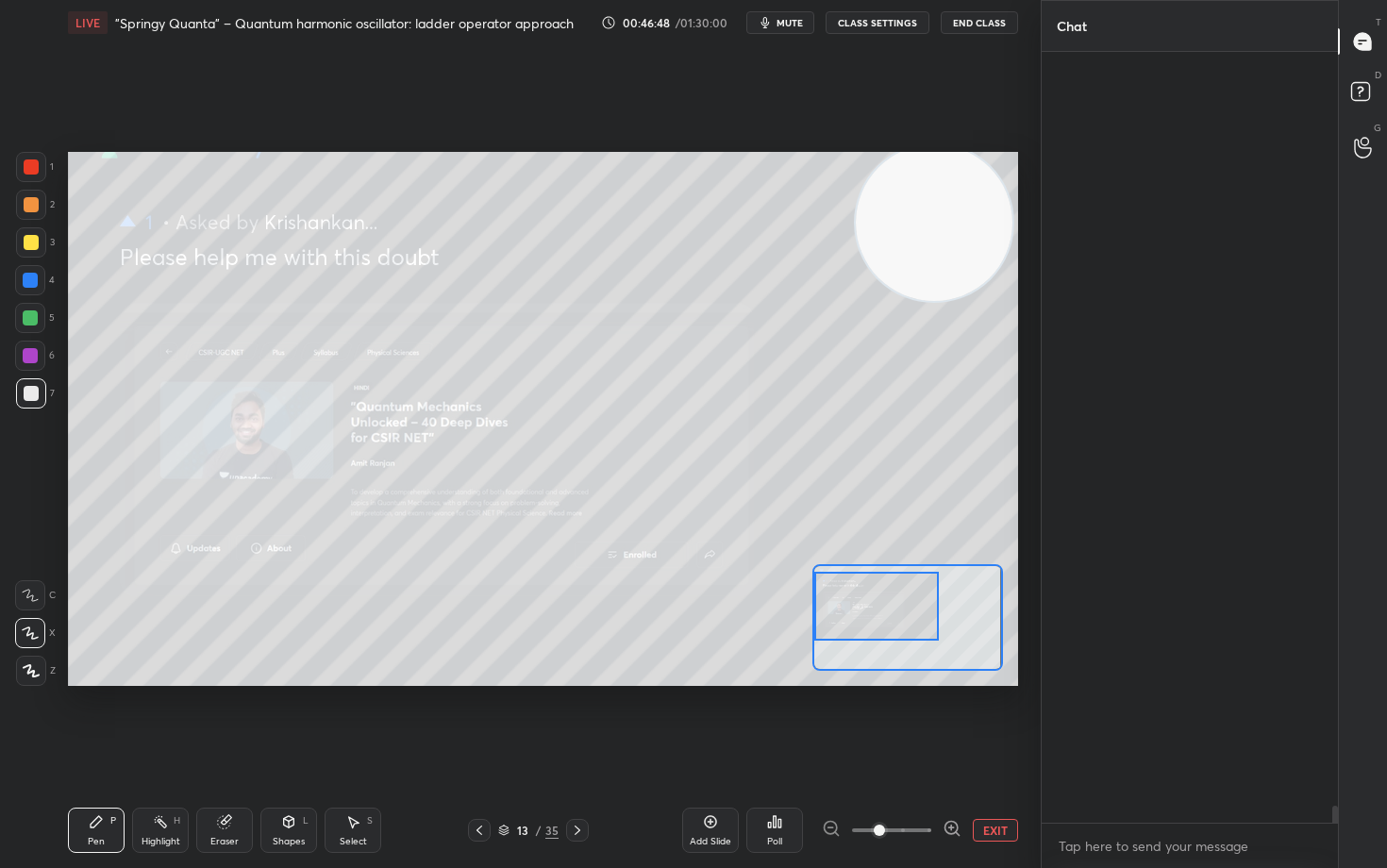
scroll to position [765, 290]
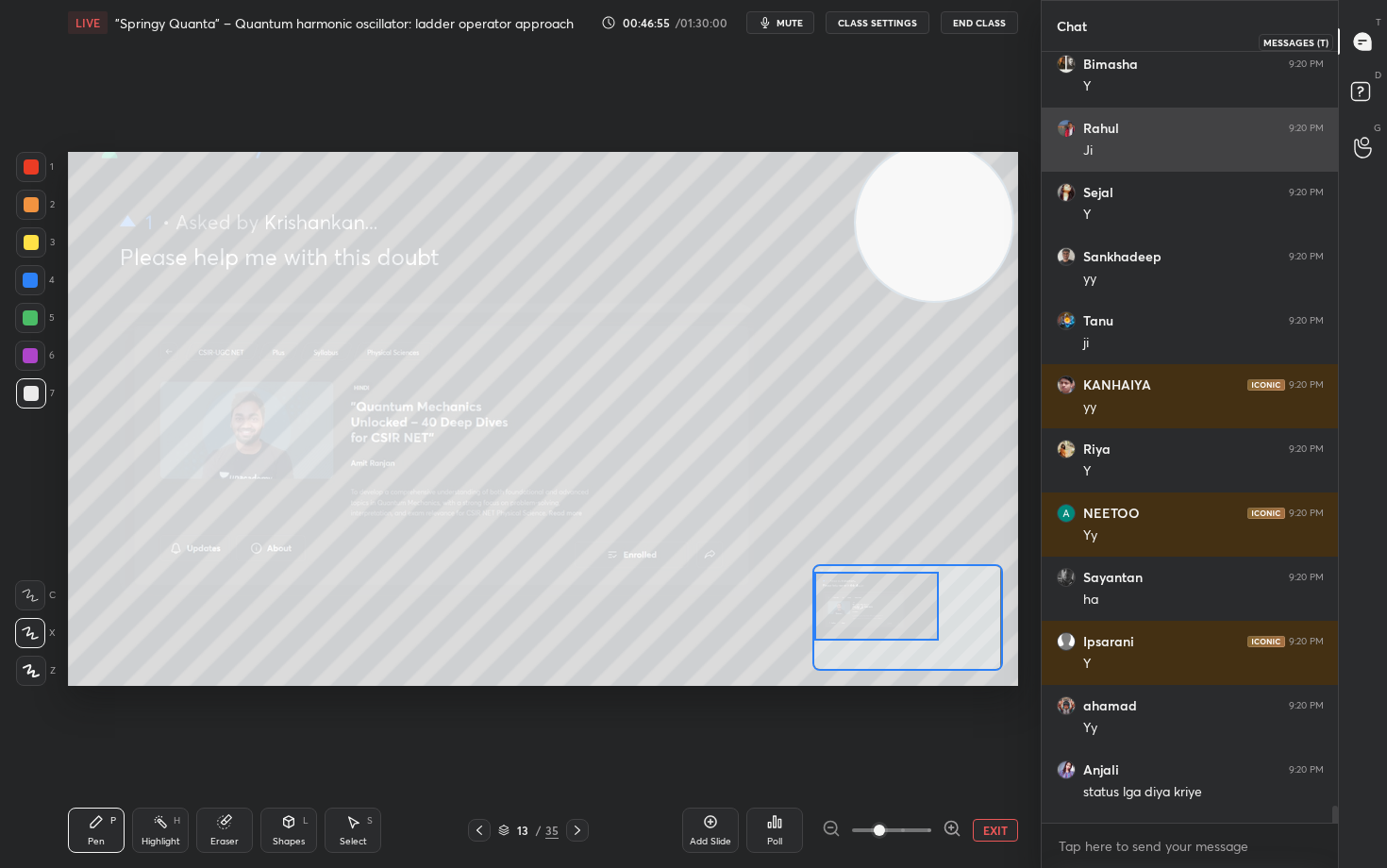
drag, startPoint x: 1358, startPoint y: 42, endPoint x: 1274, endPoint y: 164, distance: 148.1
click at [1356, 43] on icon at bounding box center [1362, 42] width 17 height 17
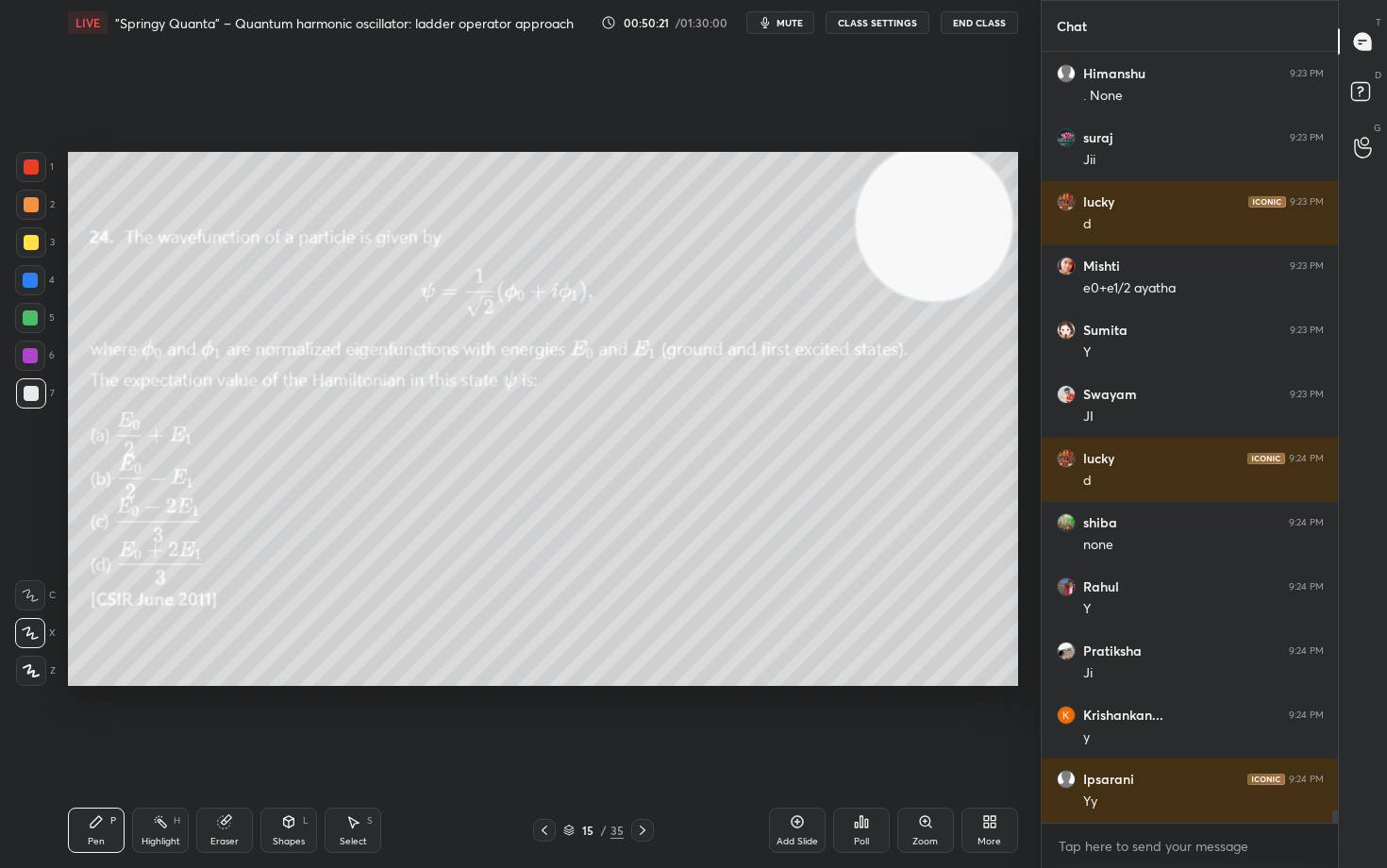
scroll to position [42946, 0]
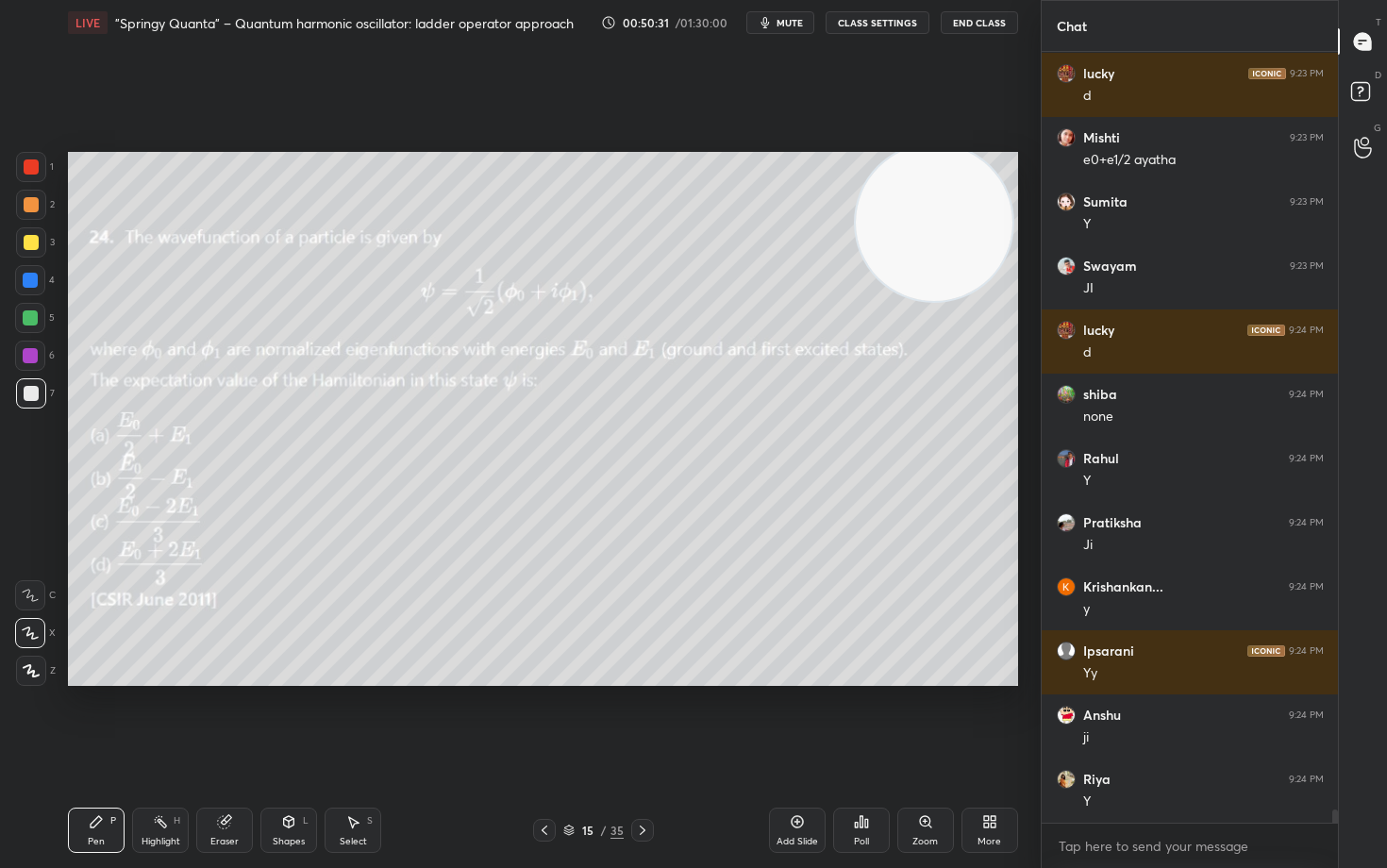
drag, startPoint x: 950, startPoint y: 261, endPoint x: 950, endPoint y: 398, distance: 137.0
click at [965, 301] on video at bounding box center [934, 223] width 157 height 157
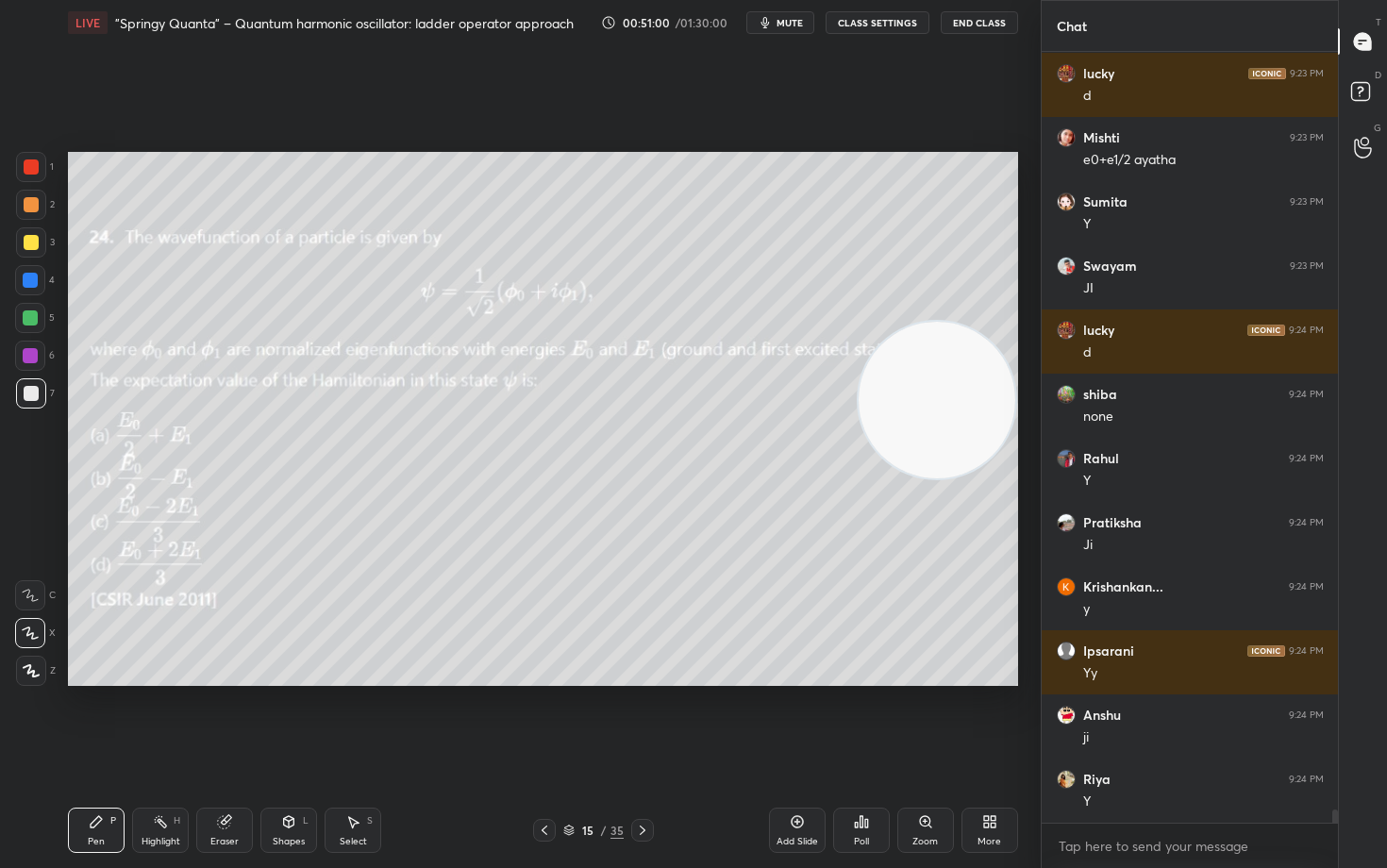
drag, startPoint x: 229, startPoint y: 825, endPoint x: 247, endPoint y: 783, distance: 45.7
click at [229, 720] on icon at bounding box center [225, 822] width 15 height 15
drag, startPoint x: 95, startPoint y: 832, endPoint x: 93, endPoint y: 819, distance: 13.2
click at [92, 720] on div "Pen P" at bounding box center [96, 830] width 57 height 45
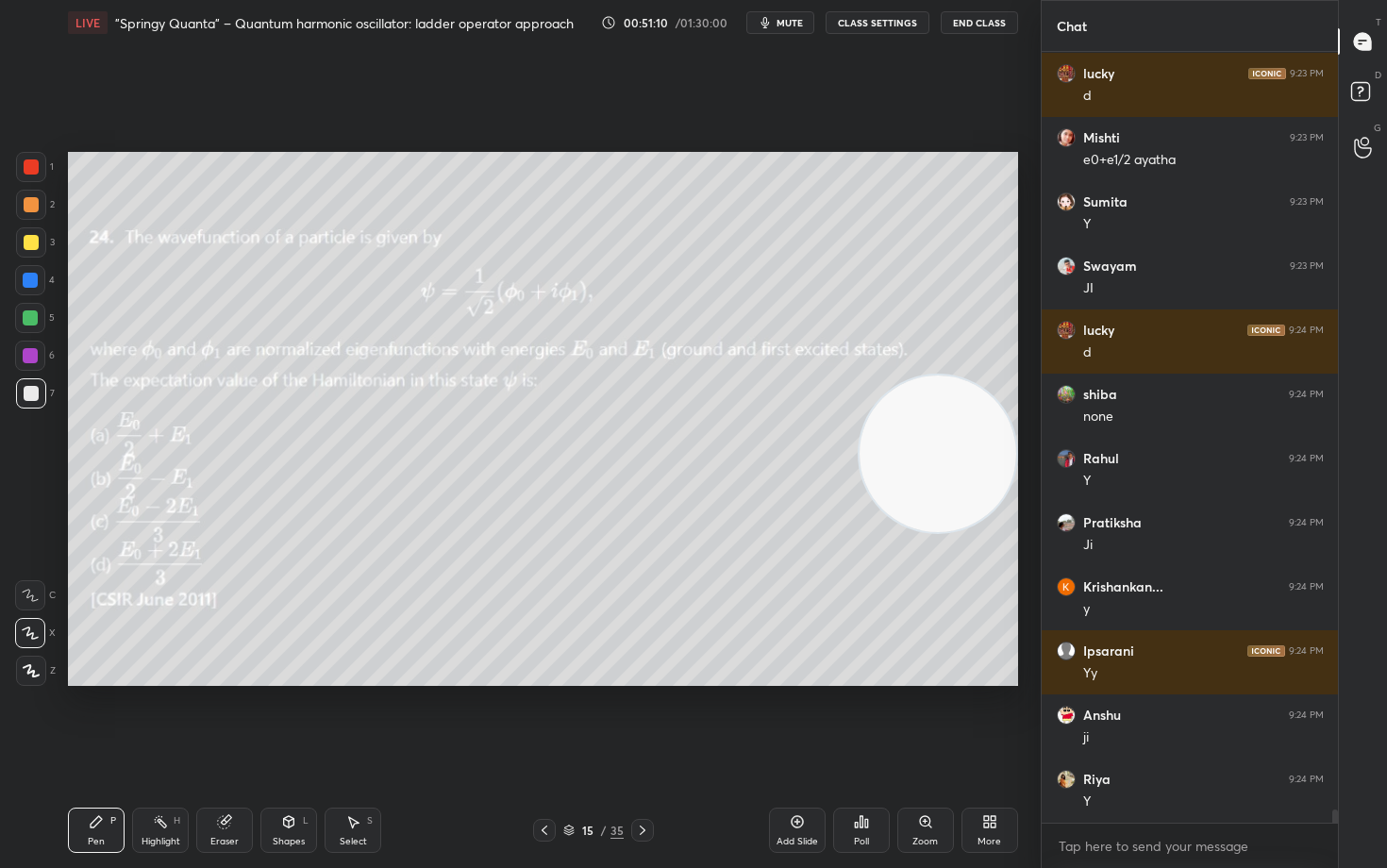
drag, startPoint x: 953, startPoint y: 425, endPoint x: 959, endPoint y: 582, distance: 157.1
click at [962, 532] on video at bounding box center [938, 454] width 157 height 157
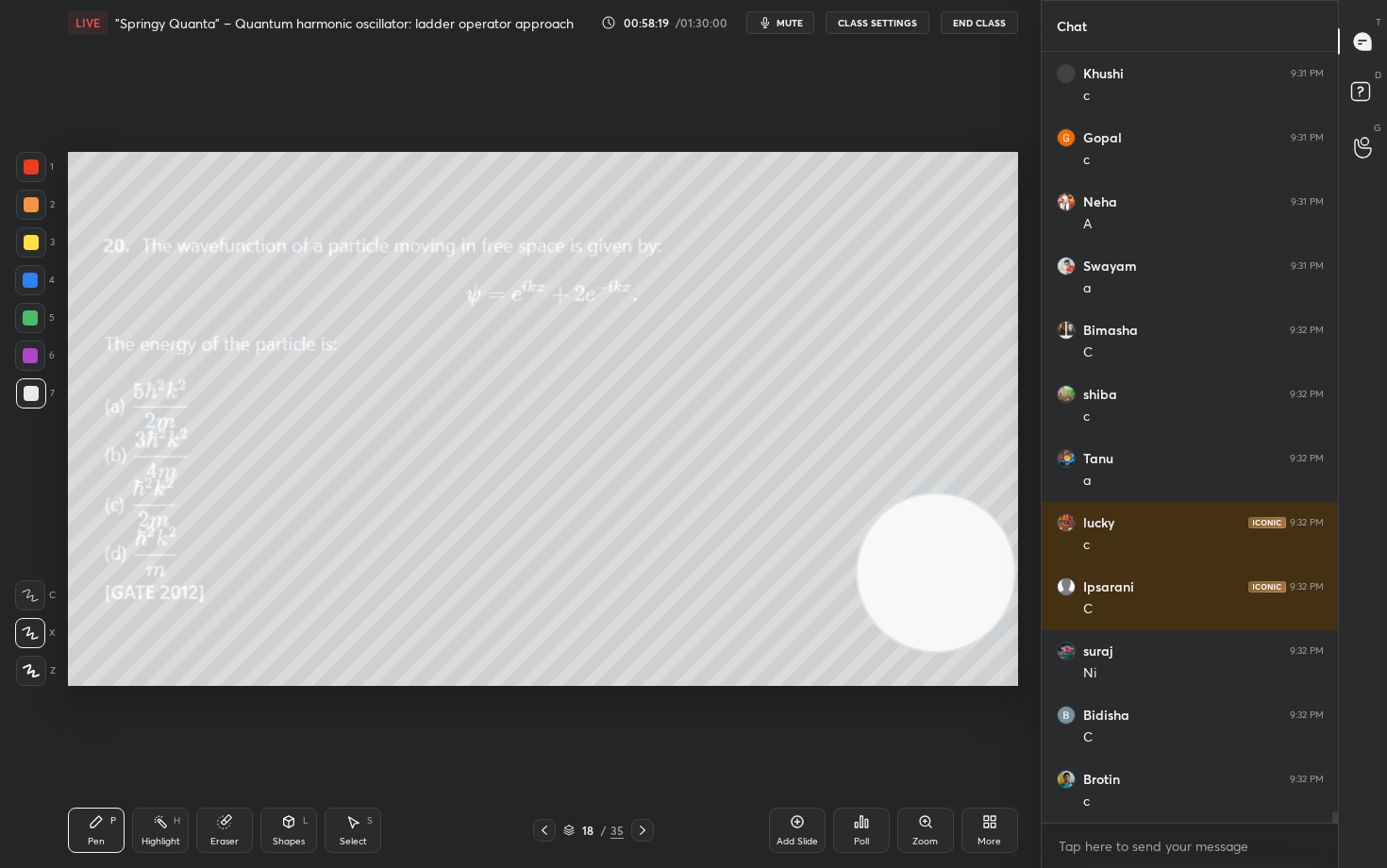
scroll to position [51203, 0]
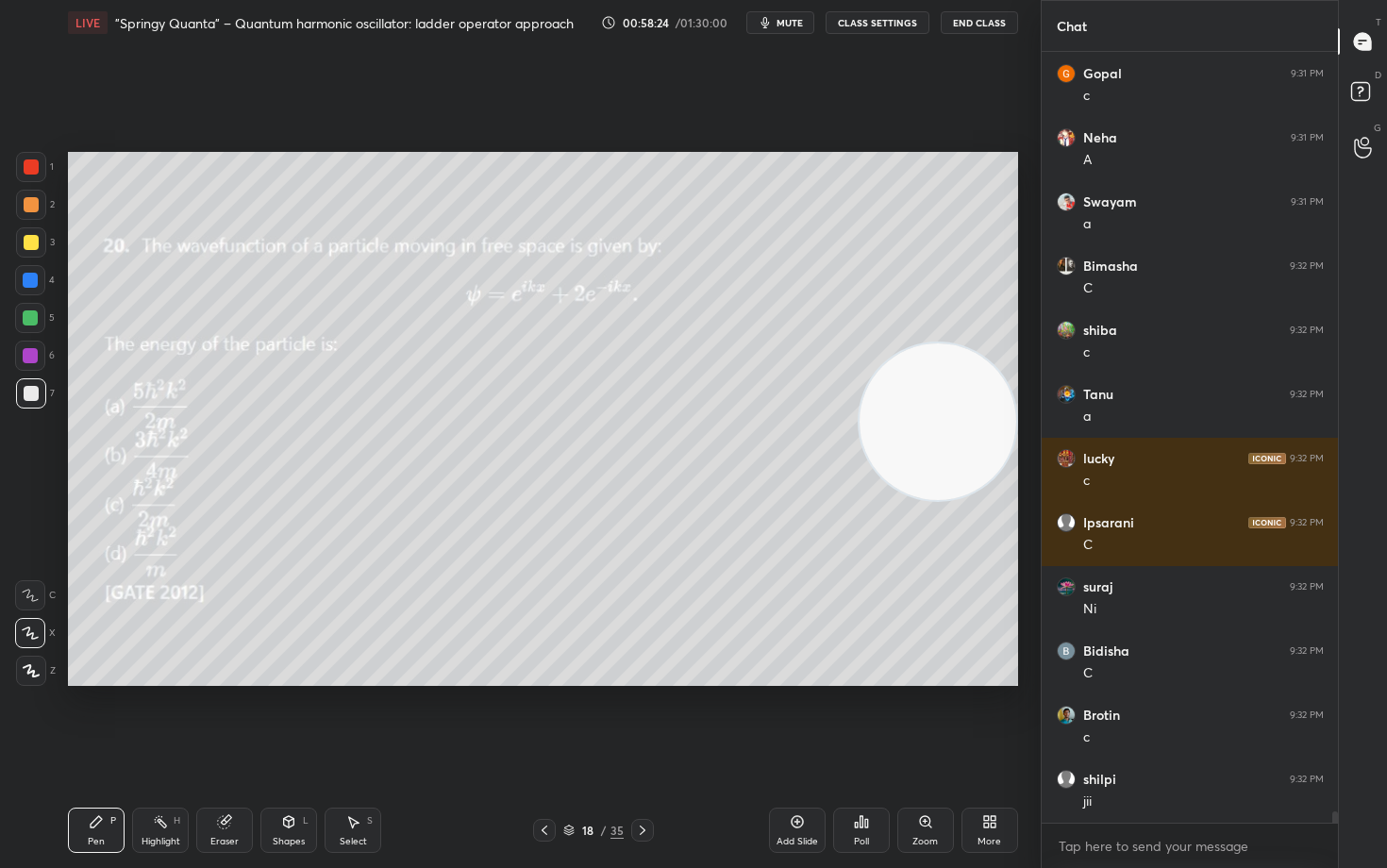
drag, startPoint x: 941, startPoint y: 600, endPoint x: 956, endPoint y: 231, distance: 369.3
click at [980, 343] on video at bounding box center [938, 422] width 157 height 157
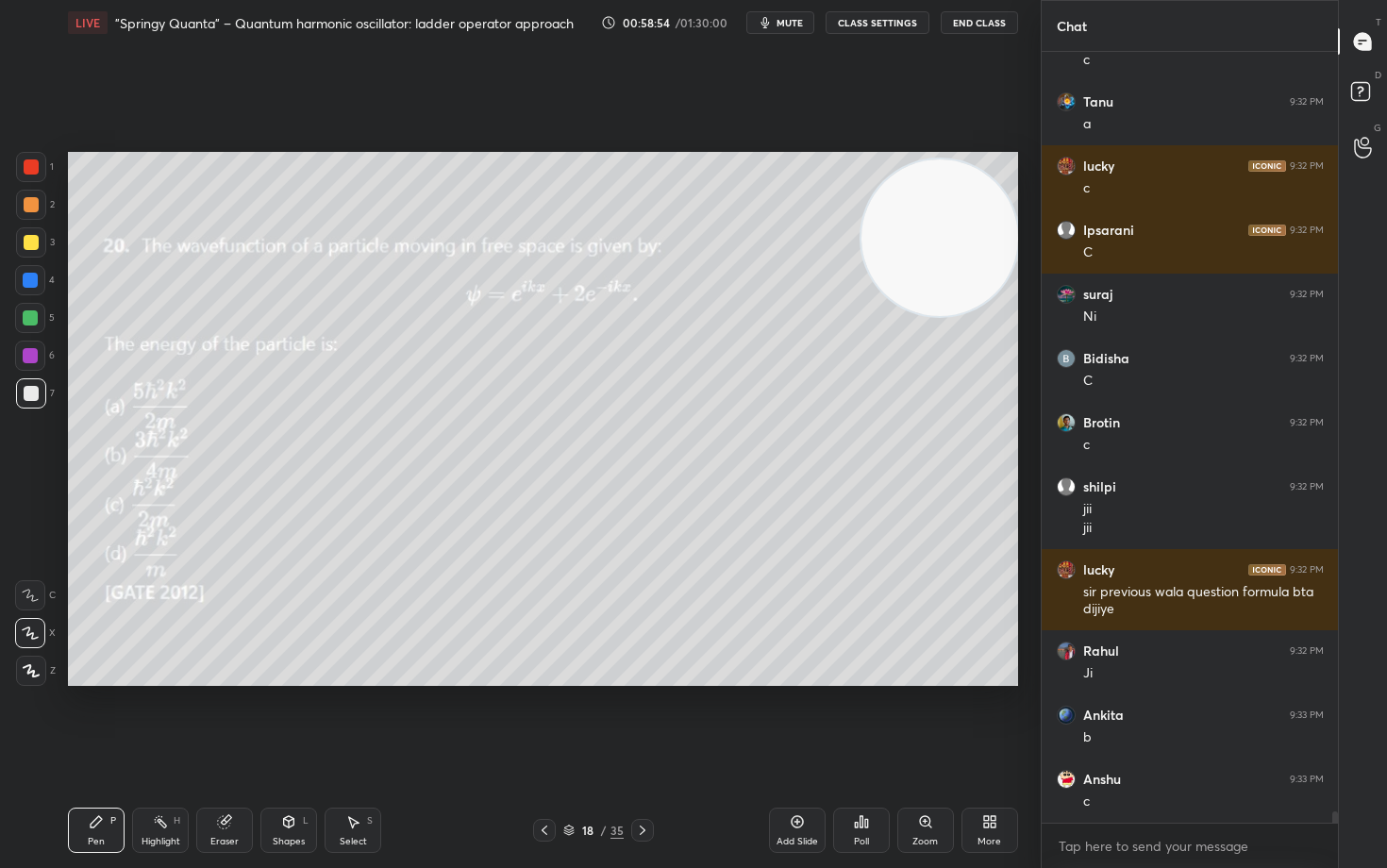
scroll to position [51561, 0]
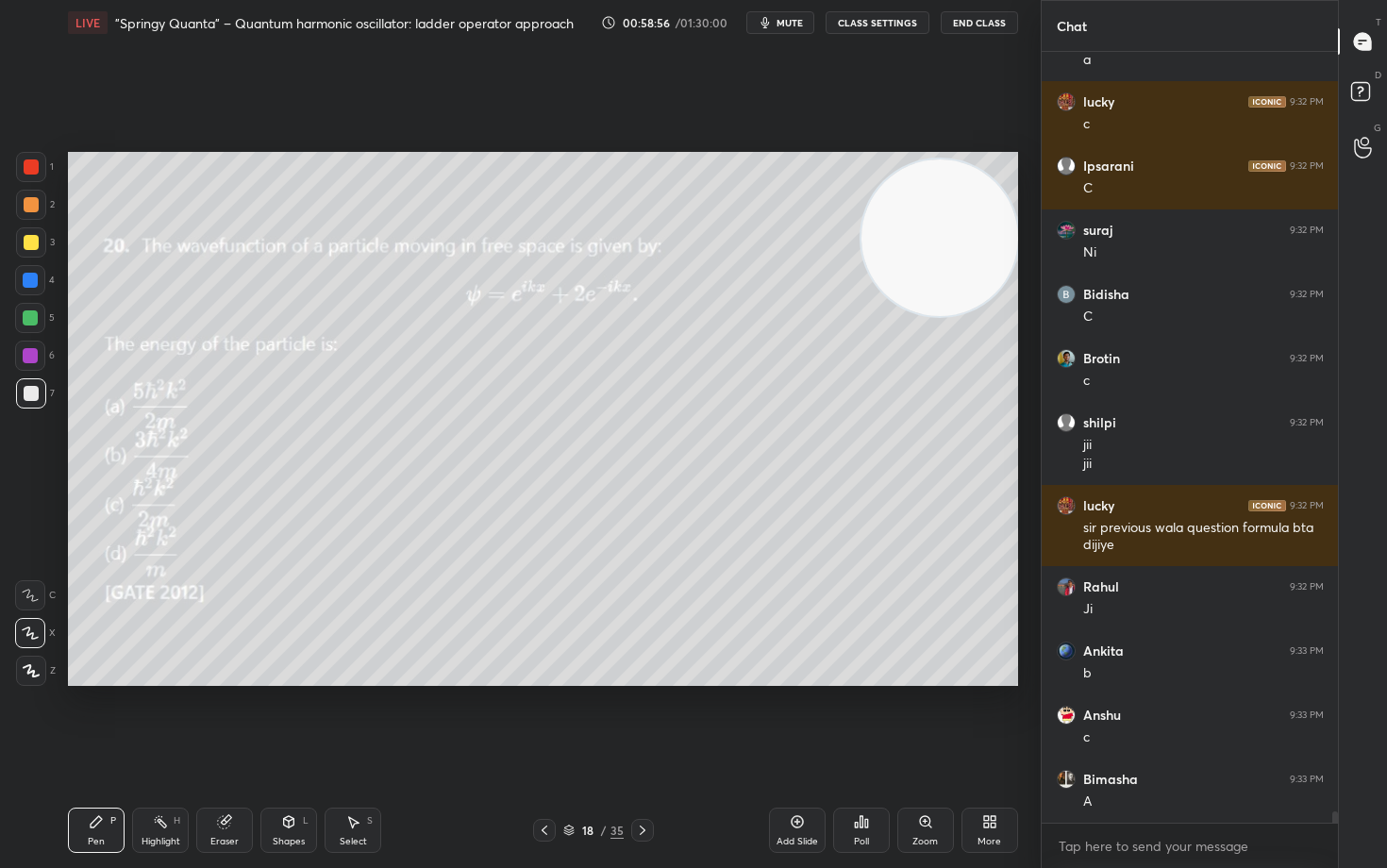
click at [233, 720] on div "Eraser" at bounding box center [225, 830] width 57 height 45
drag, startPoint x: 86, startPoint y: 832, endPoint x: 155, endPoint y: 755, distance: 103.4
click at [85, 720] on div "Pen P" at bounding box center [96, 830] width 57 height 45
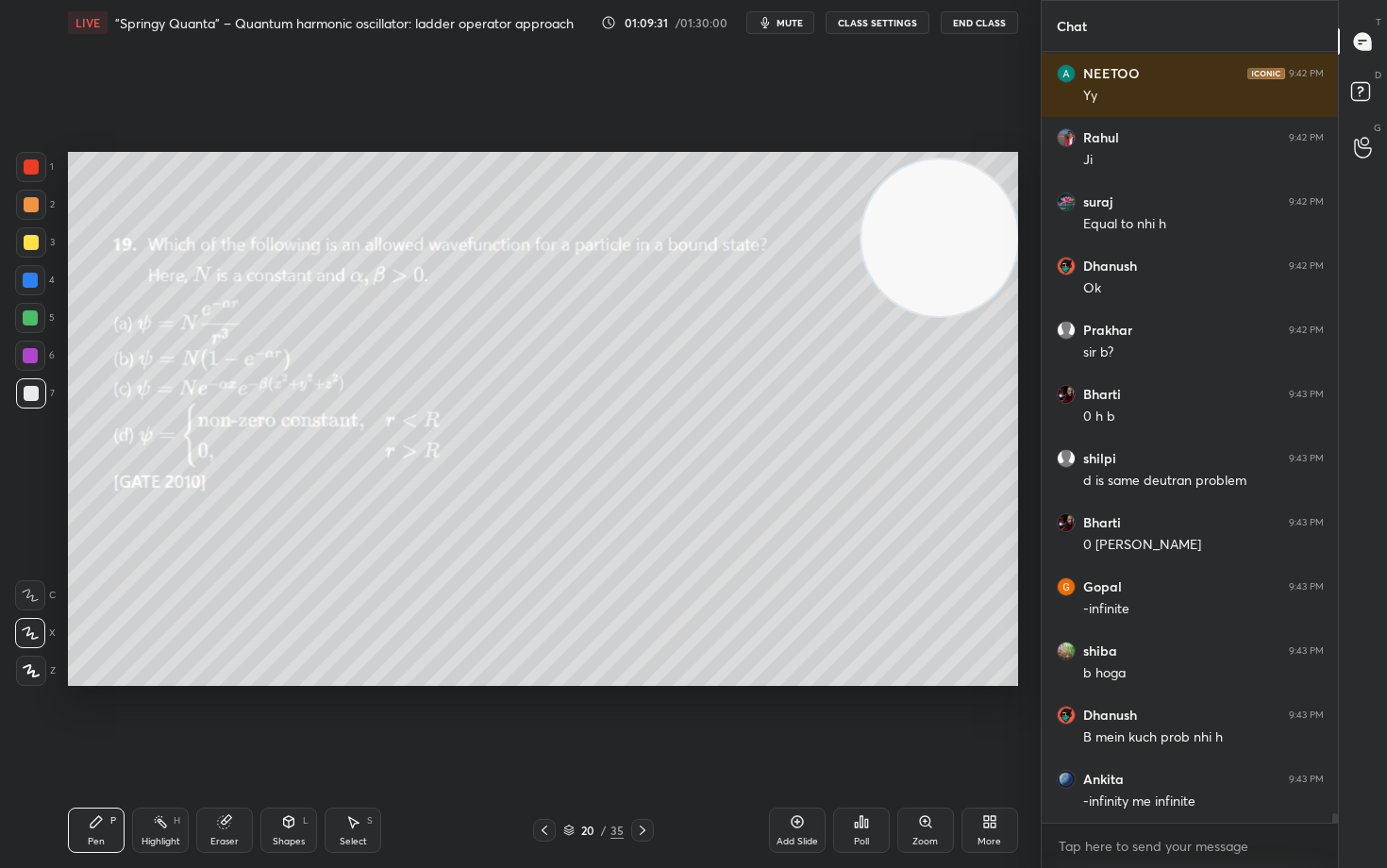
scroll to position [65014, 0]
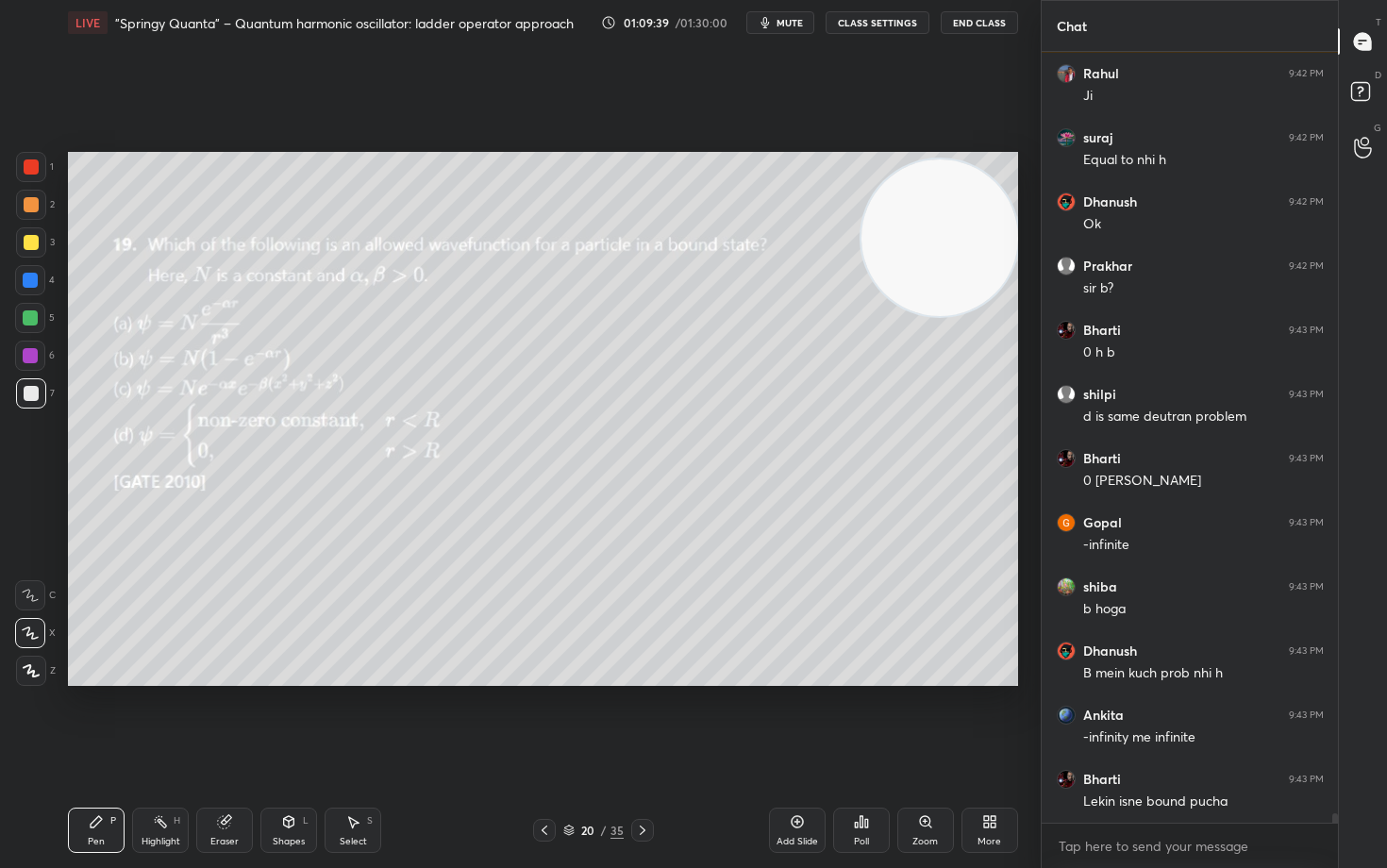
drag, startPoint x: 977, startPoint y: 274, endPoint x: 928, endPoint y: 311, distance: 61.4
click at [971, 316] on video at bounding box center [940, 238] width 157 height 157
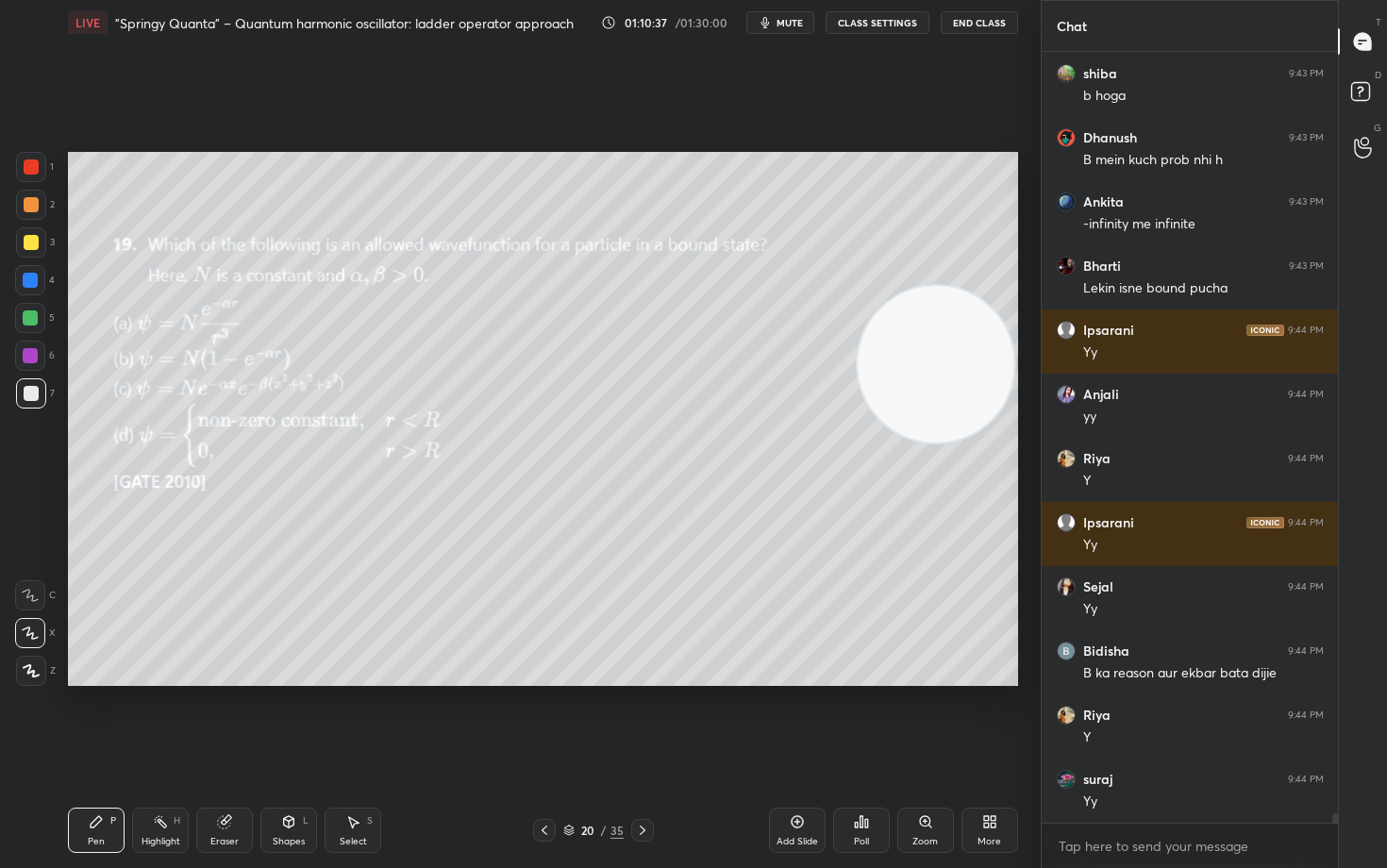
scroll to position [65592, 0]
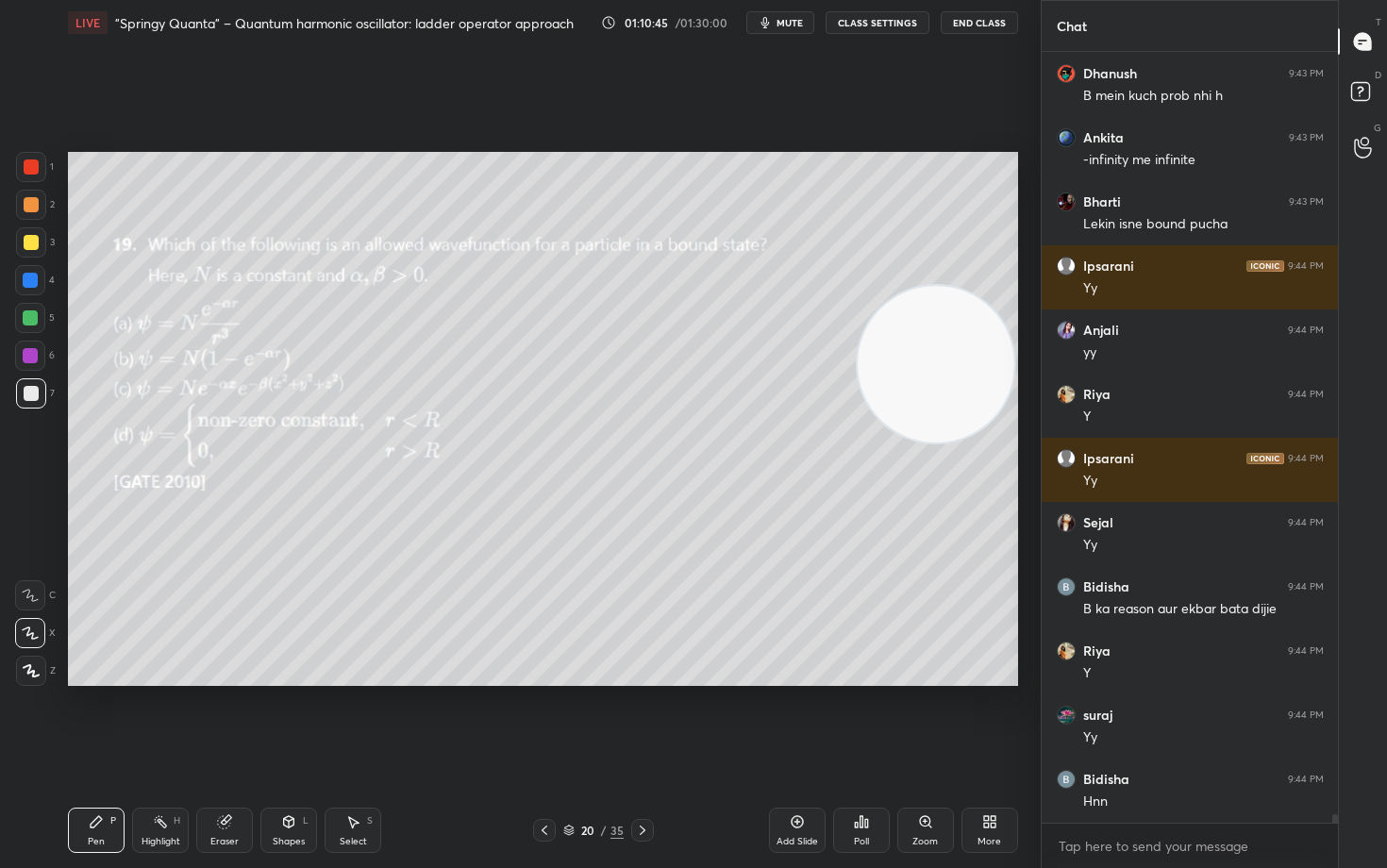
click at [216, 720] on div "Eraser" at bounding box center [225, 830] width 57 height 45
click at [28, 680] on div "Erase all" at bounding box center [30, 671] width 30 height 30
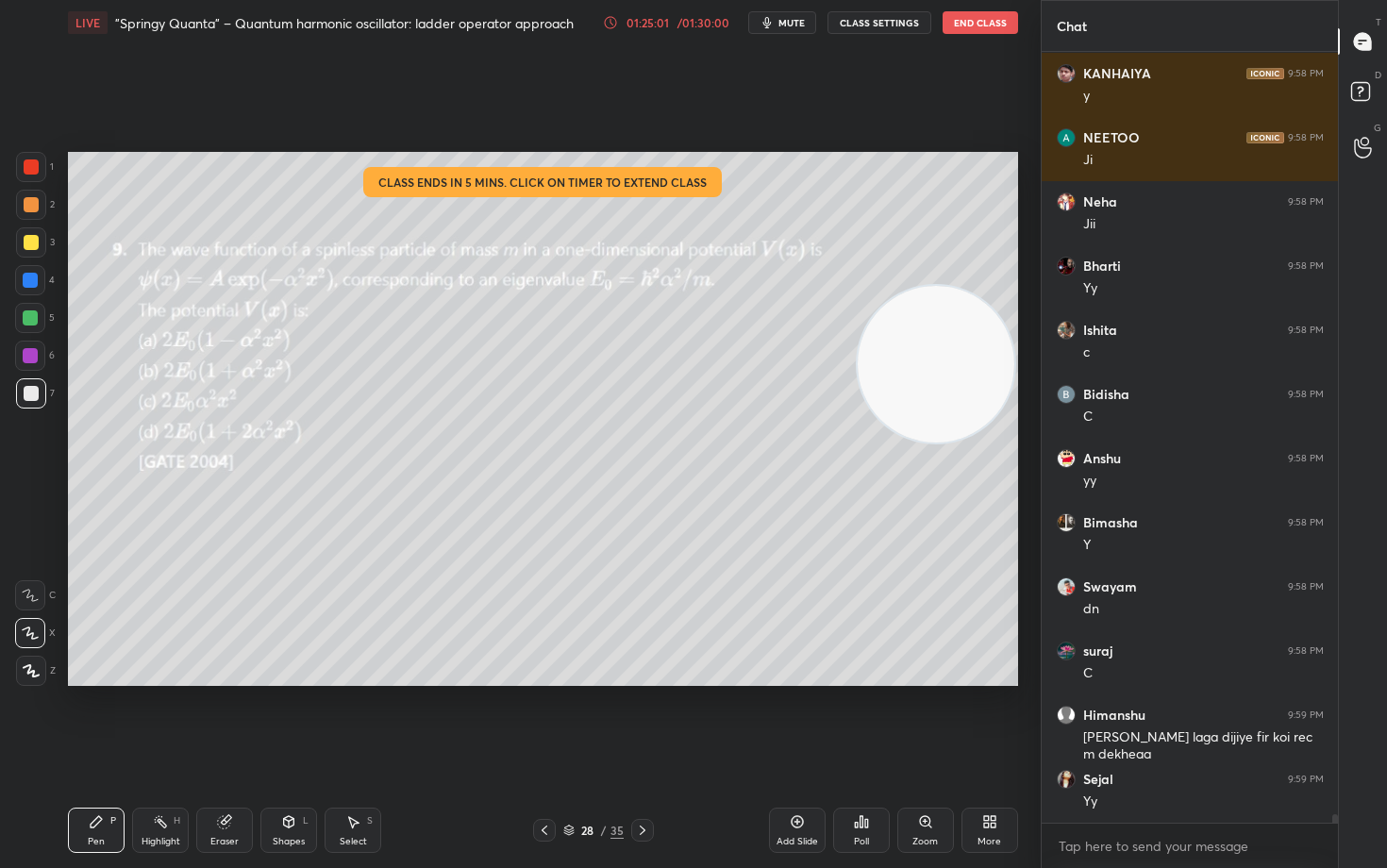
scroll to position [68008, 0]
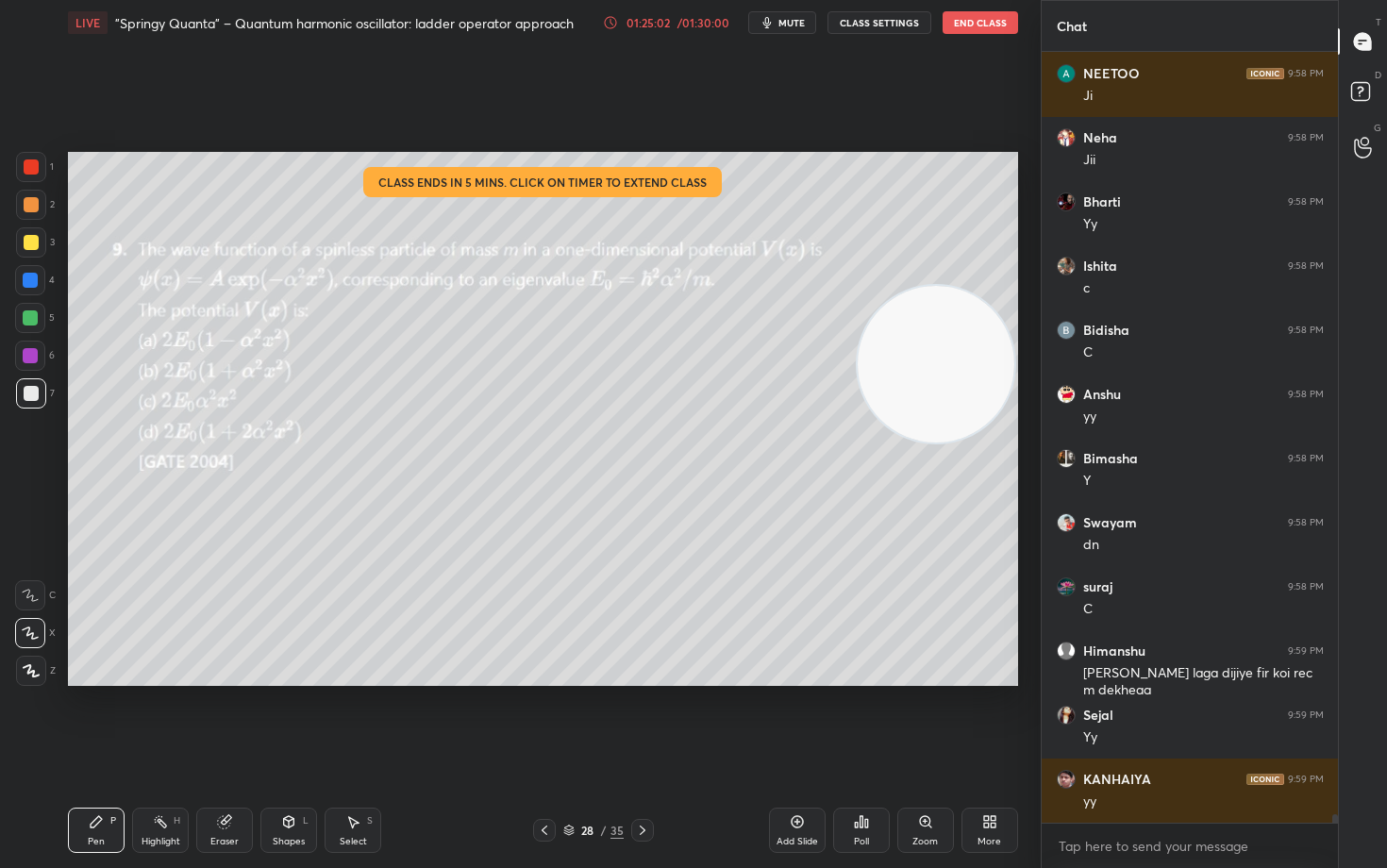
click at [611, 21] on icon at bounding box center [611, 23] width 15 height 15
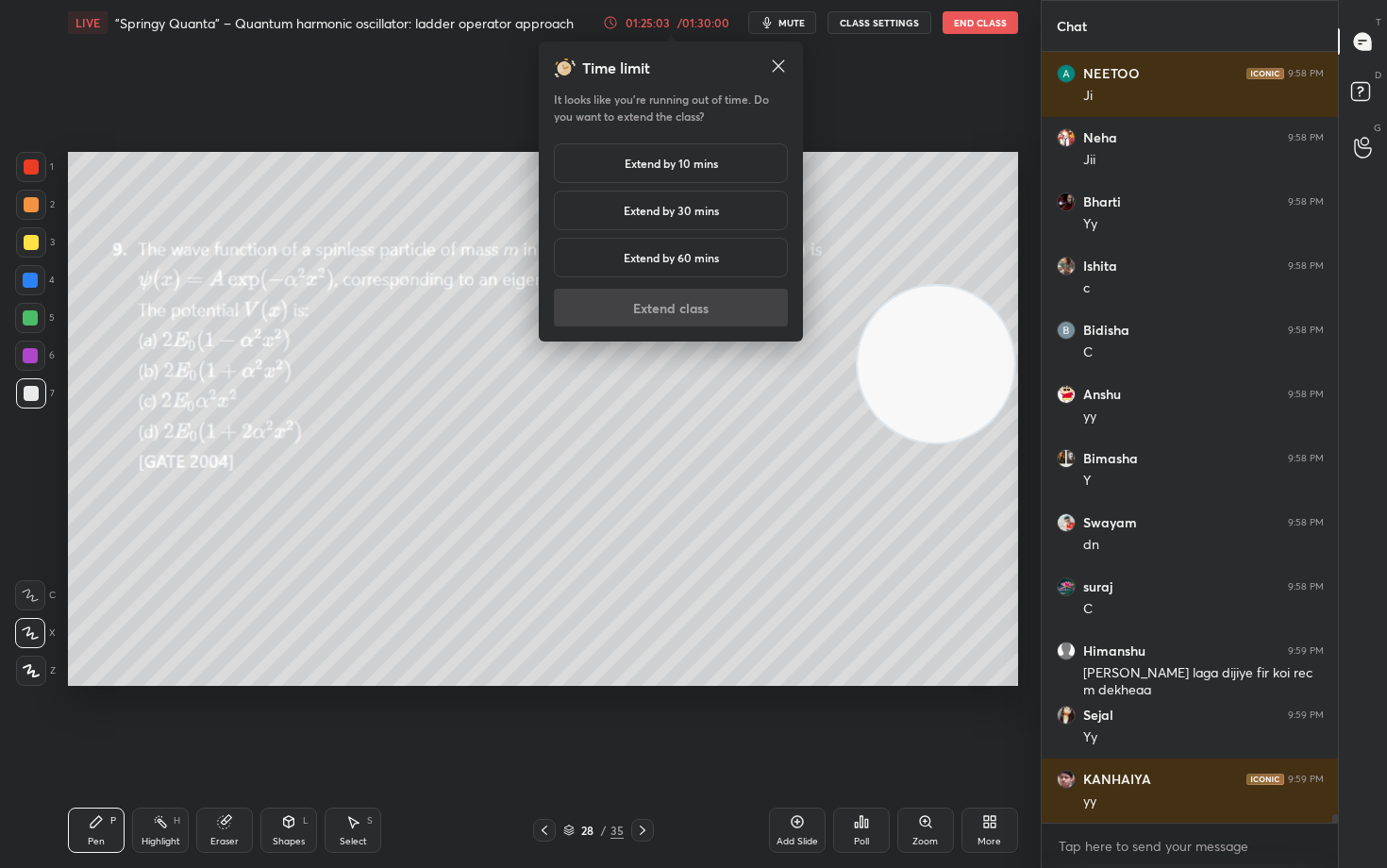
click at [650, 160] on h5 "Extend by 10 mins" at bounding box center [671, 164] width 94 height 17
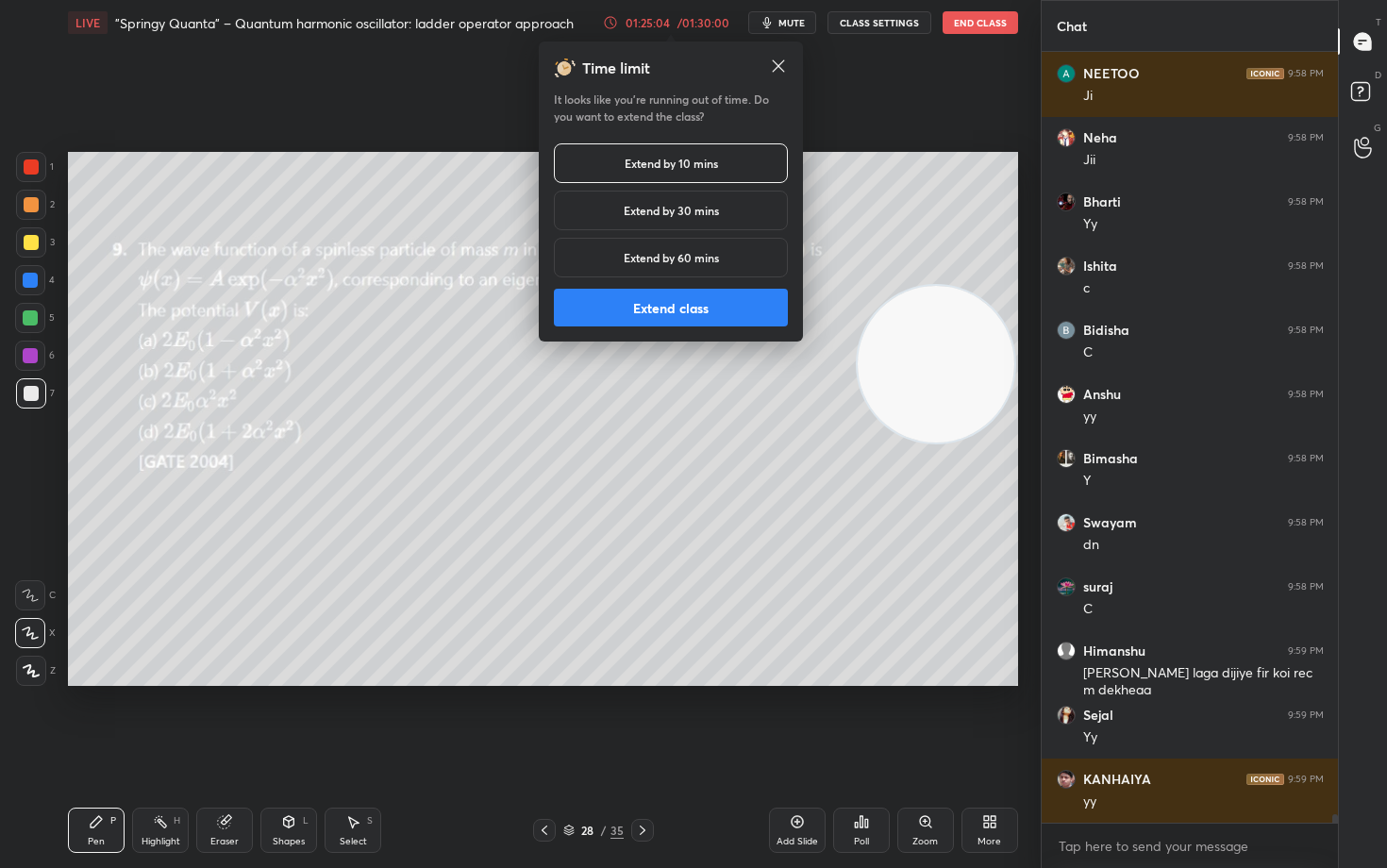
click at [670, 301] on button "Extend class" at bounding box center [671, 307] width 234 height 38
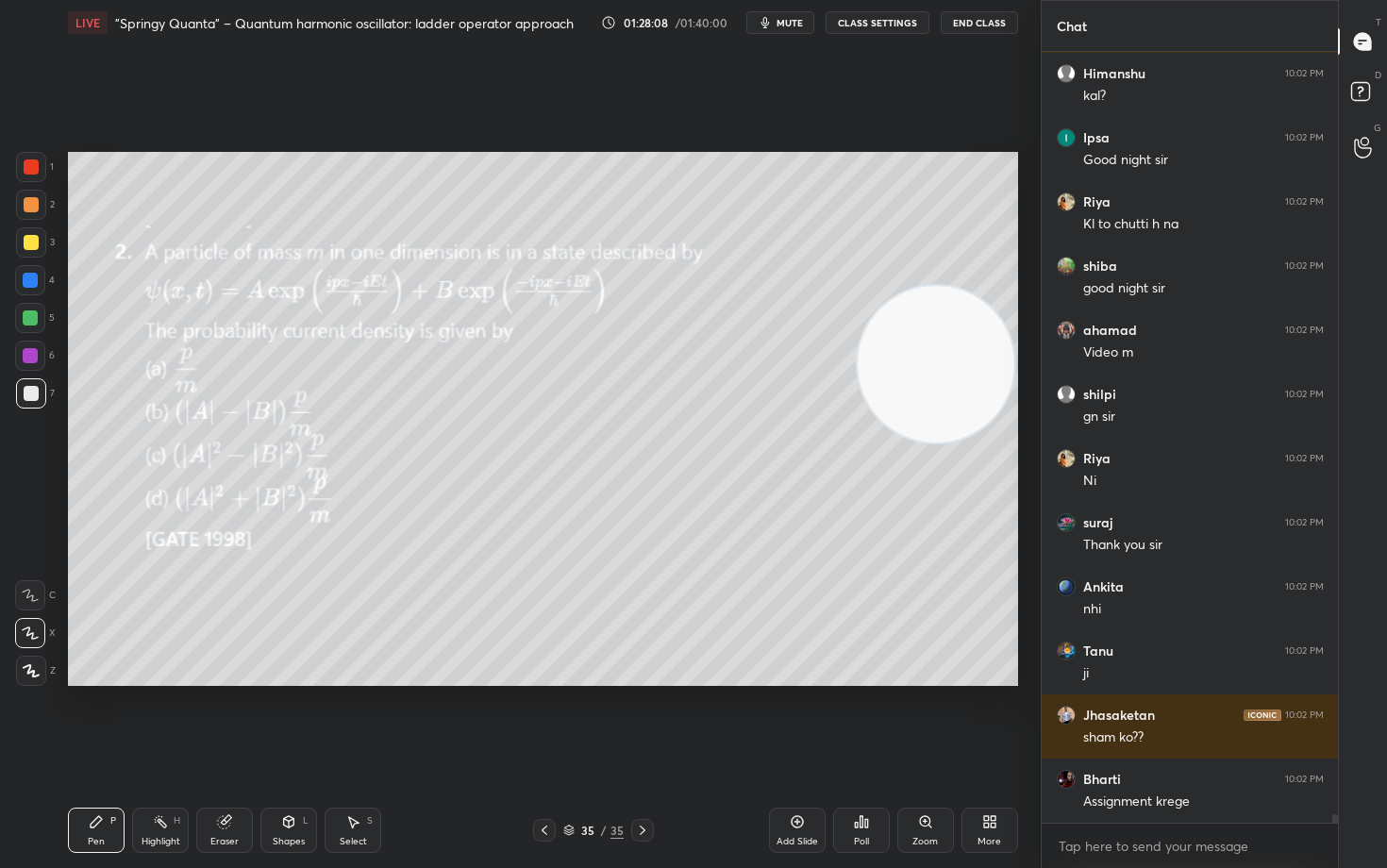
scroll to position [72393, 0]
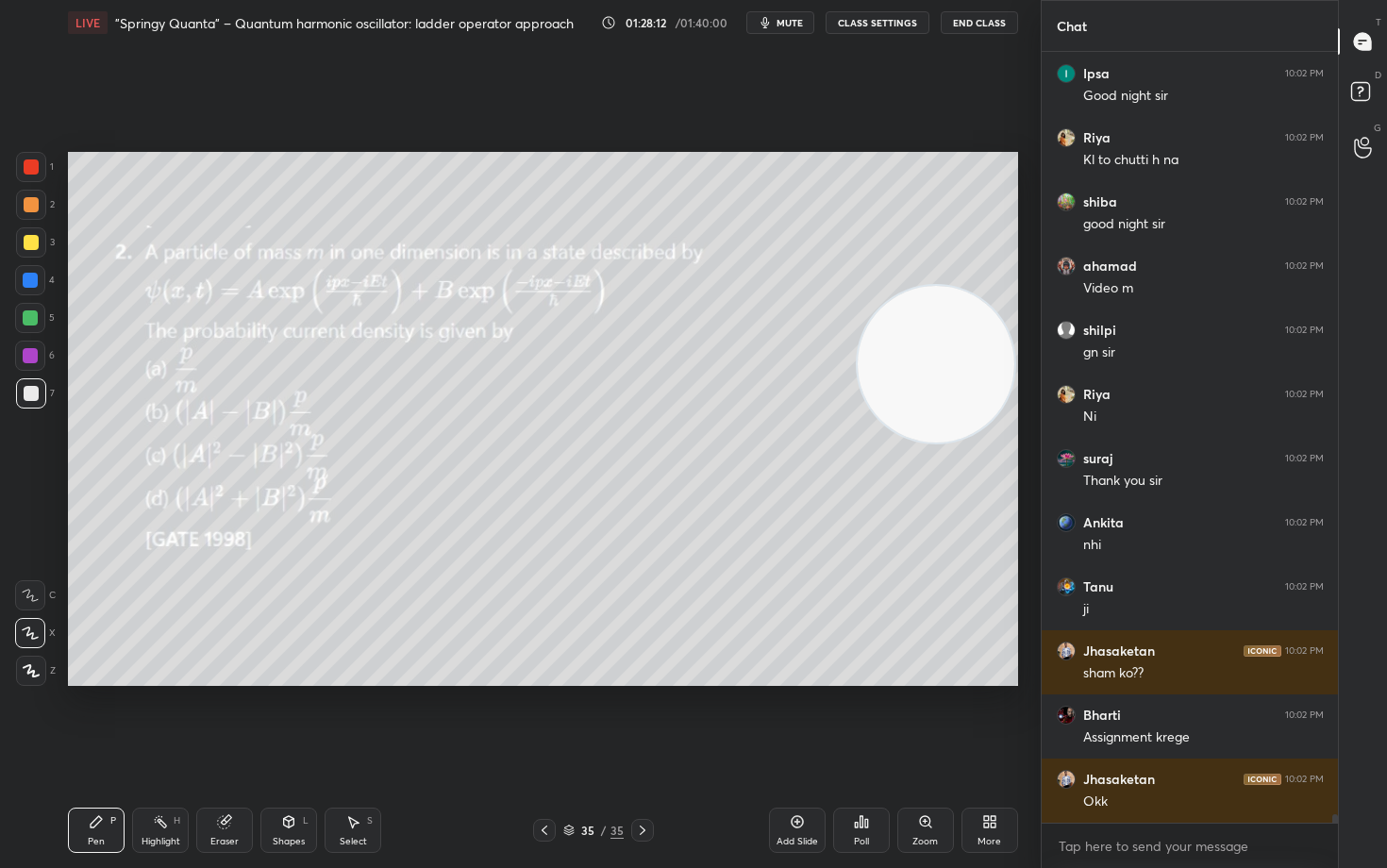
click at [974, 20] on button "End Class" at bounding box center [980, 23] width 78 height 23
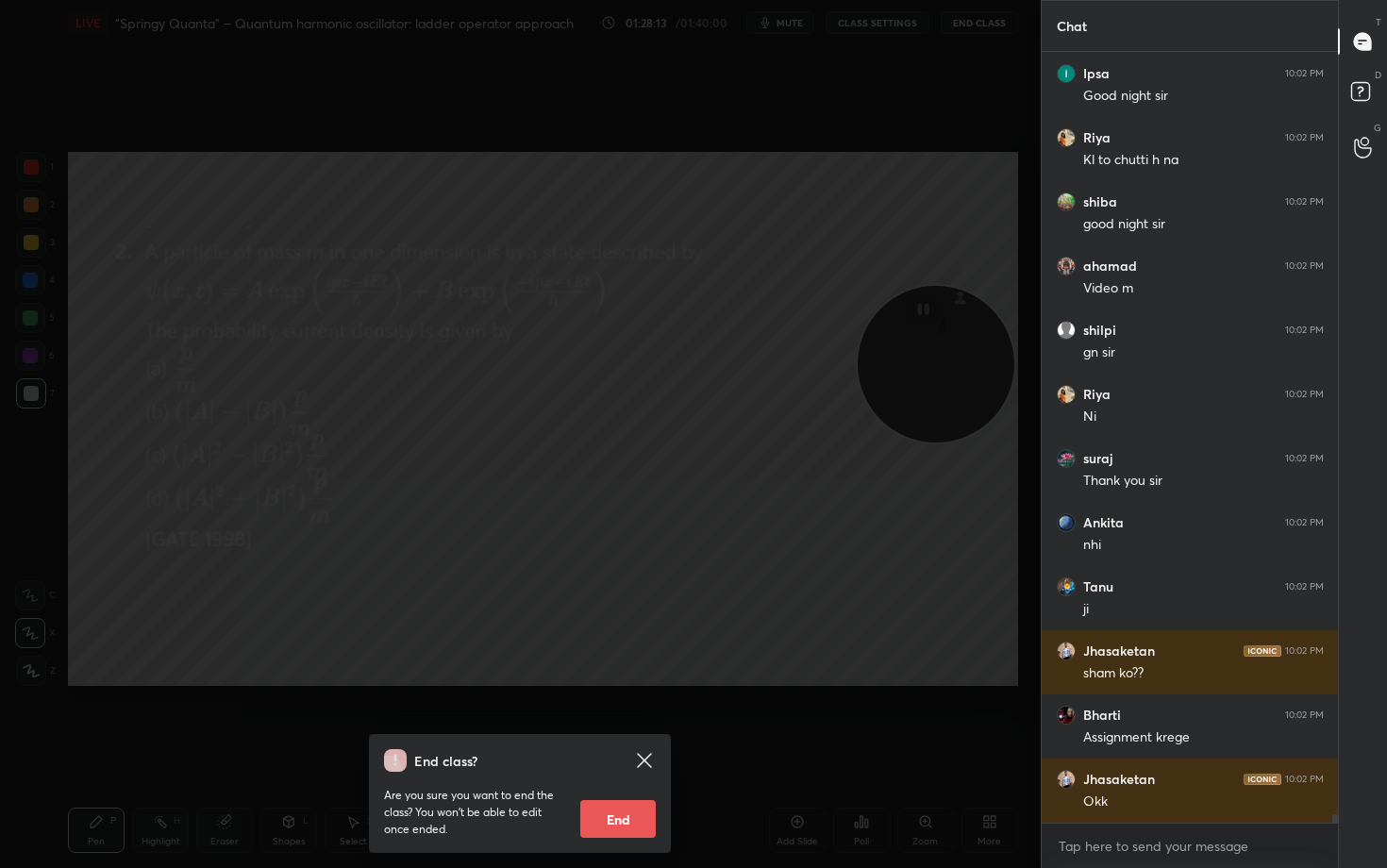
click at [615, 720] on button "End" at bounding box center [618, 819] width 76 height 38
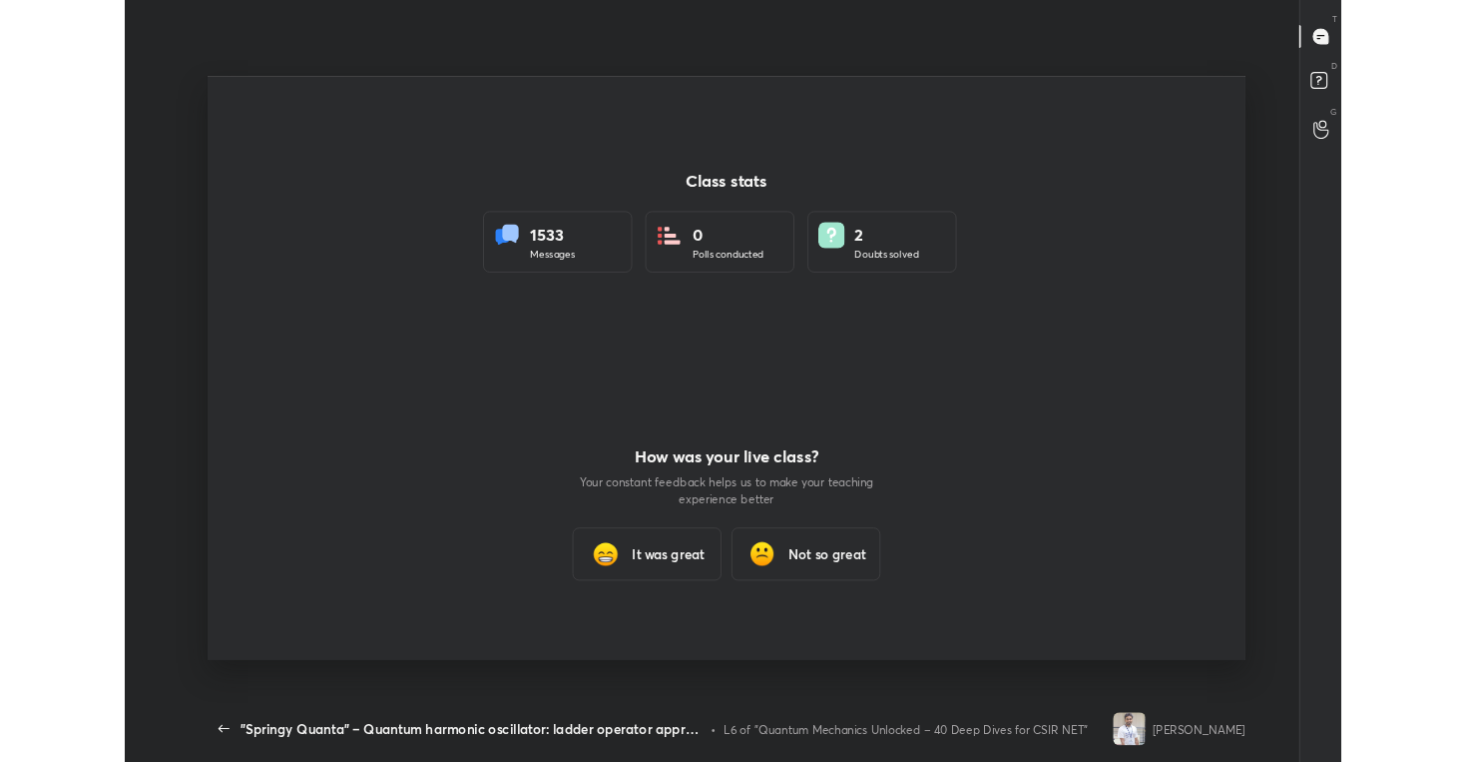
scroll to position [634, 1450]
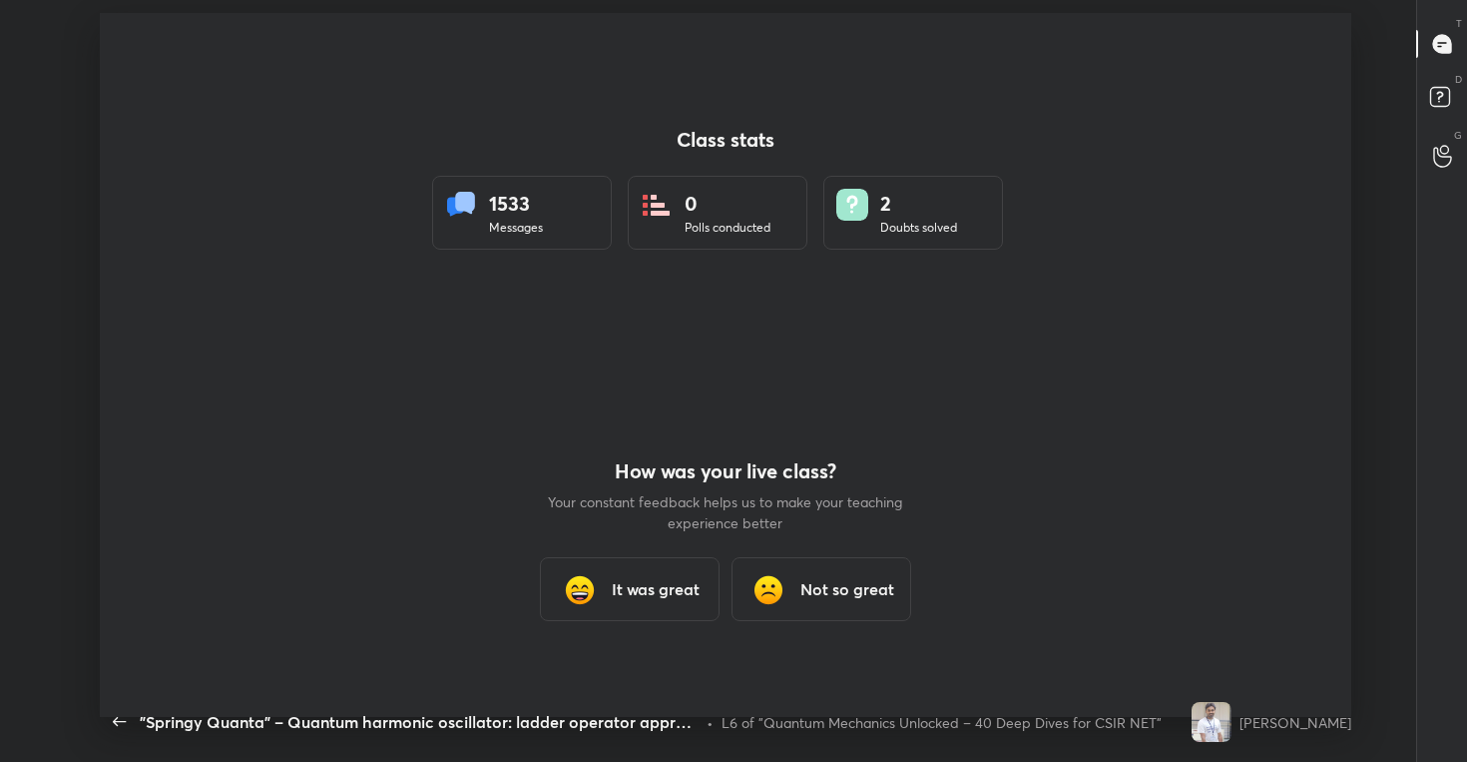
type textarea "x"
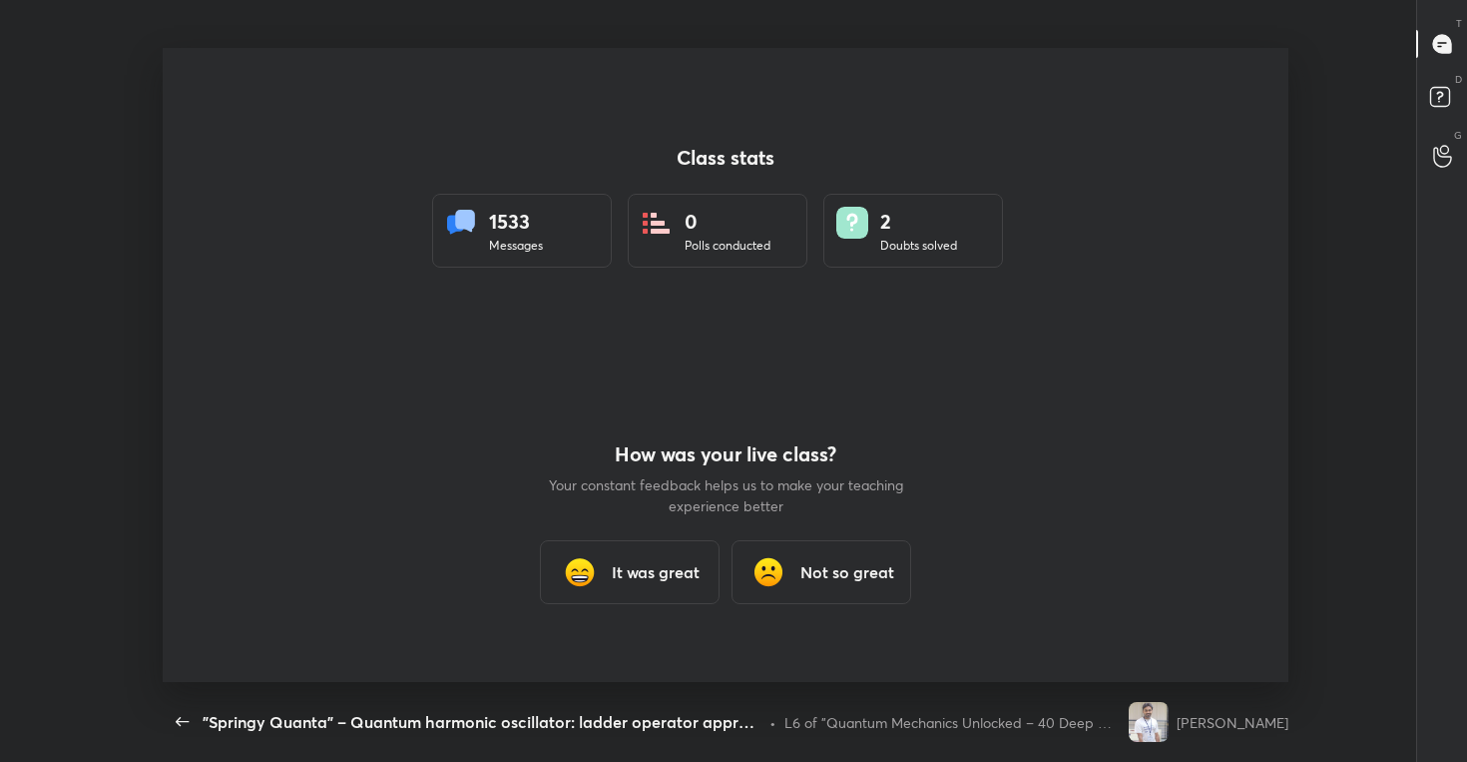
scroll to position [99172, 98354]
